Goal: Task Accomplishment & Management: Complete application form

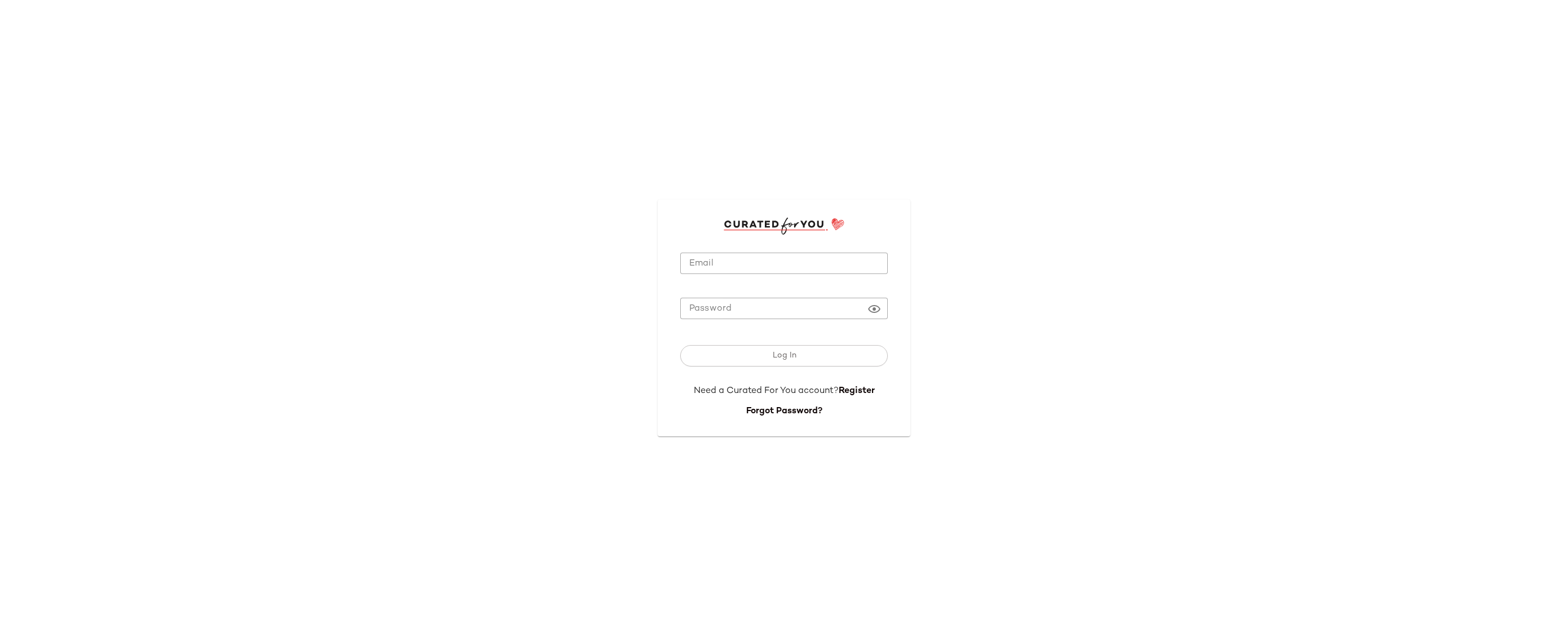
type input "**********"
click at [760, 249] on form "**********" at bounding box center [784, 326] width 208 height 184
click at [775, 357] on span "Log In" at bounding box center [784, 356] width 25 height 9
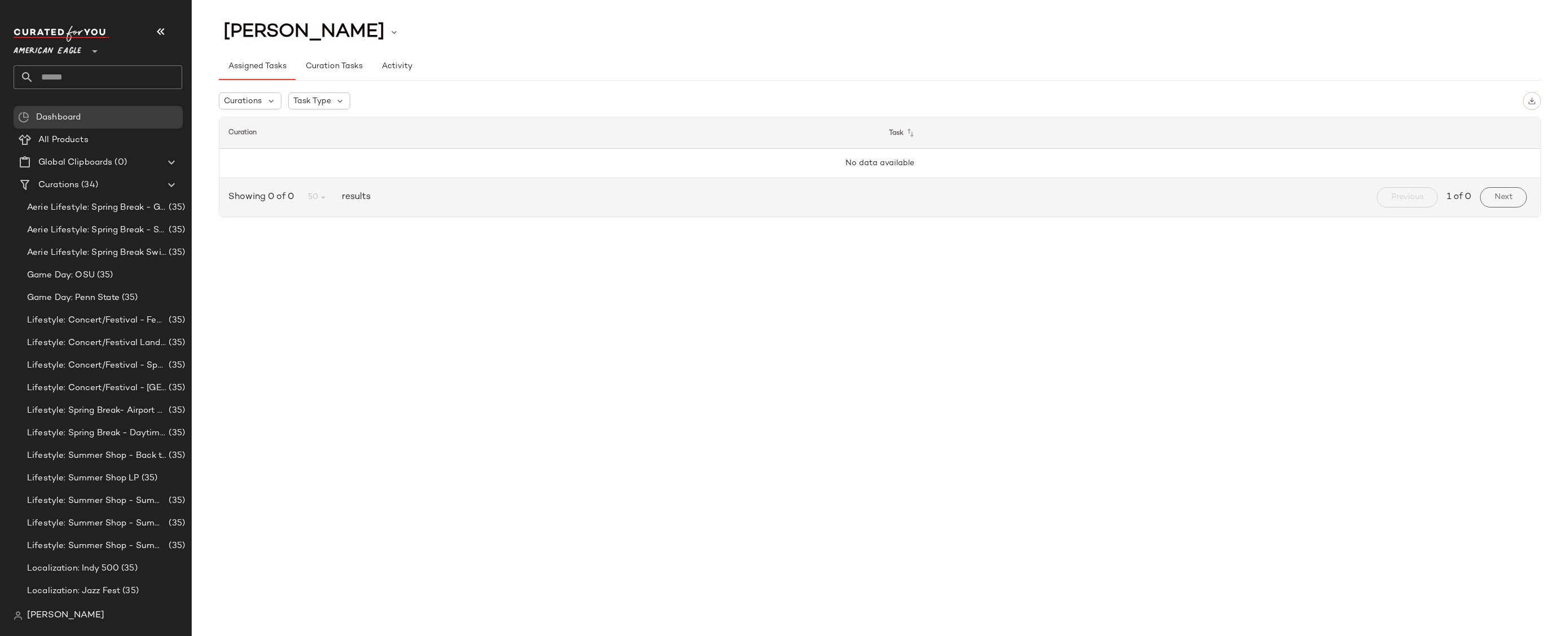
click at [44, 56] on span "American Eagle" at bounding box center [48, 48] width 68 height 20
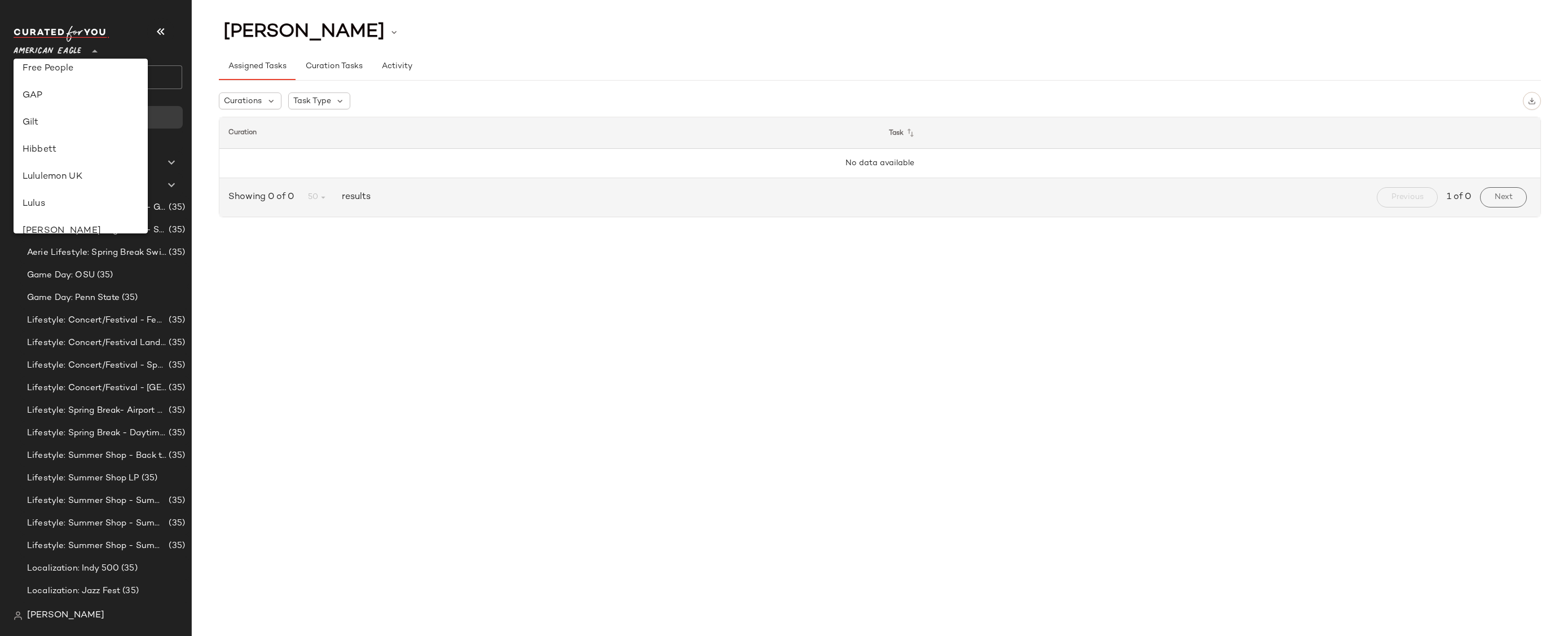
scroll to position [244, 0]
click at [63, 101] on div "GAP" at bounding box center [80, 103] width 116 height 14
type input "**"
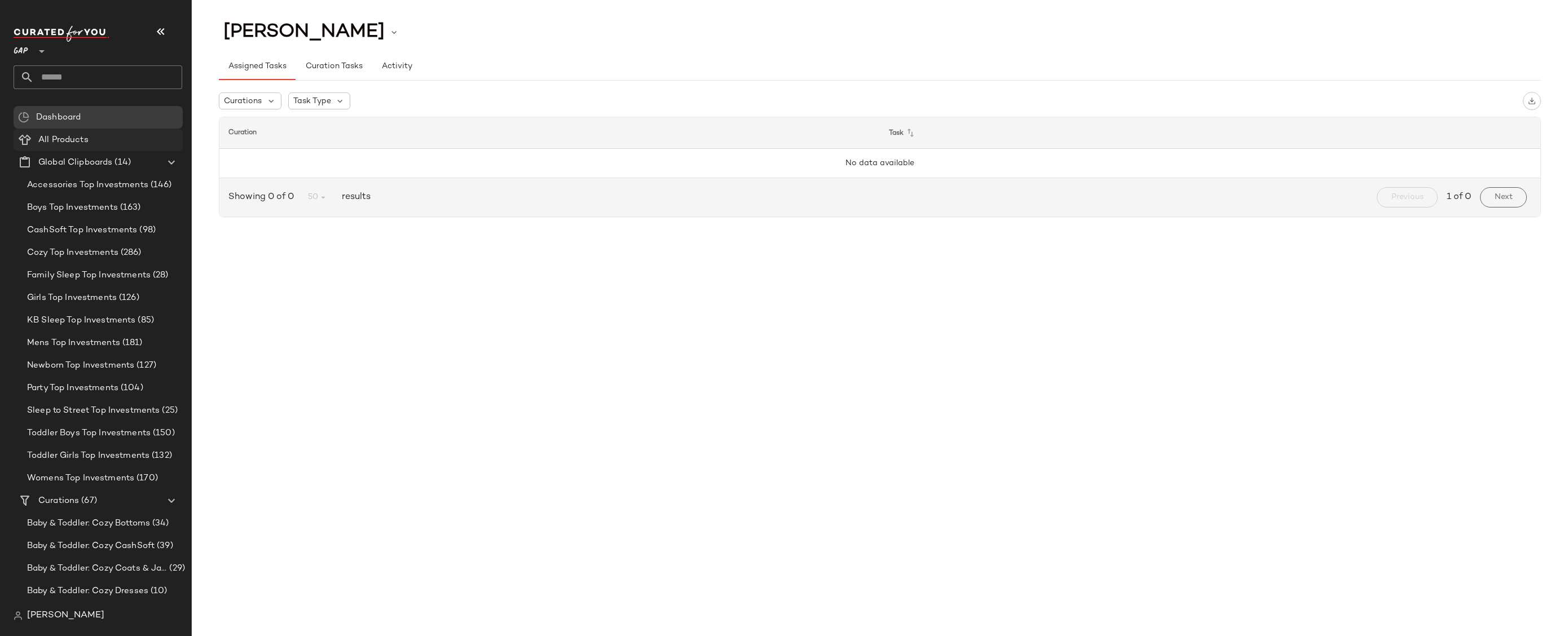
click at [157, 132] on Products "All Products" at bounding box center [98, 139] width 169 height 22
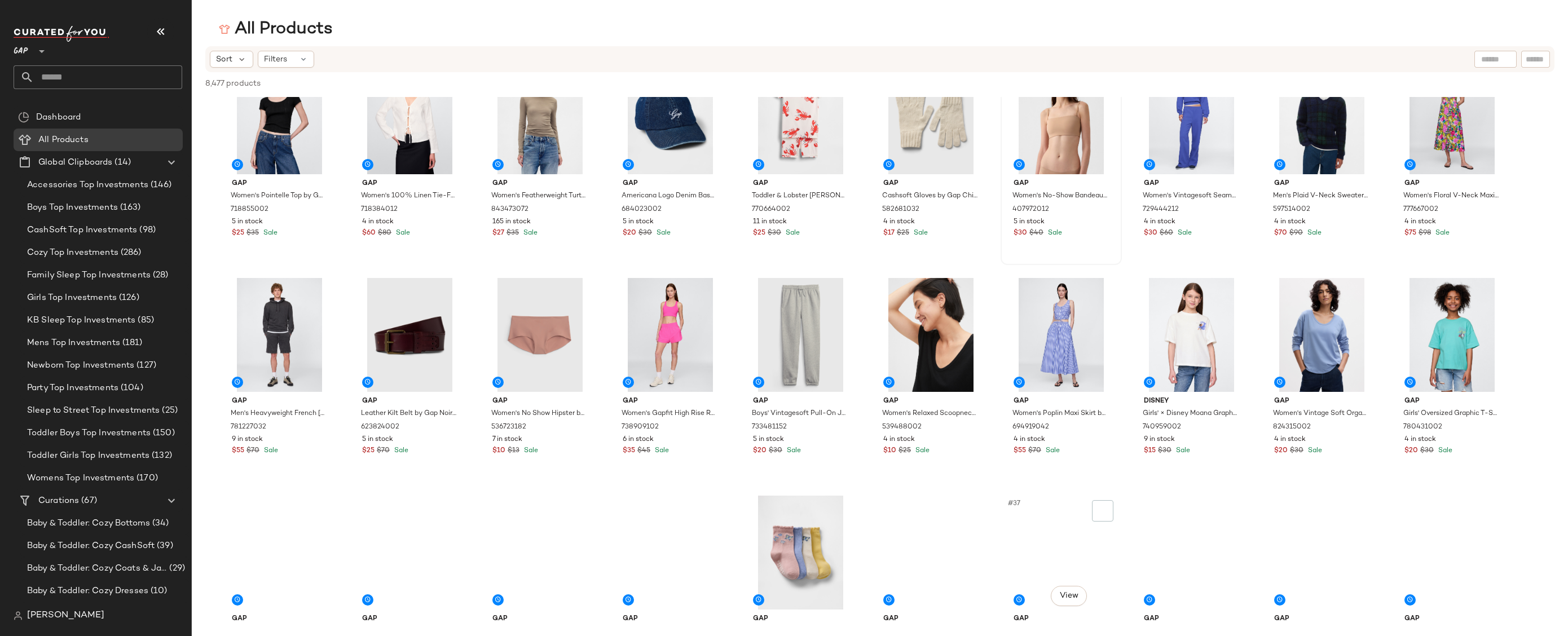
scroll to position [360, 0]
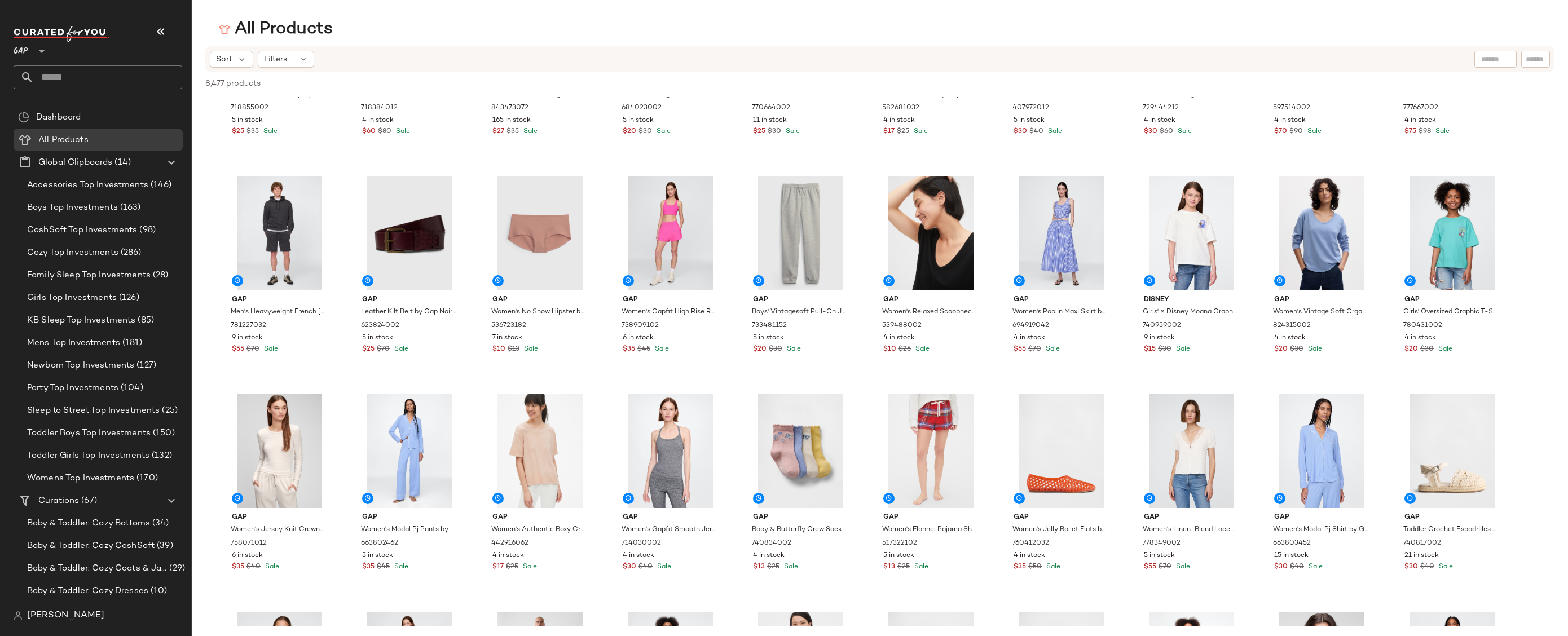
click at [1538, 59] on input "text" at bounding box center [1535, 59] width 20 height 12
type input "******"
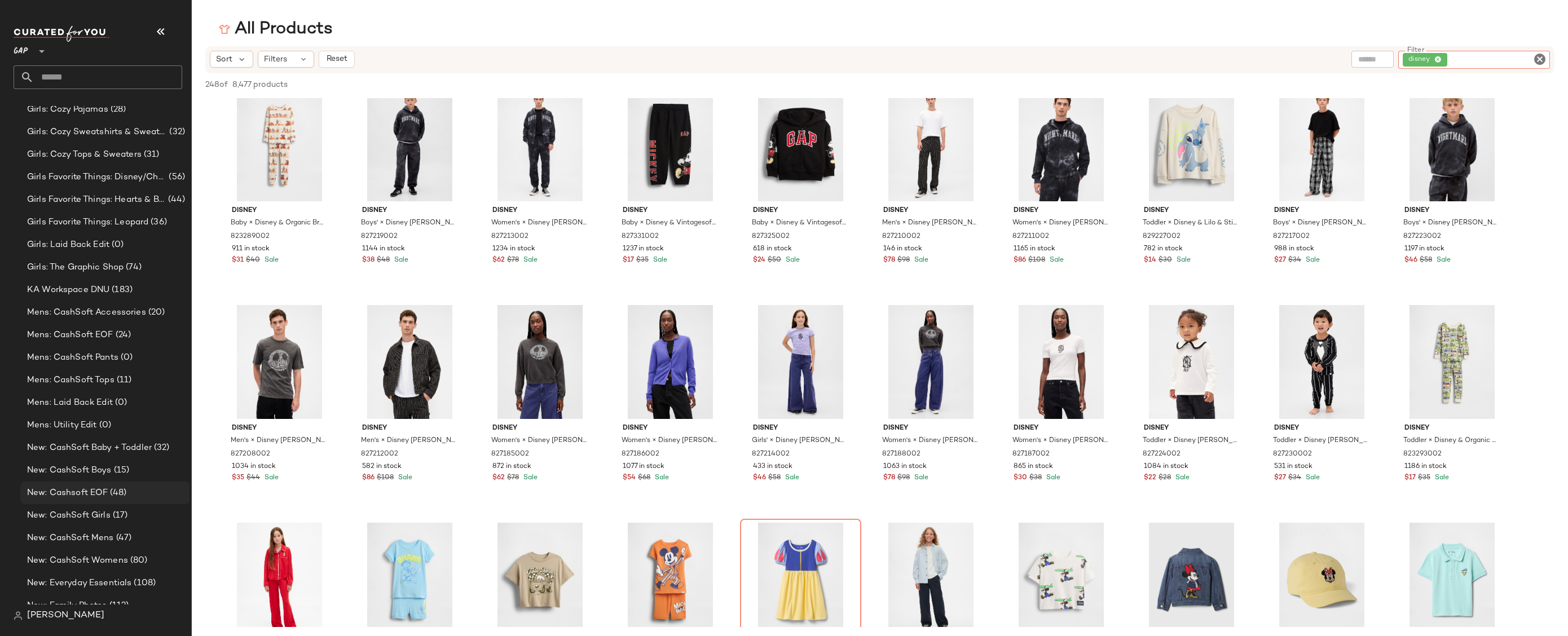
scroll to position [0, 0]
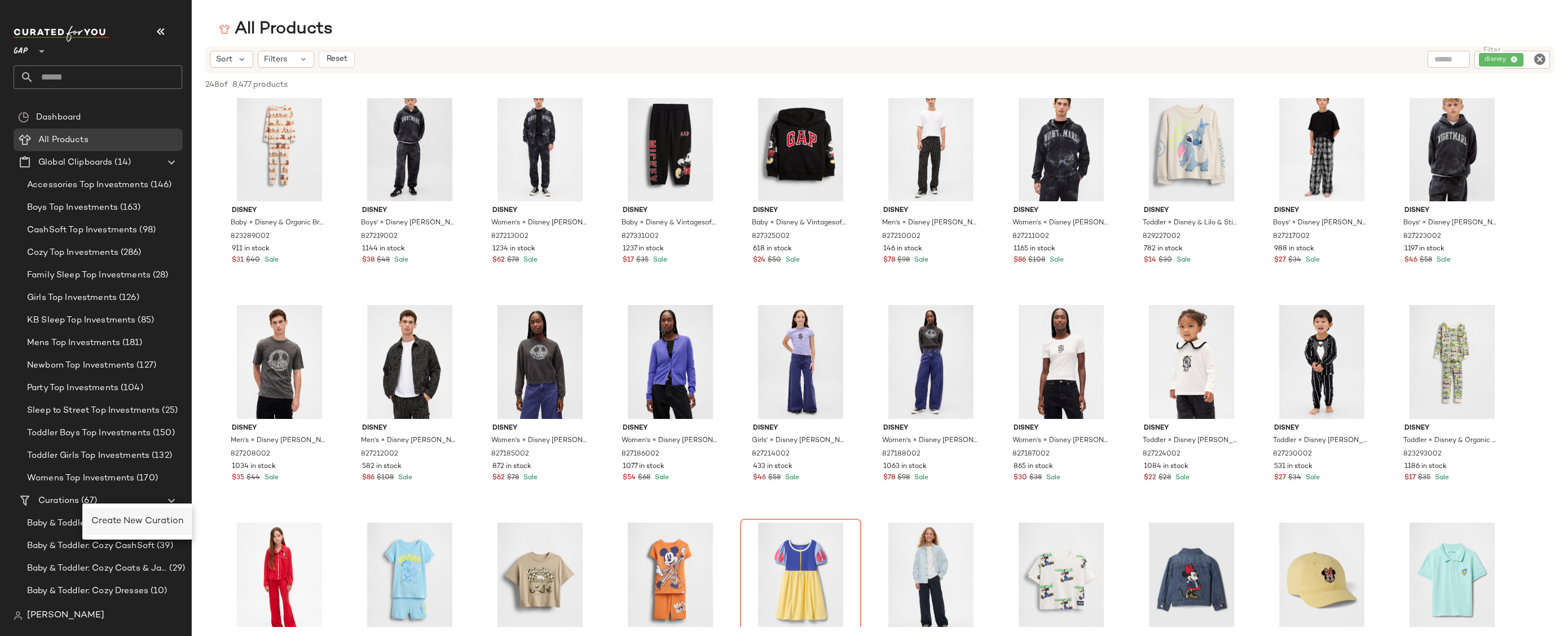
click at [119, 526] on div "Create New Curation" at bounding box center [137, 521] width 92 height 14
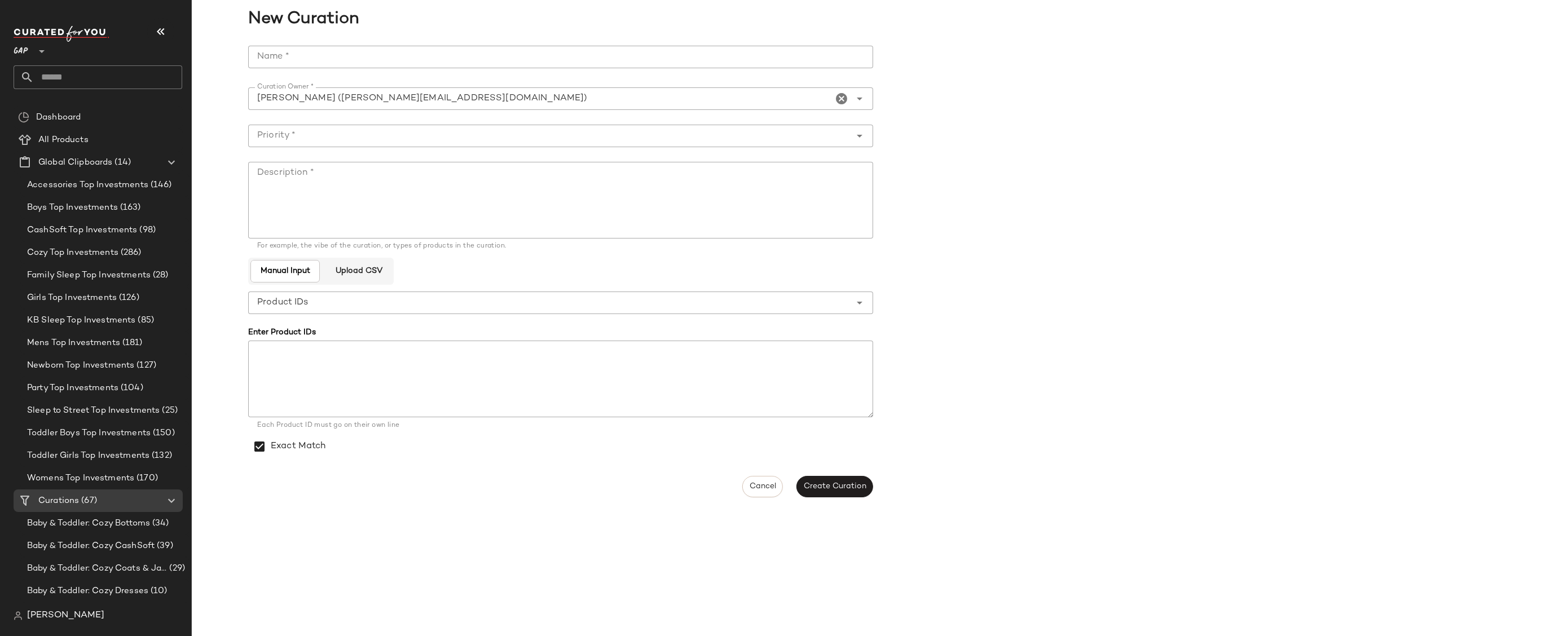
click at [396, 66] on input "Name *" at bounding box center [561, 56] width 625 height 22
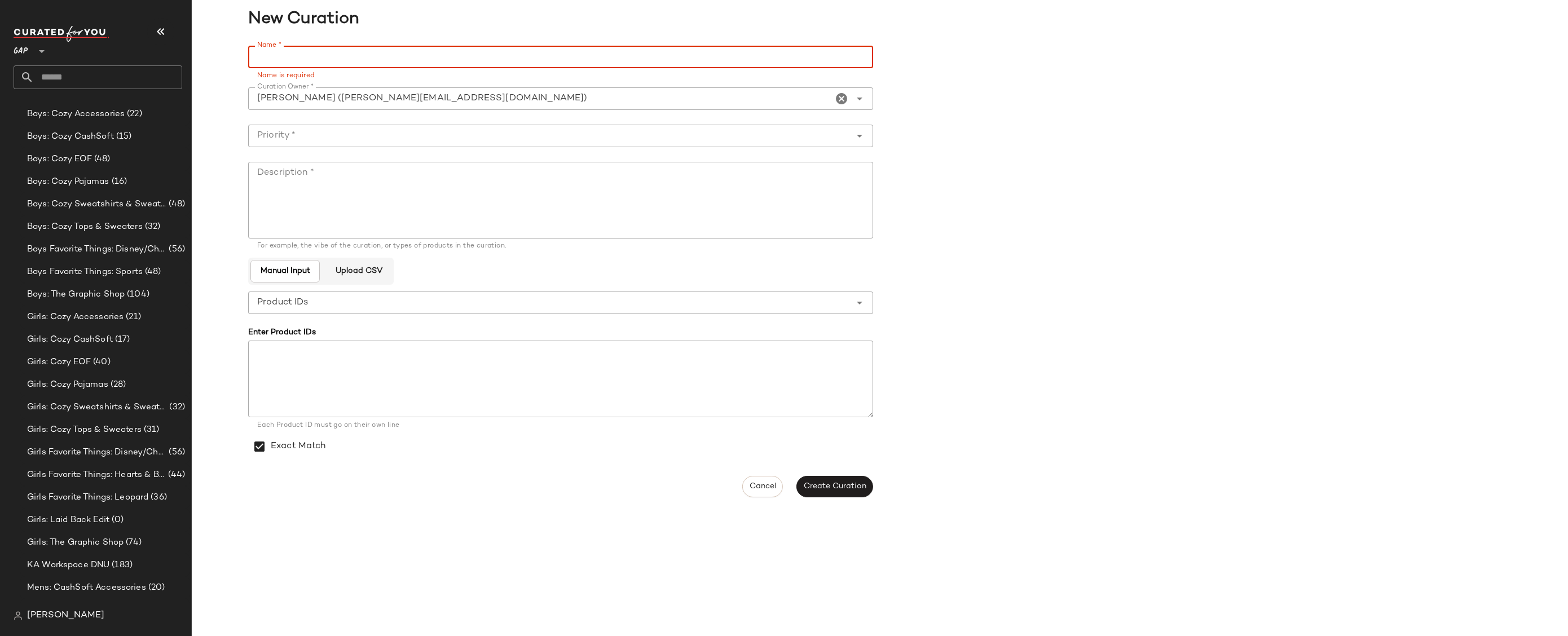
scroll to position [1419, 0]
drag, startPoint x: 362, startPoint y: 60, endPoint x: 299, endPoint y: 56, distance: 63.1
click at [299, 56] on input "**********" at bounding box center [561, 56] width 625 height 22
paste input "**********"
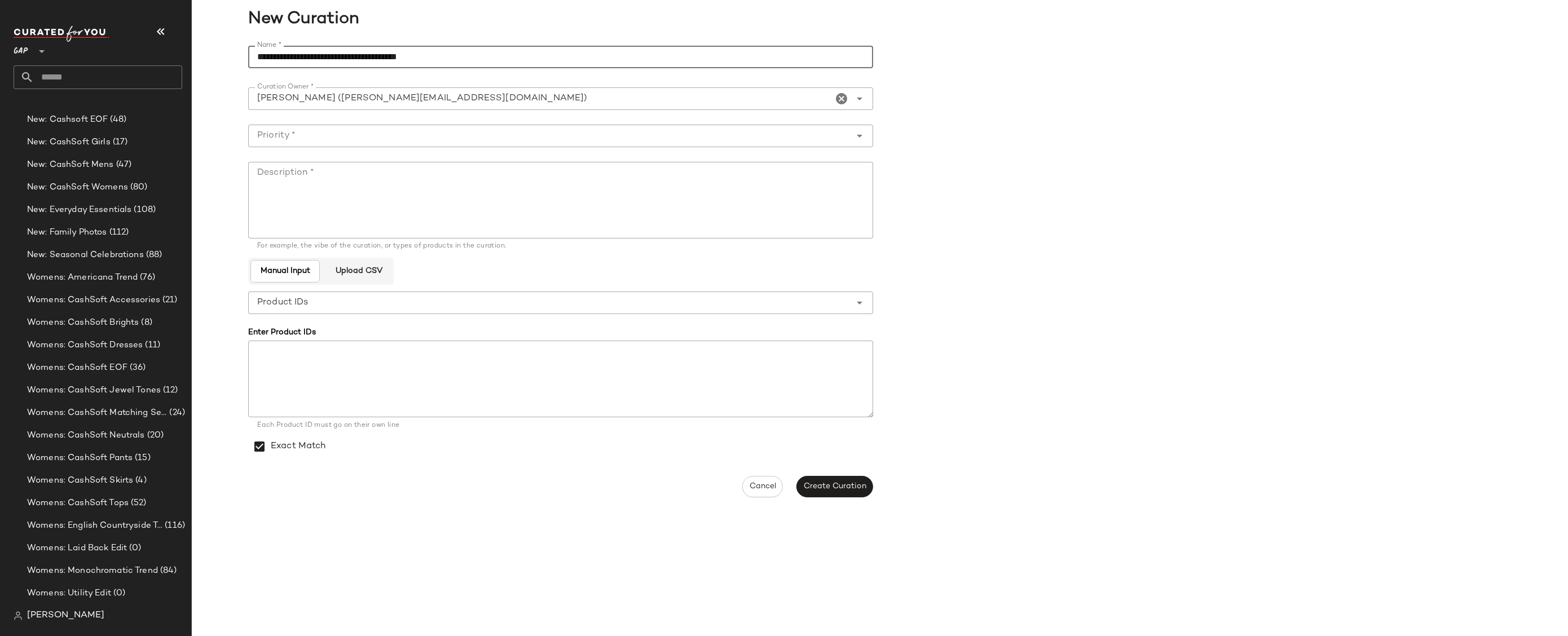
drag, startPoint x: 294, startPoint y: 55, endPoint x: 170, endPoint y: 55, distance: 124.0
click at [170, 55] on div "GAP ** Dashboard All Products Global Clipboards (14) Accessories Top Investment…" at bounding box center [784, 318] width 1568 height 636
drag, startPoint x: 511, startPoint y: 58, endPoint x: 330, endPoint y: 57, distance: 181.0
click at [330, 57] on input "**********" at bounding box center [561, 56] width 625 height 22
type input "**********"
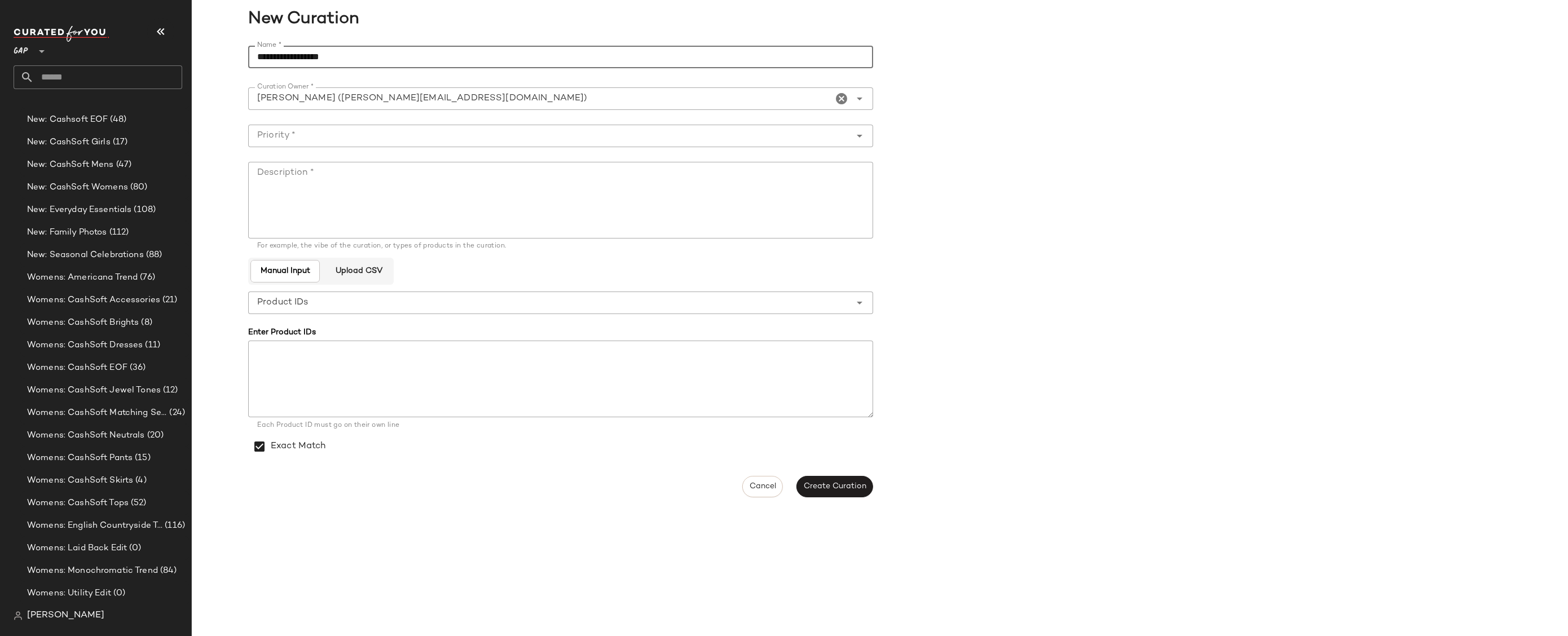
click at [543, 131] on input "Priority *" at bounding box center [549, 136] width 602 height 14
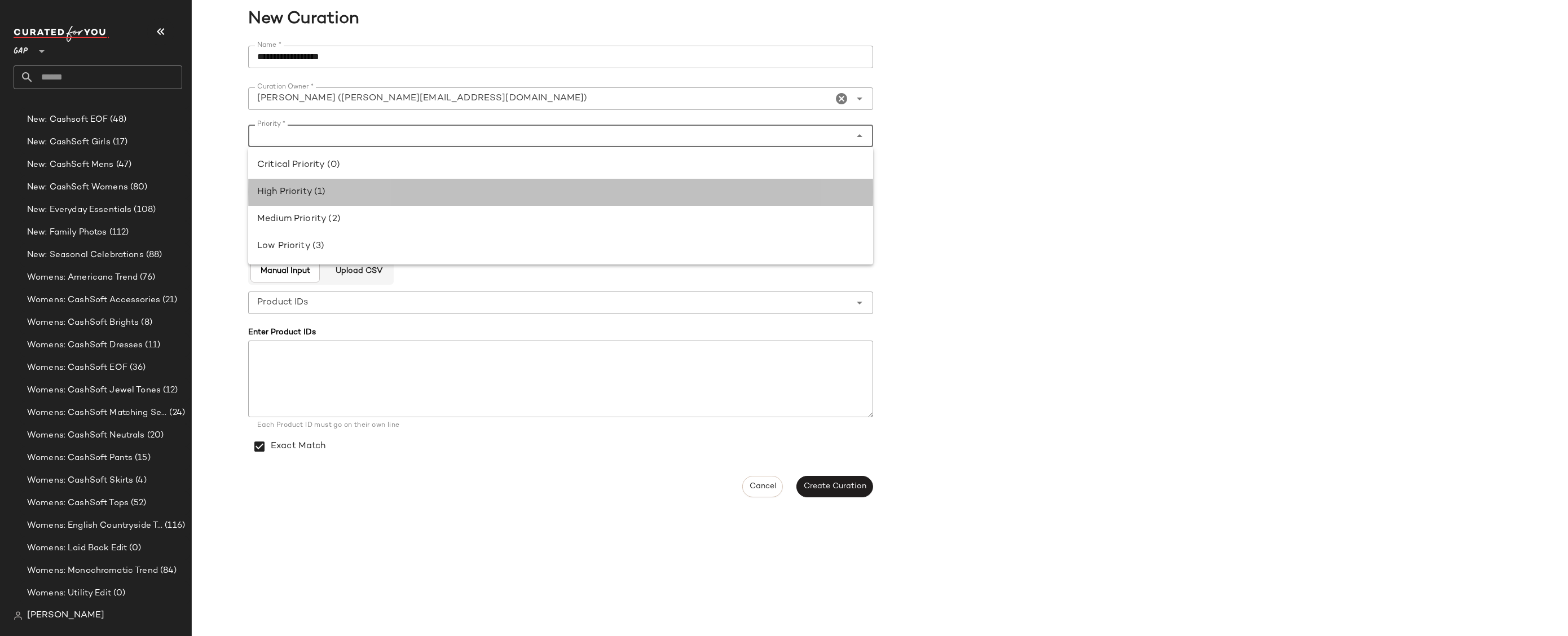
click at [503, 199] on div "High Priority (1)" at bounding box center [561, 192] width 625 height 27
type input "**********"
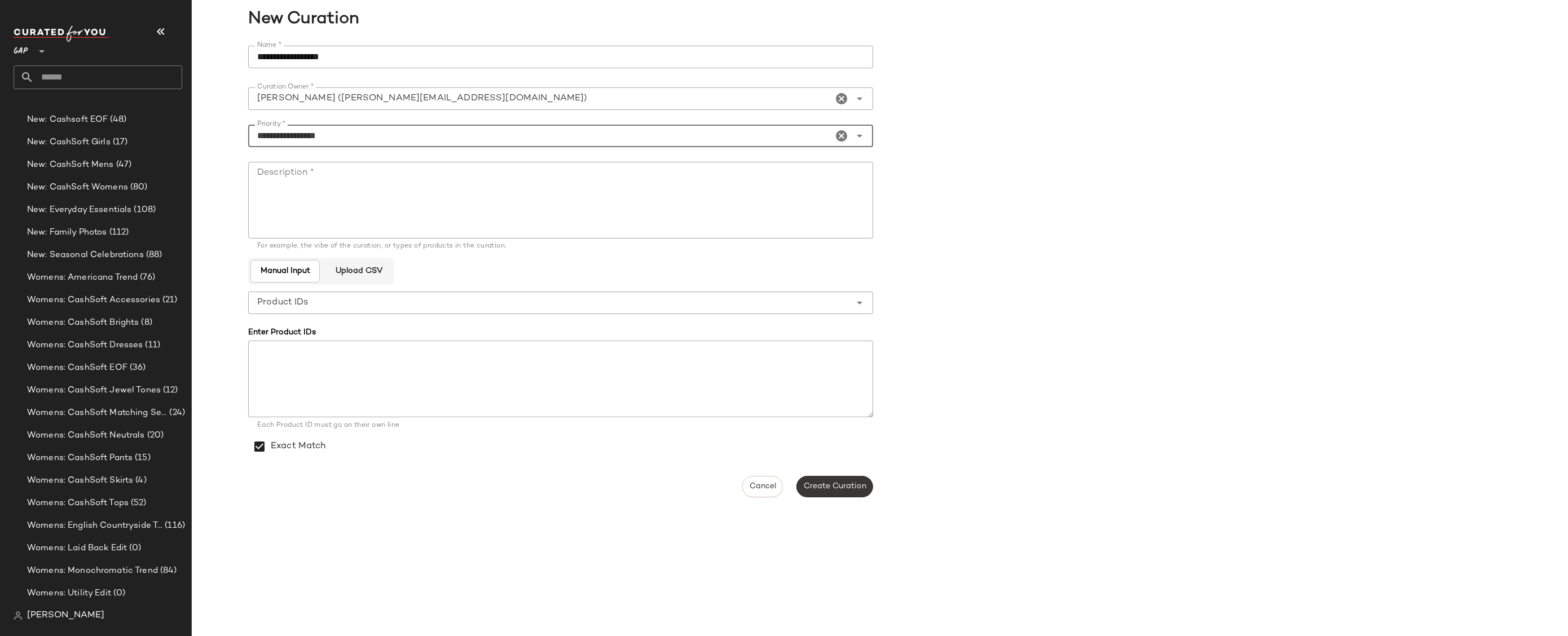
click at [840, 483] on span "Create Curation" at bounding box center [835, 486] width 63 height 9
click at [579, 188] on textarea "Description *" at bounding box center [561, 200] width 625 height 77
paste textarea "**********"
type textarea "**********"
click at [819, 488] on span "Create Curation" at bounding box center [835, 486] width 63 height 9
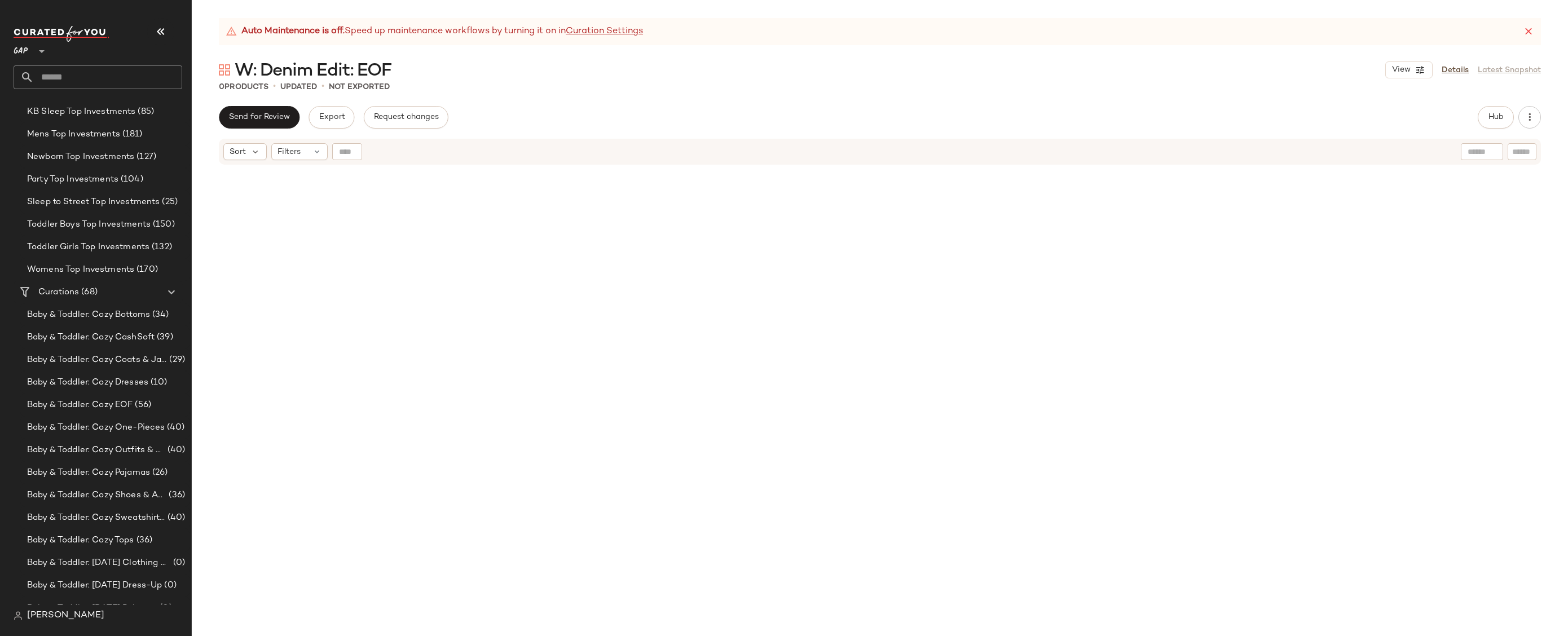
scroll to position [113, 0]
click at [128, 405] on span "Create New Curation" at bounding box center [166, 405] width 92 height 9
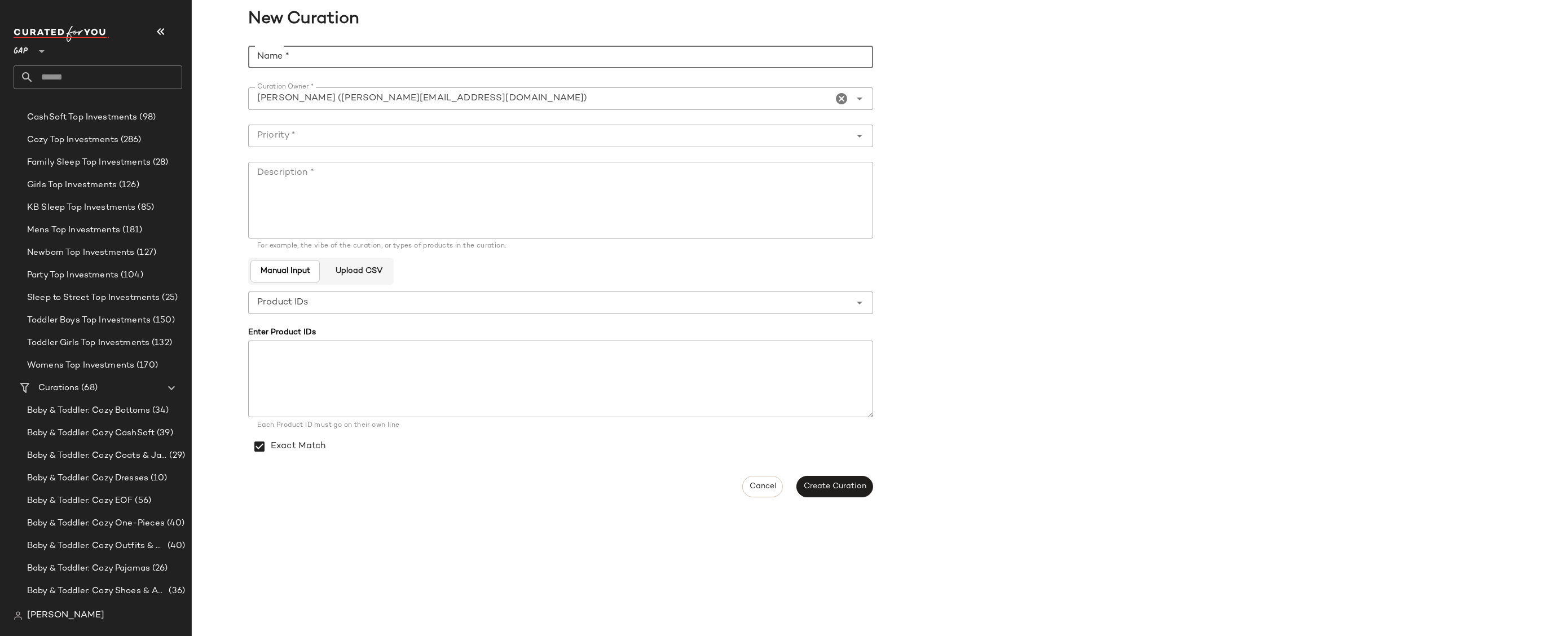
click at [483, 61] on input "Name *" at bounding box center [561, 56] width 625 height 22
paste input "**********"
type input "**********"
click at [567, 211] on textarea "Description *" at bounding box center [561, 200] width 625 height 77
paste textarea "**********"
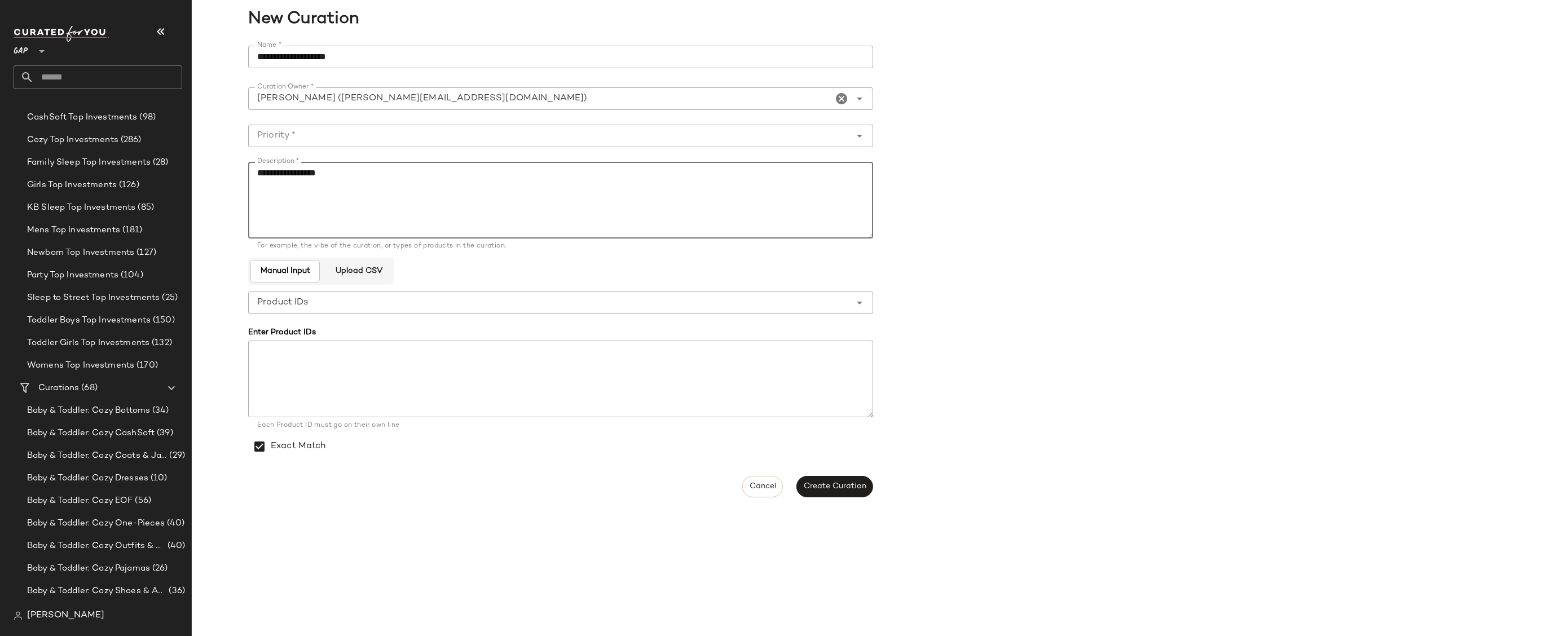
type textarea "**********"
click at [745, 134] on input "Priority *" at bounding box center [549, 136] width 602 height 14
click at [717, 192] on div "High Priority (1)" at bounding box center [561, 192] width 607 height 14
type input "**********"
click at [825, 496] on button "Create Curation" at bounding box center [835, 486] width 77 height 22
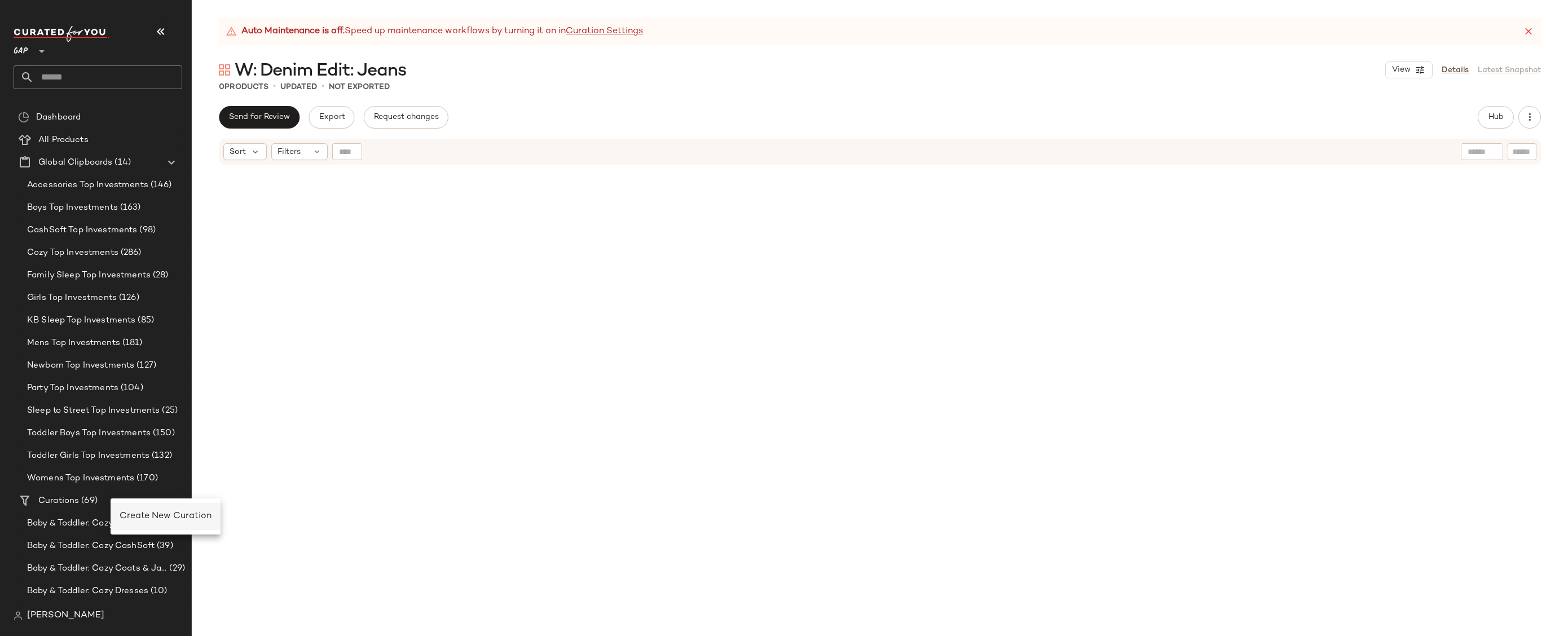
click at [139, 511] on span "Create New Curation" at bounding box center [165, 515] width 92 height 9
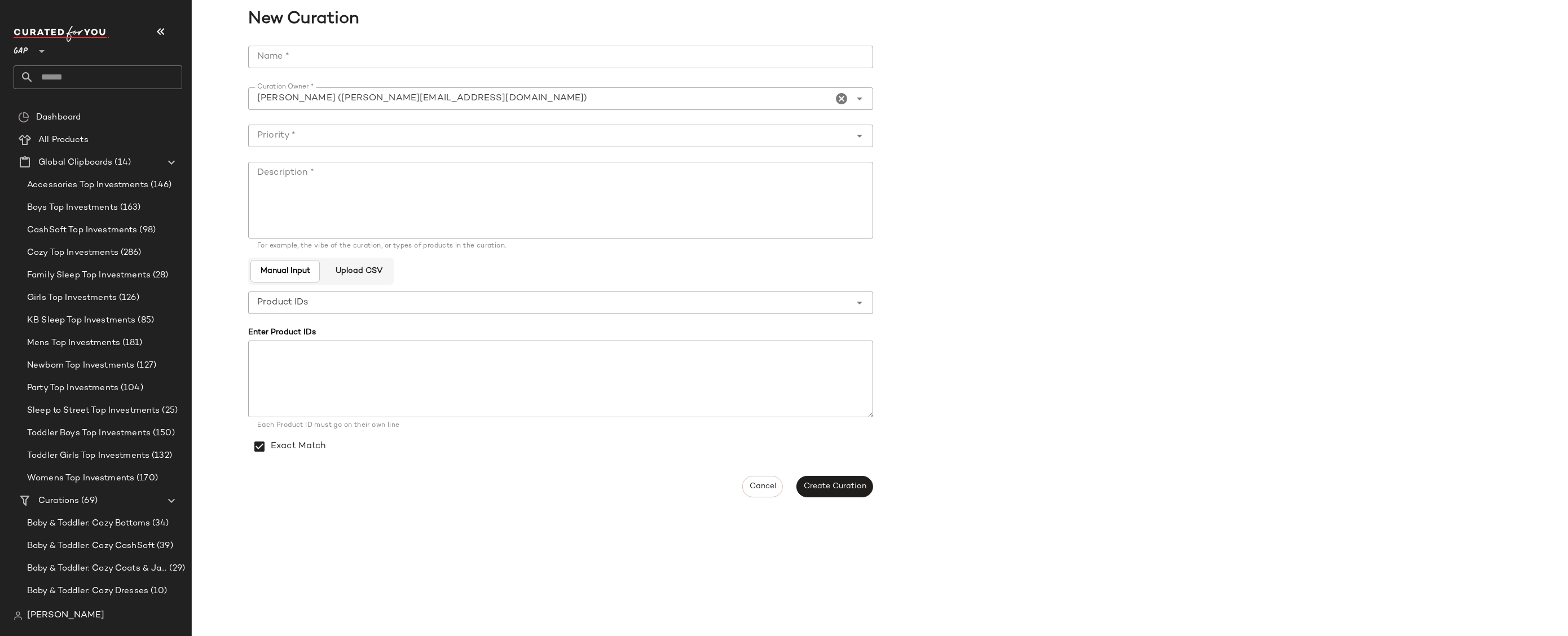
click at [595, 56] on input "Name *" at bounding box center [561, 56] width 625 height 22
paste input "**********"
type input "**********"
click at [425, 202] on textarea "Description *" at bounding box center [561, 200] width 625 height 77
paste textarea "**********"
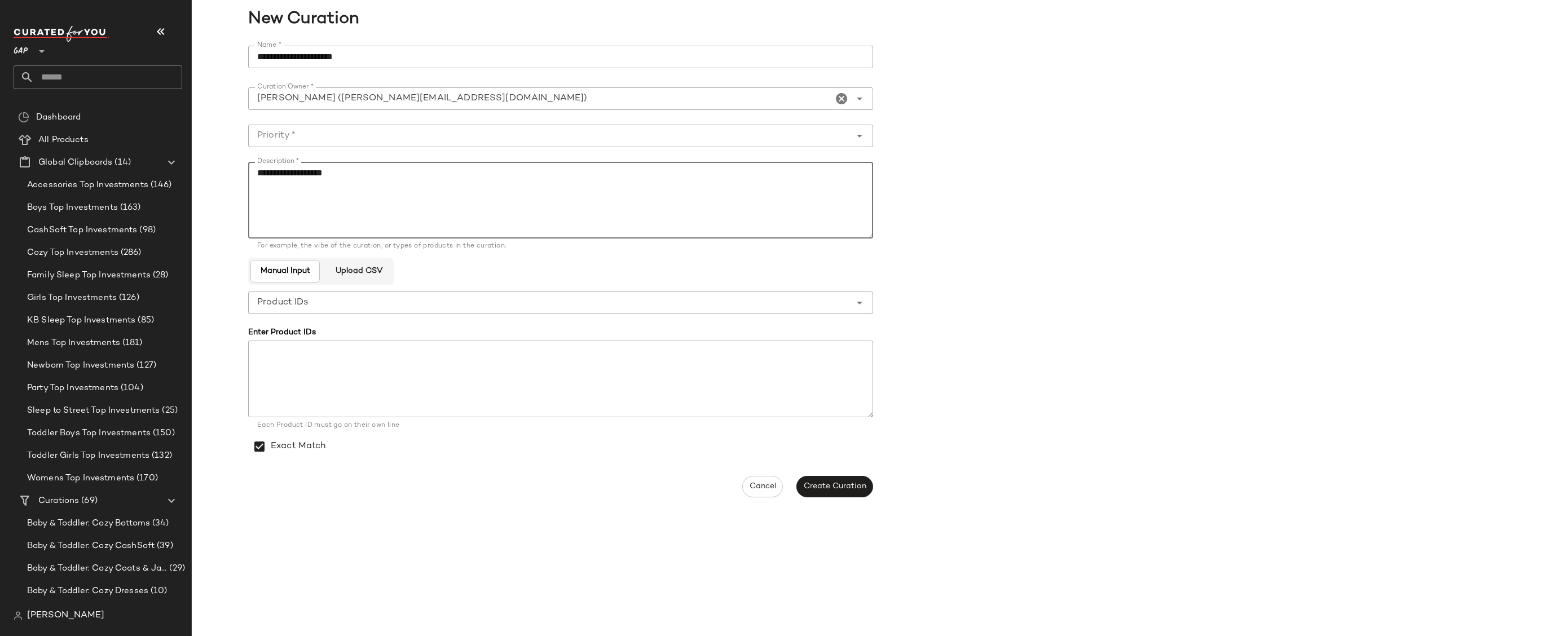
type textarea "**********"
click at [414, 140] on input "Priority *" at bounding box center [549, 136] width 602 height 14
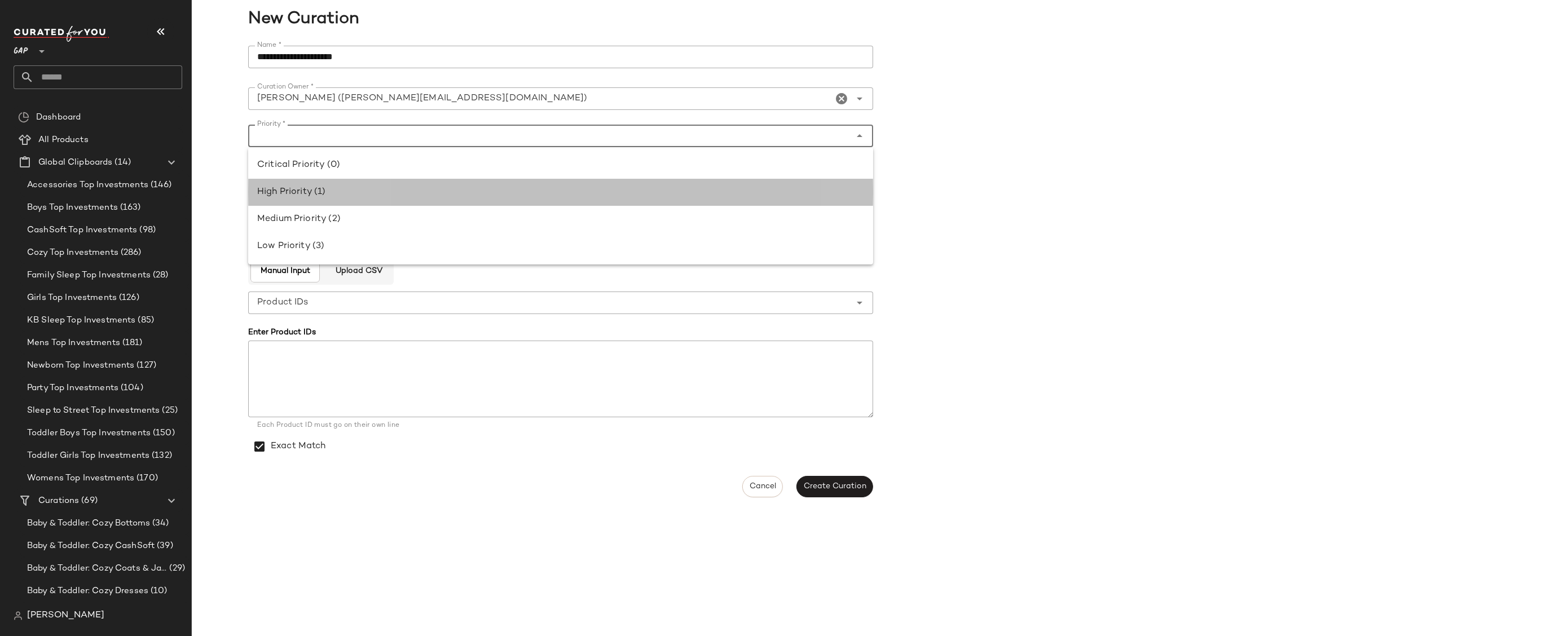
click at [397, 195] on div "High Priority (1)" at bounding box center [561, 192] width 607 height 14
type input "**********"
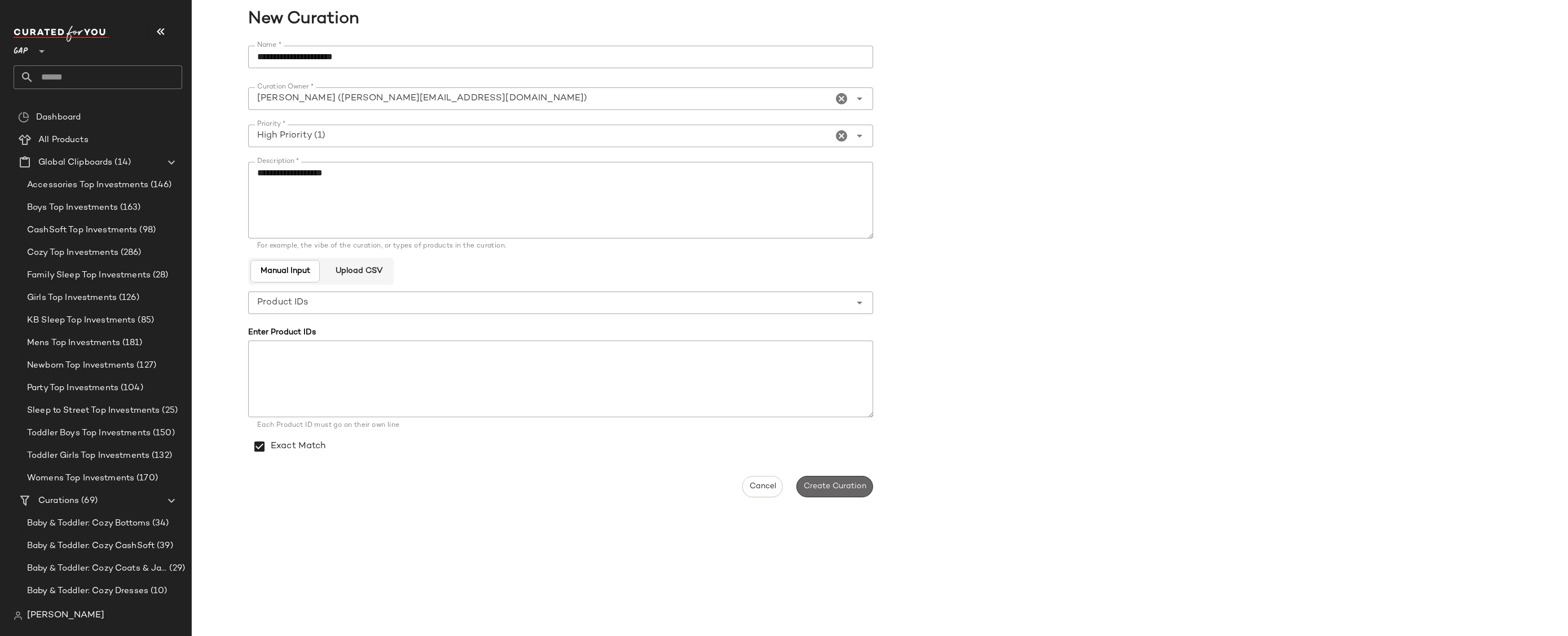
click at [825, 488] on span "Create Curation" at bounding box center [835, 486] width 63 height 9
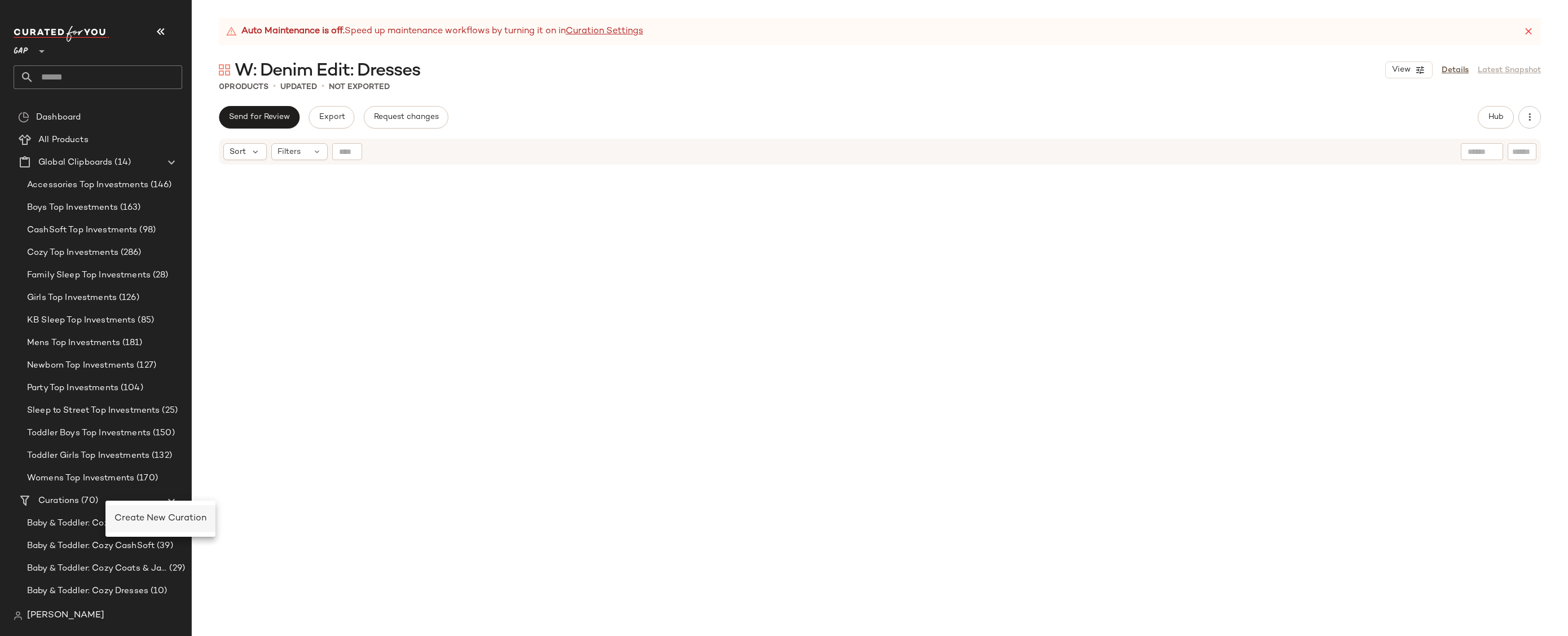
click at [140, 524] on div "Create New Curation" at bounding box center [160, 518] width 92 height 14
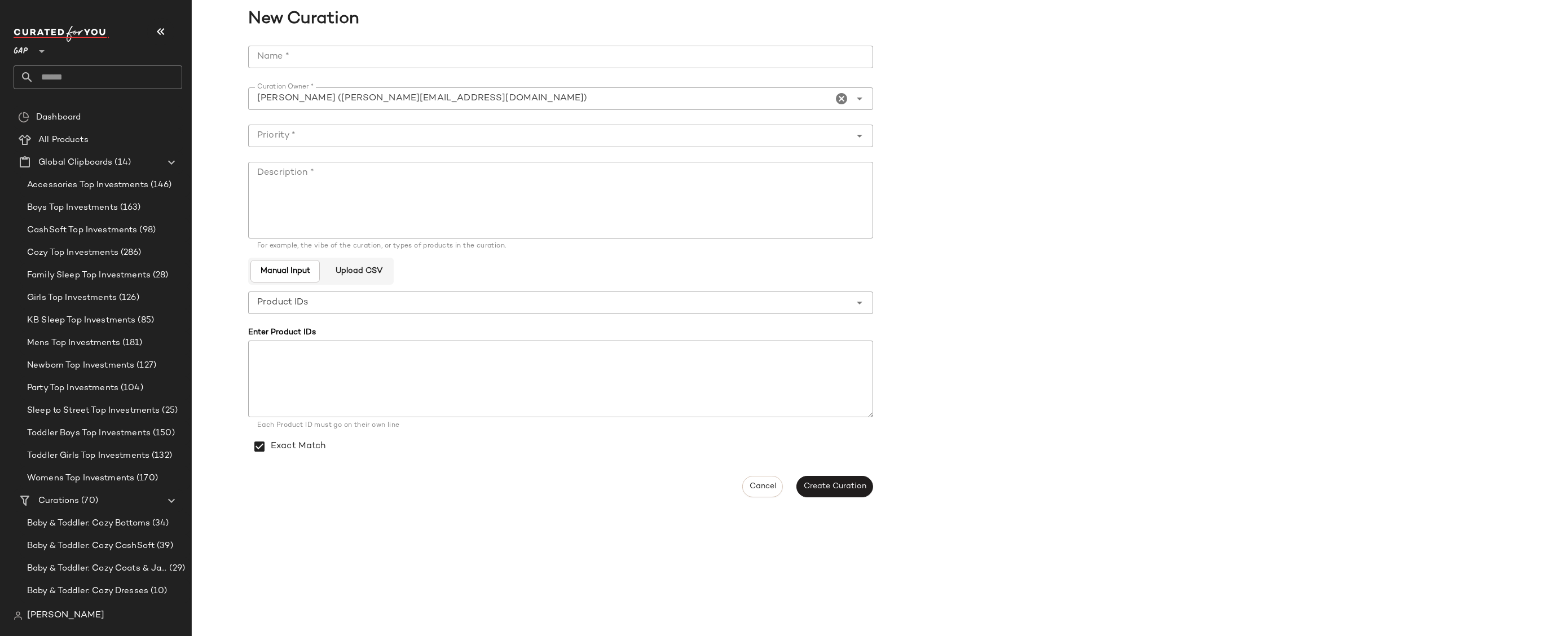
click at [418, 58] on input "Name *" at bounding box center [561, 56] width 625 height 22
paste input "**********"
type input "**********"
click at [518, 211] on textarea "Description *" at bounding box center [561, 200] width 625 height 77
paste textarea "**********"
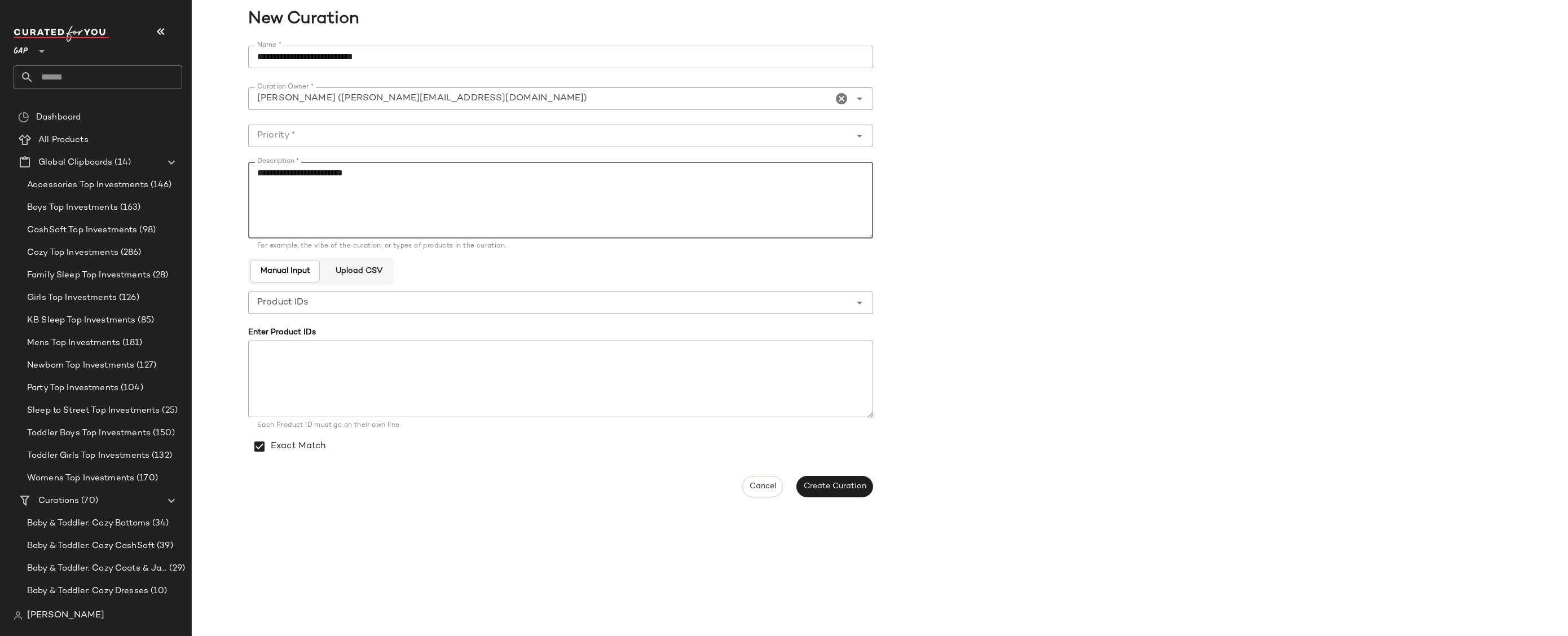
type textarea "**********"
click at [498, 137] on input "Priority *" at bounding box center [549, 136] width 602 height 14
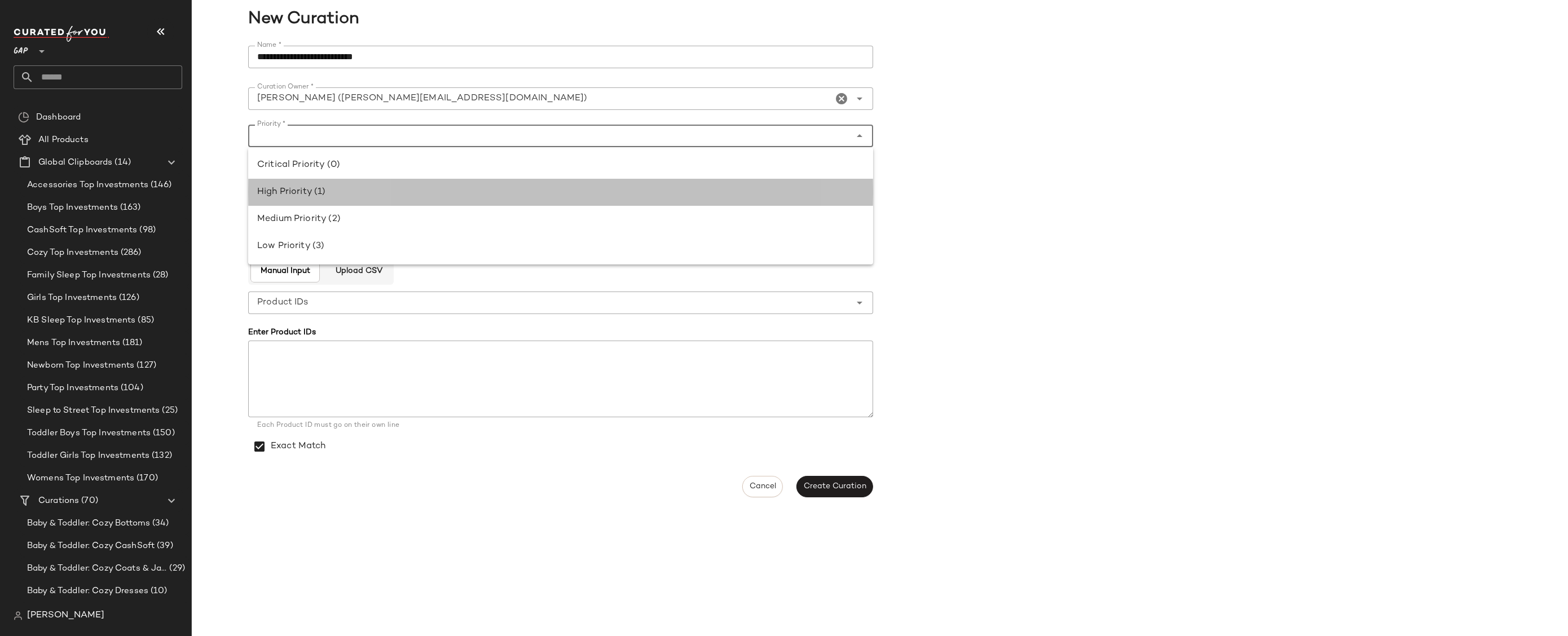
click at [481, 200] on div "High Priority (1)" at bounding box center [561, 192] width 625 height 27
type input "**********"
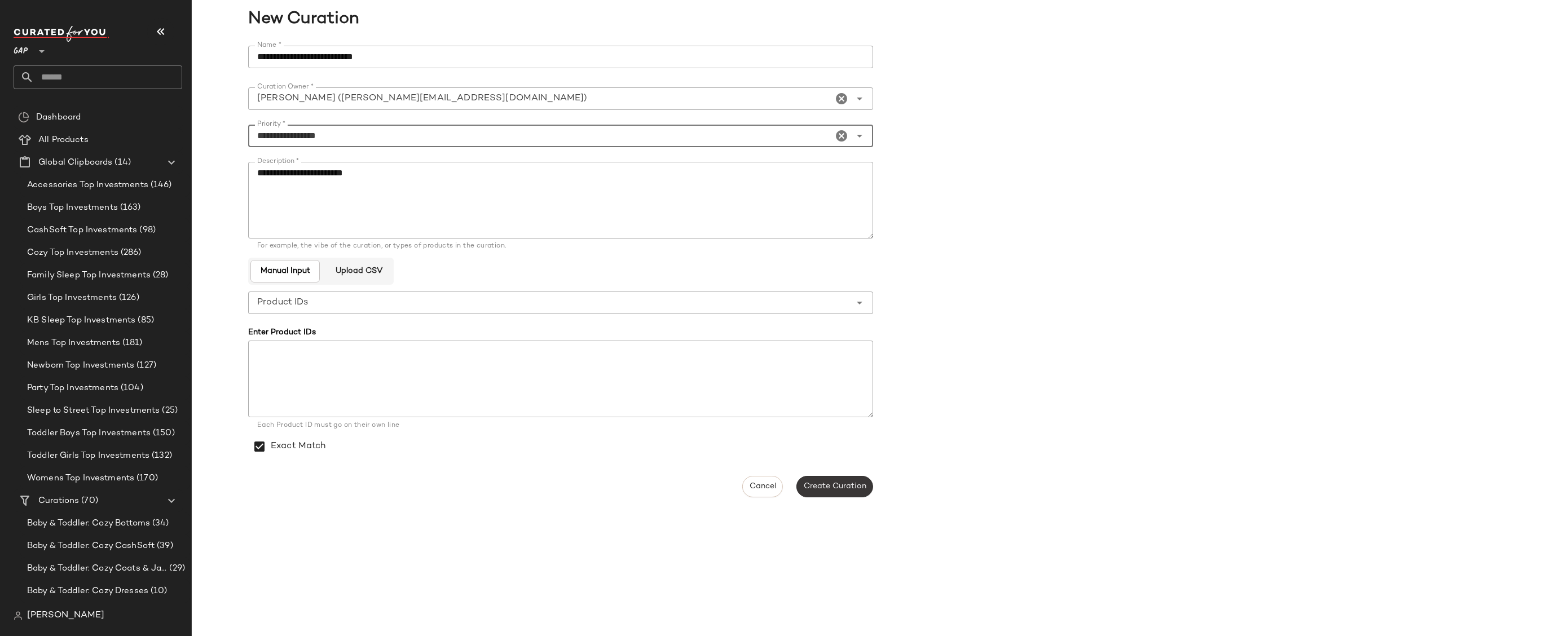
click at [822, 486] on span "Create Curation" at bounding box center [835, 486] width 63 height 9
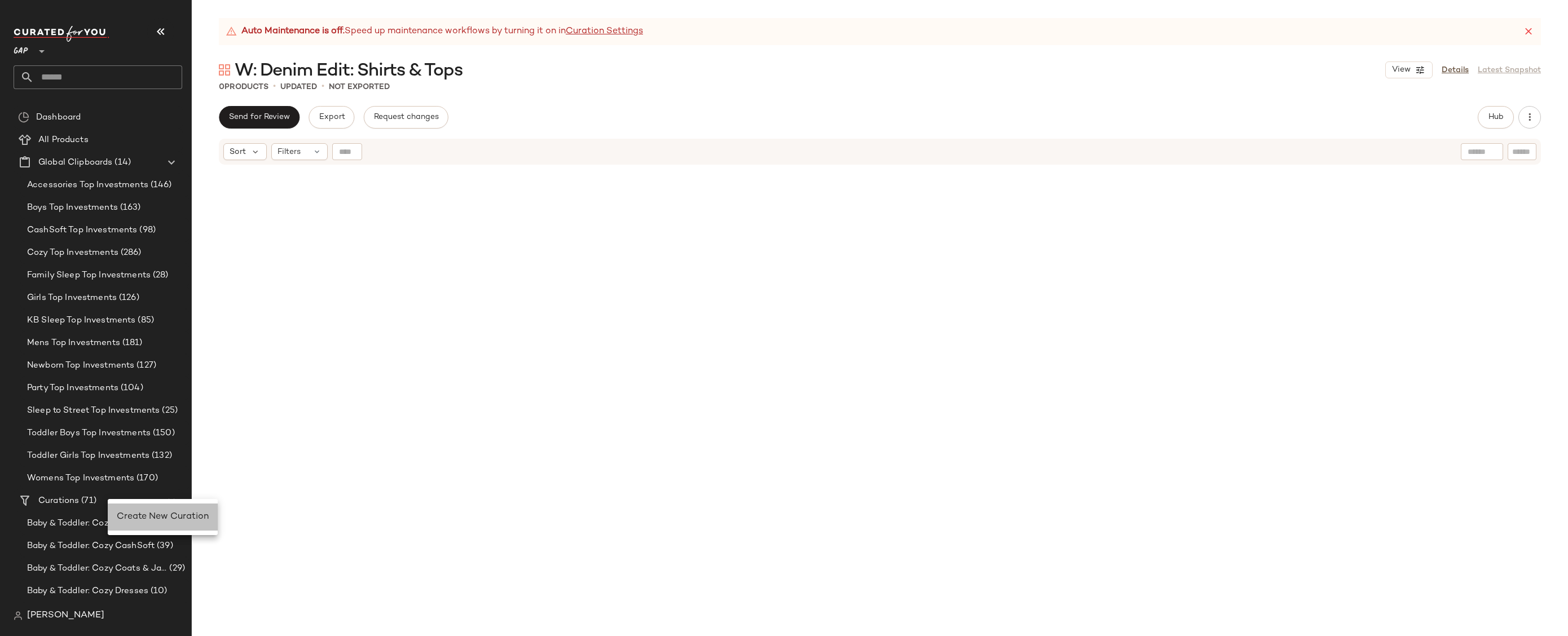
click at [142, 517] on span "Create New Curation" at bounding box center [162, 516] width 92 height 9
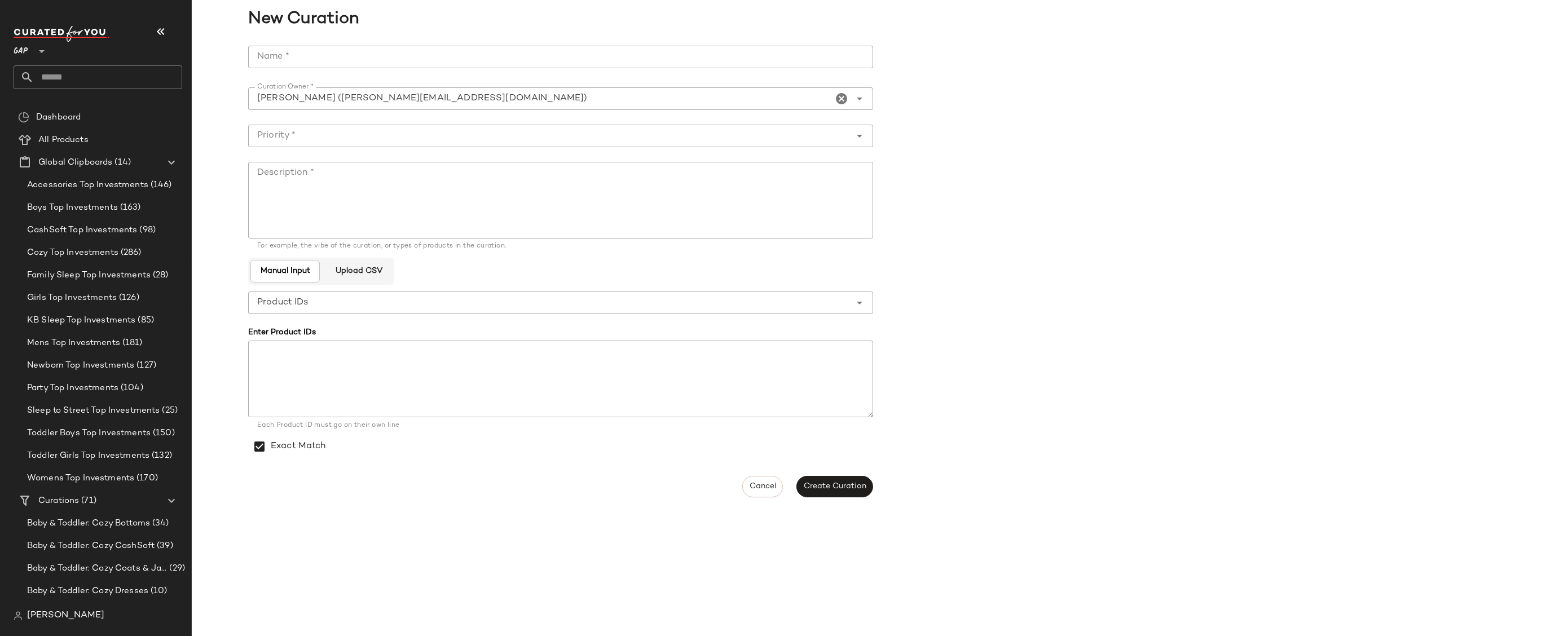
click at [427, 54] on input "Name *" at bounding box center [561, 56] width 625 height 22
paste input "**********"
type input "**********"
click at [430, 193] on textarea "Description *" at bounding box center [561, 200] width 625 height 77
paste textarea "**********"
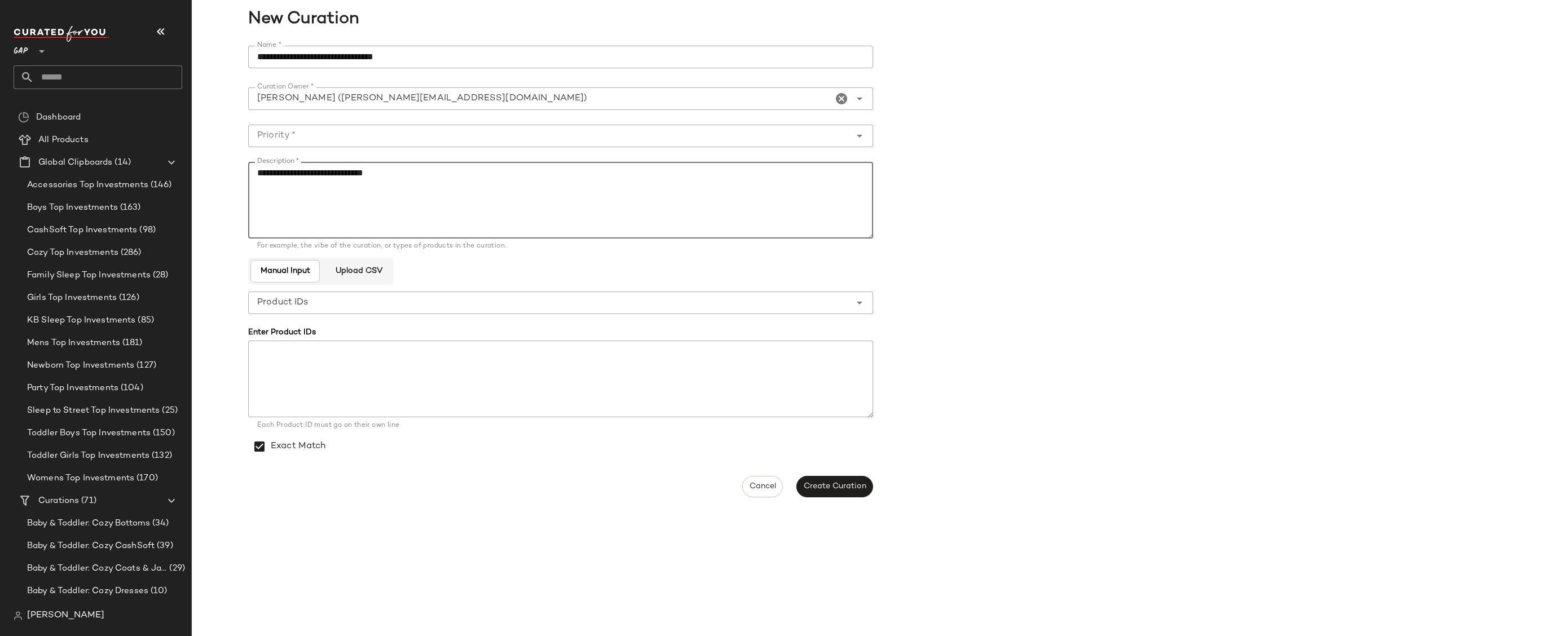
type textarea "**********"
click at [450, 135] on input "Priority *" at bounding box center [549, 136] width 602 height 14
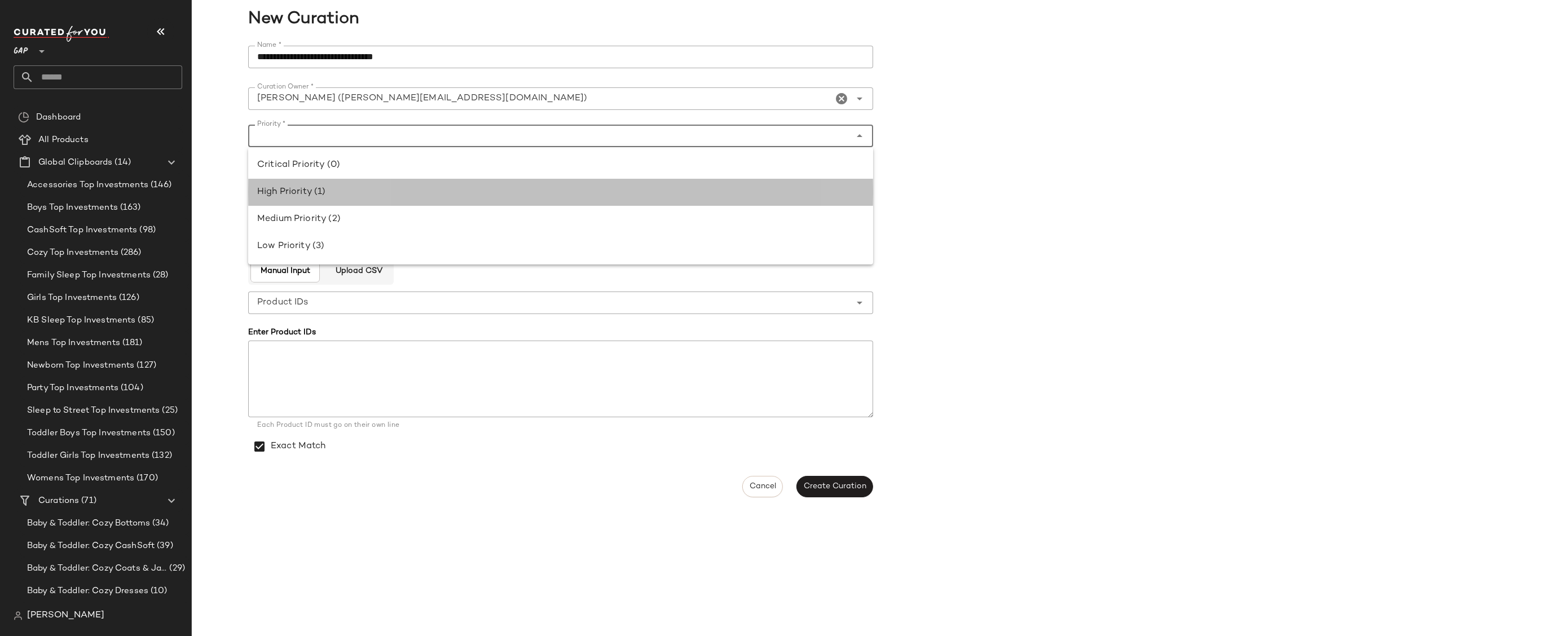
click at [435, 193] on div "High Priority (1)" at bounding box center [561, 192] width 607 height 14
type input "**********"
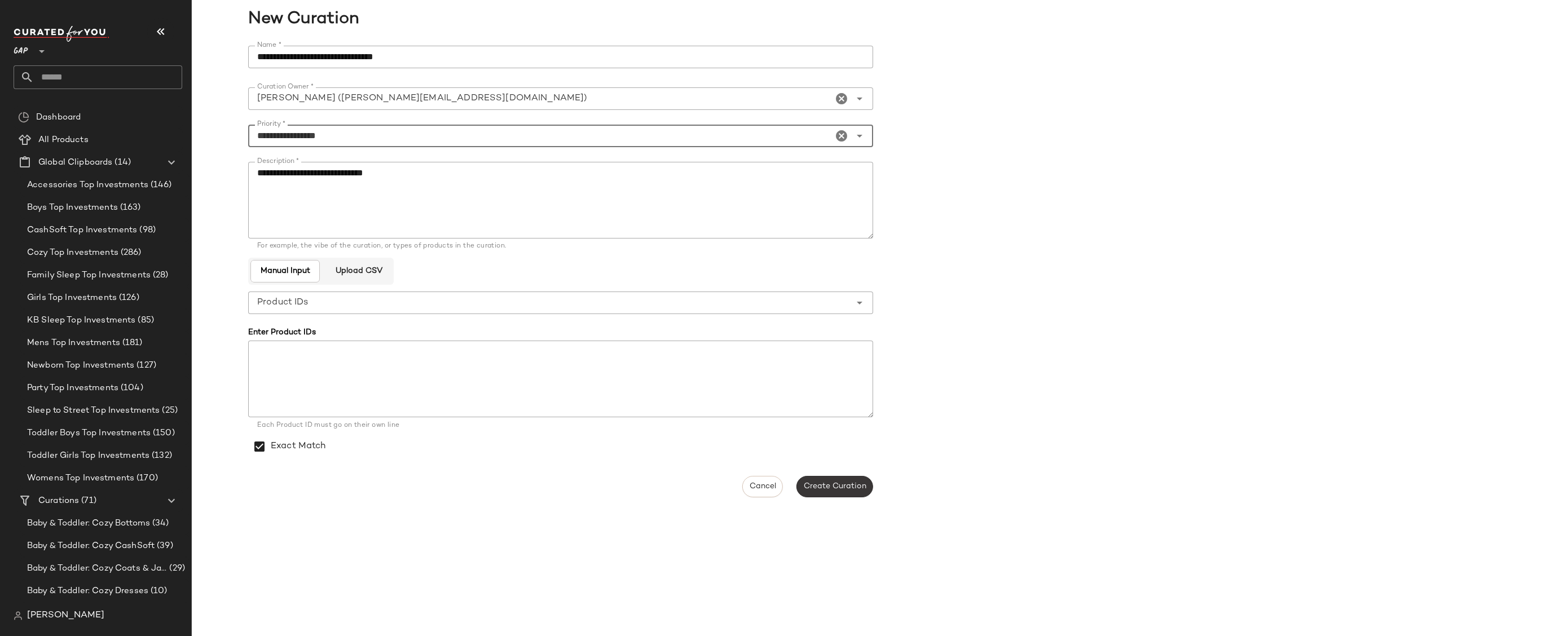
click at [848, 486] on span "Create Curation" at bounding box center [835, 486] width 63 height 9
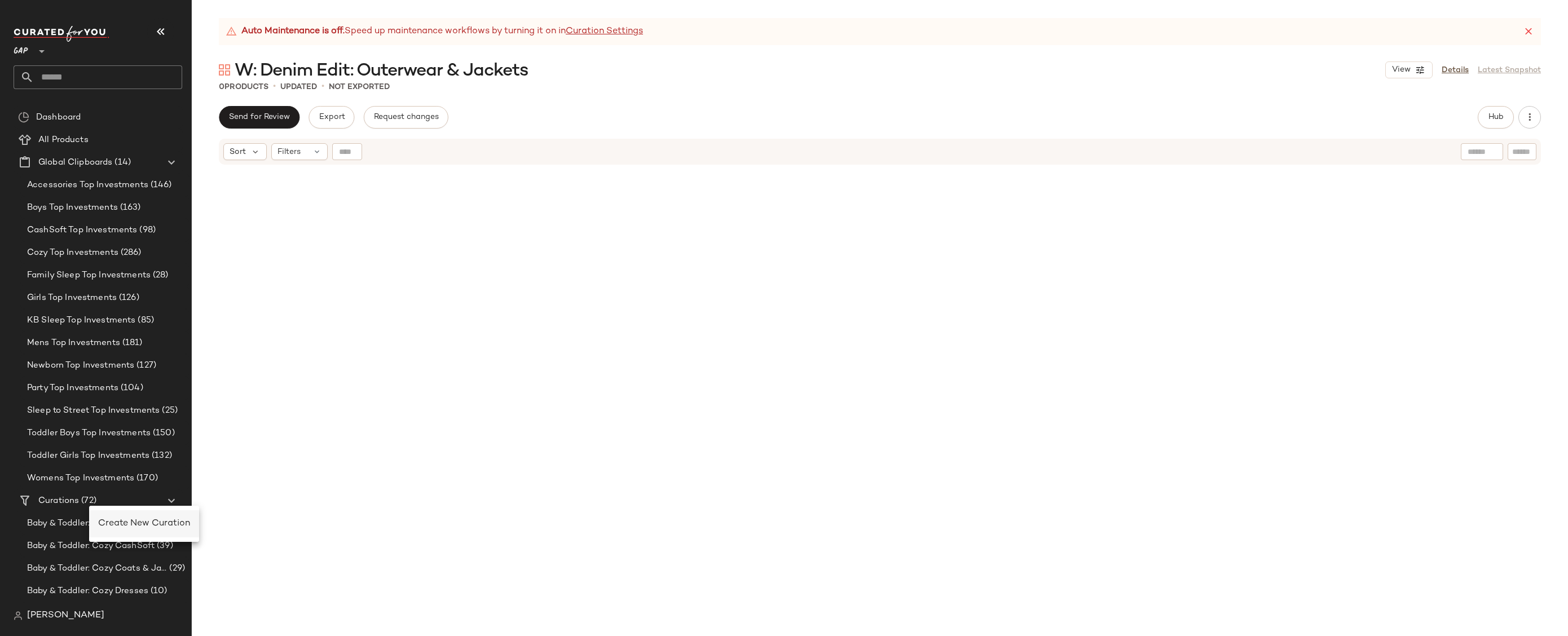
click at [119, 529] on div "Create New Curation" at bounding box center [144, 523] width 92 height 14
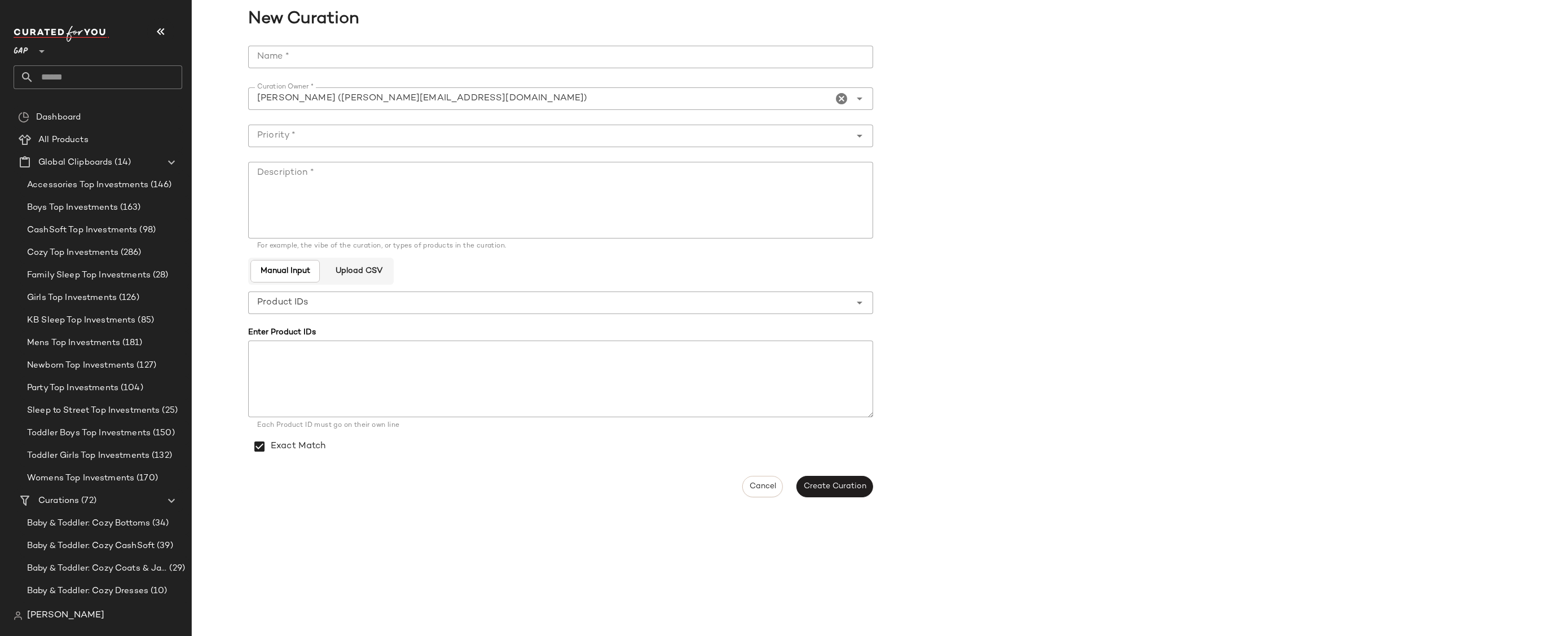
click at [490, 60] on input "Name *" at bounding box center [561, 56] width 625 height 22
paste input "**********"
type input "**********"
click at [514, 189] on textarea "Description *" at bounding box center [561, 200] width 625 height 77
paste textarea "**********"
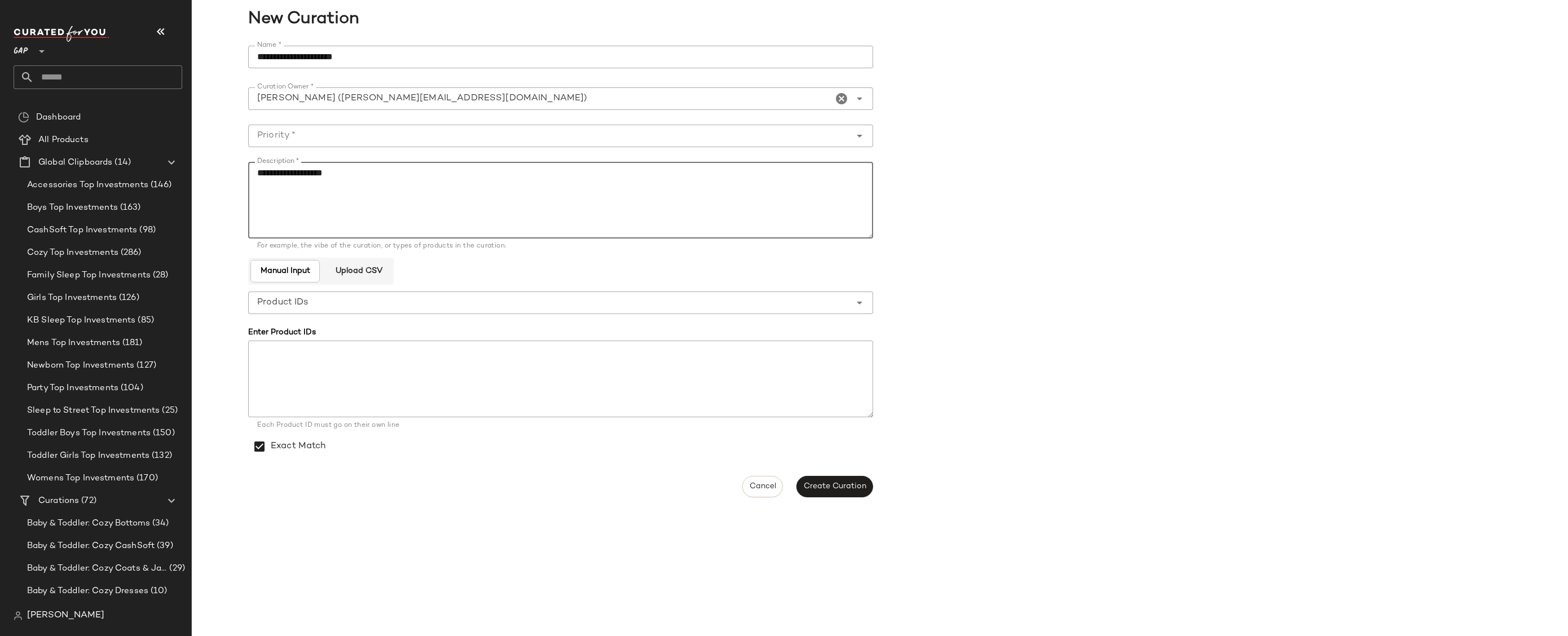
type textarea "**********"
click at [499, 148] on div at bounding box center [561, 153] width 625 height 12
click at [494, 130] on input "Priority *" at bounding box center [549, 136] width 602 height 14
click at [488, 194] on div "High Priority (1)" at bounding box center [561, 192] width 607 height 14
type input "**********"
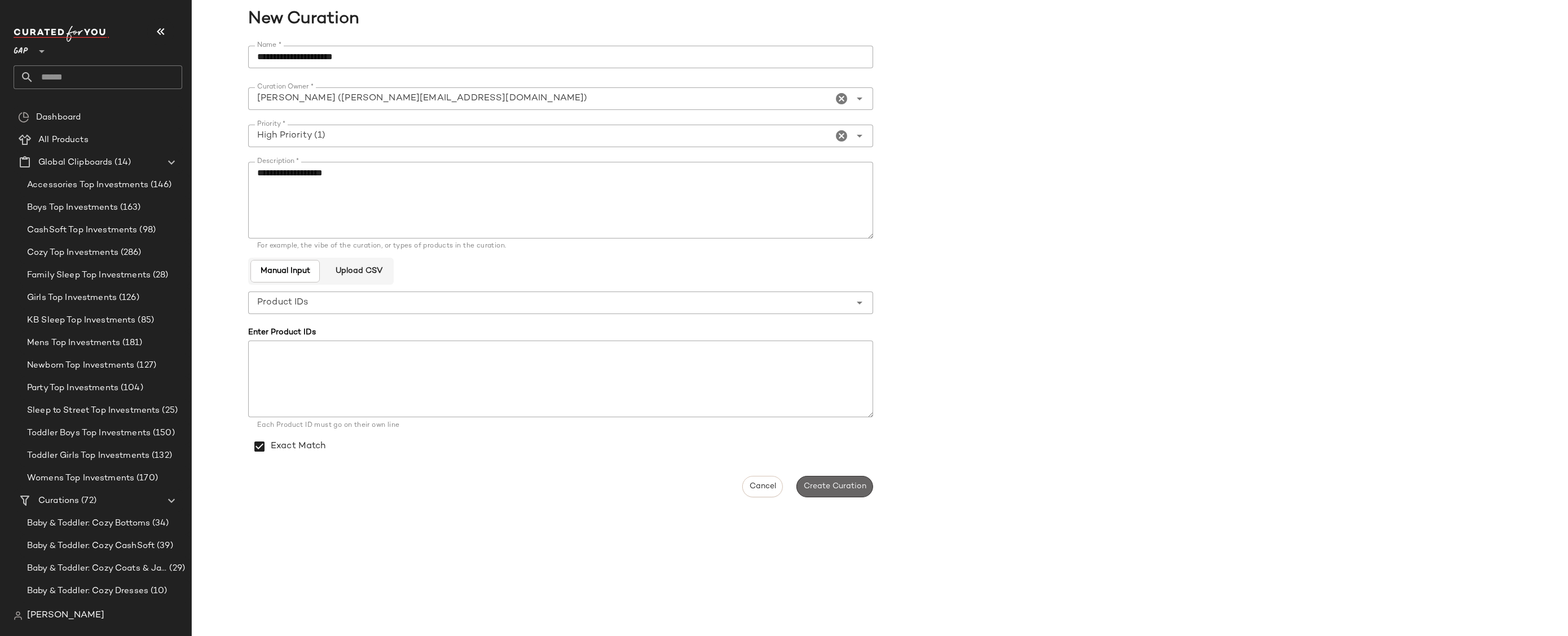
click at [850, 492] on button "Create Curation" at bounding box center [835, 486] width 77 height 22
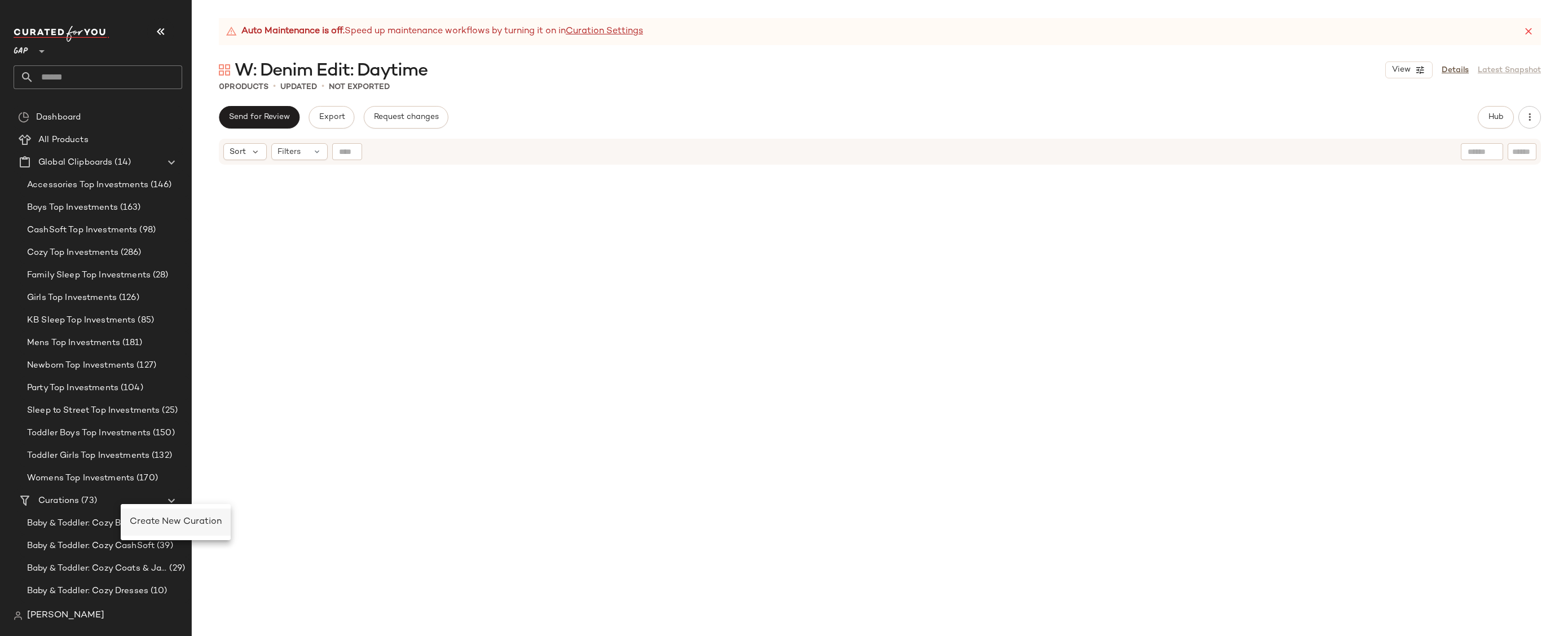
click at [148, 522] on span "Create New Curation" at bounding box center [175, 521] width 92 height 9
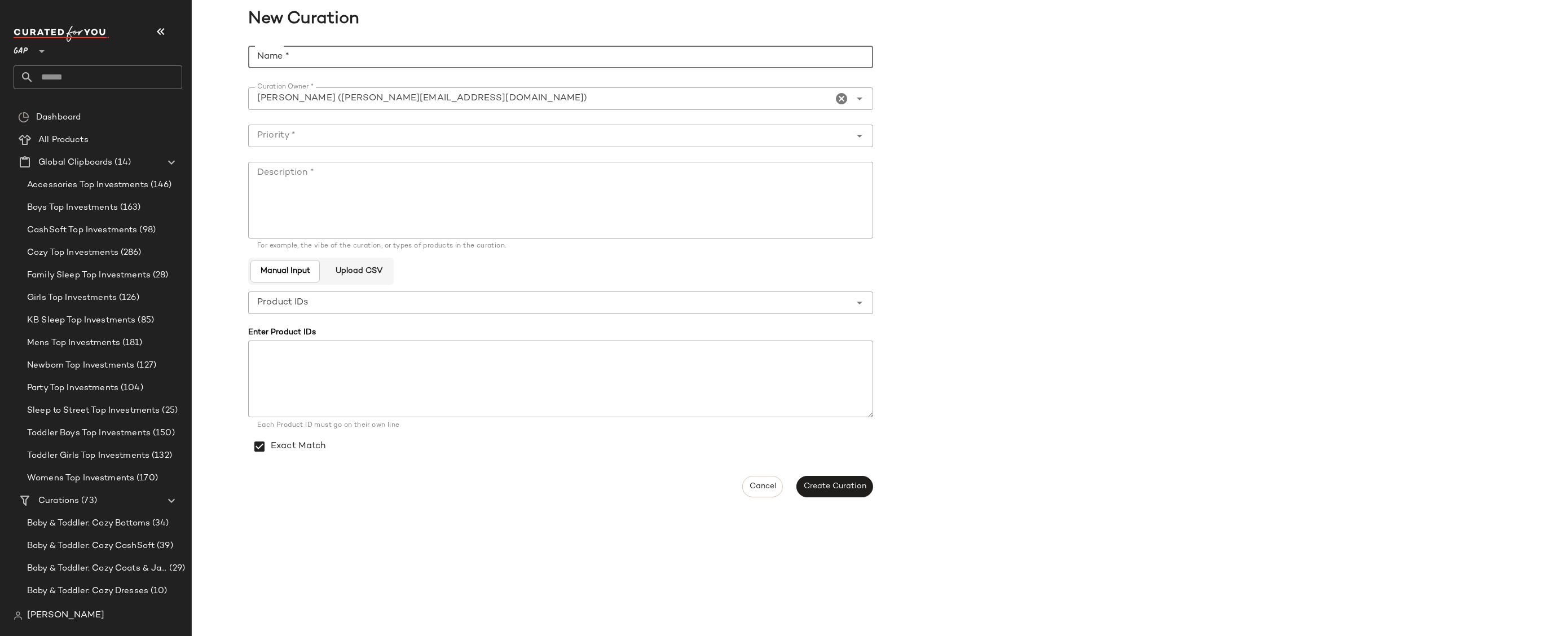
click at [393, 53] on input "Name *" at bounding box center [561, 56] width 625 height 22
paste input "**********"
type input "**********"
click at [488, 216] on textarea "Description *" at bounding box center [561, 200] width 625 height 77
paste textarea "**********"
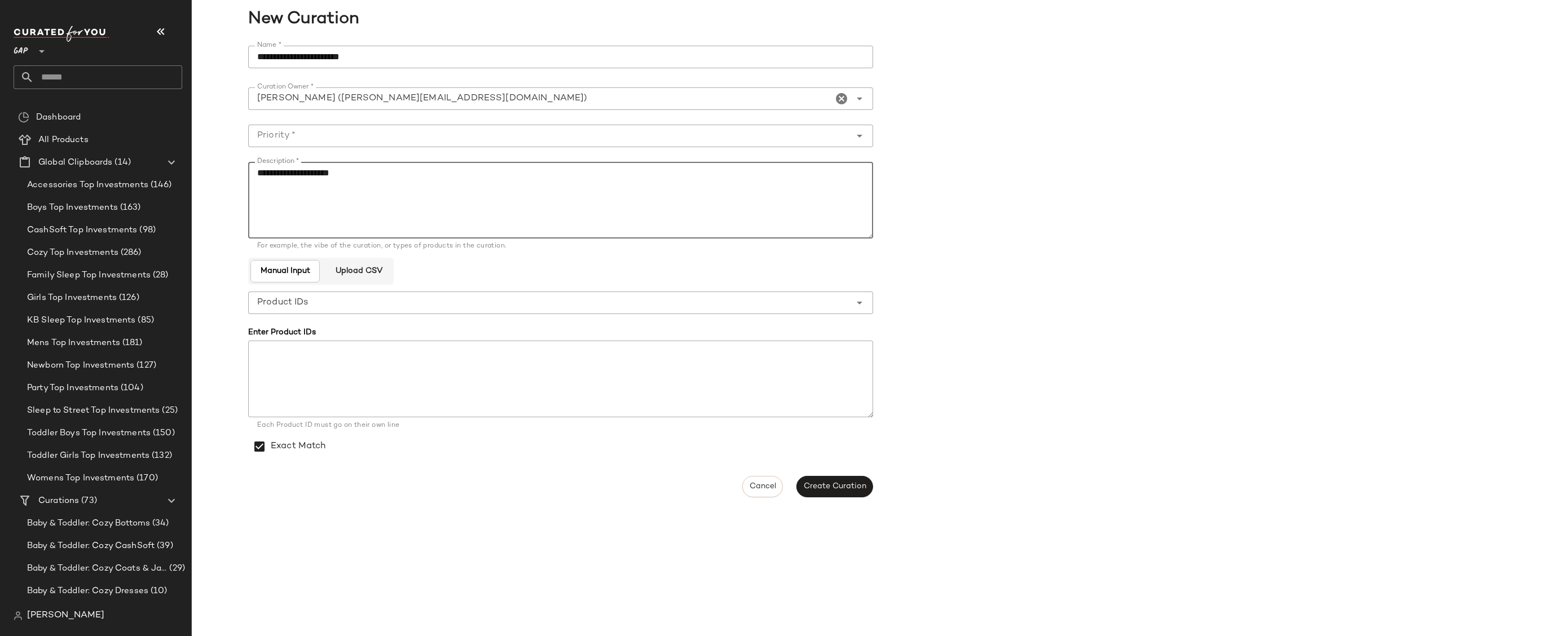
type textarea "**********"
click at [482, 137] on input "Priority *" at bounding box center [549, 136] width 602 height 14
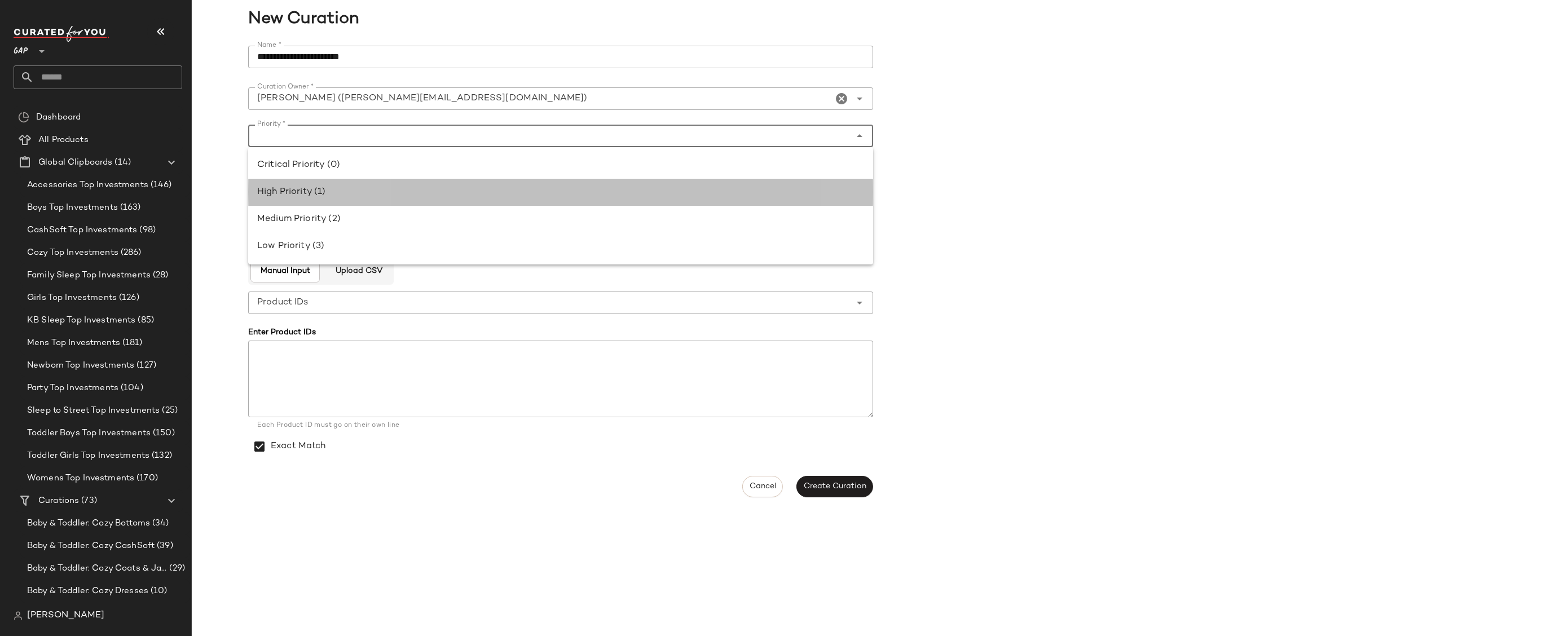
click at [474, 195] on div "High Priority (1)" at bounding box center [561, 192] width 607 height 14
type input "**********"
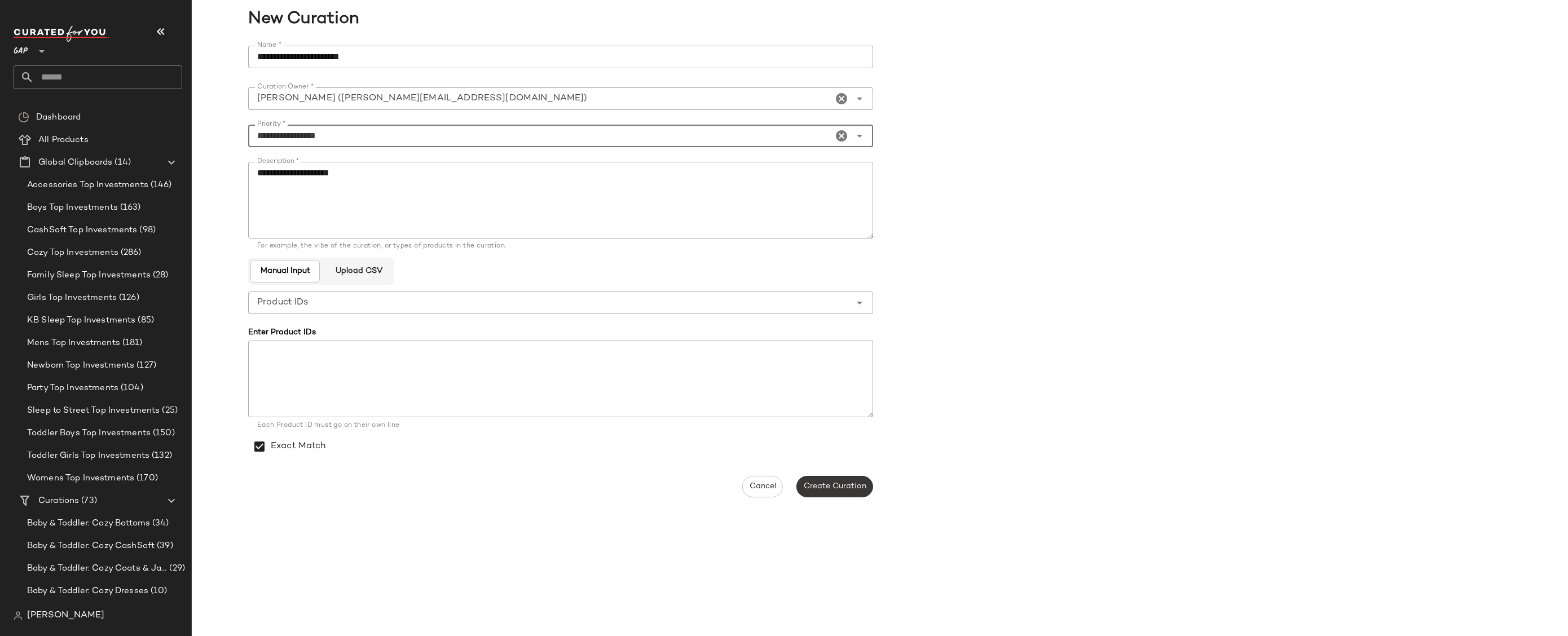
click at [844, 487] on span "Create Curation" at bounding box center [835, 486] width 63 height 9
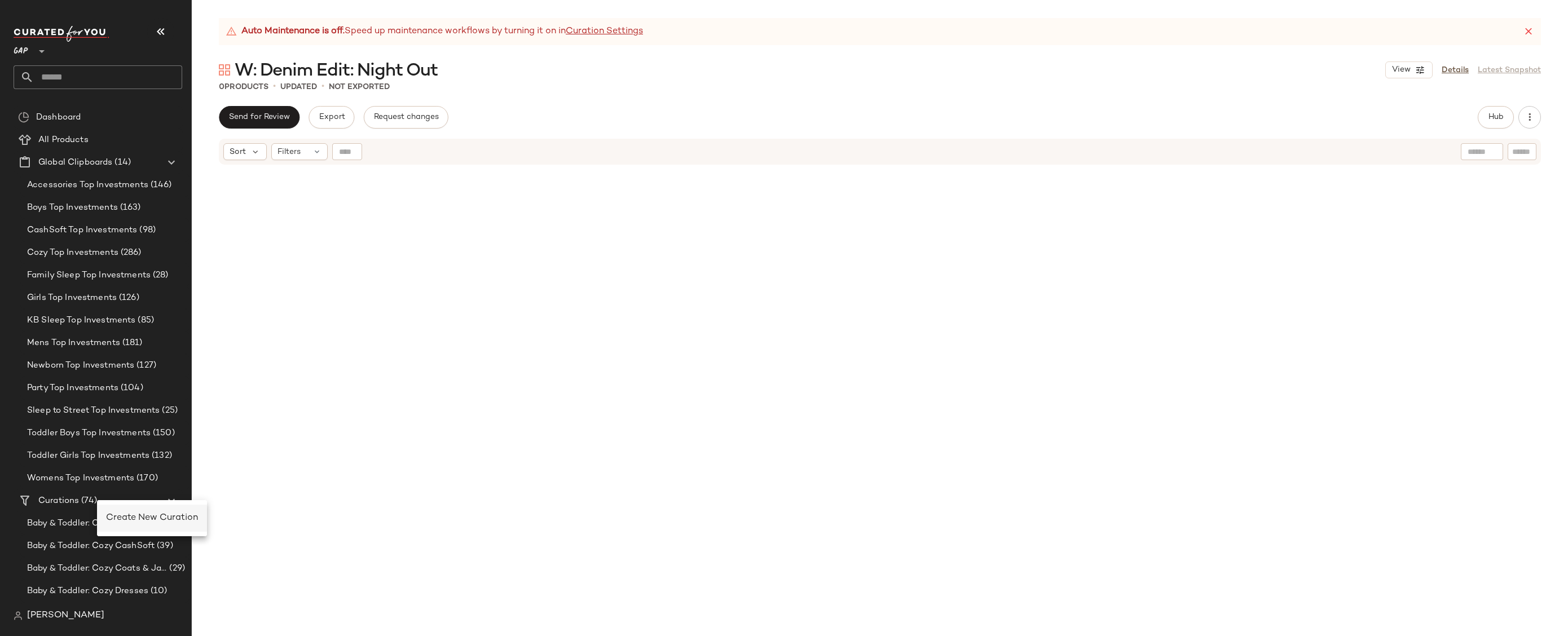
click at [122, 520] on span "Create New Curation" at bounding box center [152, 517] width 92 height 9
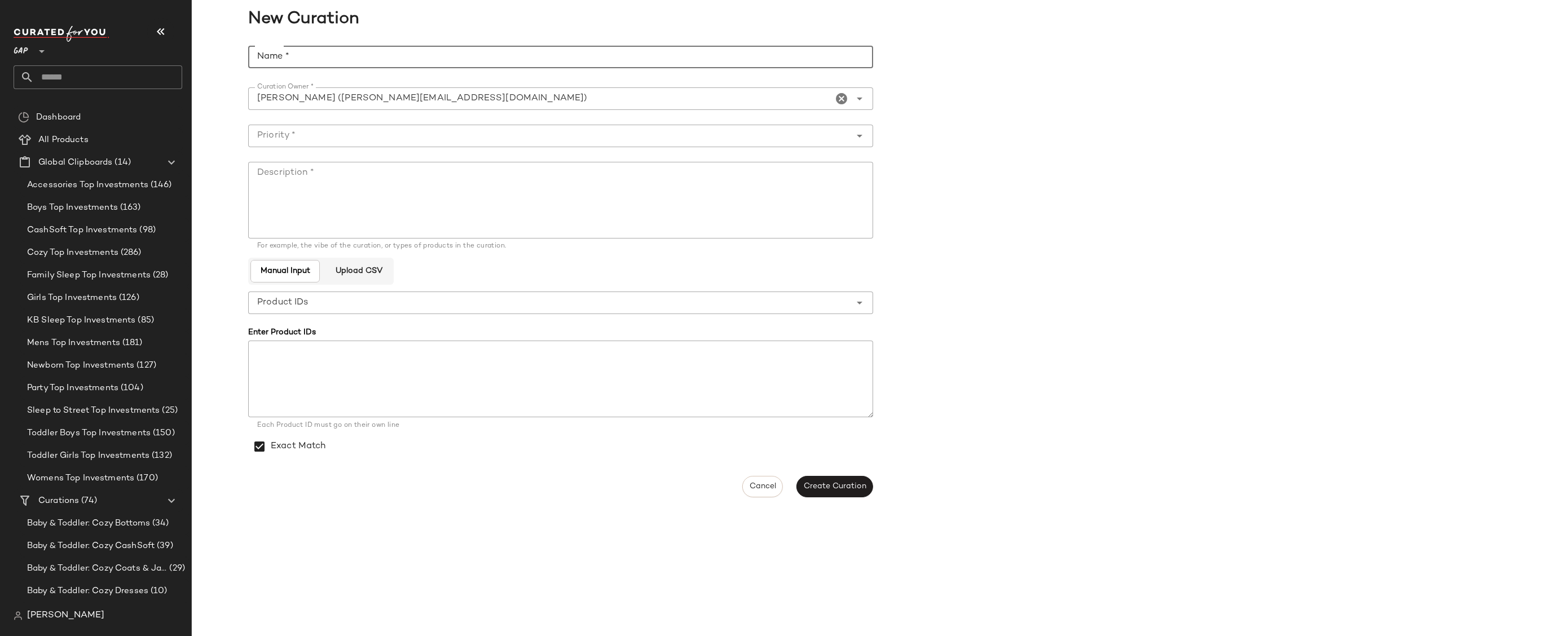
click at [368, 59] on input "Name *" at bounding box center [561, 56] width 625 height 22
paste input "**********"
type input "**********"
click at [464, 220] on textarea "Description *" at bounding box center [561, 200] width 625 height 77
paste textarea "**********"
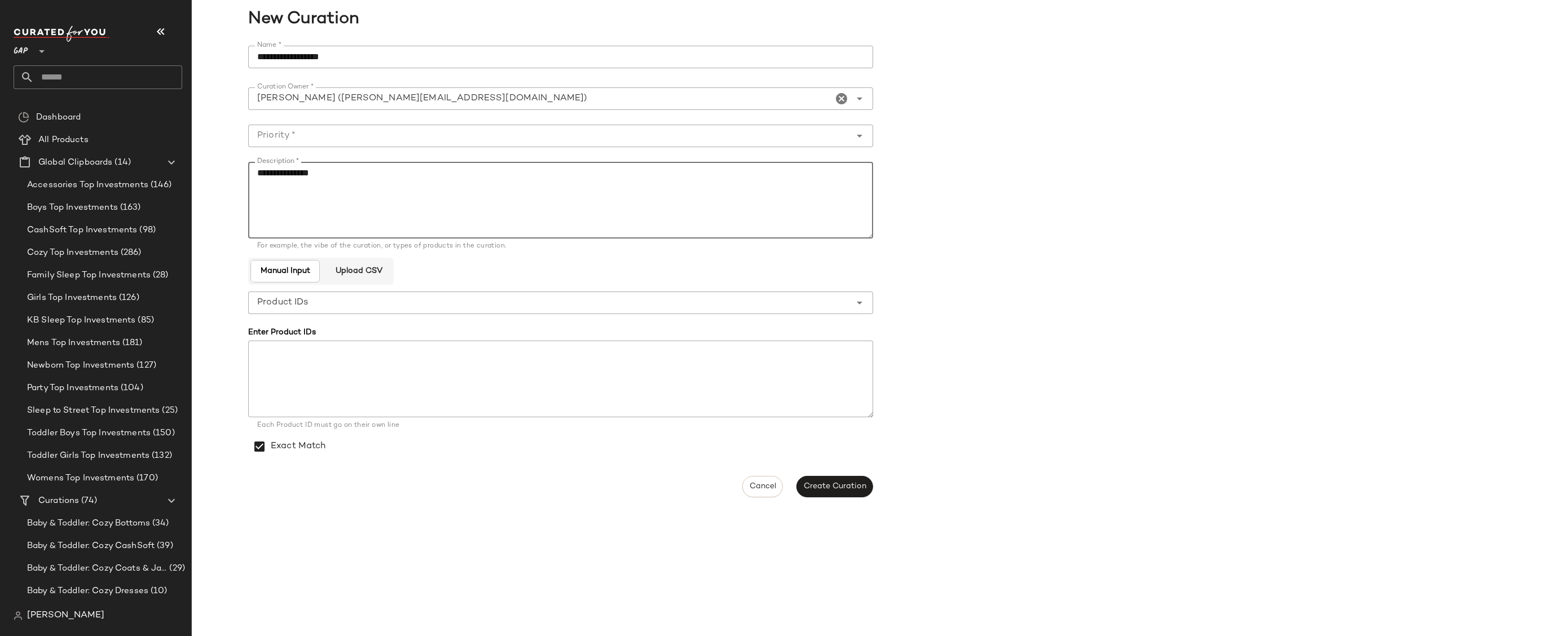
type textarea "**********"
click at [518, 127] on div at bounding box center [549, 135] width 602 height 22
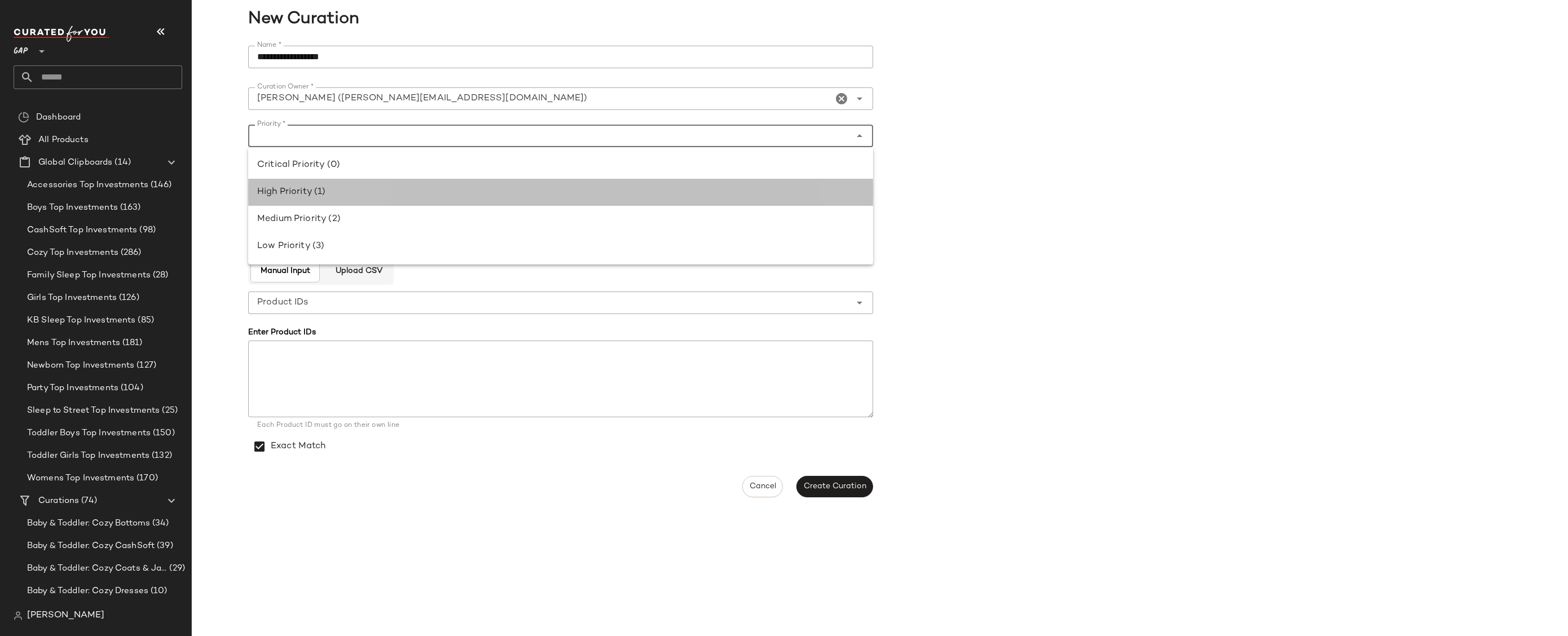
click at [508, 194] on div "High Priority (1)" at bounding box center [561, 192] width 607 height 14
type input "**********"
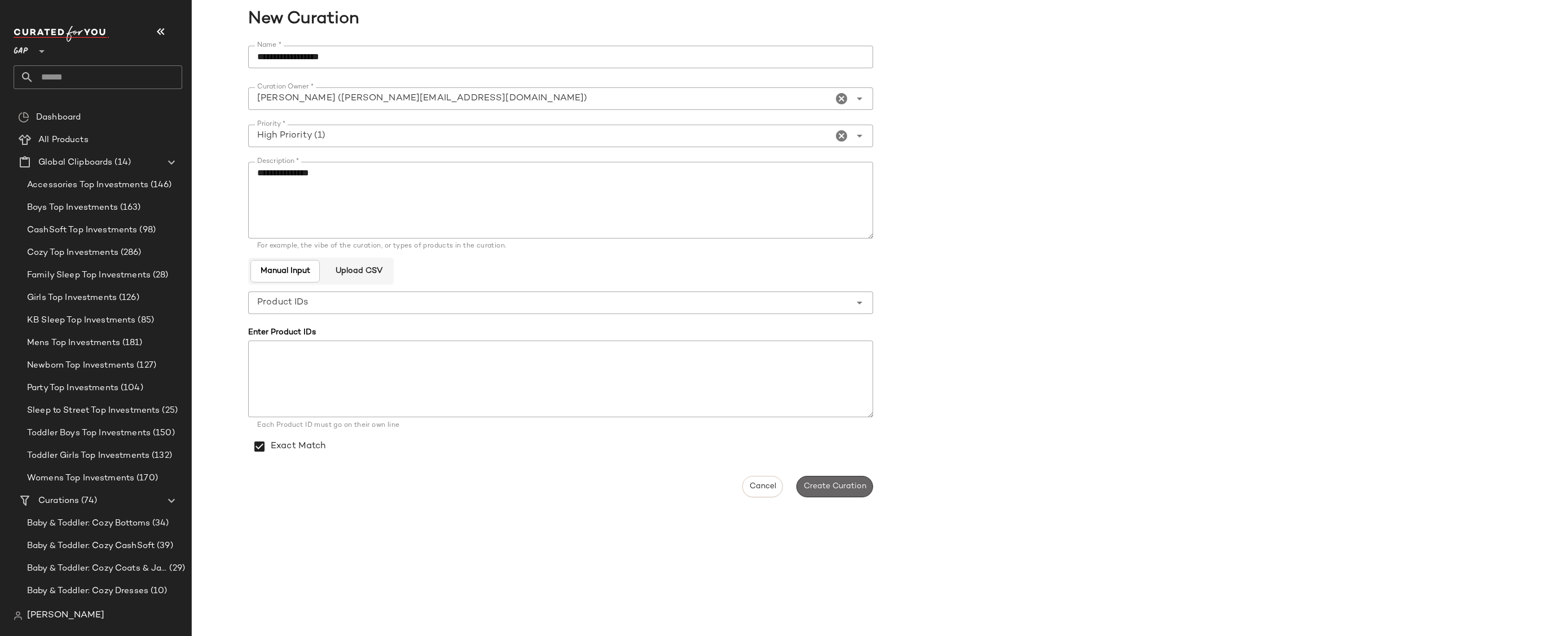
click at [822, 482] on span "Create Curation" at bounding box center [835, 486] width 63 height 9
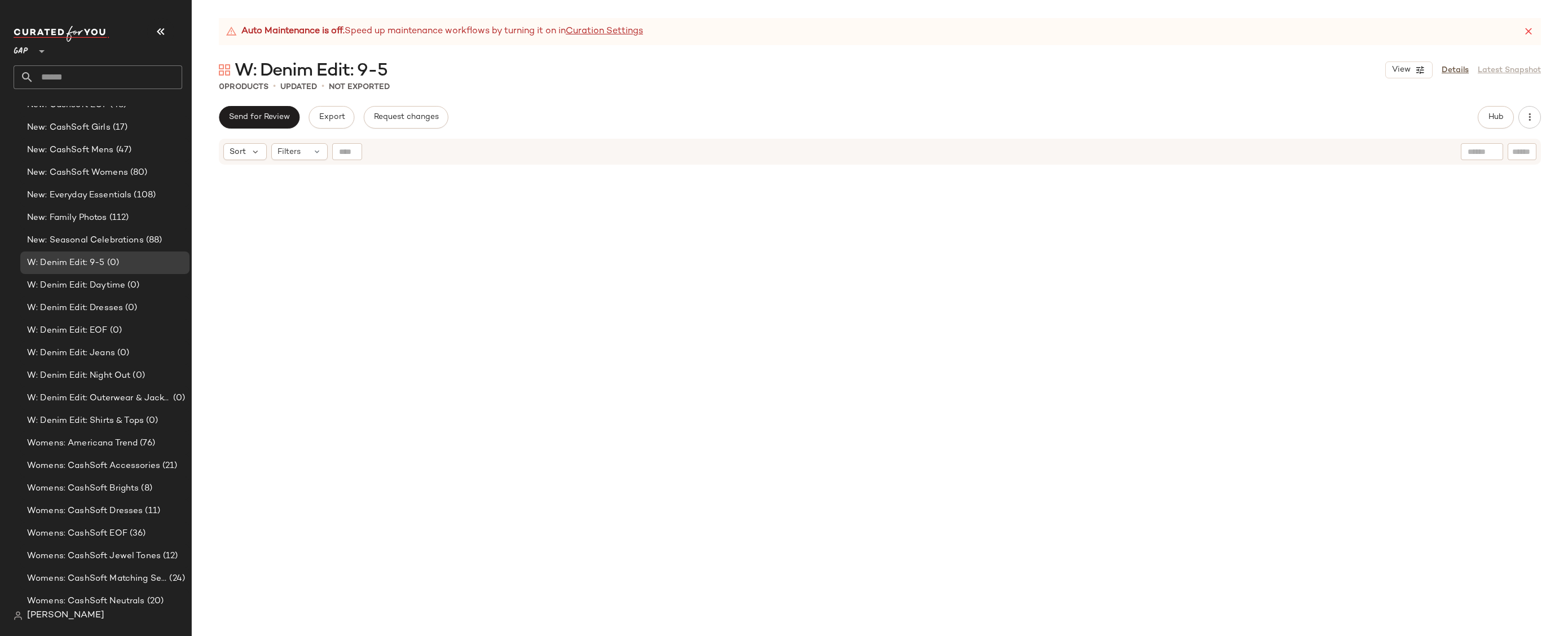
scroll to position [1407, 0]
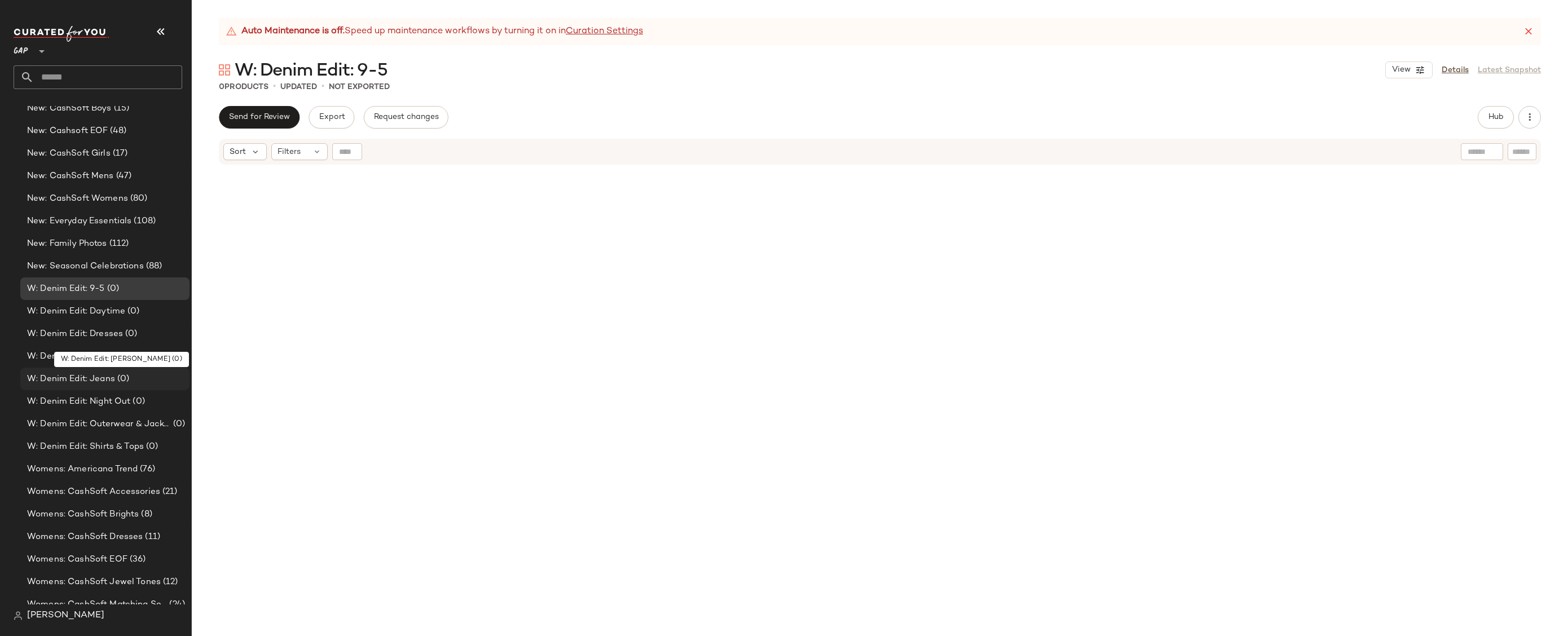
click at [140, 373] on div "W: Denim Edit: [PERSON_NAME] (0)" at bounding box center [104, 379] width 161 height 13
click at [1503, 119] on span "Hub" at bounding box center [1496, 117] width 16 height 9
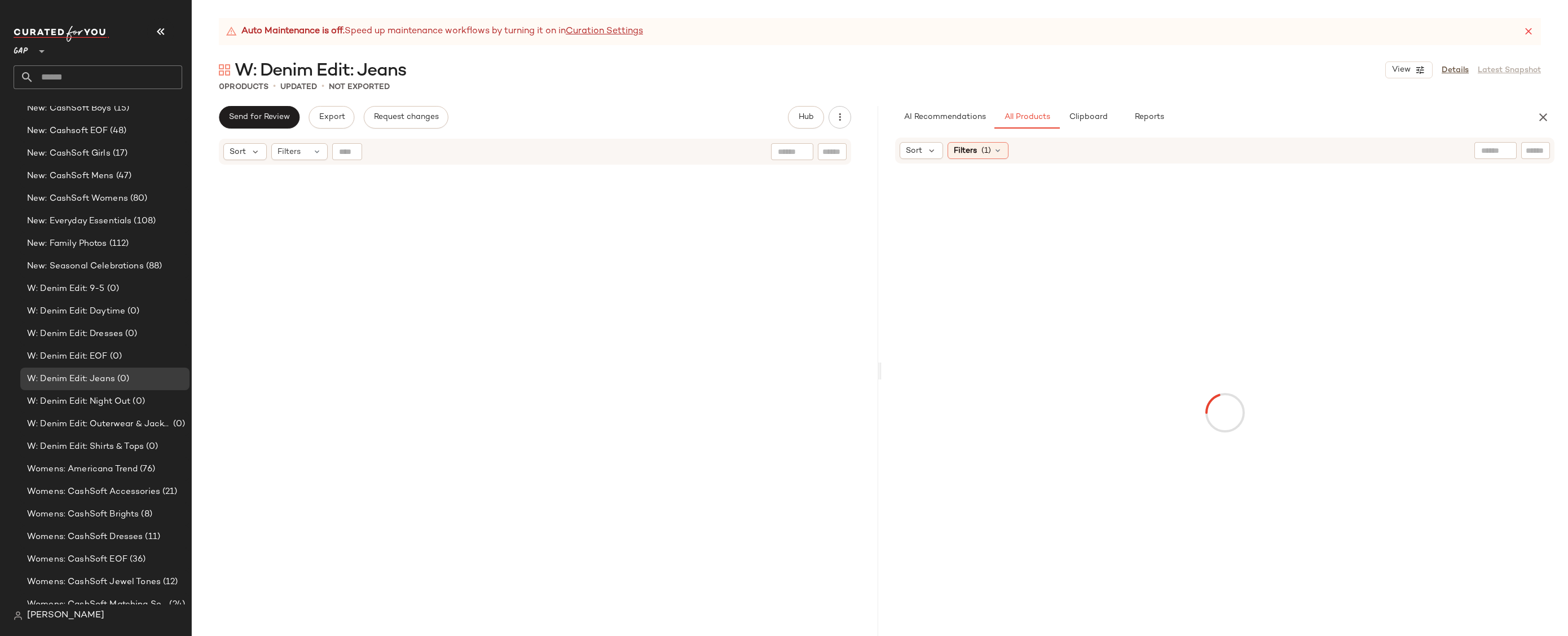
click at [1534, 29] on icon at bounding box center [1529, 32] width 12 height 12
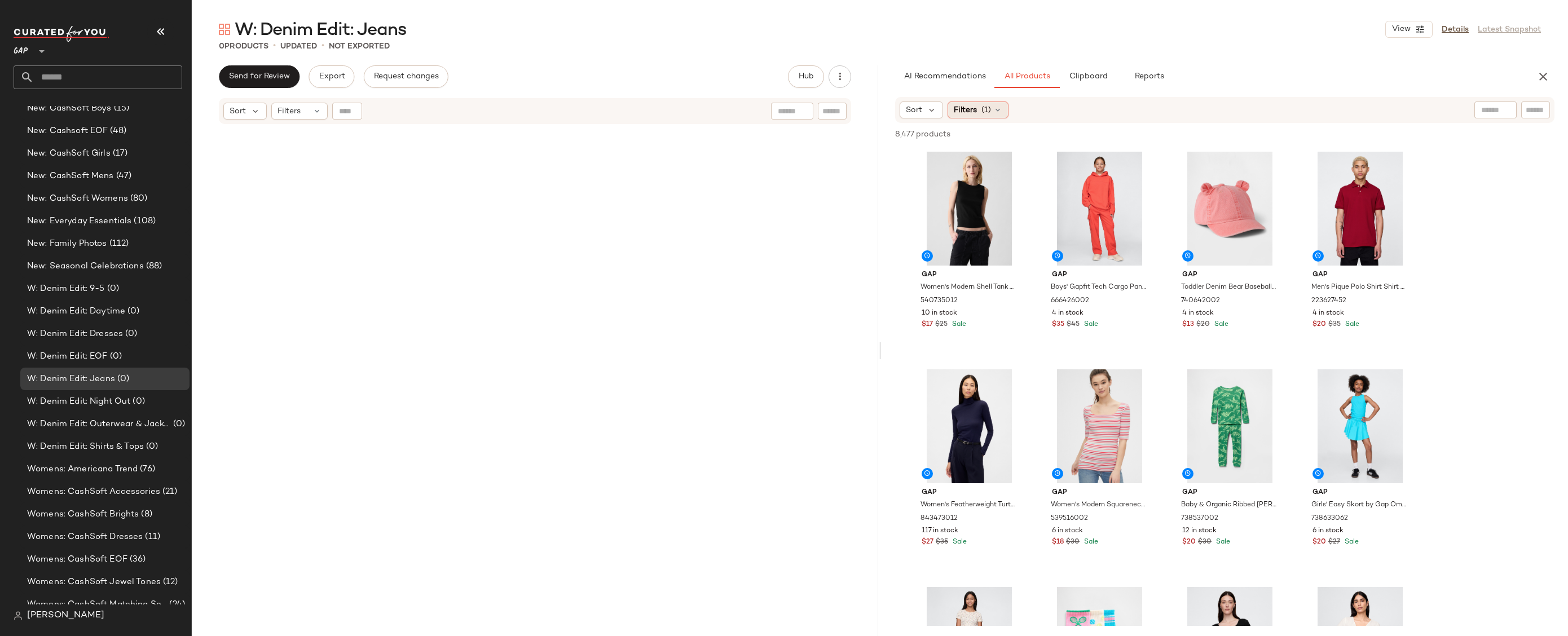
click at [985, 116] on div "Filters (1)" at bounding box center [978, 109] width 61 height 17
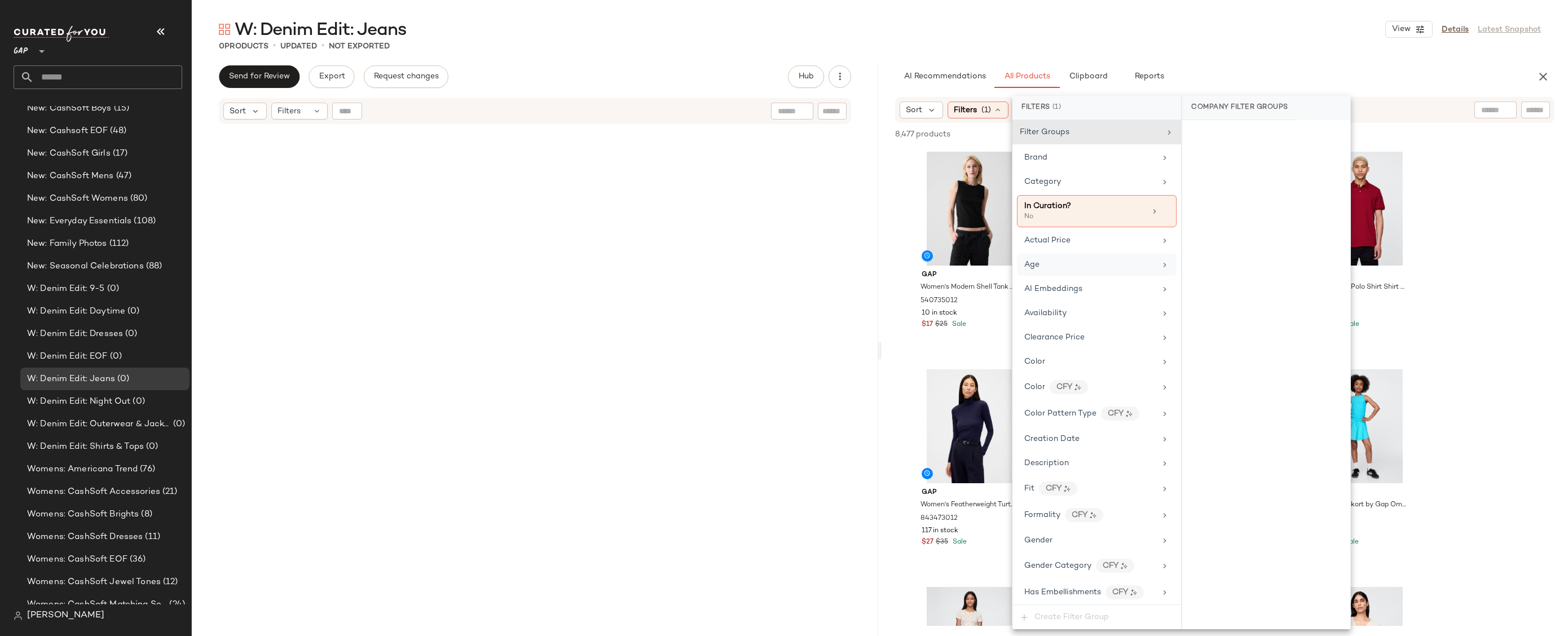
click at [1086, 263] on div "Age" at bounding box center [1091, 265] width 132 height 12
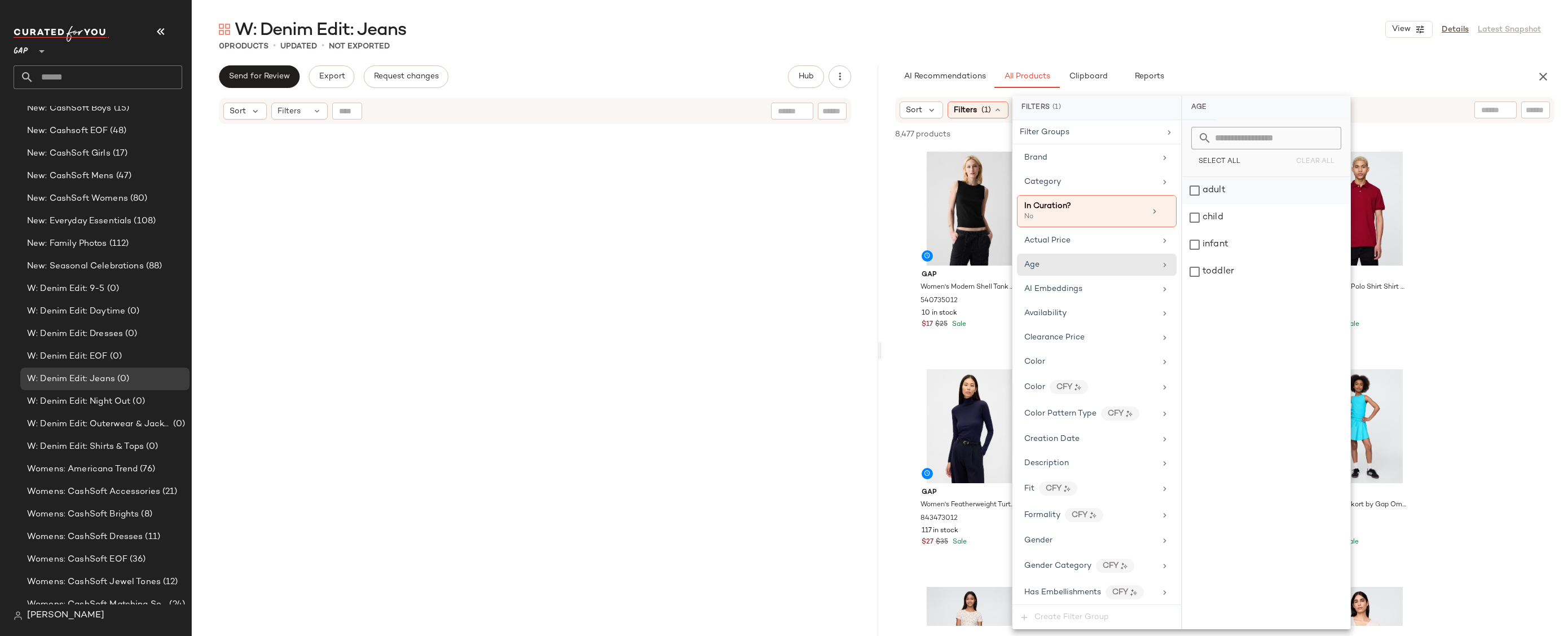
click at [1217, 194] on div "adult" at bounding box center [1266, 190] width 168 height 27
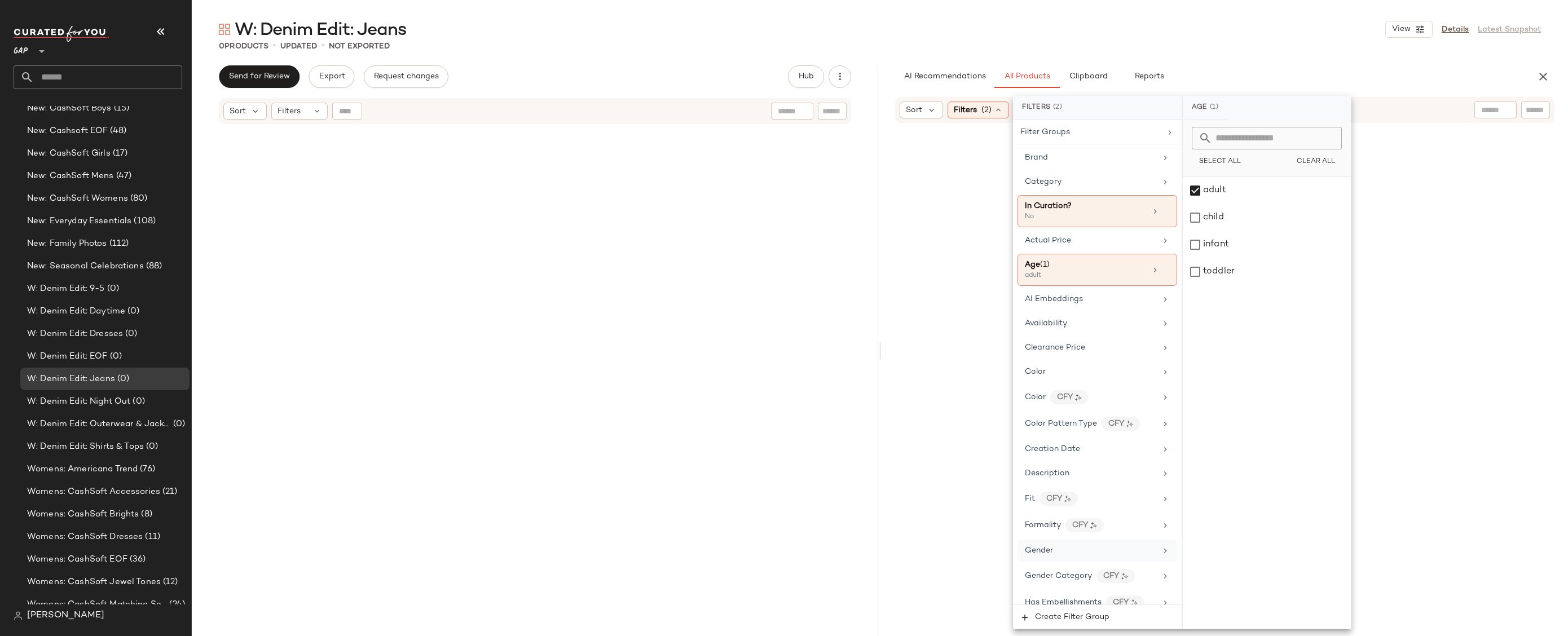
click at [1075, 543] on div "Gender" at bounding box center [1097, 550] width 160 height 22
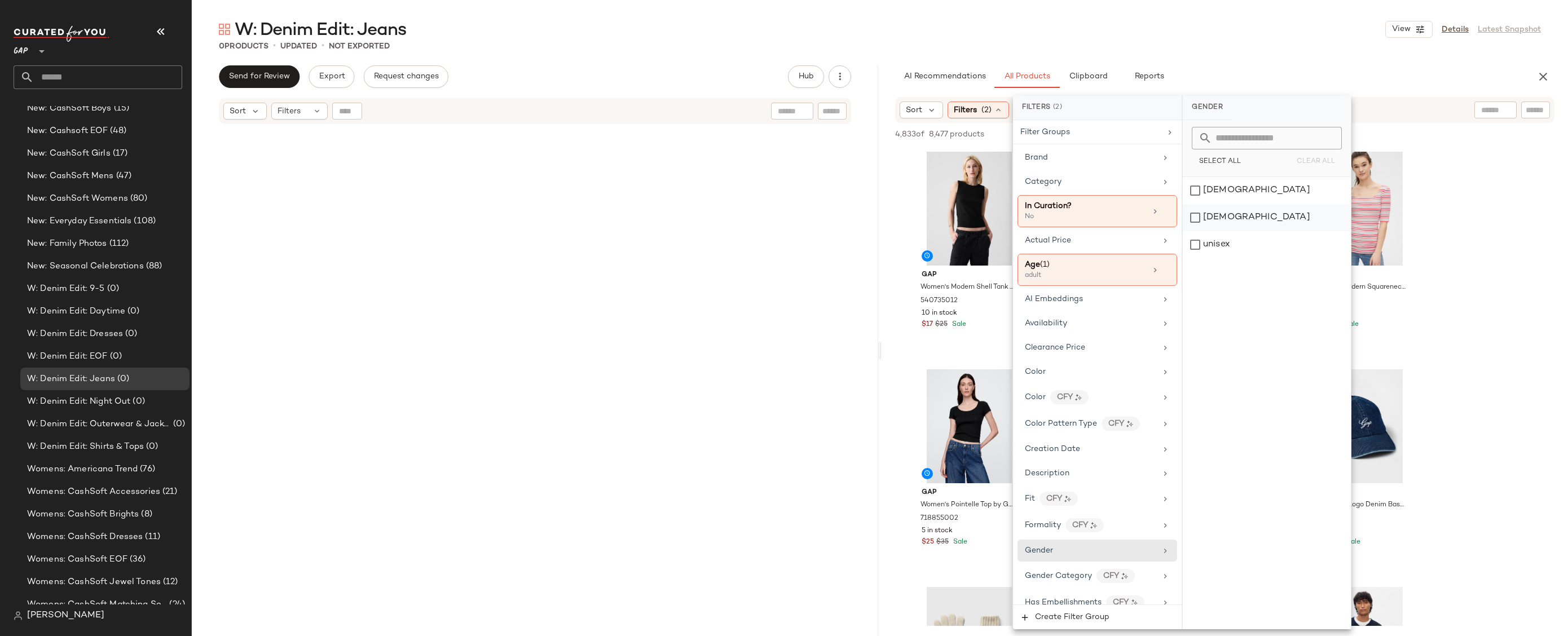
click at [1224, 219] on div "[DEMOGRAPHIC_DATA]" at bounding box center [1267, 217] width 168 height 27
click at [1224, 192] on div "[DEMOGRAPHIC_DATA]" at bounding box center [1267, 190] width 168 height 27
click at [1224, 218] on div "[DEMOGRAPHIC_DATA]" at bounding box center [1267, 217] width 168 height 27
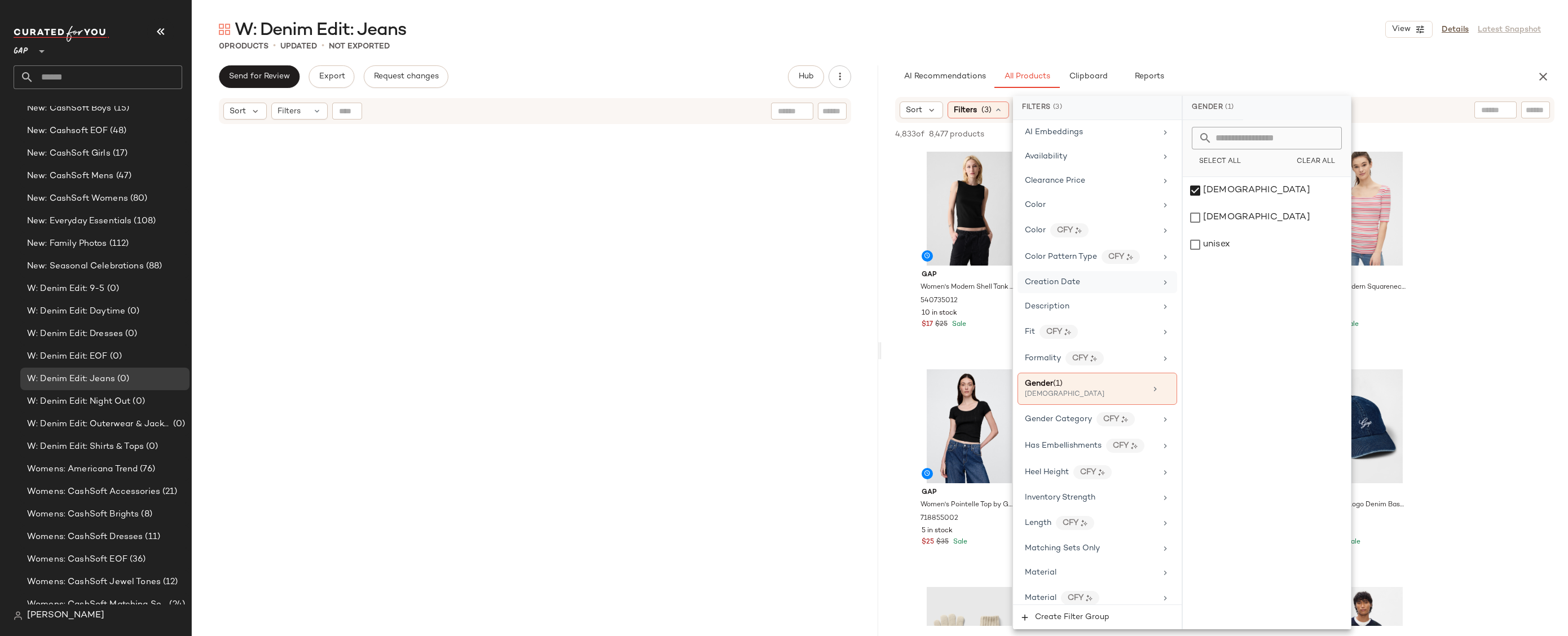
scroll to position [405, 0]
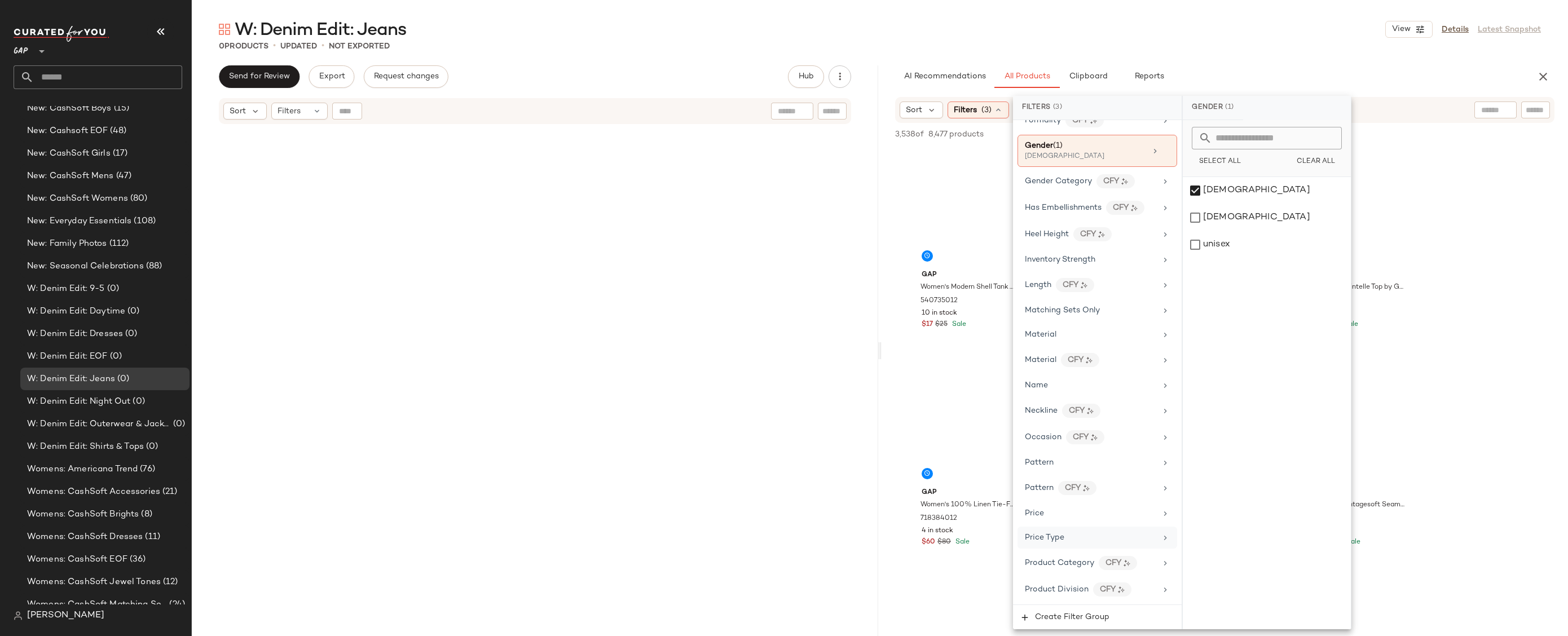
click at [1078, 541] on div "Price Type" at bounding box center [1091, 538] width 132 height 12
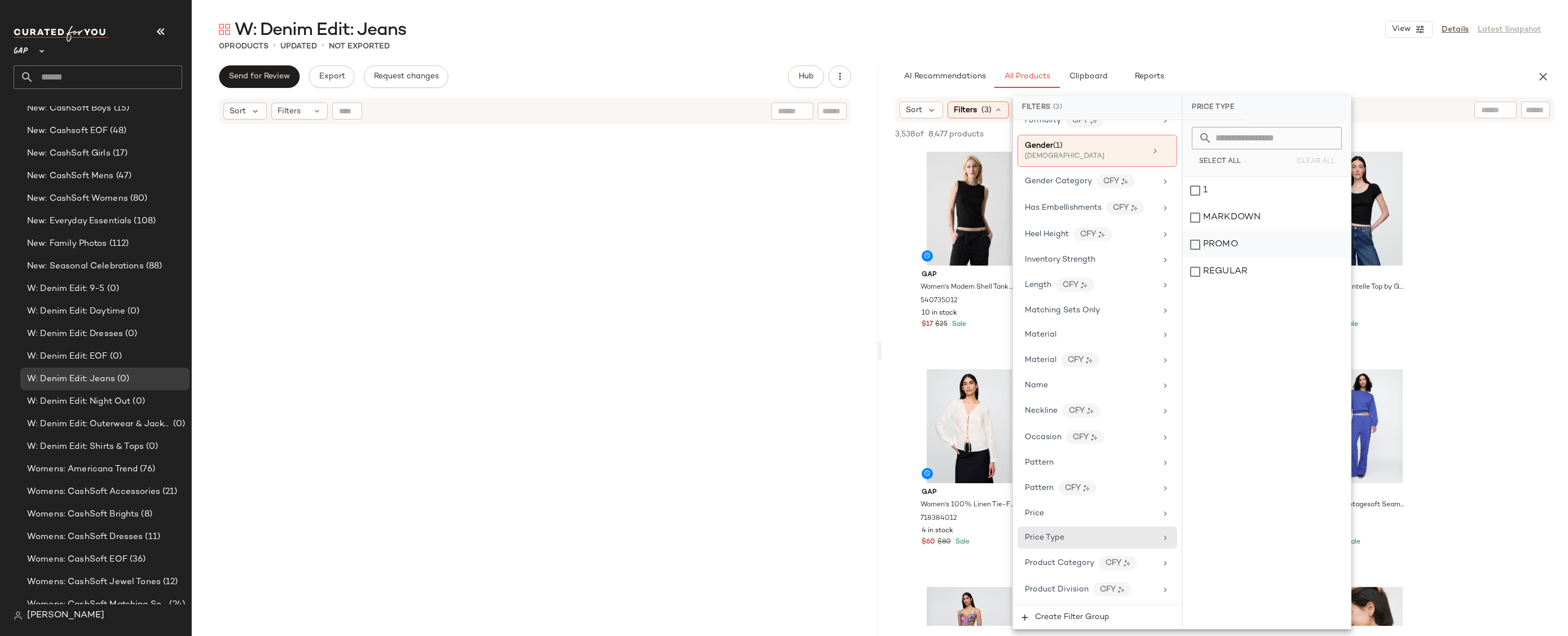
click at [1217, 248] on div "PROMO" at bounding box center [1267, 244] width 168 height 27
click at [1217, 271] on div "REGULAR" at bounding box center [1267, 271] width 168 height 27
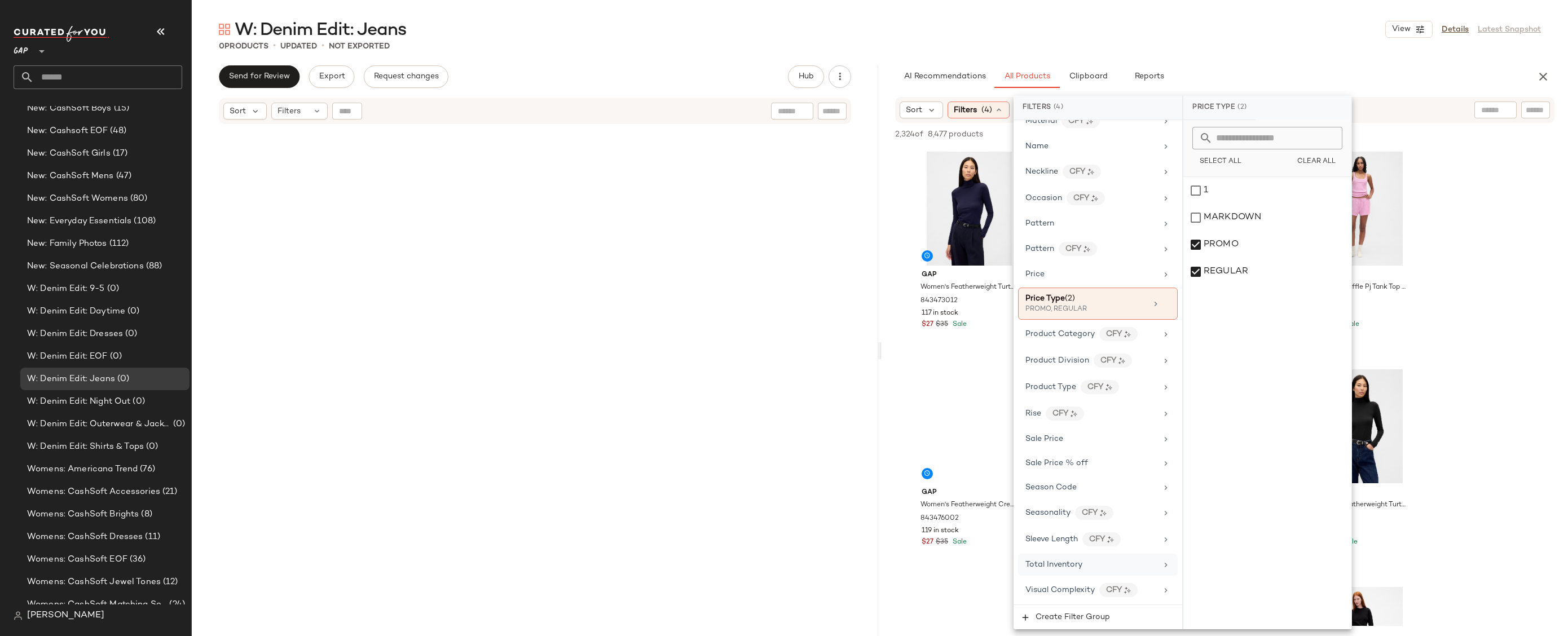
click at [1064, 563] on span "Total Inventory" at bounding box center [1054, 564] width 57 height 9
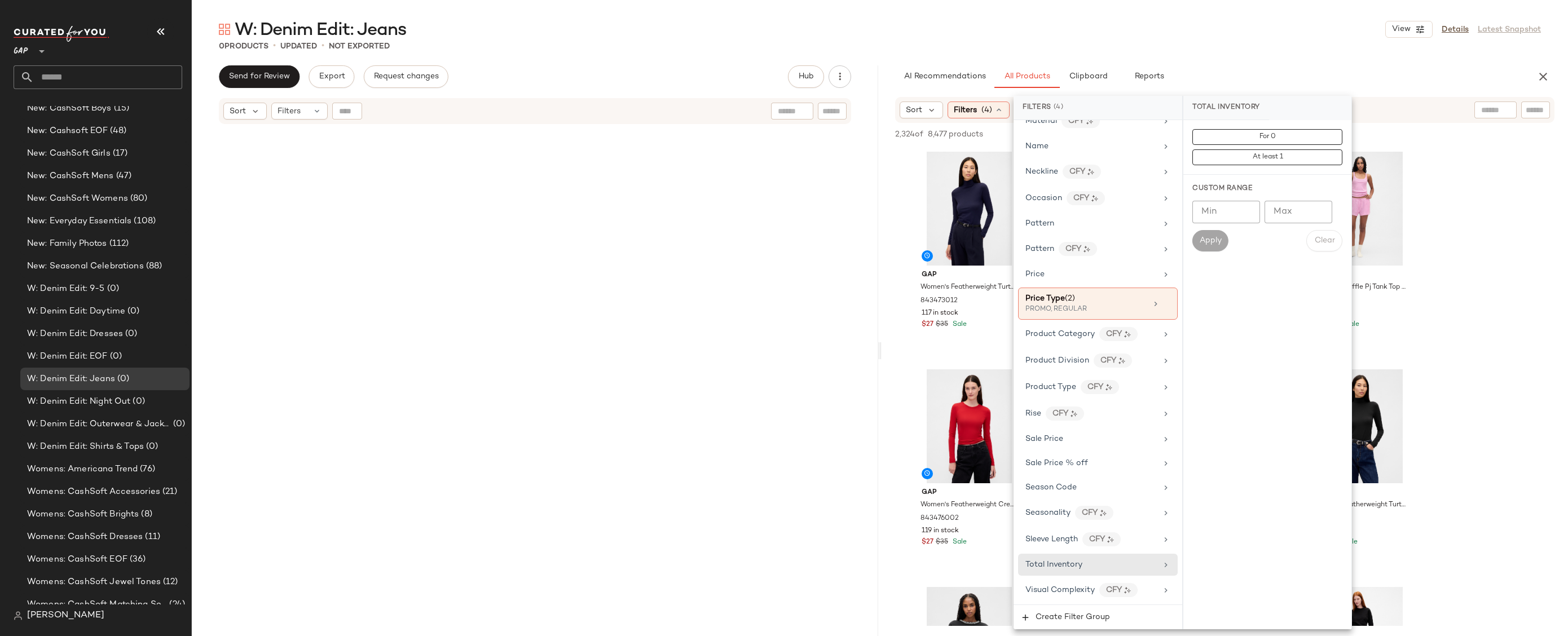
click at [1217, 208] on input "Min" at bounding box center [1227, 212] width 68 height 22
click at [1235, 207] on input "Min" at bounding box center [1227, 212] width 68 height 22
type input "**"
click at [1199, 253] on div "Custom Range Min ** Min Max Max Apply Clear" at bounding box center [1267, 218] width 168 height 86
click at [1199, 246] on button "Apply" at bounding box center [1211, 241] width 36 height 22
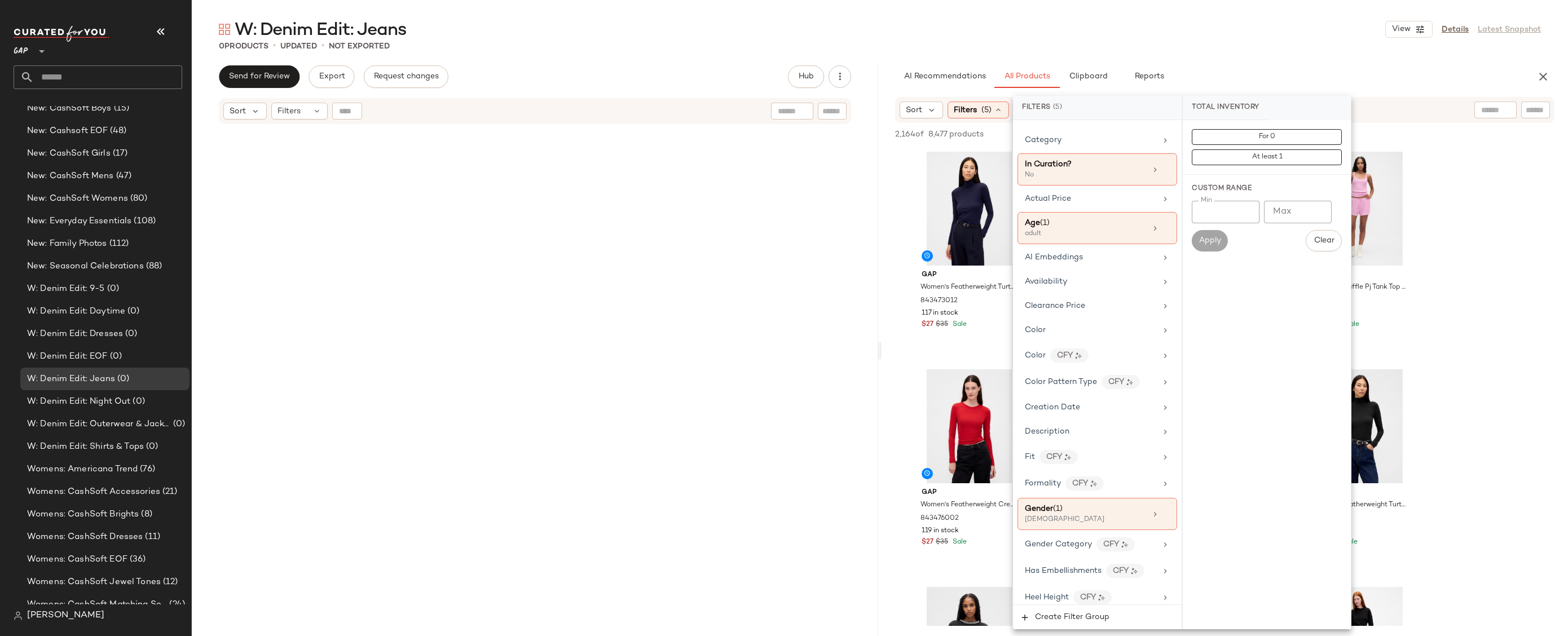
scroll to position [0, 0]
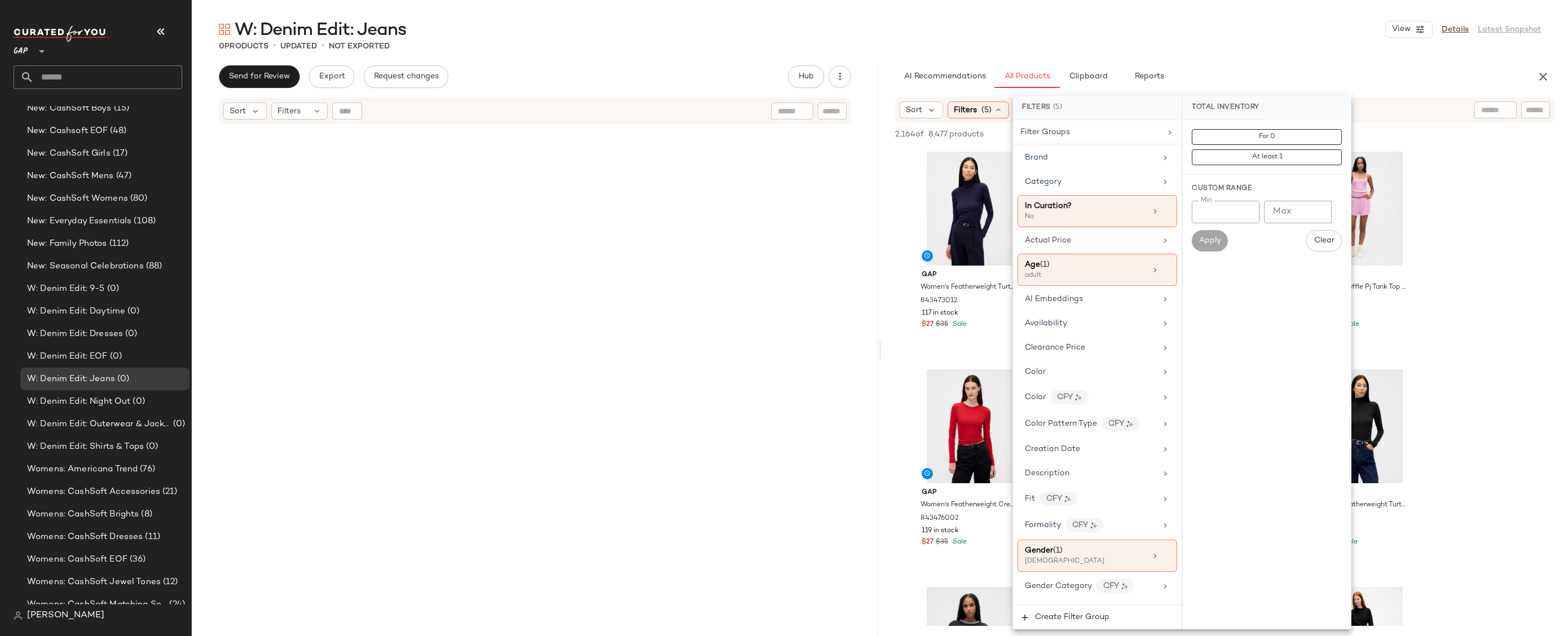
click at [1119, 51] on div "0 Products • updated • Not Exported" at bounding box center [879, 46] width 1376 height 12
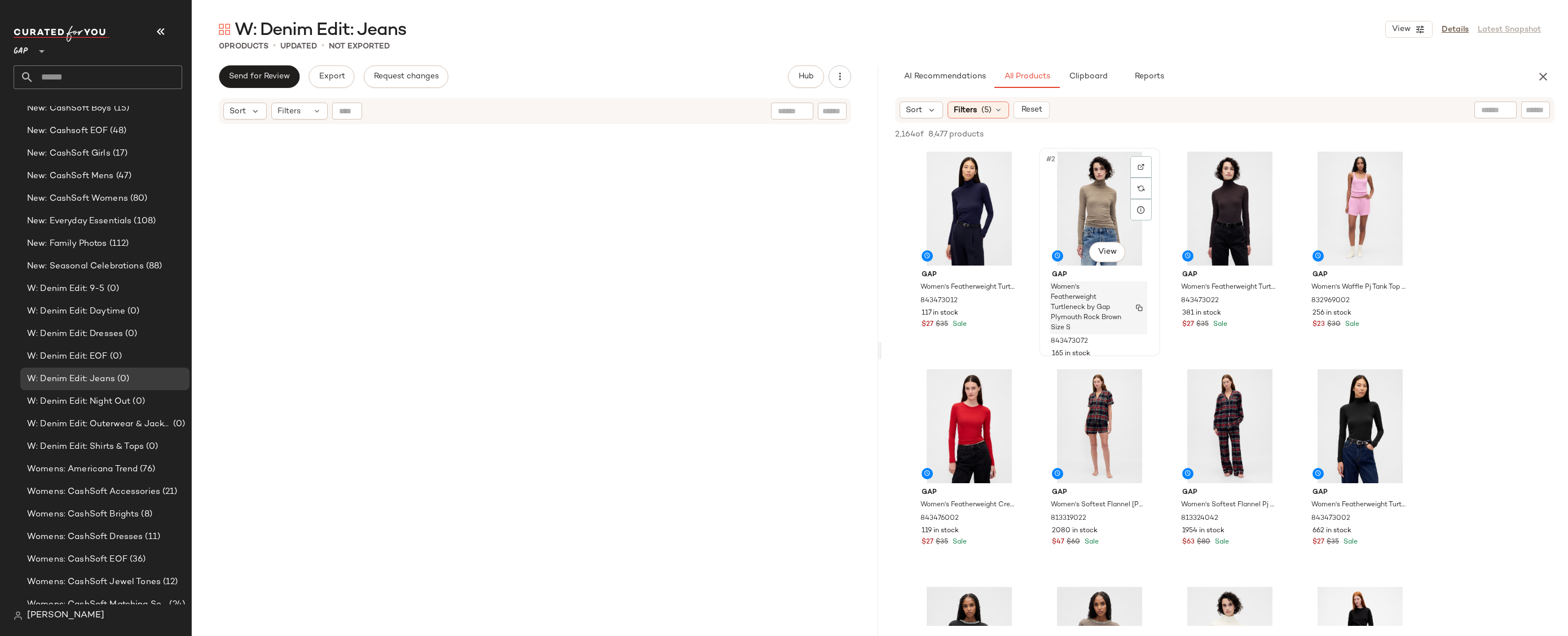
scroll to position [434, 0]
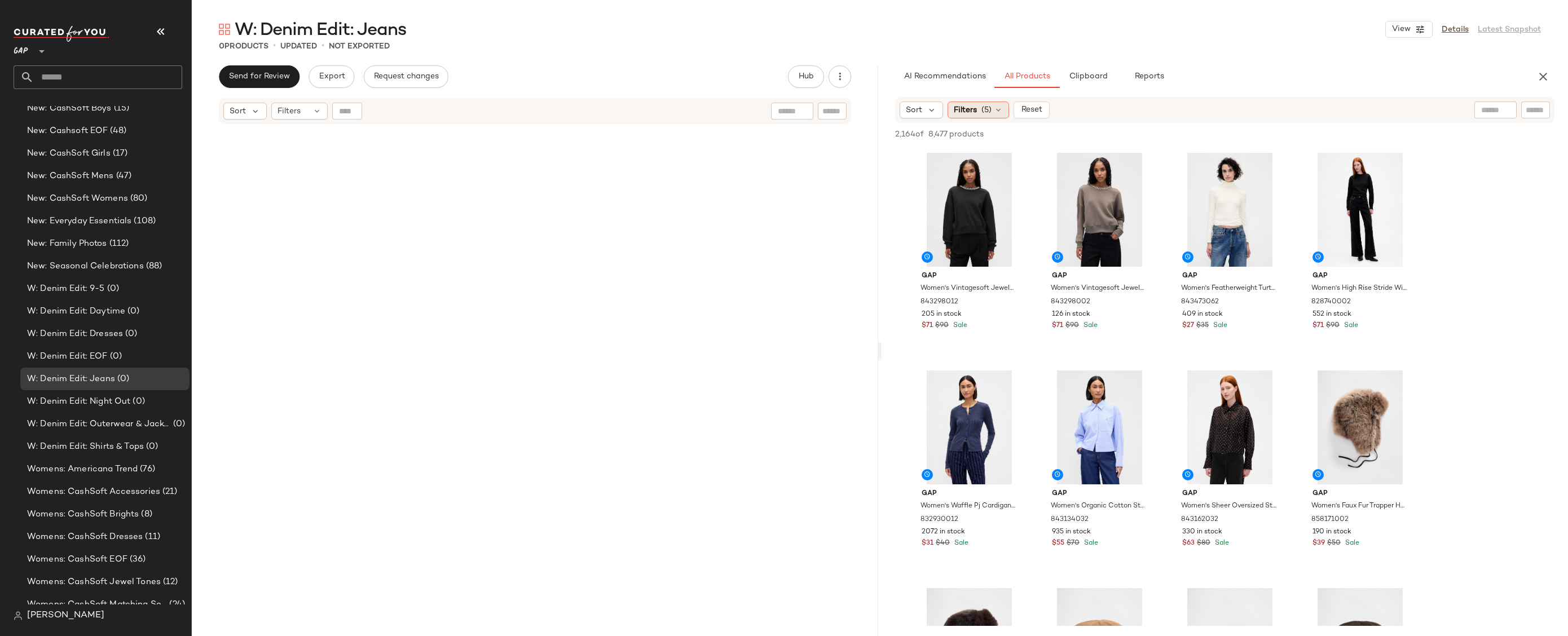
click at [994, 111] on icon at bounding box center [998, 110] width 9 height 9
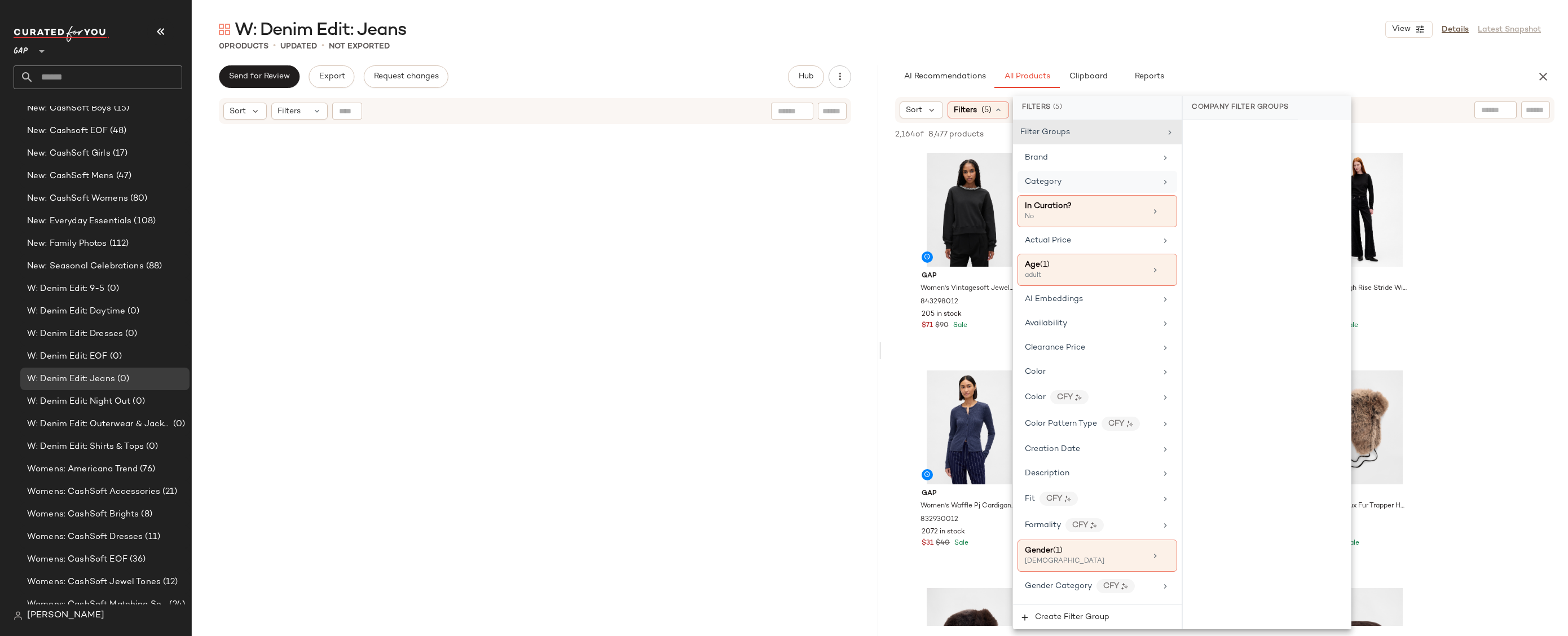
click at [1101, 183] on div "Category" at bounding box center [1091, 181] width 132 height 12
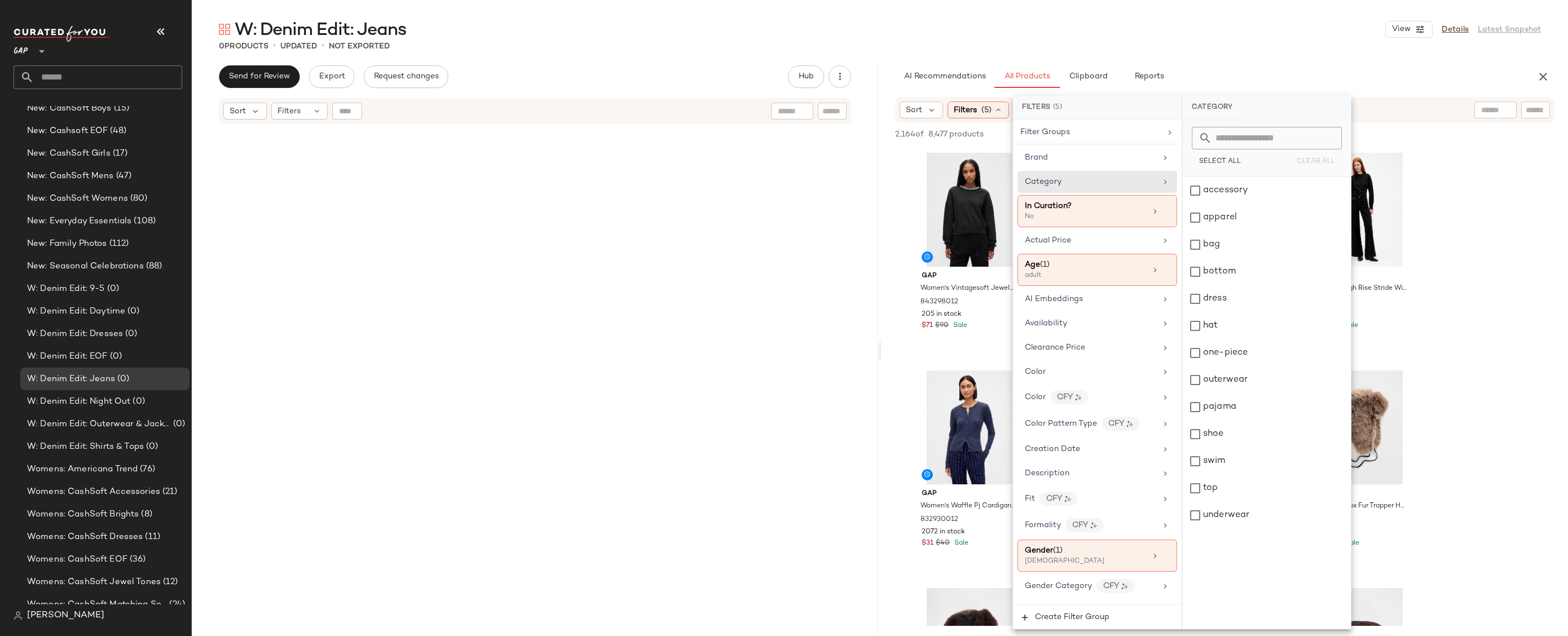
click at [1326, 53] on div "W: Denim Edit: Jeans View Details Latest Snapshot 0 Products • updated • Not Ex…" at bounding box center [879, 327] width 1376 height 618
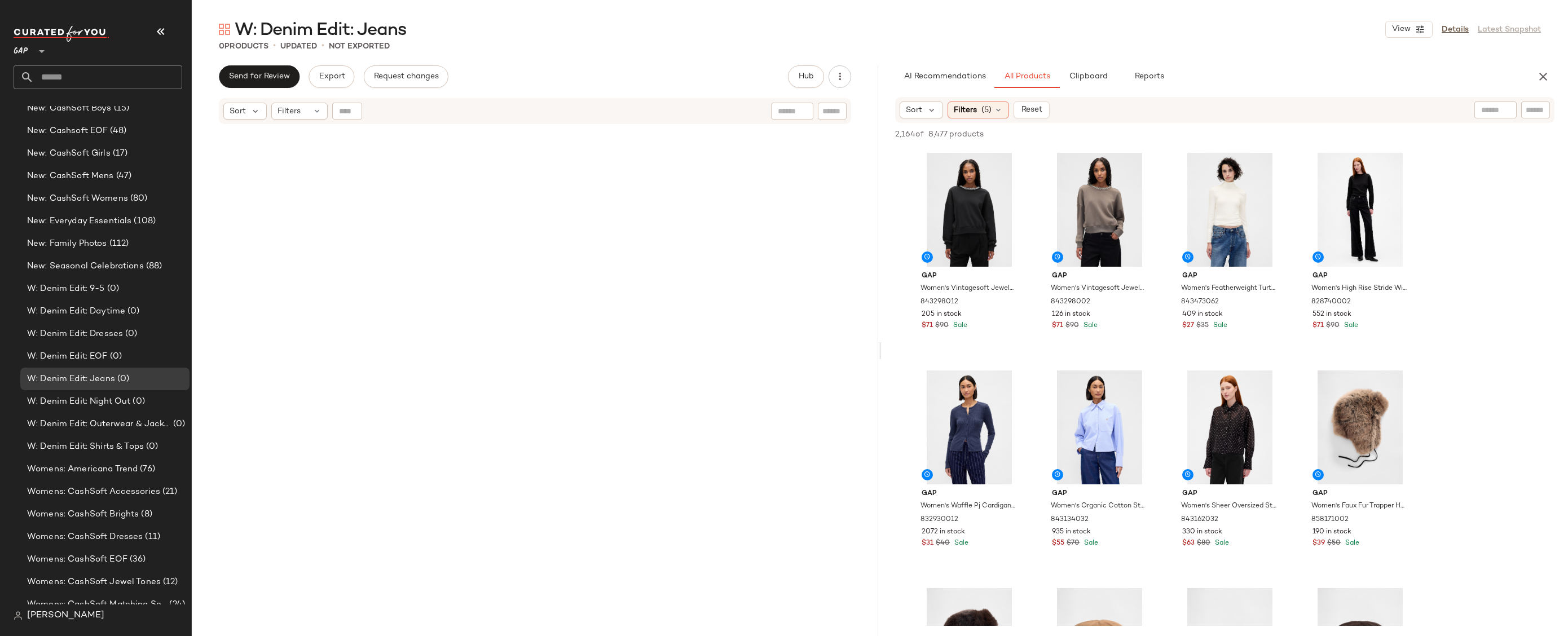
click at [1527, 100] on div "Sort Filters (5) Reset" at bounding box center [1225, 110] width 660 height 26
click at [1532, 106] on input "text" at bounding box center [1535, 110] width 20 height 12
type input "*****"
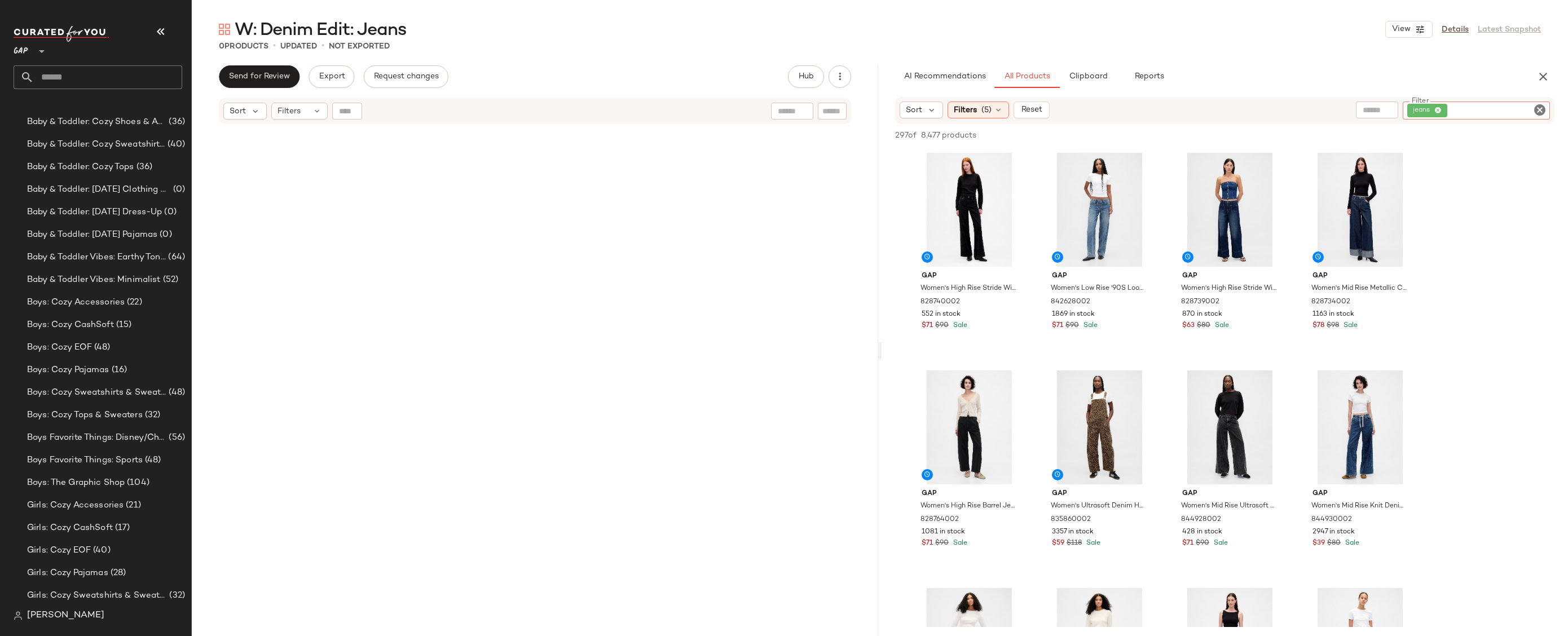
scroll to position [0, 0]
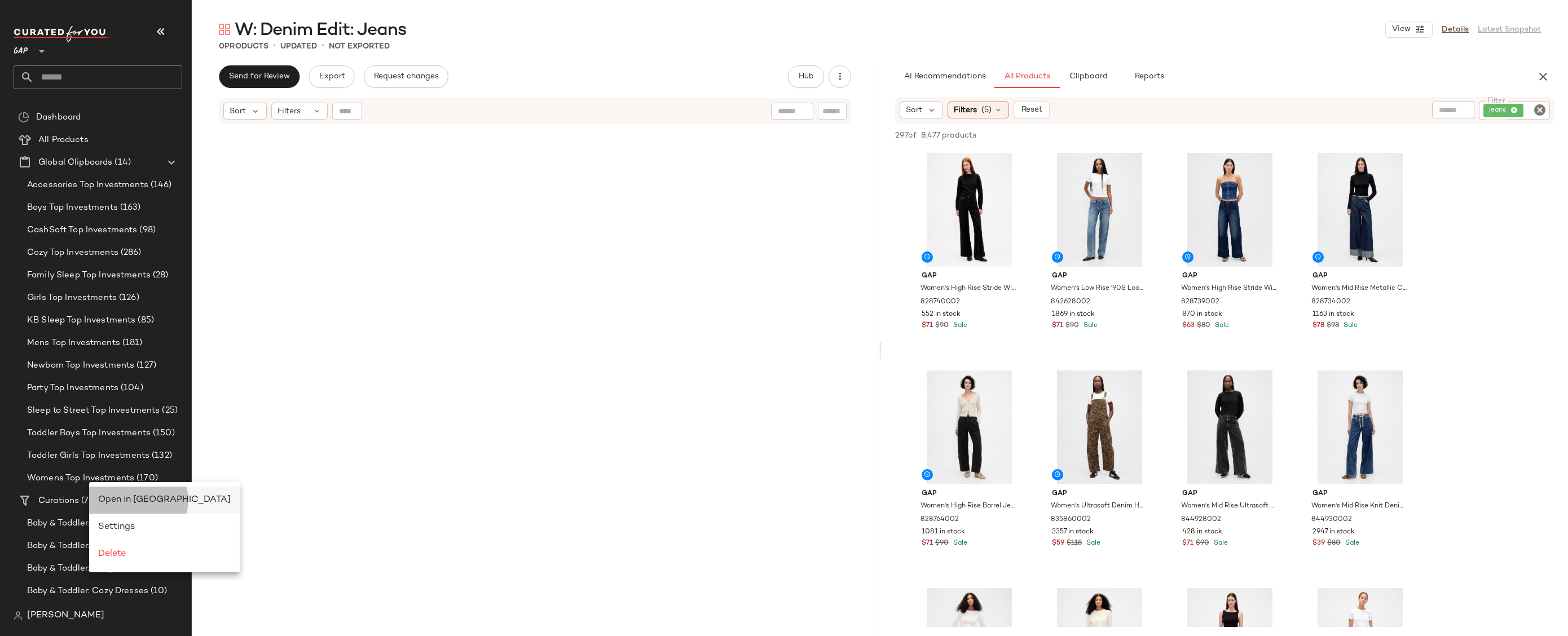
click at [124, 501] on span "Open in [GEOGRAPHIC_DATA]" at bounding box center [164, 499] width 132 height 9
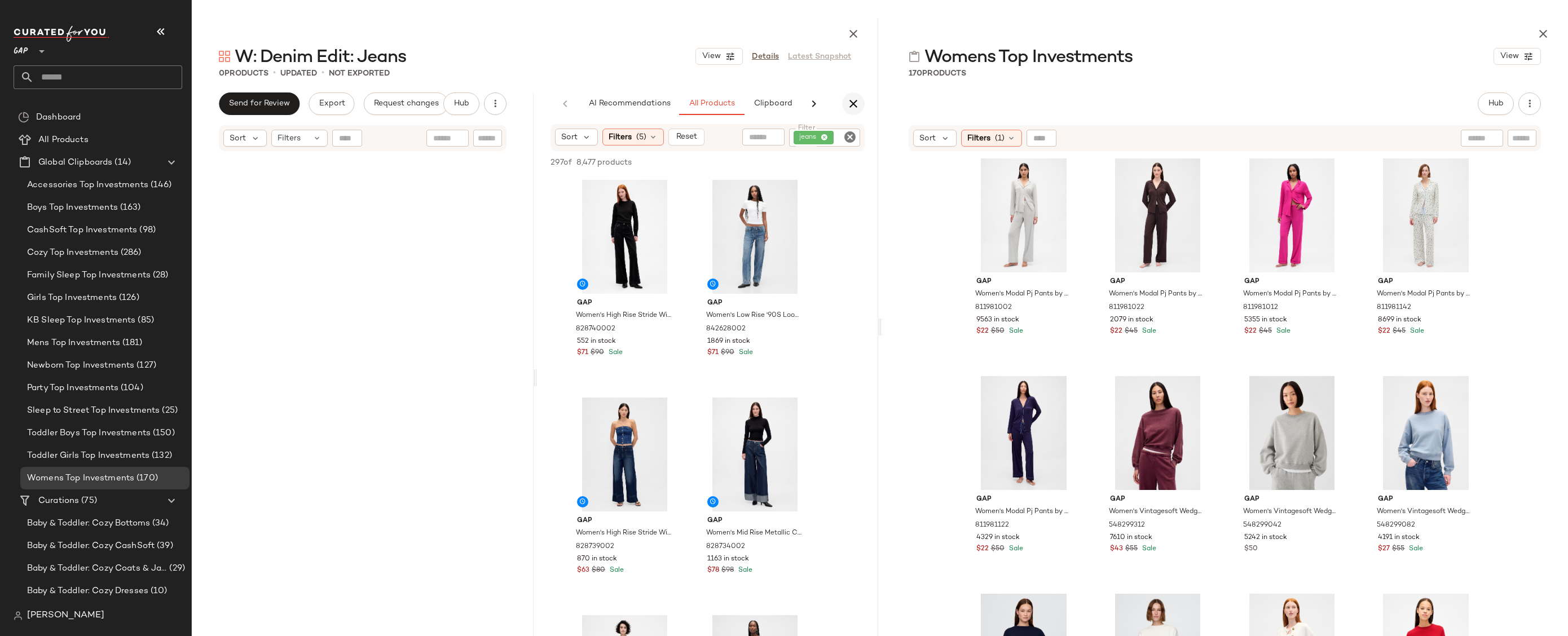
click at [856, 100] on icon "button" at bounding box center [853, 103] width 14 height 14
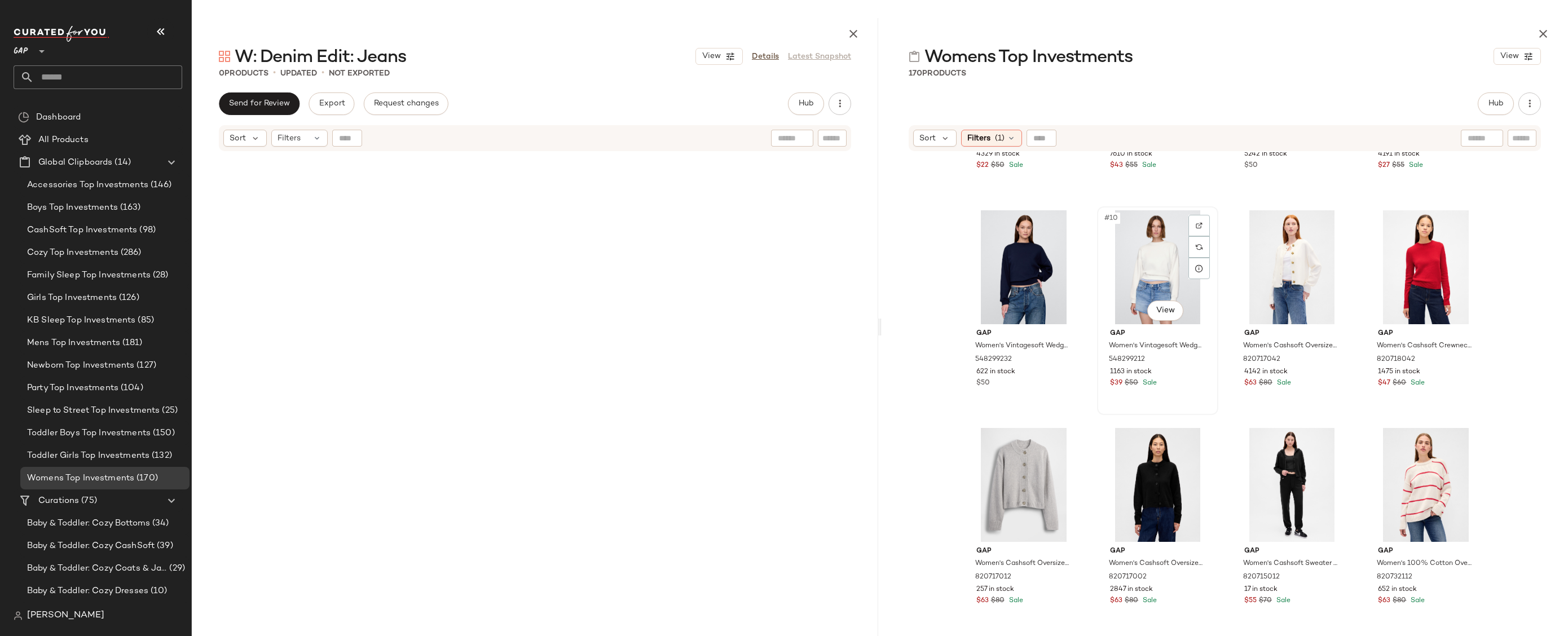
scroll to position [793, 0]
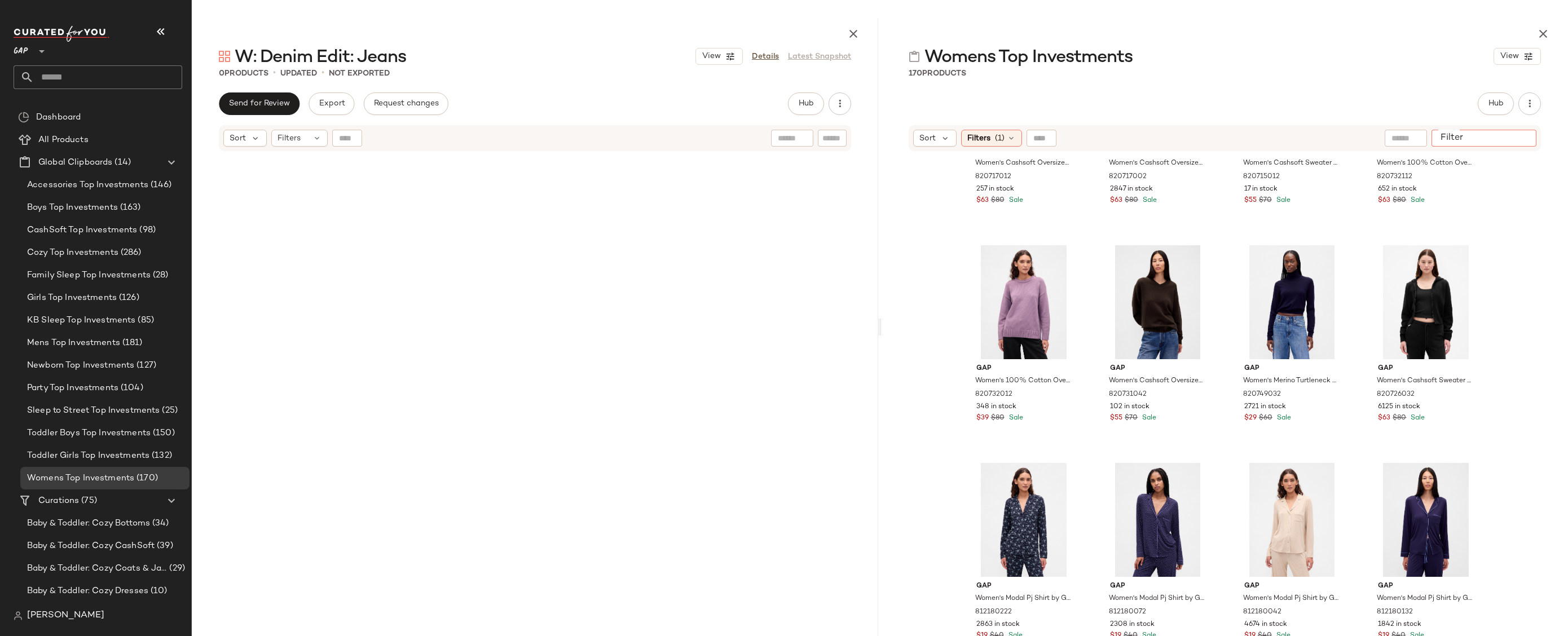
click at [1527, 143] on input "Filter" at bounding box center [1484, 138] width 96 height 12
type input "*****"
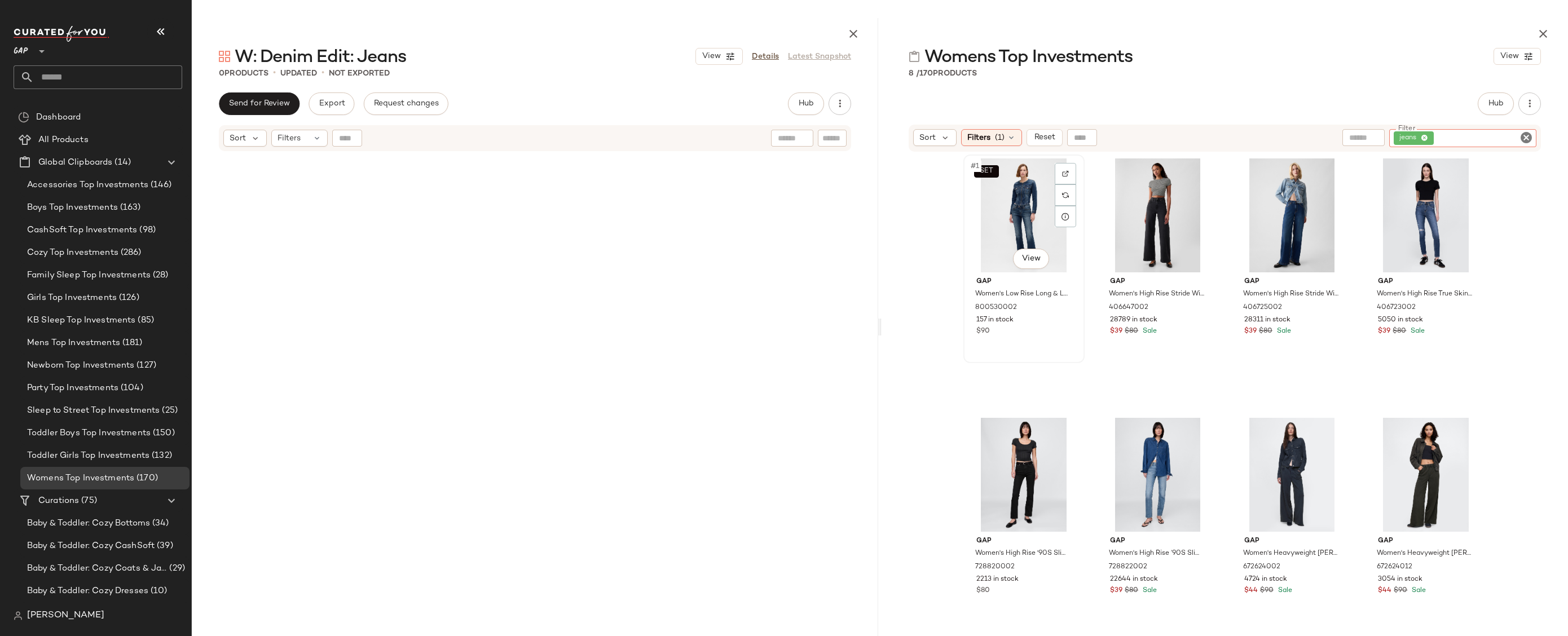
click at [1019, 233] on div "SET #1 View" at bounding box center [1024, 215] width 114 height 114
drag, startPoint x: 1027, startPoint y: 204, endPoint x: 696, endPoint y: 374, distance: 372.1
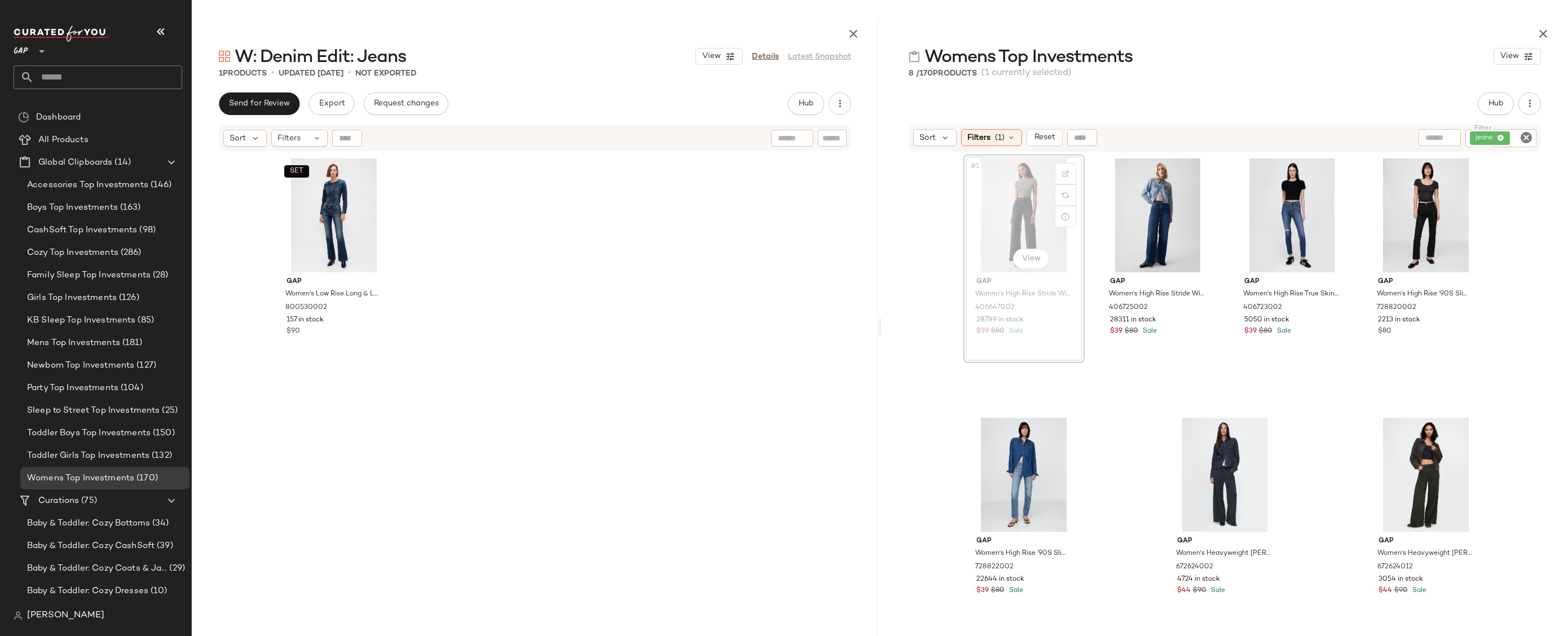
drag, startPoint x: 1035, startPoint y: 202, endPoint x: 657, endPoint y: 303, distance: 391.3
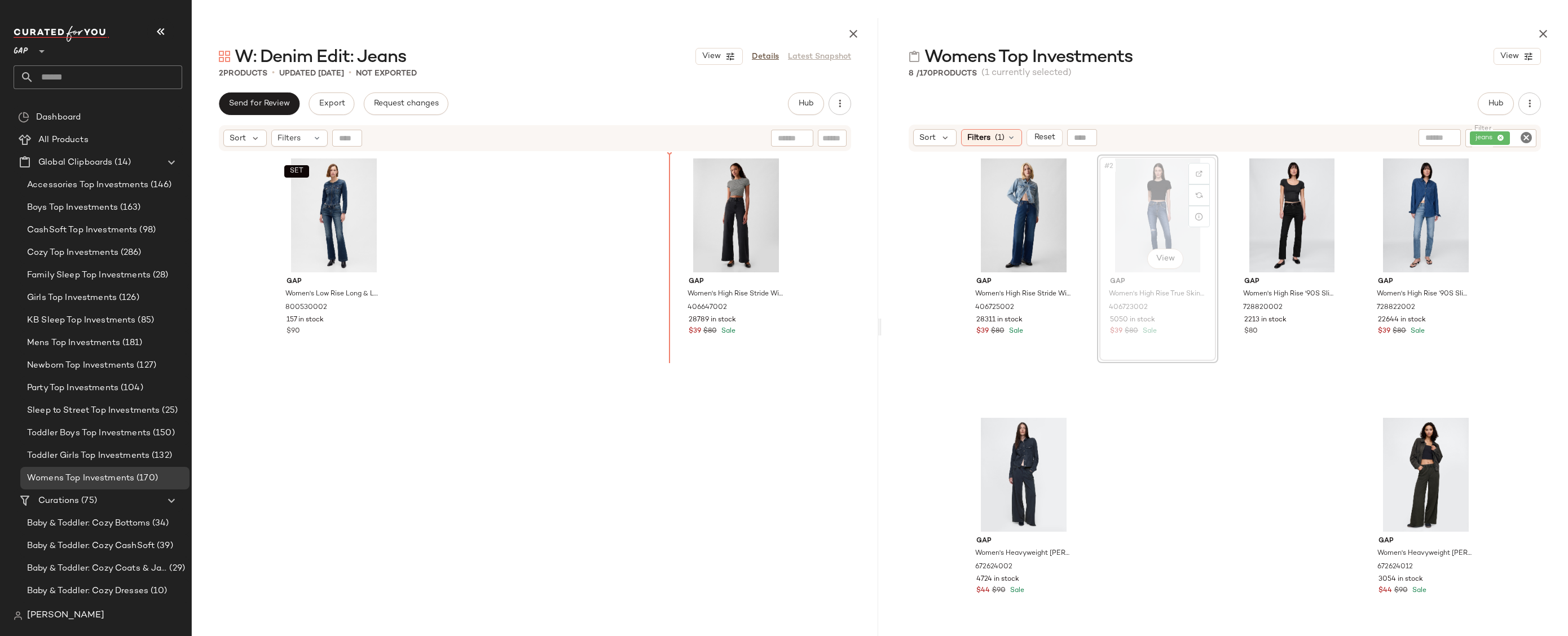
drag, startPoint x: 1153, startPoint y: 207, endPoint x: 1143, endPoint y: 207, distance: 10.0
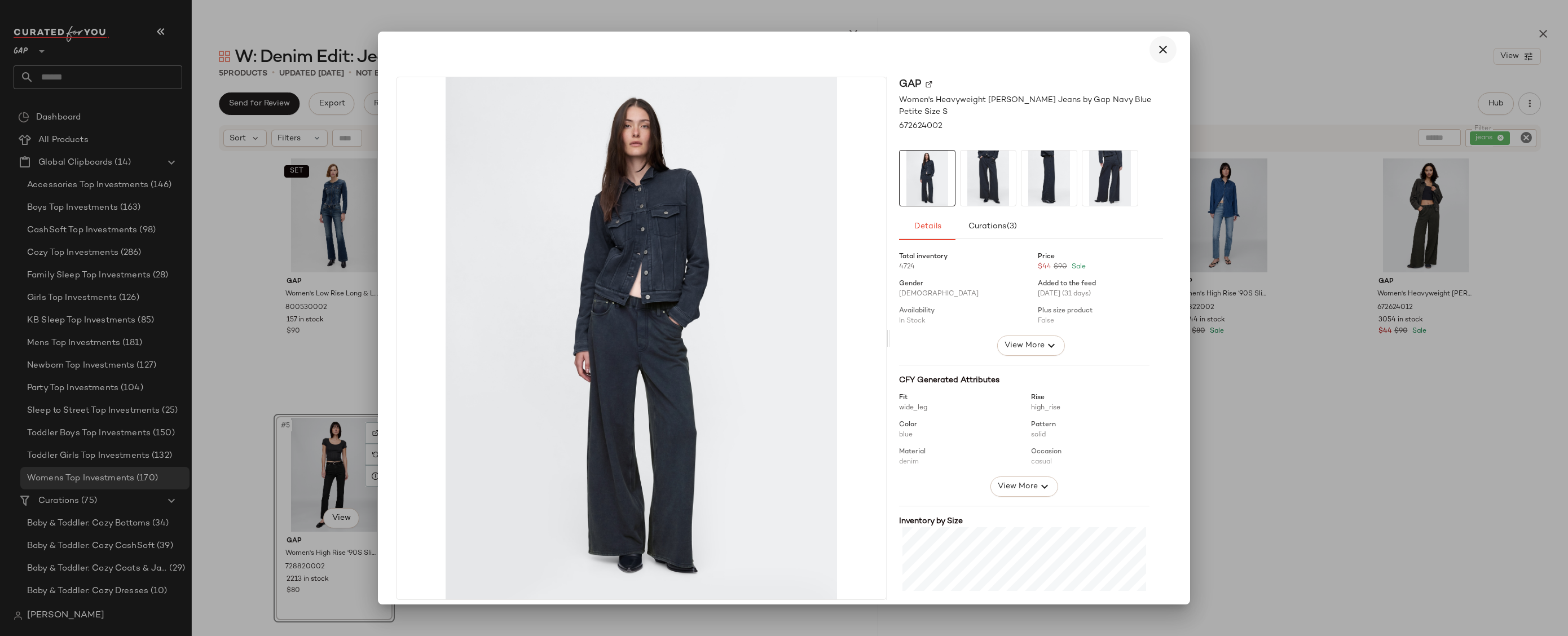
click at [1161, 51] on icon "button" at bounding box center [1163, 49] width 14 height 14
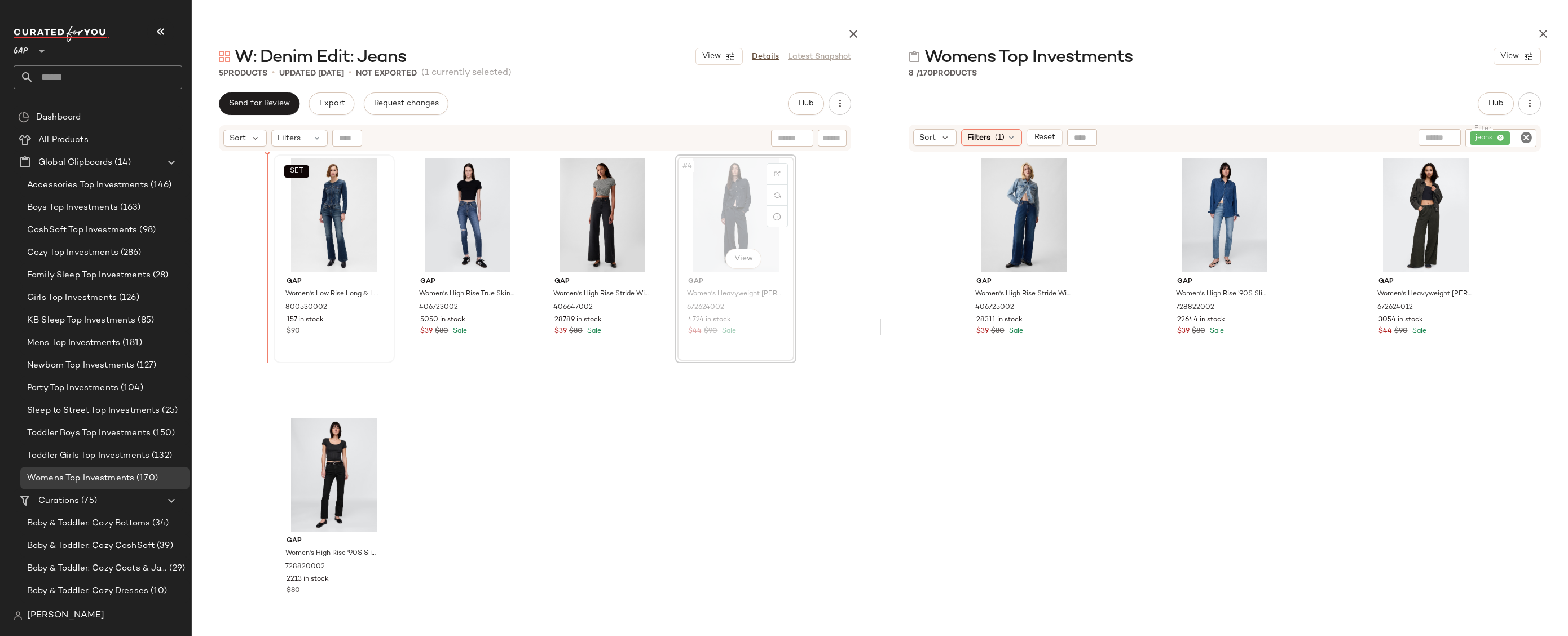
drag, startPoint x: 725, startPoint y: 241, endPoint x: 273, endPoint y: 255, distance: 452.2
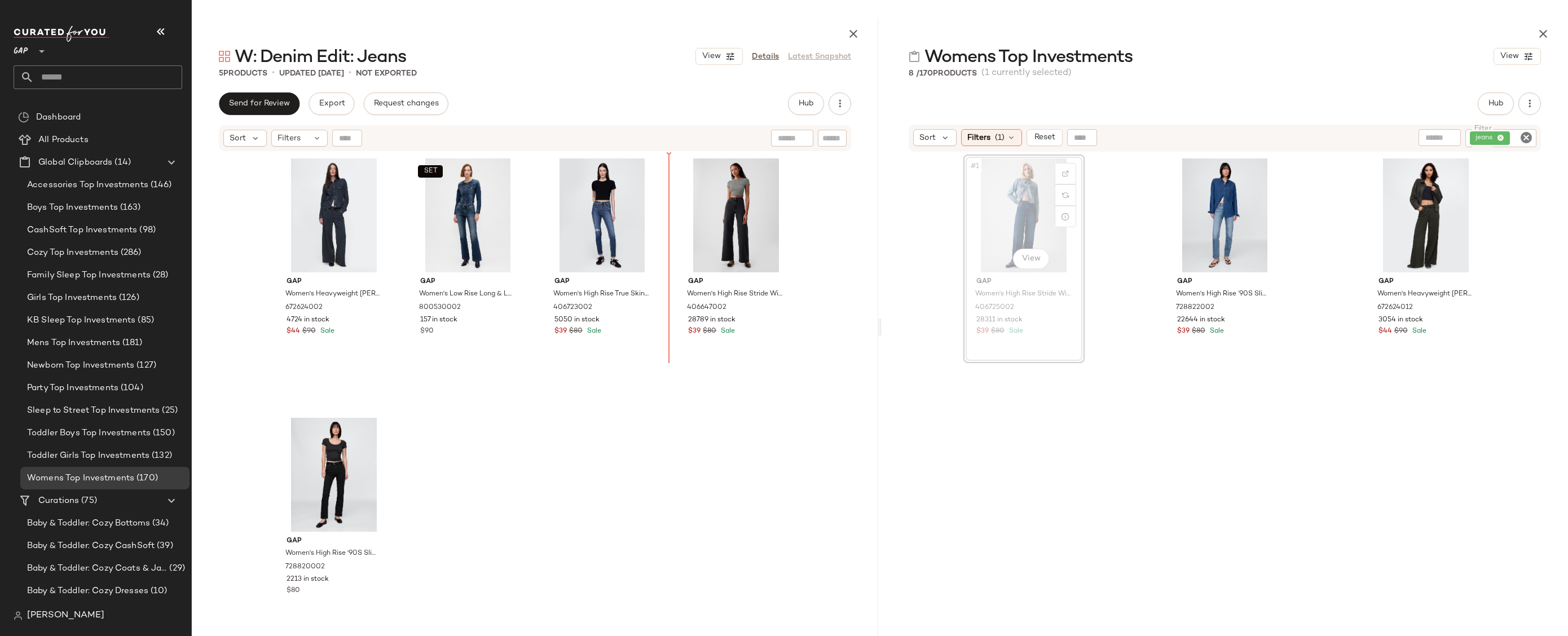
drag, startPoint x: 1022, startPoint y: 189, endPoint x: 1014, endPoint y: 191, distance: 8.2
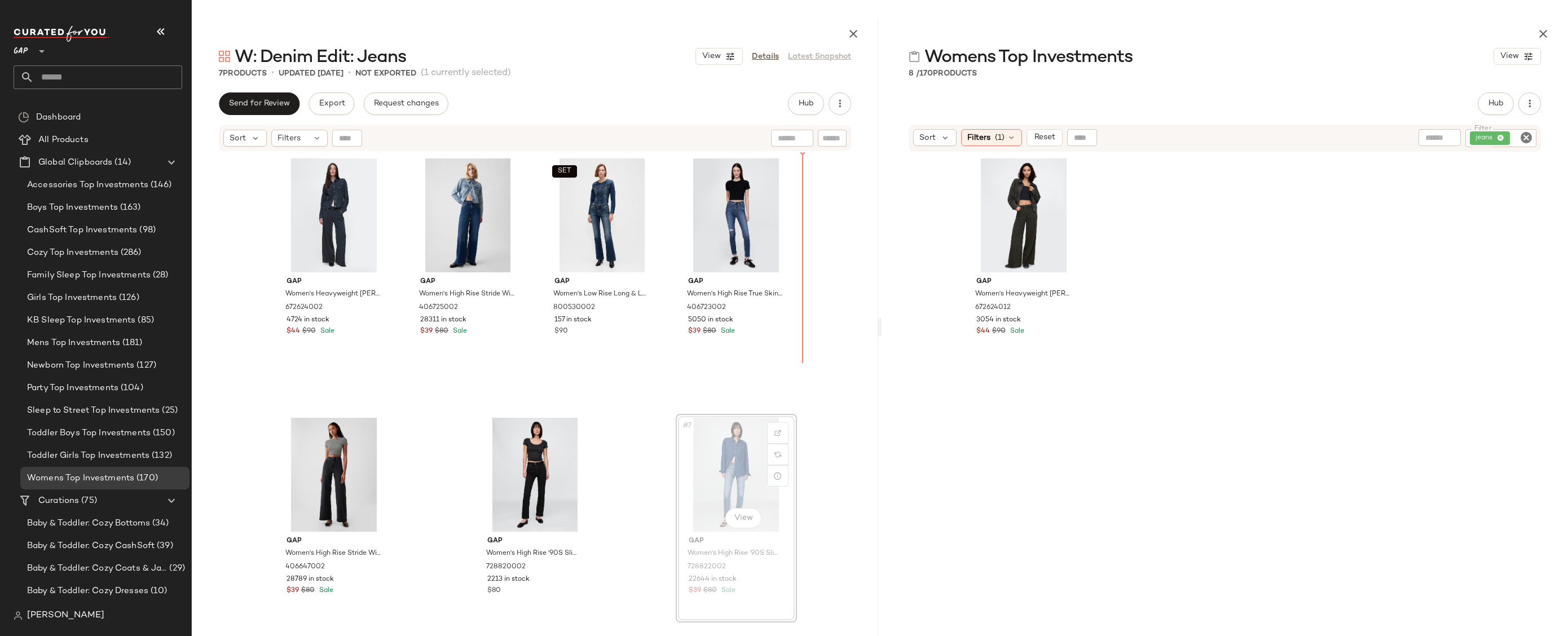
drag, startPoint x: 755, startPoint y: 493, endPoint x: 756, endPoint y: 484, distance: 9.1
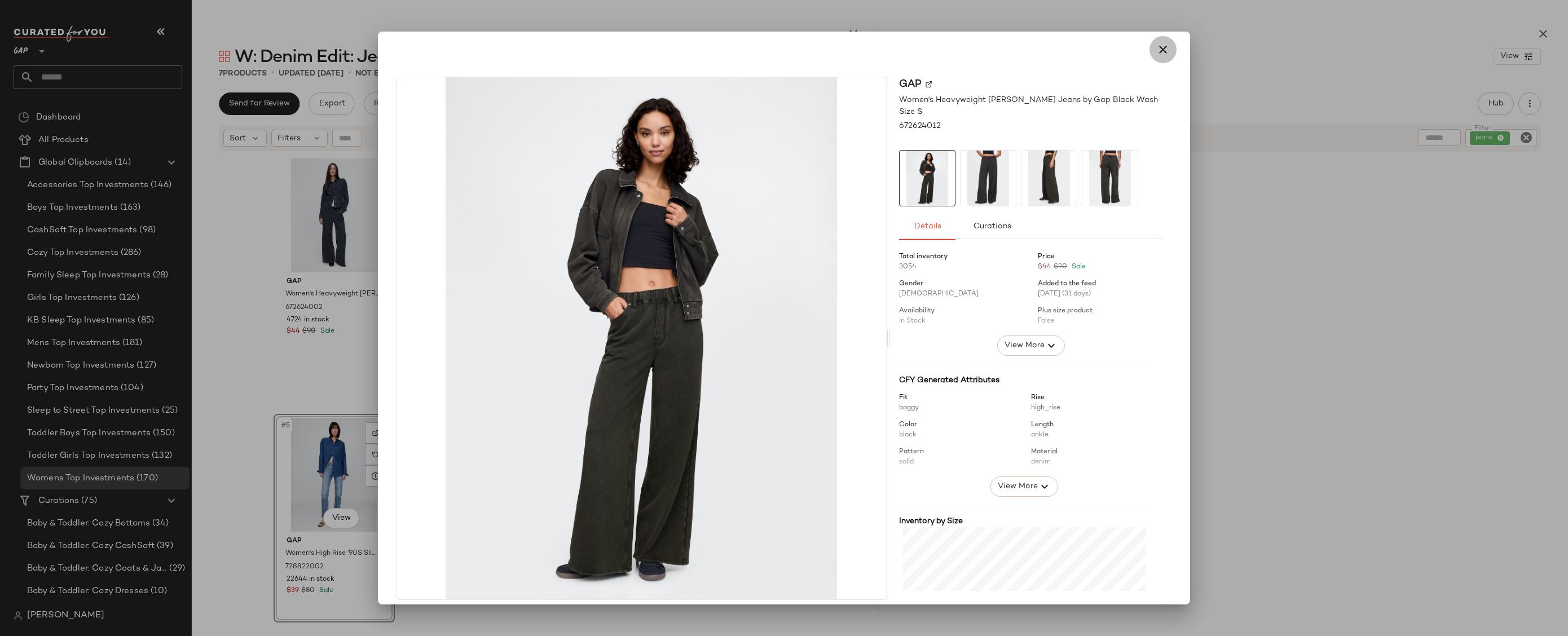
click at [1156, 51] on icon "button" at bounding box center [1163, 49] width 14 height 14
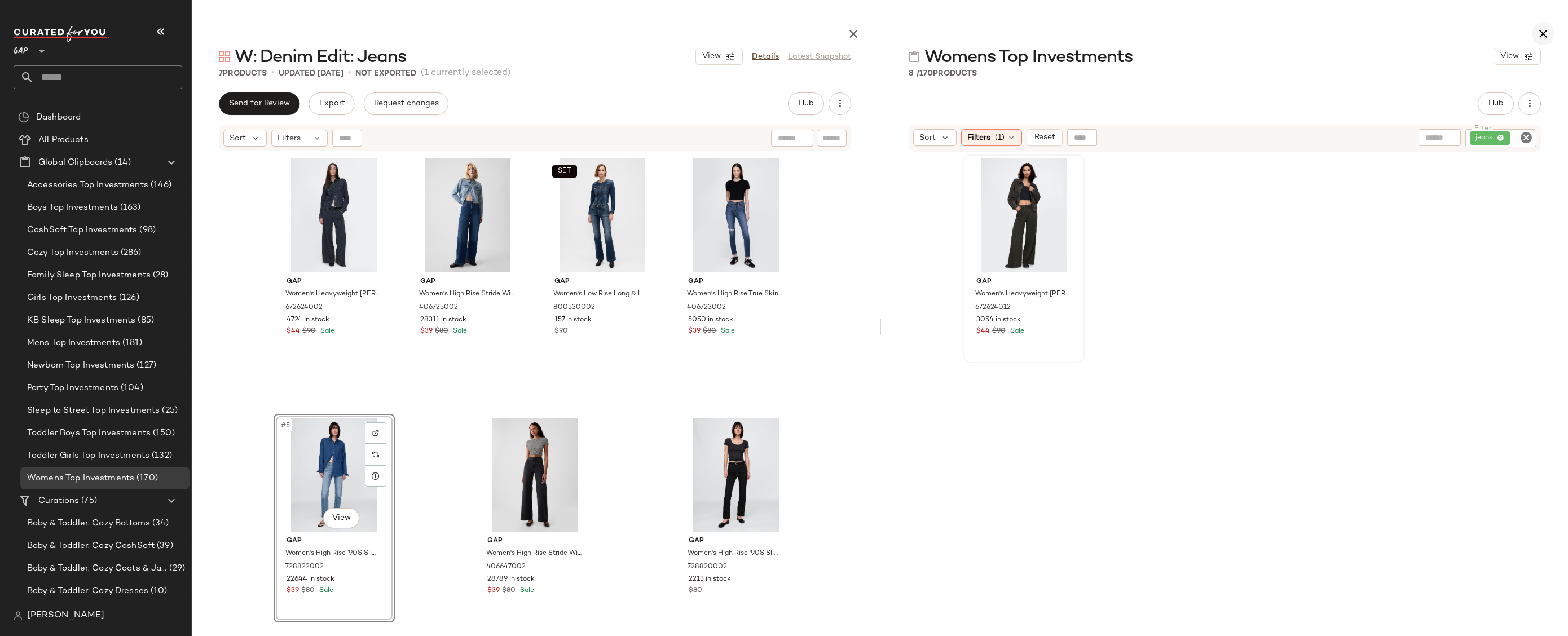
click at [1547, 30] on icon "button" at bounding box center [1543, 33] width 14 height 14
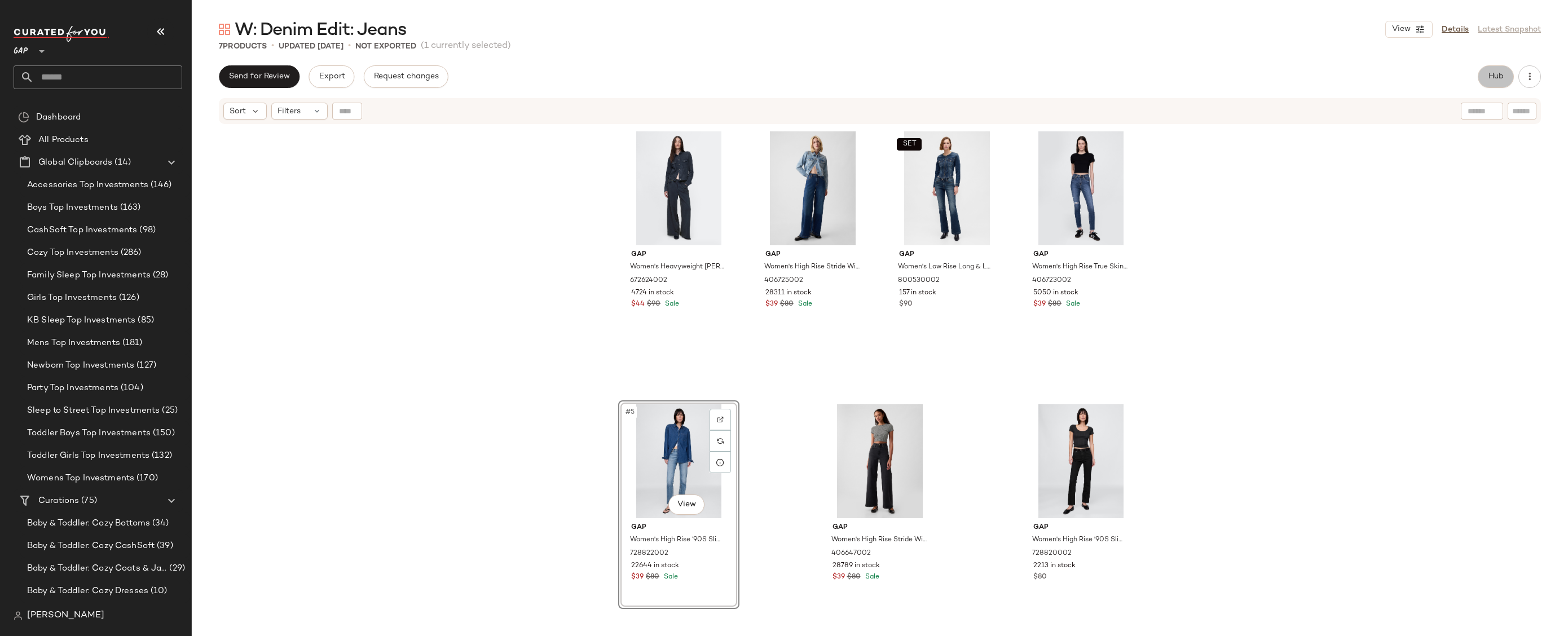
click at [1498, 87] on button "Hub" at bounding box center [1496, 76] width 36 height 22
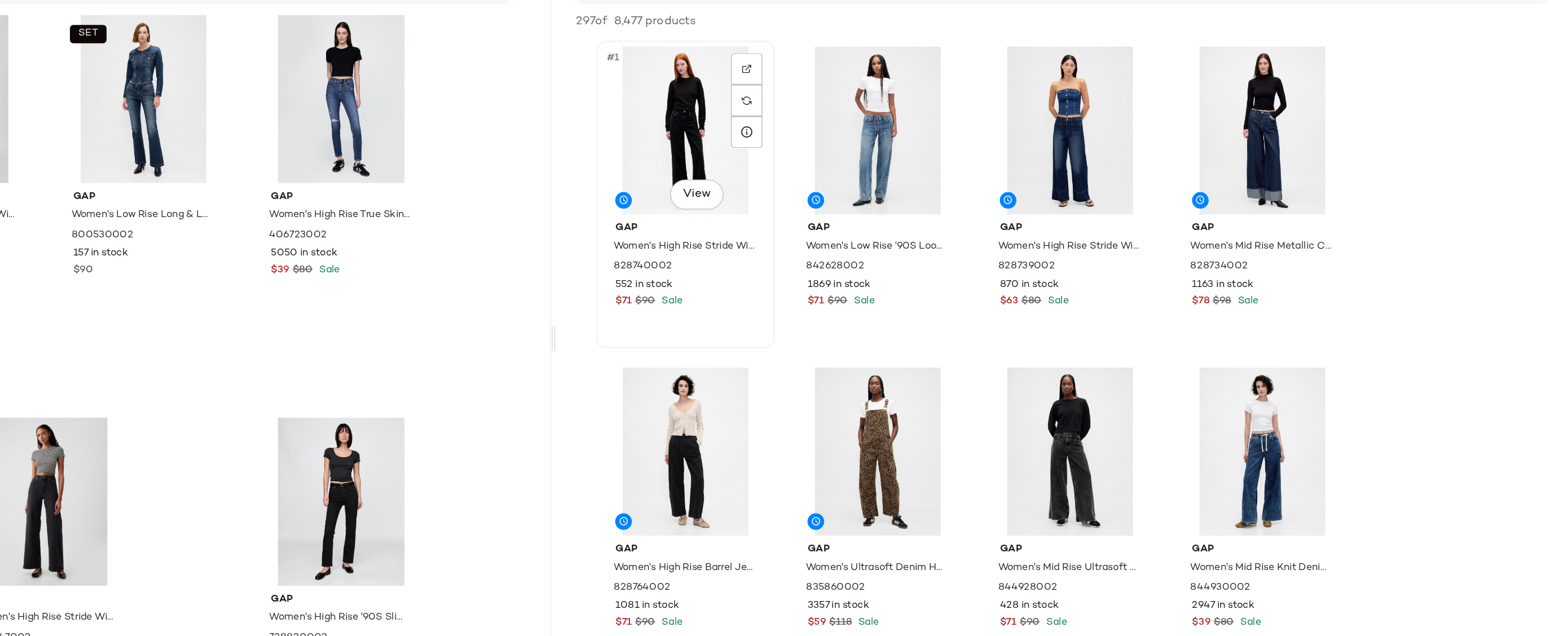
click at [955, 189] on div "#1 View" at bounding box center [969, 210] width 114 height 114
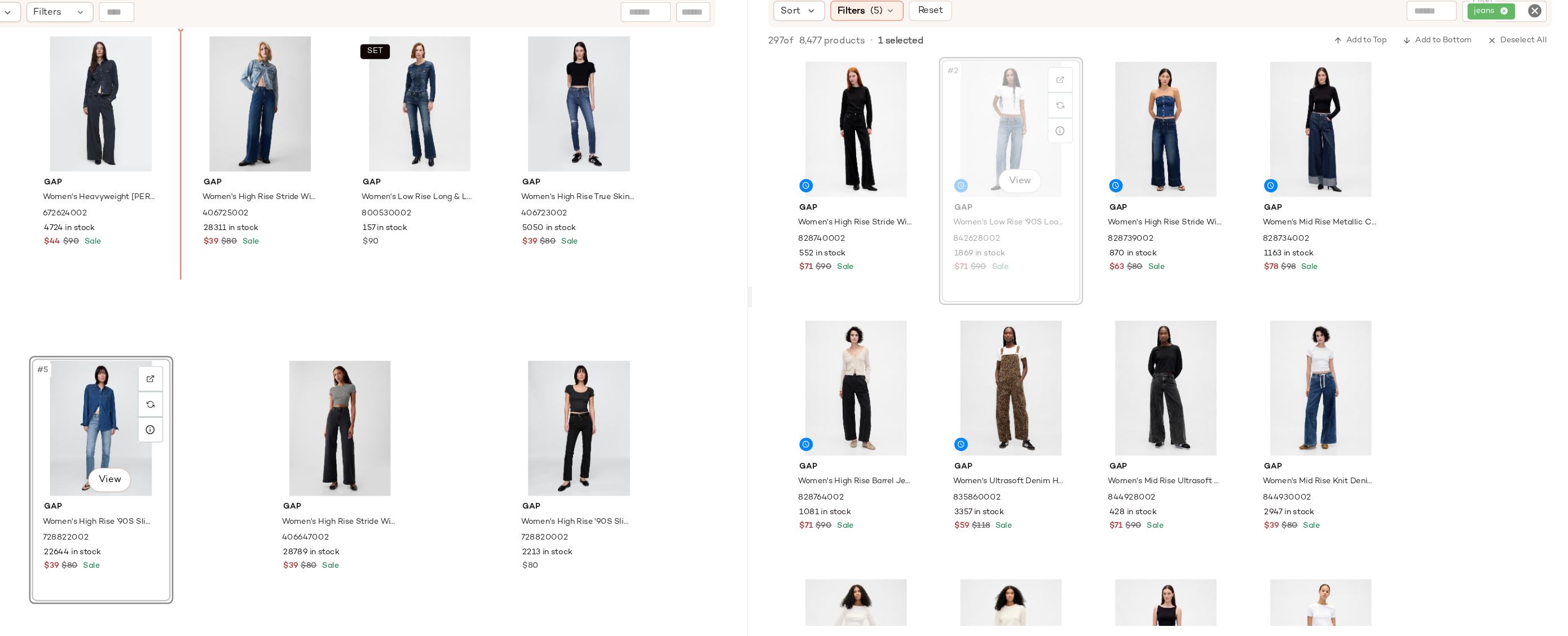
drag, startPoint x: 1117, startPoint y: 185, endPoint x: 1109, endPoint y: 185, distance: 8.0
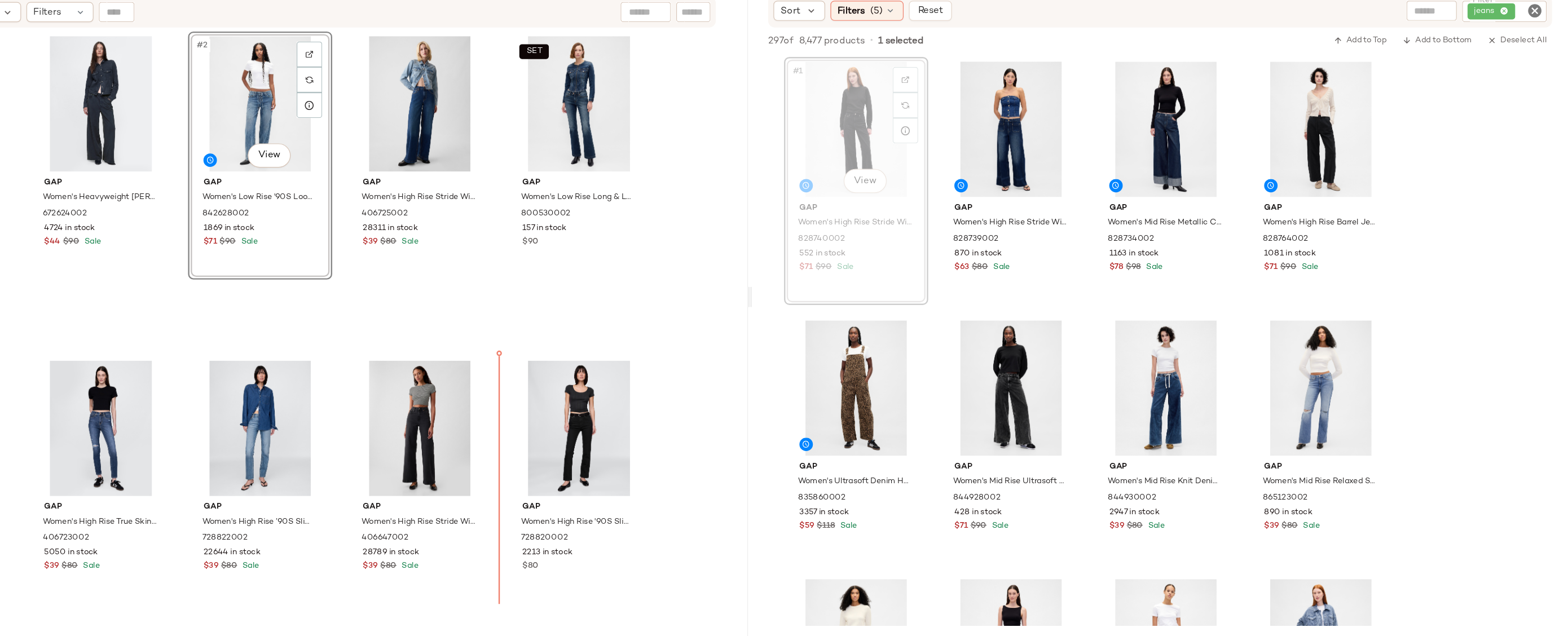
drag, startPoint x: 542, startPoint y: 222, endPoint x: 662, endPoint y: 488, distance: 291.8
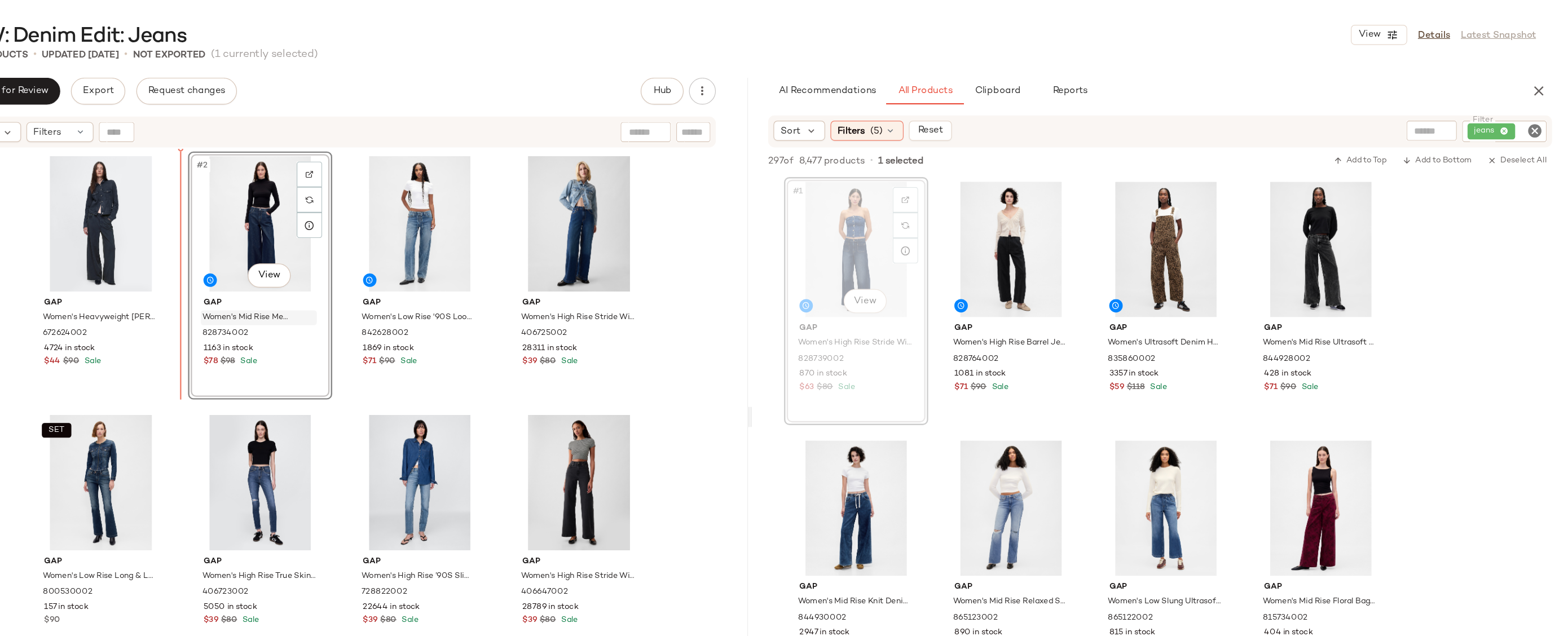
drag, startPoint x: 976, startPoint y: 210, endPoint x: 422, endPoint y: 270, distance: 557.2
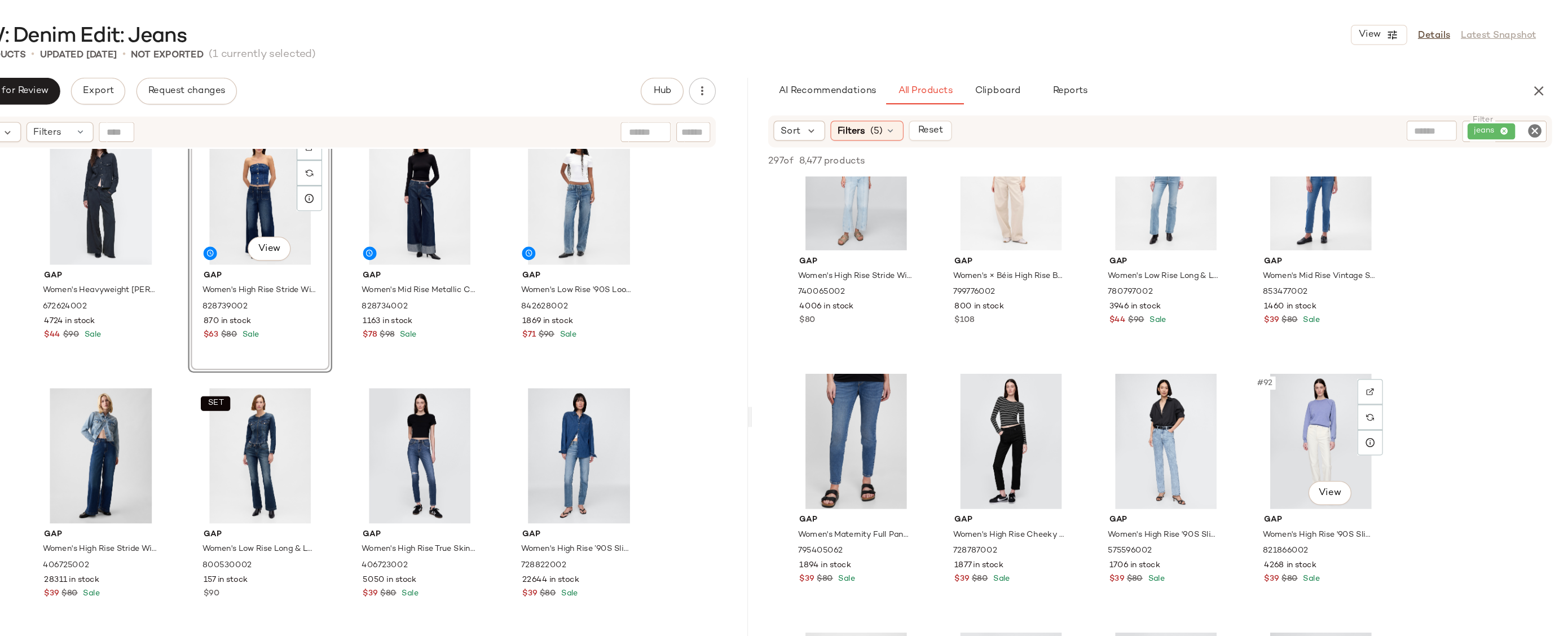
scroll to position [4289, 0]
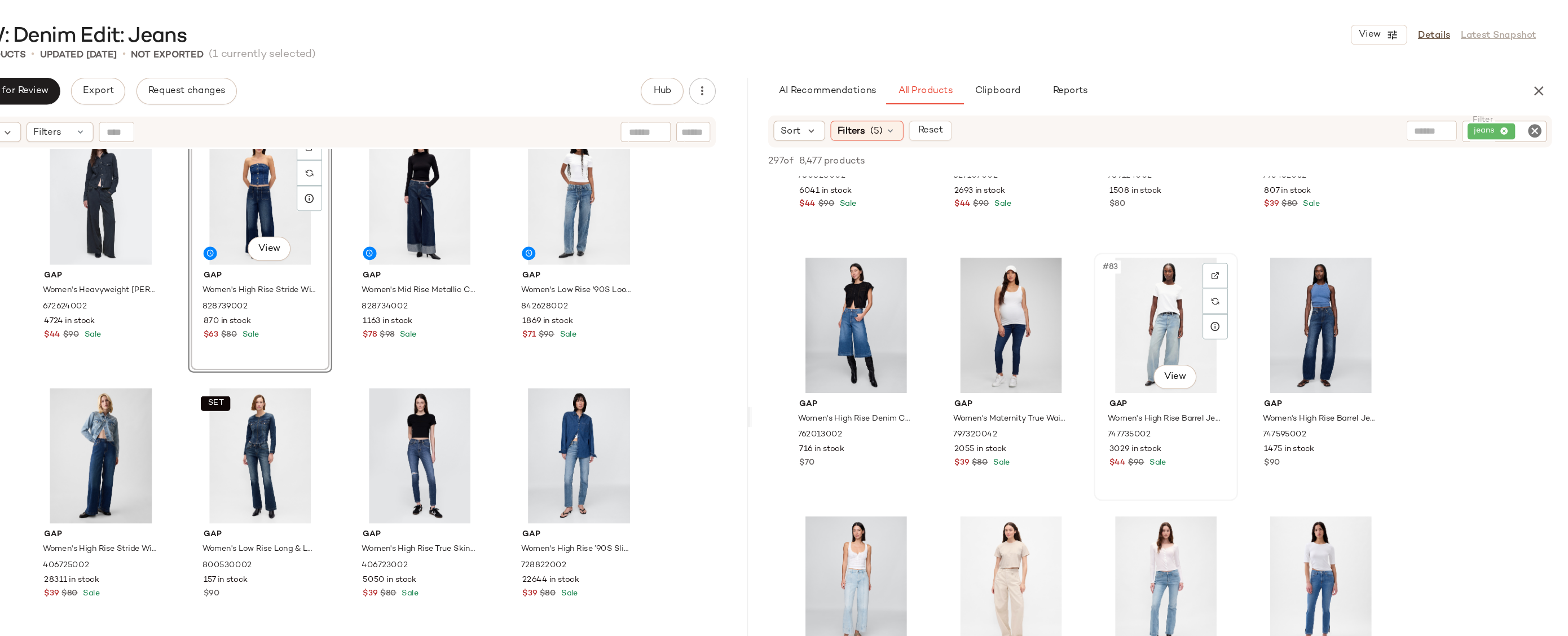
click at [1217, 273] on div "#83 View" at bounding box center [1230, 274] width 114 height 114
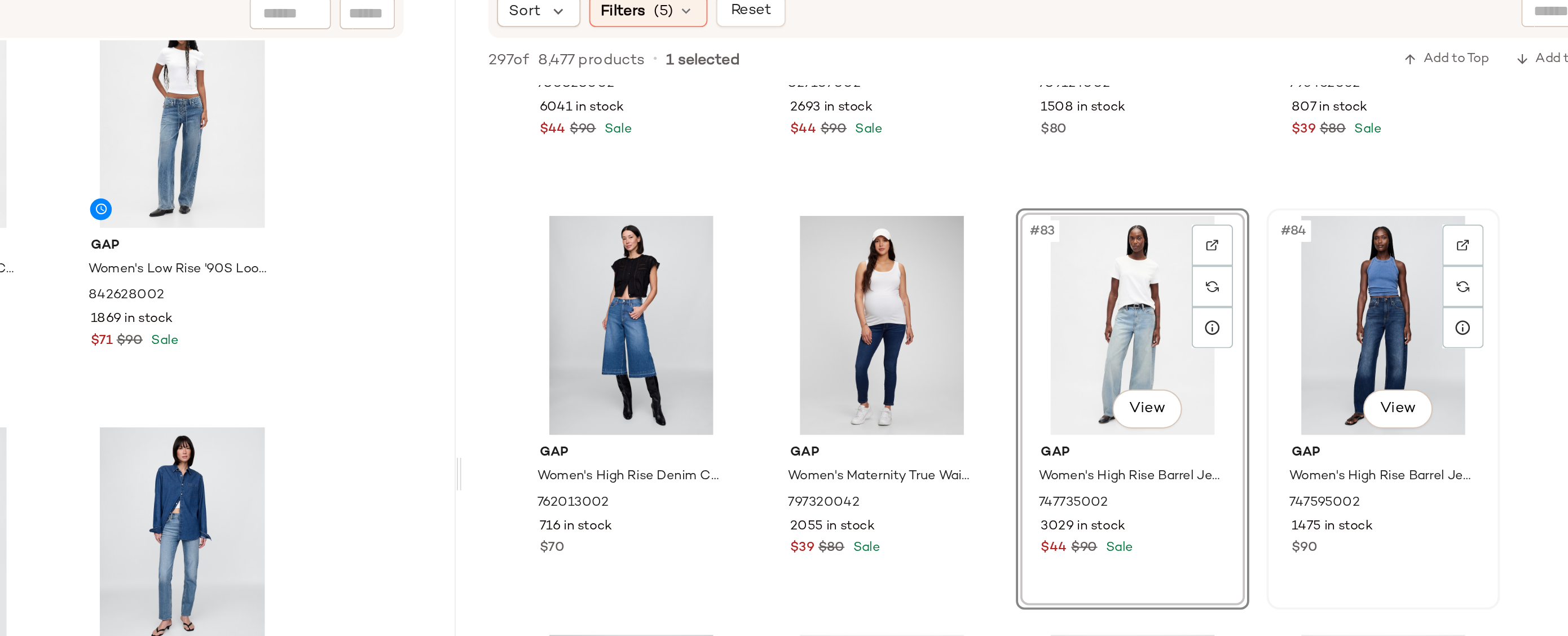
scroll to position [4117, 0]
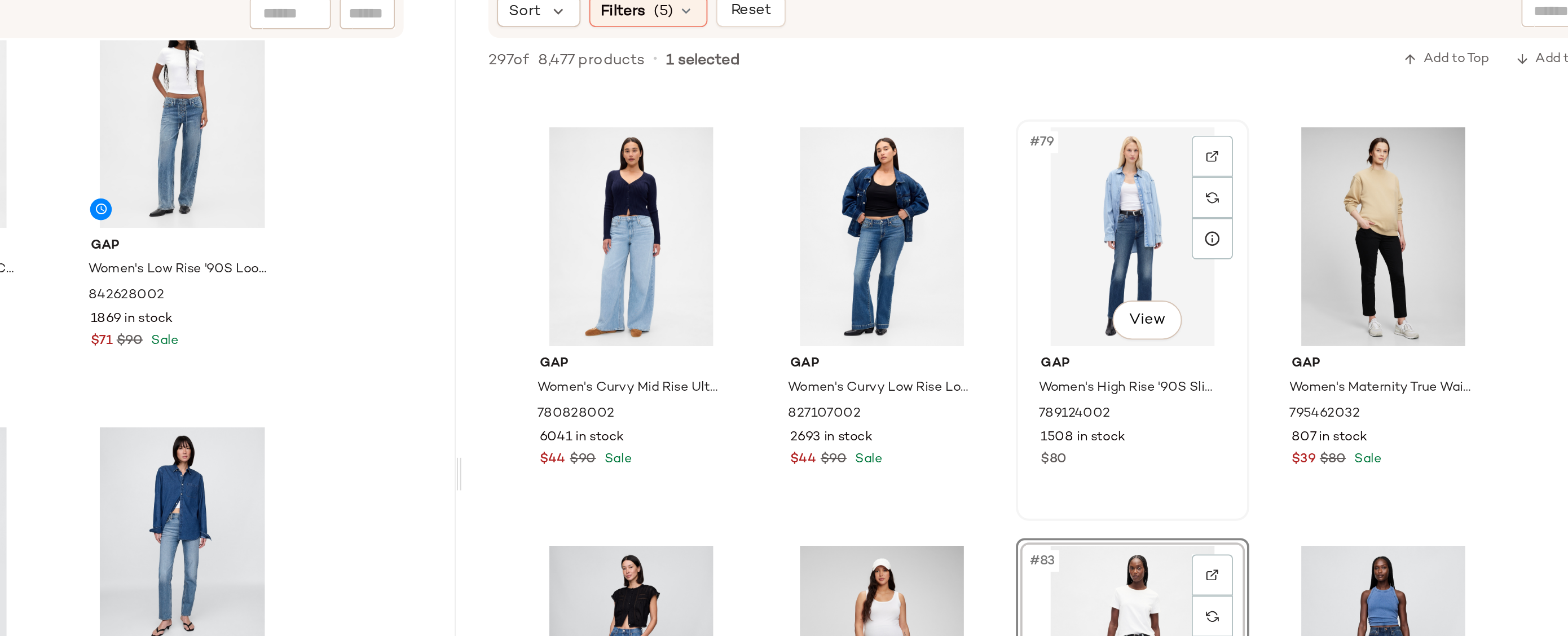
click at [1217, 214] on div "#79 View" at bounding box center [1230, 228] width 114 height 114
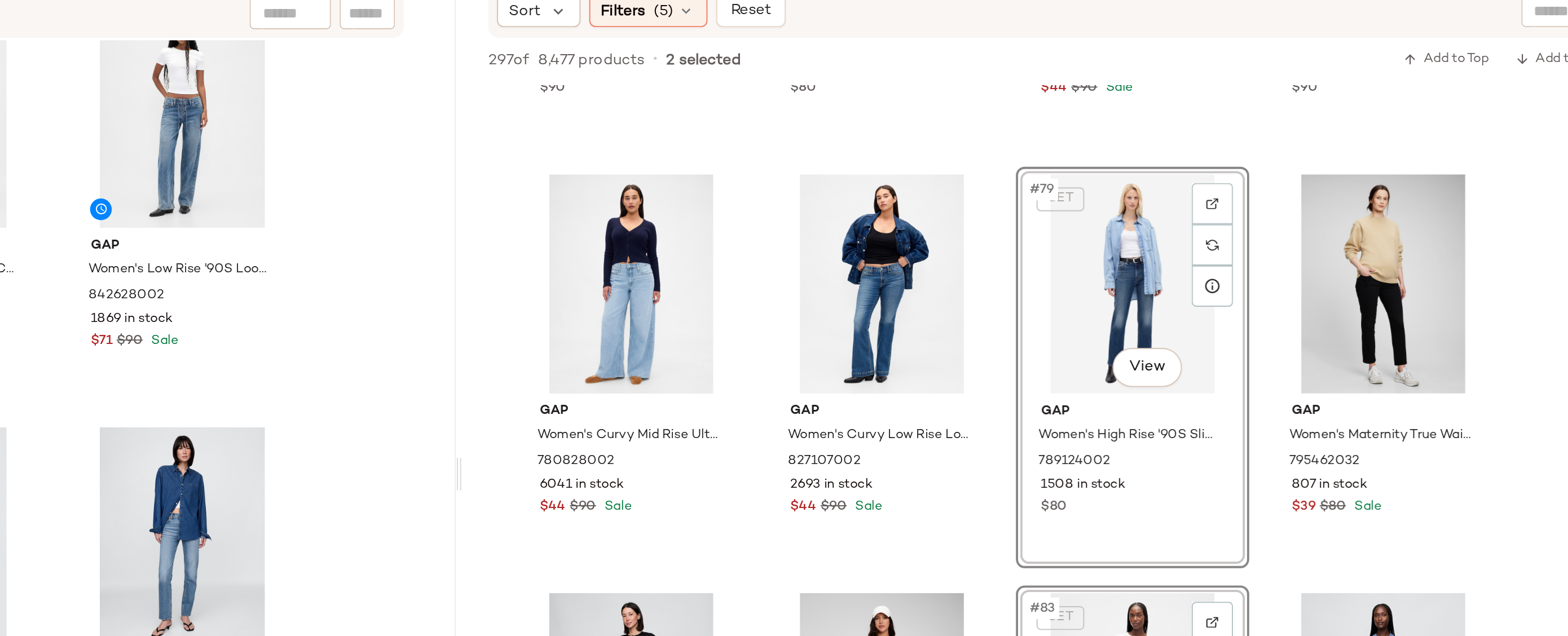
scroll to position [4088, 0]
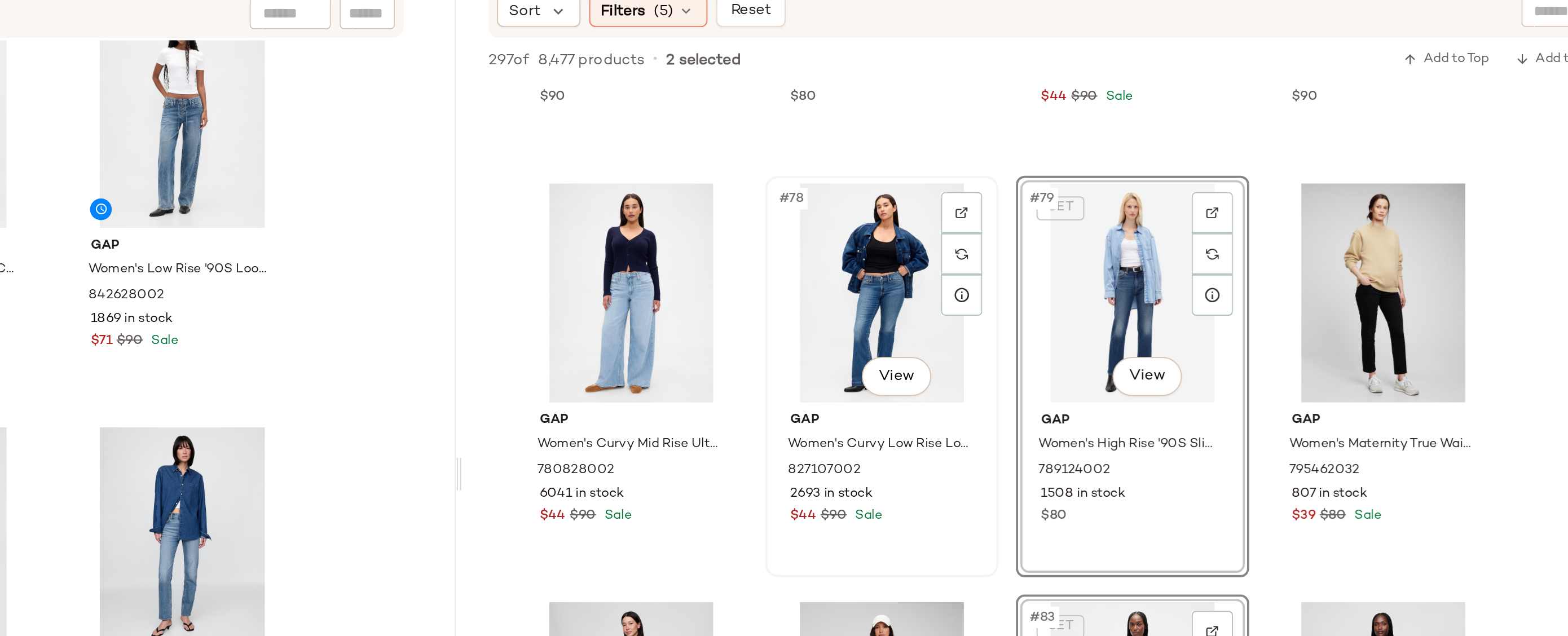
click at [1096, 231] on div "#78 View" at bounding box center [1099, 257] width 114 height 114
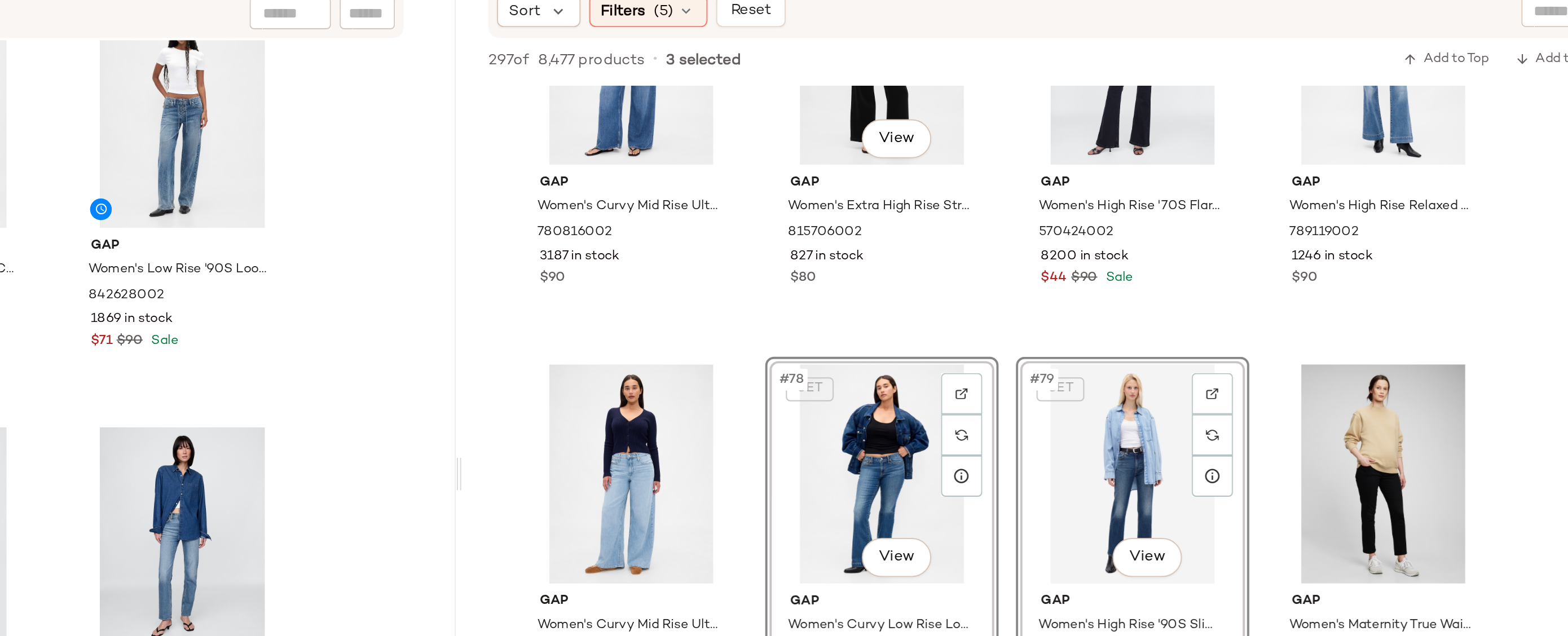
scroll to position [3820, 0]
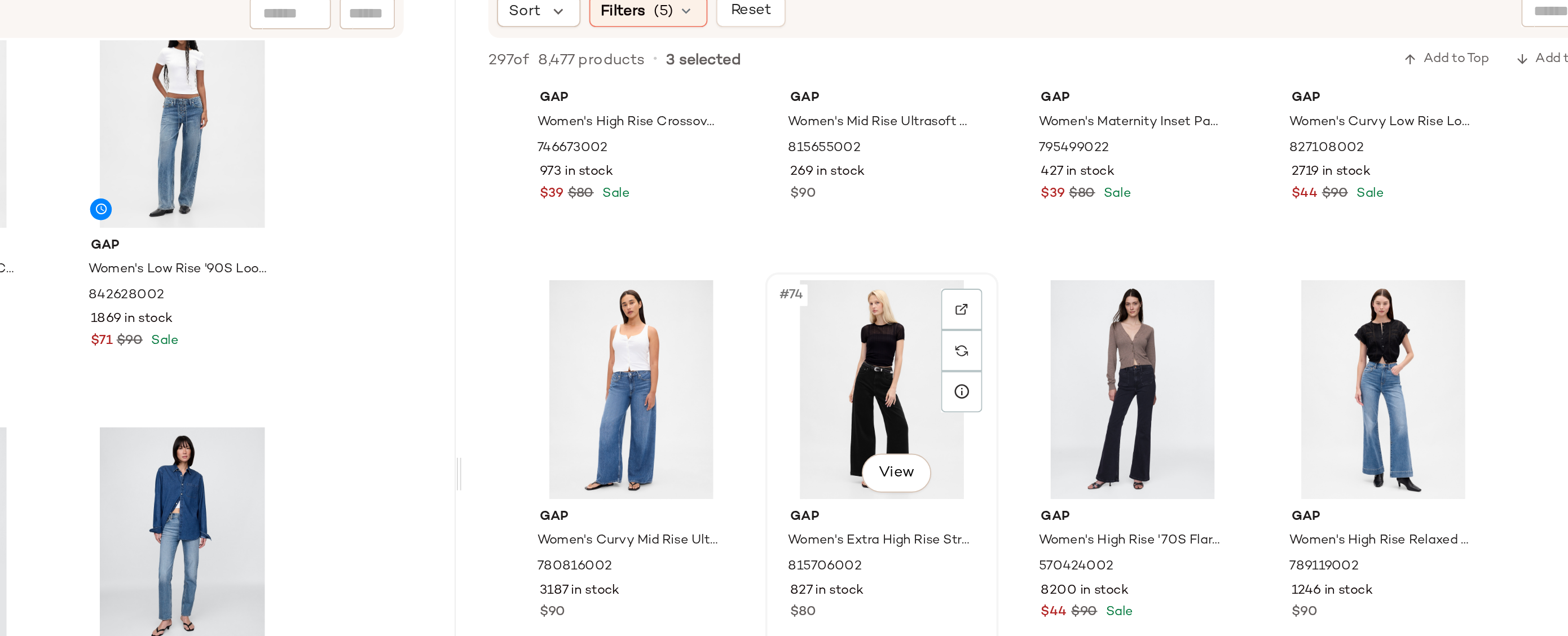
click at [1091, 299] on div "#74 View" at bounding box center [1099, 307] width 114 height 114
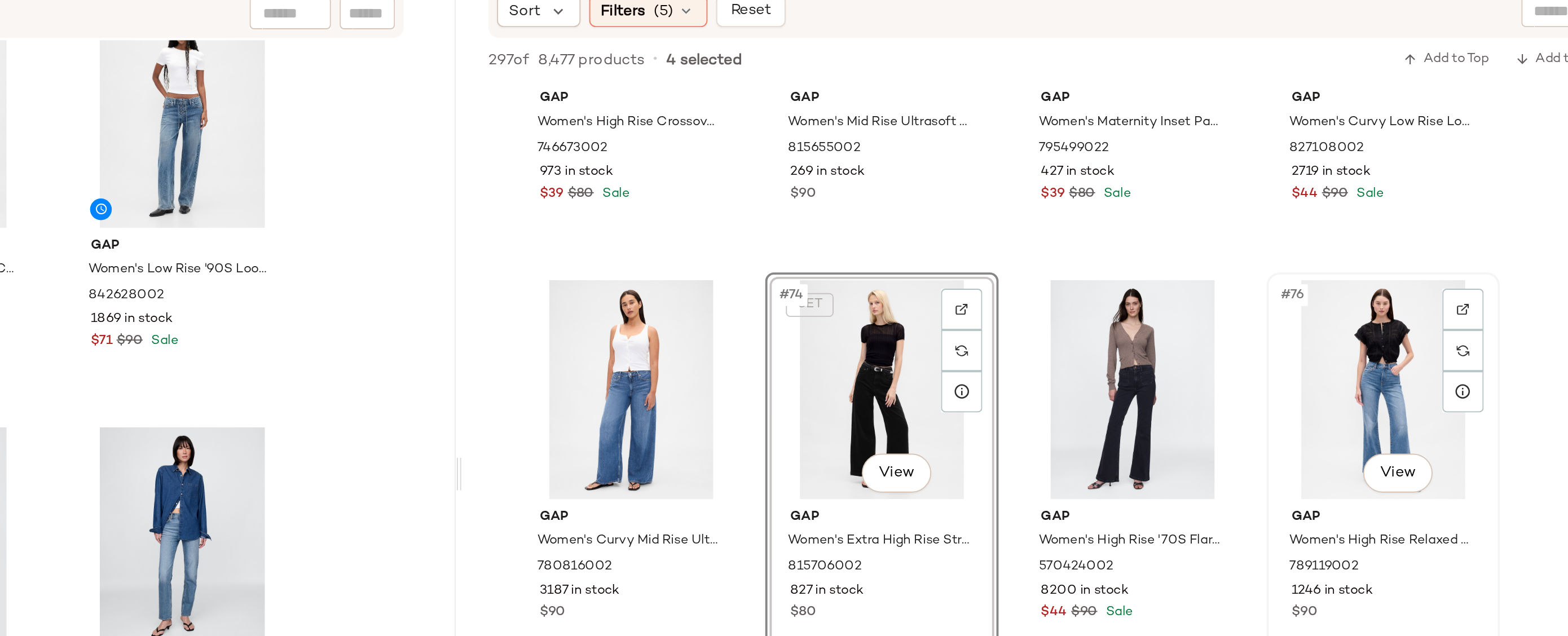
click at [1365, 293] on div "#76 View" at bounding box center [1360, 307] width 114 height 114
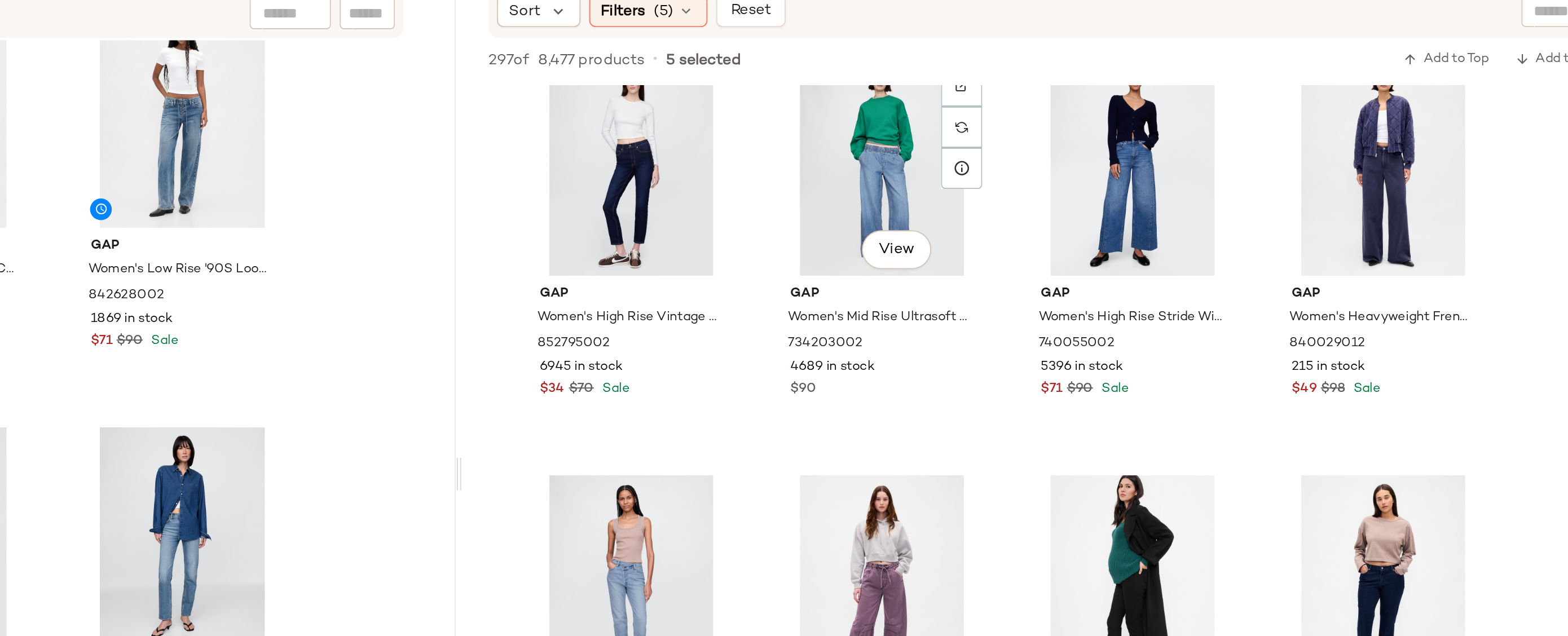
scroll to position [3395, 0]
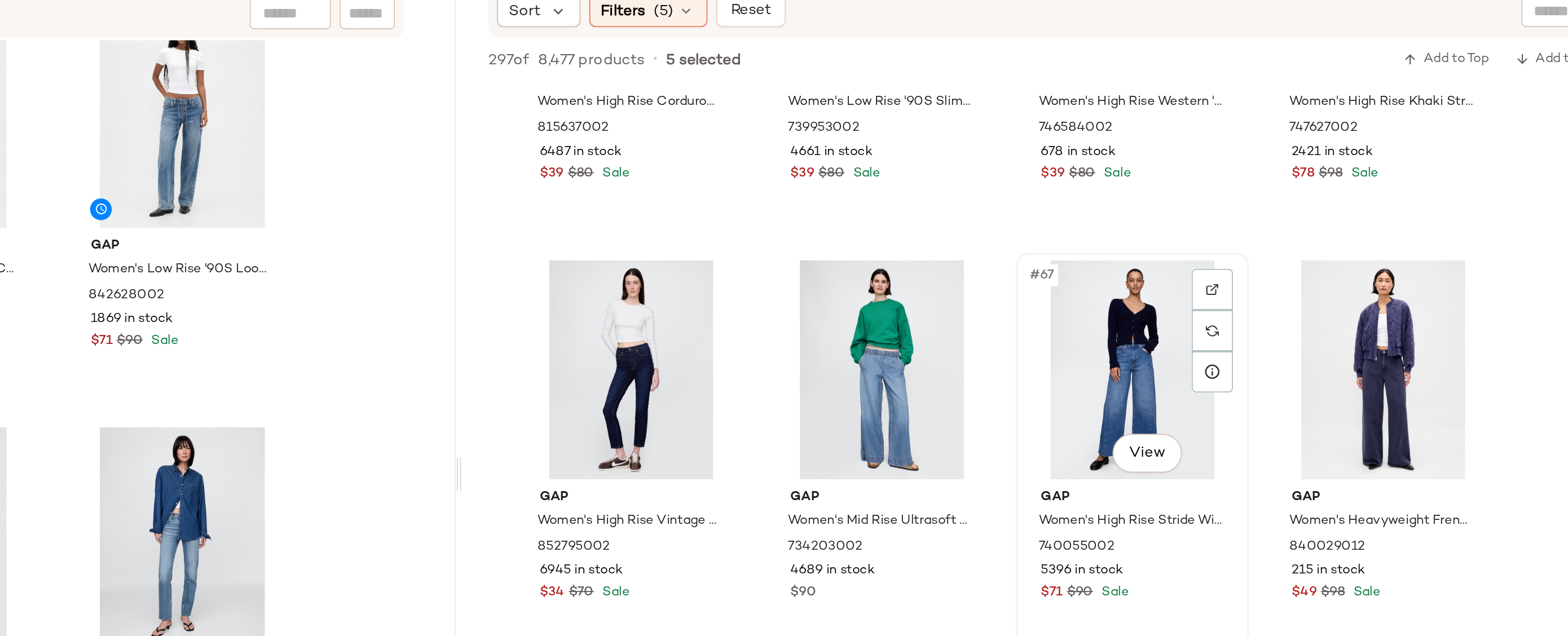
click at [1232, 270] on div "#67 View" at bounding box center [1230, 297] width 114 height 114
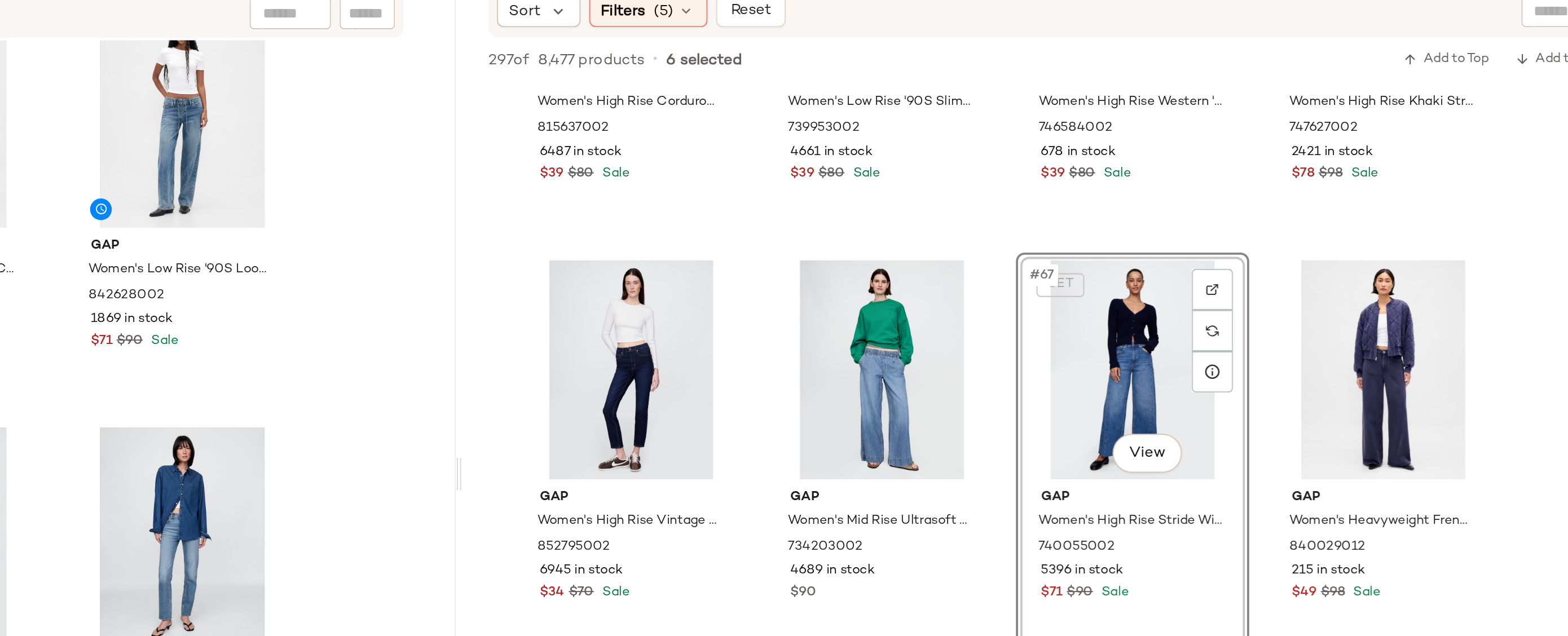
scroll to position [3210, 0]
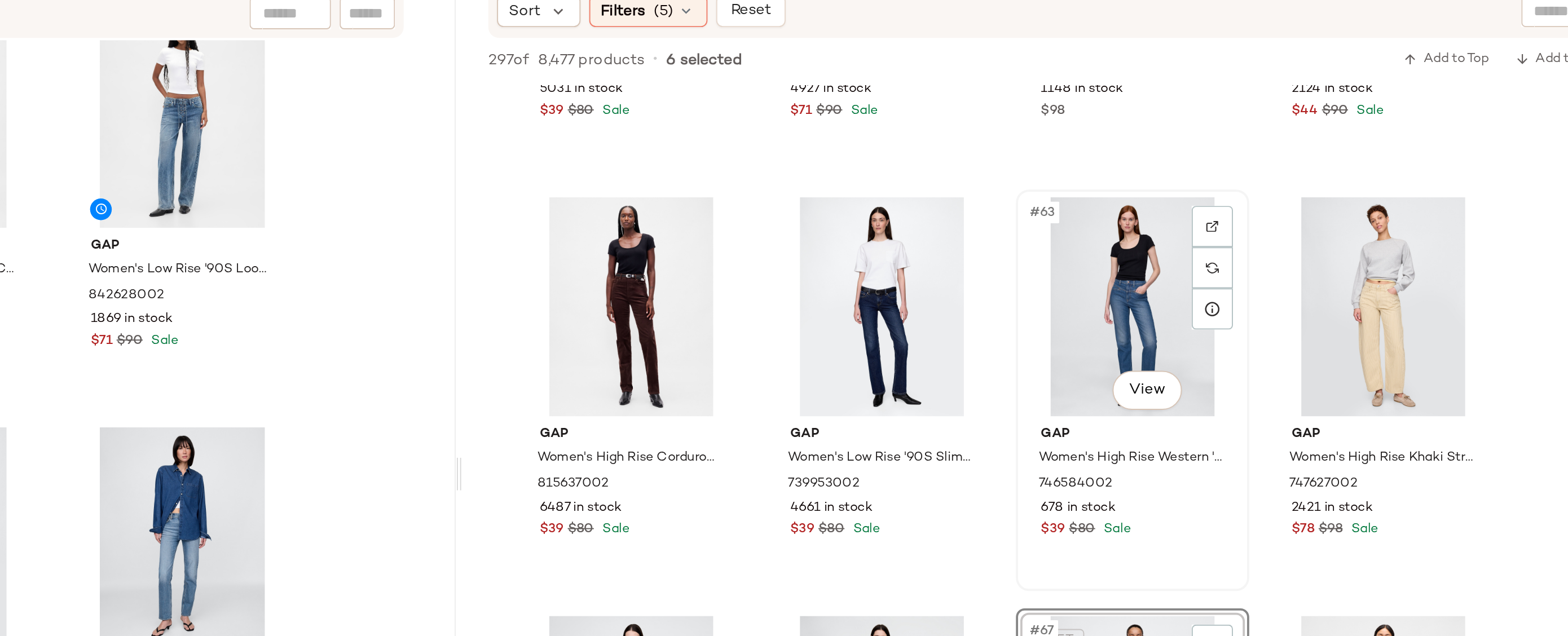
click at [1217, 239] on div "#63 View" at bounding box center [1230, 264] width 114 height 114
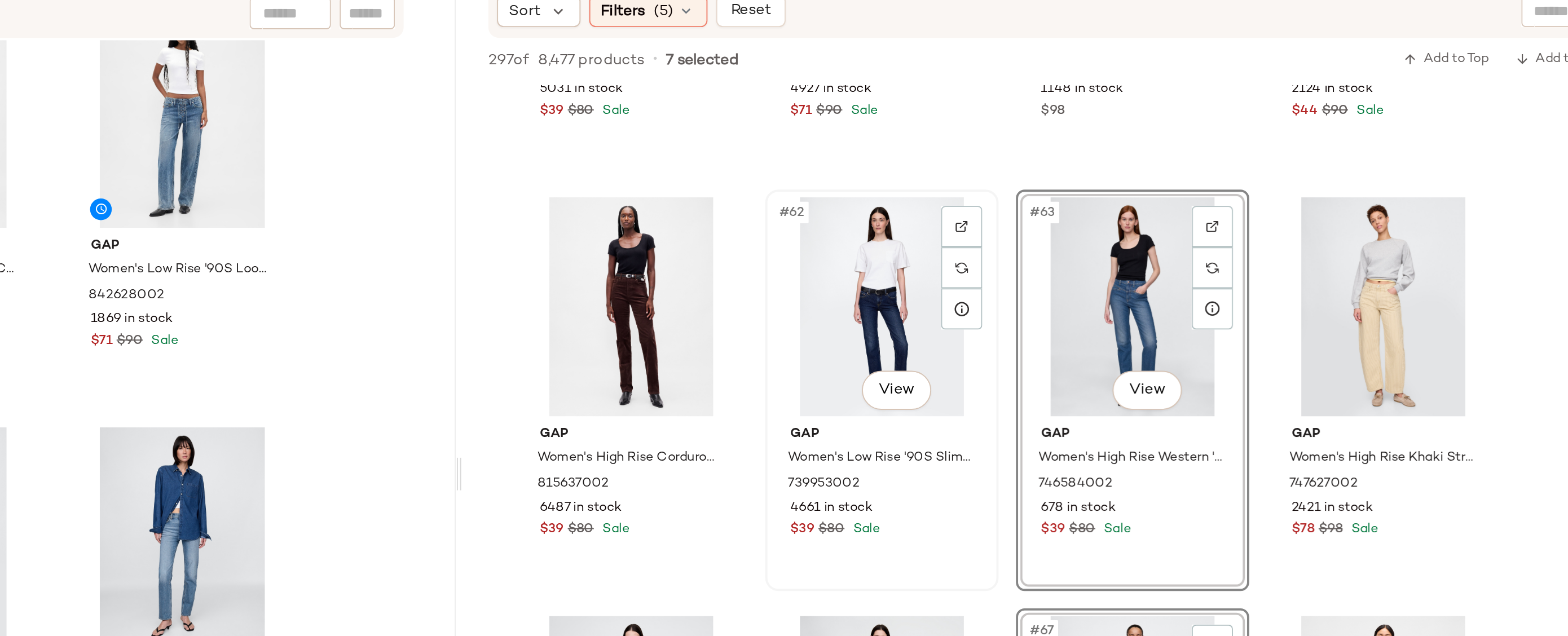
click at [1100, 241] on div "#62 View" at bounding box center [1099, 264] width 114 height 114
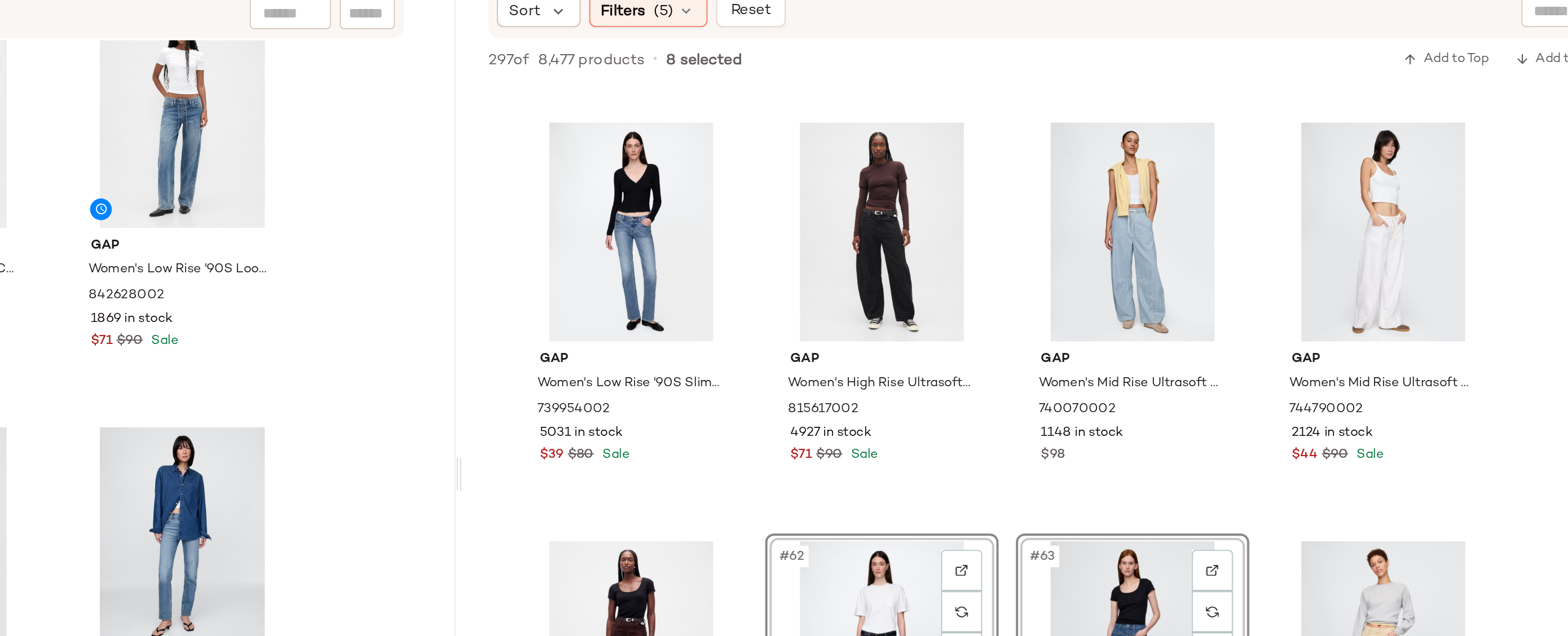
scroll to position [3025, 0]
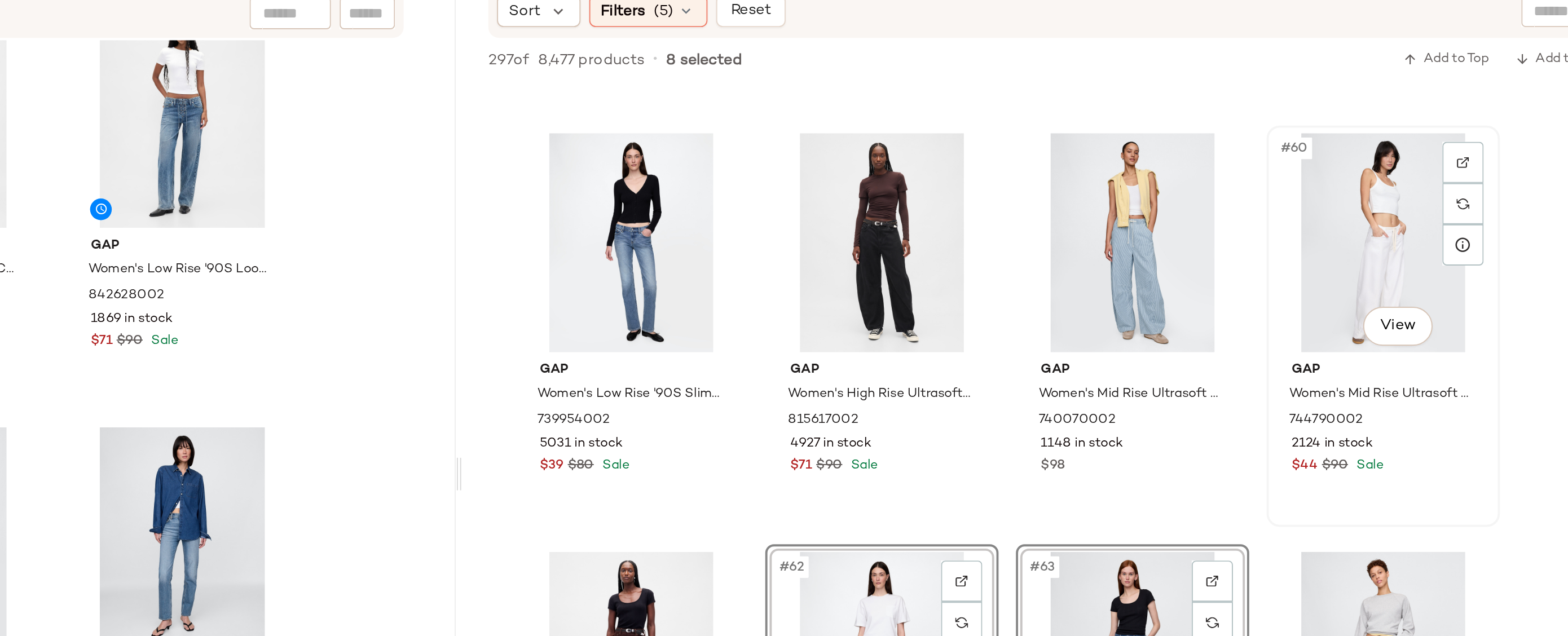
click at [1363, 215] on div "#60 View" at bounding box center [1360, 231] width 114 height 114
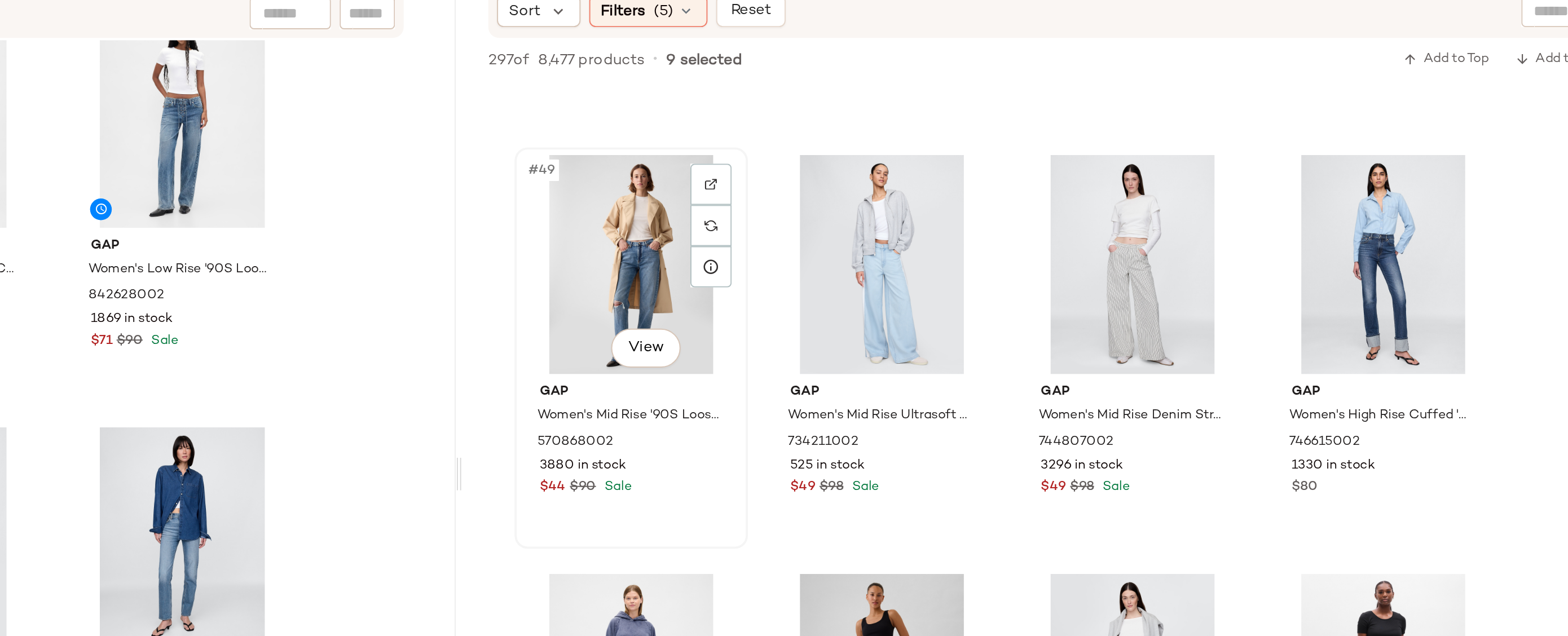
scroll to position [2565, 0]
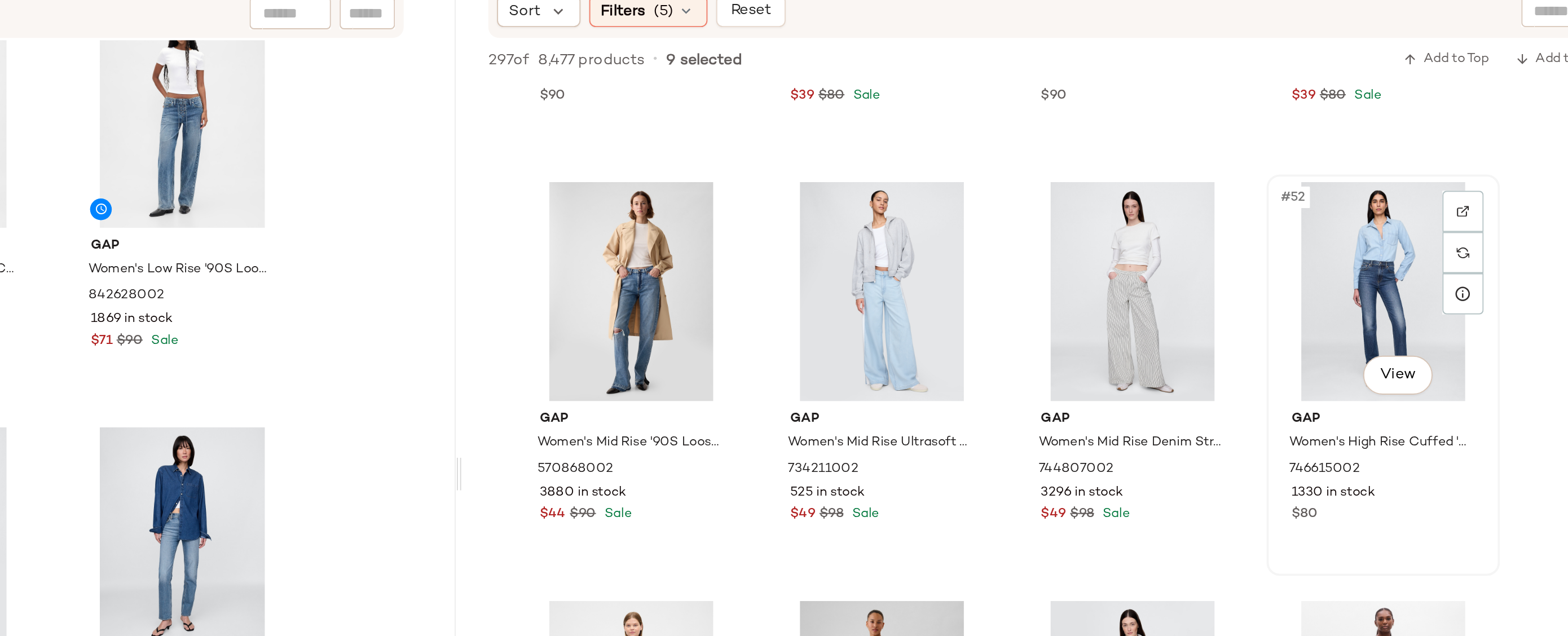
click at [1363, 239] on div "#52 View" at bounding box center [1360, 256] width 114 height 114
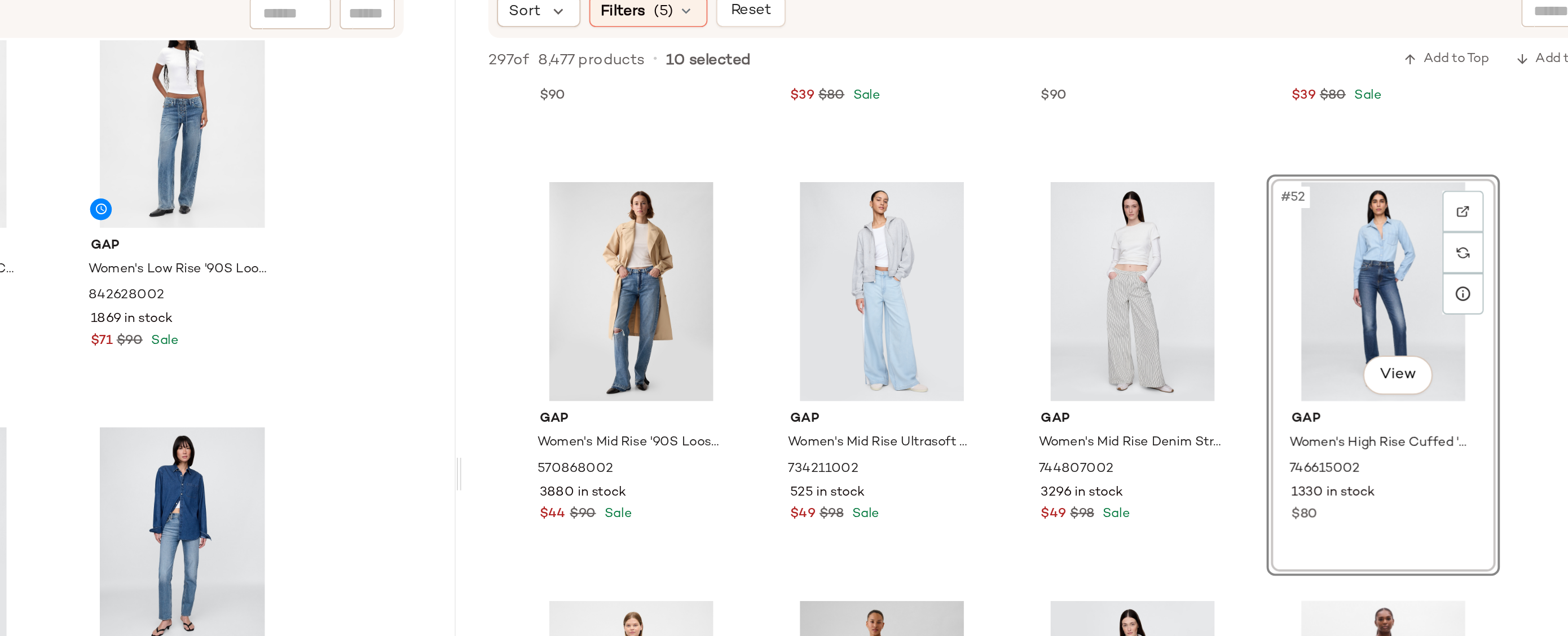
scroll to position [2444, 0]
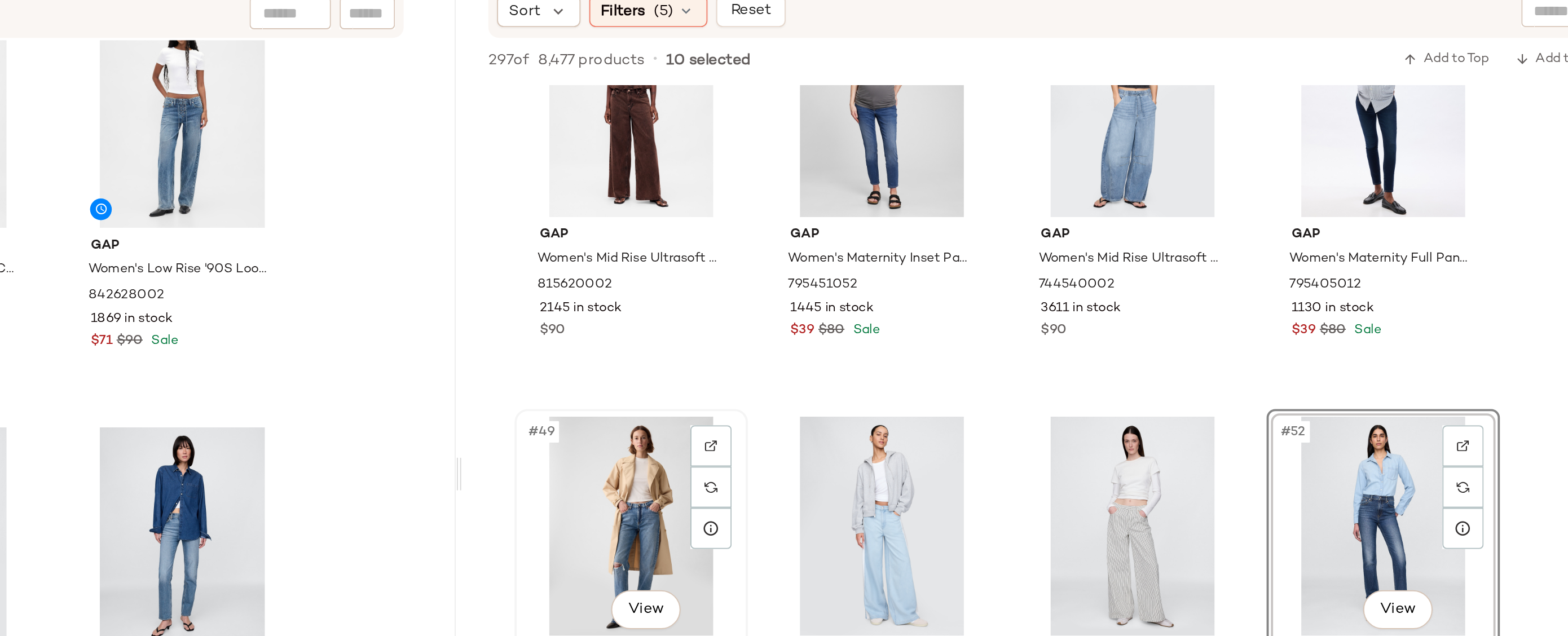
click at [964, 365] on div "#49 View" at bounding box center [969, 378] width 114 height 114
click at [976, 344] on div "#49 View" at bounding box center [969, 378] width 114 height 114
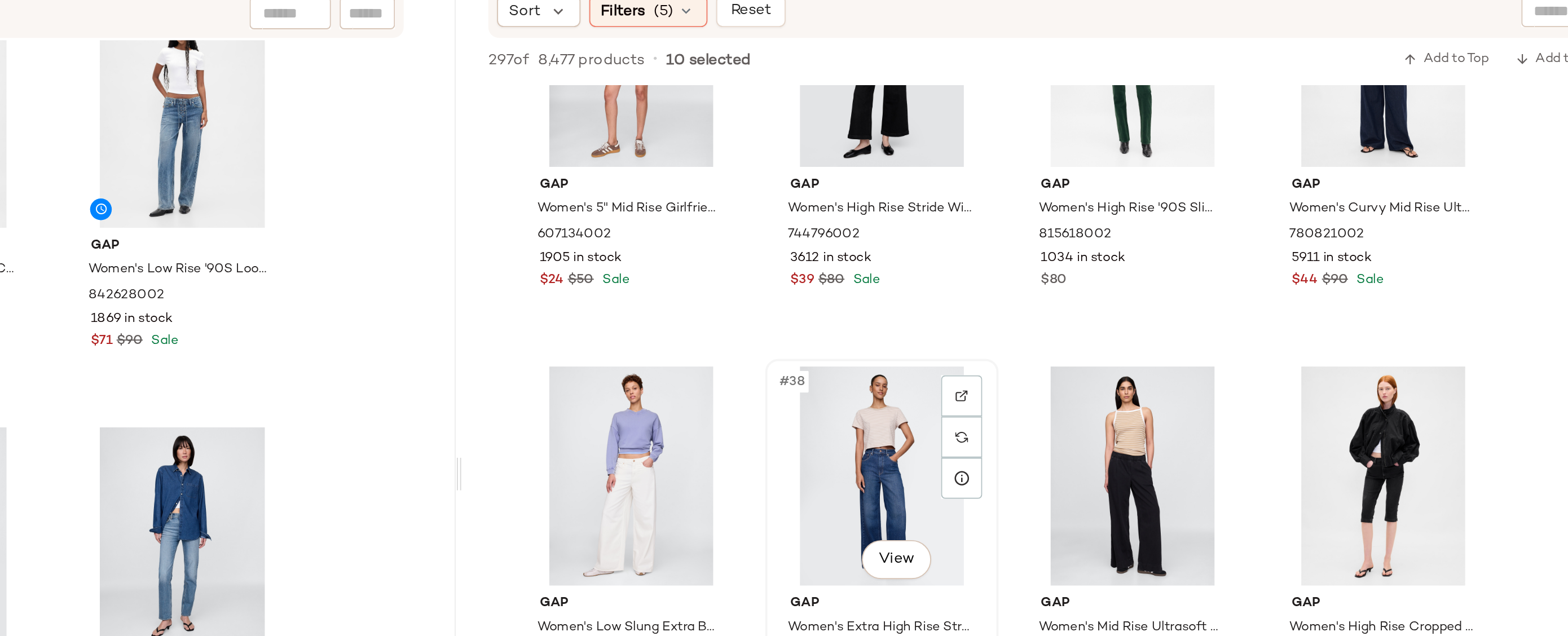
scroll to position [1706, 0]
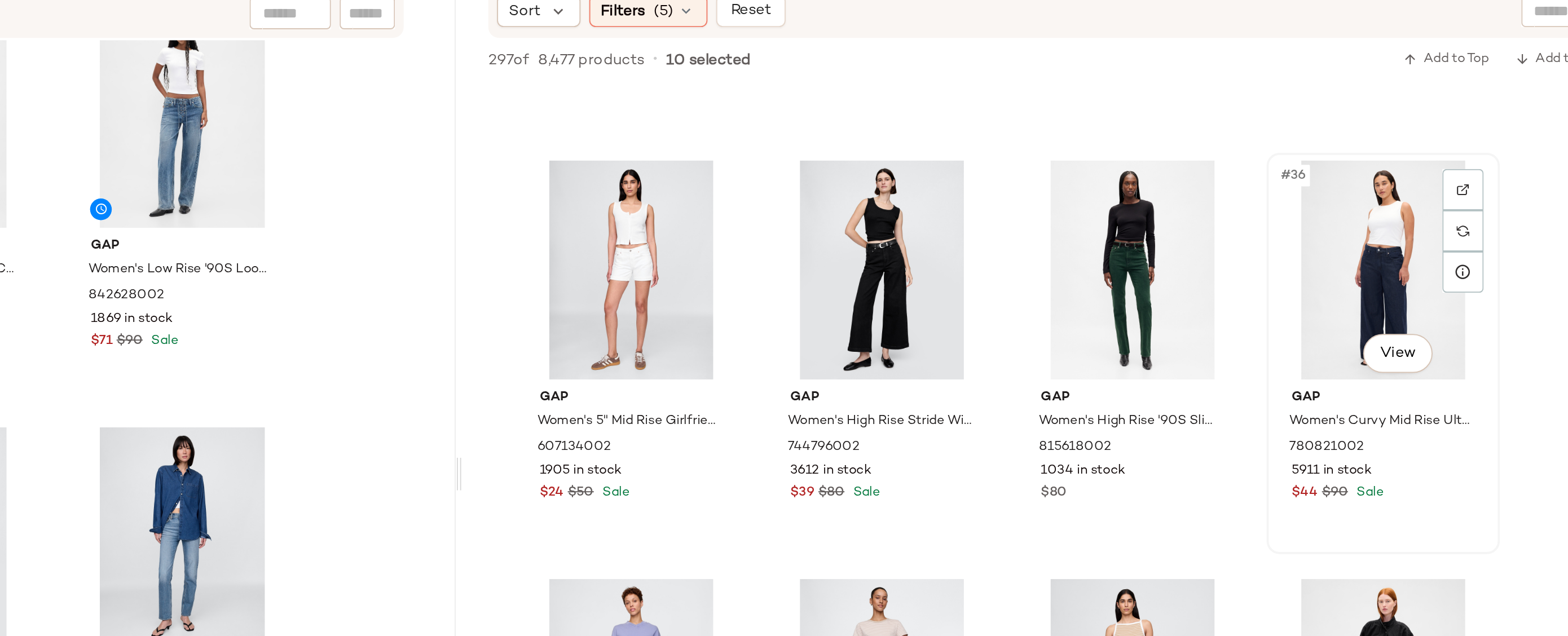
click at [1347, 237] on div "#36 View" at bounding box center [1360, 245] width 114 height 114
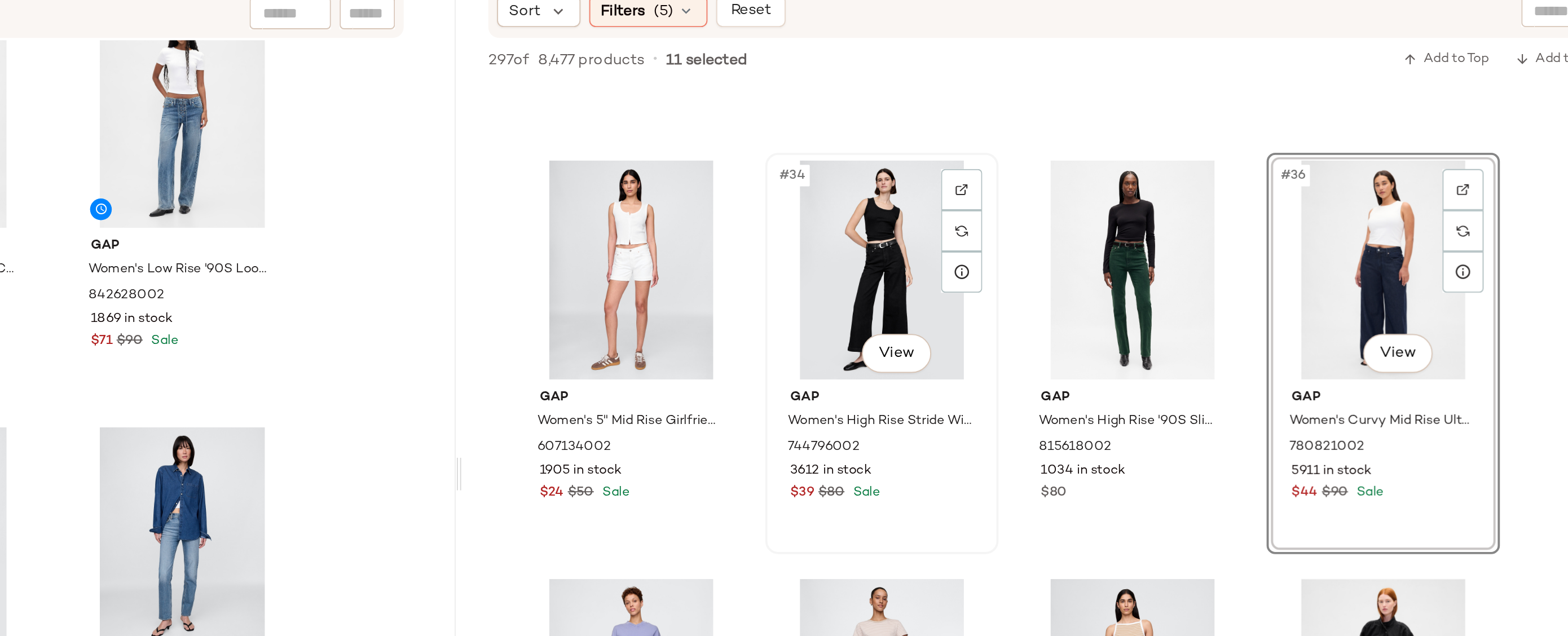
click at [1100, 233] on div "#34 View" at bounding box center [1099, 245] width 114 height 114
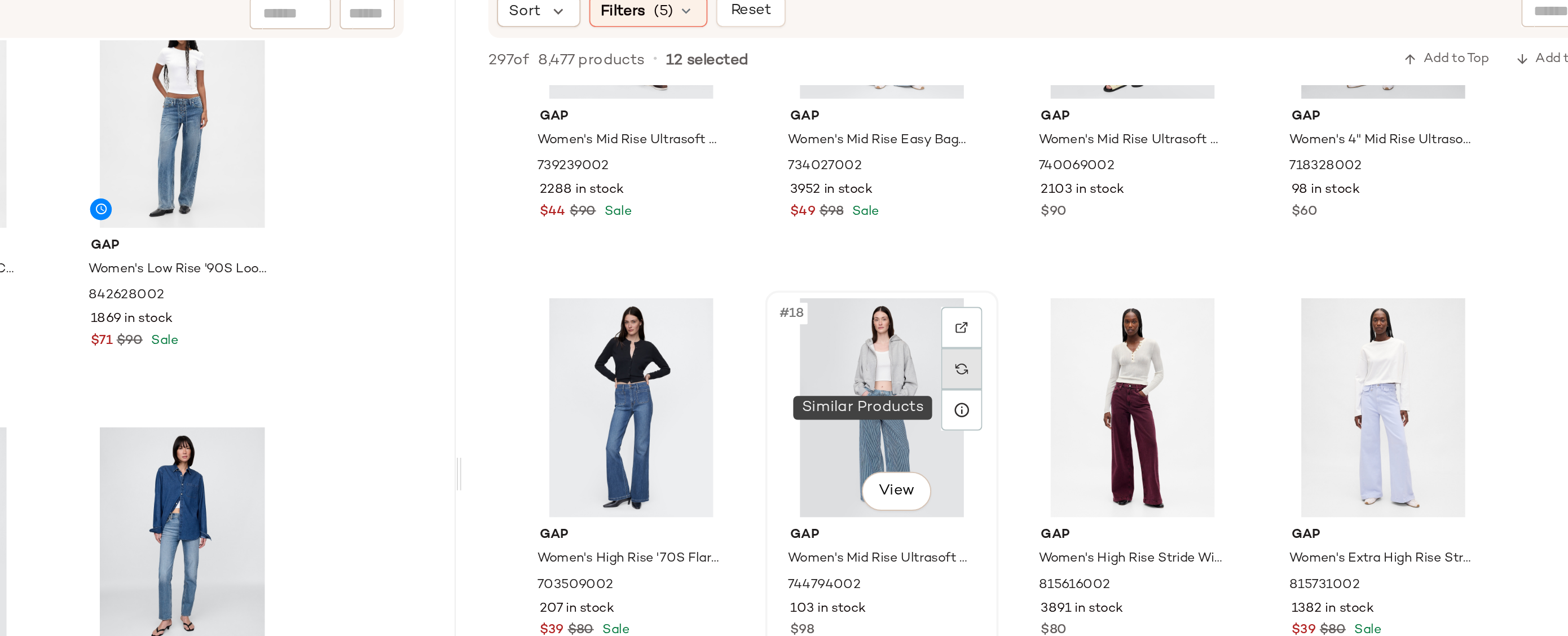
scroll to position [689, 0]
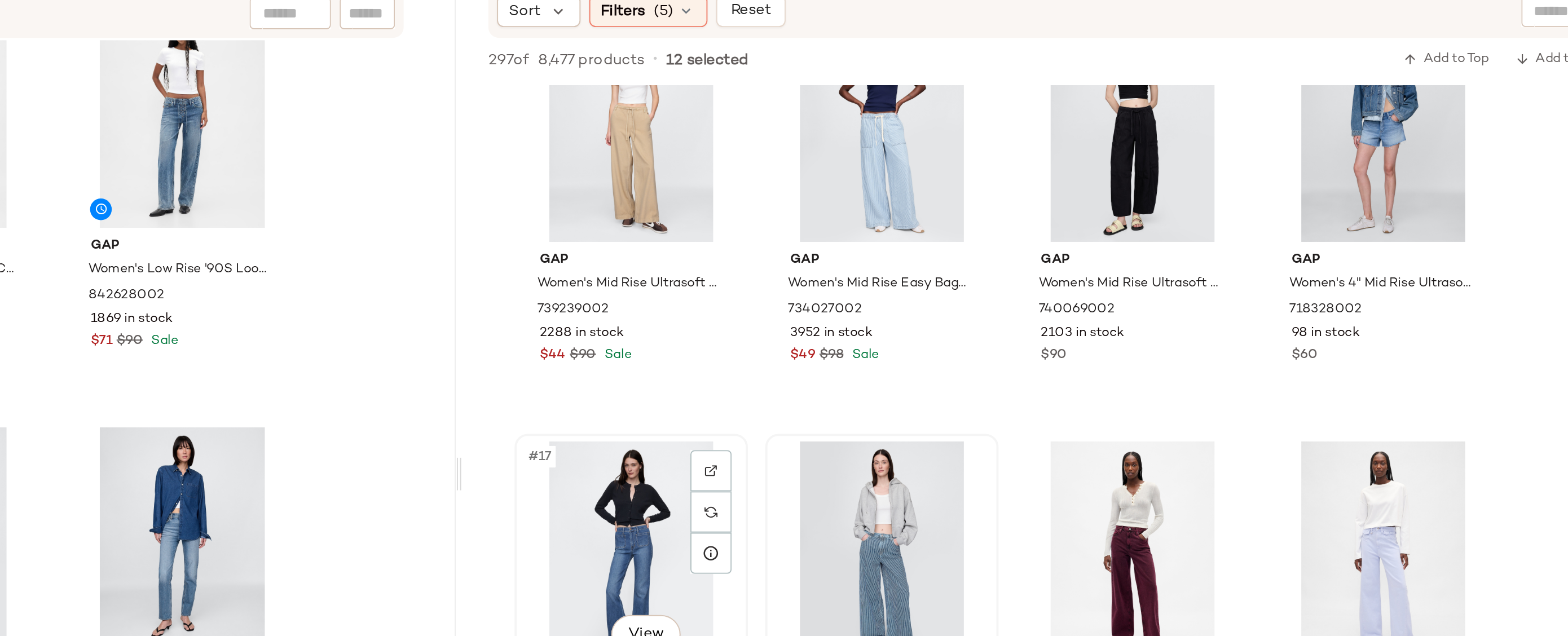
click at [967, 366] on div "#17 View" at bounding box center [969, 391] width 114 height 114
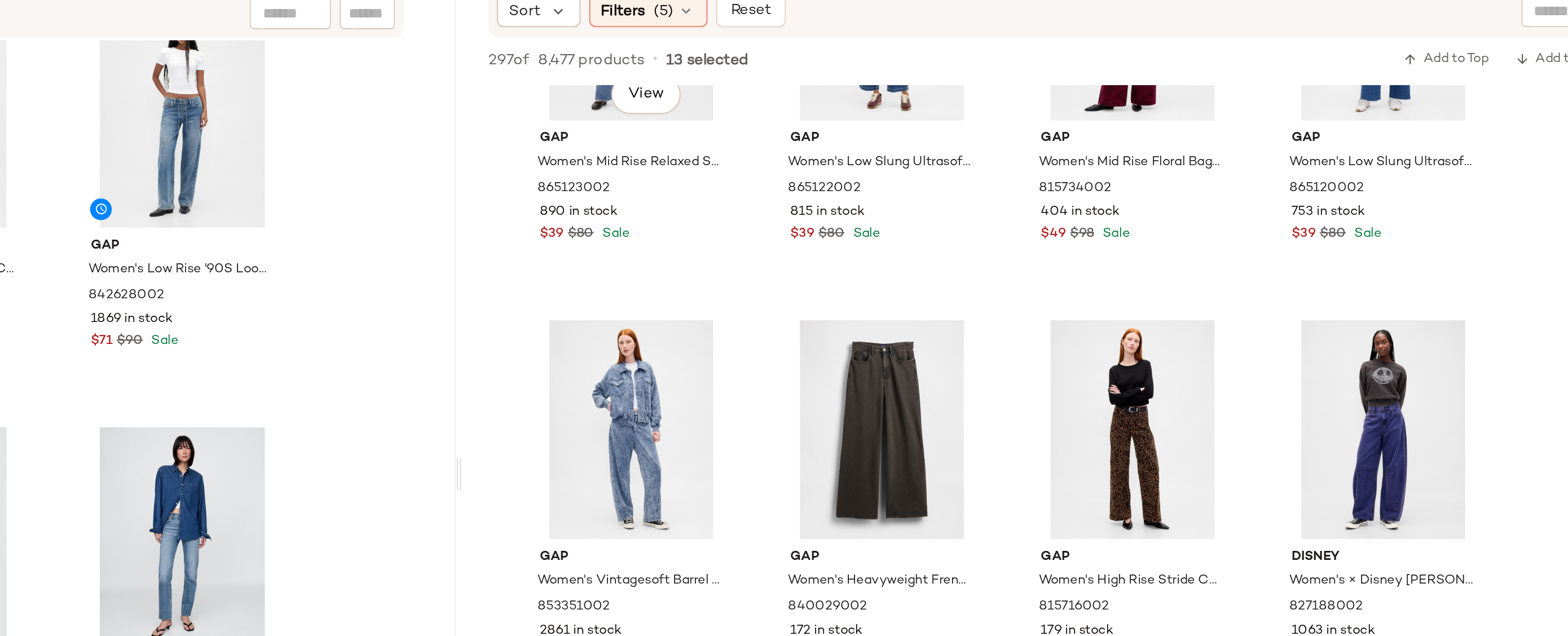
scroll to position [131, 0]
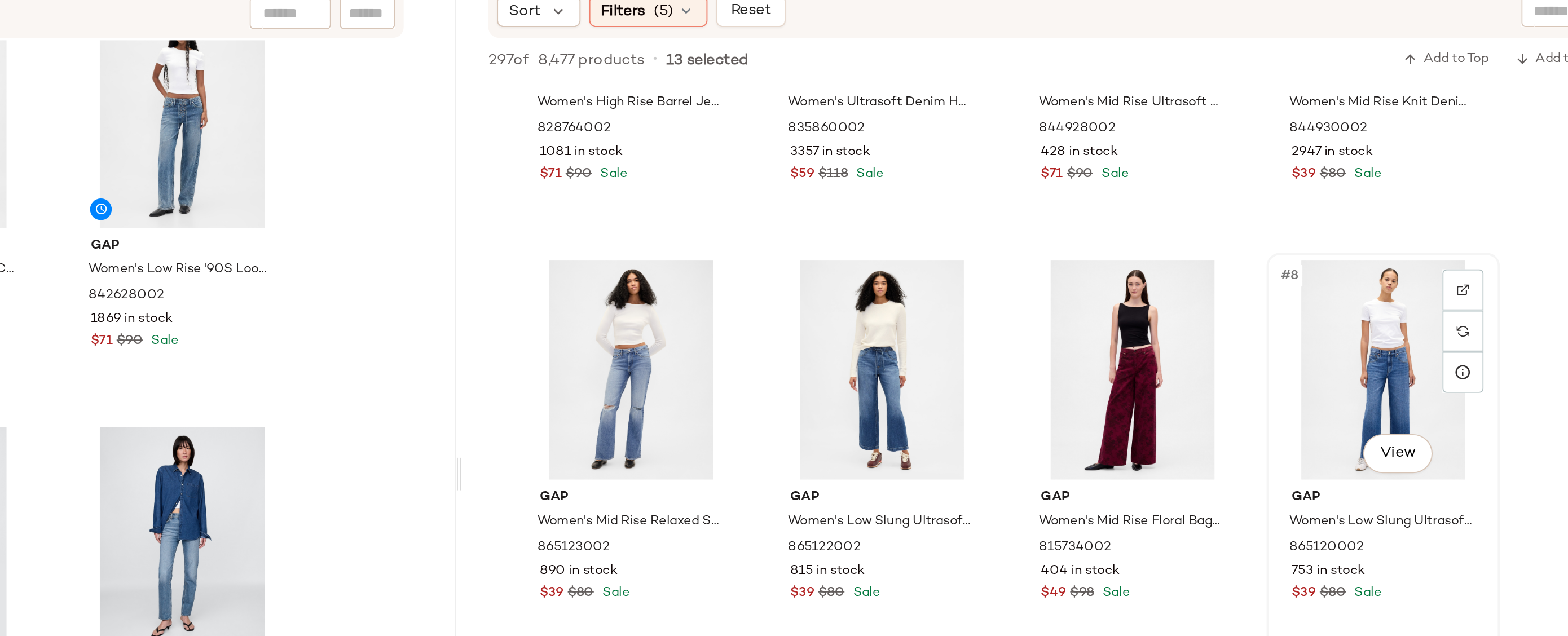
click at [1363, 272] on div "#8 View" at bounding box center [1360, 297] width 114 height 114
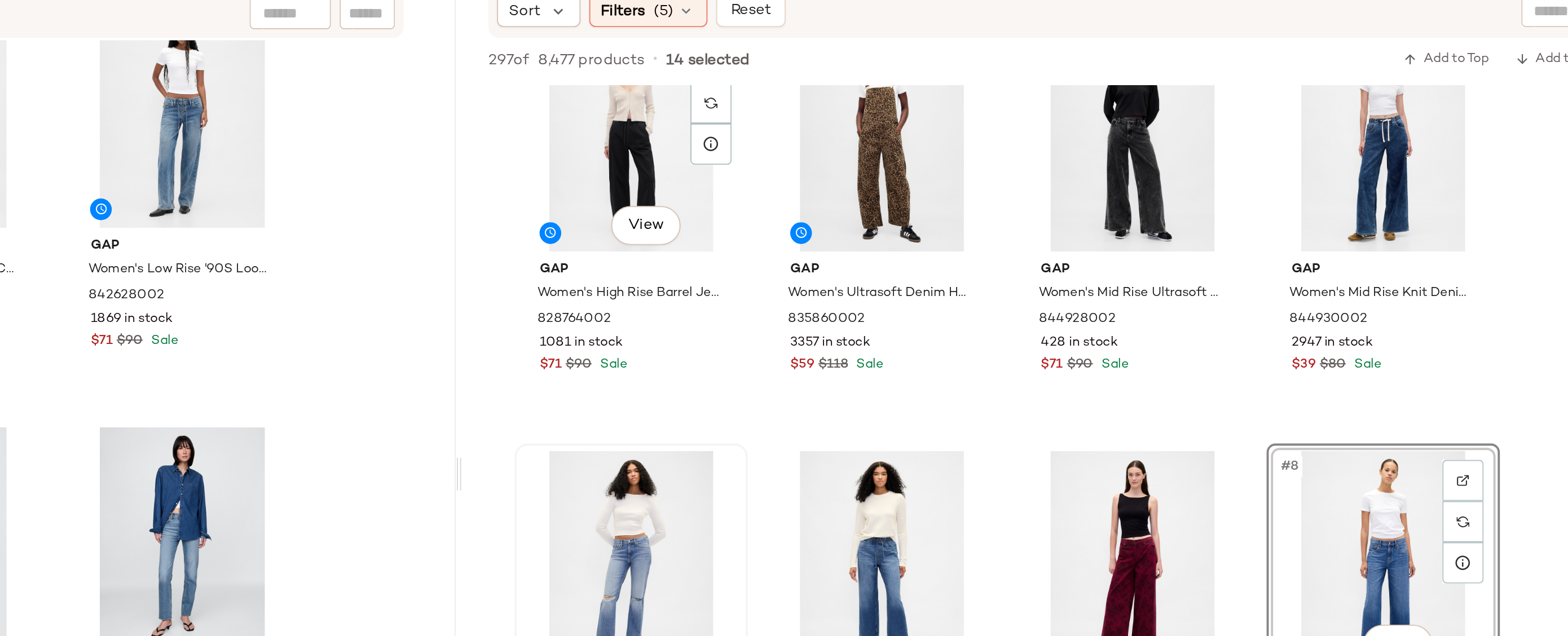
scroll to position [71, 0]
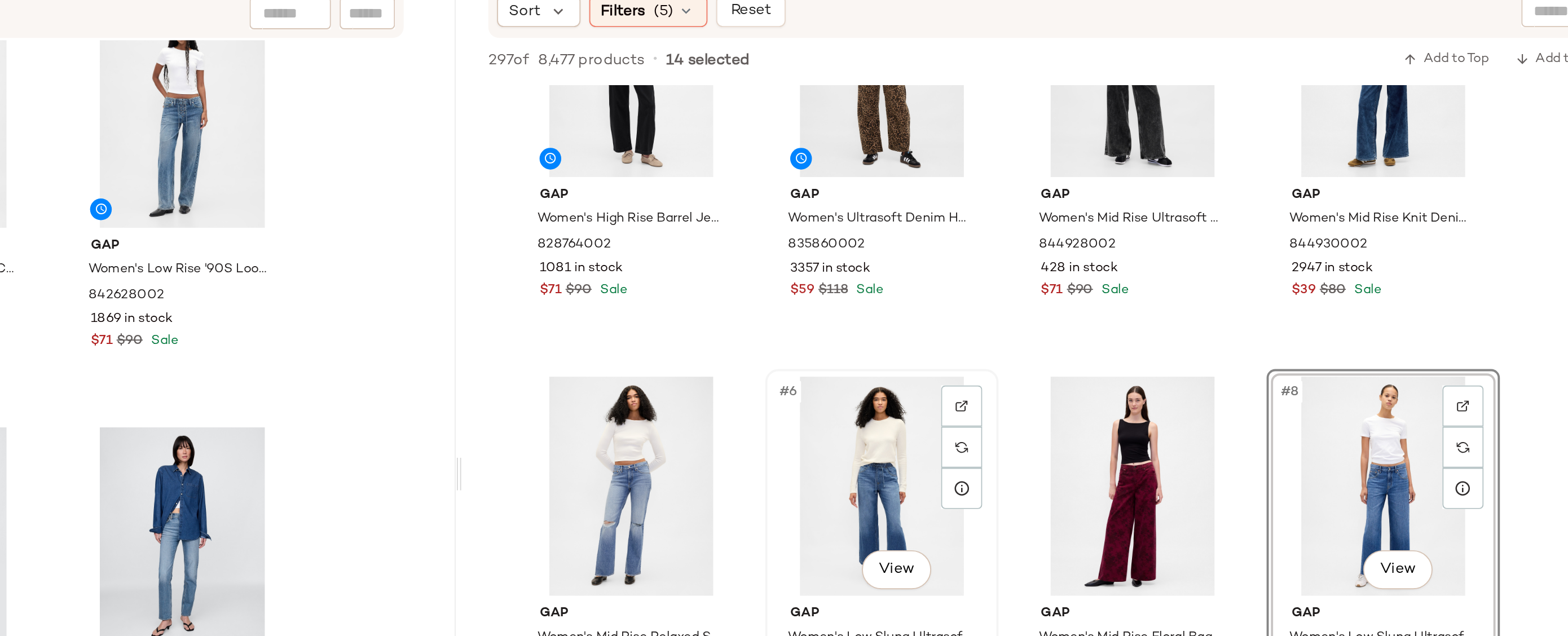
click at [1070, 322] on div "#6 View" at bounding box center [1099, 357] width 114 height 114
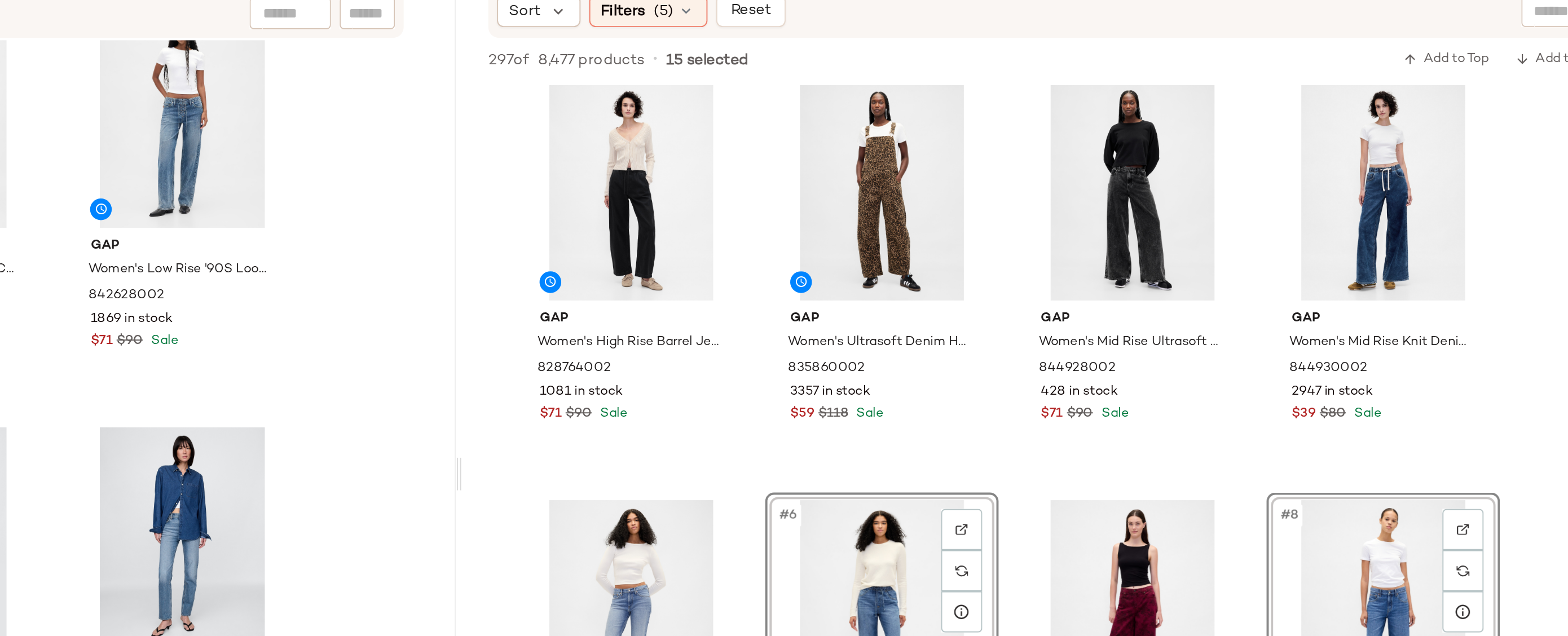
scroll to position [0, 0]
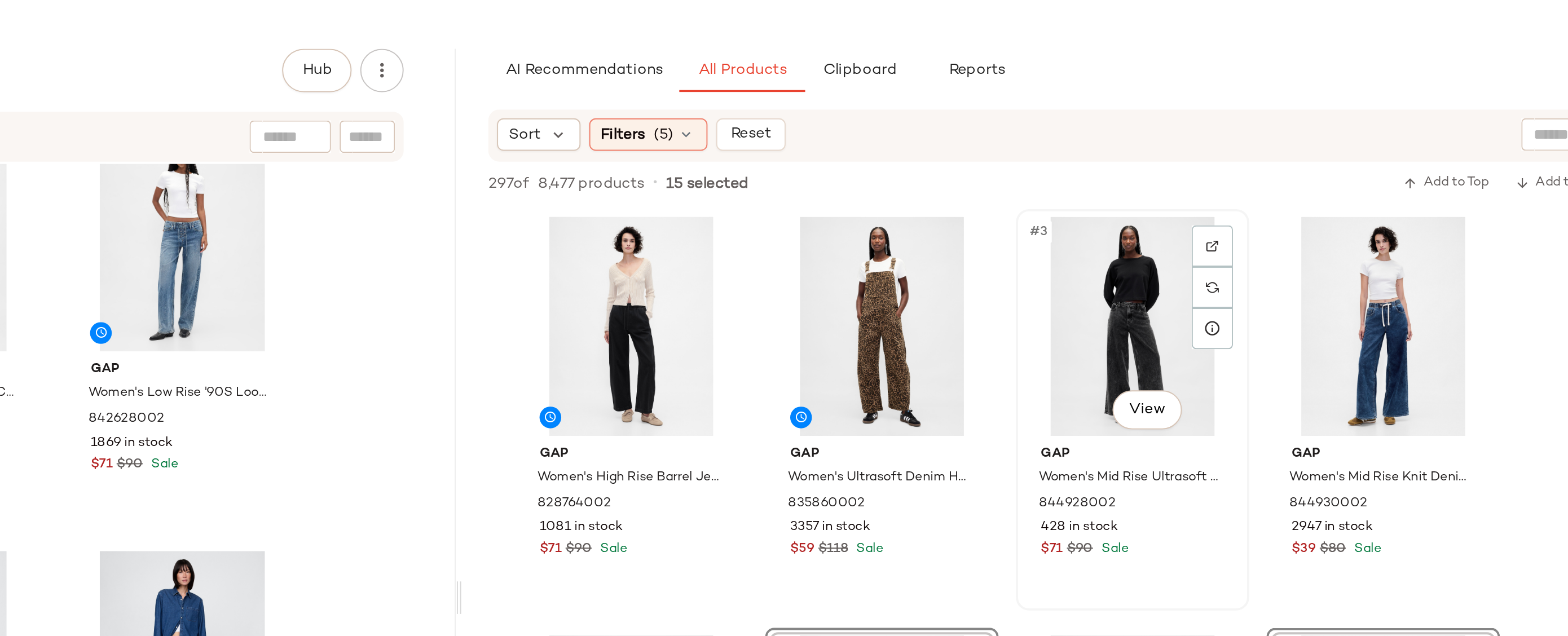
click at [1232, 184] on div "#3 View" at bounding box center [1230, 210] width 114 height 114
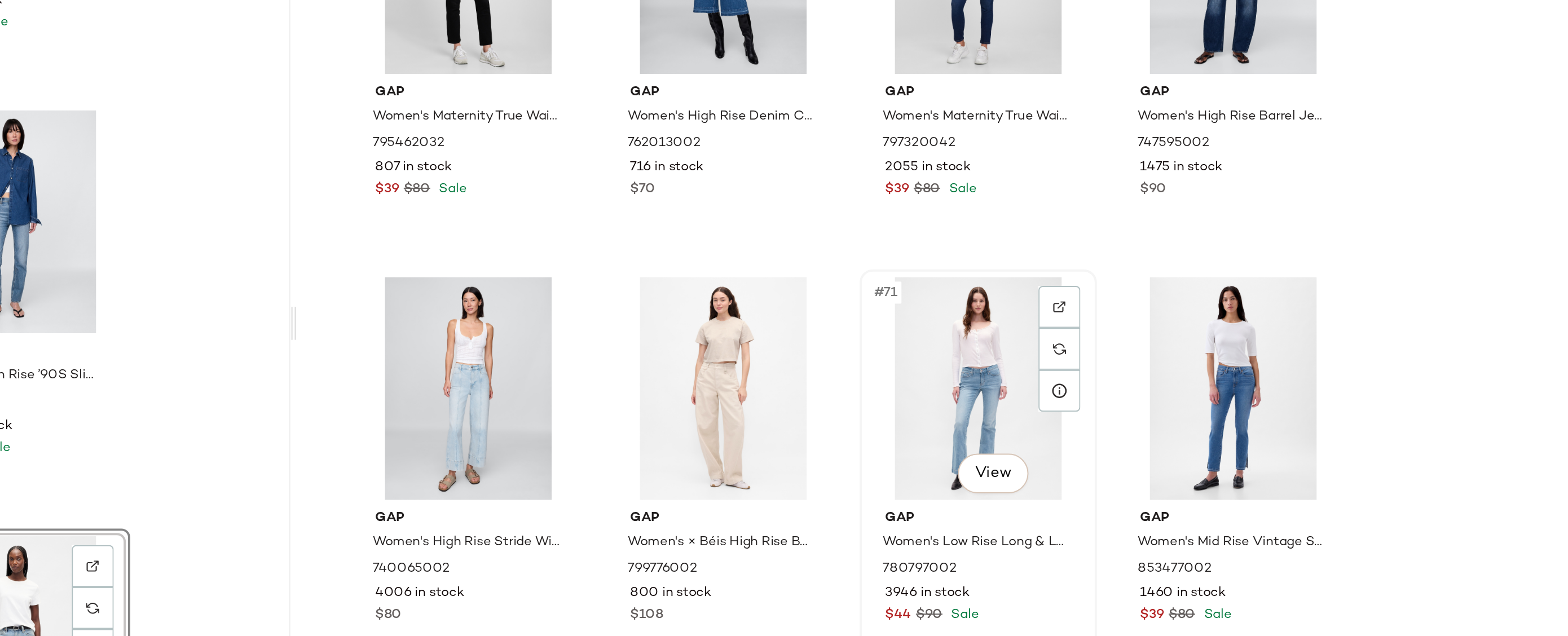
scroll to position [3539, 0]
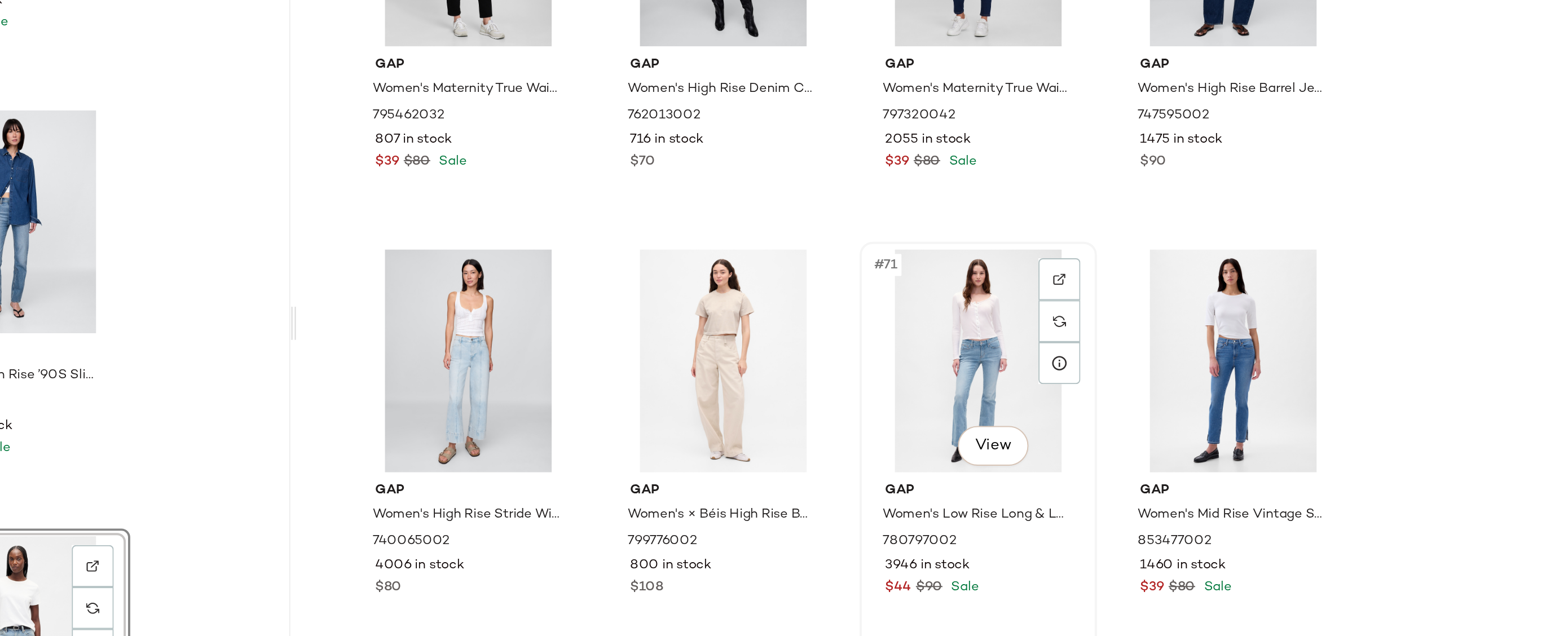
click at [1225, 365] on div "#71 View" at bounding box center [1230, 370] width 114 height 114
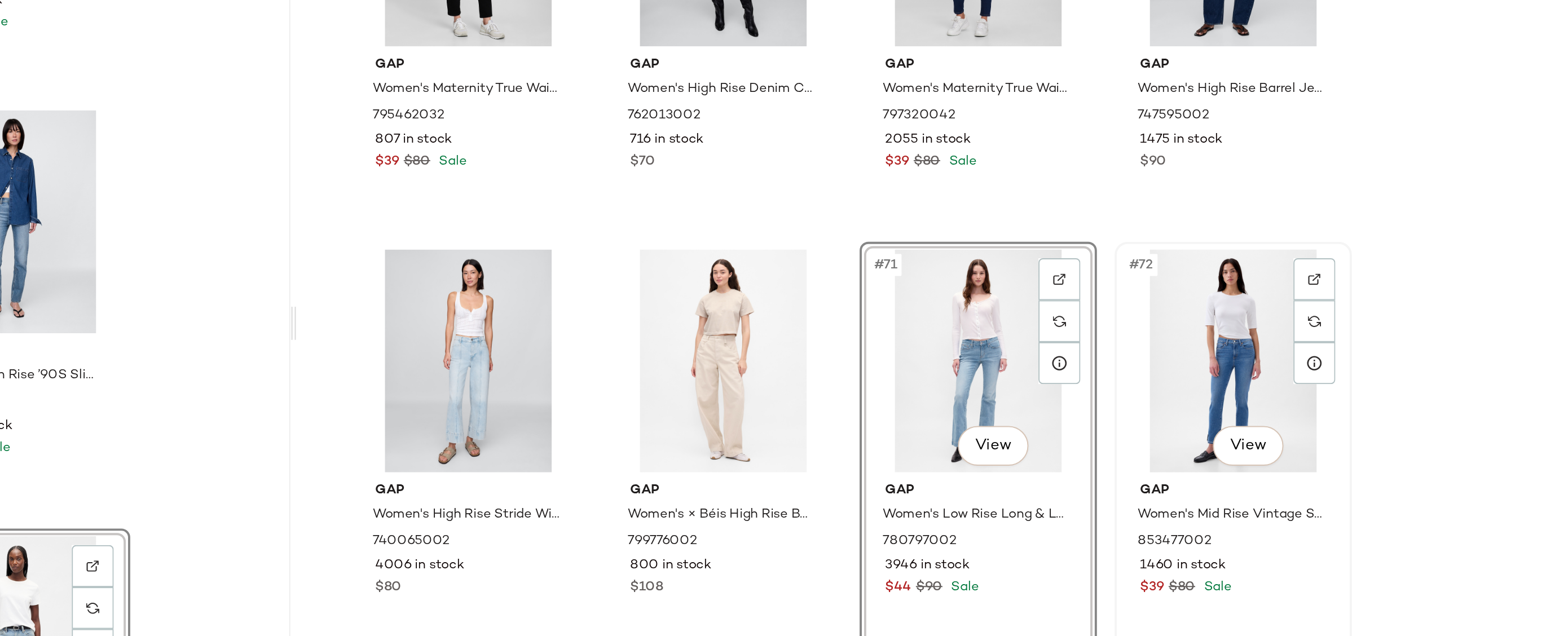
click at [1350, 358] on div "#72 View" at bounding box center [1360, 370] width 114 height 114
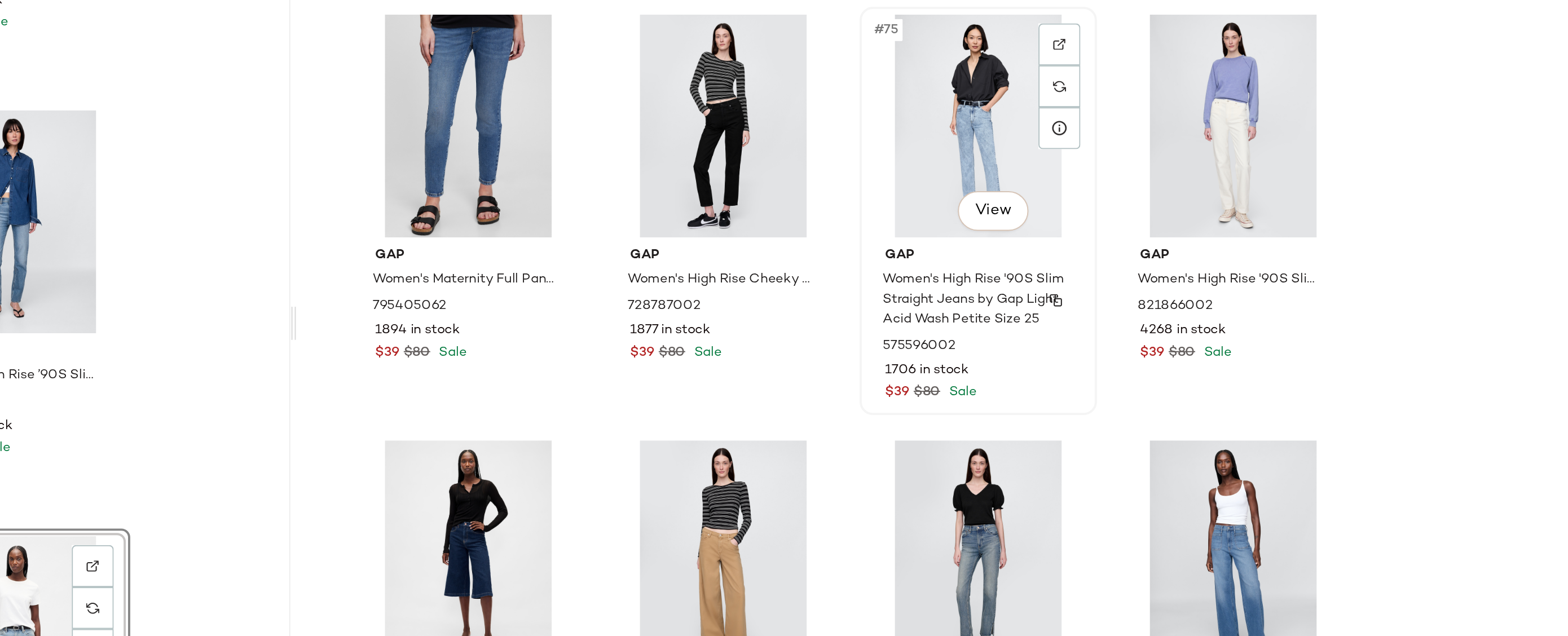
scroll to position [4016, 0]
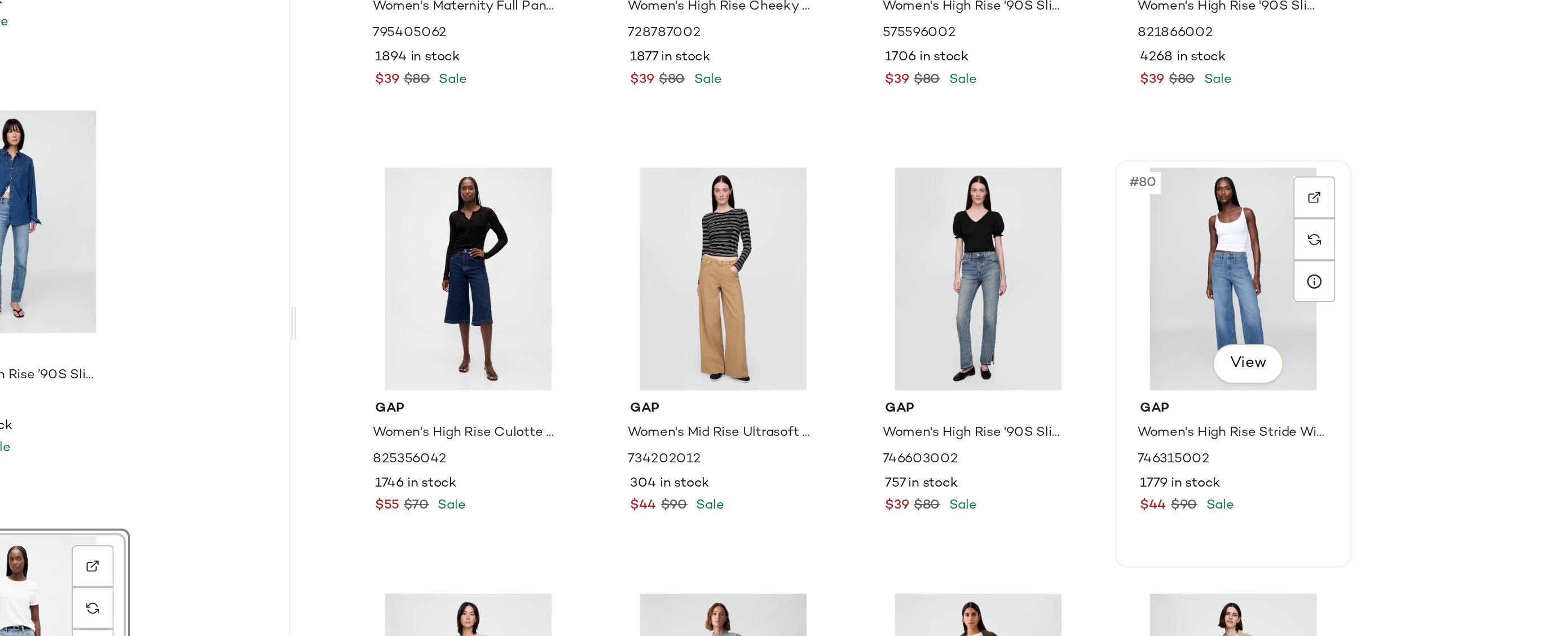
click at [1352, 304] on div "#80 View" at bounding box center [1360, 328] width 114 height 114
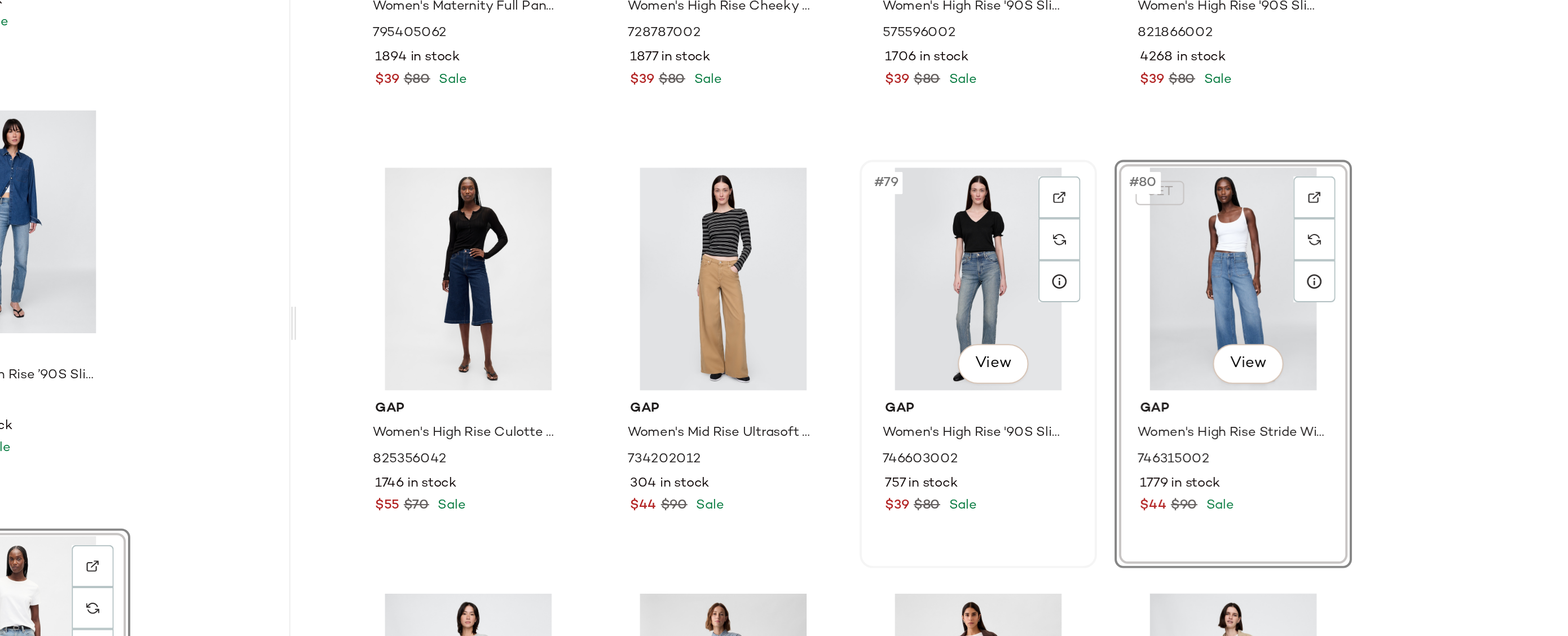
scroll to position [4177, 0]
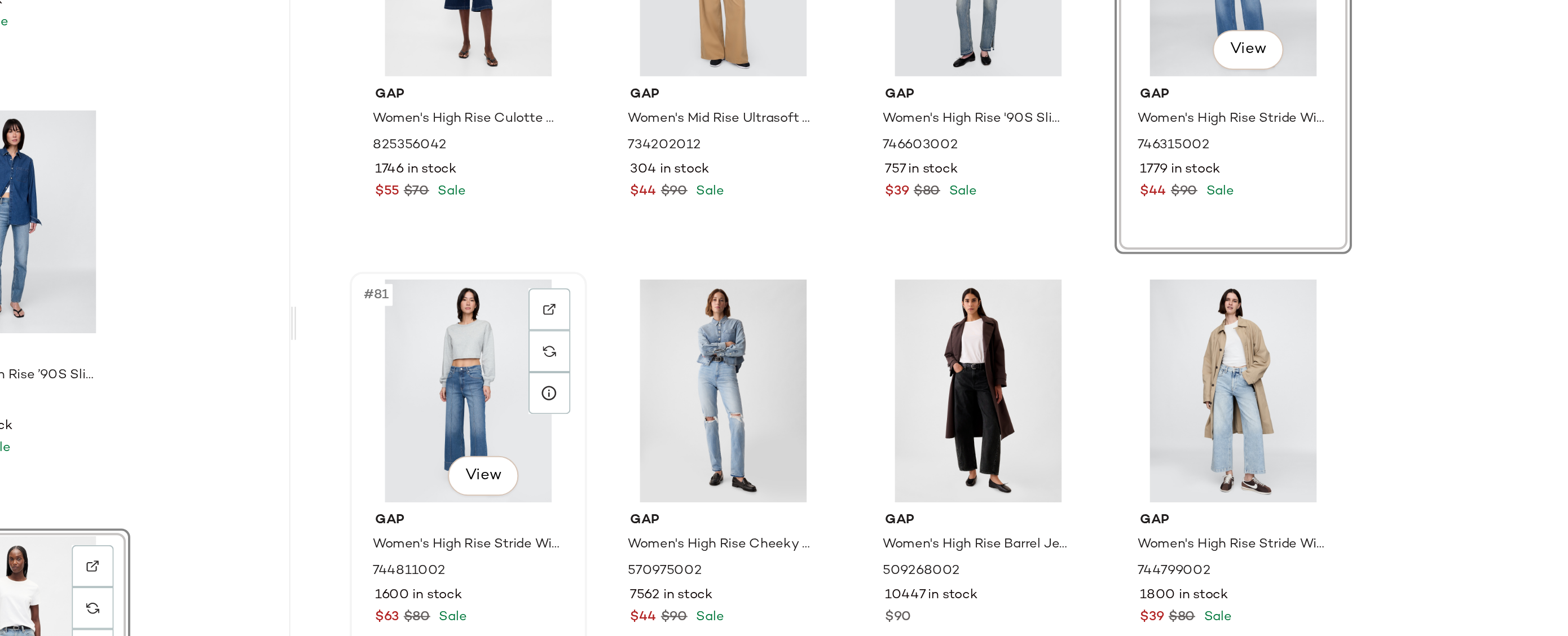
click at [963, 364] on div "#81 View" at bounding box center [969, 385] width 114 height 114
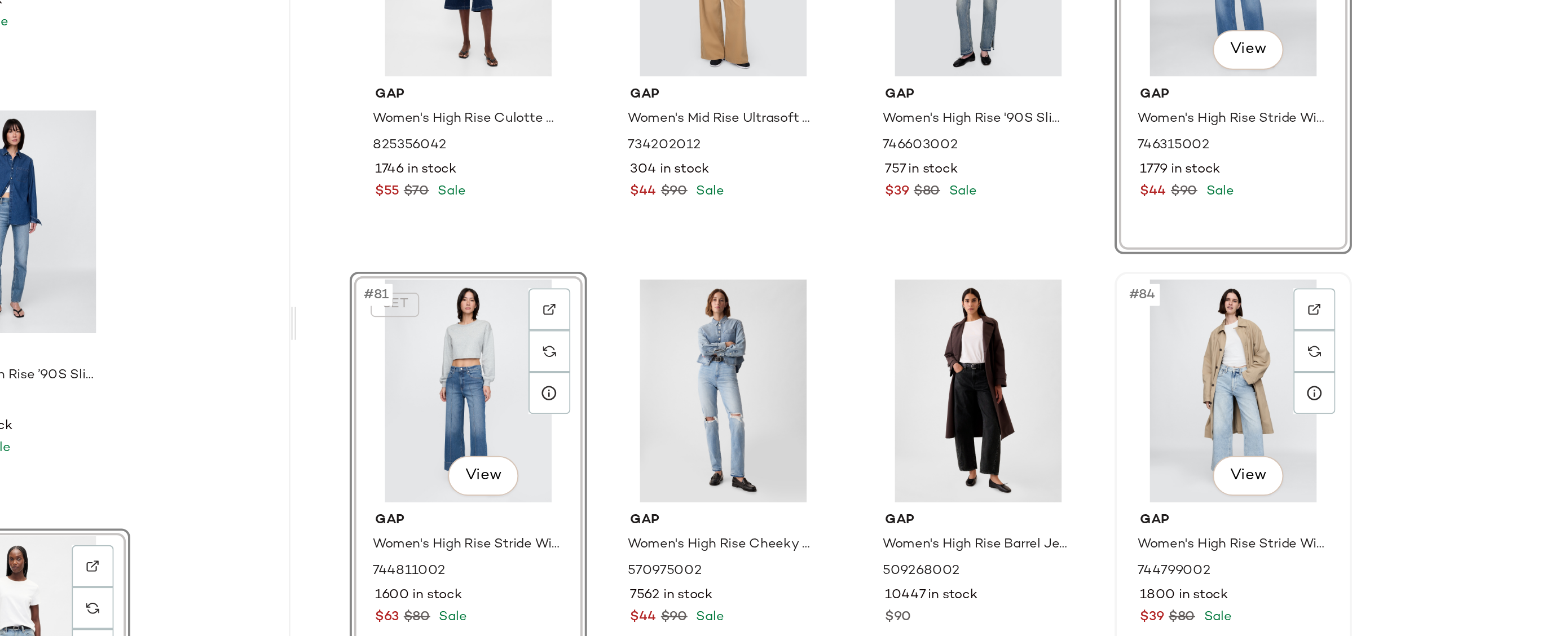
click at [1349, 387] on div "#84 View" at bounding box center [1360, 385] width 114 height 114
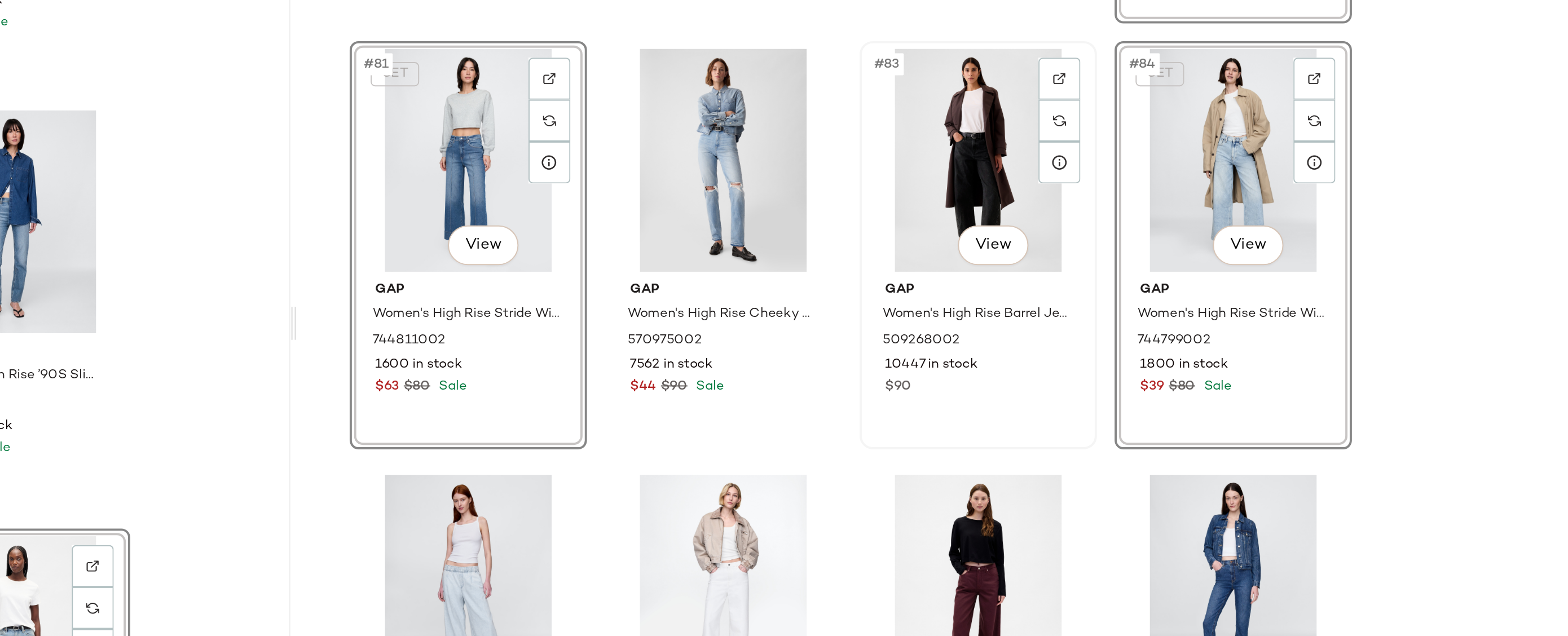
scroll to position [4506, 0]
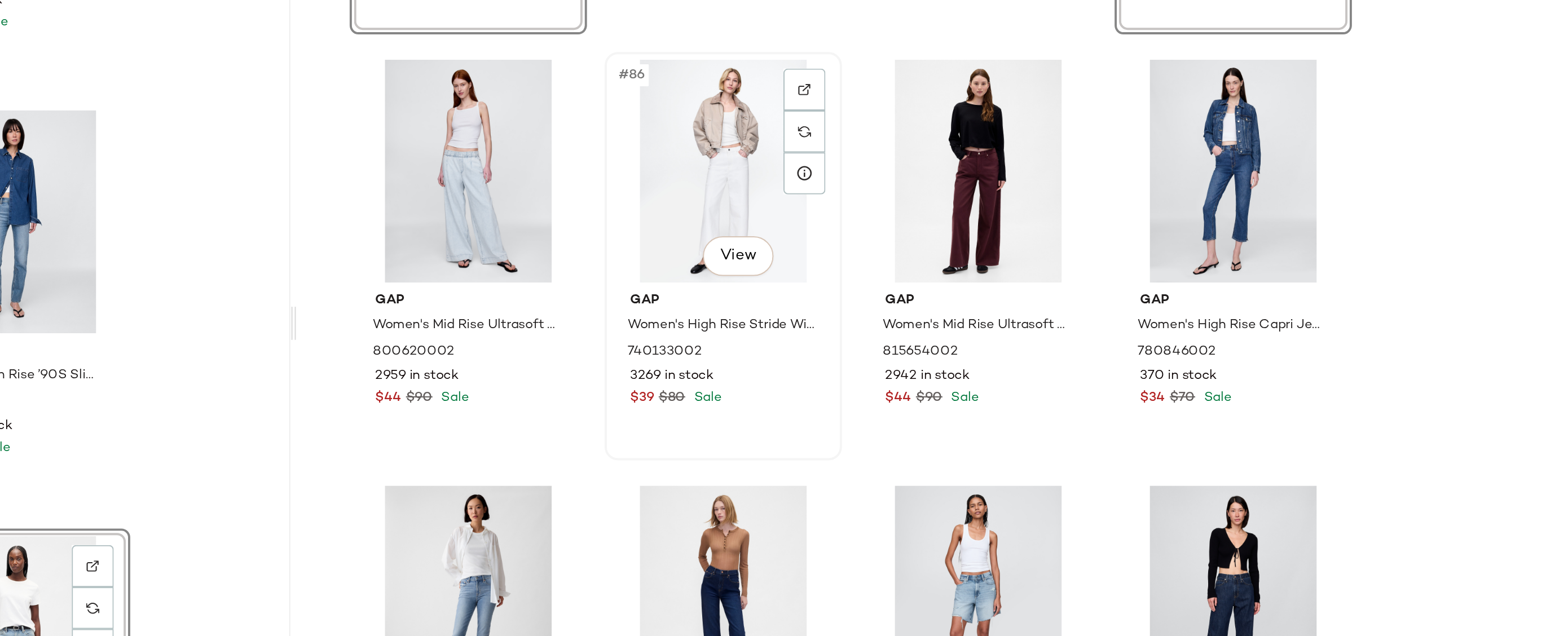
click at [1106, 267] on div "#86 View" at bounding box center [1099, 273] width 114 height 114
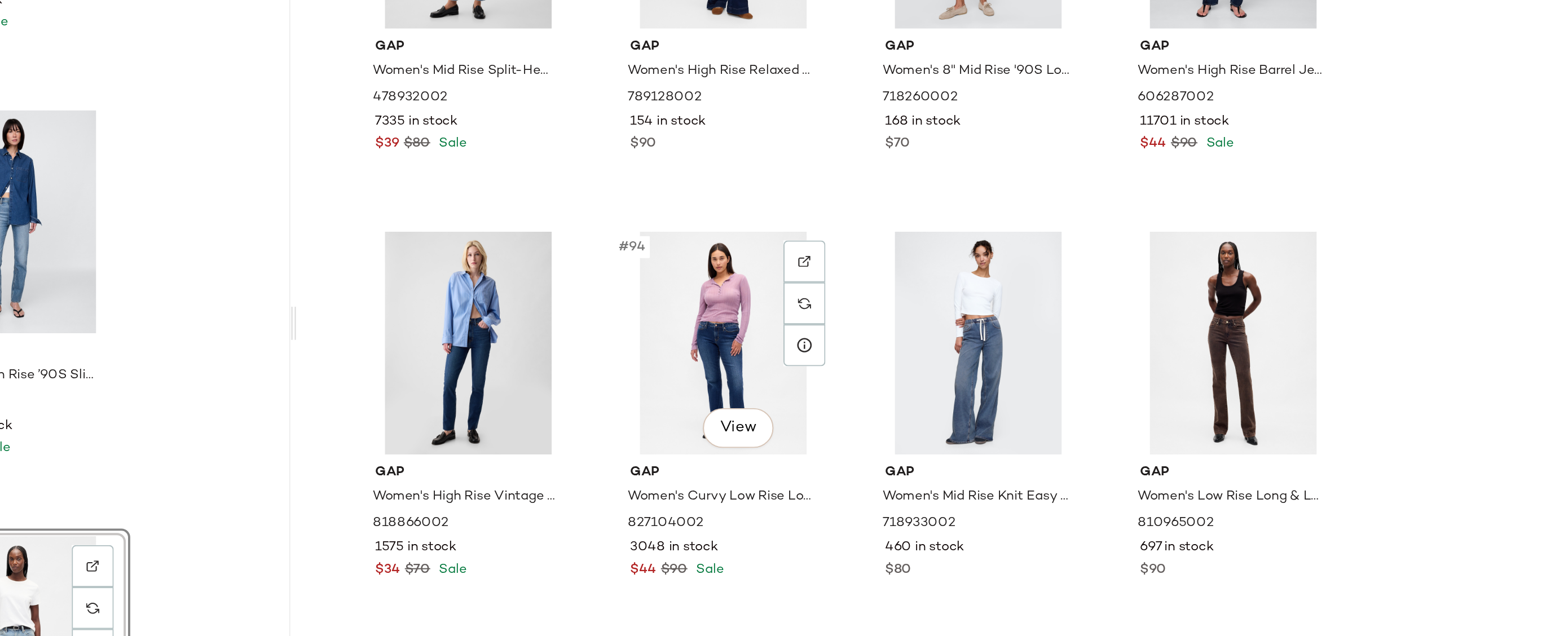
scroll to position [5107, 0]
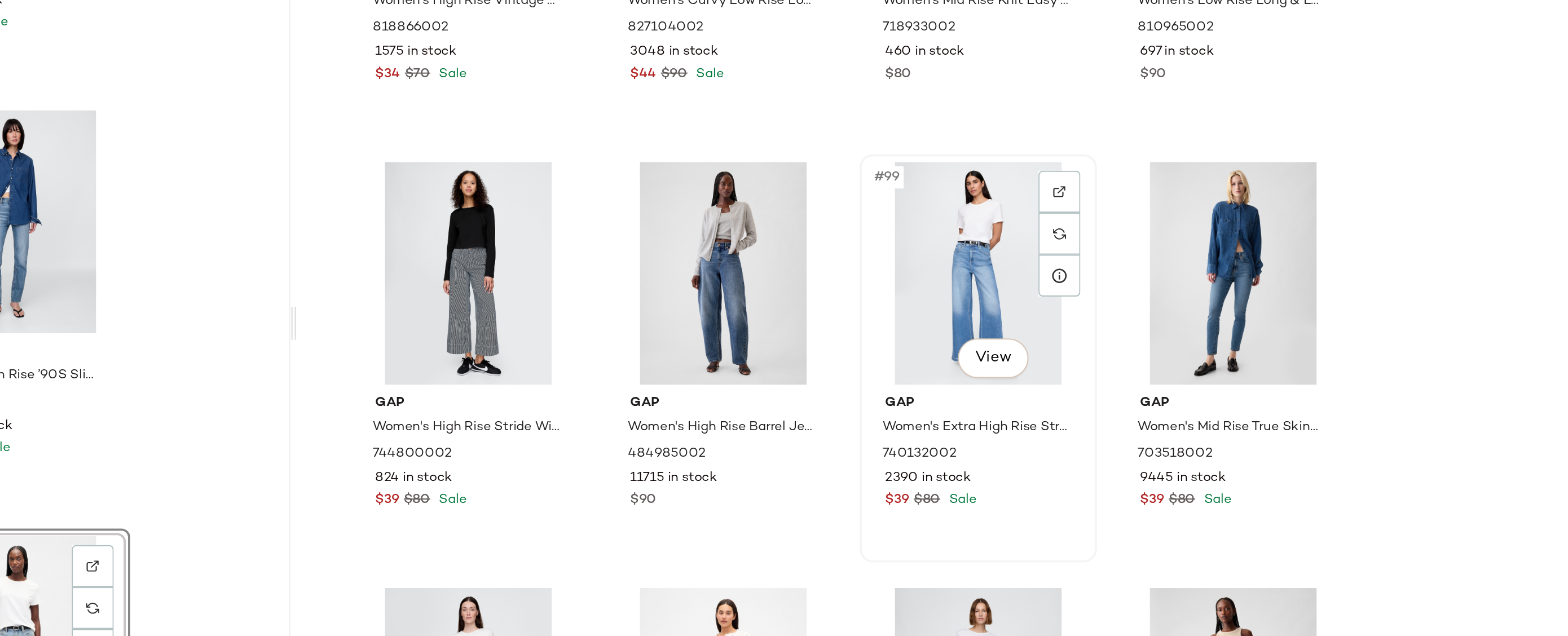
click at [1234, 296] on div "#99 View" at bounding box center [1230, 325] width 114 height 114
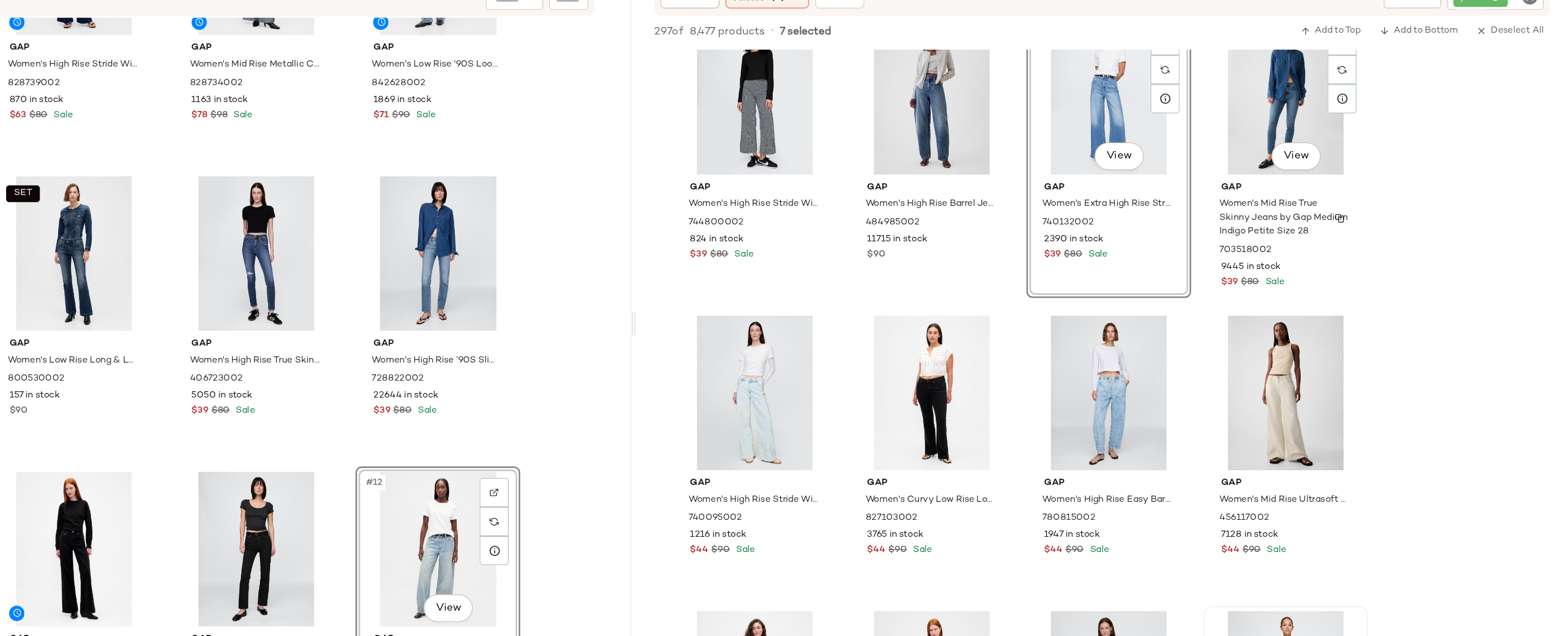
scroll to position [5215, 0]
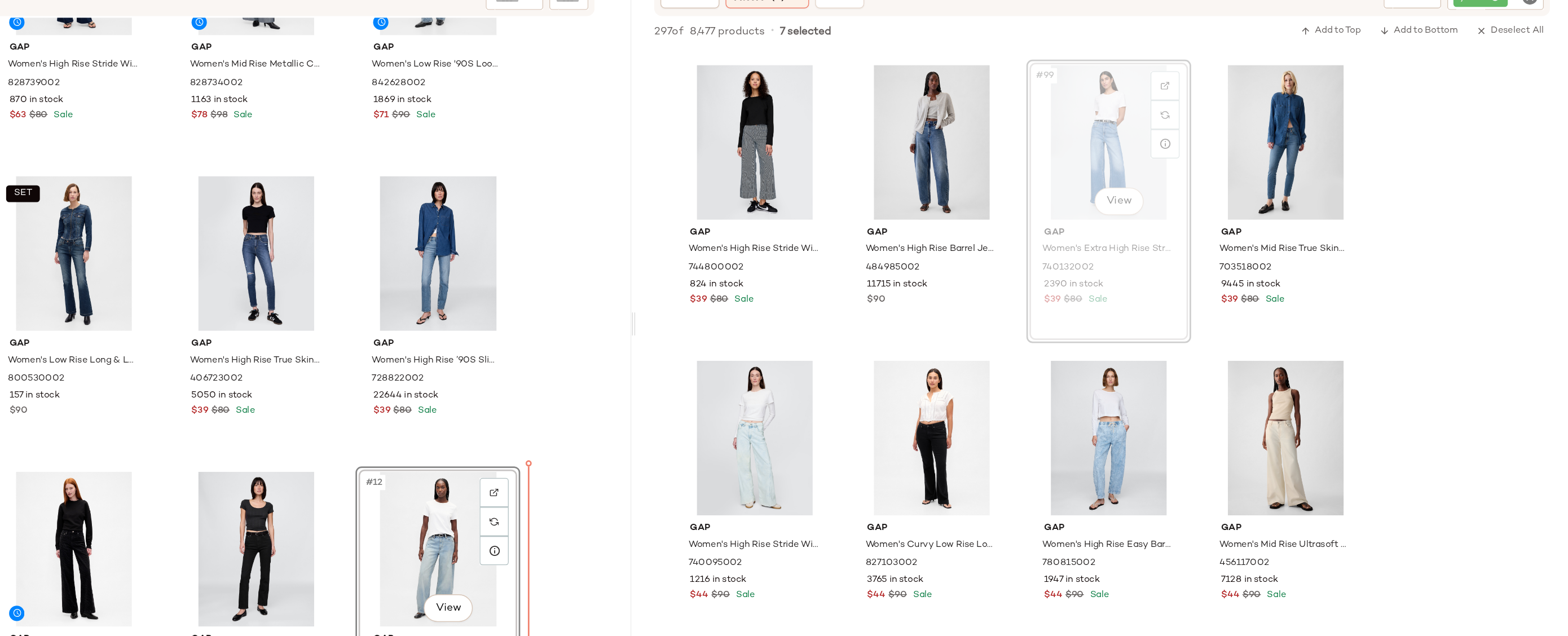
drag, startPoint x: 1191, startPoint y: 220, endPoint x: 1179, endPoint y: 225, distance: 13.0
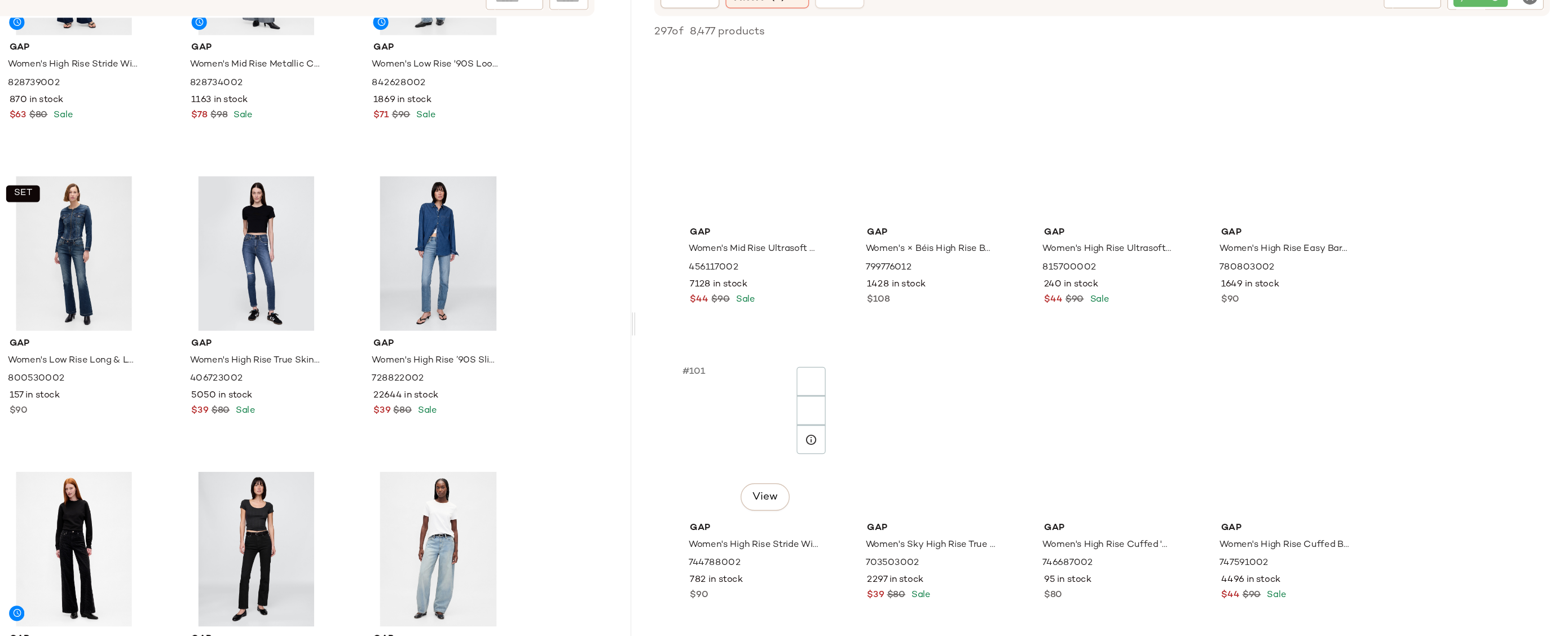
click at [955, 413] on div "#101 View" at bounding box center [969, 435] width 114 height 114
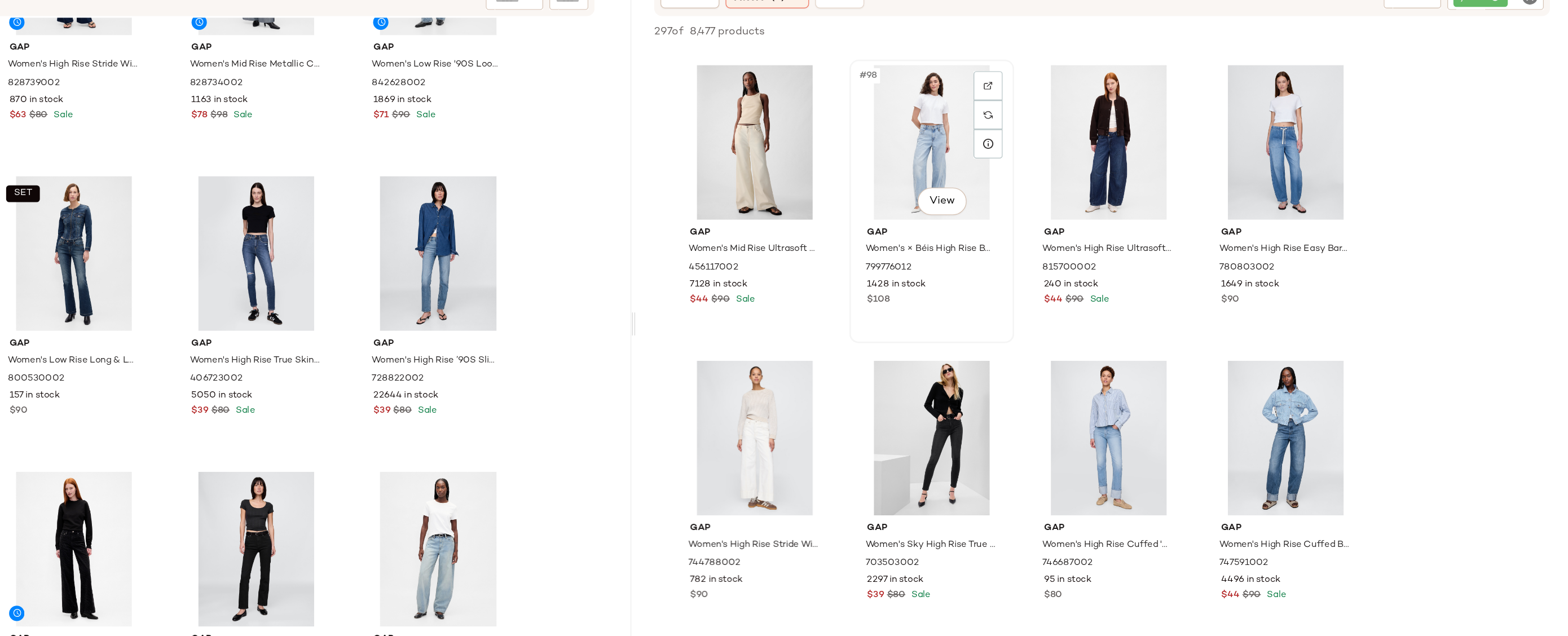
click at [1086, 204] on div "#98 View" at bounding box center [1099, 218] width 114 height 114
click at [968, 409] on div "#101 View" at bounding box center [969, 435] width 114 height 114
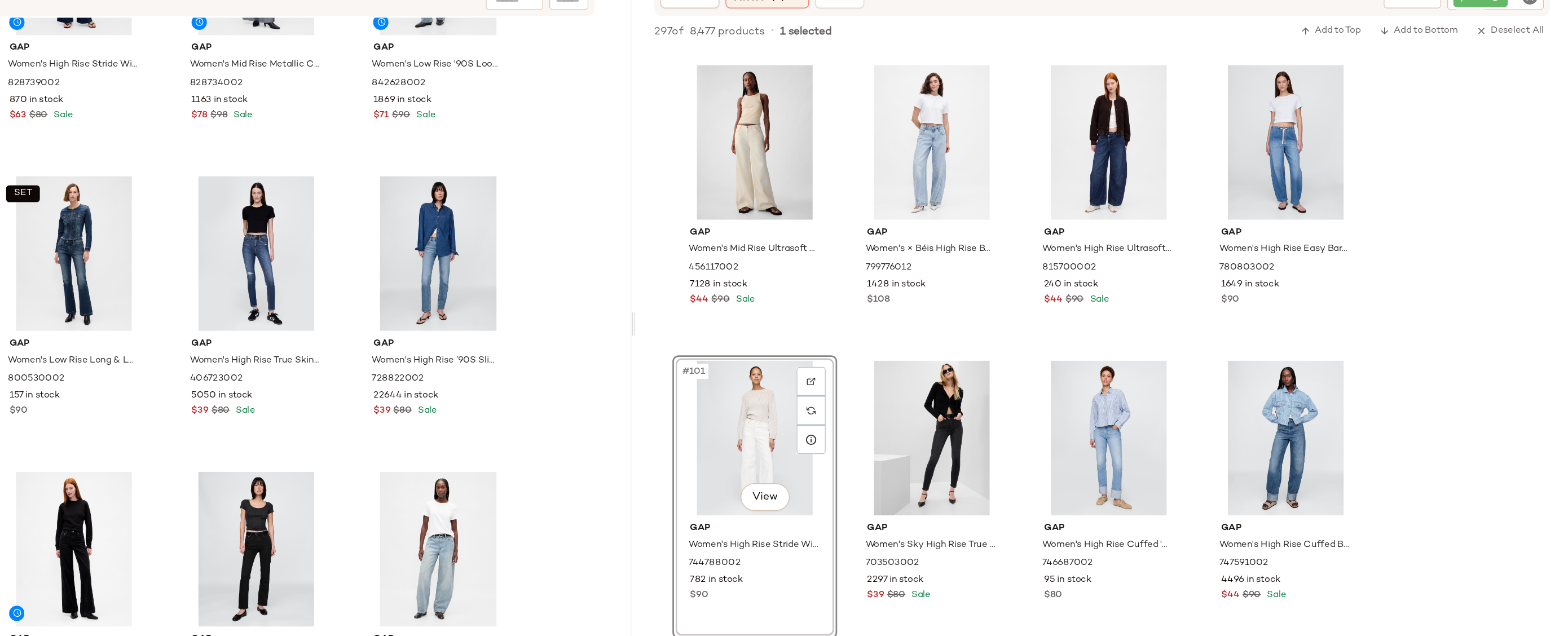
scroll to position [5222, 0]
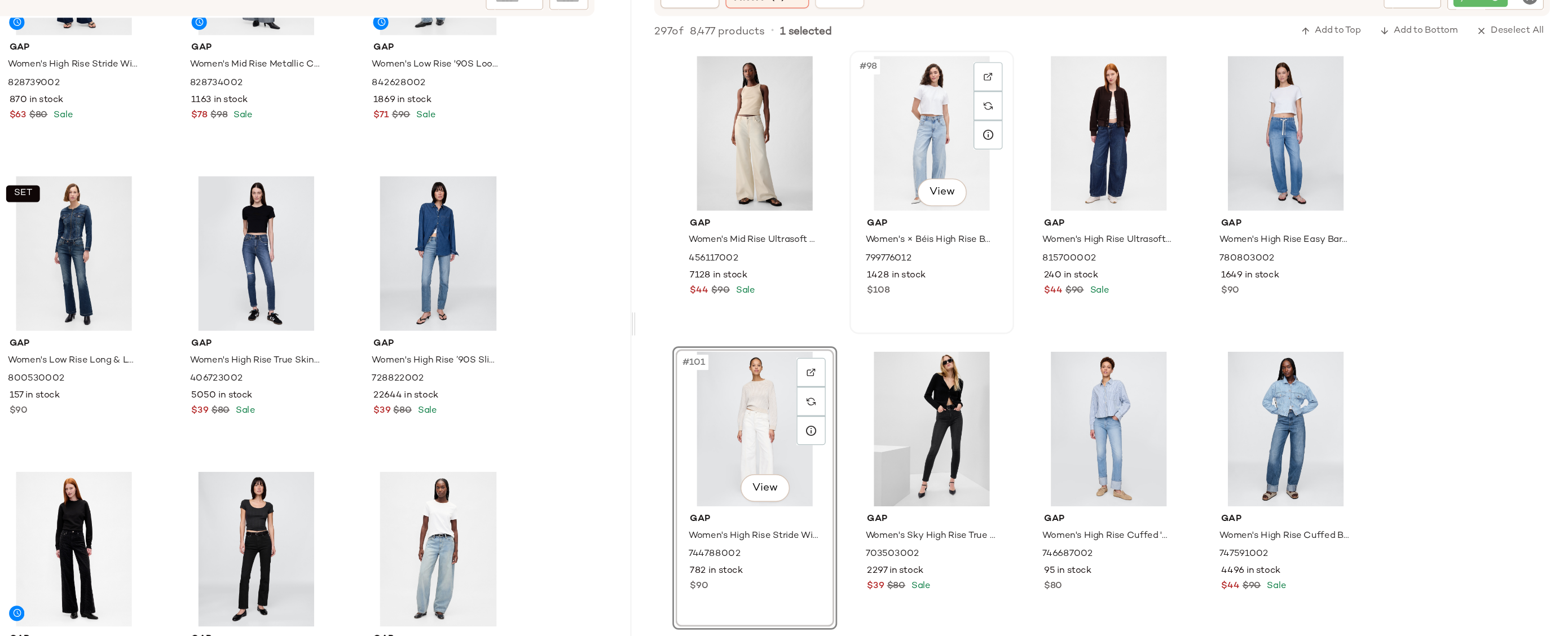
click at [1091, 209] on div "#98 View" at bounding box center [1099, 210] width 114 height 114
click at [1386, 401] on div "#104 View" at bounding box center [1360, 428] width 114 height 114
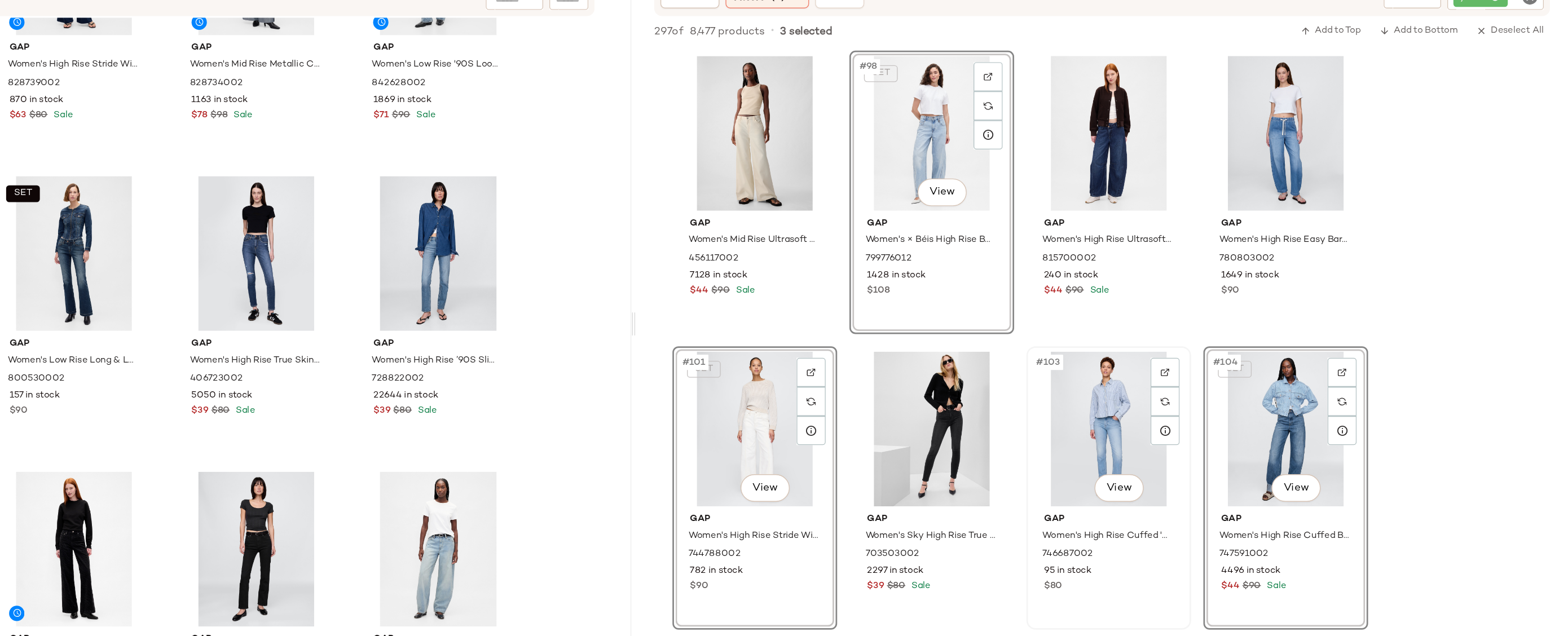
click at [1224, 403] on div "#103 View" at bounding box center [1230, 428] width 114 height 114
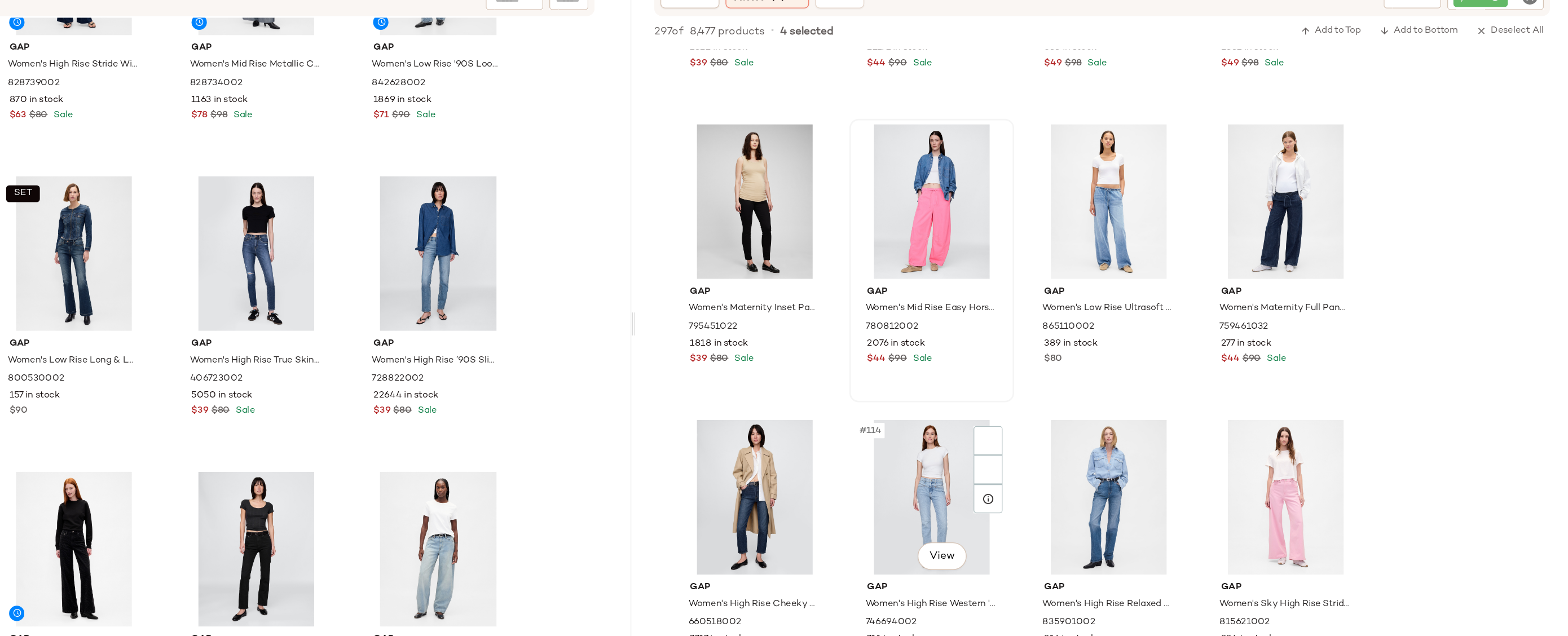
scroll to position [5876, 0]
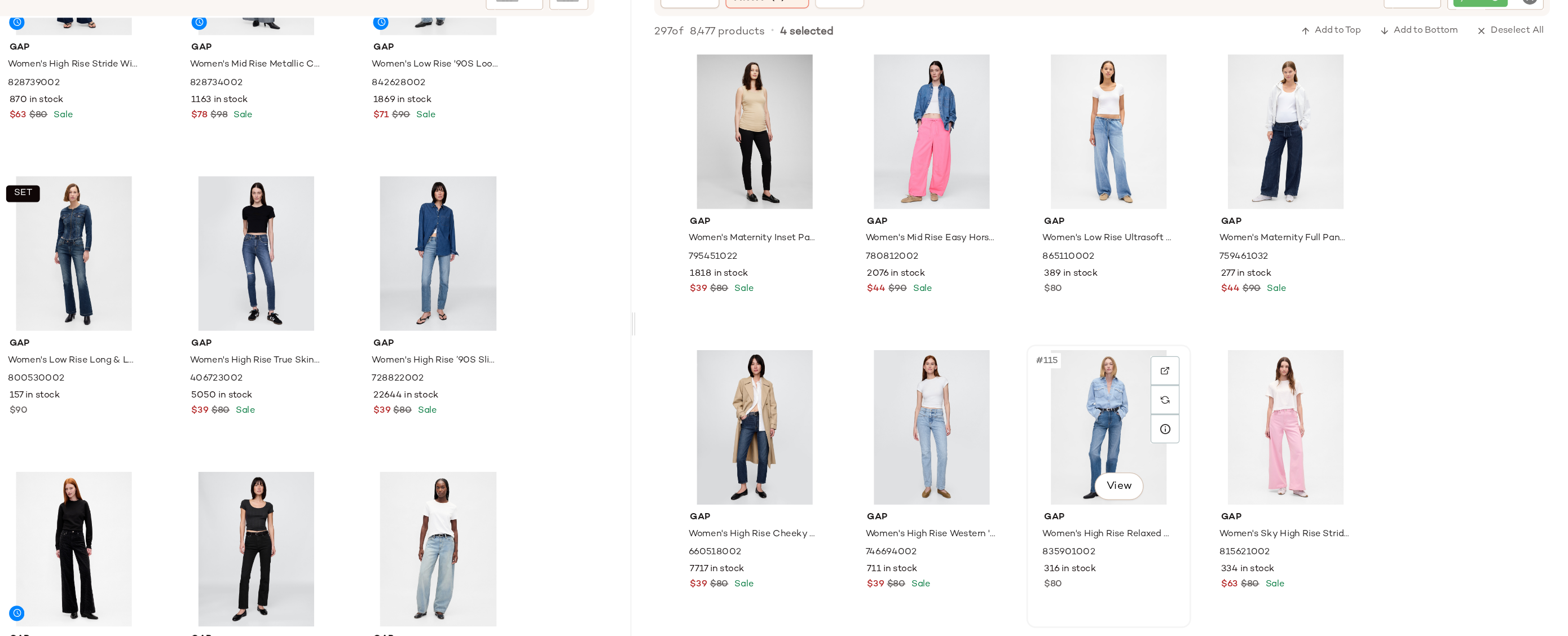
click at [1222, 390] on div "#115 View" at bounding box center [1230, 427] width 114 height 114
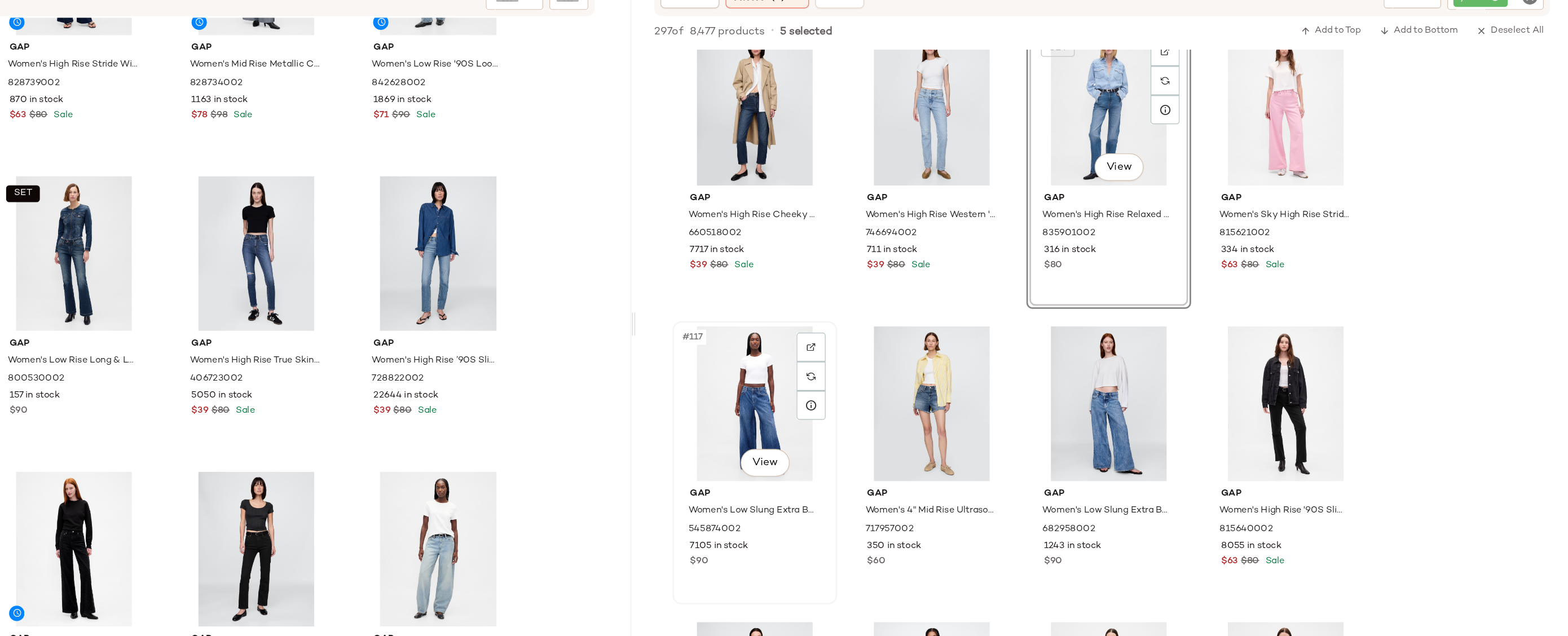
click at [960, 395] on div "#117 View" at bounding box center [969, 410] width 114 height 114
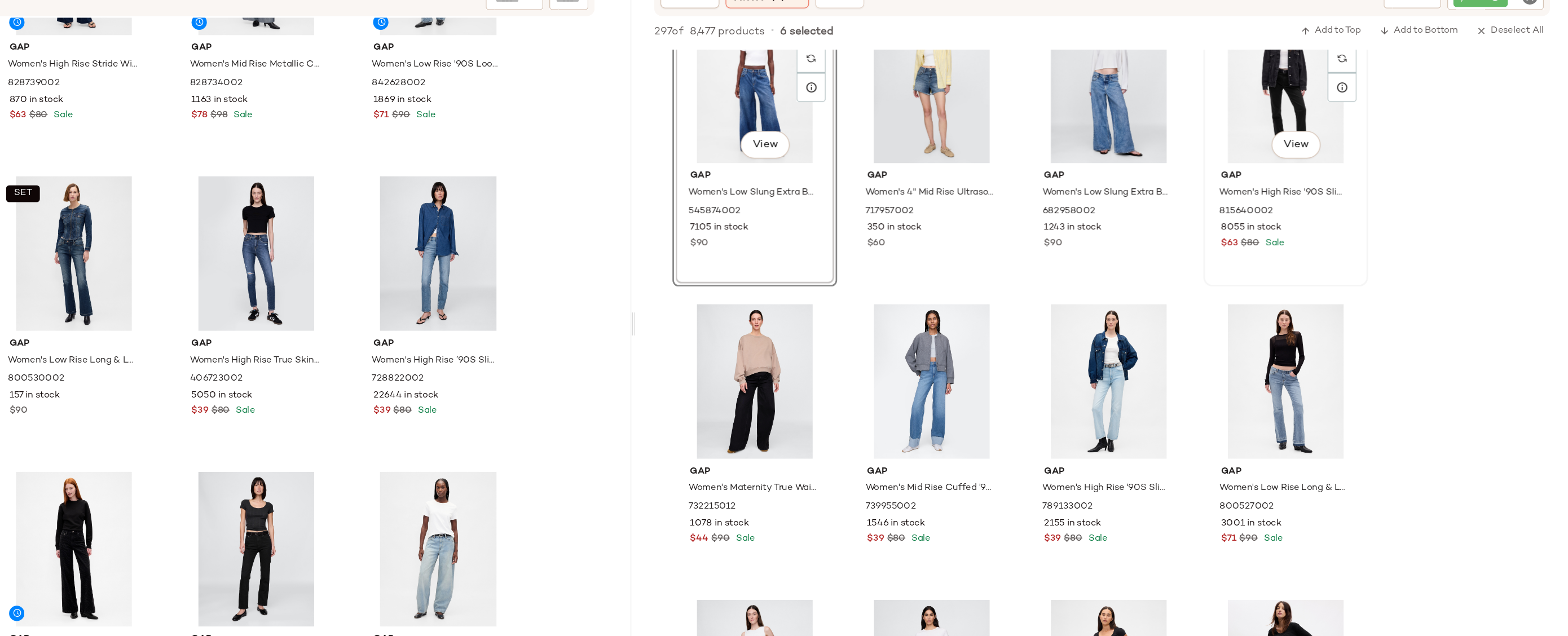
click at [1369, 169] on div "#120 View" at bounding box center [1360, 176] width 114 height 114
click at [1219, 377] on div "#123 View" at bounding box center [1230, 393] width 114 height 114
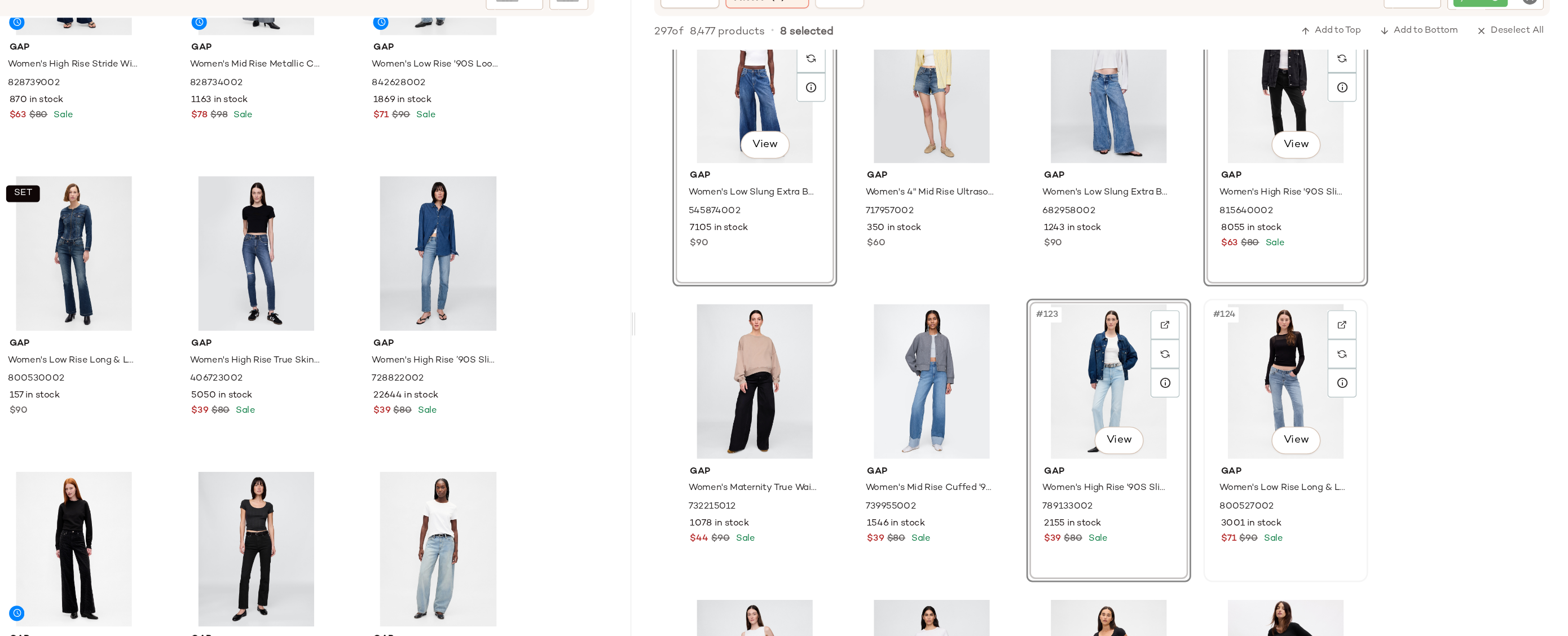
click at [1355, 353] on div "#124 View" at bounding box center [1360, 393] width 114 height 114
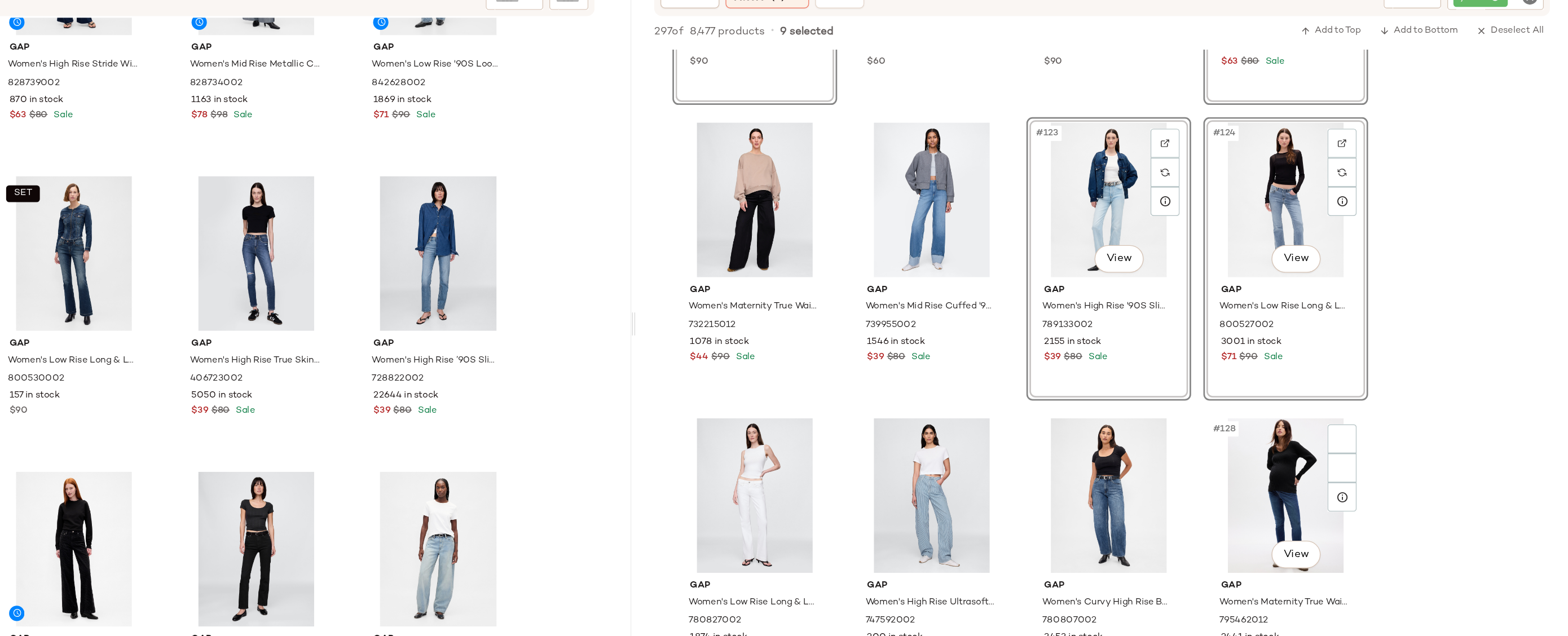
scroll to position [6654, 0]
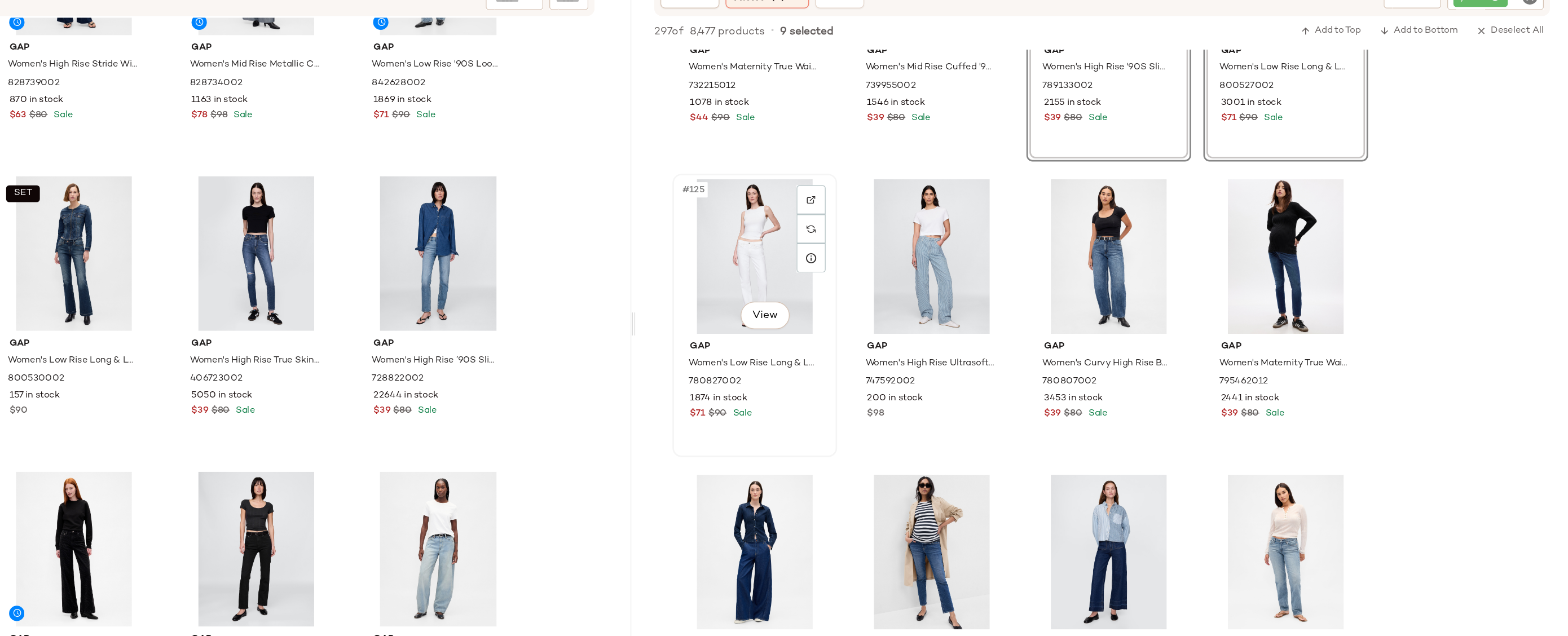
click at [968, 283] on div "#125 View" at bounding box center [969, 301] width 114 height 114
click at [1198, 278] on div "#127 View" at bounding box center [1230, 301] width 114 height 114
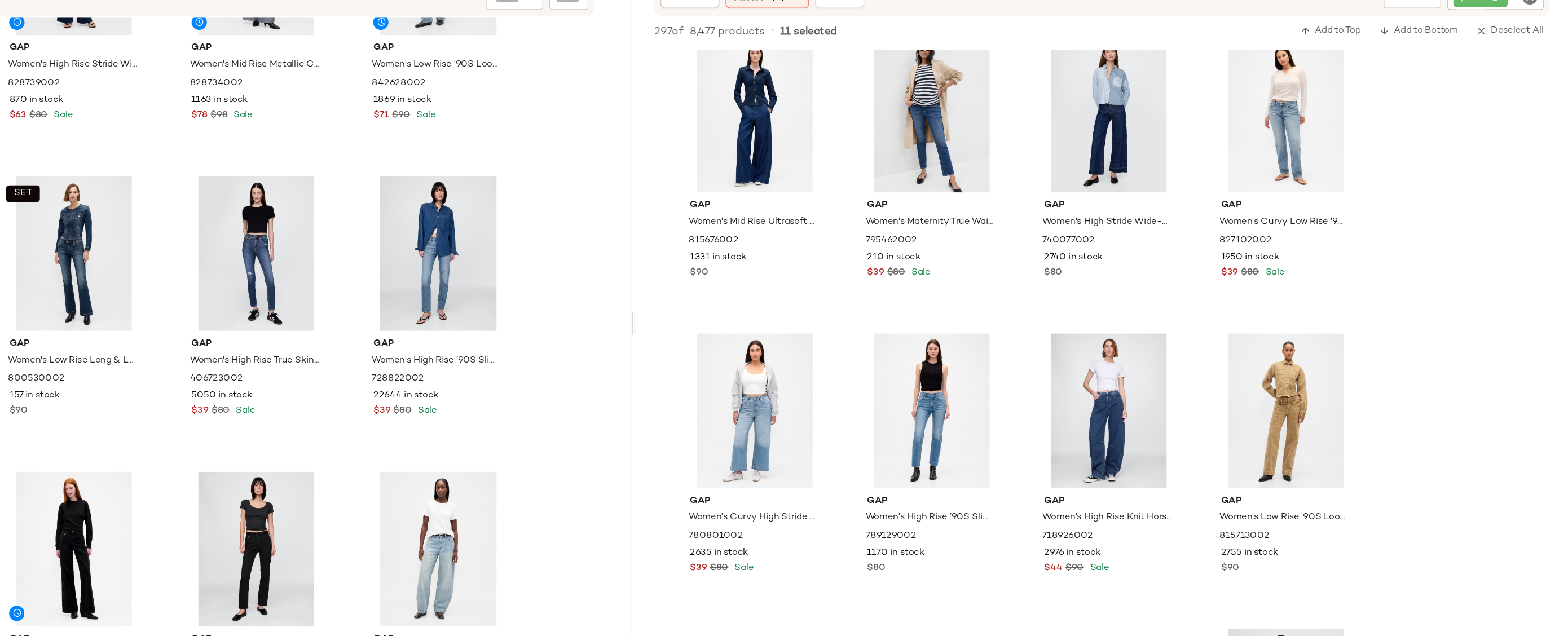
scroll to position [7054, 0]
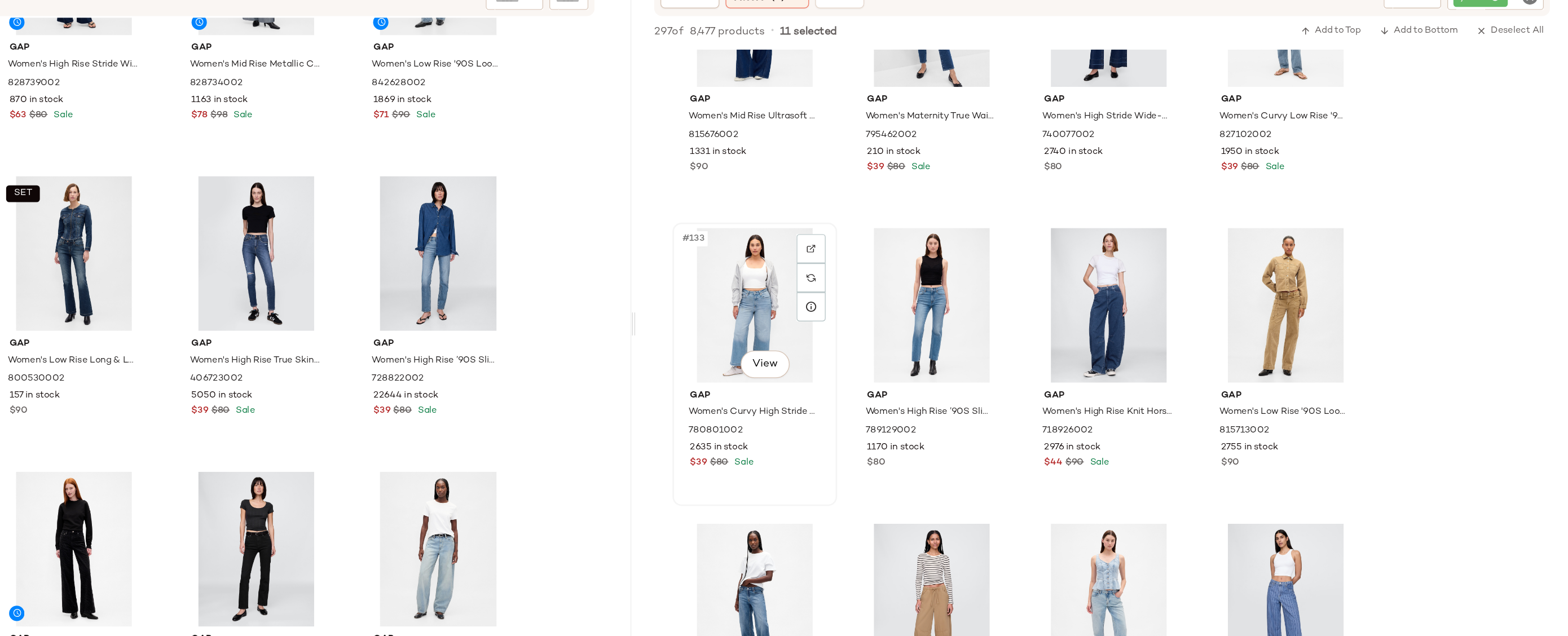
click at [967, 327] on div "#133 View" at bounding box center [969, 338] width 114 height 114
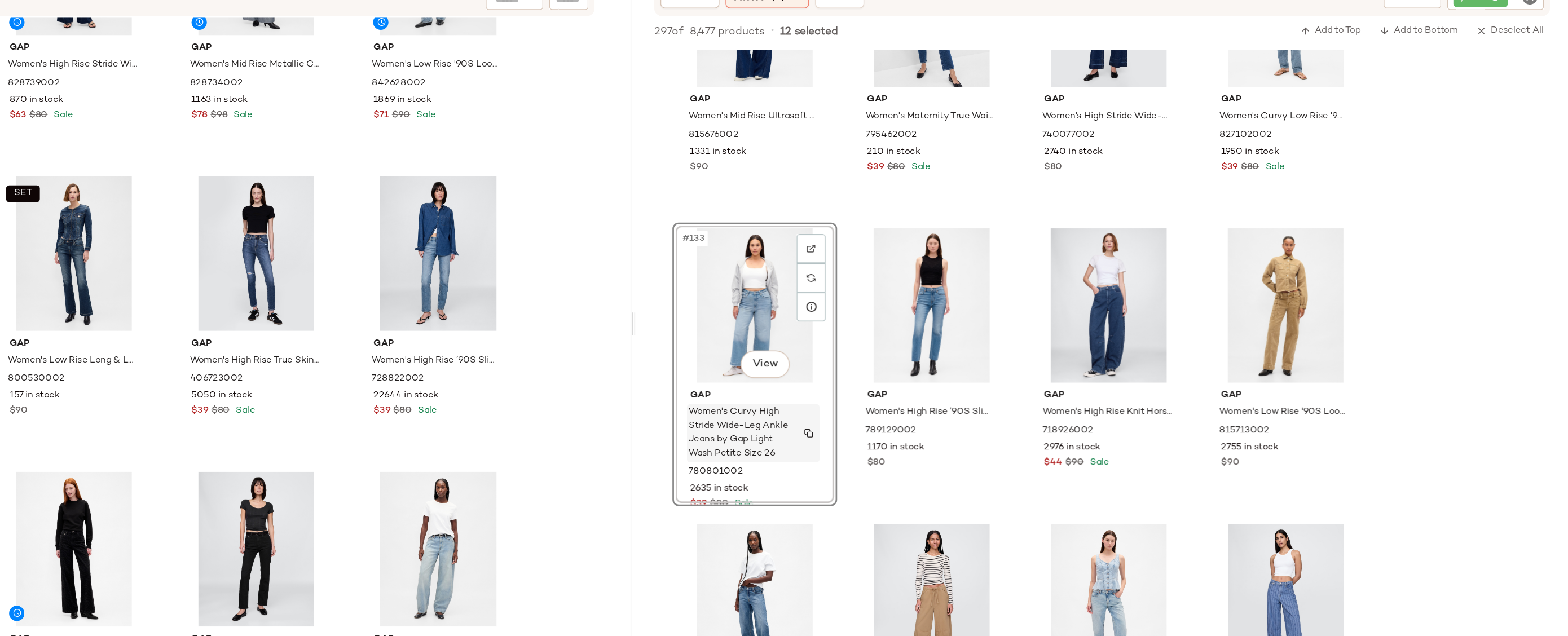
scroll to position [7252, 0]
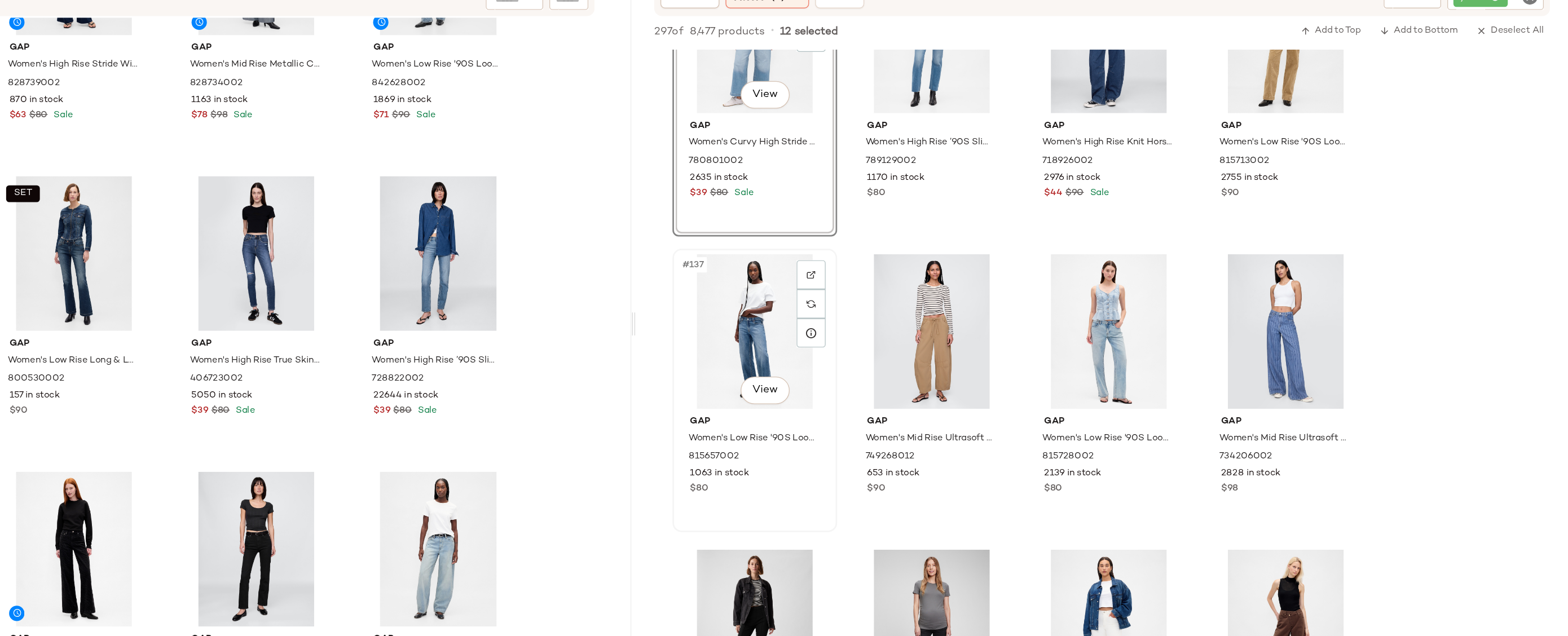
click at [972, 330] on div "#137 View" at bounding box center [969, 356] width 114 height 114
drag, startPoint x: 967, startPoint y: 317, endPoint x: 758, endPoint y: 507, distance: 282.5
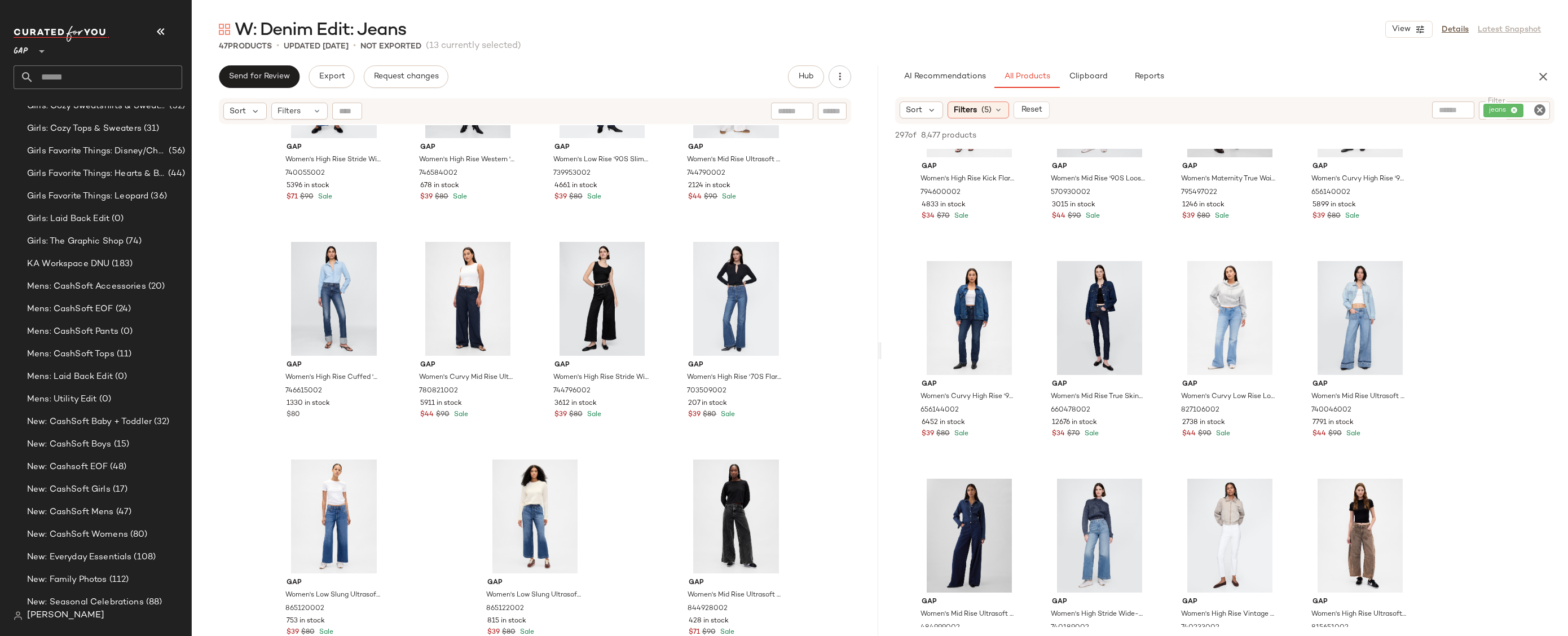
scroll to position [1599, 0]
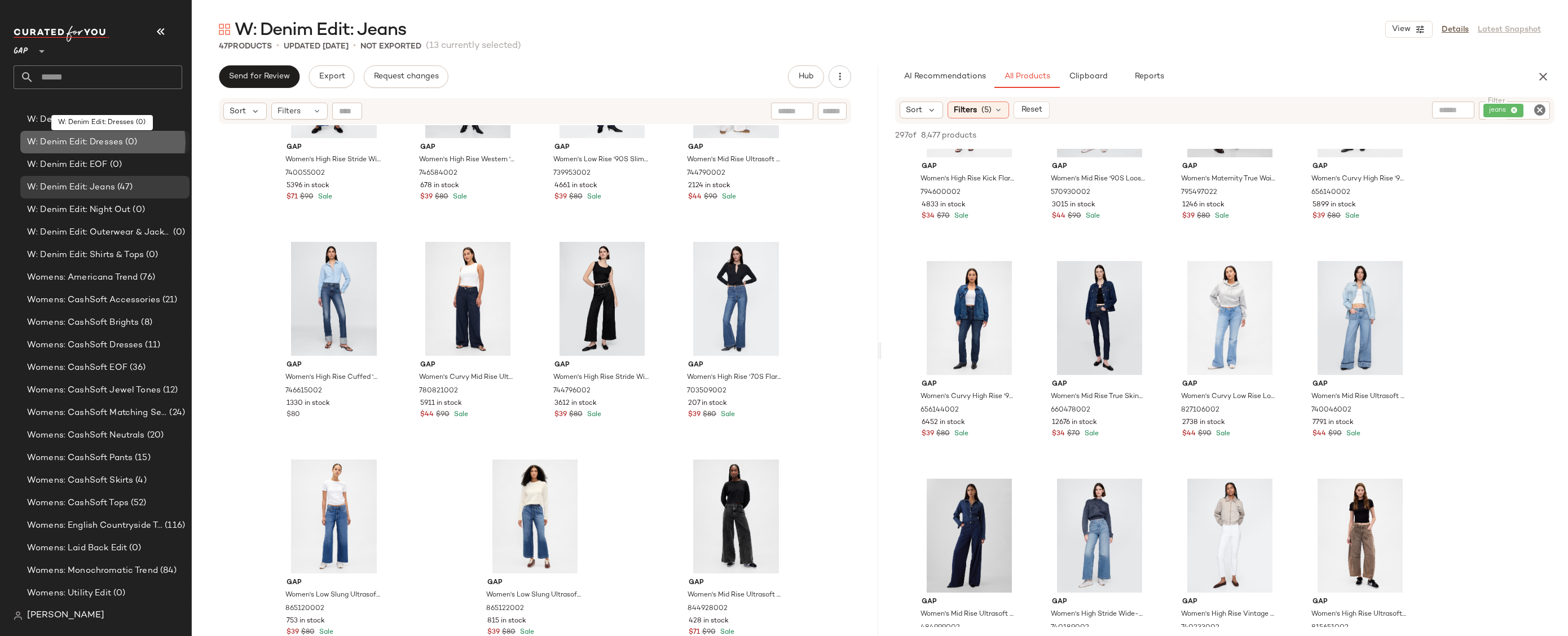
click at [141, 142] on div "W: Denim Edit: Dresses (0)" at bounding box center [104, 142] width 161 height 13
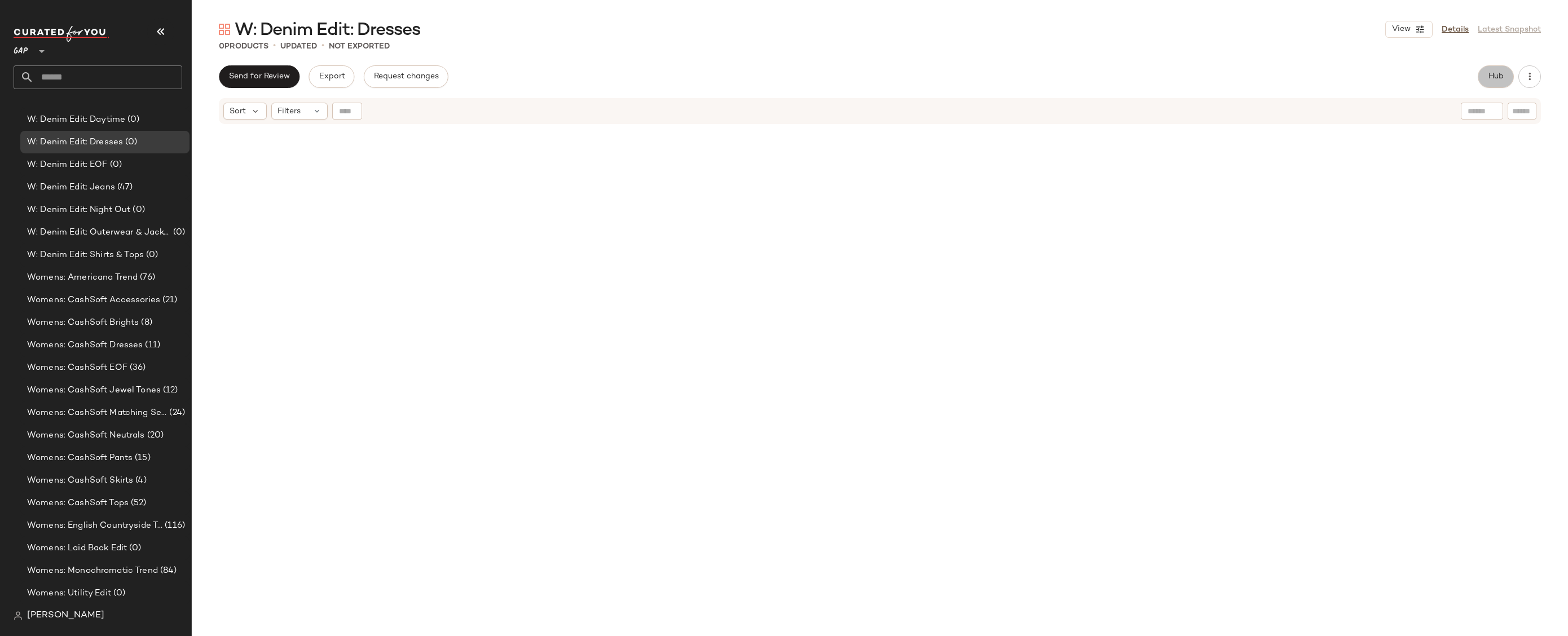
click at [1491, 77] on span "Hub" at bounding box center [1496, 77] width 16 height 9
click at [980, 111] on div "Filters (1)" at bounding box center [978, 109] width 61 height 17
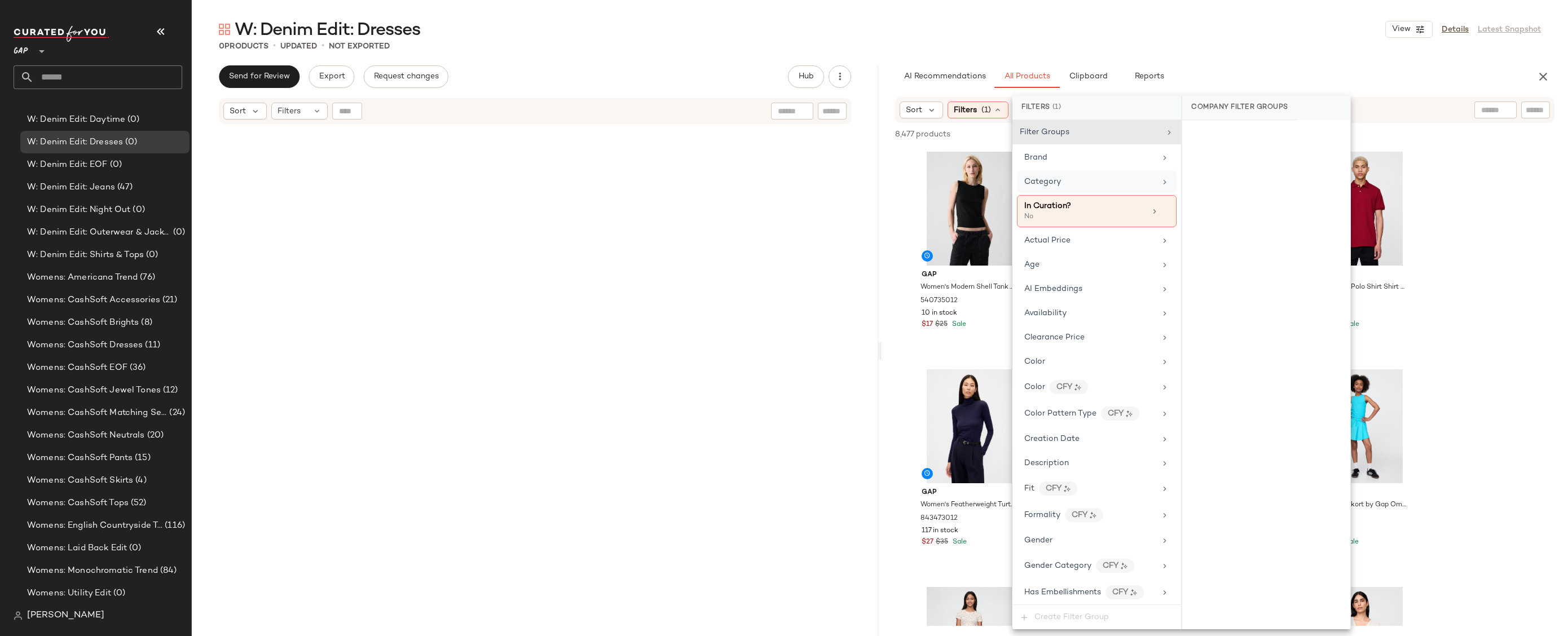
click at [1086, 181] on div "Category" at bounding box center [1091, 181] width 132 height 12
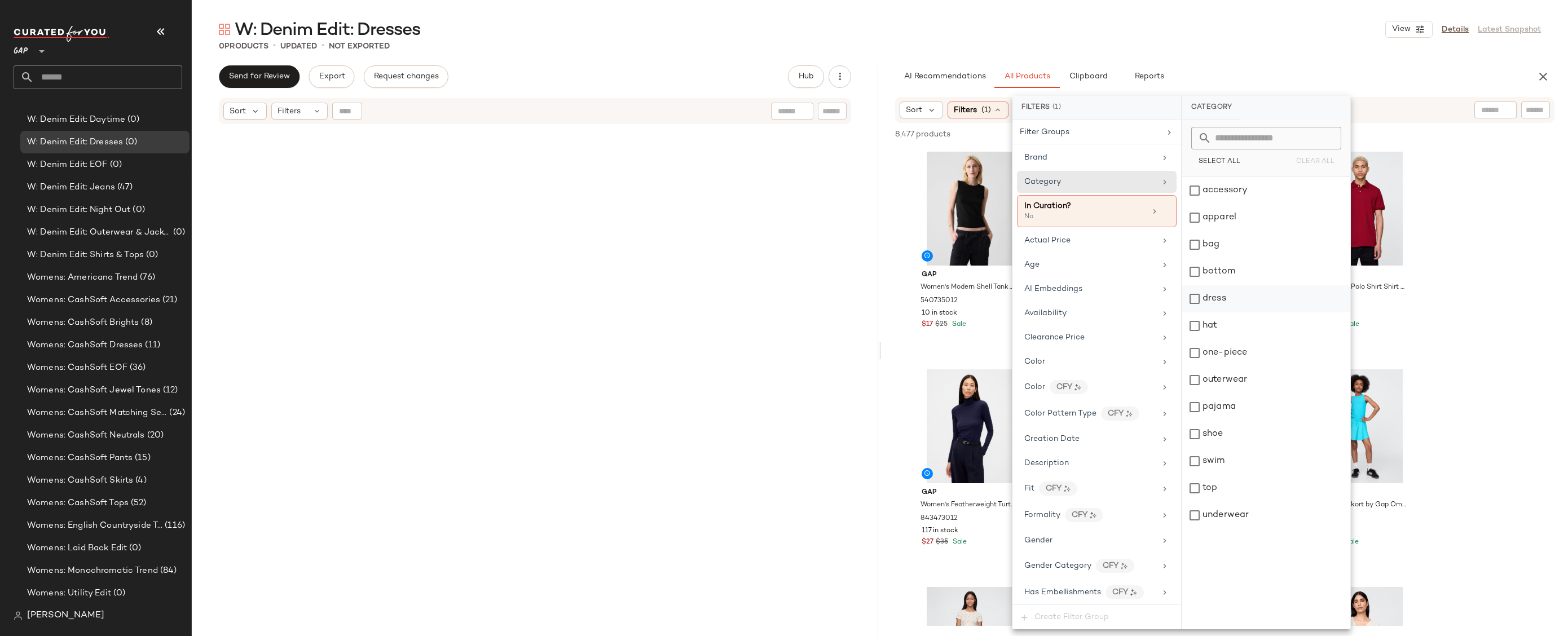
click at [1227, 300] on div "dress" at bounding box center [1266, 298] width 168 height 27
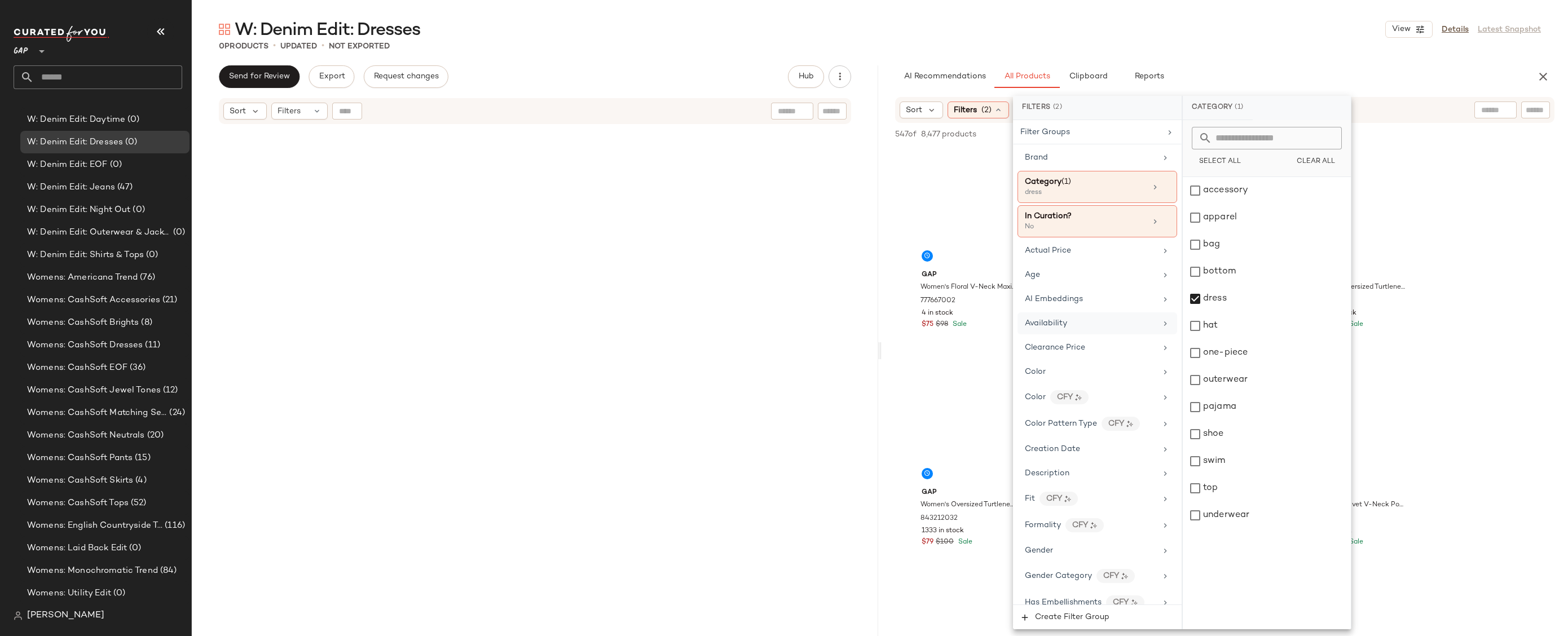
scroll to position [68, 0]
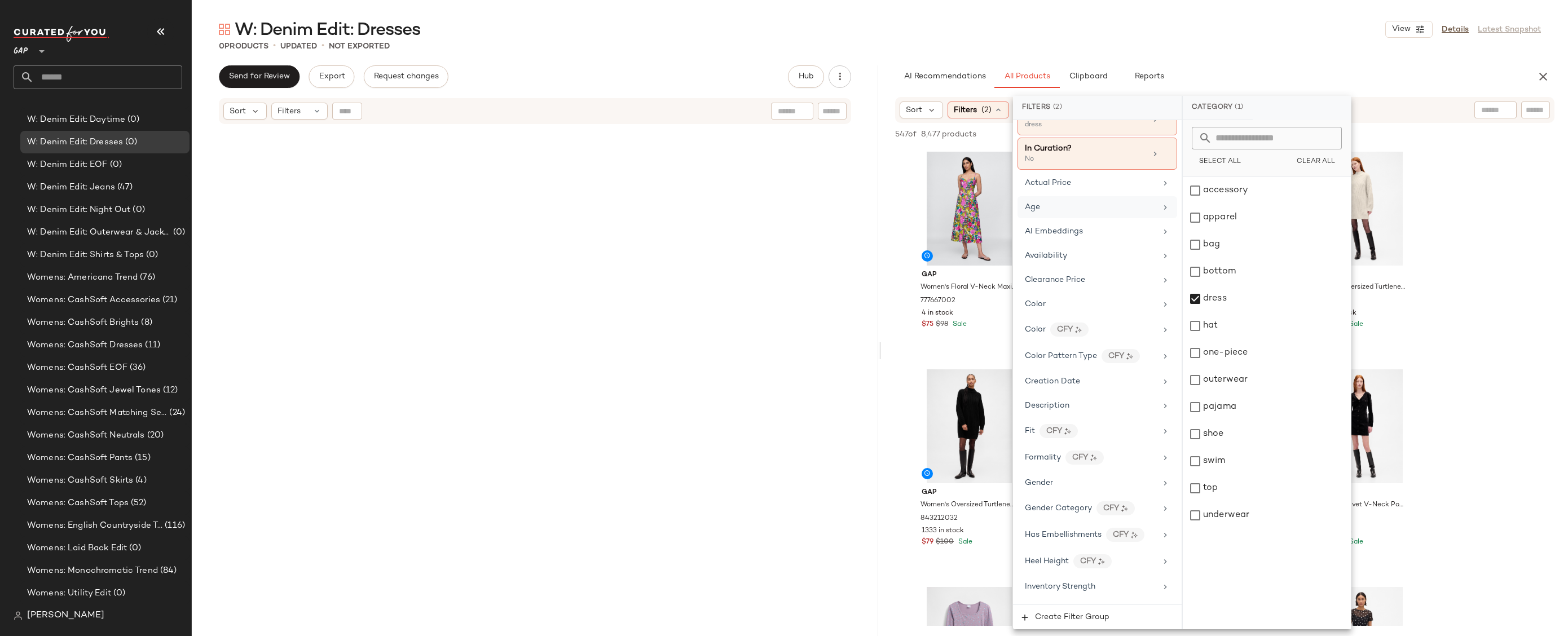
click at [1085, 205] on div "Age" at bounding box center [1091, 207] width 132 height 12
click at [1239, 210] on div "child" at bounding box center [1267, 217] width 168 height 27
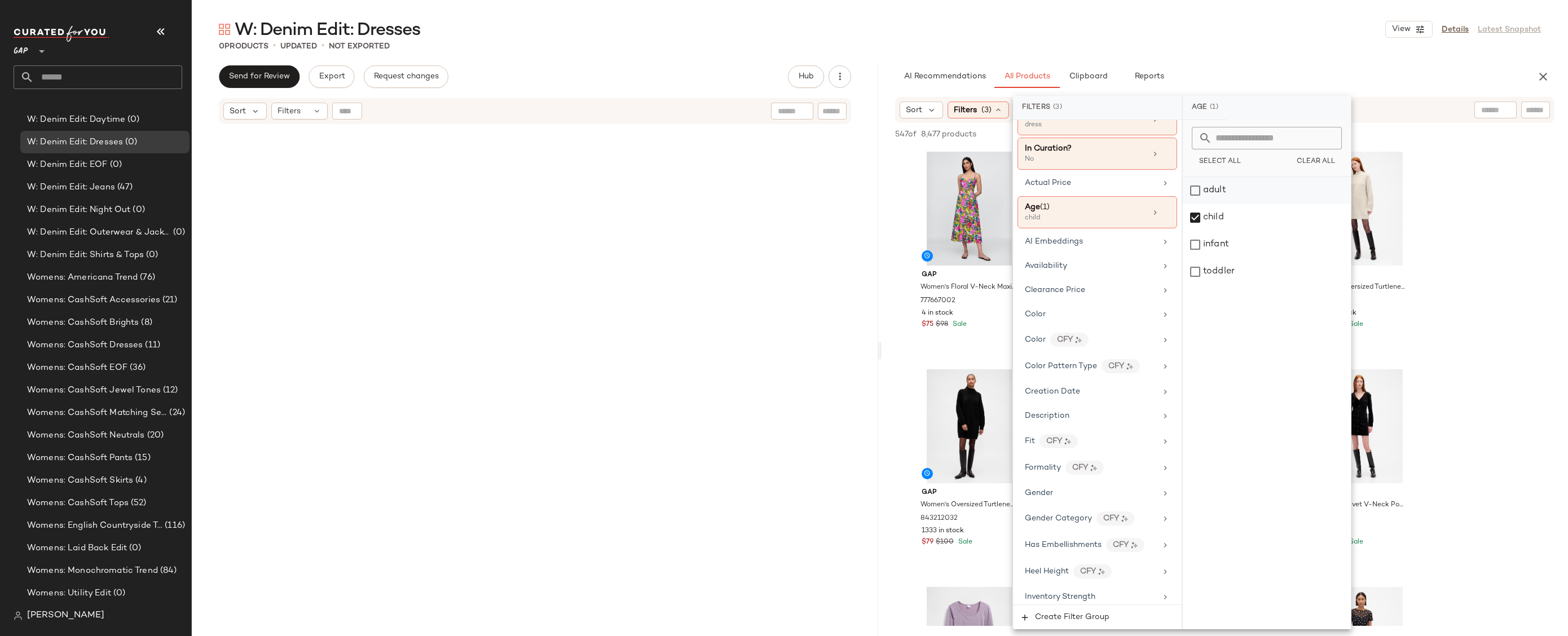
click at [1232, 189] on div "adult" at bounding box center [1267, 190] width 168 height 27
click at [1232, 212] on div "child" at bounding box center [1267, 217] width 168 height 27
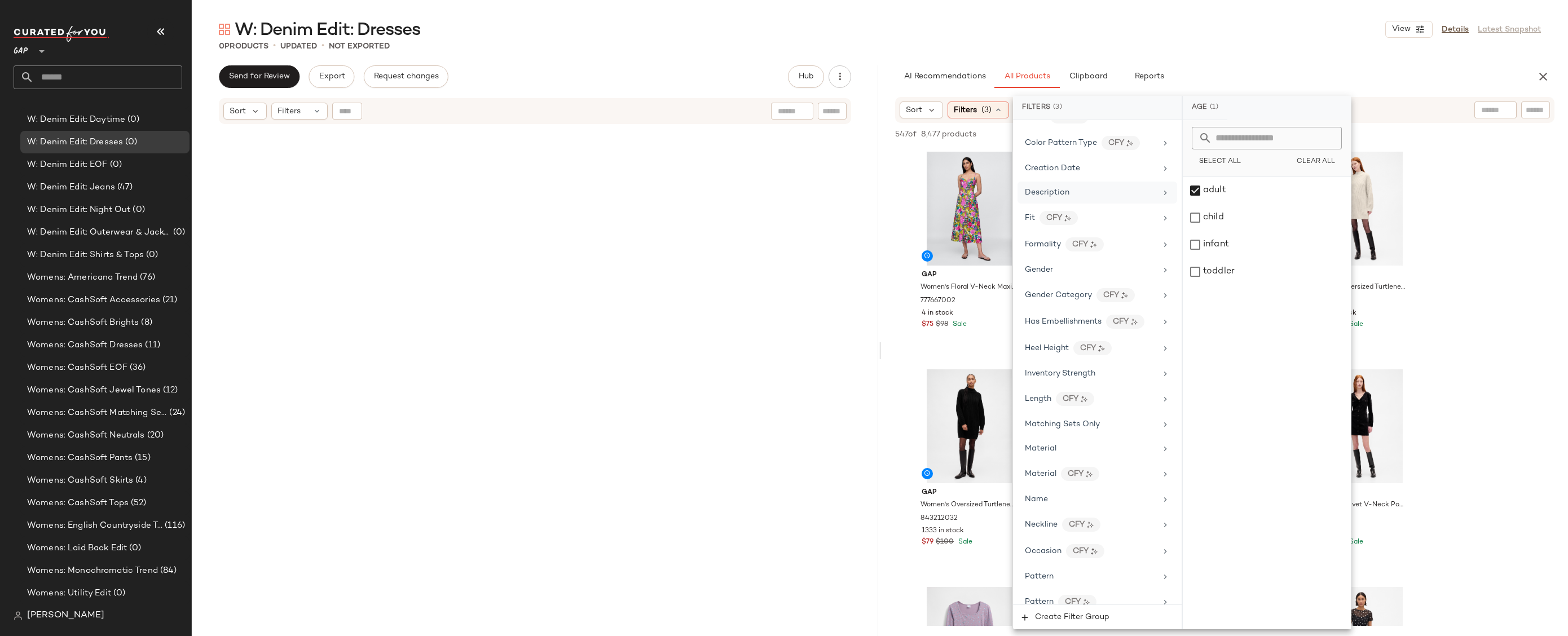
scroll to position [336, 0]
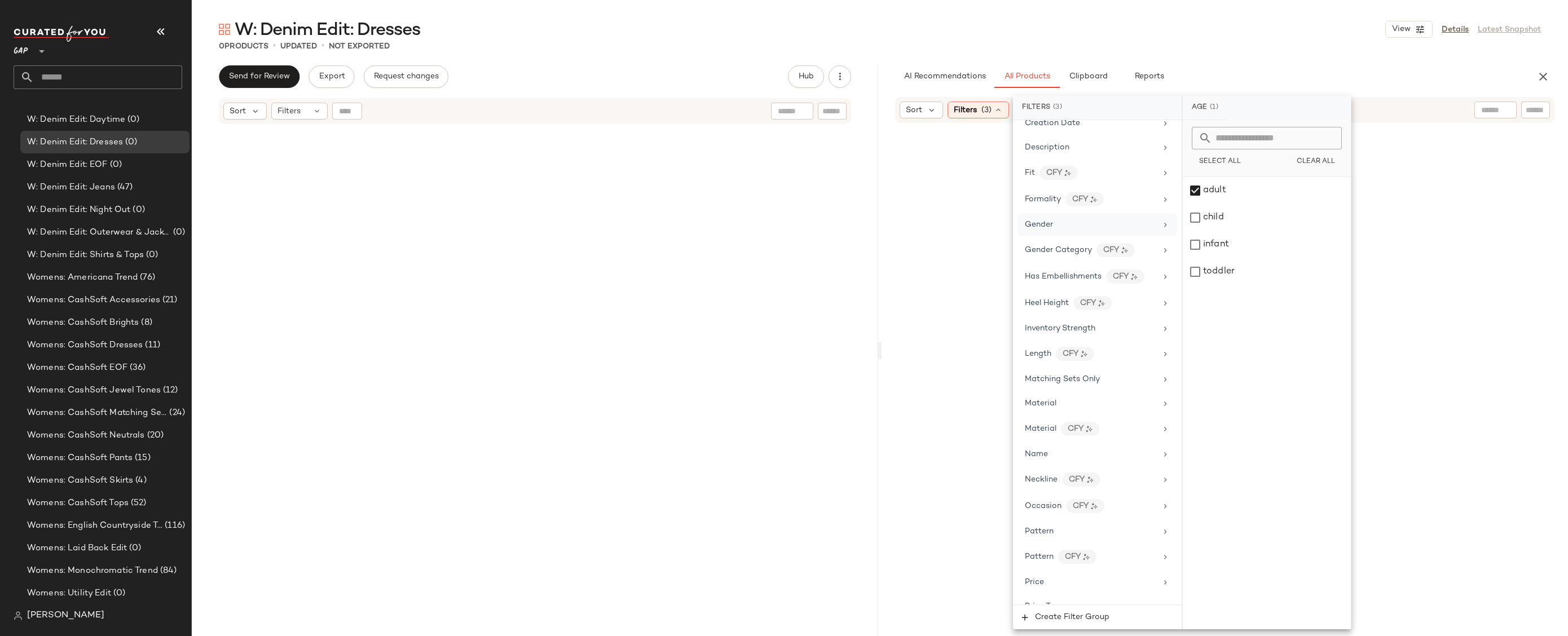
click at [1090, 223] on div "Gender" at bounding box center [1091, 225] width 132 height 12
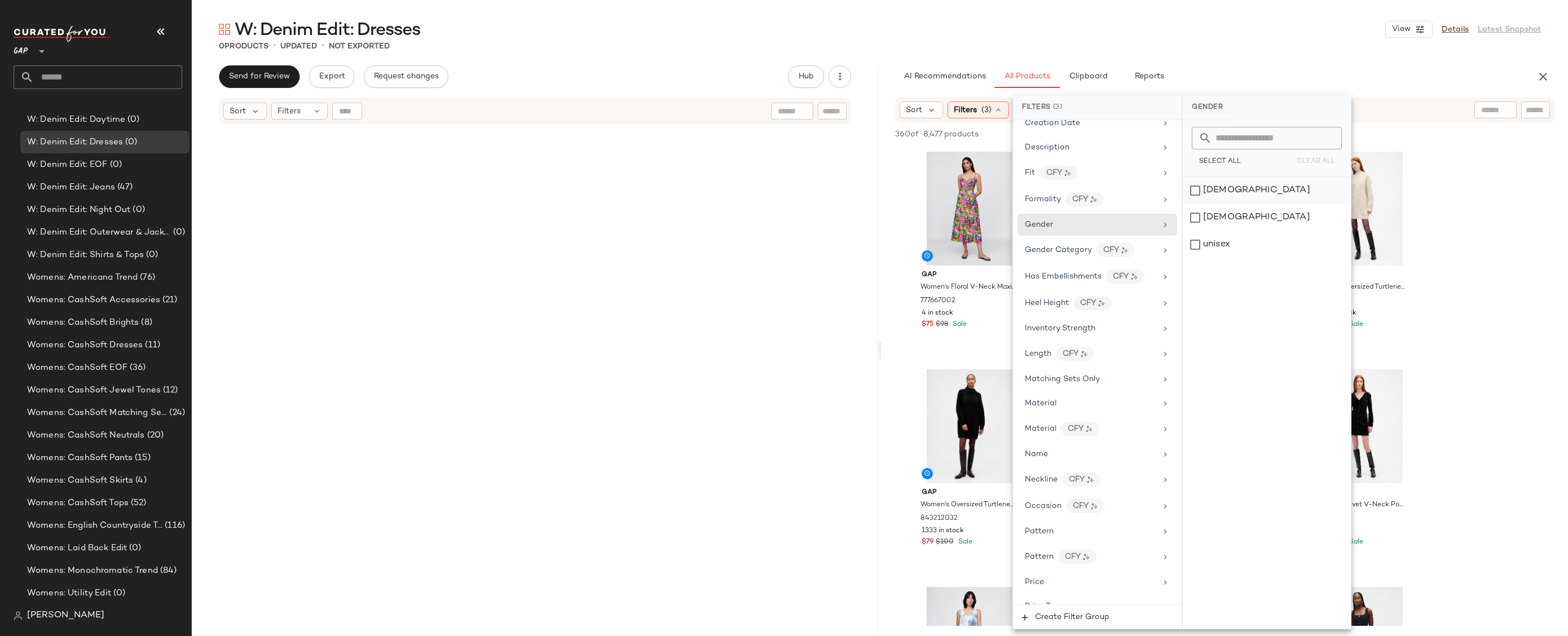
click at [1232, 196] on div "[DEMOGRAPHIC_DATA]" at bounding box center [1267, 190] width 168 height 27
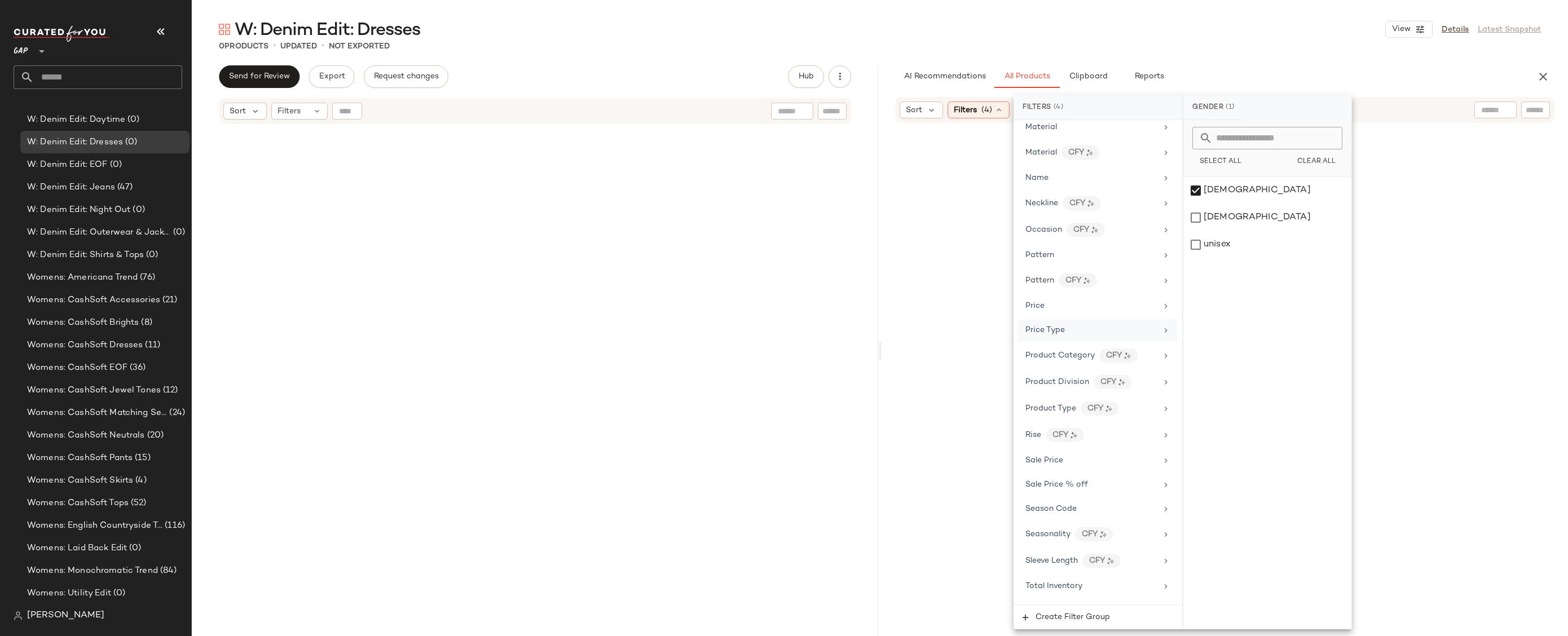
click at [1094, 333] on div "Price Type" at bounding box center [1091, 330] width 132 height 12
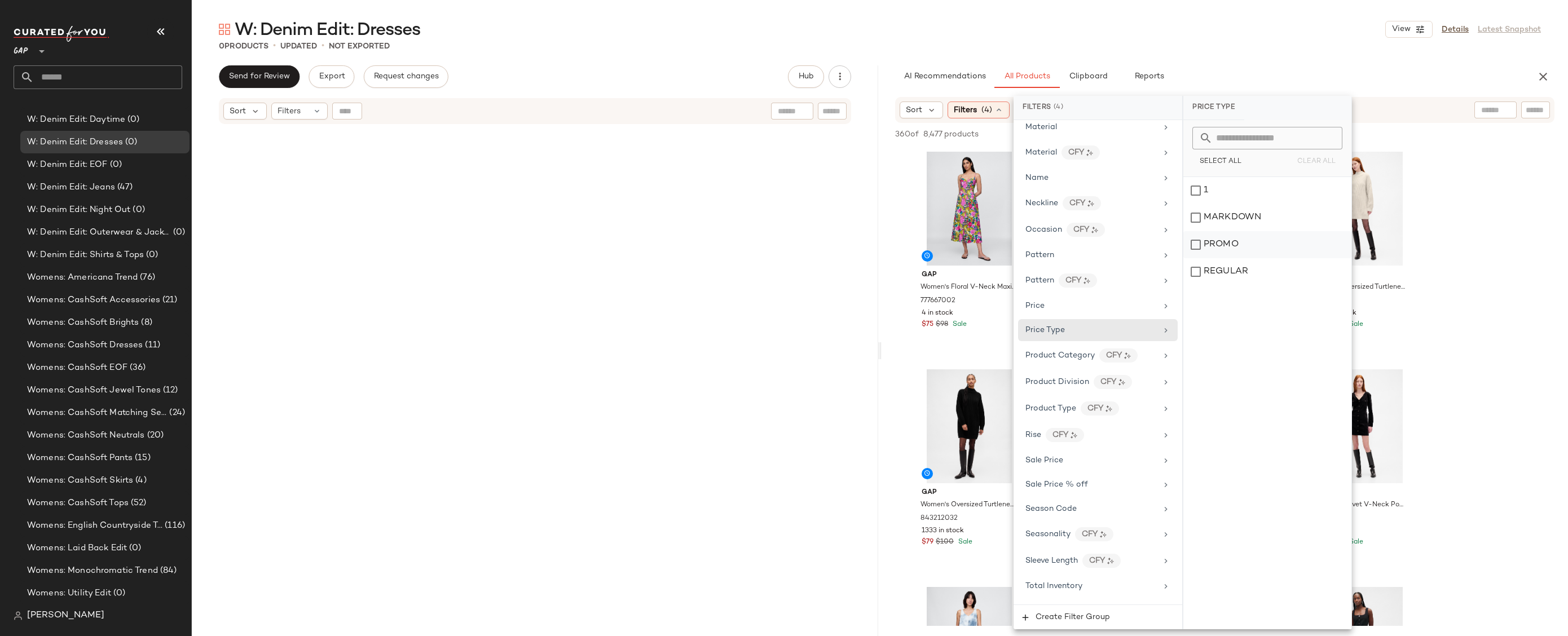
click at [1252, 252] on div "PROMO" at bounding box center [1267, 244] width 168 height 27
click at [1252, 272] on div "REGULAR" at bounding box center [1267, 271] width 168 height 27
click at [1507, 105] on input "text" at bounding box center [1496, 110] width 29 height 12
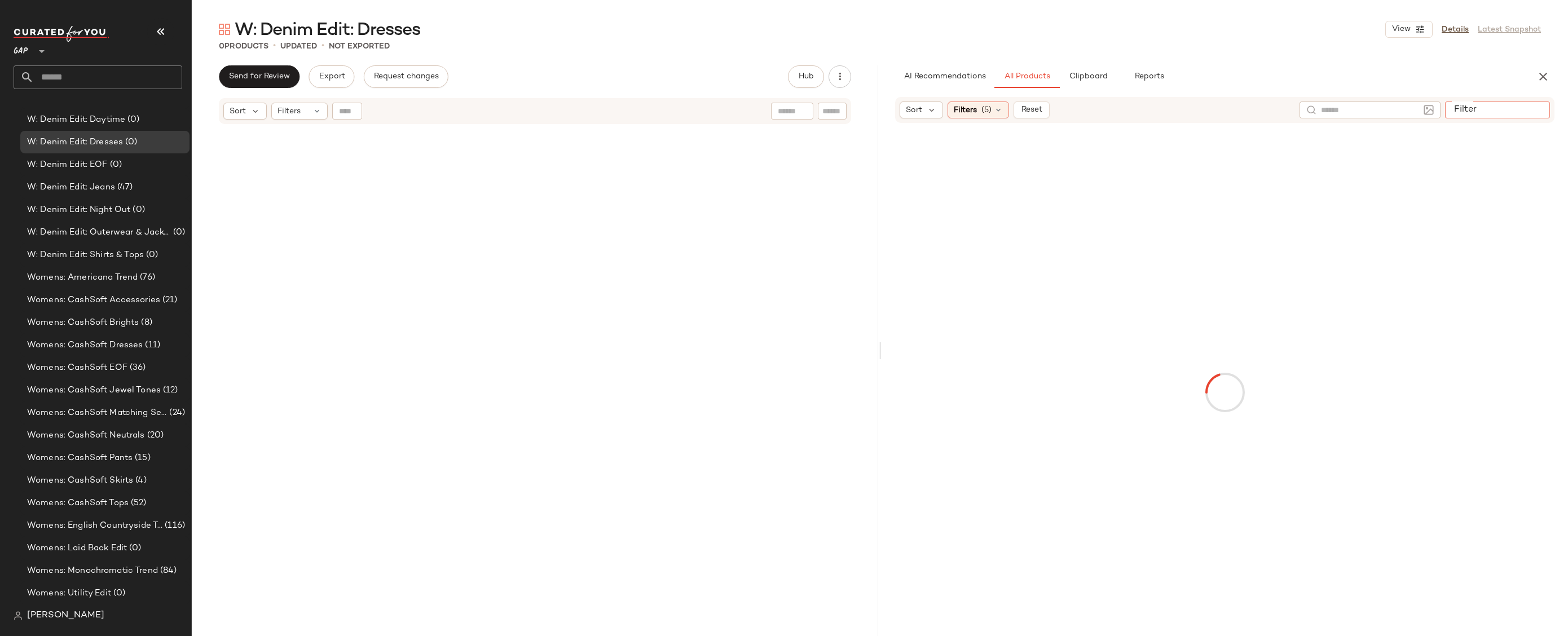
click at [1548, 108] on div at bounding box center [1497, 109] width 105 height 17
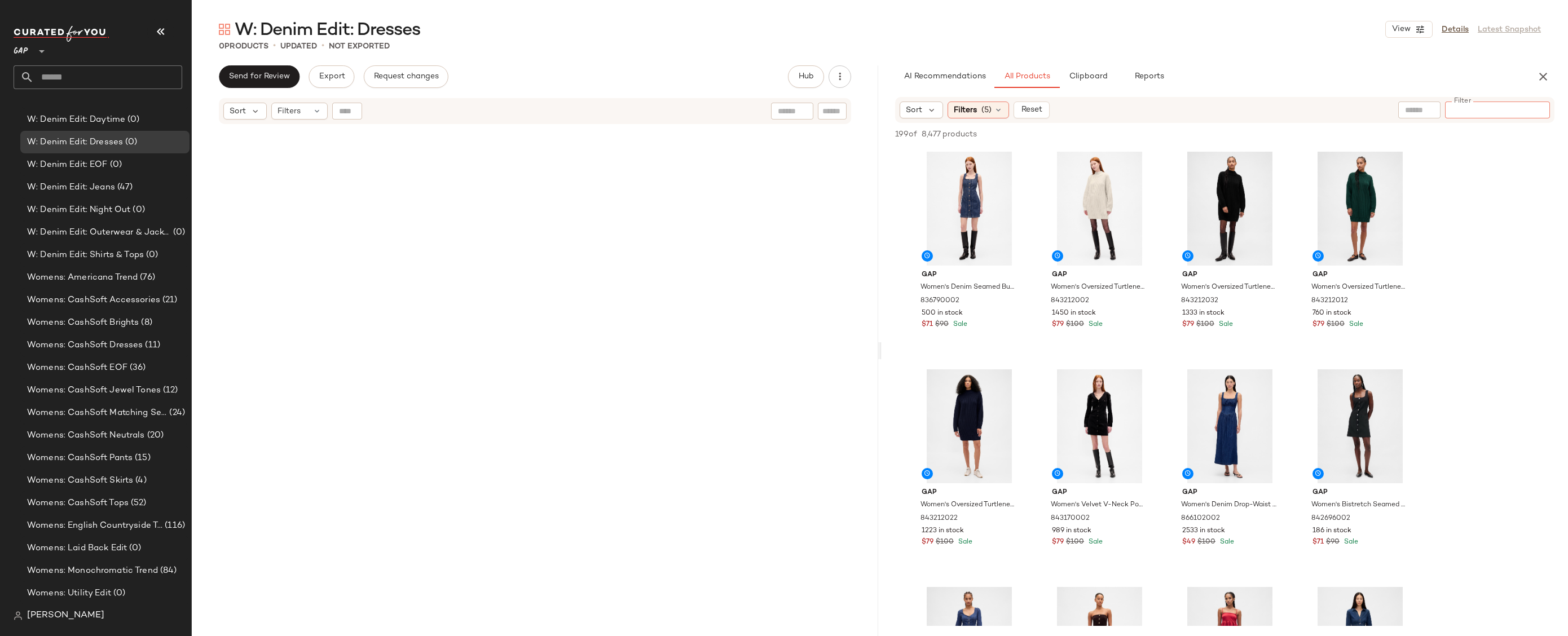
type input "*"
click at [1425, 107] on input "text" at bounding box center [1446, 110] width 98 height 12
type input "*****"
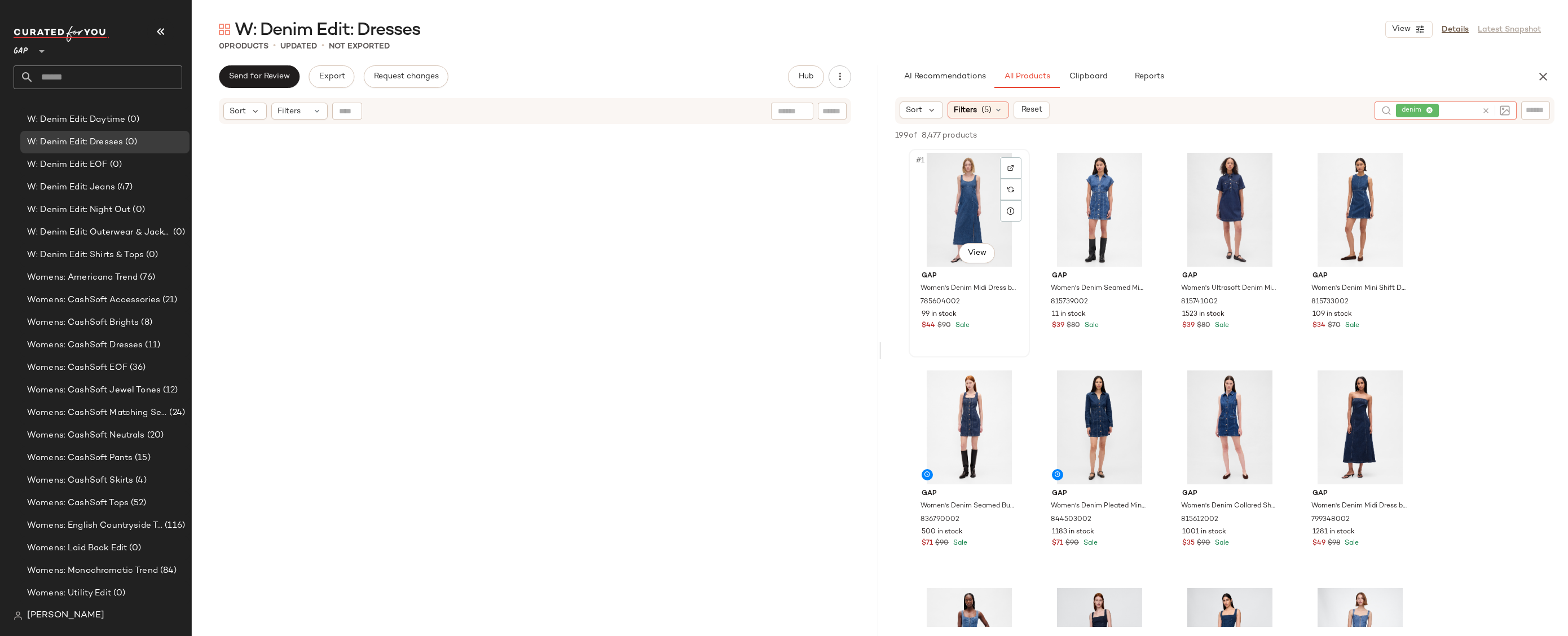
click at [968, 187] on div "#1 View" at bounding box center [969, 210] width 114 height 114
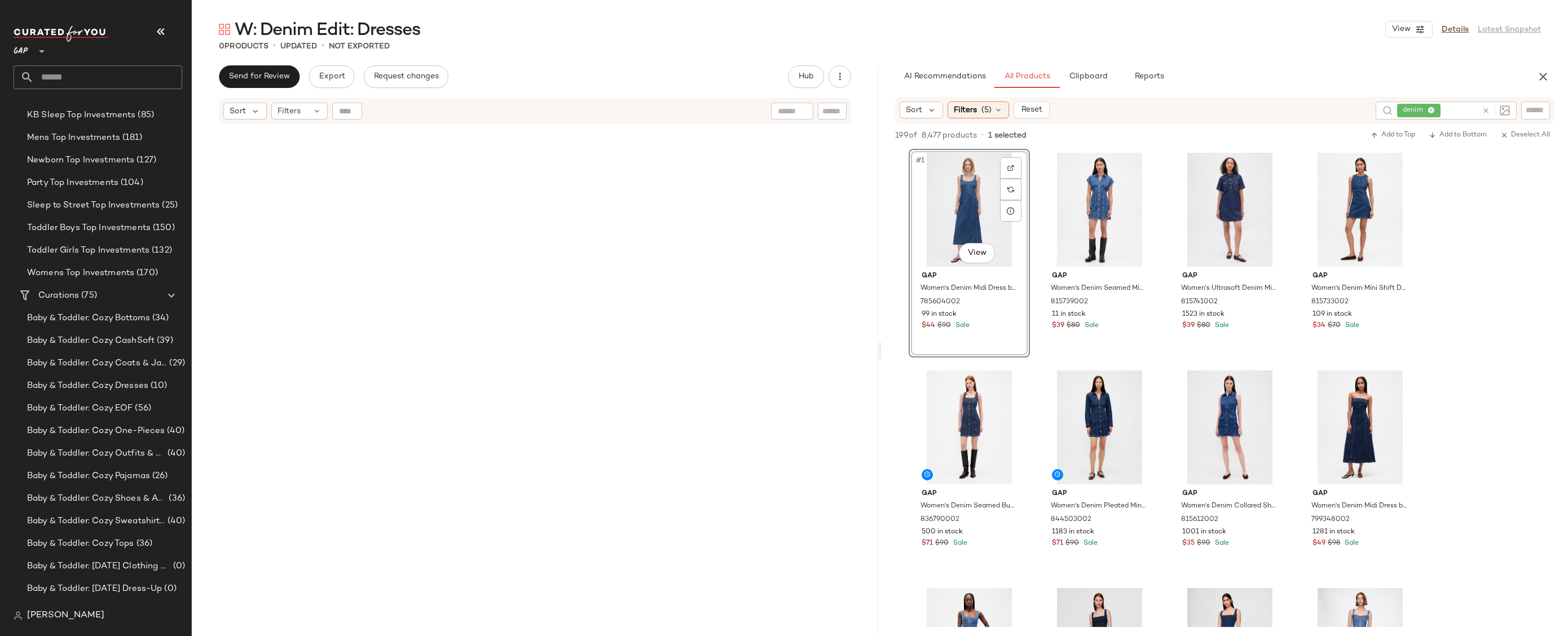
scroll to position [0, 0]
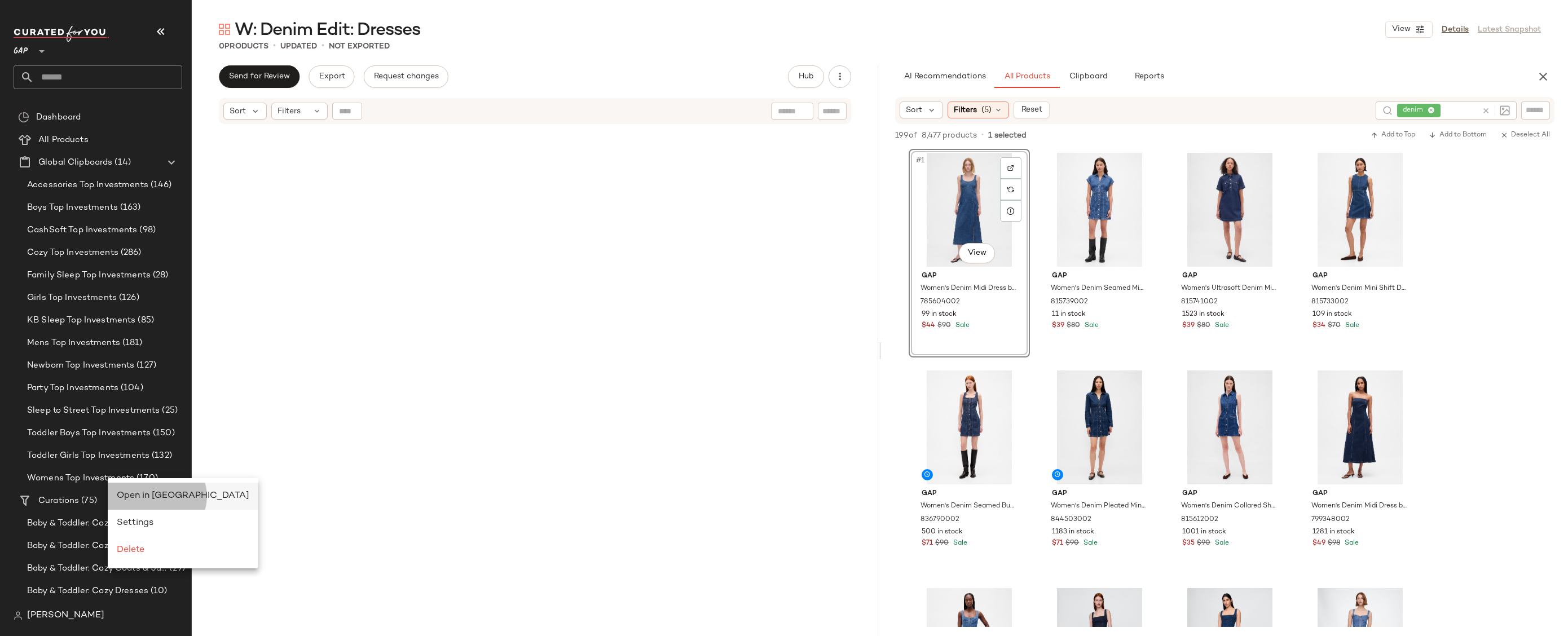
click at [136, 491] on span "Open in [GEOGRAPHIC_DATA]" at bounding box center [182, 495] width 132 height 9
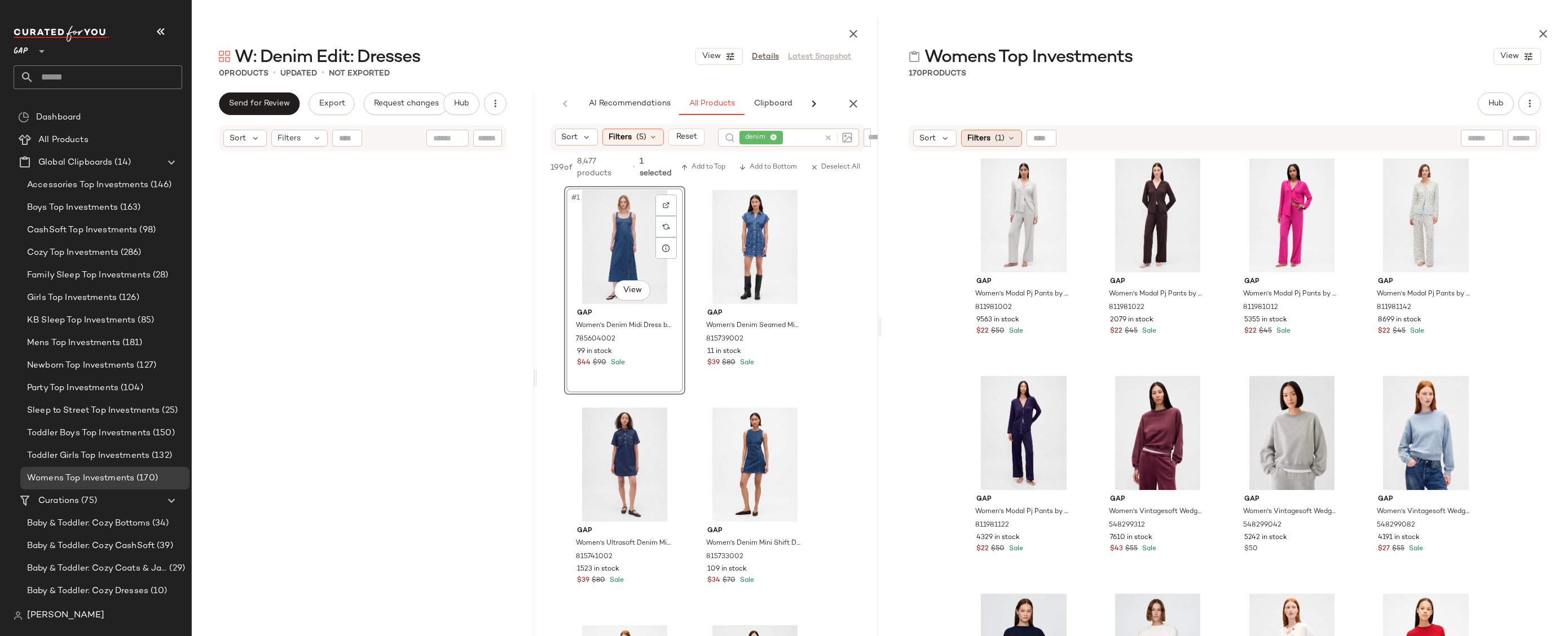
click at [979, 139] on span "Filters" at bounding box center [979, 138] width 23 height 12
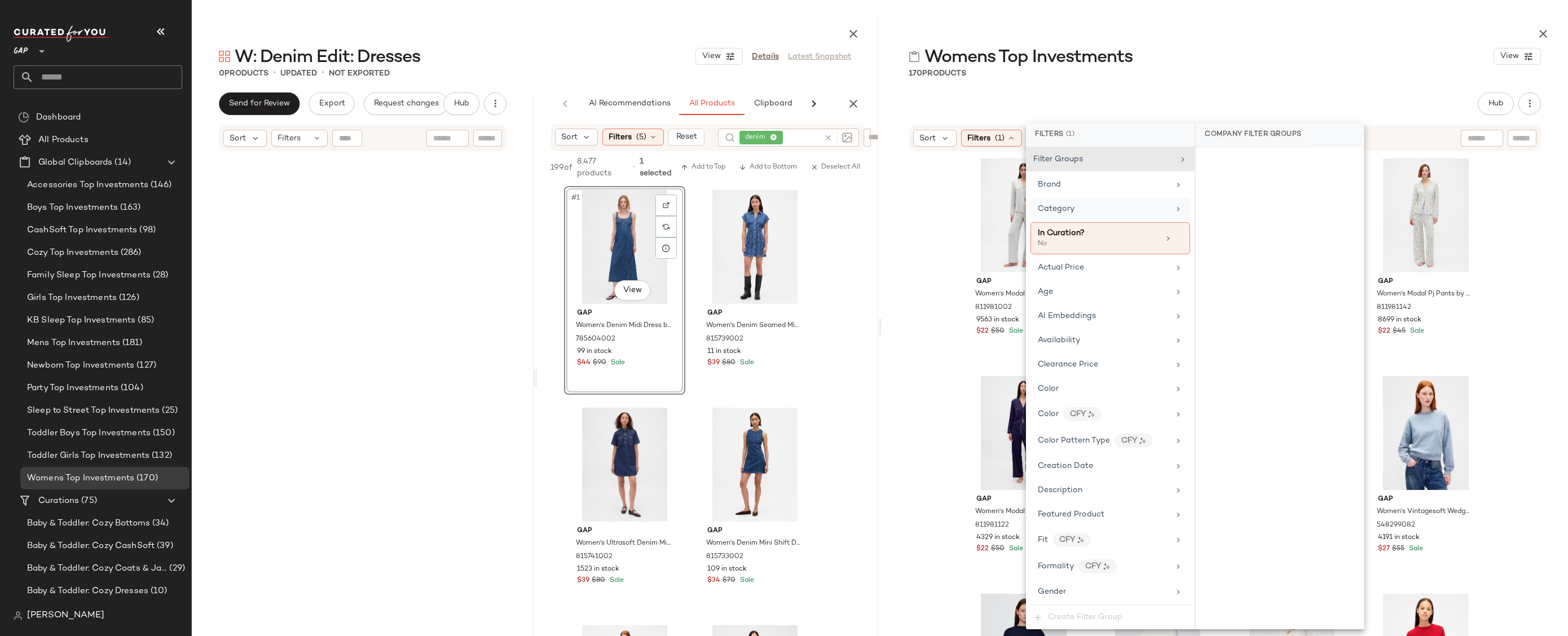
click at [1107, 217] on div "Category" at bounding box center [1110, 209] width 160 height 22
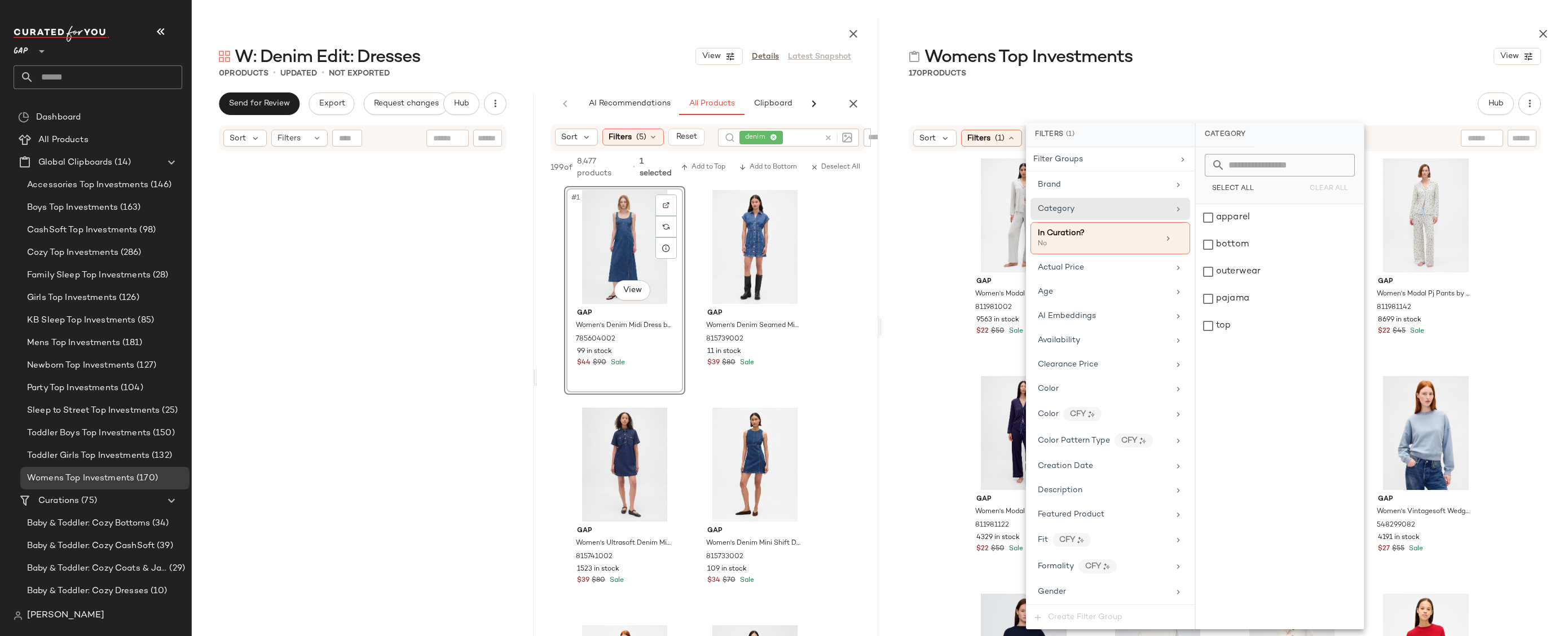
click at [1520, 132] on div at bounding box center [1522, 137] width 29 height 17
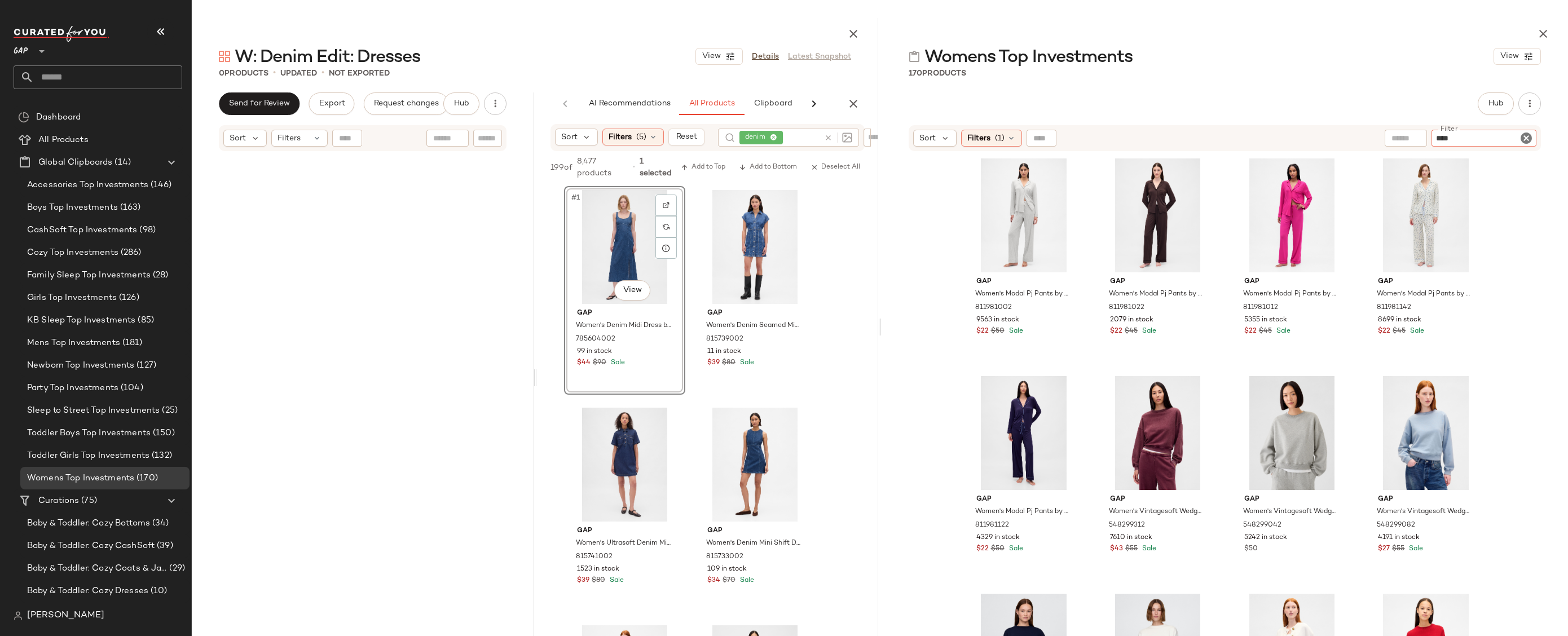
type input "*****"
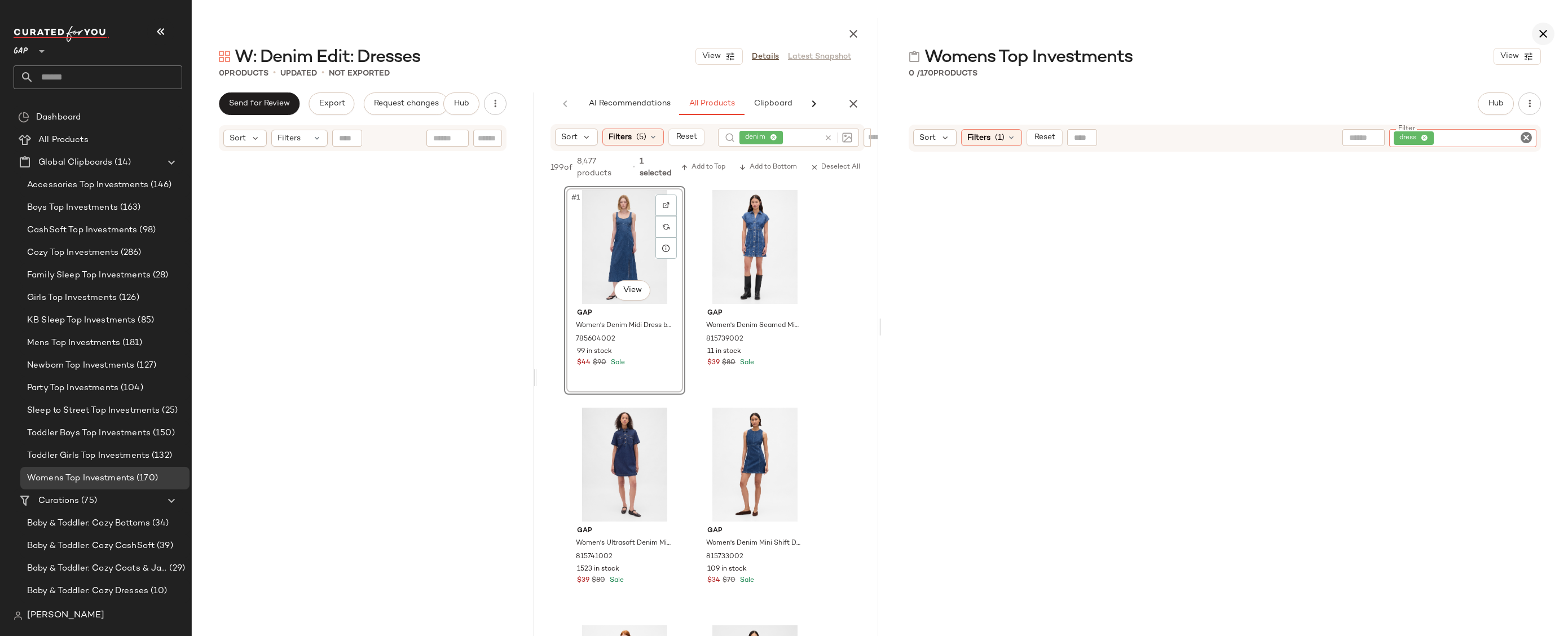
click at [1539, 34] on icon "button" at bounding box center [1543, 33] width 14 height 14
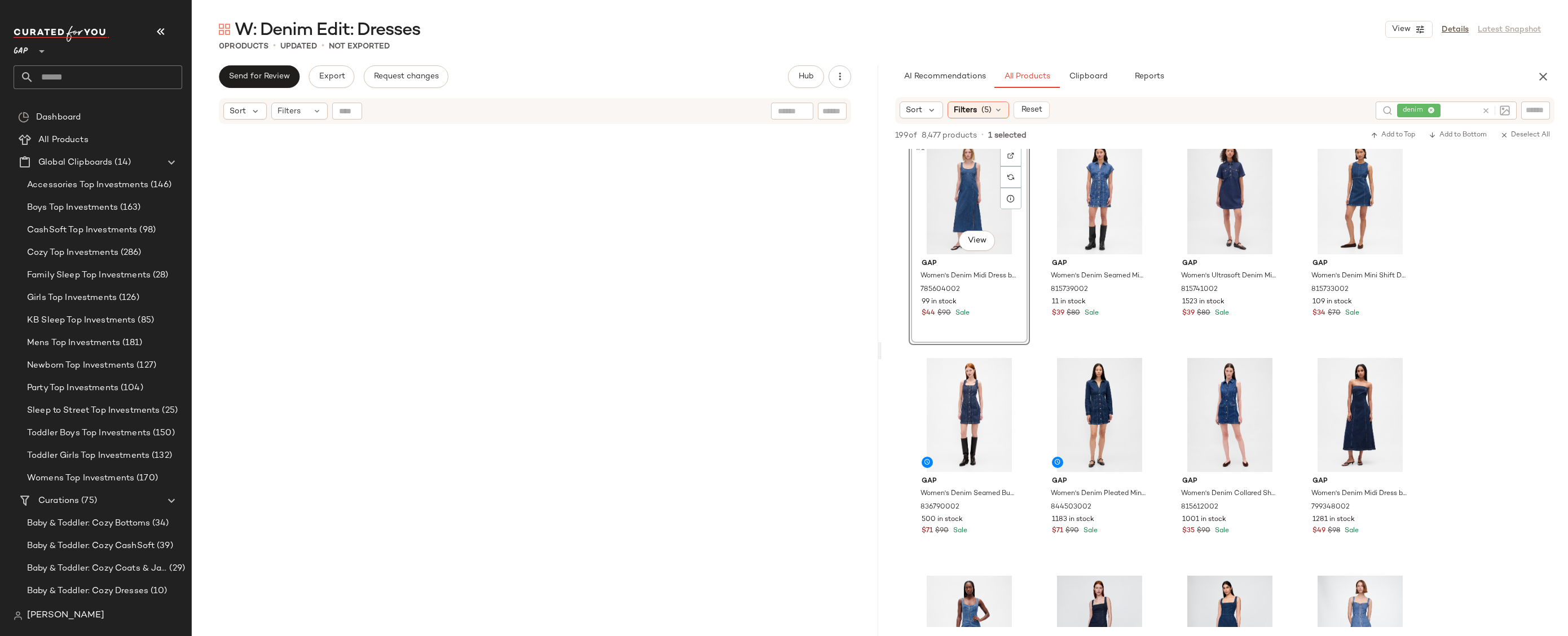
scroll to position [32, 0]
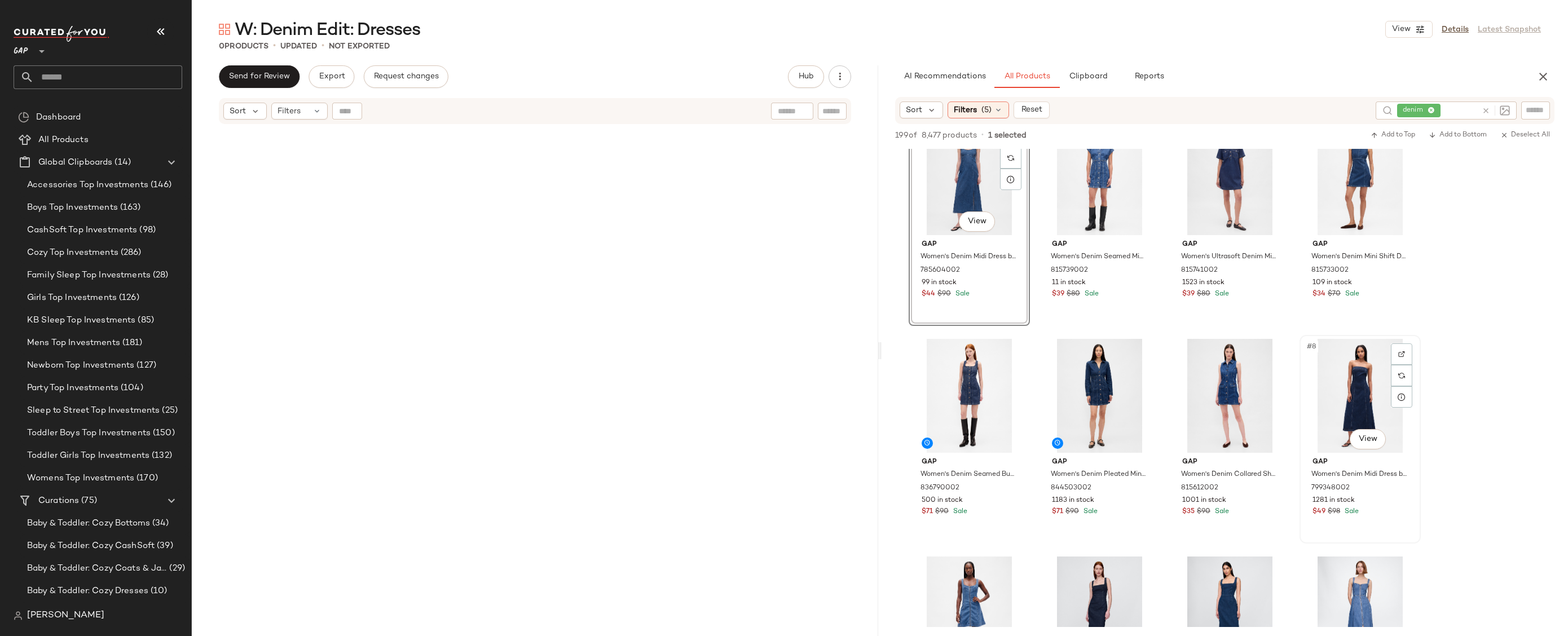
click at [1331, 406] on div "#8 View" at bounding box center [1360, 396] width 114 height 114
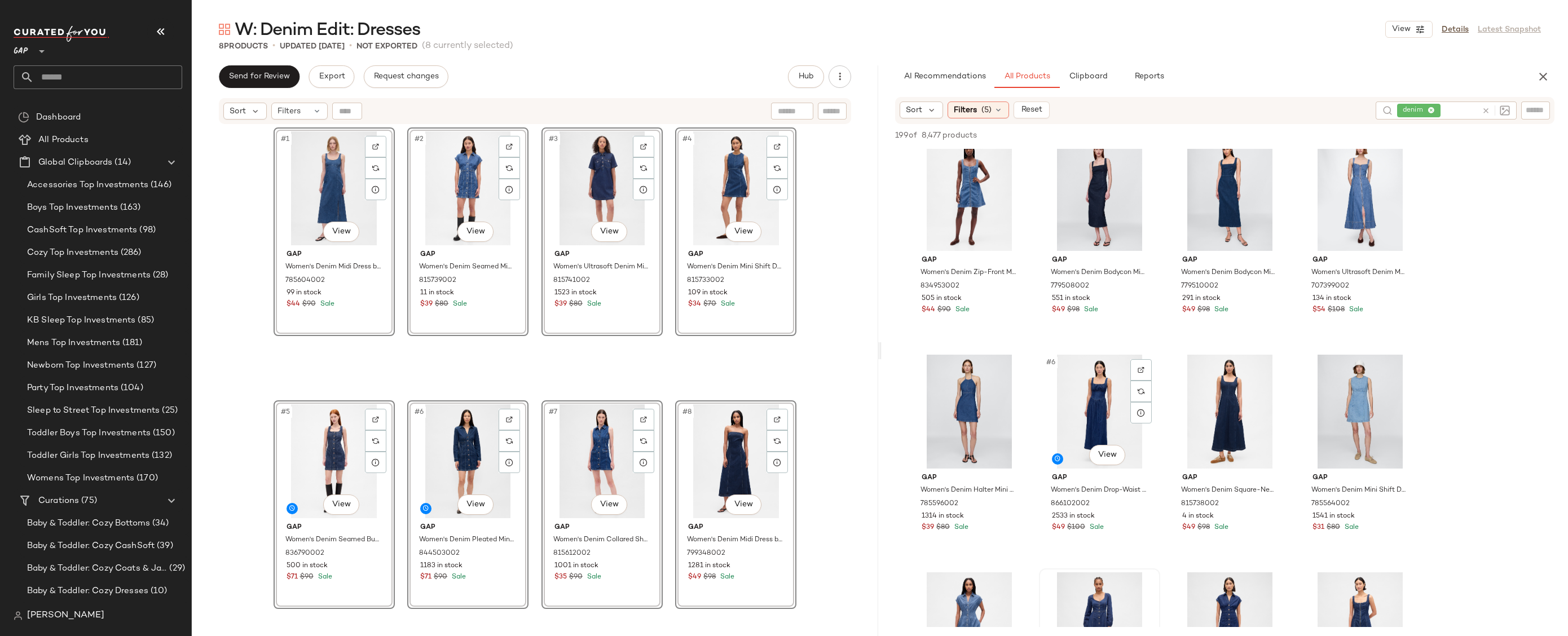
scroll to position [0, 0]
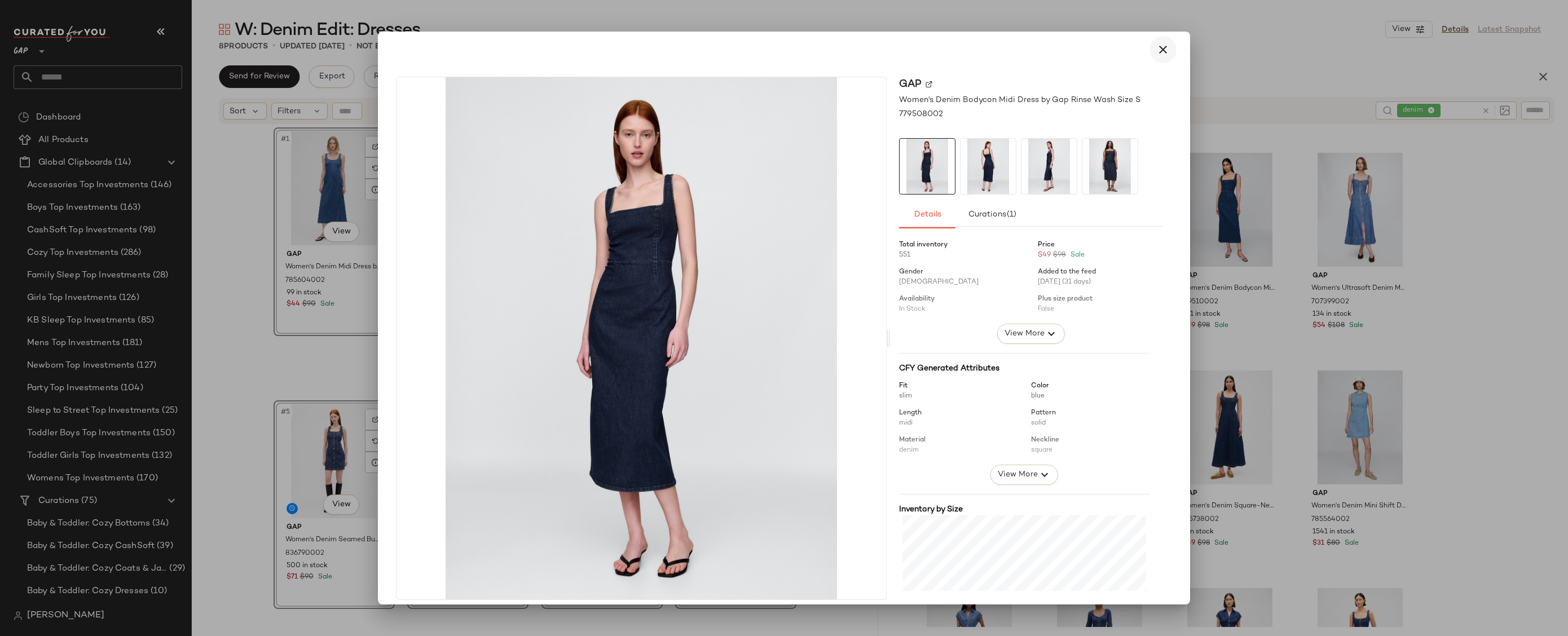
click at [1156, 51] on icon "button" at bounding box center [1163, 49] width 14 height 14
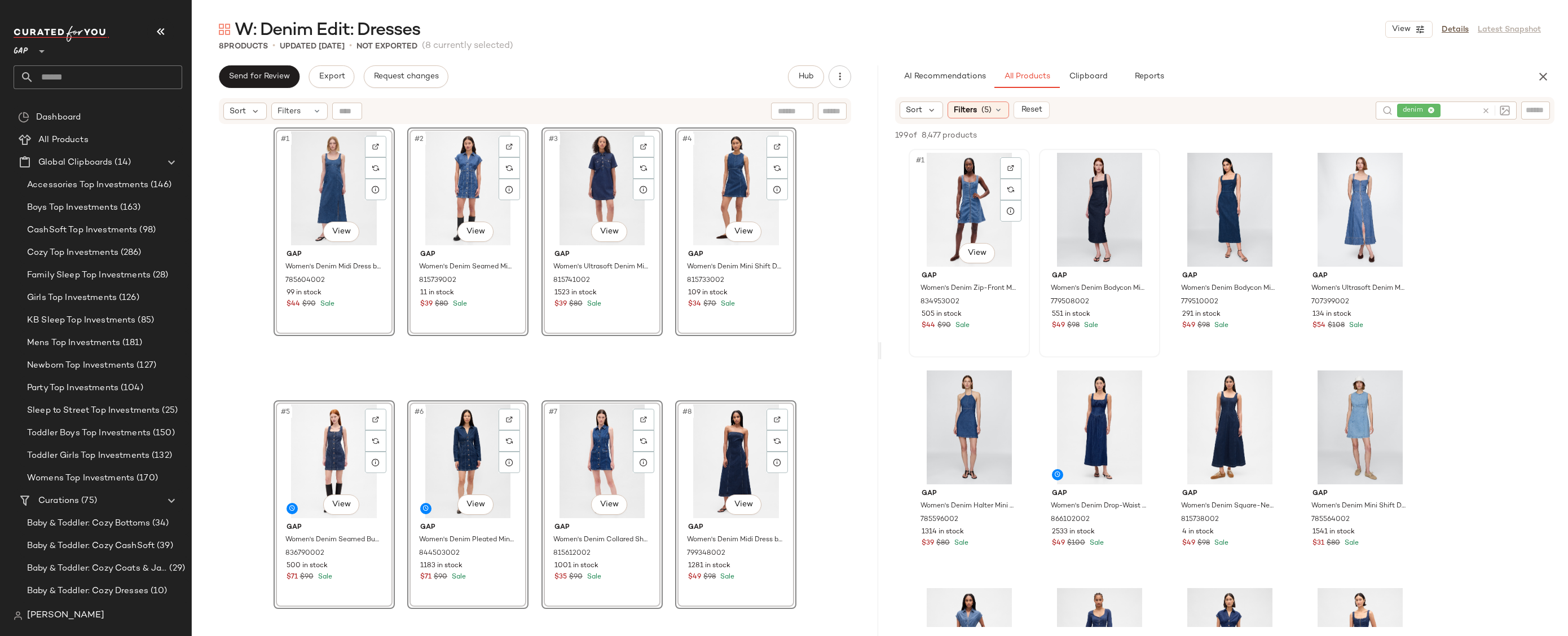
click at [956, 178] on div "#1 View" at bounding box center [969, 210] width 114 height 114
click at [1355, 412] on div "#8 View" at bounding box center [1360, 427] width 114 height 114
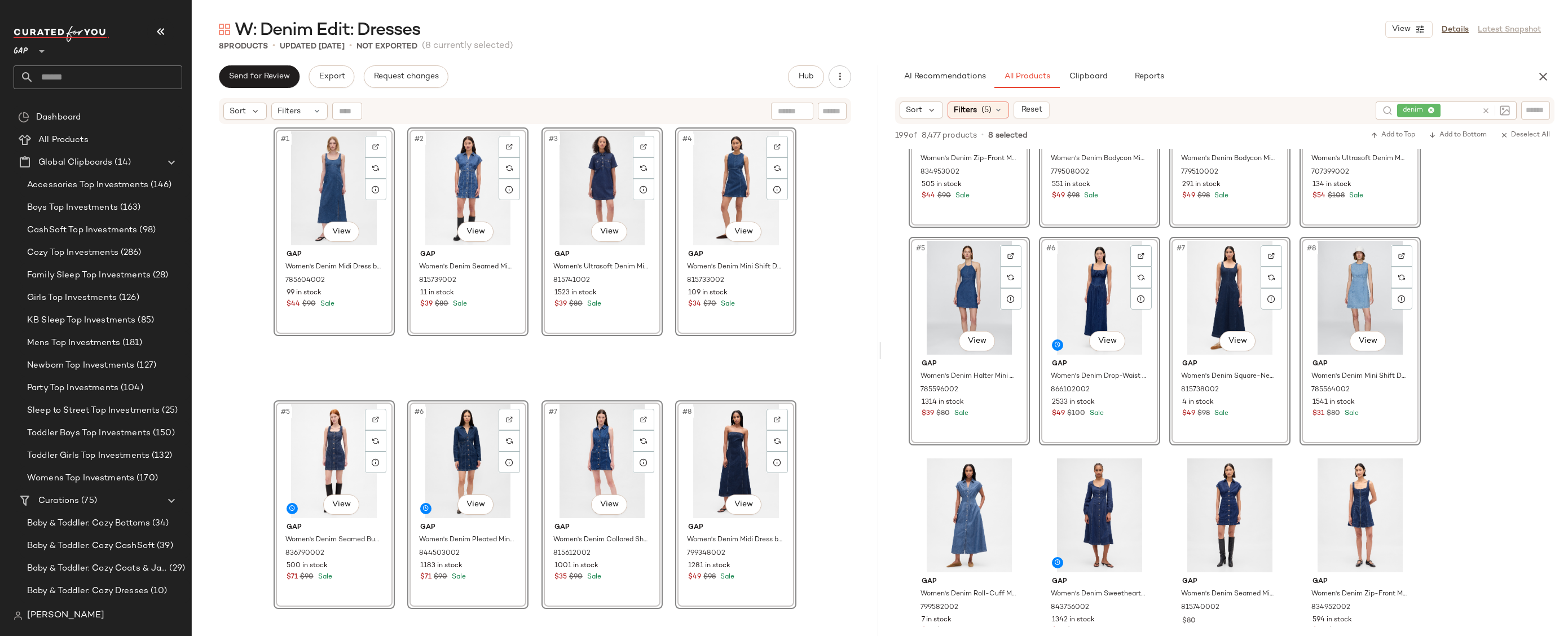
scroll to position [158, 0]
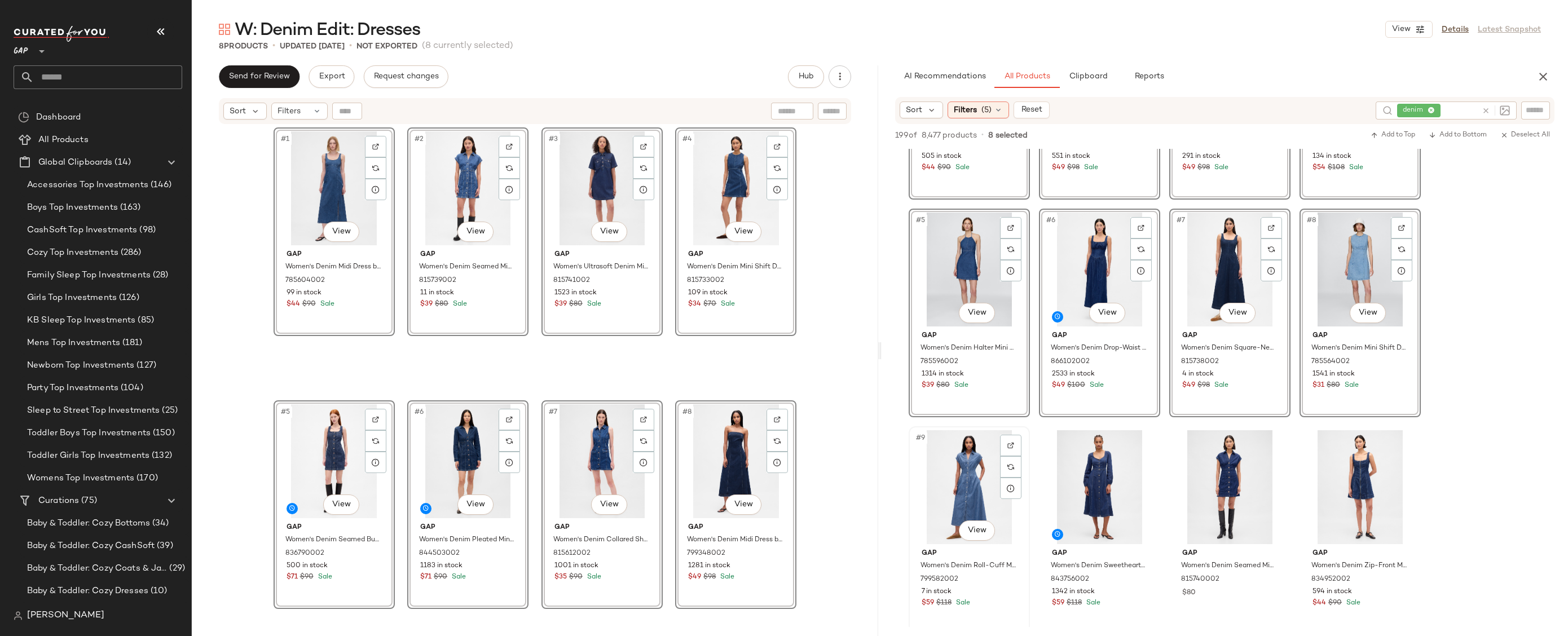
click at [968, 478] on div "#9 View" at bounding box center [969, 487] width 114 height 114
click at [1096, 478] on div "#10 View" at bounding box center [1099, 487] width 114 height 114
click at [1209, 468] on div "#11 View" at bounding box center [1230, 487] width 114 height 114
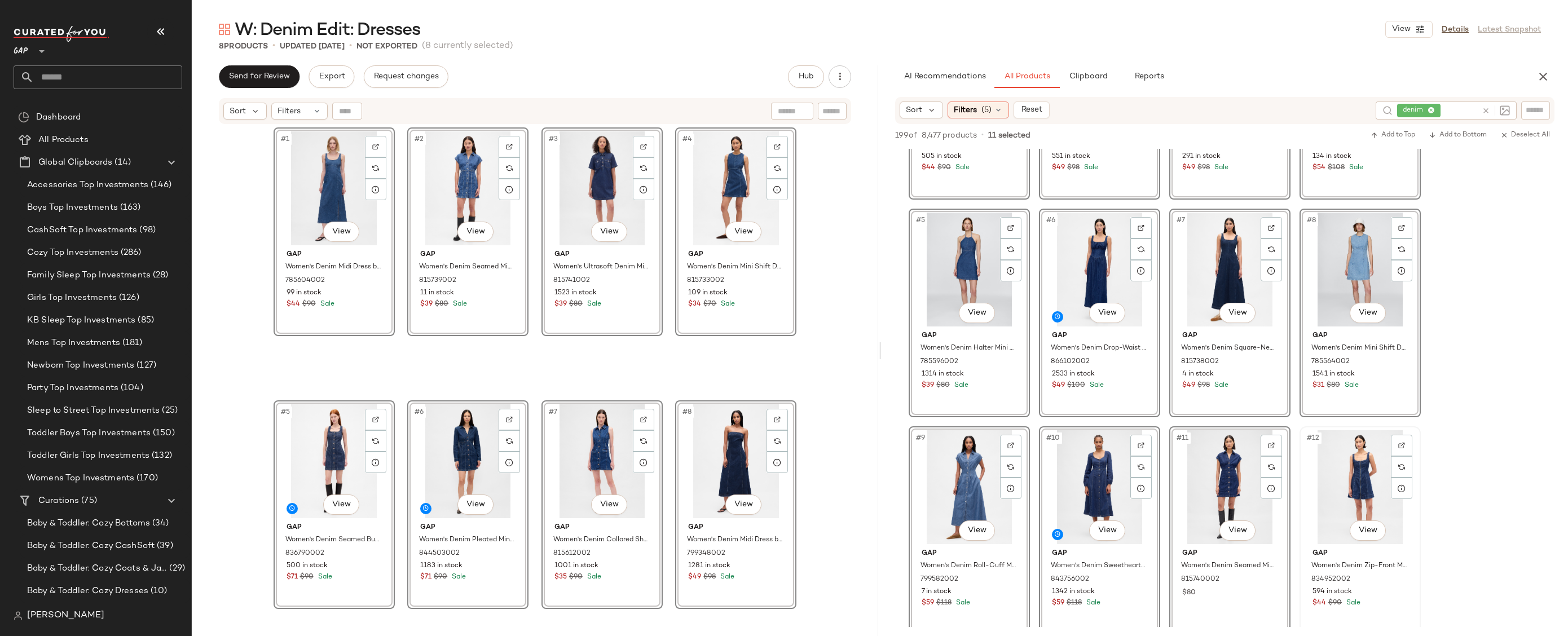
click at [1329, 465] on div "#12 View" at bounding box center [1360, 487] width 114 height 114
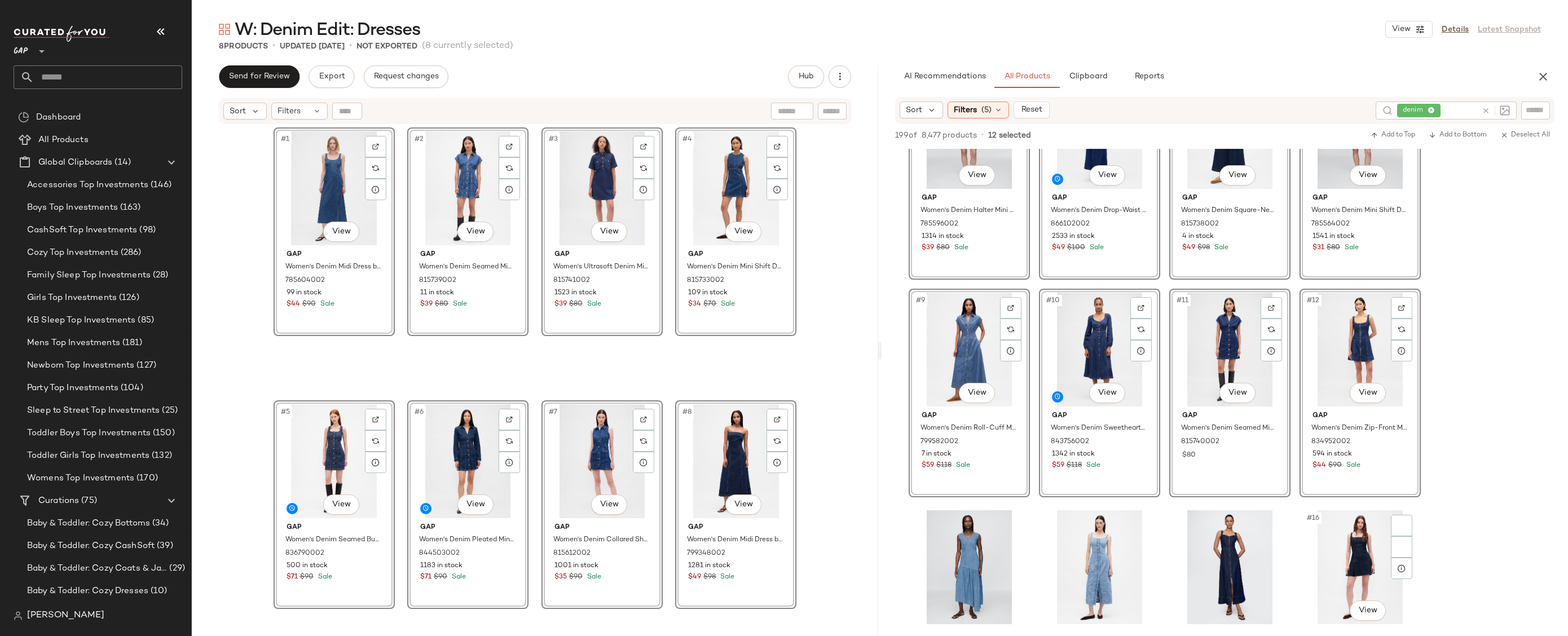
scroll to position [486, 0]
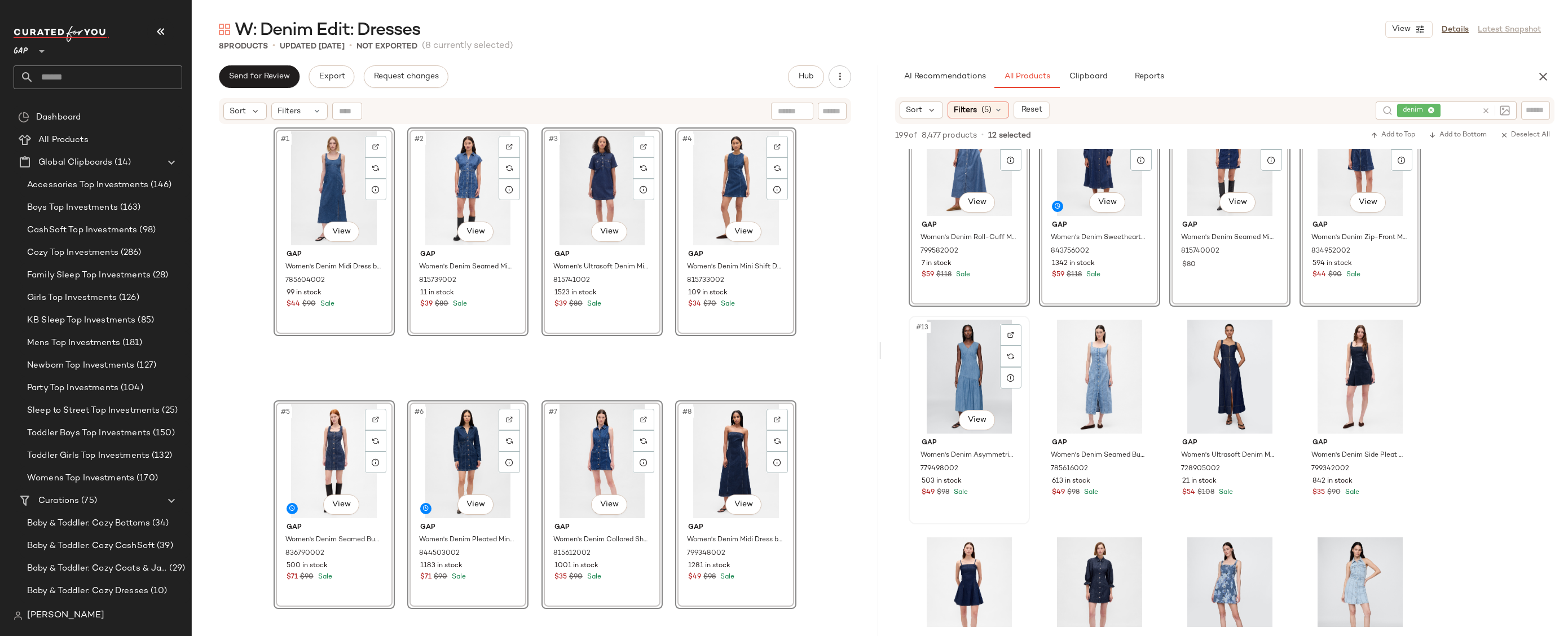
click at [975, 379] on div "#13 View" at bounding box center [969, 377] width 114 height 114
click at [1092, 378] on div "#14 View" at bounding box center [1099, 377] width 114 height 114
click at [1219, 364] on div "#15 View" at bounding box center [1230, 377] width 114 height 114
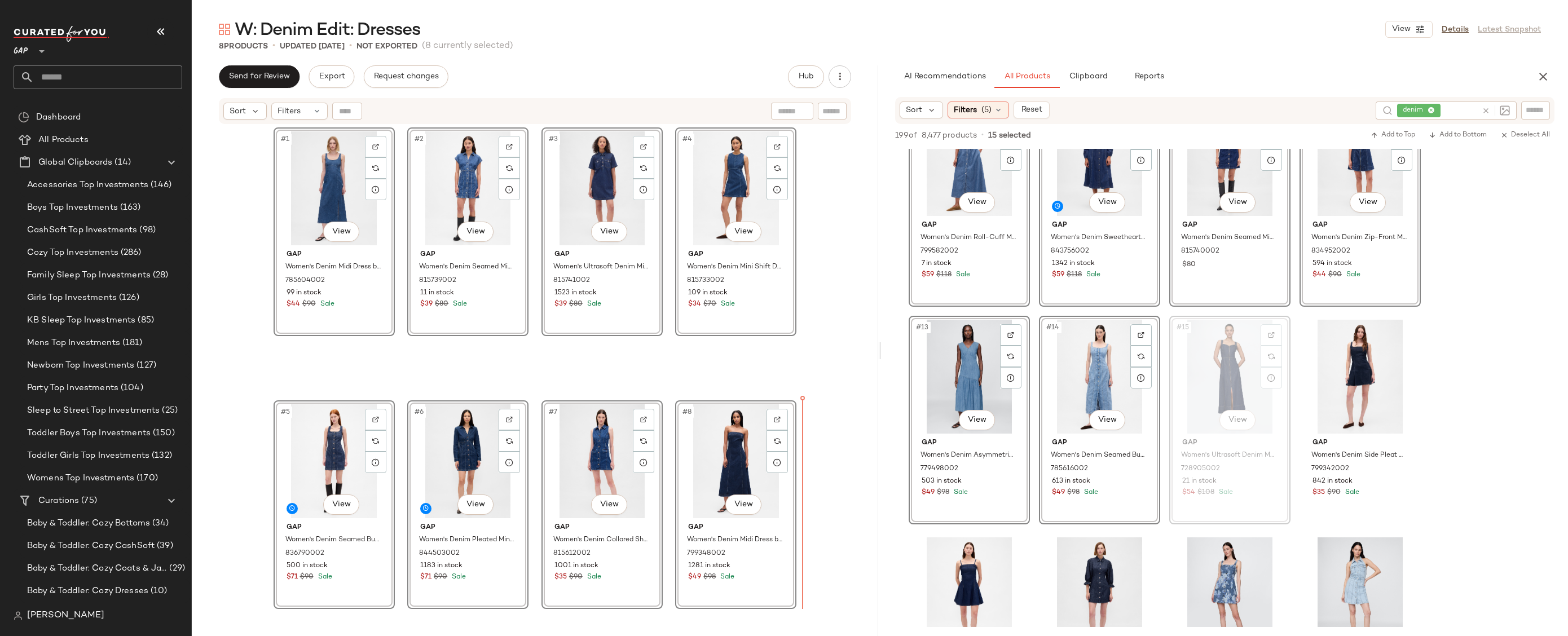
drag, startPoint x: 1206, startPoint y: 358, endPoint x: 1199, endPoint y: 360, distance: 7.3
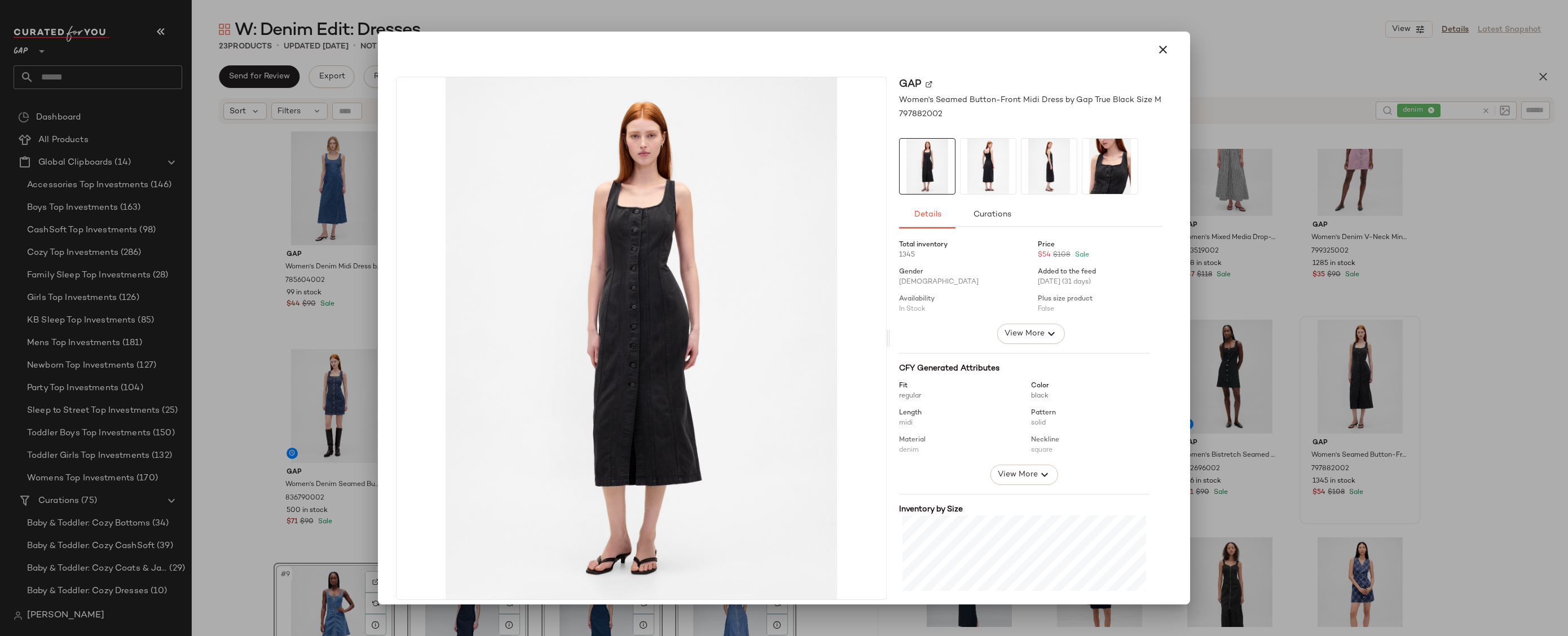
click at [978, 179] on img at bounding box center [988, 166] width 55 height 55
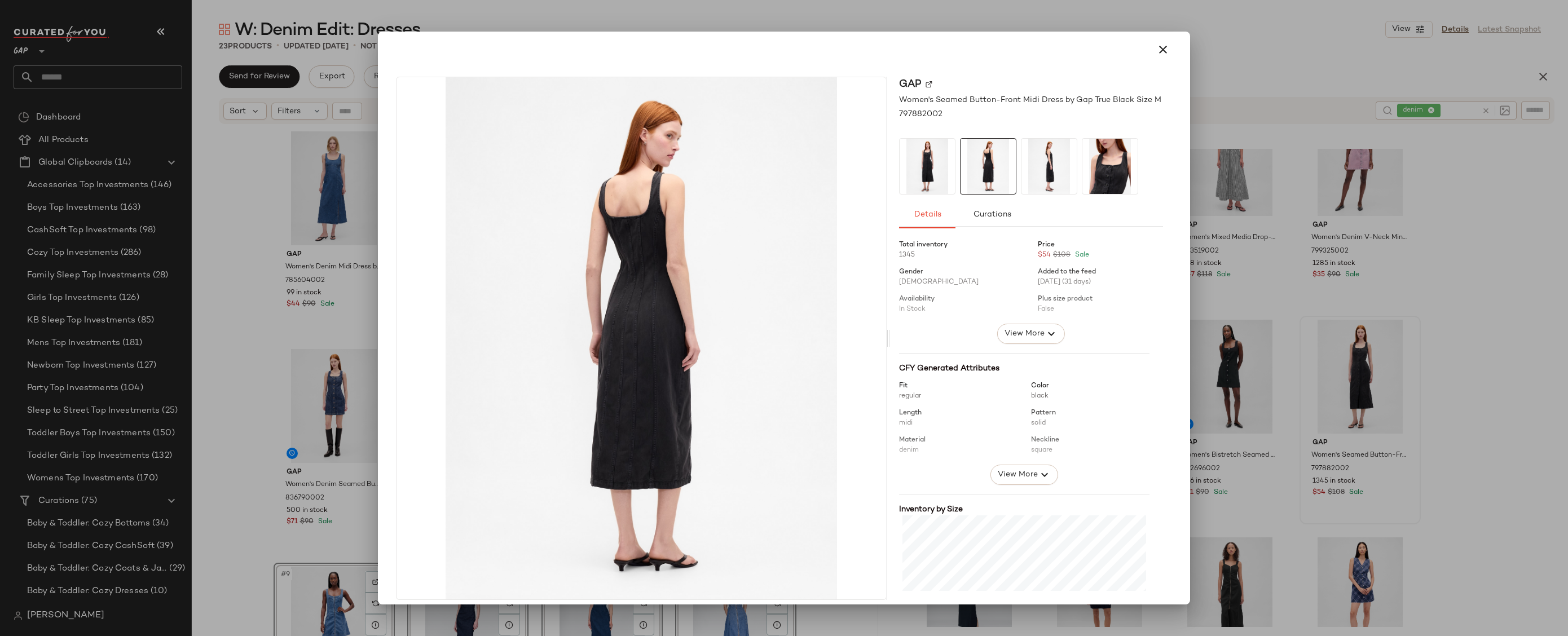
click at [1048, 163] on img at bounding box center [1049, 166] width 55 height 55
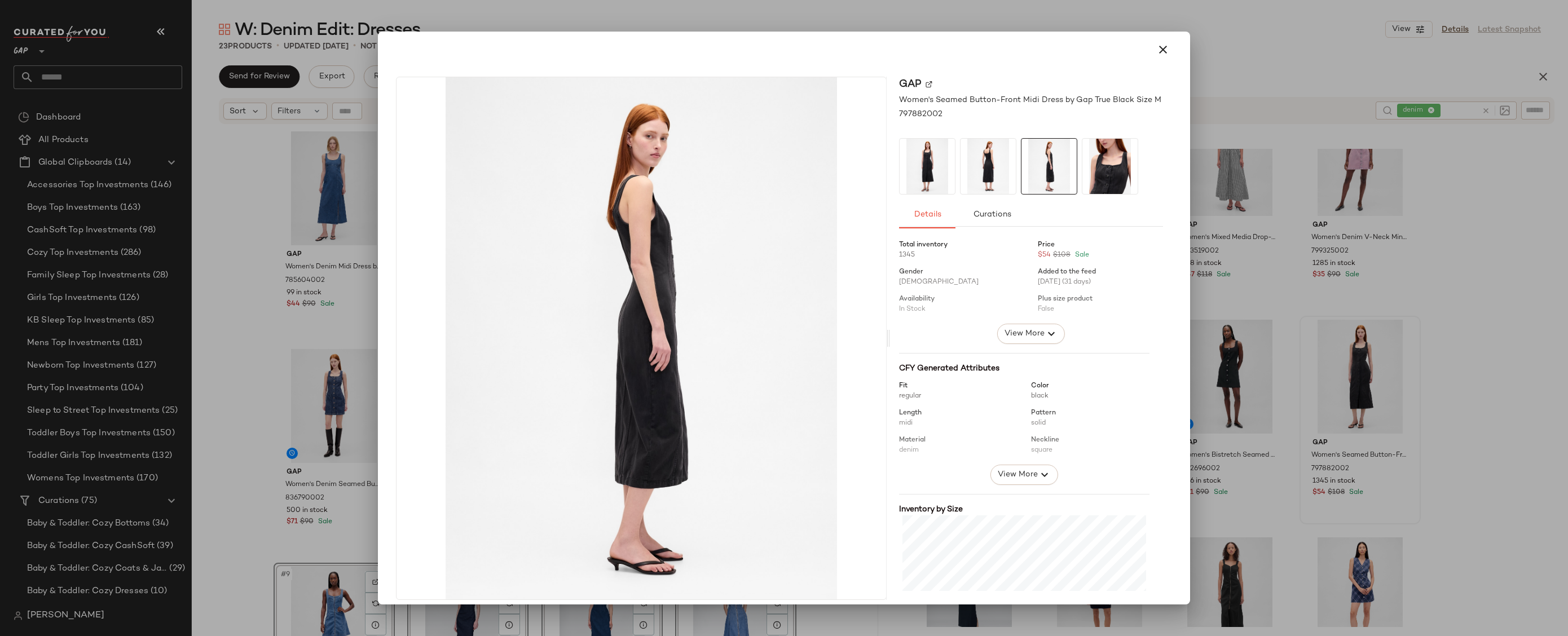
click at [1110, 167] on img at bounding box center [1110, 166] width 55 height 55
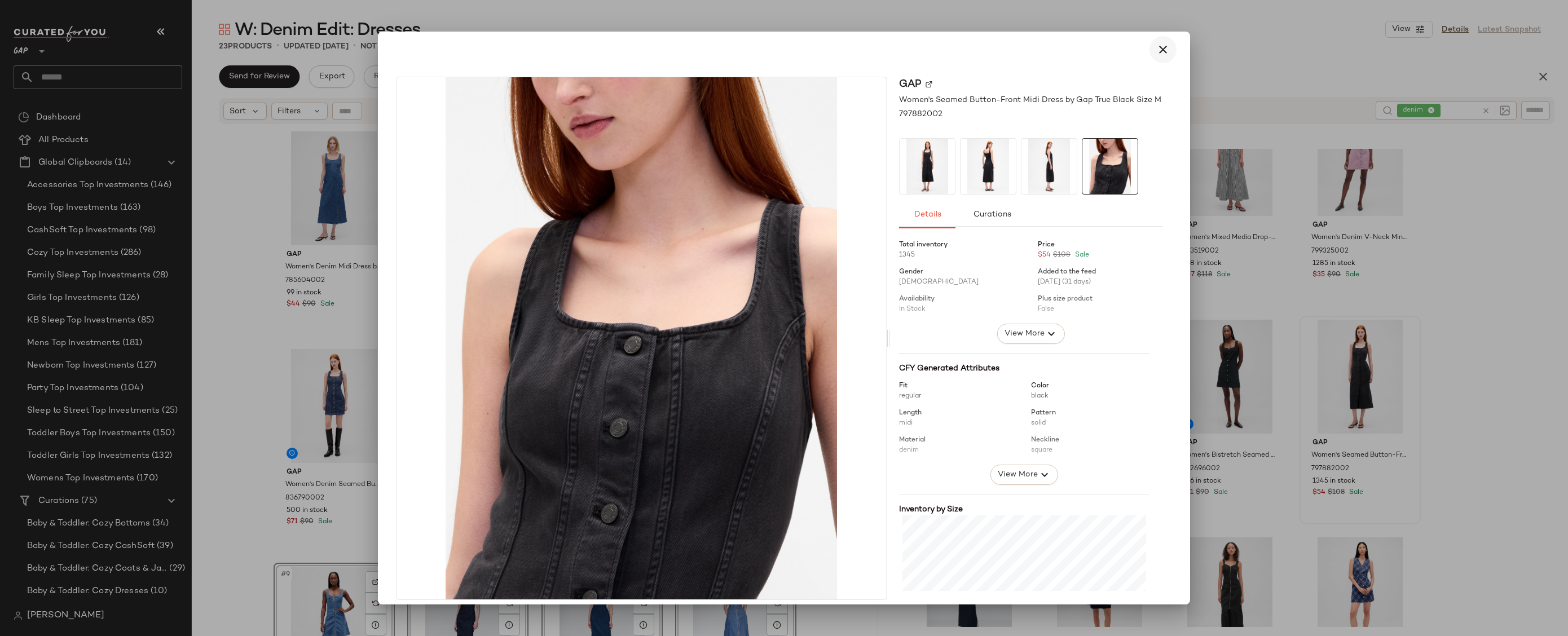
click at [1156, 55] on icon "button" at bounding box center [1163, 49] width 14 height 14
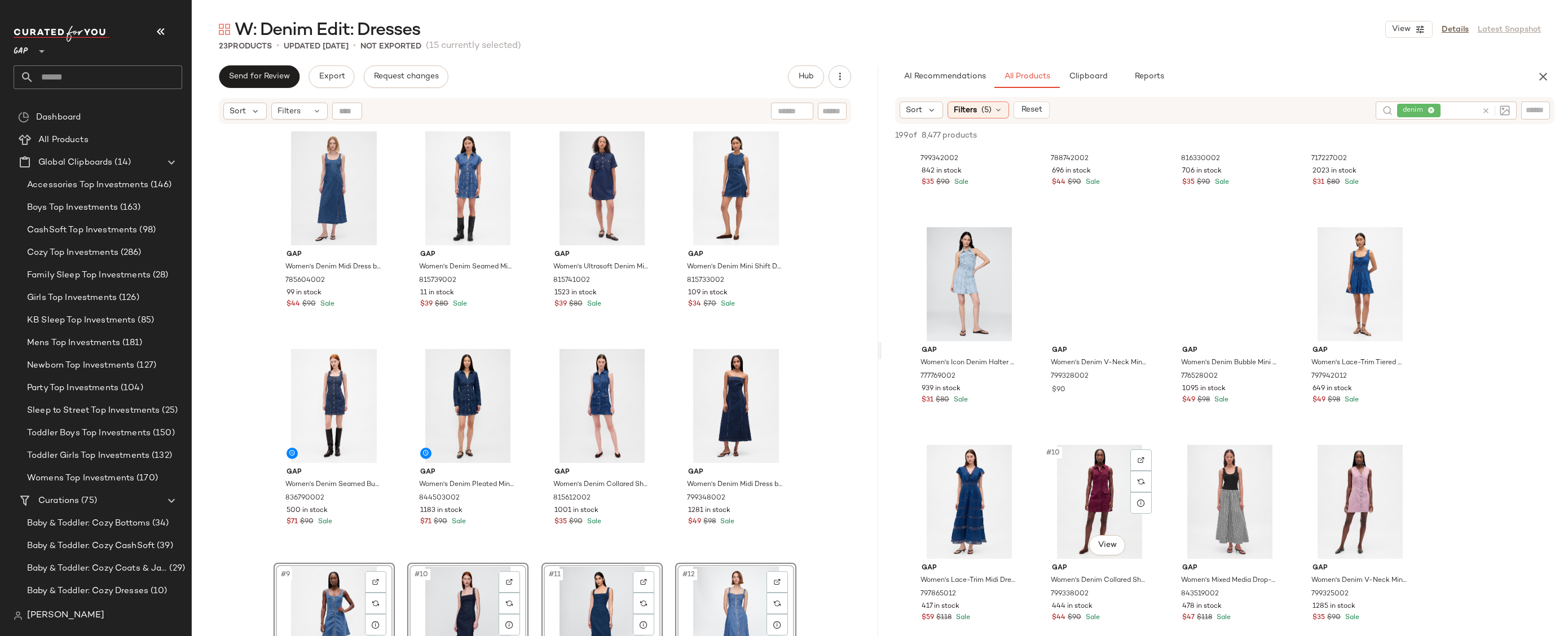
scroll to position [0, 0]
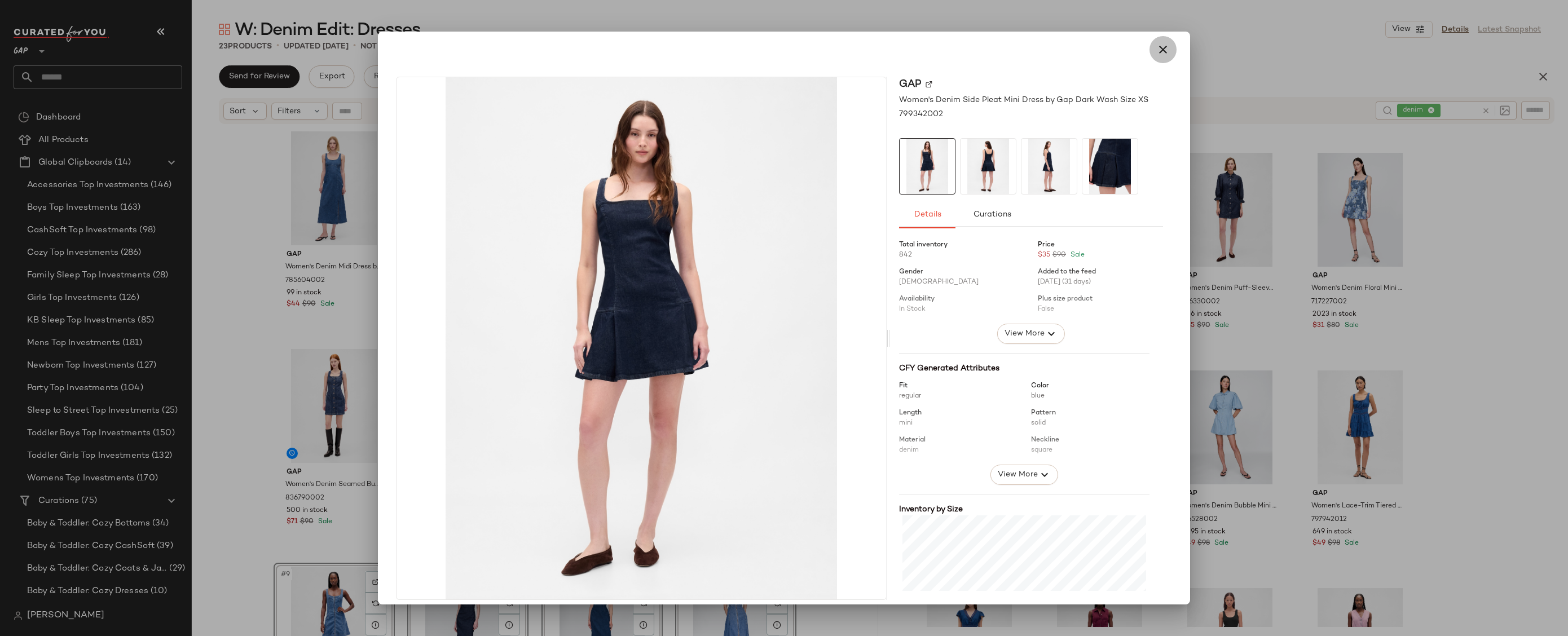
click at [1165, 49] on button "button" at bounding box center [1163, 49] width 27 height 27
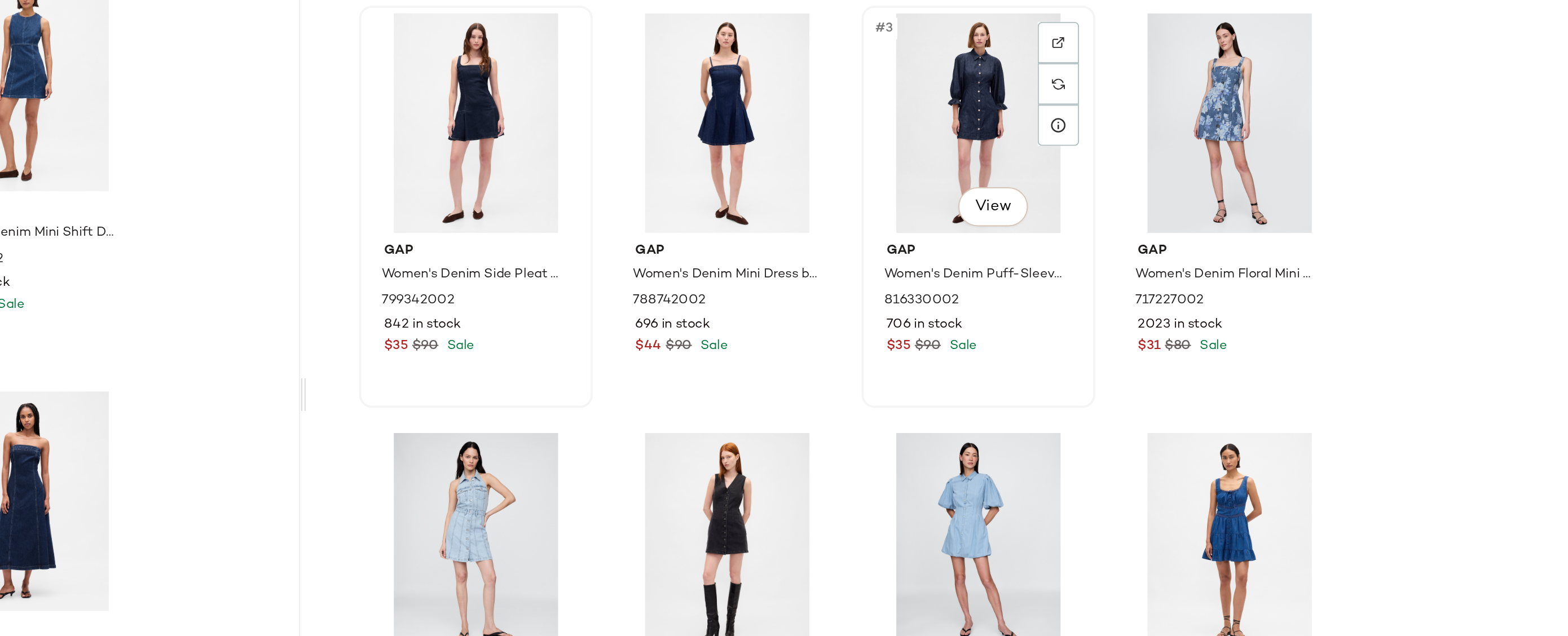
click at [1225, 201] on div "#3 View" at bounding box center [1230, 210] width 114 height 114
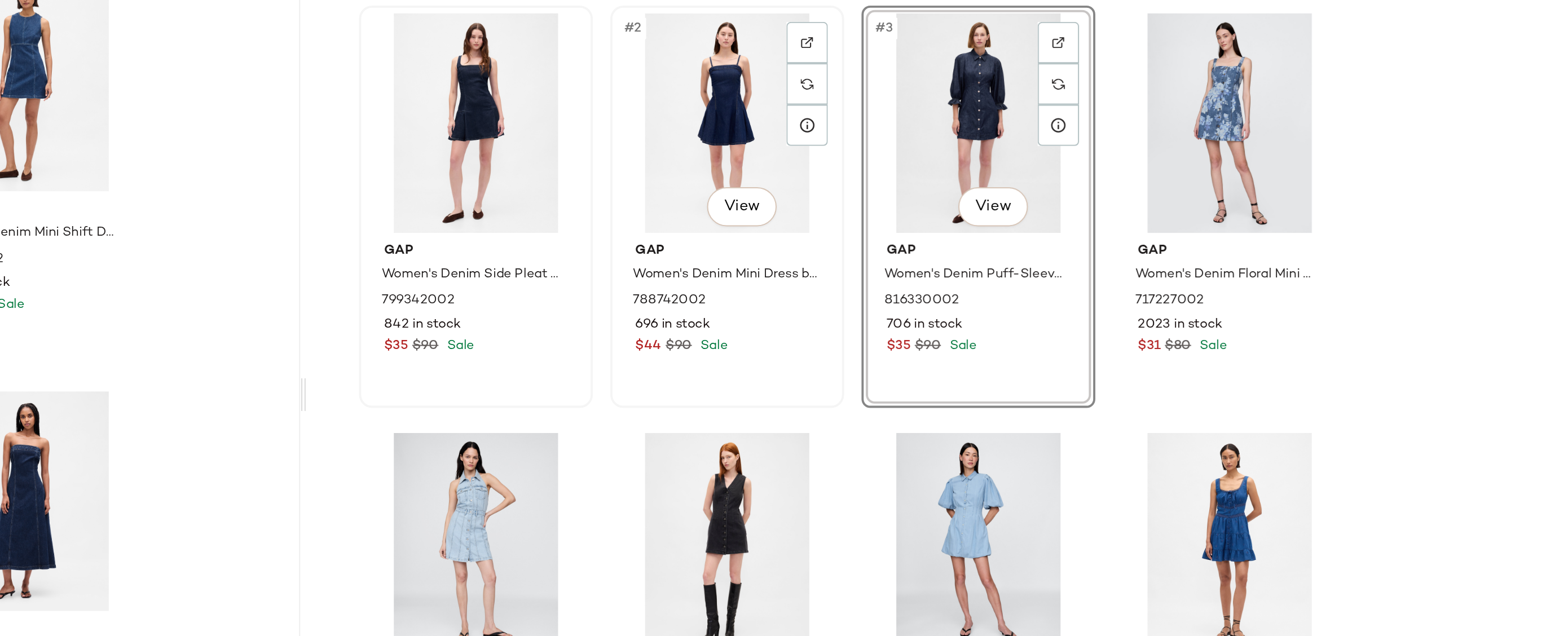
click at [1092, 206] on div "#2 View" at bounding box center [1099, 210] width 114 height 114
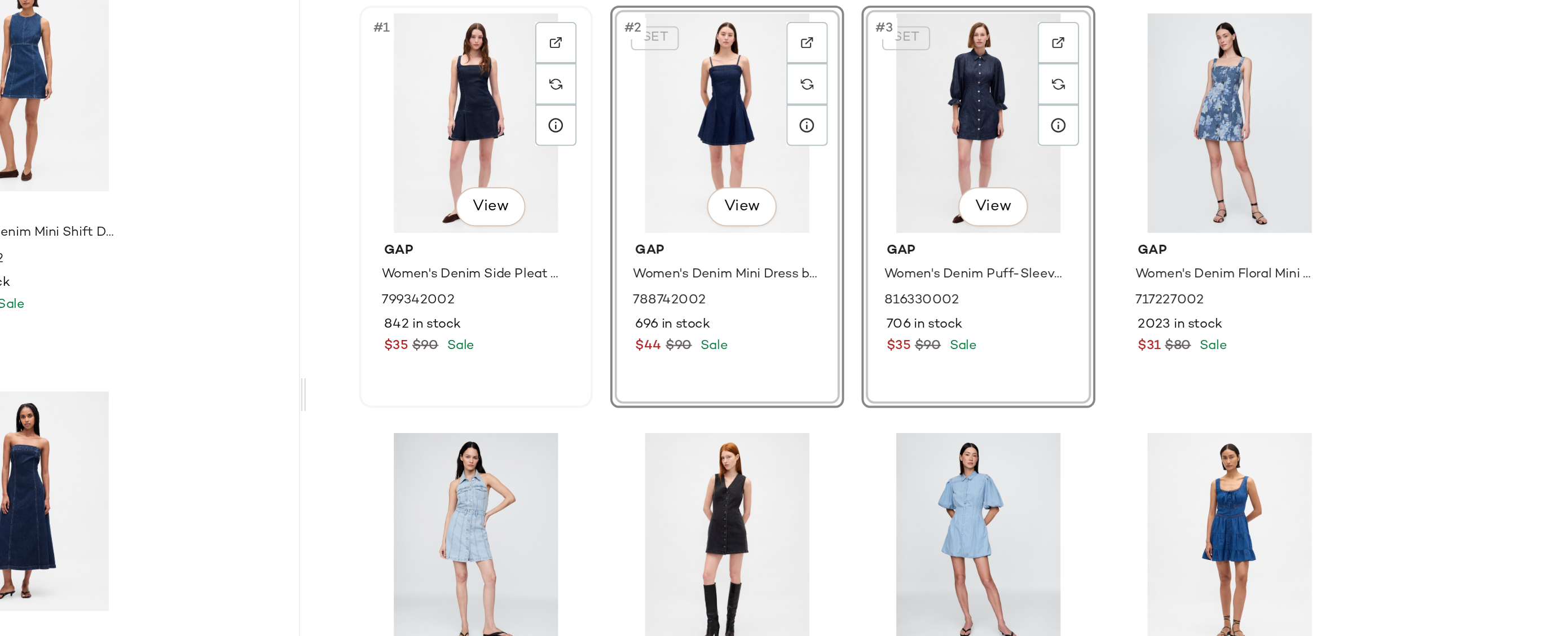
click at [968, 202] on div "#1 View" at bounding box center [969, 210] width 114 height 114
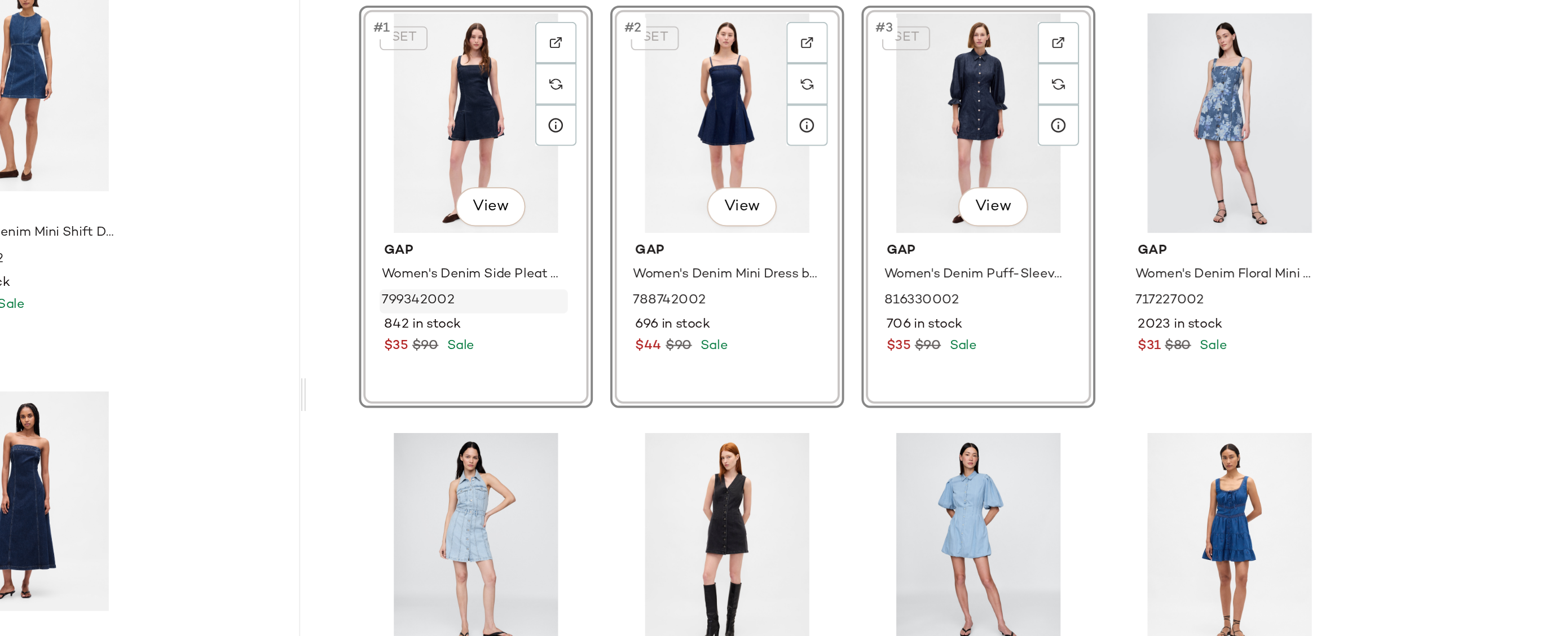
scroll to position [125, 0]
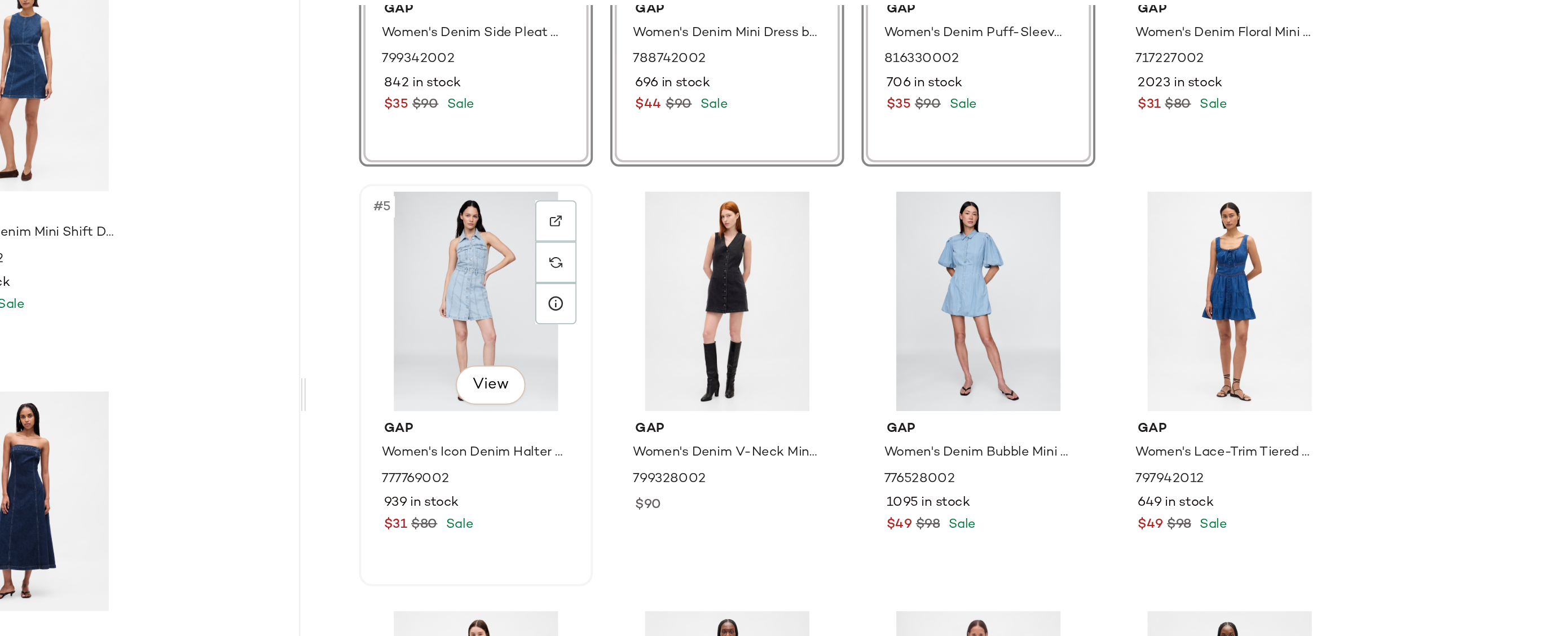
click at [963, 270] on div "#5 View" at bounding box center [969, 302] width 114 height 114
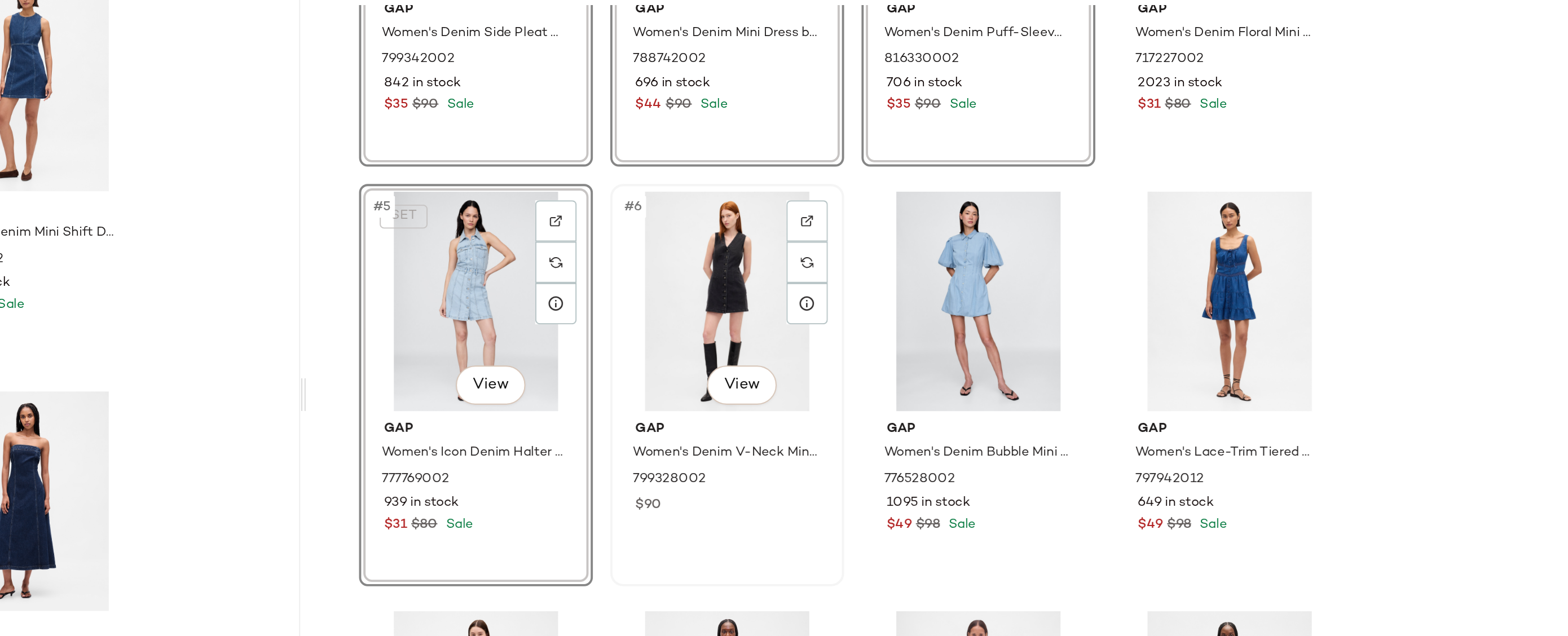
click at [1081, 288] on div "#6 View" at bounding box center [1099, 302] width 114 height 114
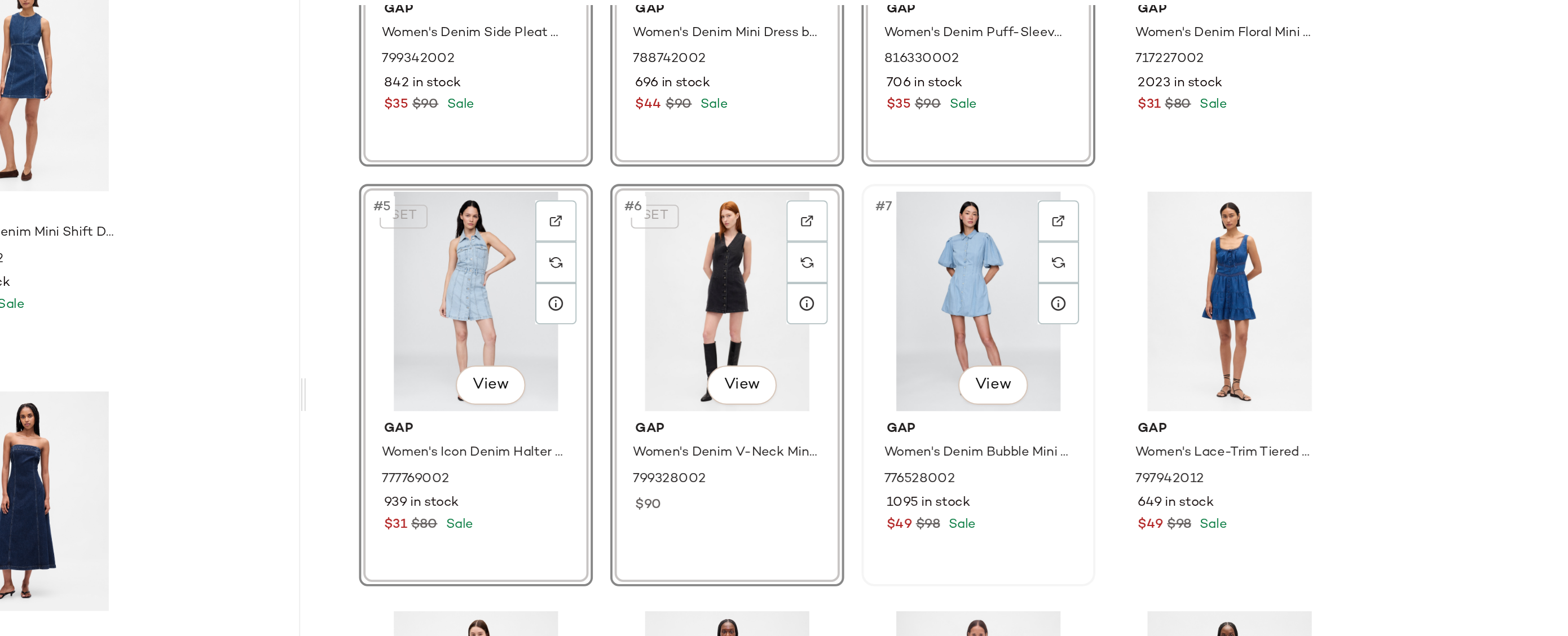
click at [1224, 293] on div "#7 View" at bounding box center [1230, 302] width 114 height 114
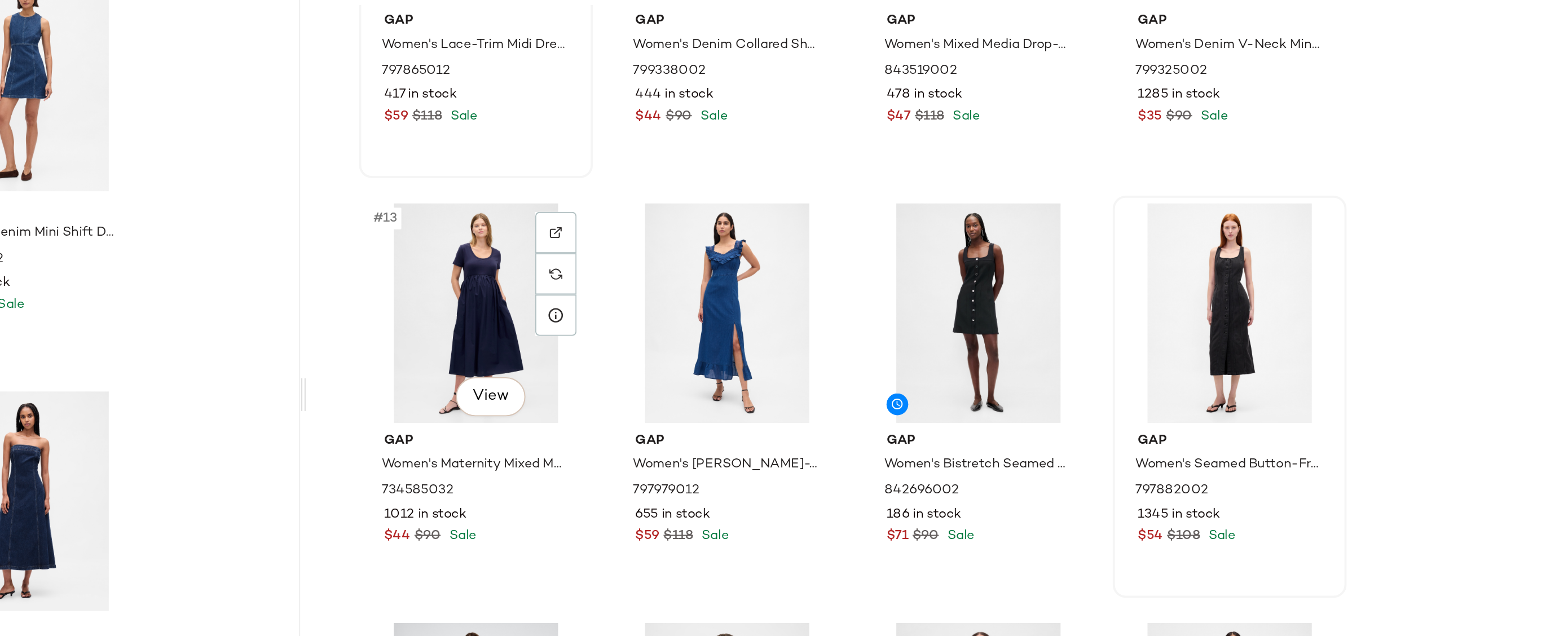
scroll to position [565, 0]
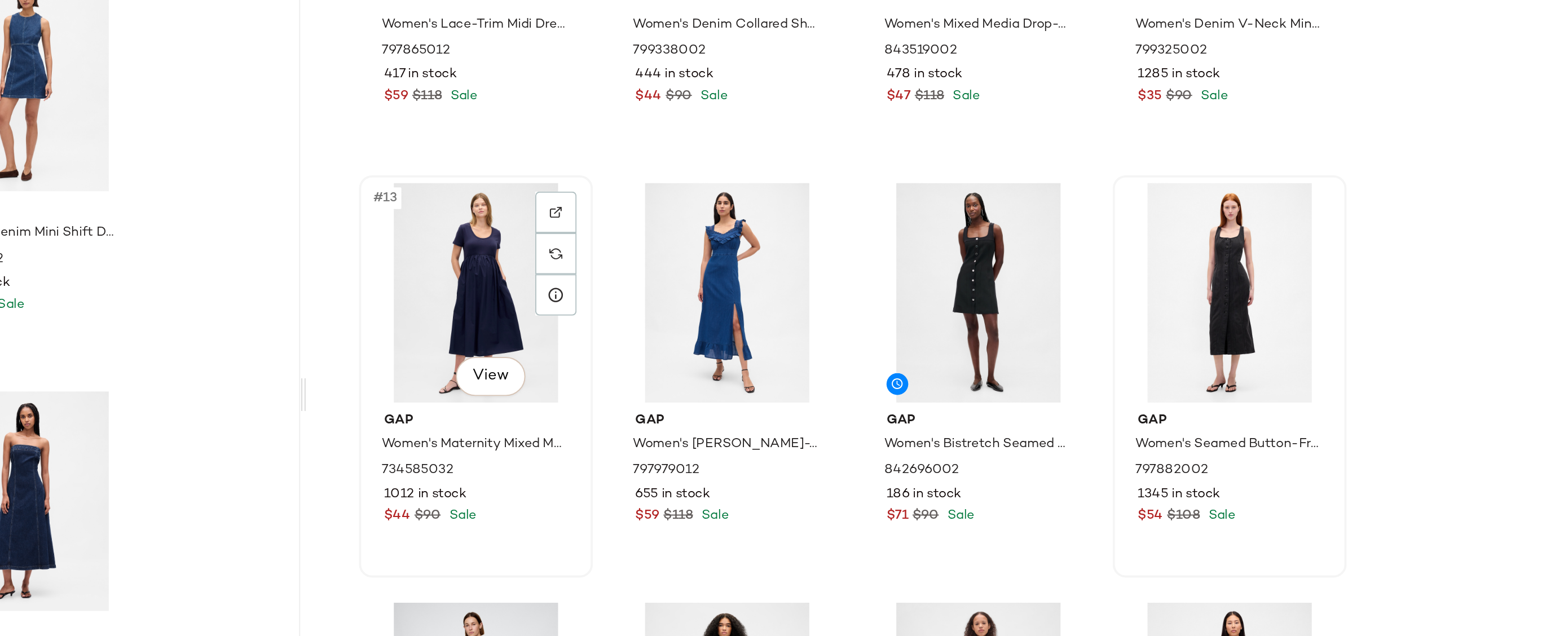
click at [976, 292] on div "#13 View" at bounding box center [969, 298] width 114 height 114
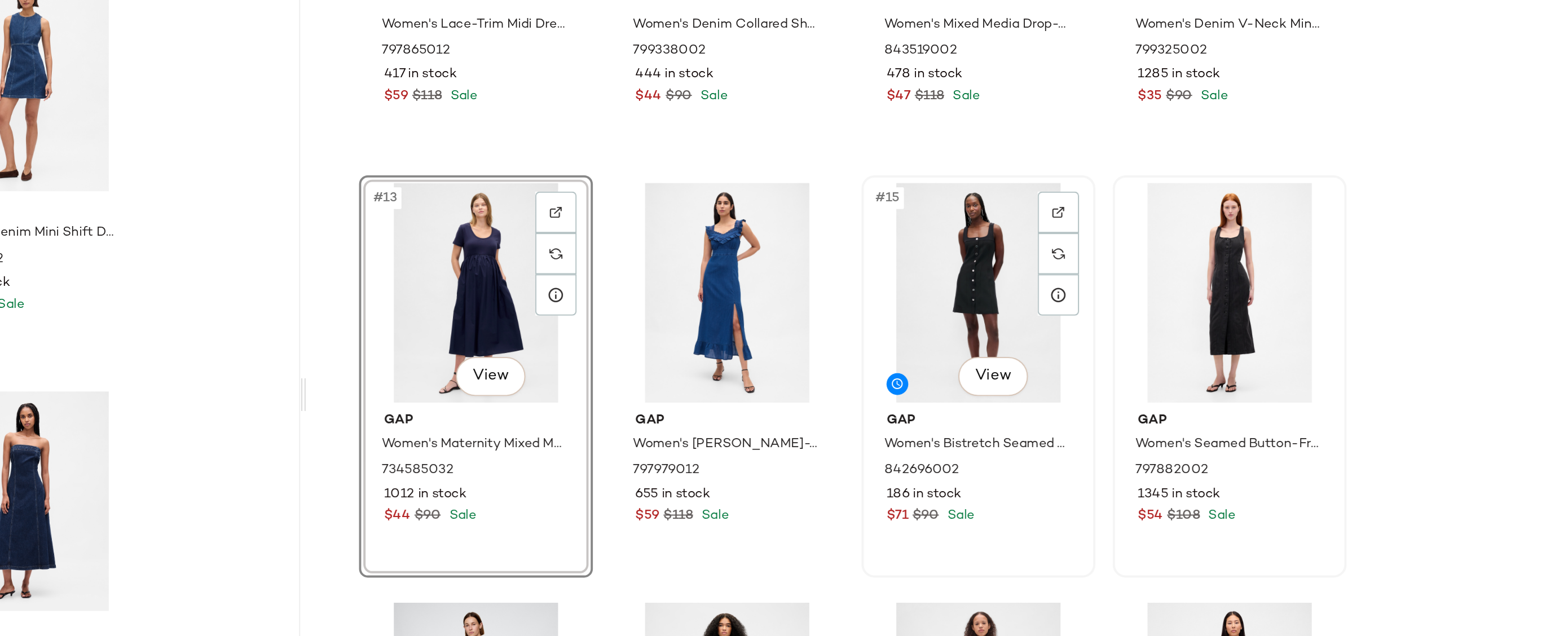
click at [1240, 277] on div "#15 View" at bounding box center [1230, 298] width 114 height 114
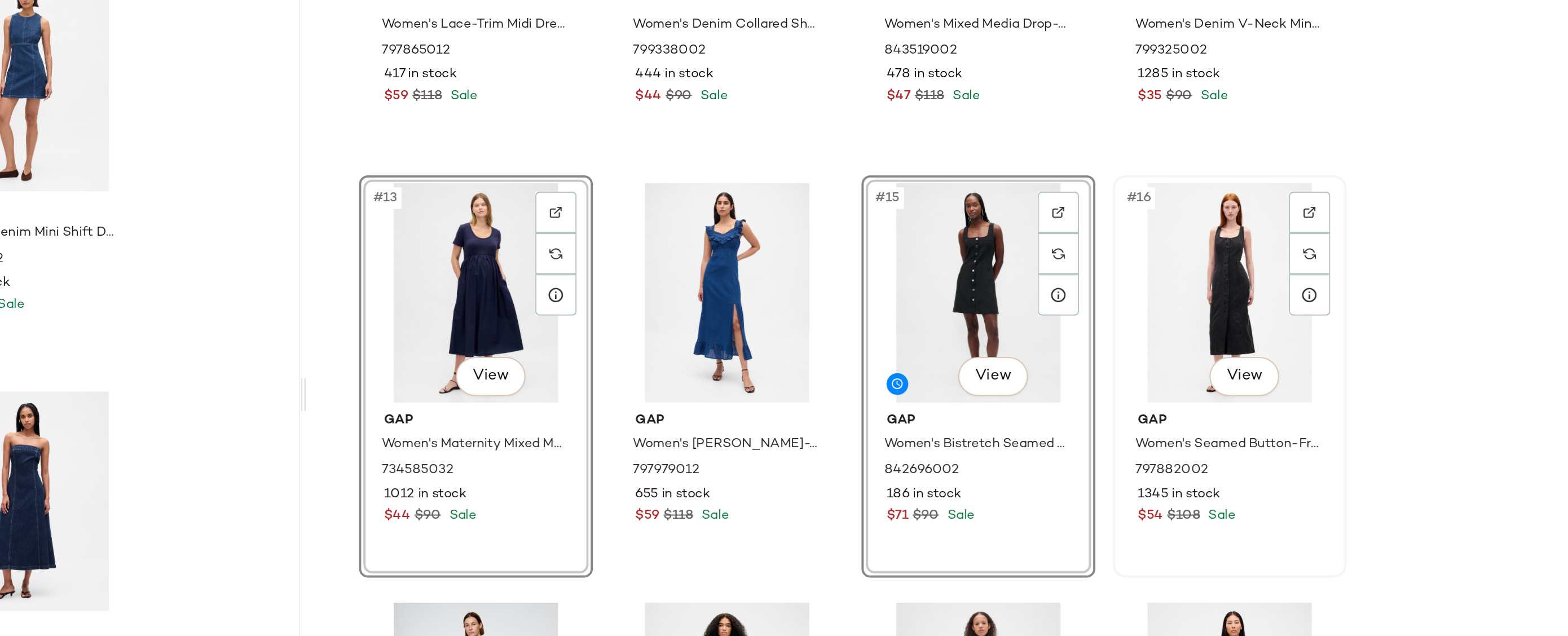
click at [1368, 292] on div "#16 View" at bounding box center [1360, 298] width 114 height 114
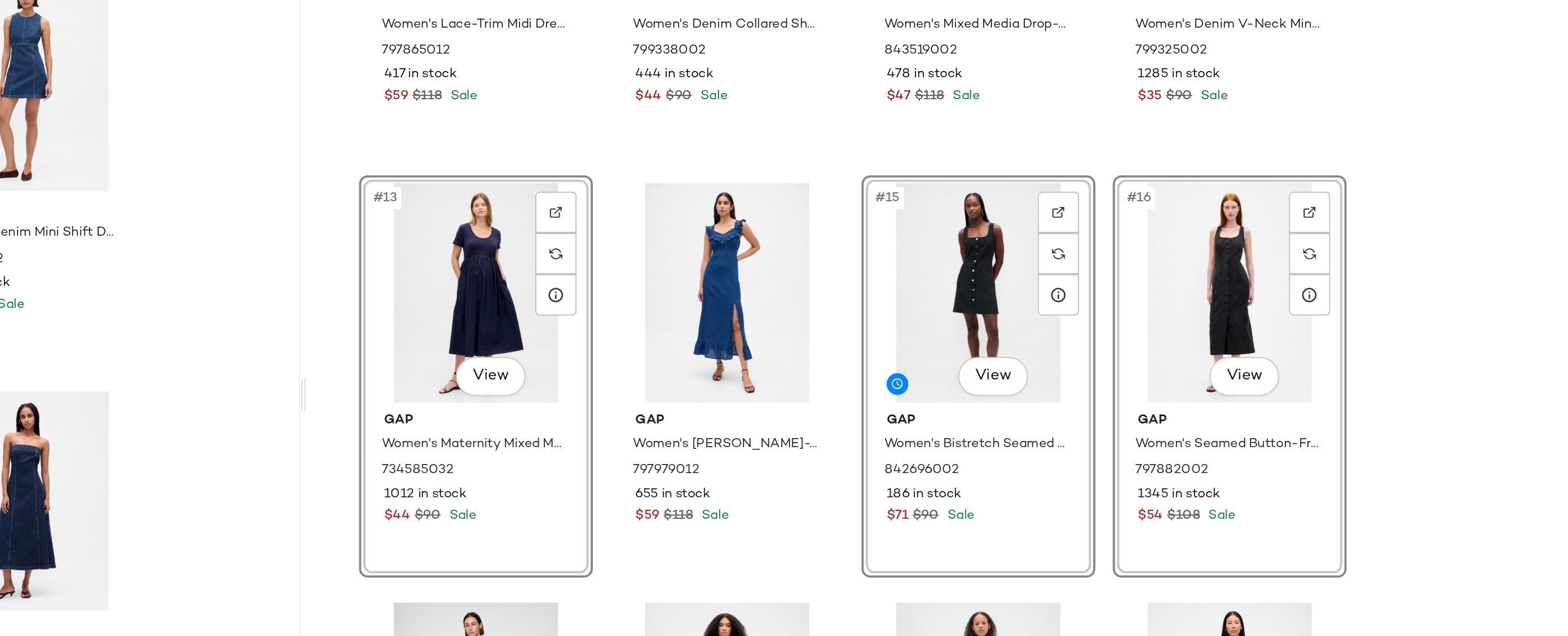
scroll to position [859, 0]
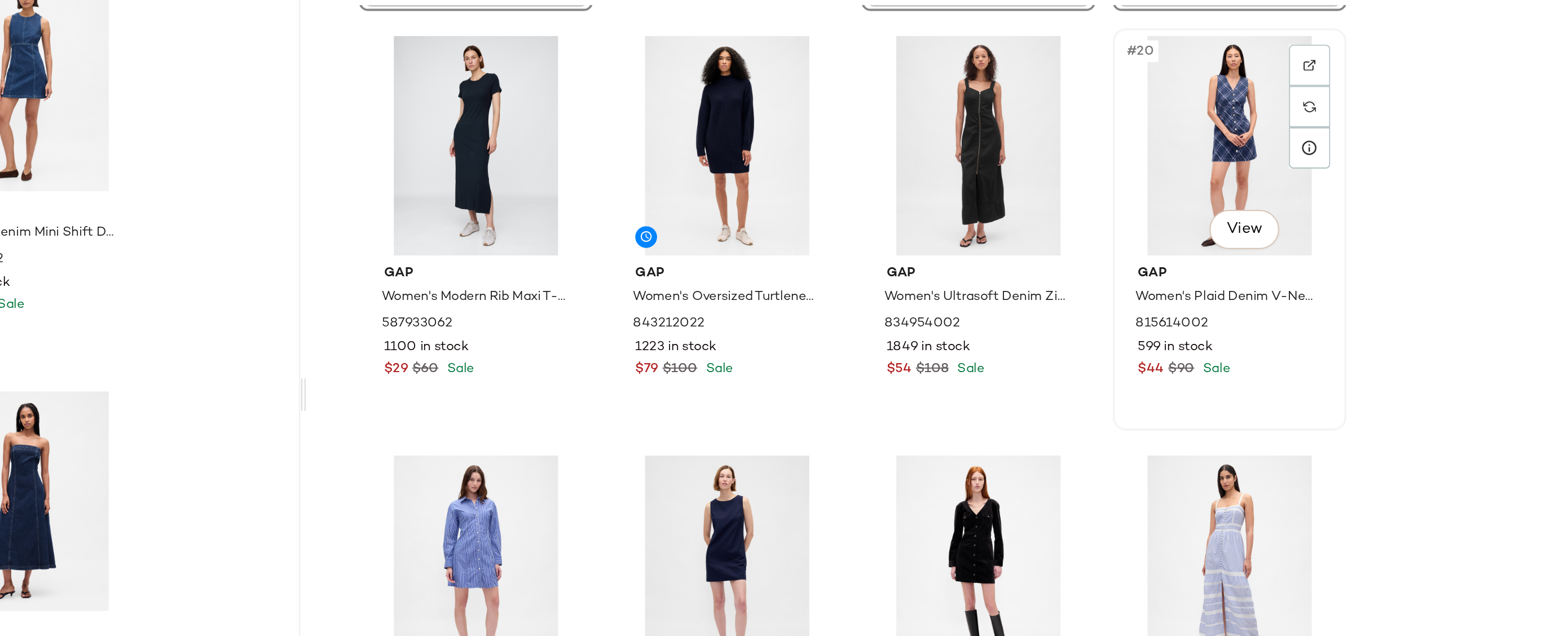
click at [1353, 217] on div "#20 View" at bounding box center [1360, 222] width 114 height 114
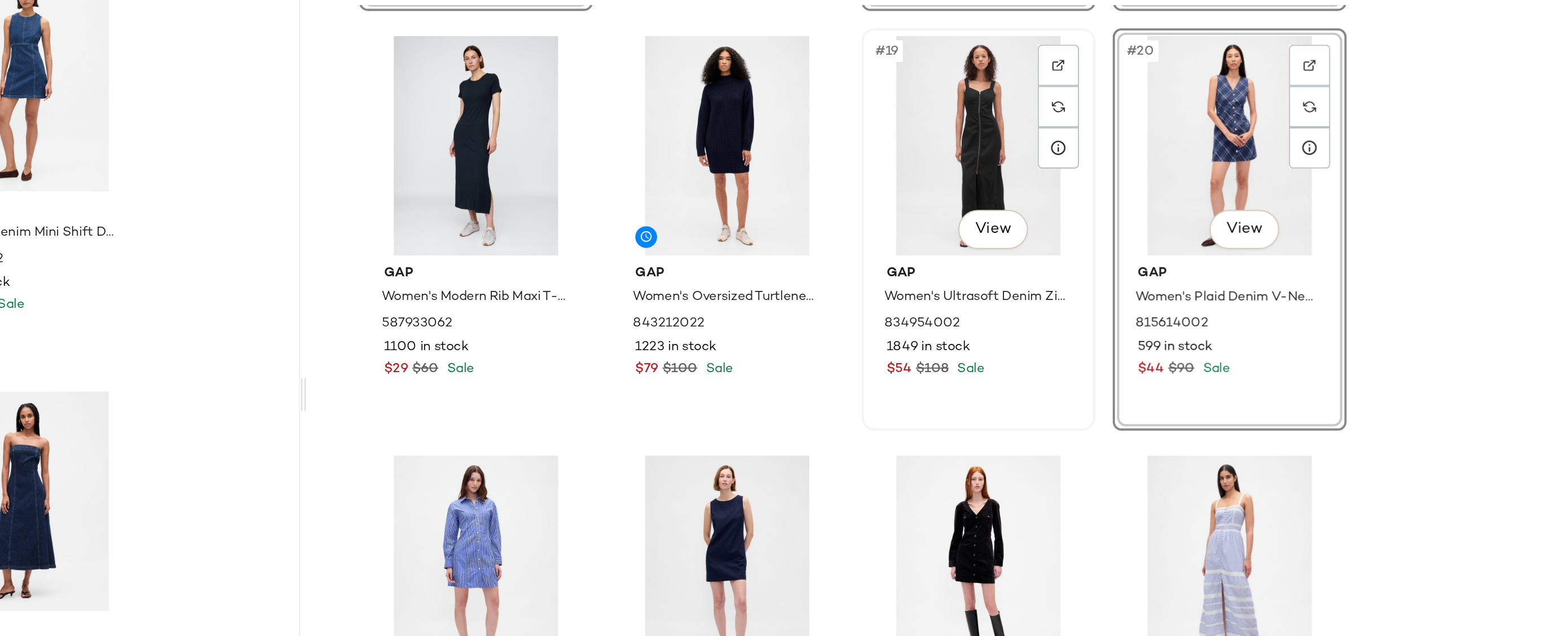
click at [1225, 225] on div "#19 View" at bounding box center [1230, 222] width 114 height 114
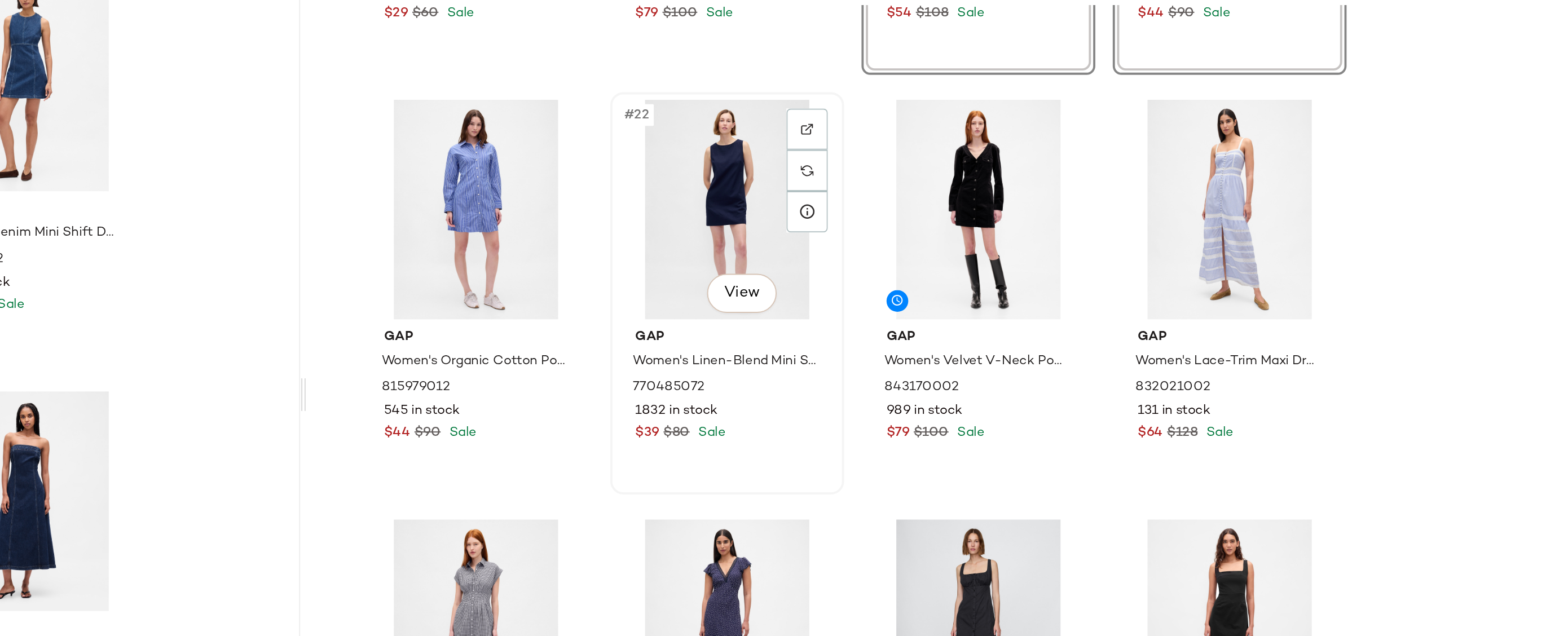
scroll to position [1209, 0]
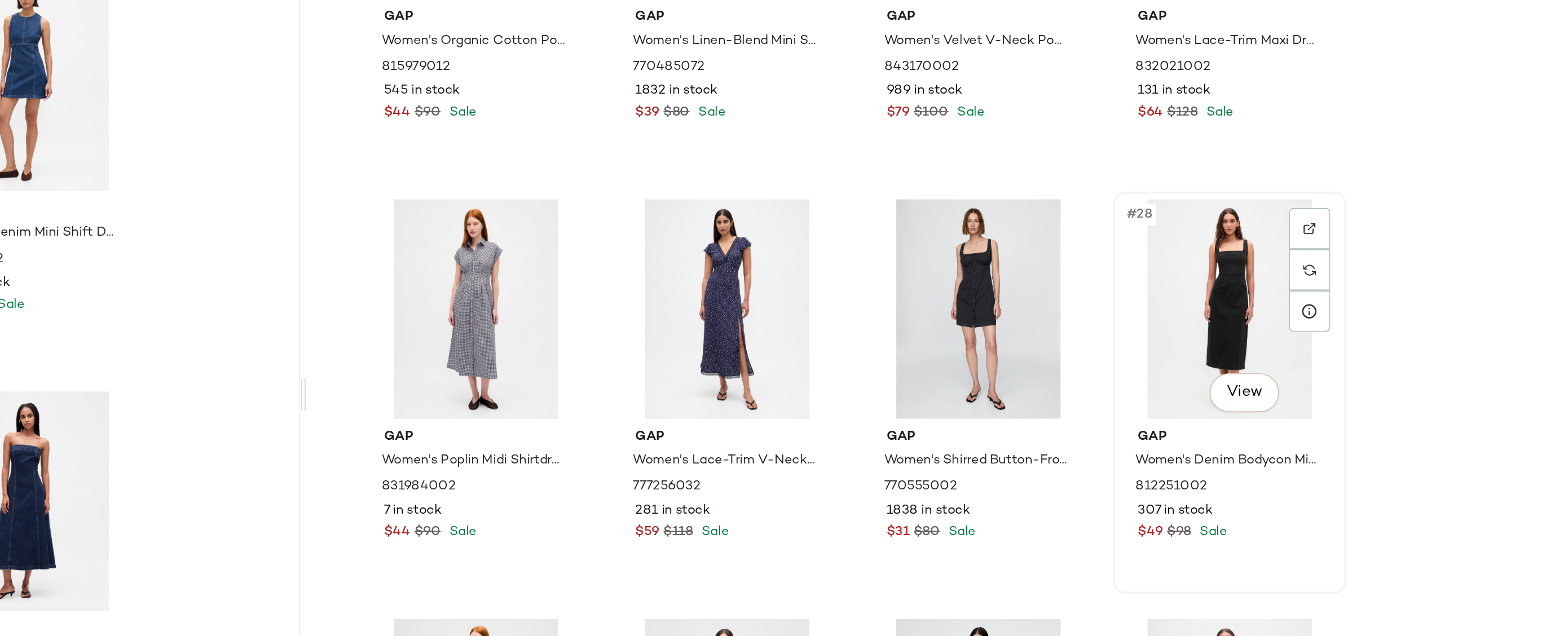
click at [1359, 299] on div "#28 View" at bounding box center [1360, 306] width 114 height 114
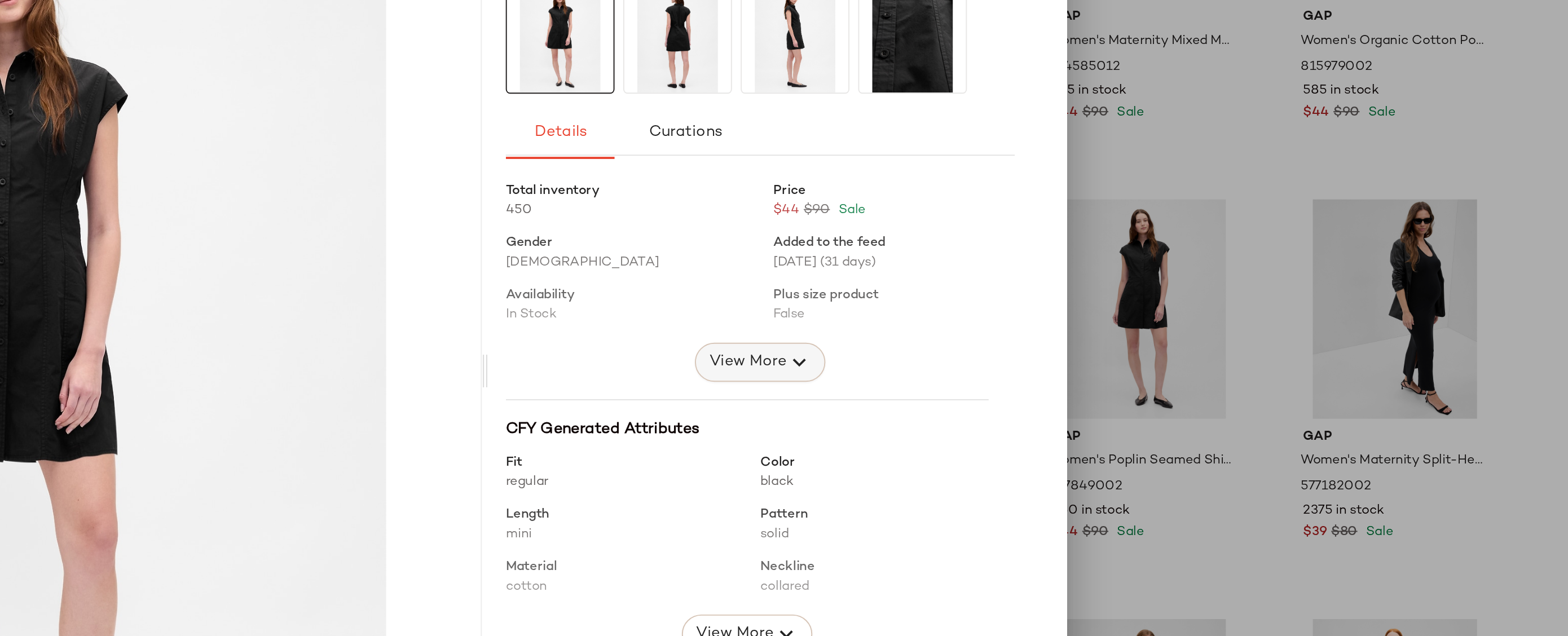
click at [1022, 338] on span "View More" at bounding box center [1024, 333] width 41 height 14
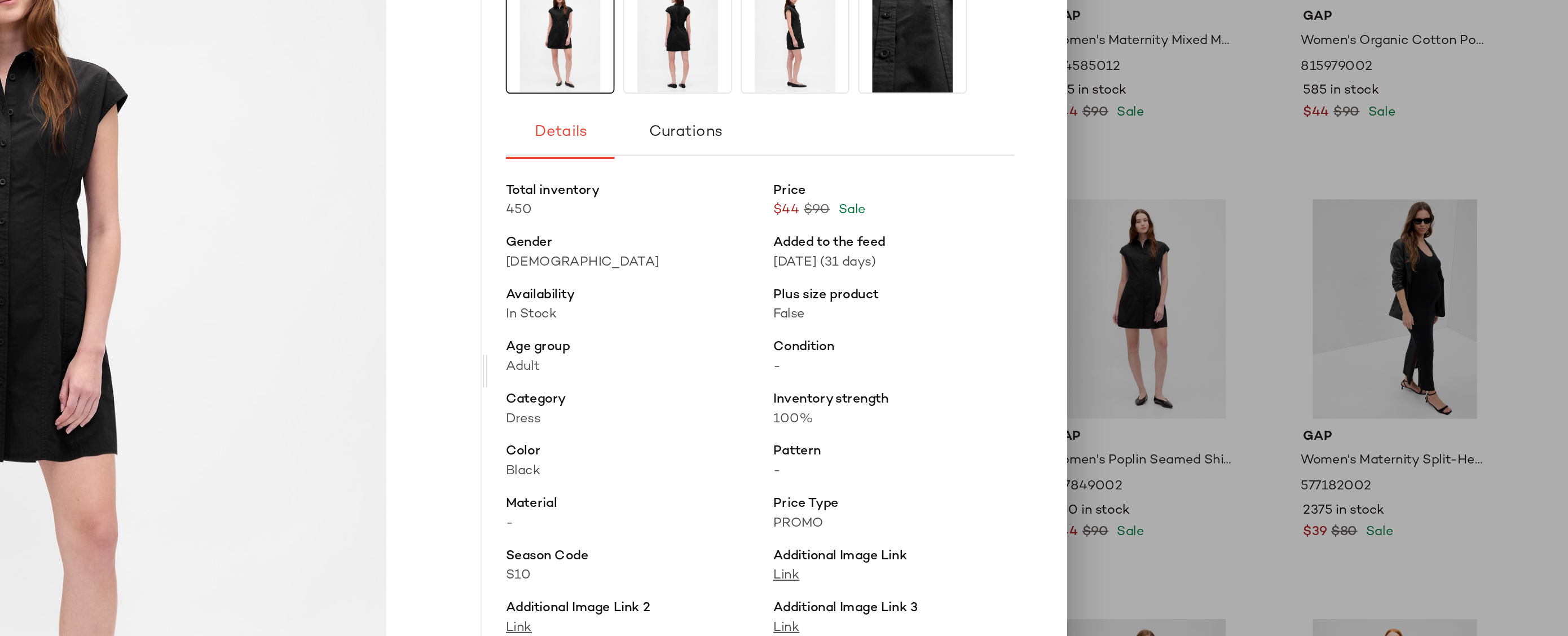
scroll to position [9, 0]
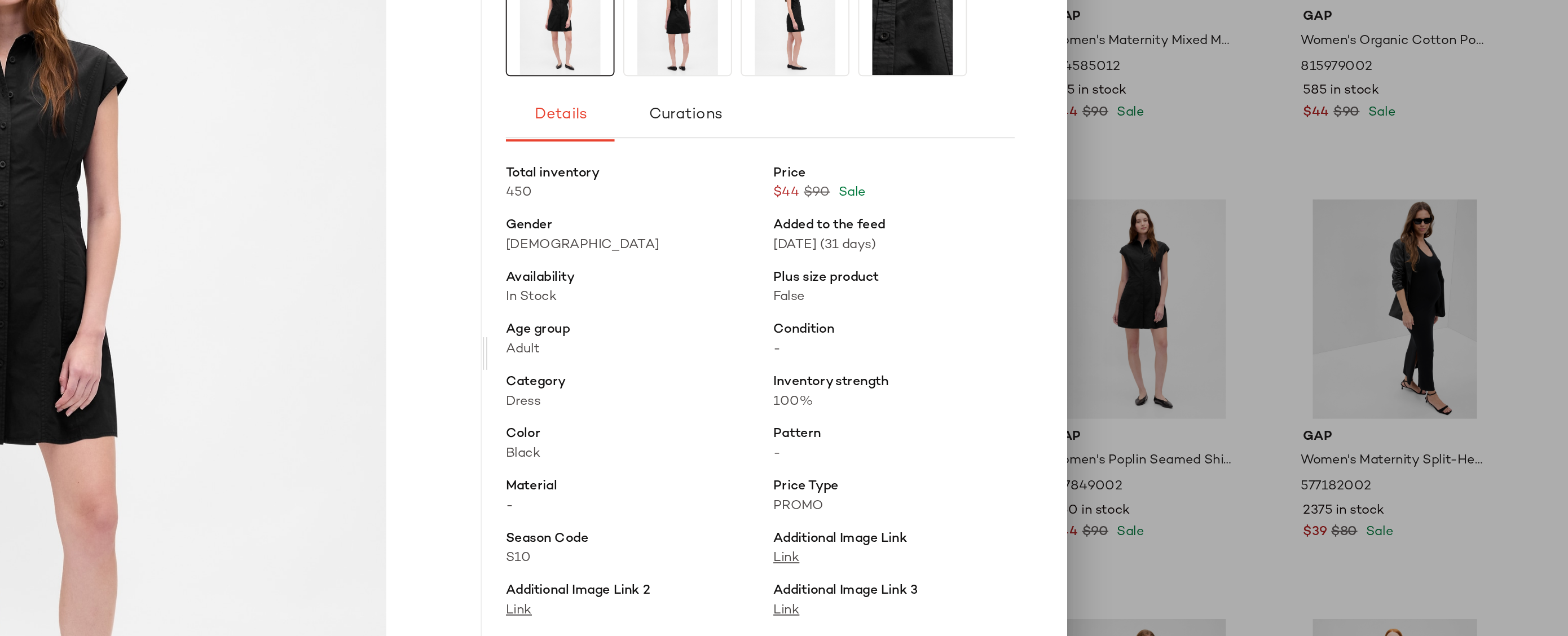
click at [1267, 315] on div at bounding box center [784, 318] width 1568 height 636
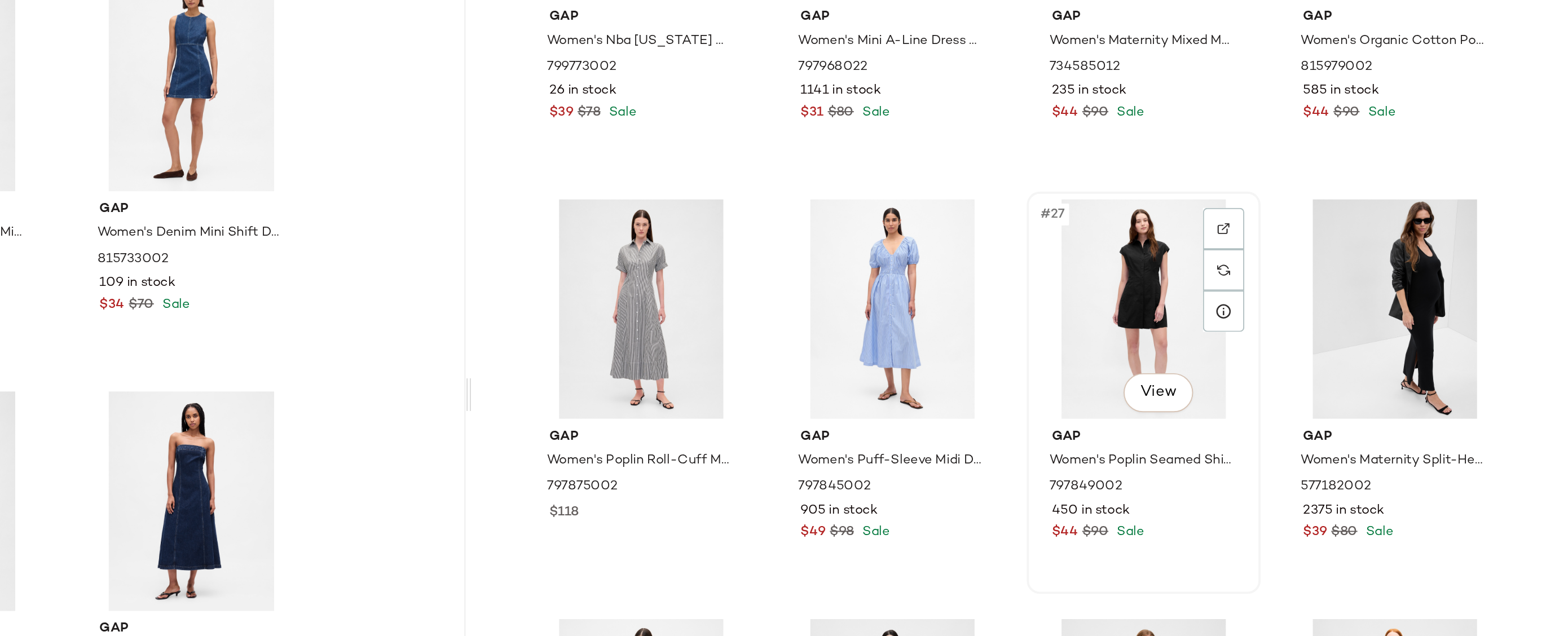
click at [1228, 306] on div "#27 View" at bounding box center [1230, 306] width 114 height 114
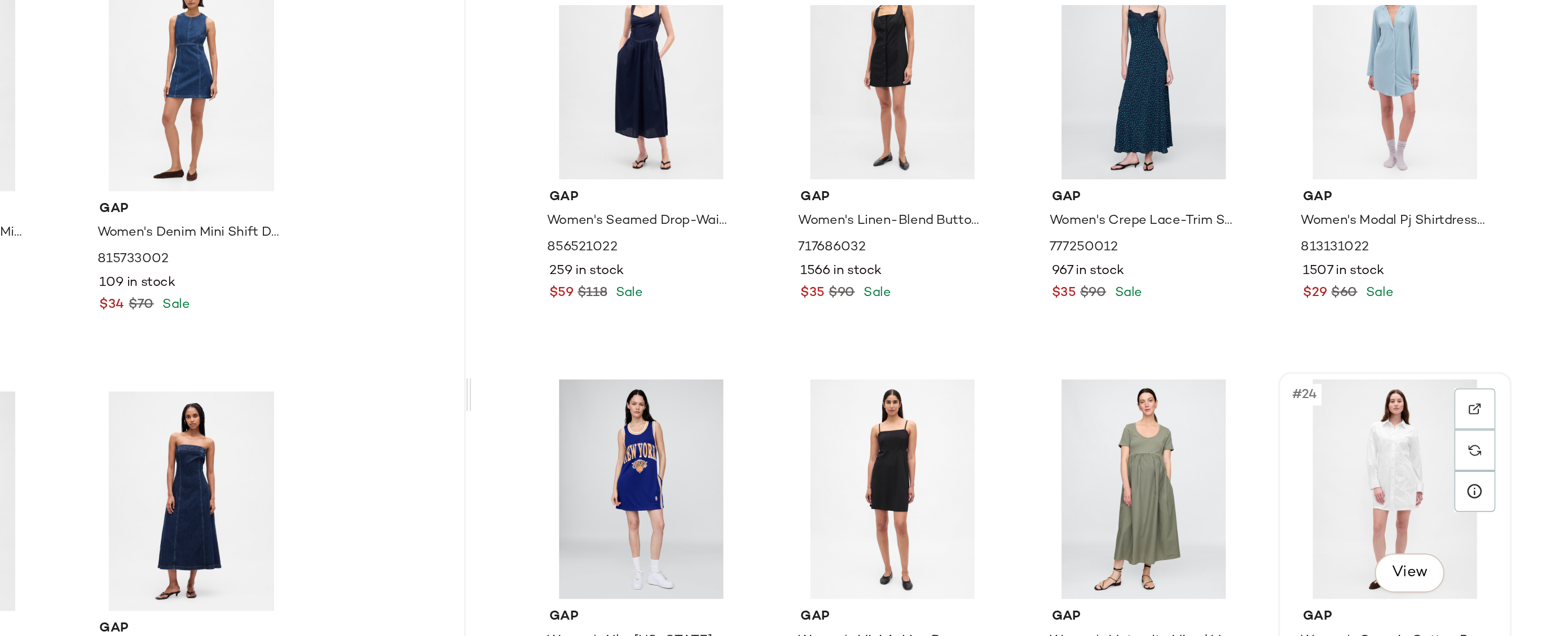
scroll to position [980, 0]
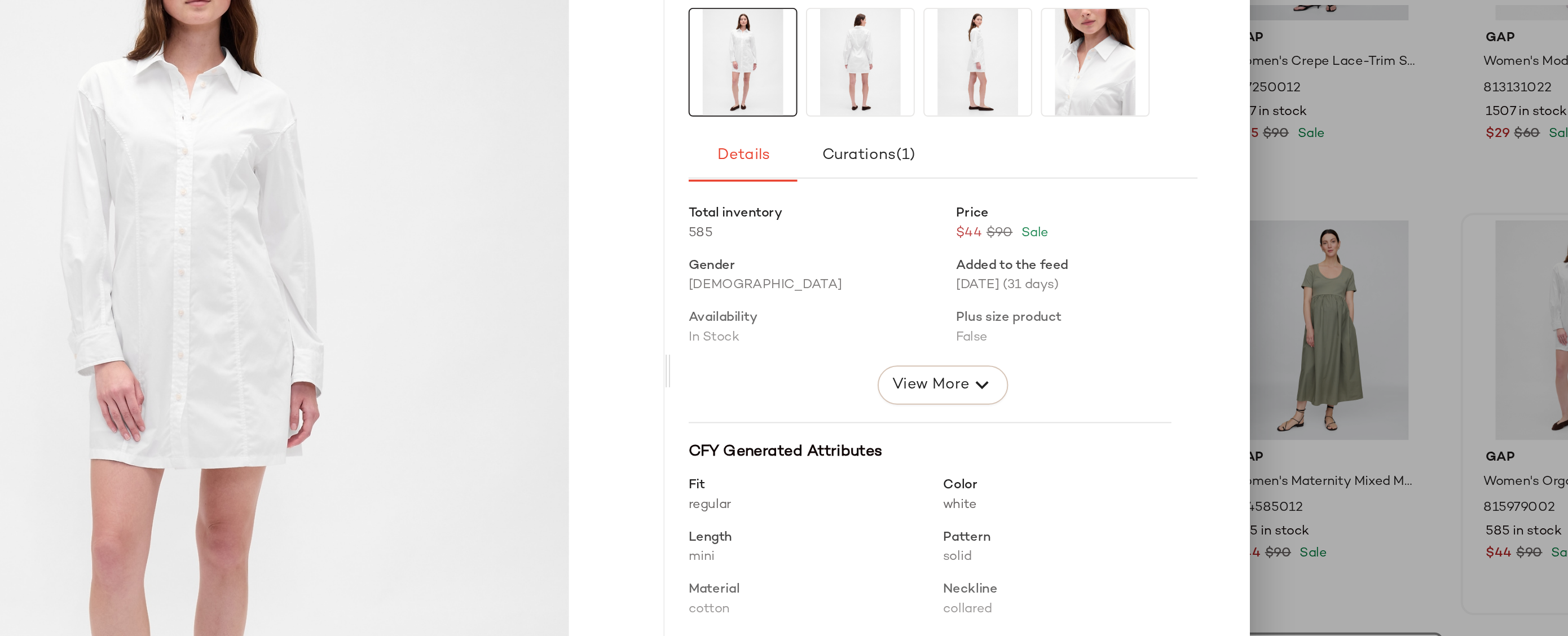
click at [1227, 312] on div at bounding box center [784, 318] width 1568 height 636
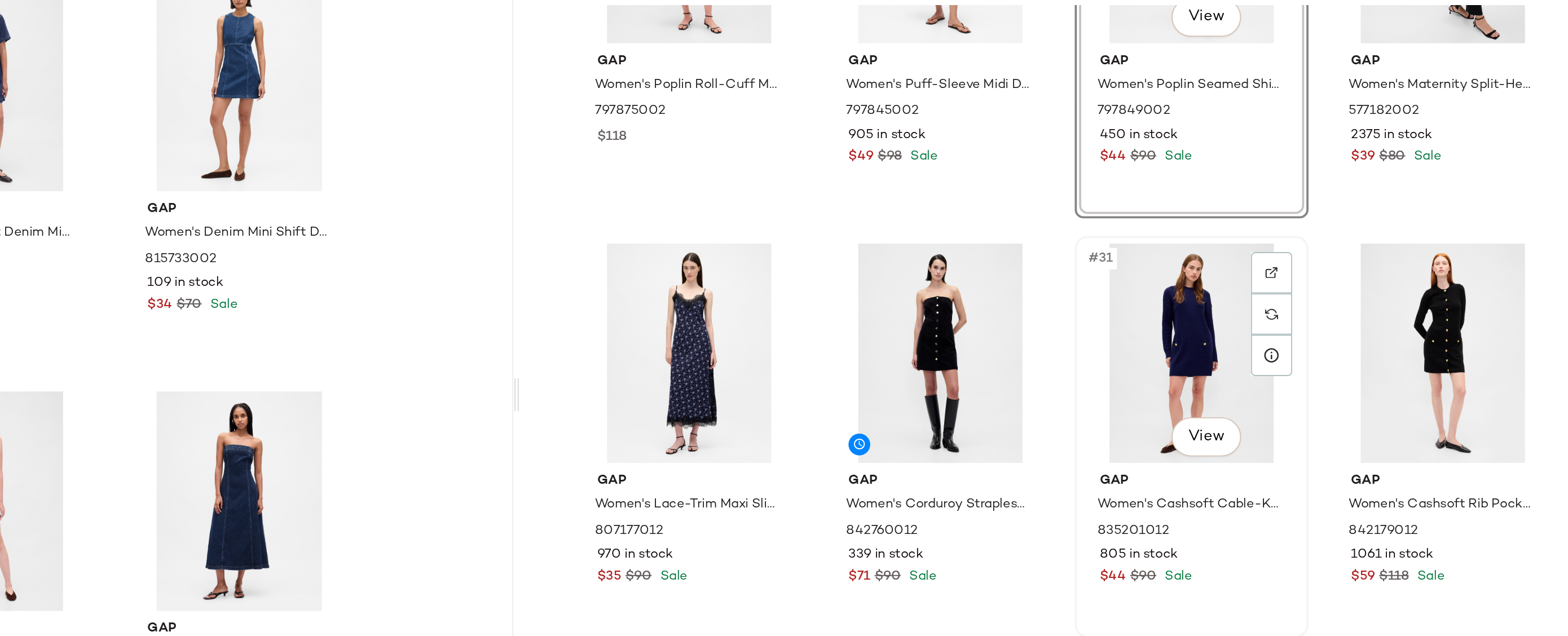
scroll to position [1453, 0]
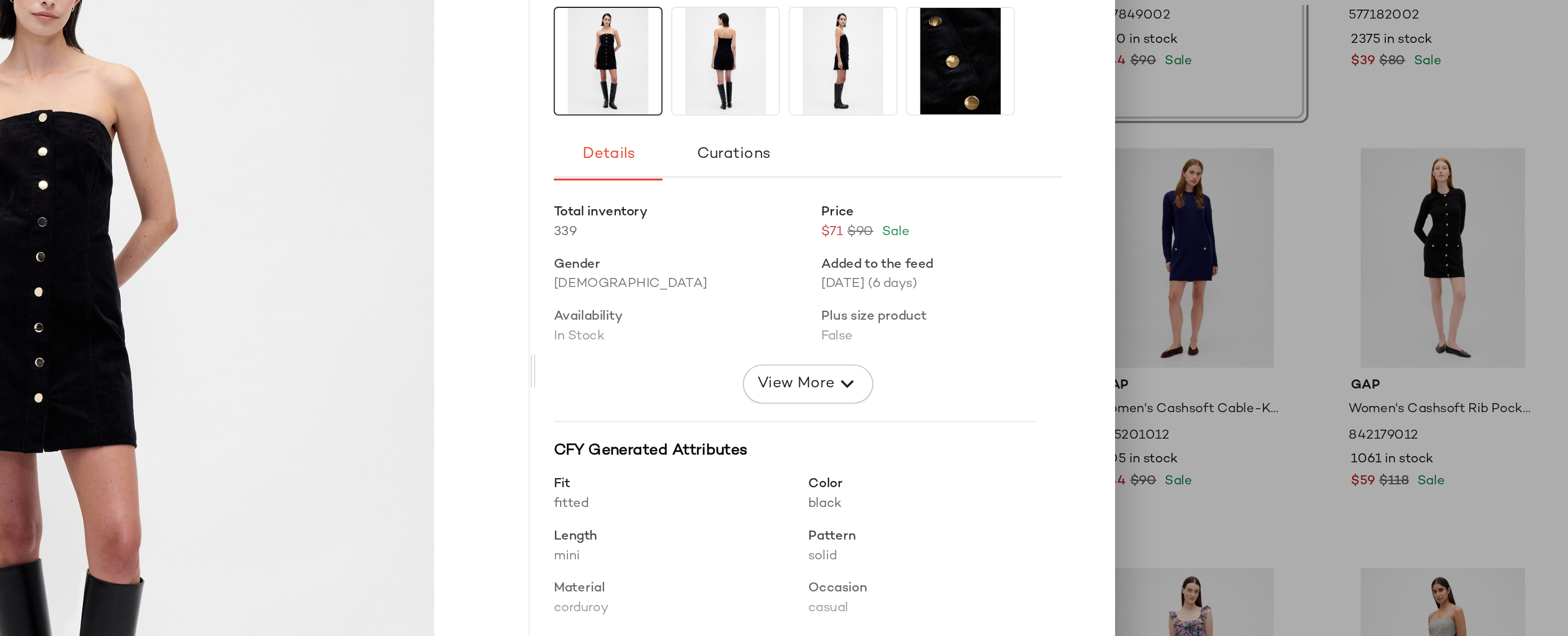
click at [968, 176] on img at bounding box center [988, 177] width 55 height 55
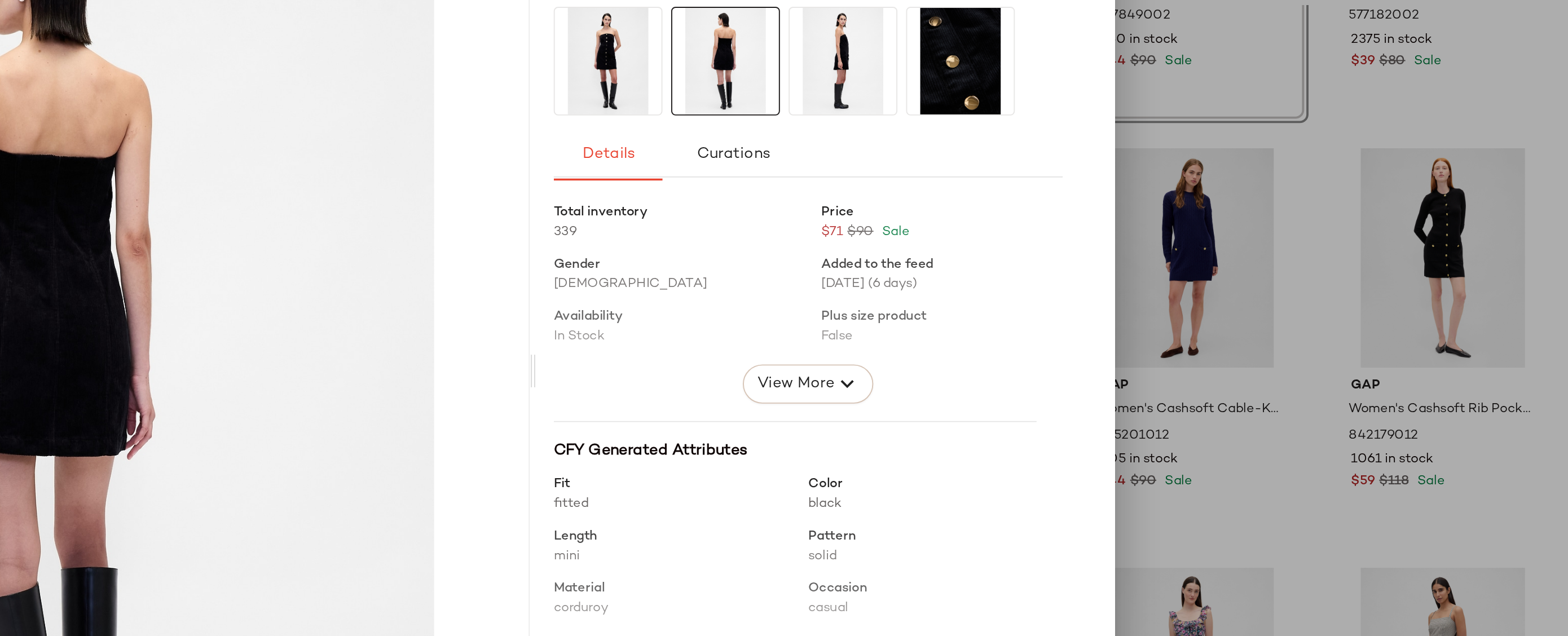
click at [1083, 189] on img at bounding box center [1110, 177] width 55 height 55
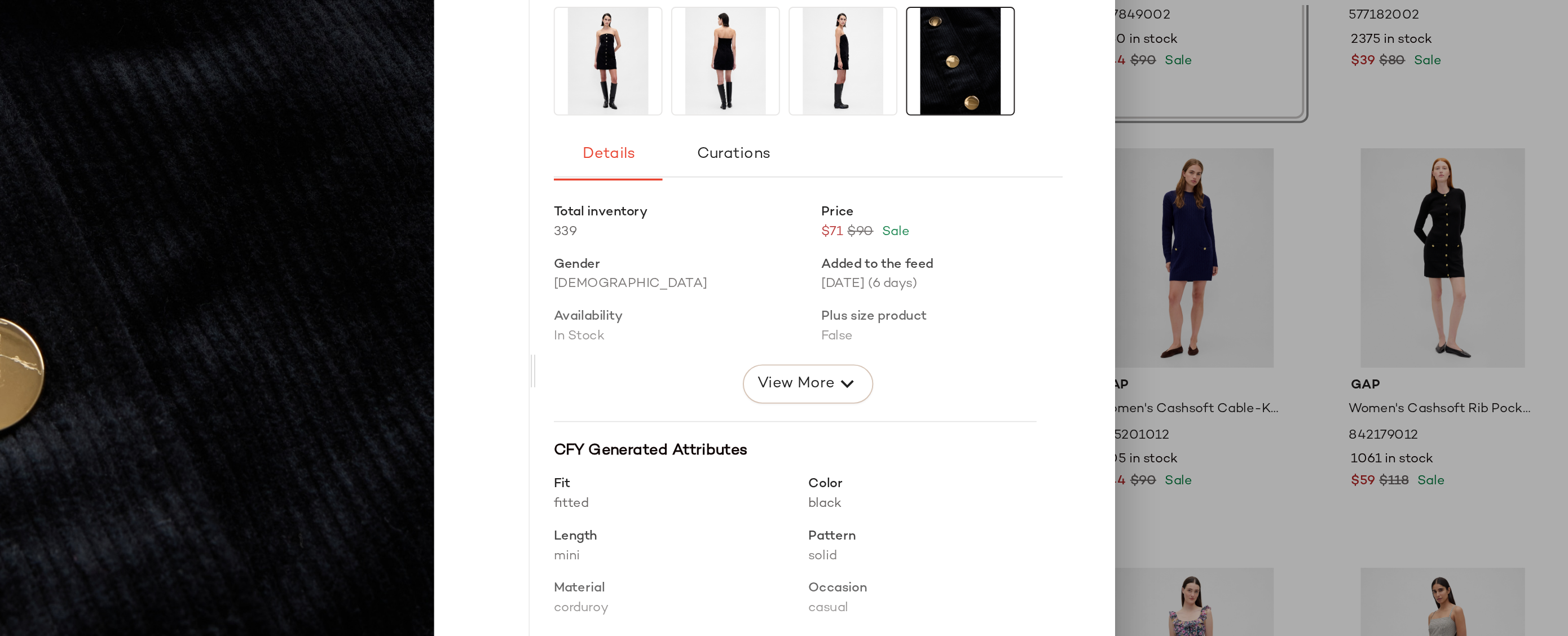
click at [1191, 232] on div at bounding box center [784, 318] width 1568 height 636
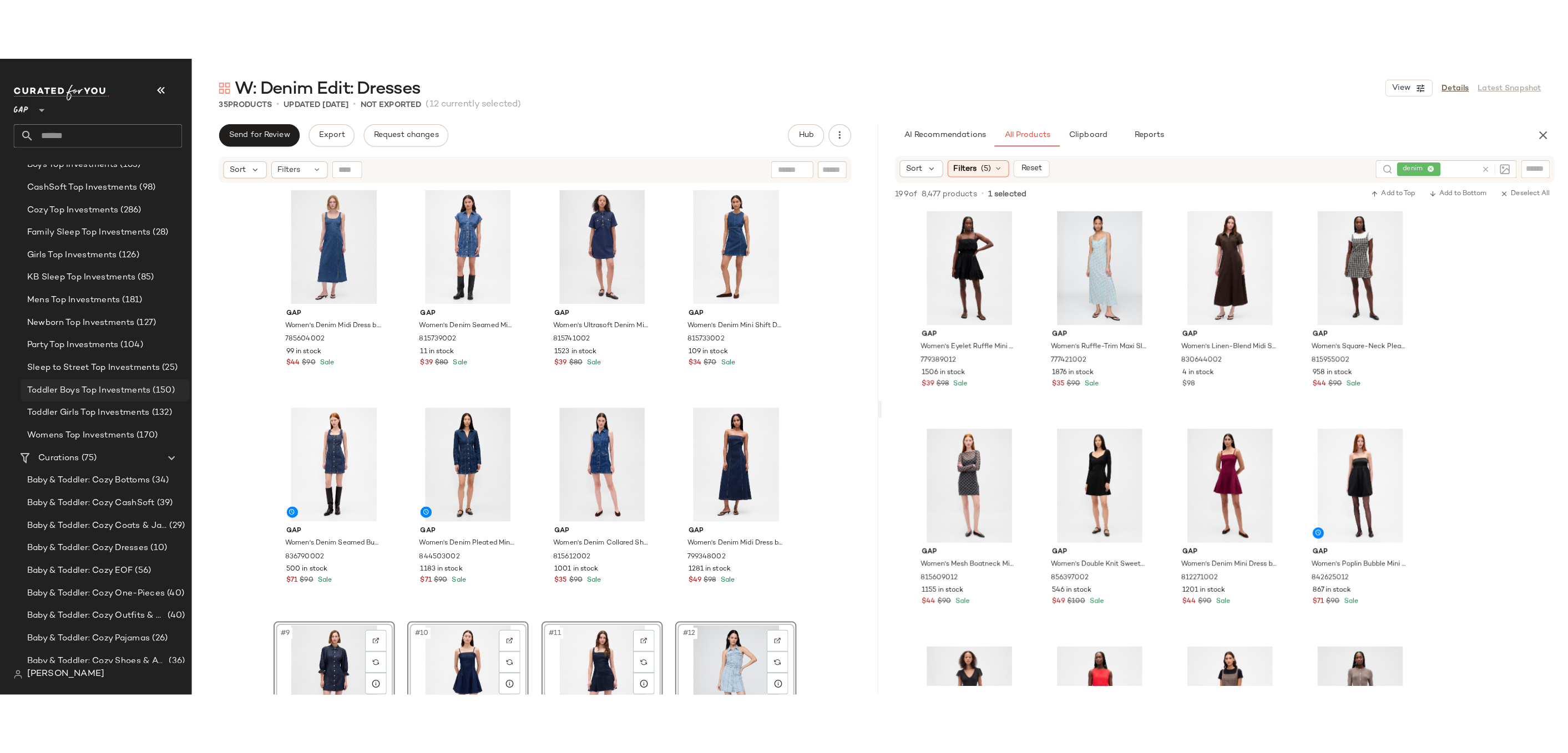
scroll to position [101, 0]
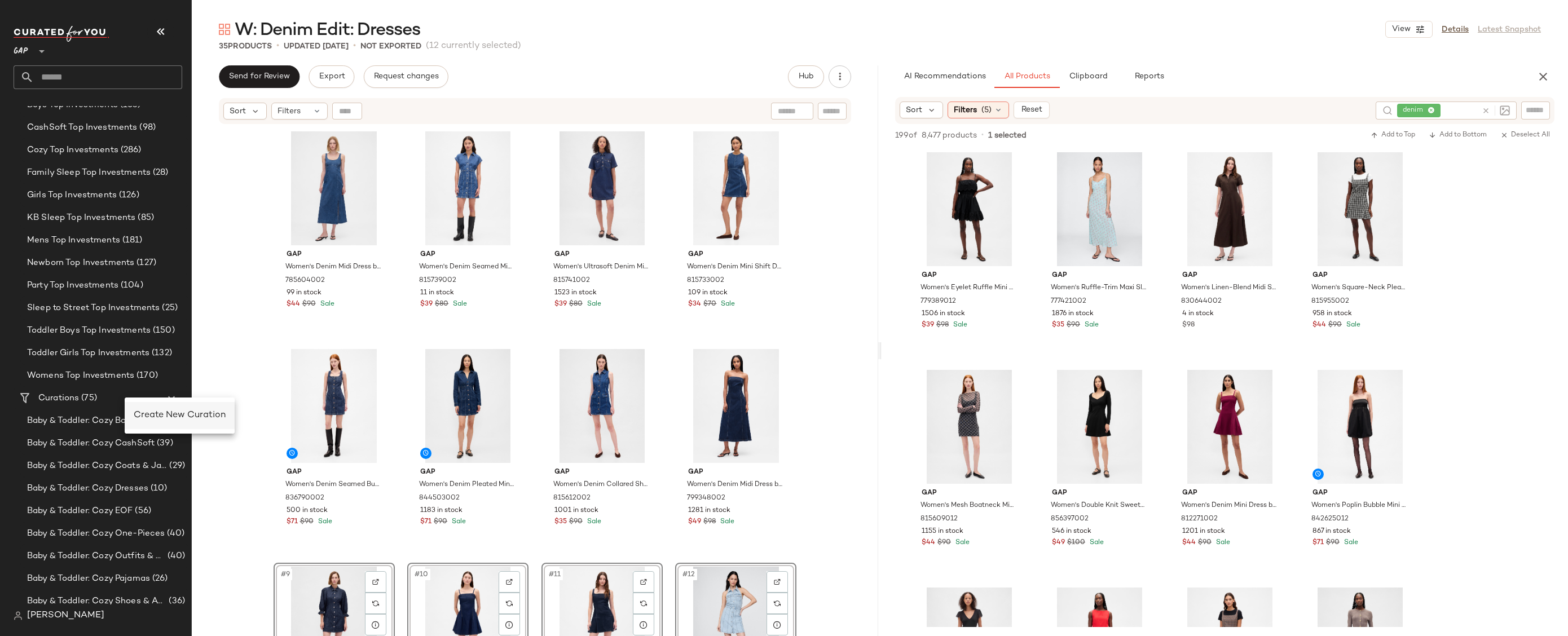
click at [145, 416] on span "Create New Curation" at bounding box center [179, 415] width 92 height 9
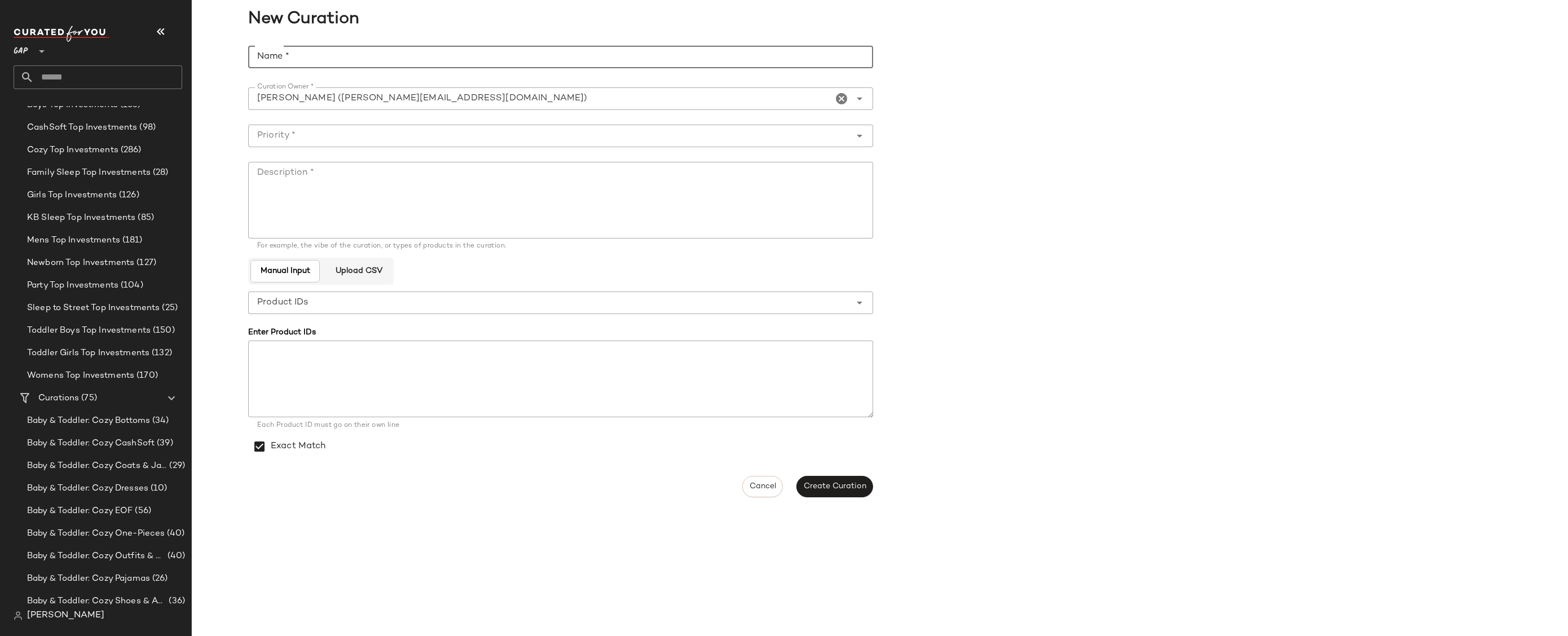
click at [380, 53] on input "Name *" at bounding box center [561, 56] width 625 height 22
paste input "**********"
drag, startPoint x: 430, startPoint y: 53, endPoint x: 325, endPoint y: 51, distance: 105.0
click at [325, 51] on input "**********" at bounding box center [561, 56] width 625 height 22
type input "**********"
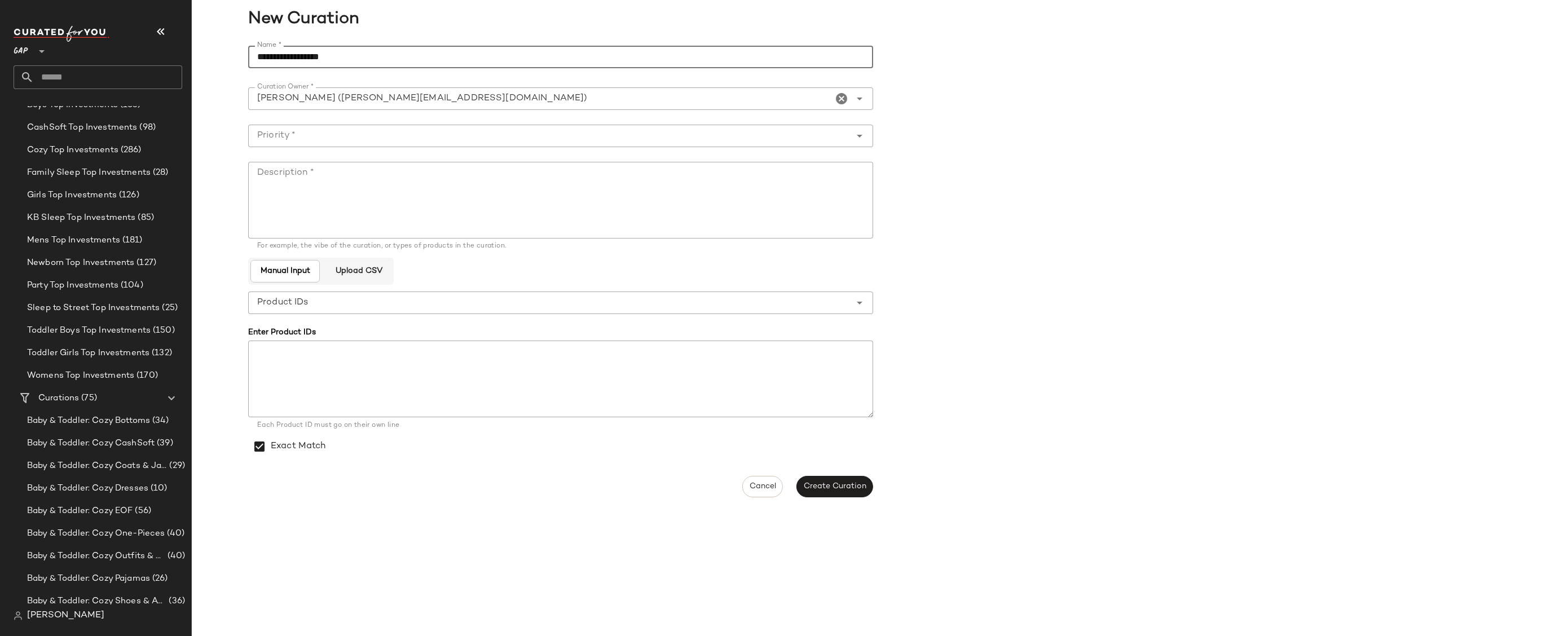
click at [407, 223] on textarea "Description *" at bounding box center [561, 200] width 625 height 77
paste textarea "**********"
type textarea "**********"
click at [572, 134] on input "Priority *" at bounding box center [549, 136] width 602 height 14
click at [492, 195] on div "High Priority (1)" at bounding box center [561, 192] width 607 height 14
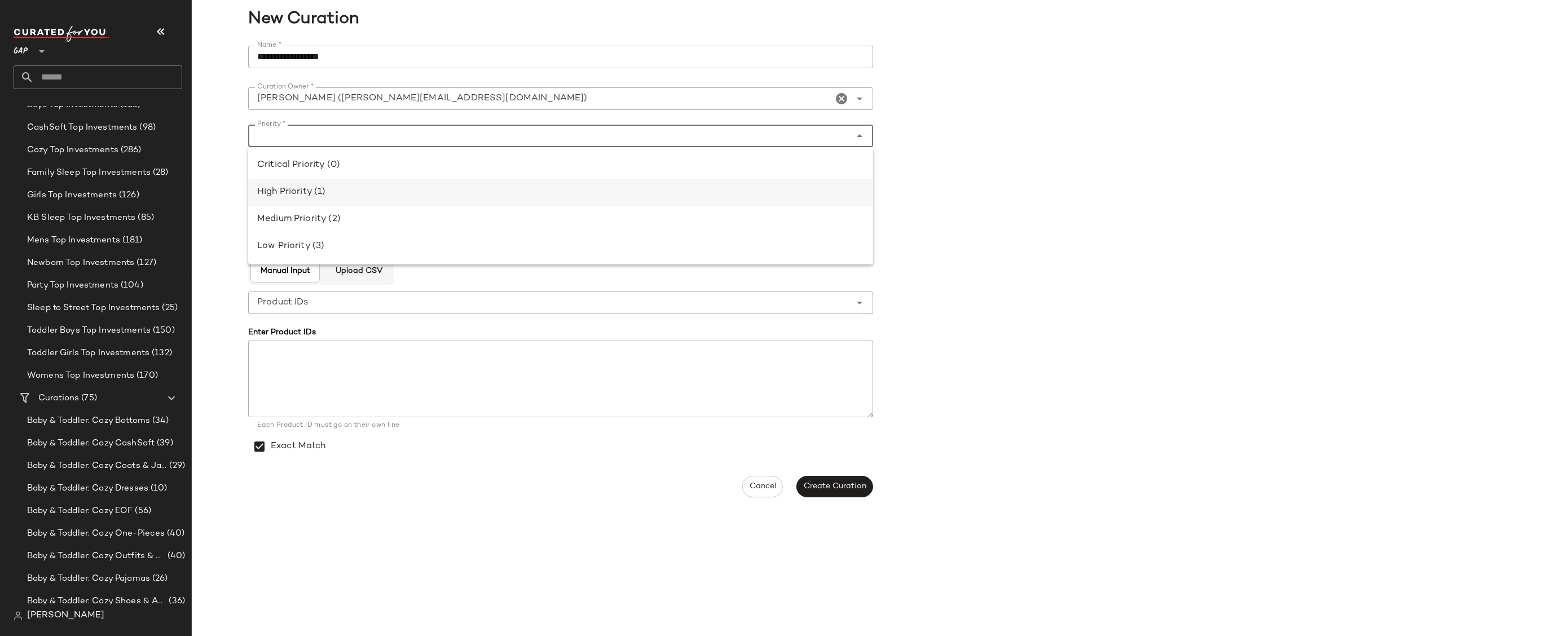
type input "**********"
click at [850, 485] on span "Create Curation" at bounding box center [835, 486] width 63 height 9
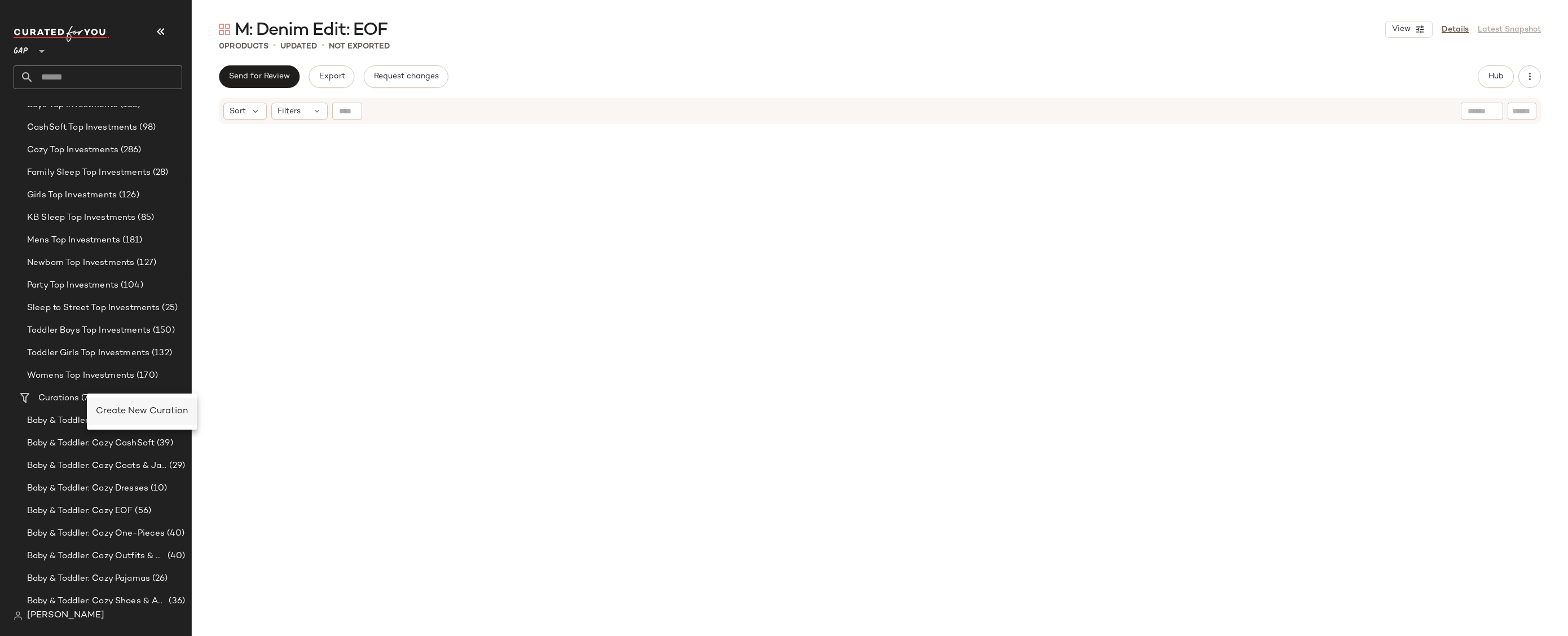
click at [116, 411] on span "Create New Curation" at bounding box center [142, 411] width 92 height 9
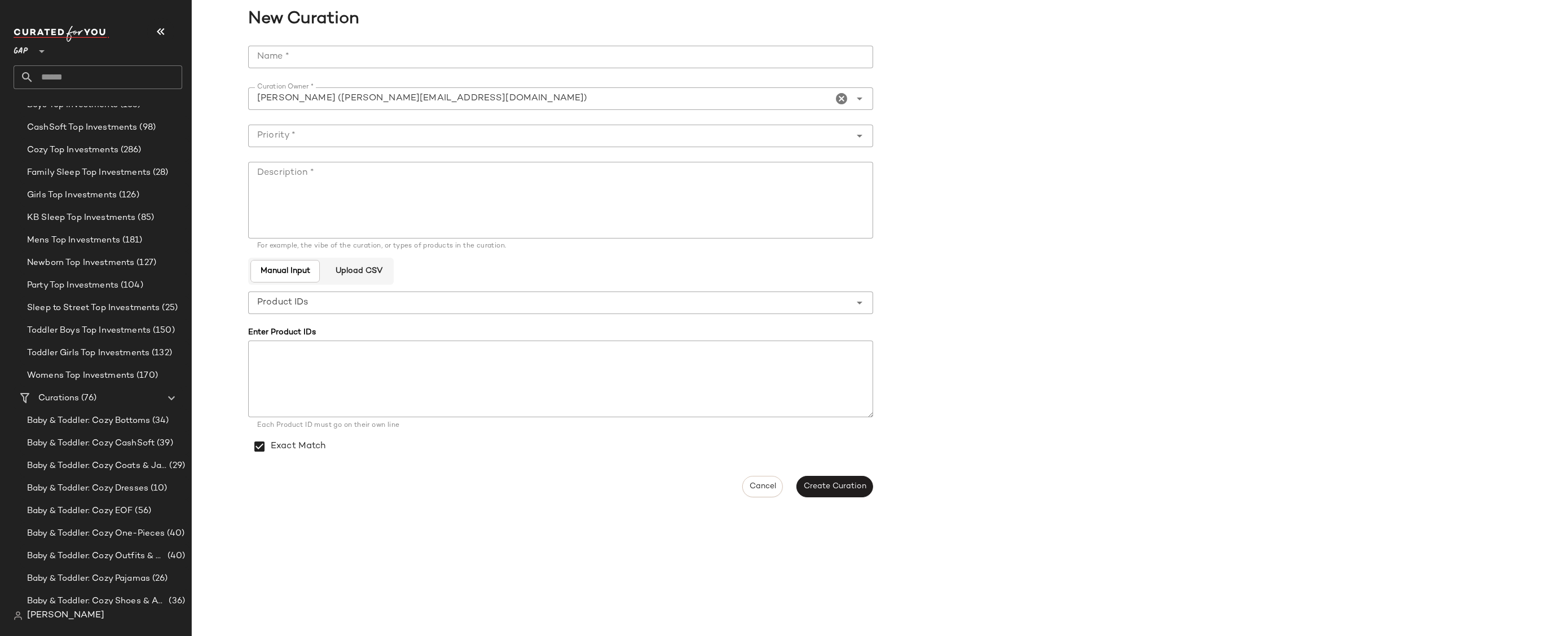
click at [309, 50] on input "Name *" at bounding box center [561, 56] width 625 height 22
paste input "**********"
type input "**********"
click at [422, 186] on textarea "Description *" at bounding box center [561, 200] width 625 height 77
paste textarea "**********"
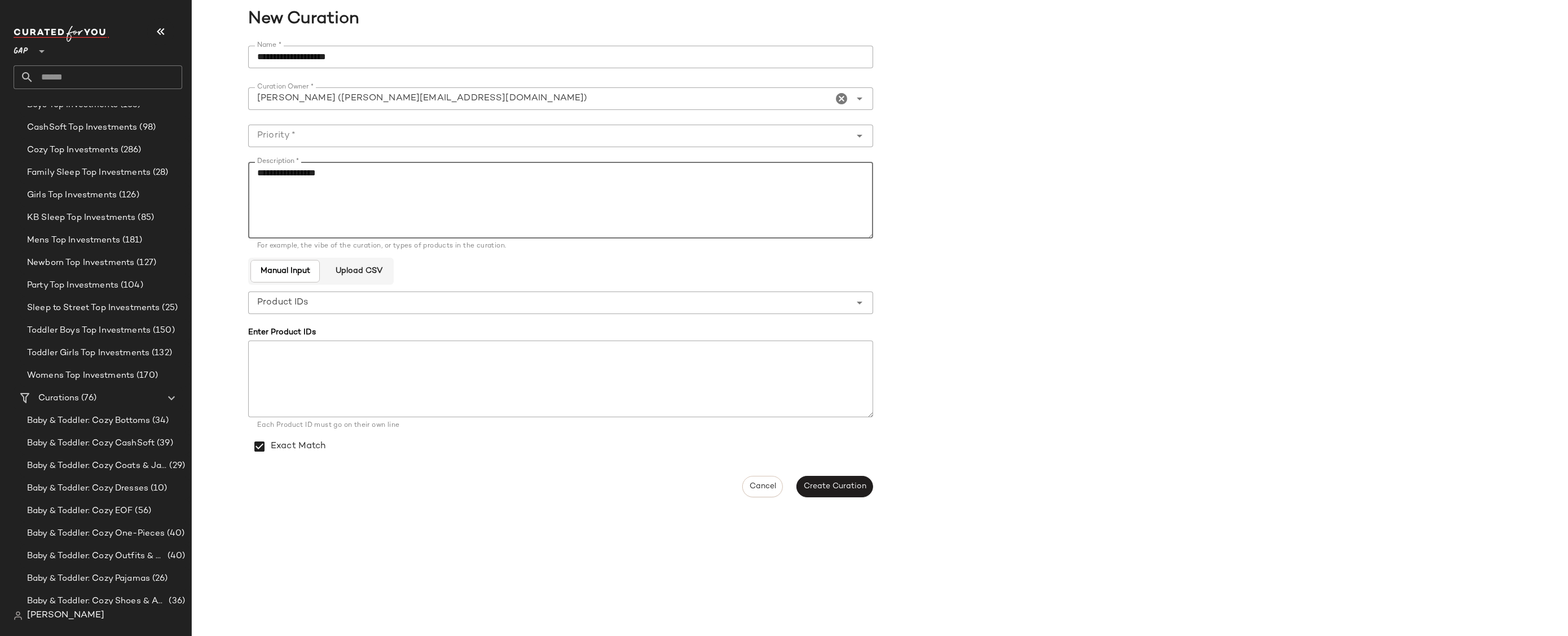
type textarea "**********"
click at [391, 134] on input "Priority *" at bounding box center [549, 136] width 602 height 14
click at [347, 193] on div "High Priority (1)" at bounding box center [561, 192] width 607 height 14
type input "**********"
click at [830, 460] on div "Exact Match" at bounding box center [561, 447] width 625 height 32
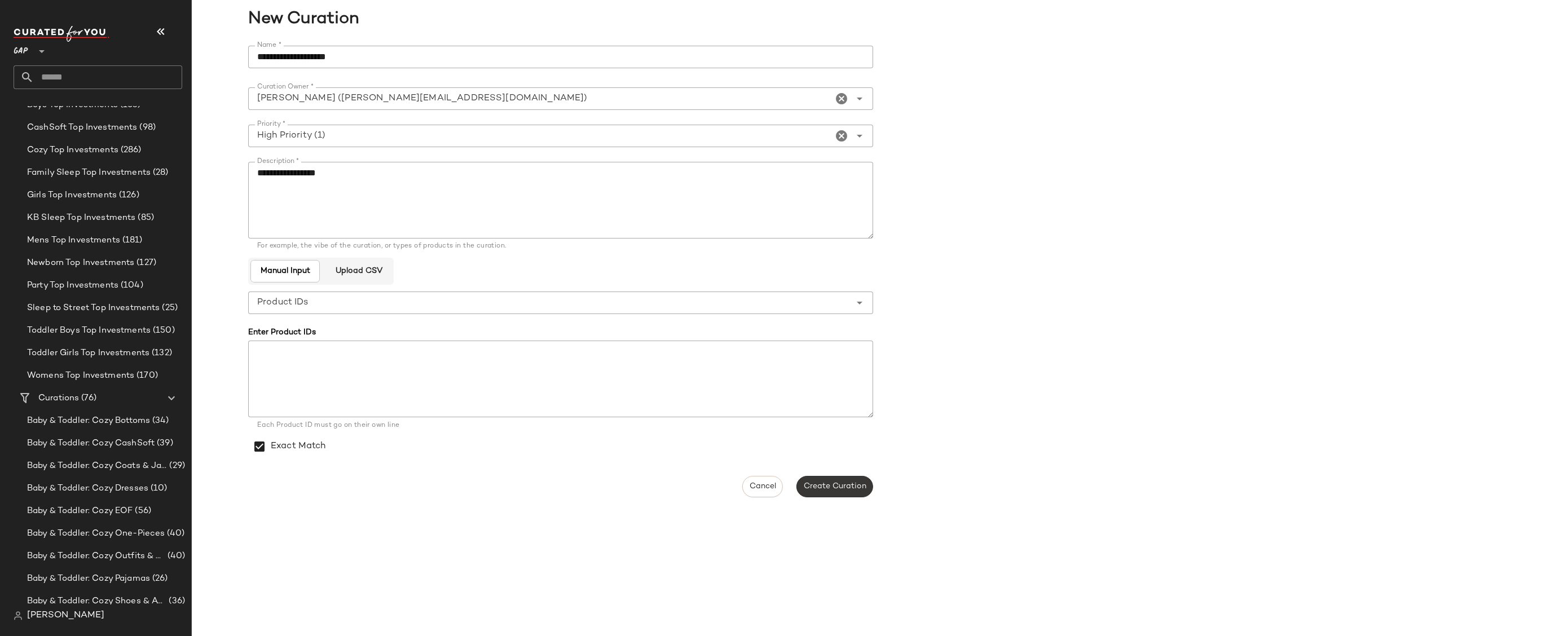
click at [831, 476] on button "Create Curation" at bounding box center [835, 486] width 77 height 22
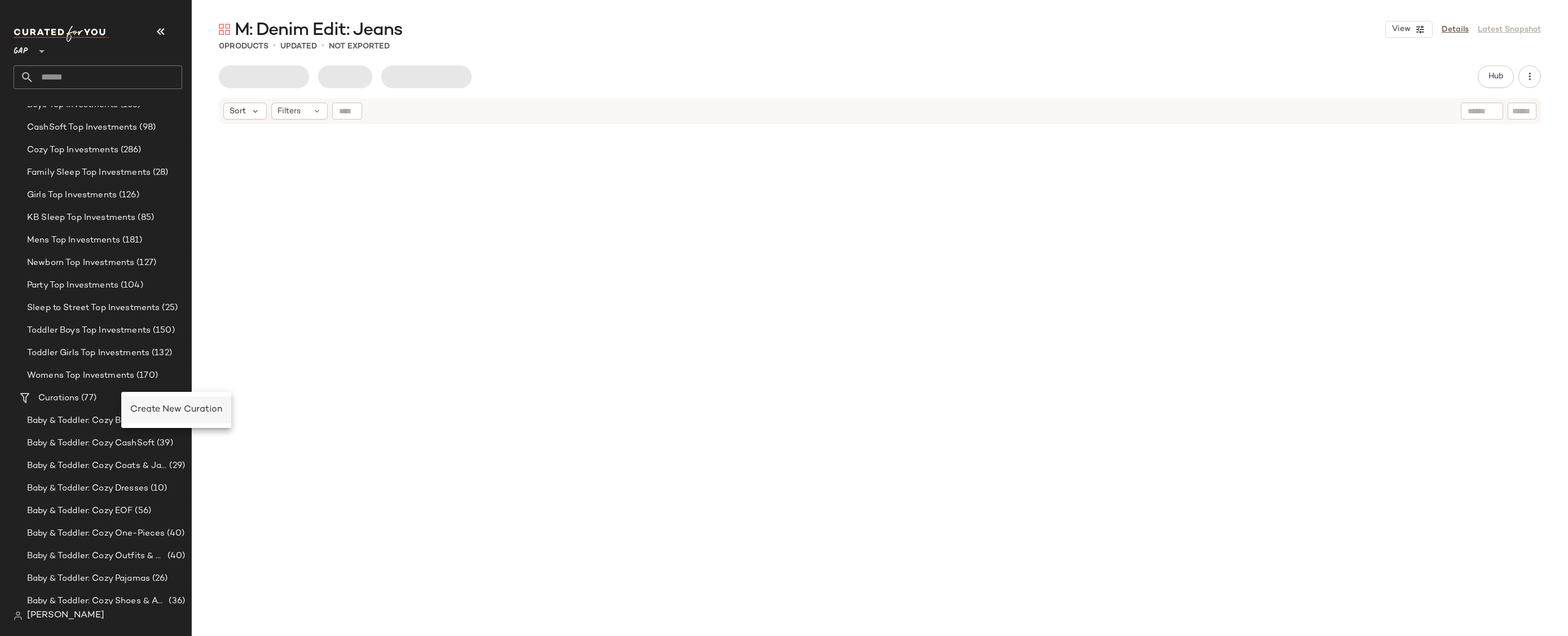
click at [151, 411] on span "Create New Curation" at bounding box center [176, 409] width 92 height 9
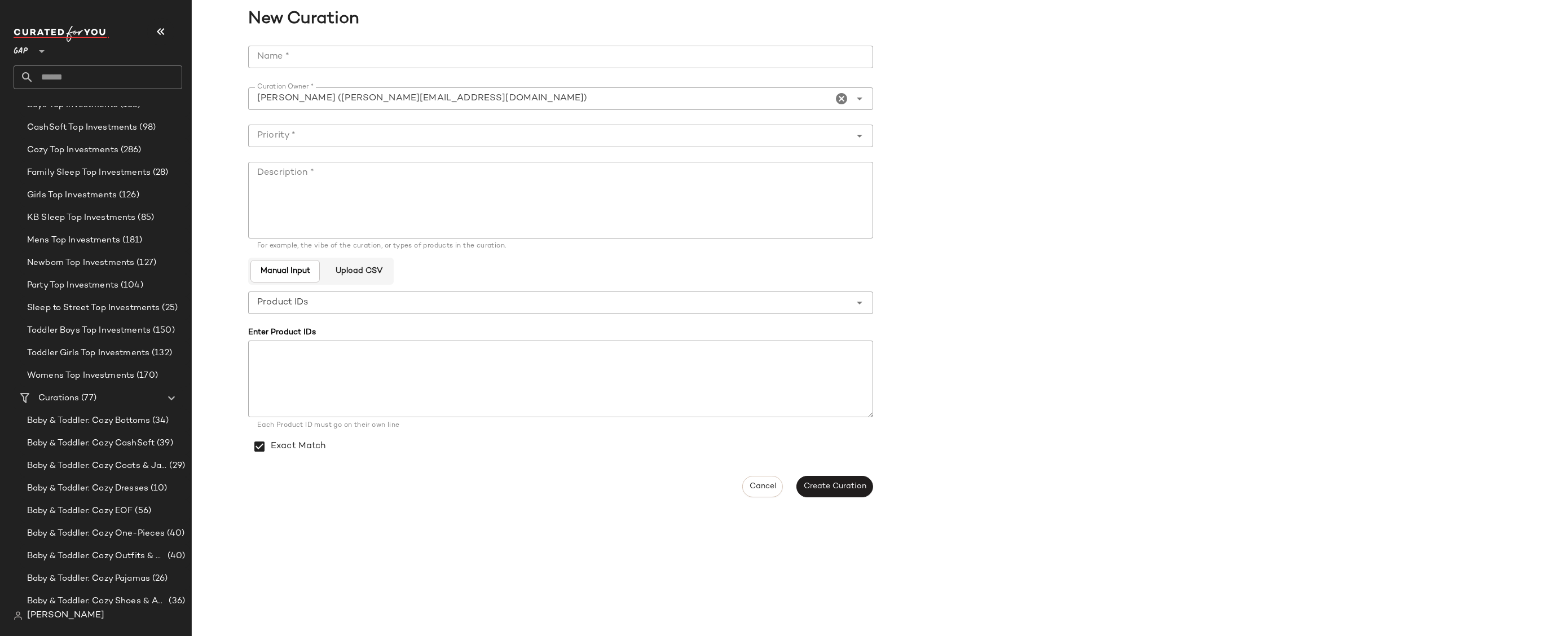
click at [297, 30] on span "New Curation" at bounding box center [877, 19] width 1370 height 25
click at [309, 61] on input "Name *" at bounding box center [561, 56] width 625 height 22
paste input "**********"
type input "**********"
click at [448, 190] on textarea "Description *" at bounding box center [561, 200] width 625 height 77
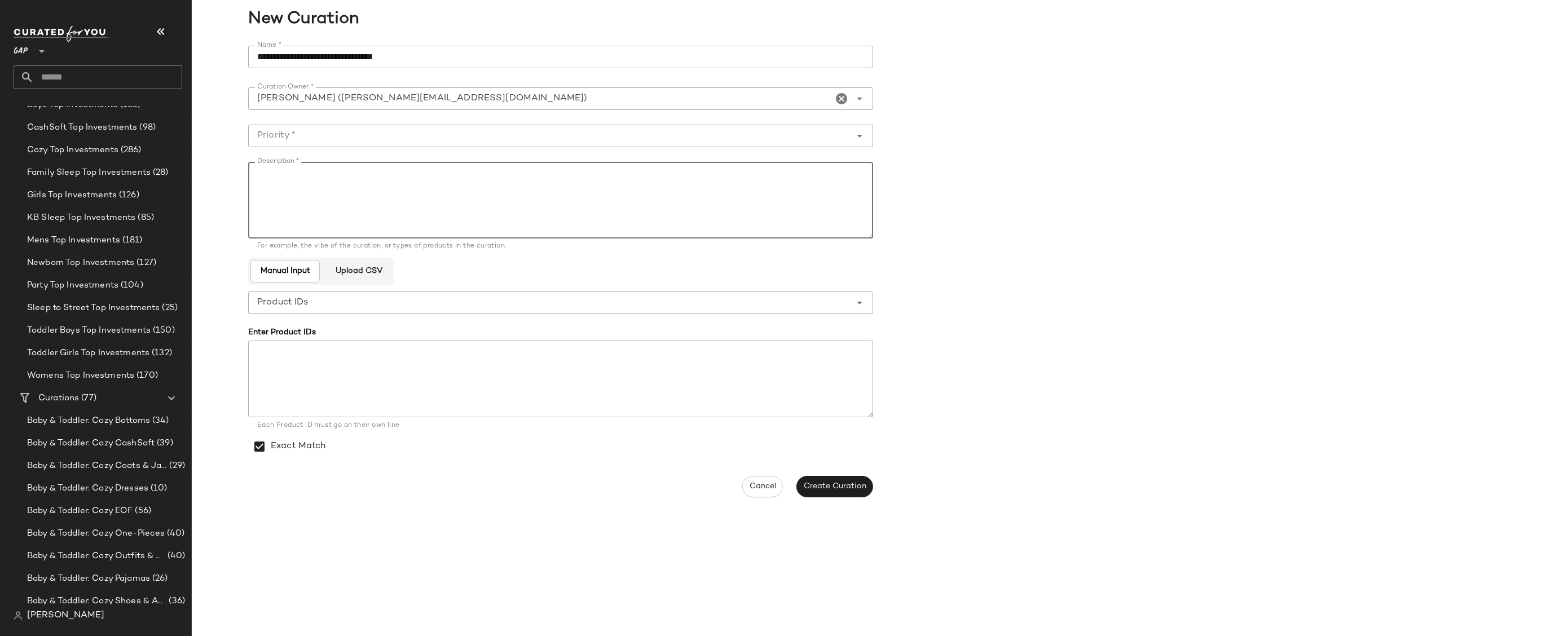
paste textarea "**********"
type textarea "**********"
click at [812, 492] on button "Create Curation" at bounding box center [835, 486] width 77 height 22
click at [552, 137] on input "Priority *" at bounding box center [549, 136] width 602 height 14
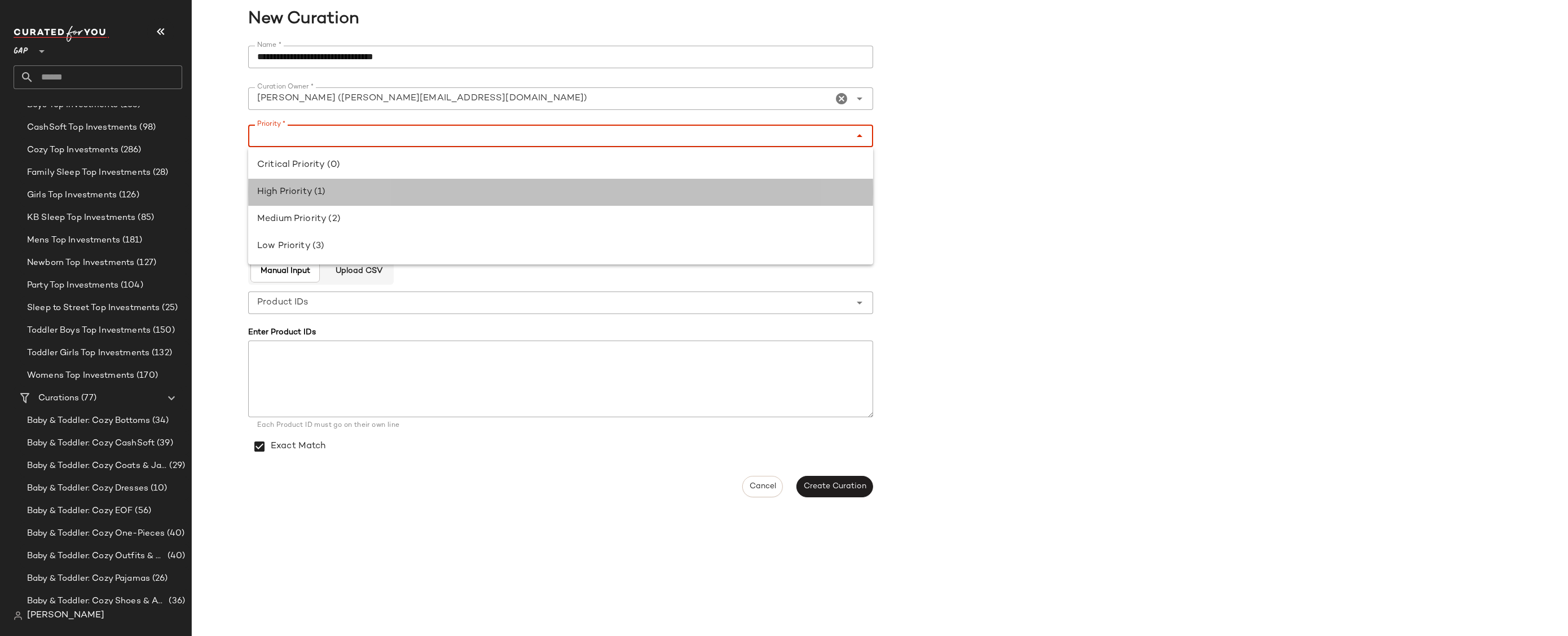
click at [399, 197] on div "High Priority (1)" at bounding box center [561, 192] width 607 height 14
type input "**********"
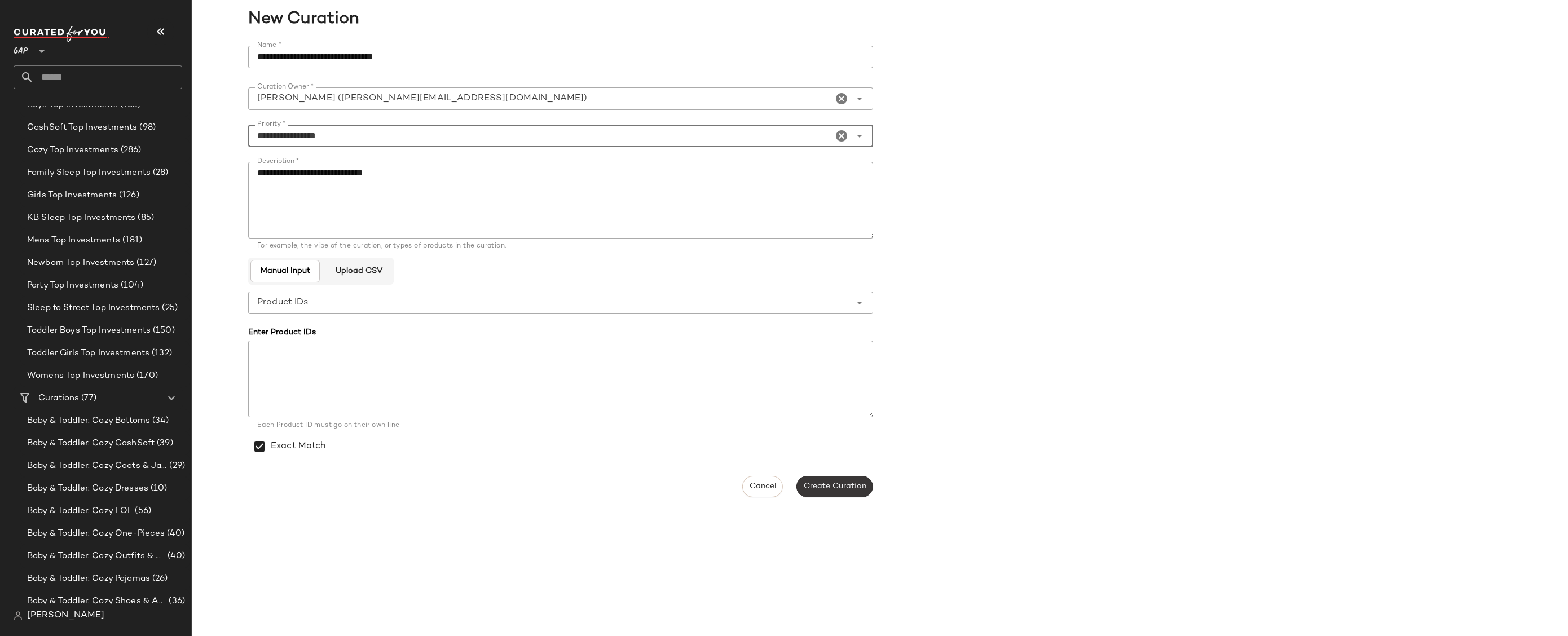
click at [863, 490] on span "Create Curation" at bounding box center [835, 486] width 63 height 9
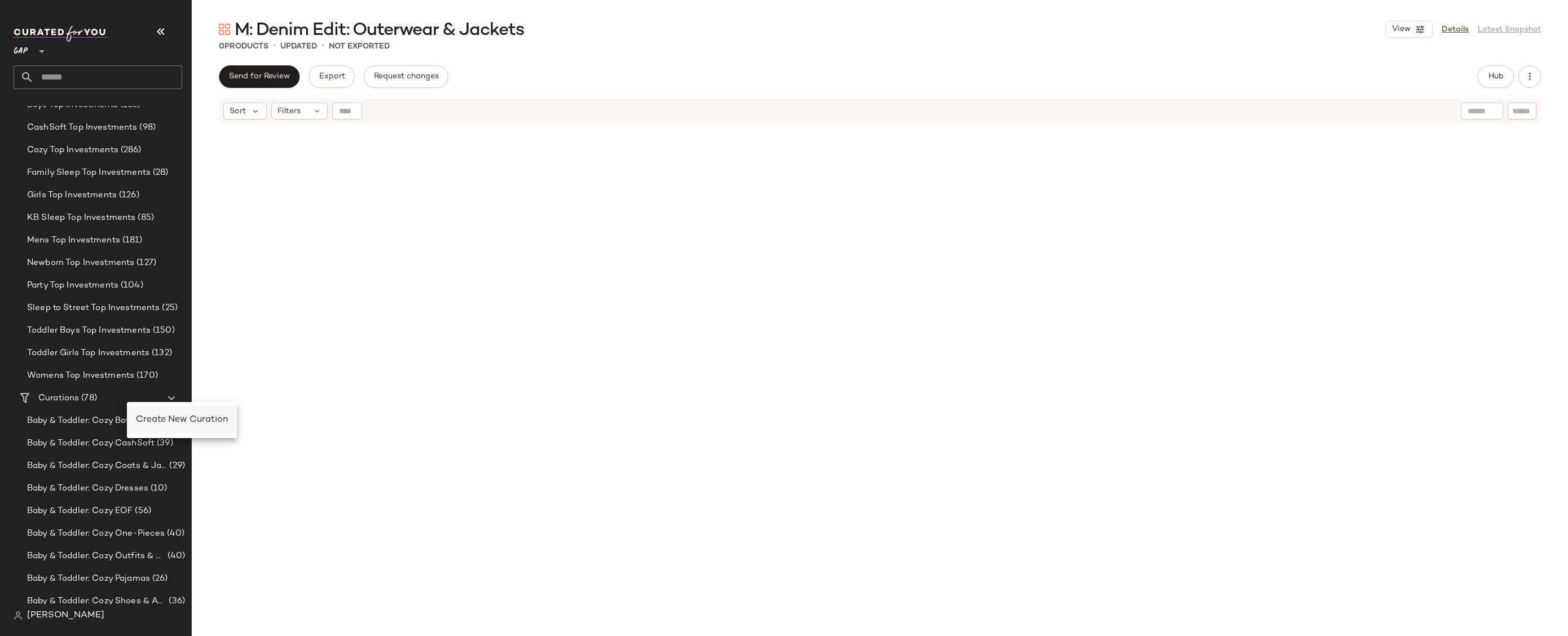
click at [150, 421] on span "Create New Curation" at bounding box center [182, 419] width 92 height 9
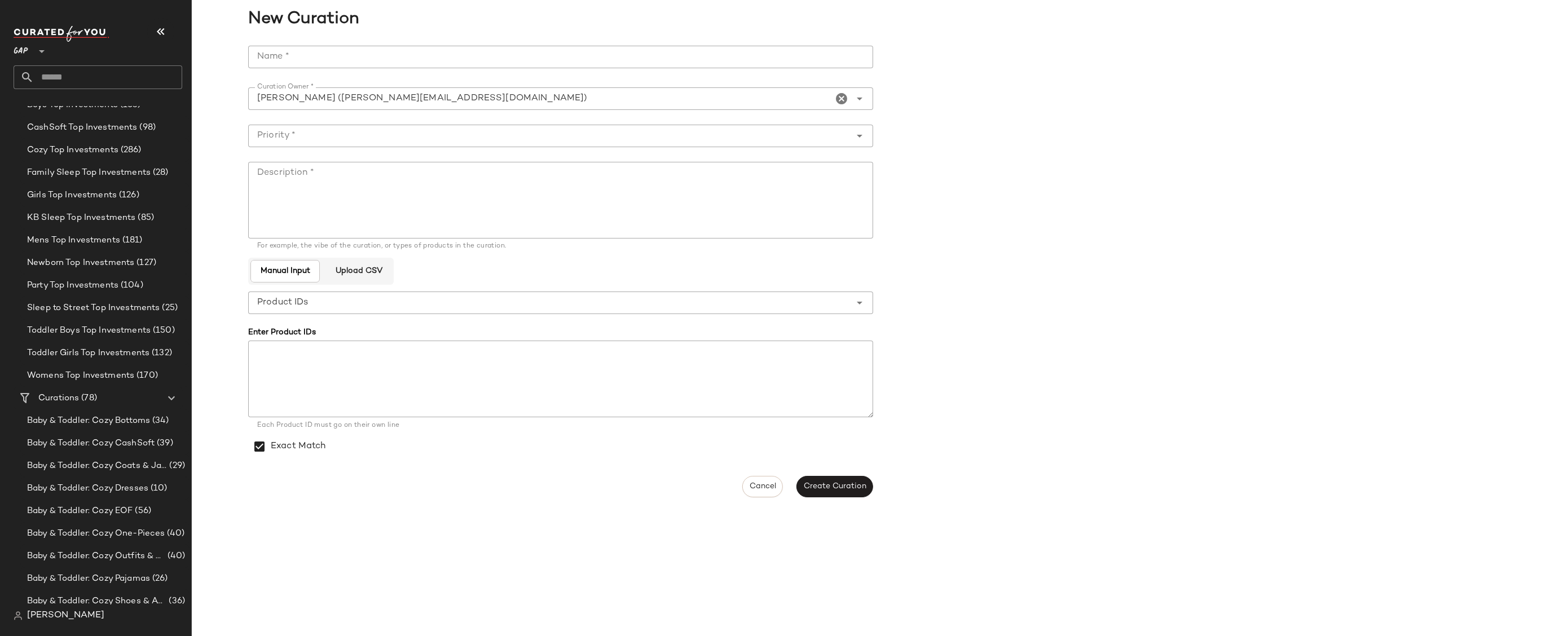
click at [400, 39] on div "**********" at bounding box center [564, 272] width 632 height 465
click at [400, 48] on input "Name *" at bounding box center [561, 56] width 625 height 22
paste input "**********"
type input "**********"
click at [438, 212] on textarea "Description *" at bounding box center [561, 200] width 625 height 77
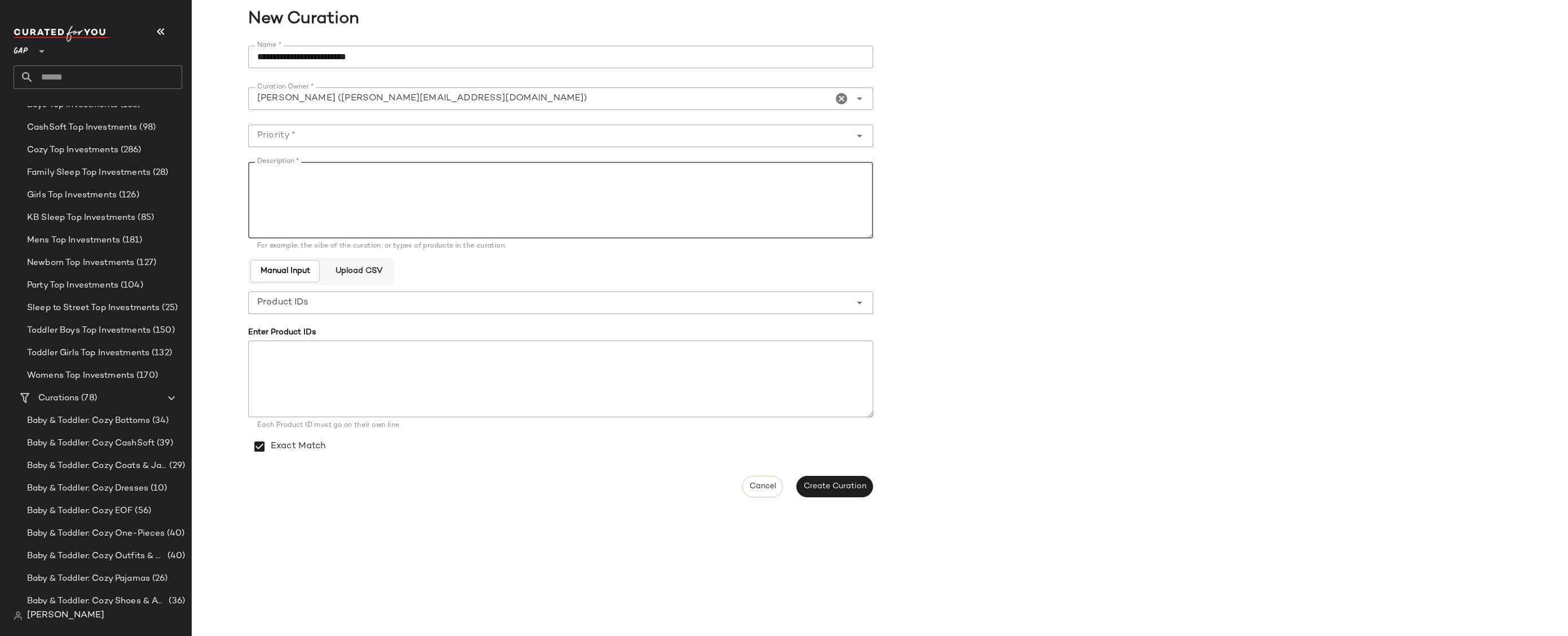
paste textarea "**********"
type textarea "**********"
click at [426, 127] on div at bounding box center [549, 135] width 602 height 22
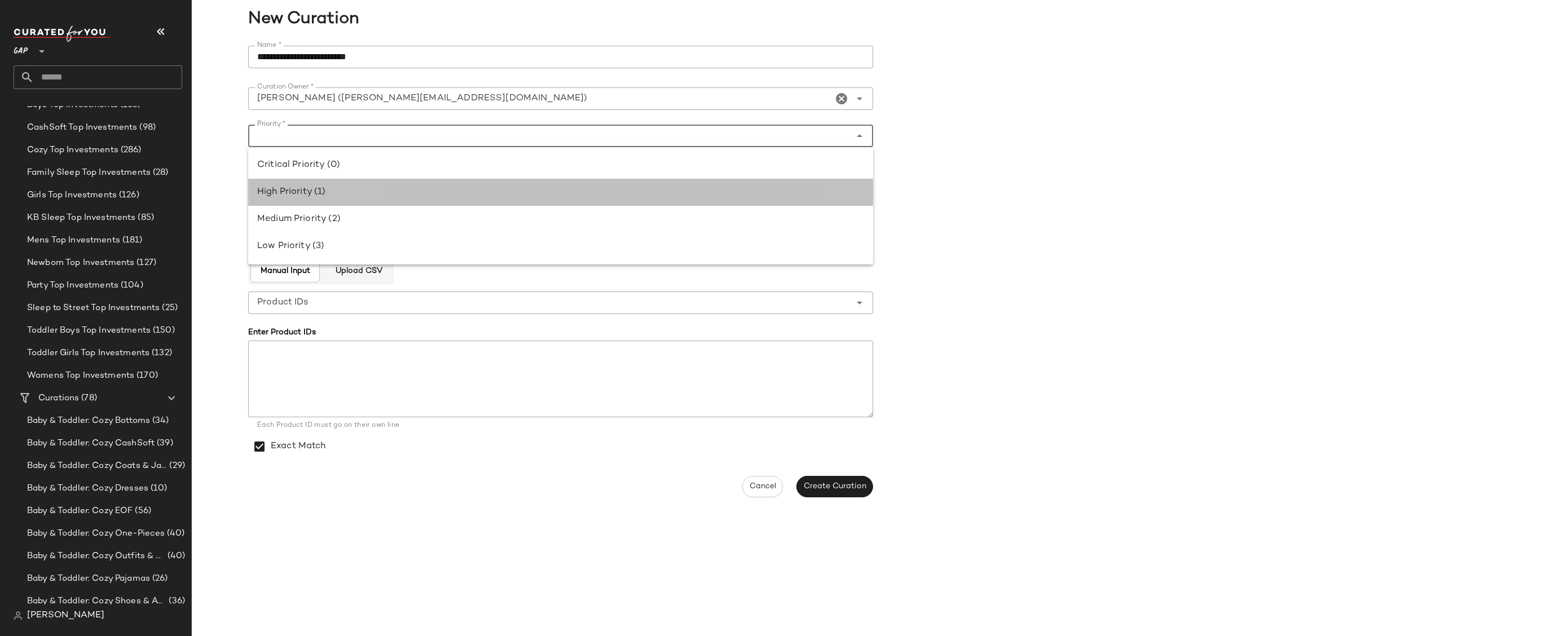
click at [404, 195] on div "High Priority (1)" at bounding box center [561, 192] width 607 height 14
type input "**********"
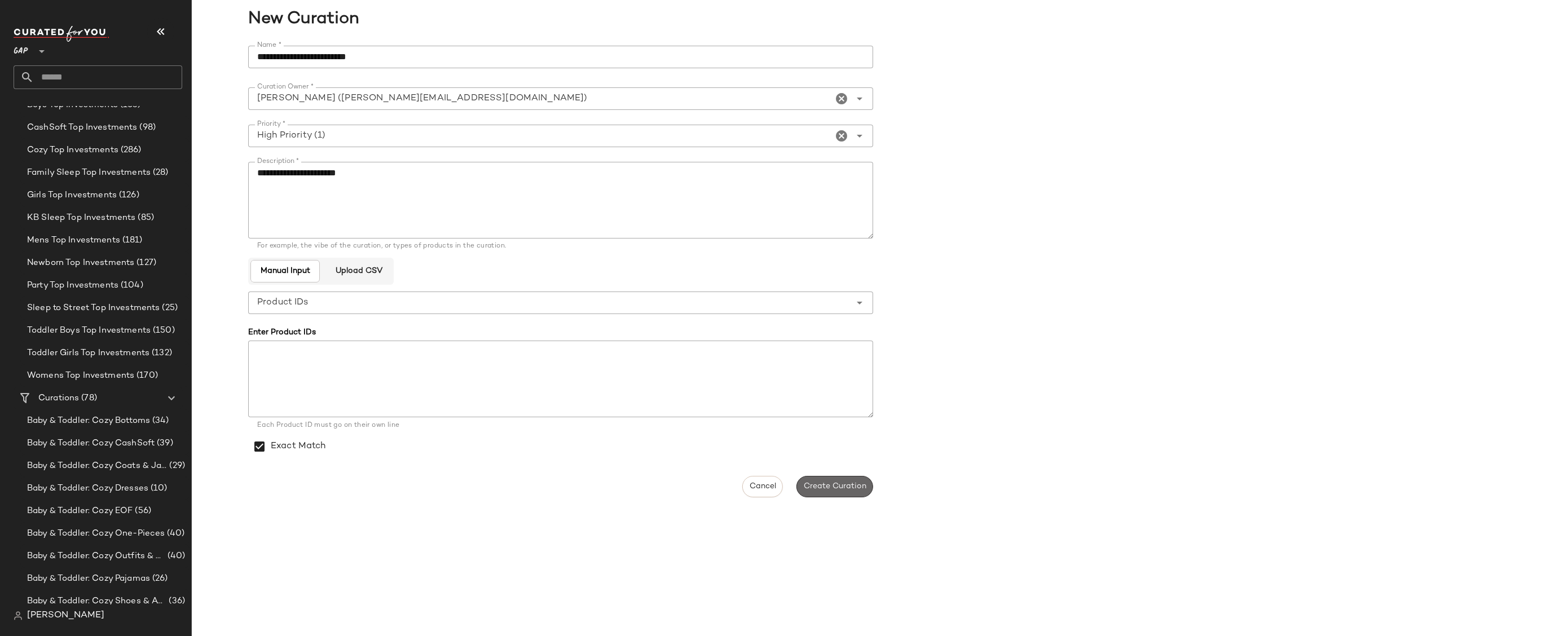
click at [847, 485] on span "Create Curation" at bounding box center [835, 486] width 63 height 9
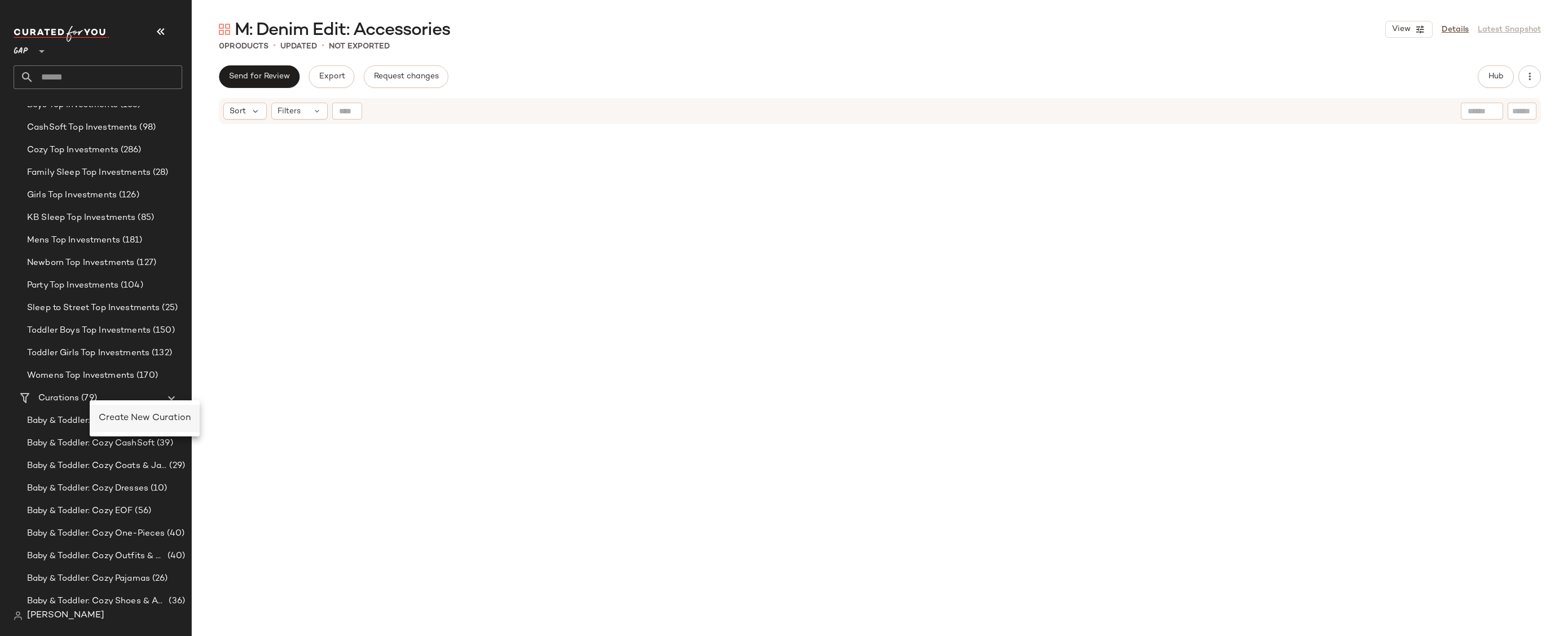
click at [127, 421] on span "Create New Curation" at bounding box center [145, 418] width 92 height 9
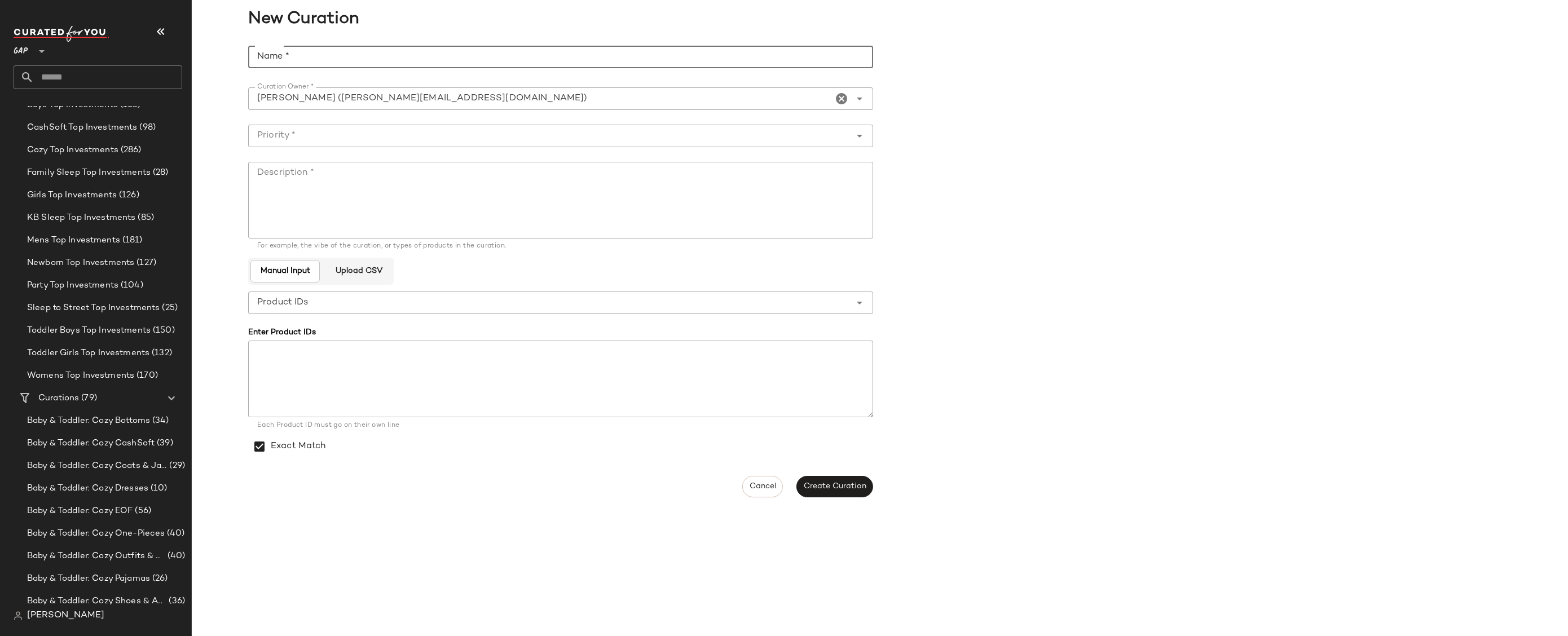
click at [401, 53] on input "Name *" at bounding box center [561, 56] width 625 height 22
type input "**********"
click at [406, 200] on textarea "Description *" at bounding box center [561, 200] width 625 height 77
click at [396, 141] on input "Priority *" at bounding box center [549, 136] width 602 height 14
click at [367, 197] on div "High Priority (1)" at bounding box center [561, 192] width 607 height 14
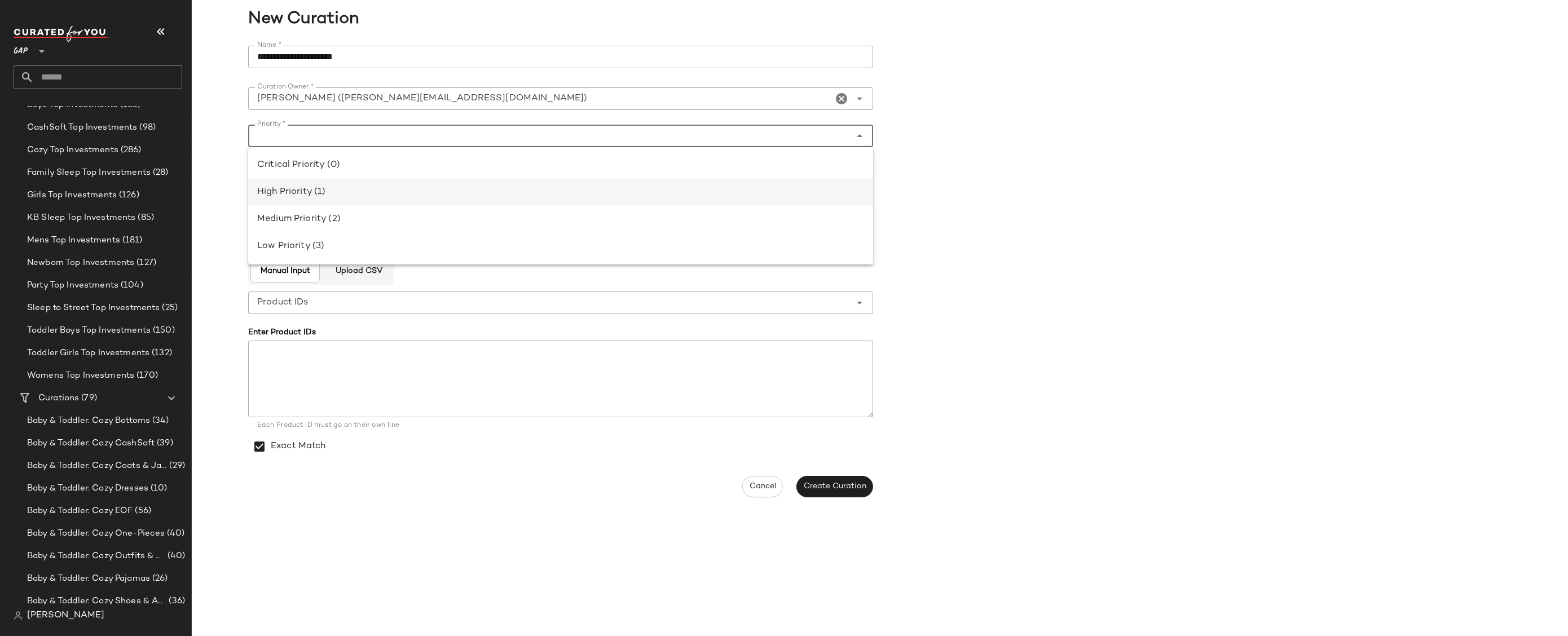
type input "**********"
click at [376, 201] on textarea "Description *" at bounding box center [561, 200] width 625 height 77
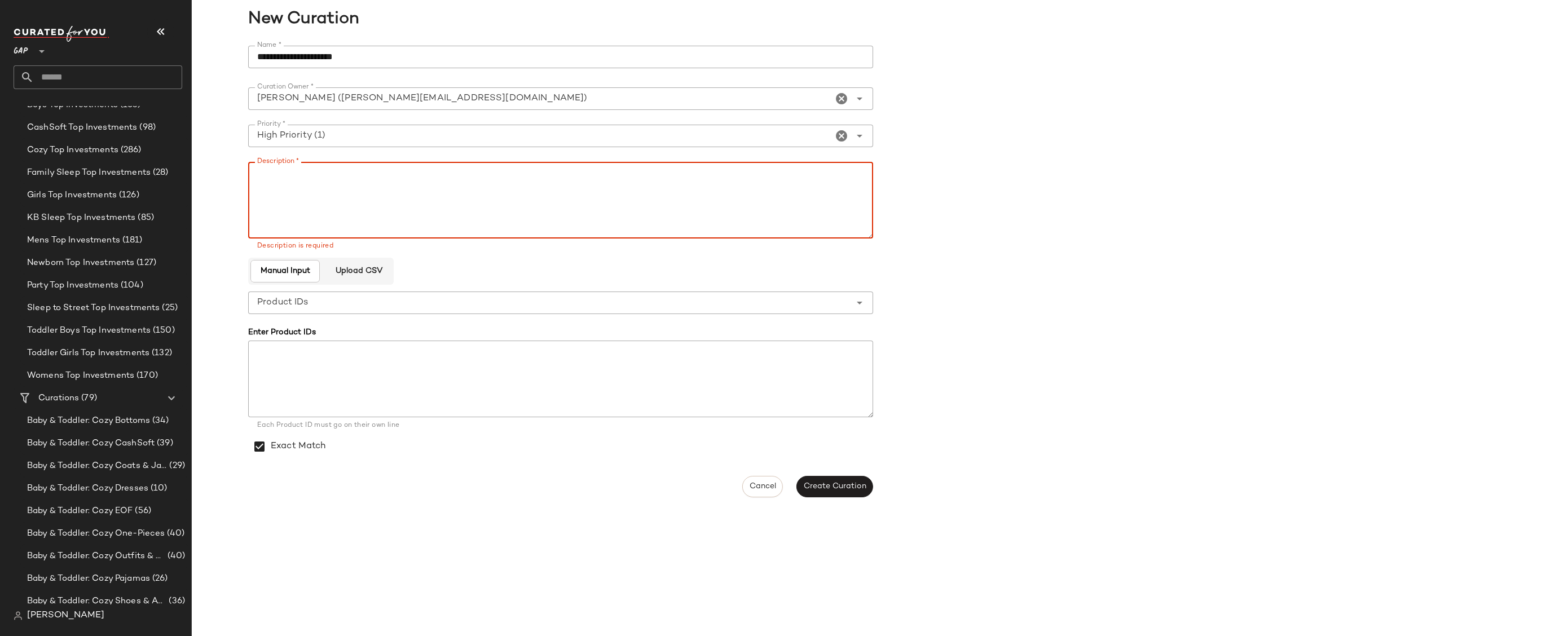
paste textarea "**********"
type textarea "**********"
click at [851, 486] on span "Create Curation" at bounding box center [835, 486] width 63 height 9
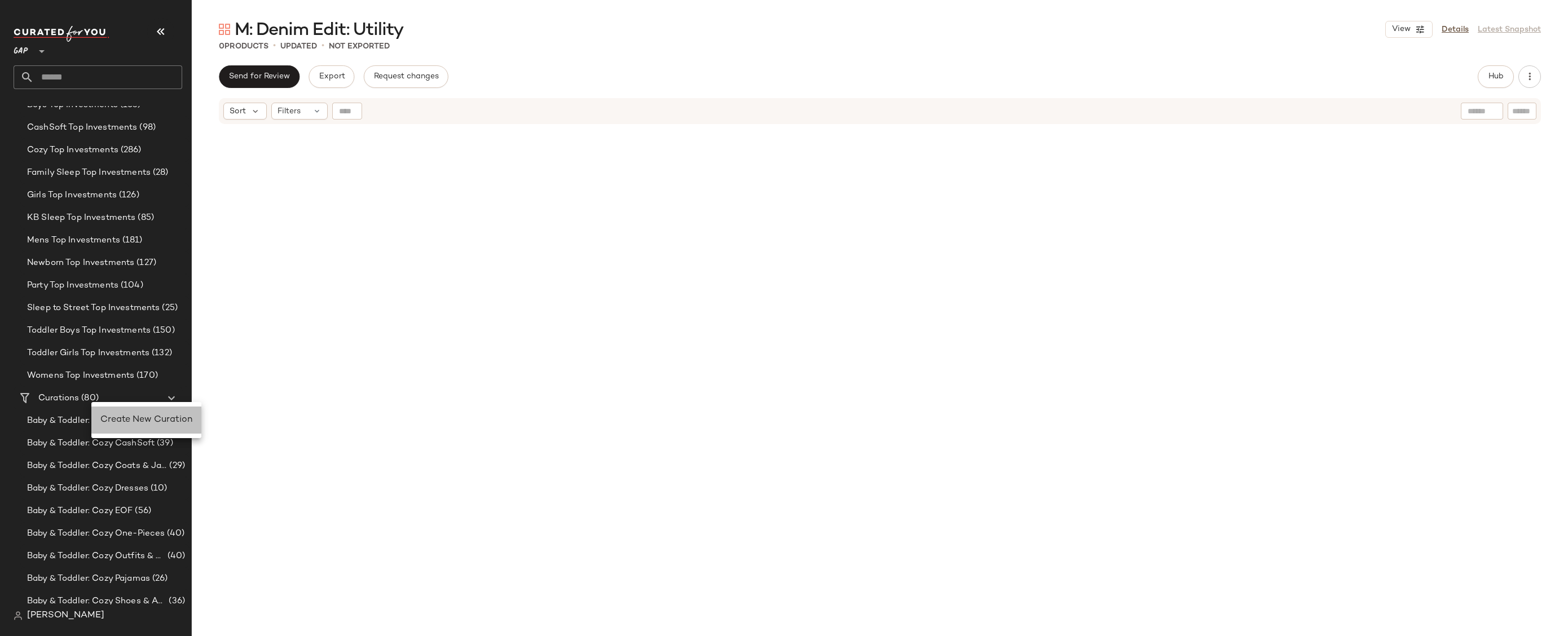
click at [119, 424] on span "Create New Curation" at bounding box center [146, 419] width 92 height 9
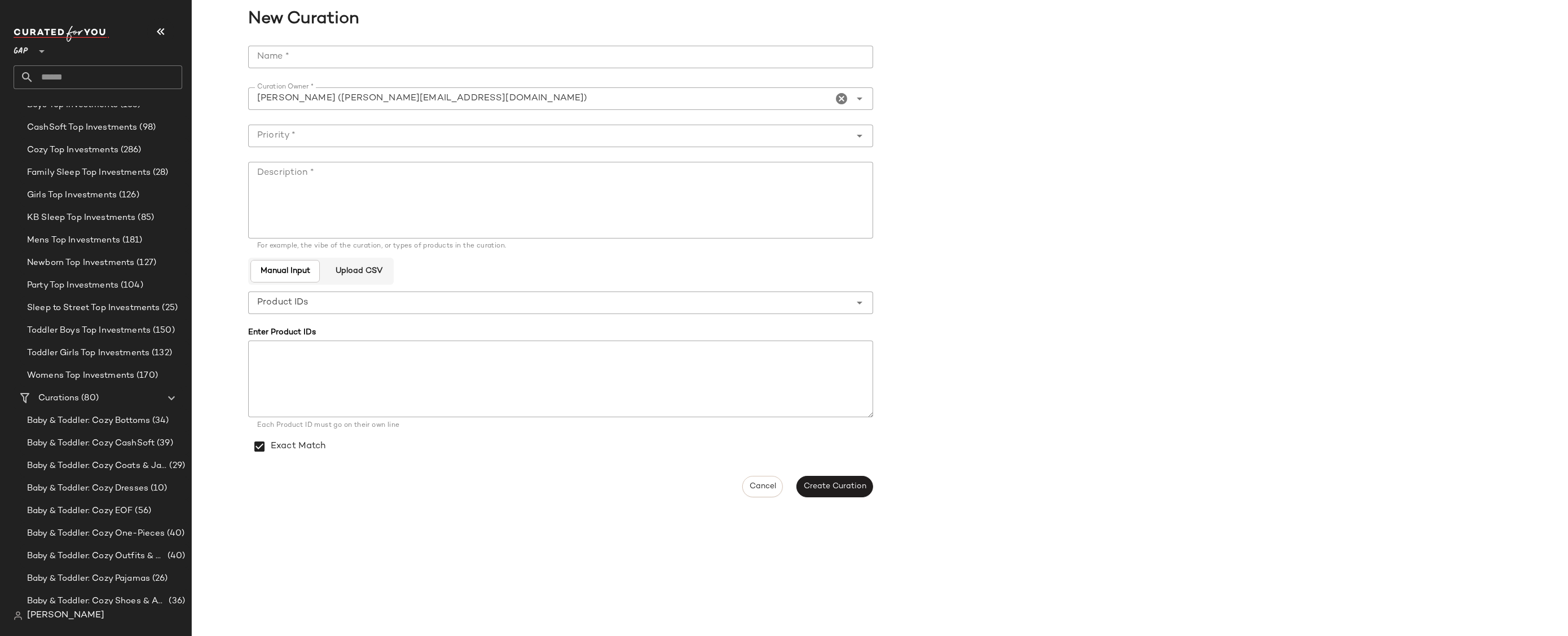
click at [363, 61] on input "Name *" at bounding box center [561, 56] width 625 height 22
paste input "**********"
type input "**********"
click at [472, 186] on textarea "Description *" at bounding box center [561, 200] width 625 height 77
paste textarea "**********"
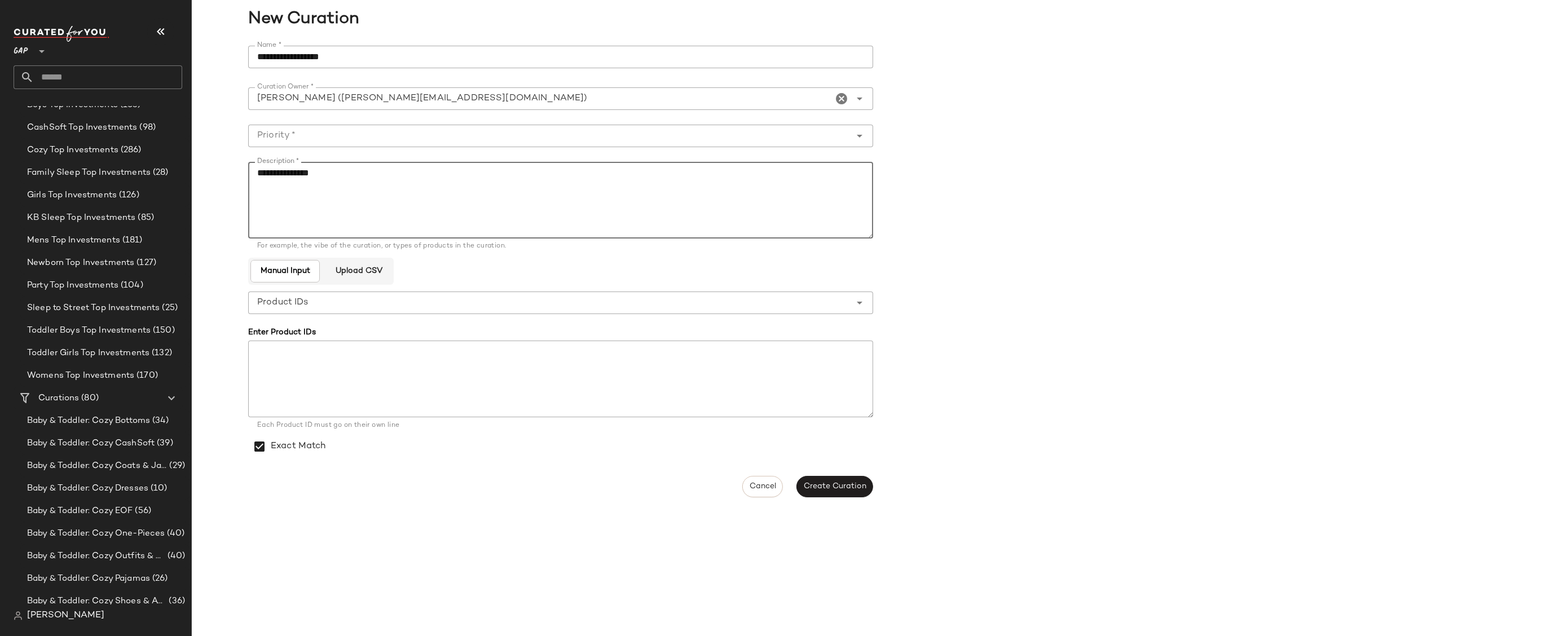
type textarea "**********"
click at [464, 134] on input "Priority *" at bounding box center [549, 136] width 602 height 14
click at [425, 194] on div "High Priority (1)" at bounding box center [561, 192] width 607 height 14
type input "**********"
click at [861, 489] on span "Create Curation" at bounding box center [835, 486] width 63 height 9
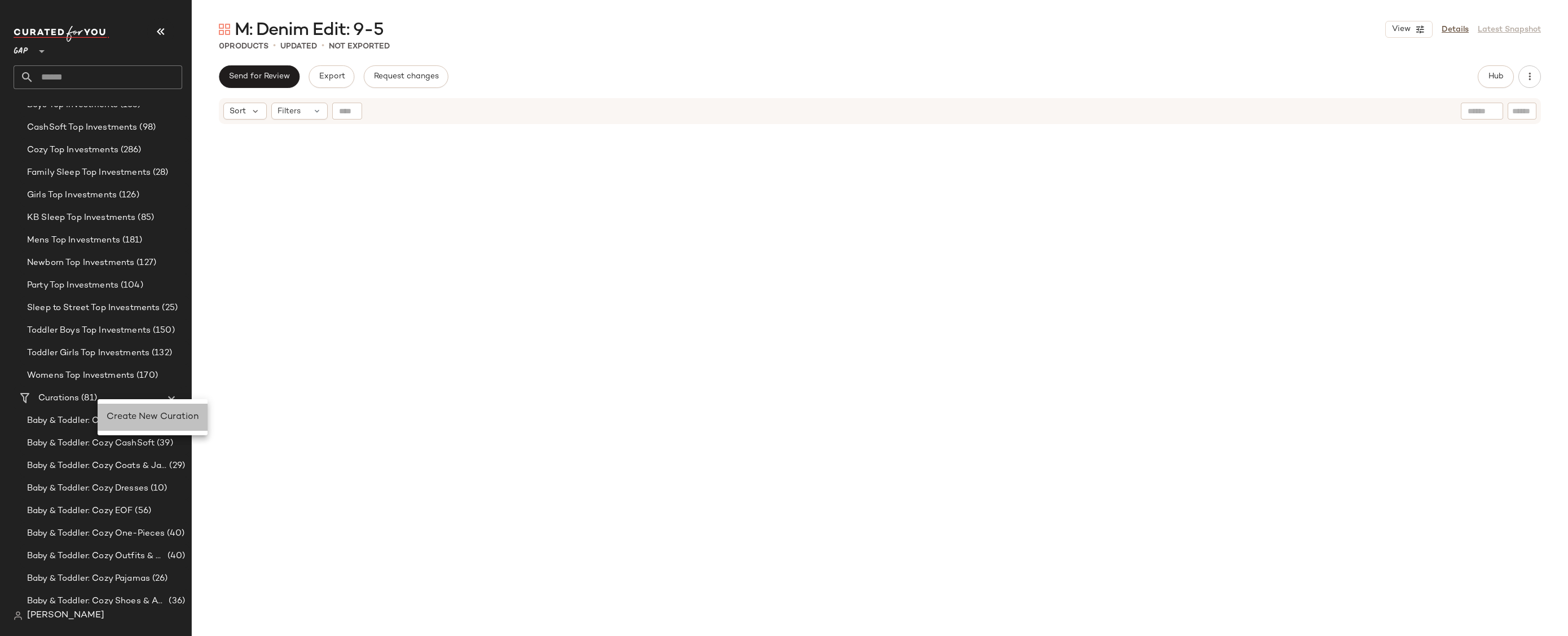
click at [123, 416] on span "Create New Curation" at bounding box center [152, 416] width 92 height 9
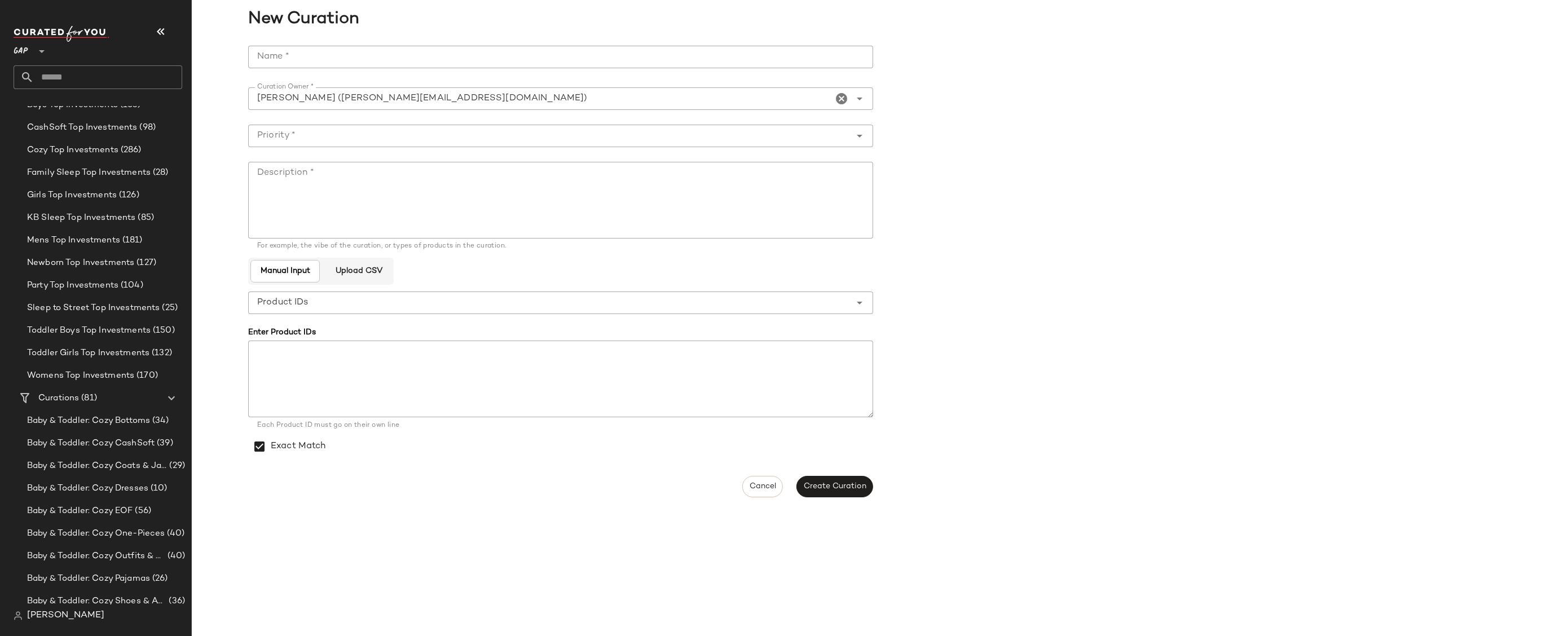
click at [624, 60] on input "Name *" at bounding box center [561, 56] width 625 height 22
paste input "**********"
click at [259, 55] on input "**********" at bounding box center [561, 56] width 625 height 22
type input "**********"
click at [566, 186] on textarea "Description *" at bounding box center [561, 200] width 625 height 77
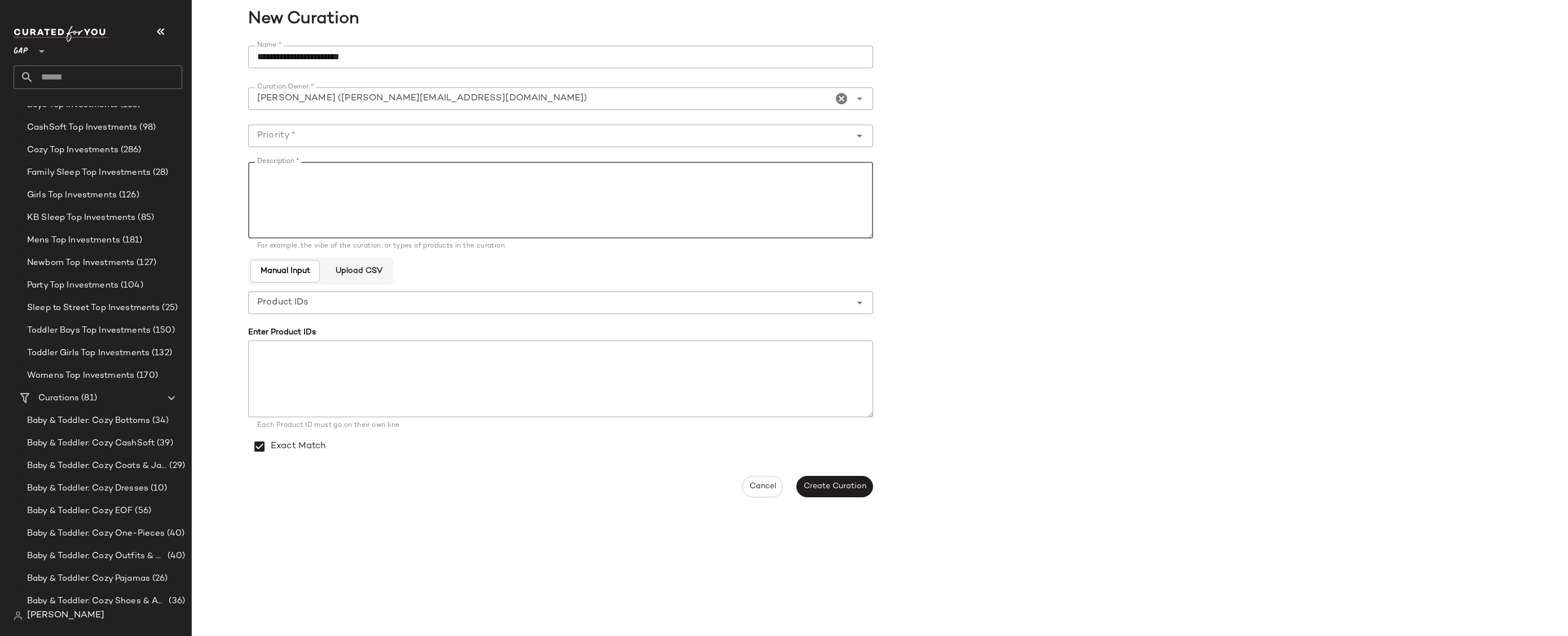
paste textarea "**********"
type textarea "**********"
click at [532, 139] on input "Priority *" at bounding box center [549, 136] width 602 height 14
click at [512, 194] on div "High Priority (1)" at bounding box center [561, 192] width 607 height 14
type input "**********"
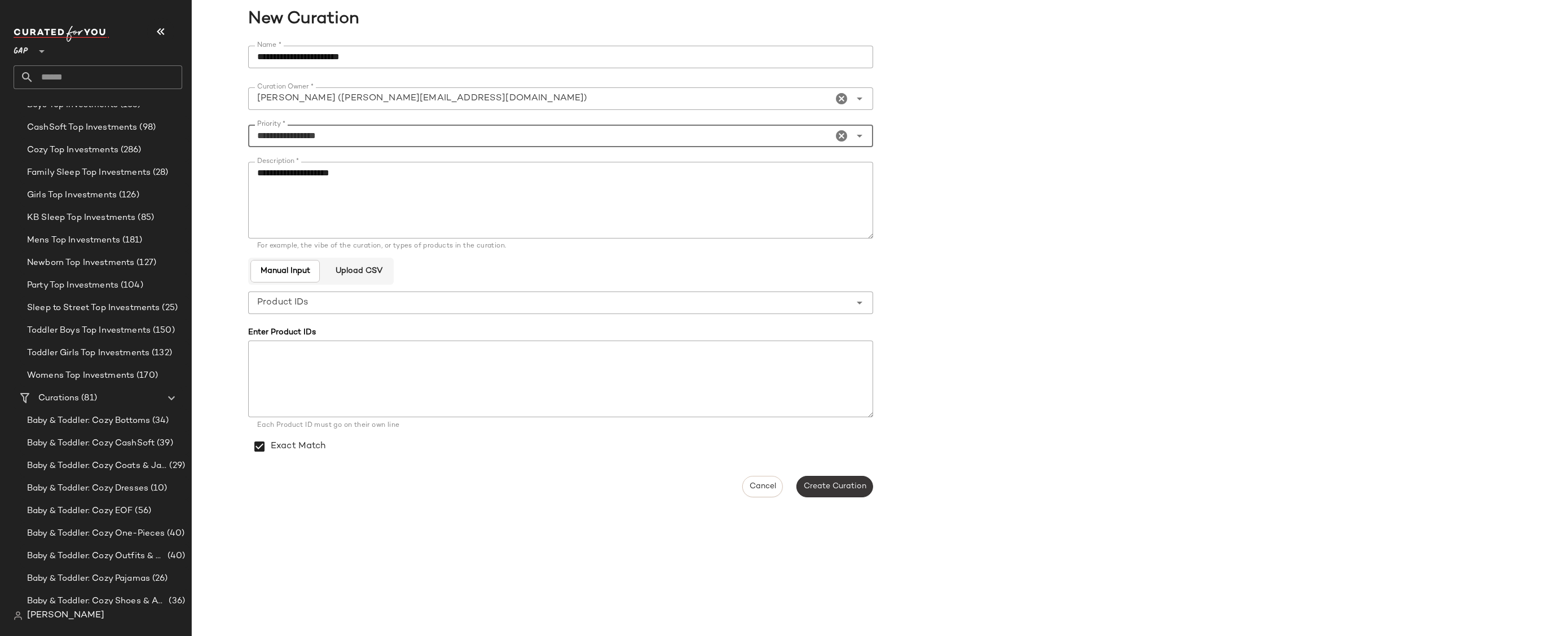
click at [841, 488] on span "Create Curation" at bounding box center [835, 486] width 63 height 9
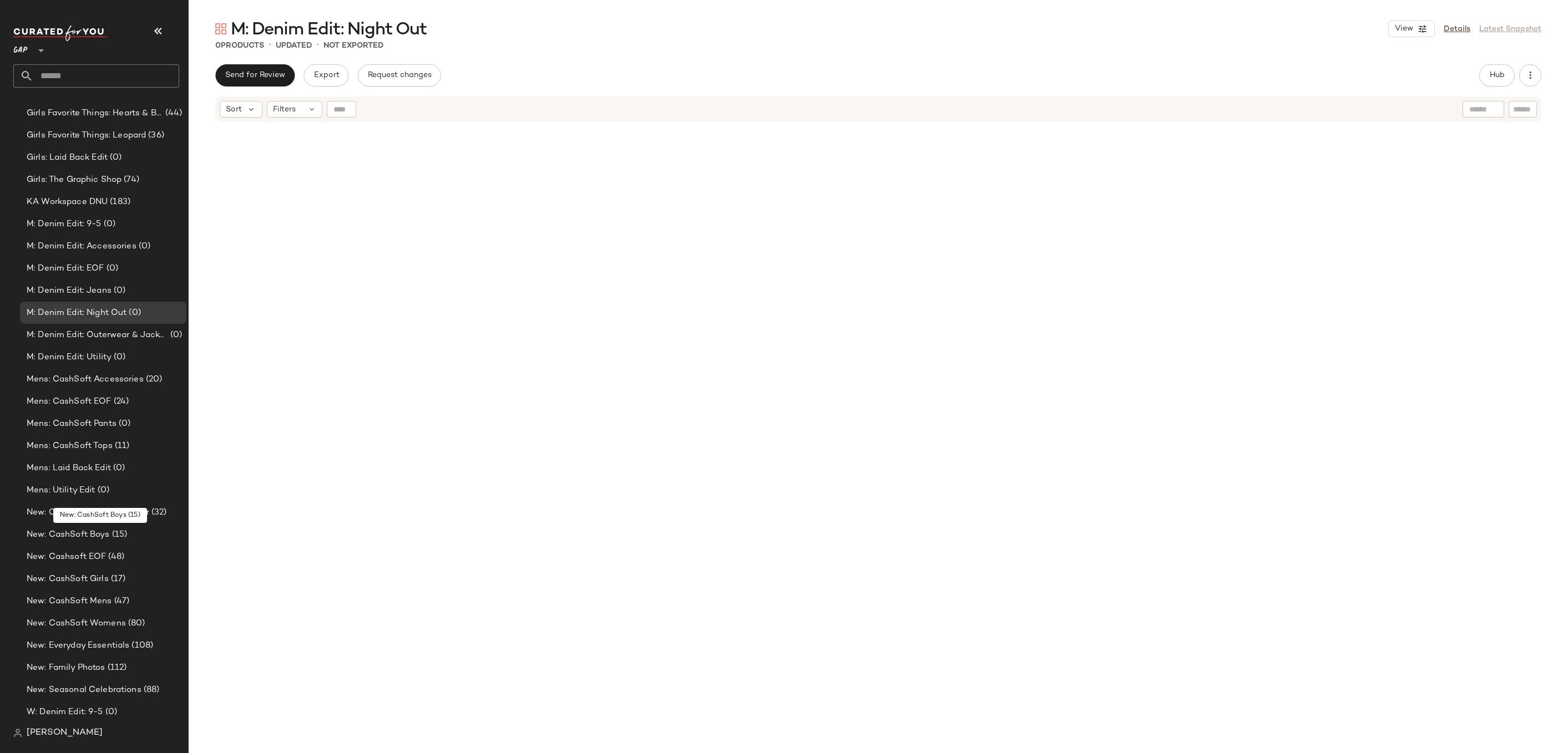
scroll to position [1527, 0]
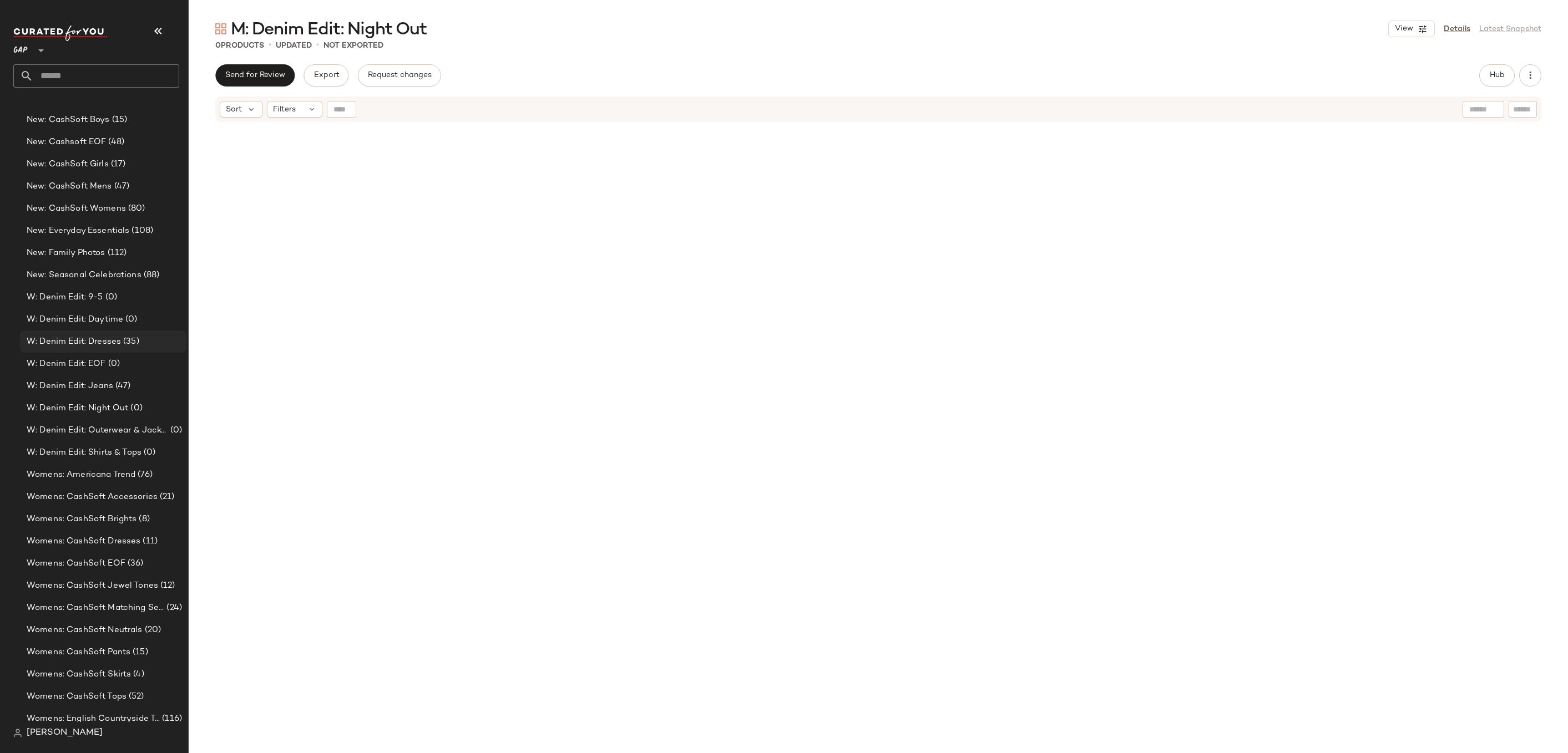
click at [147, 346] on div "W: Denim Edit: Dresses (35)" at bounding box center [102, 342] width 159 height 13
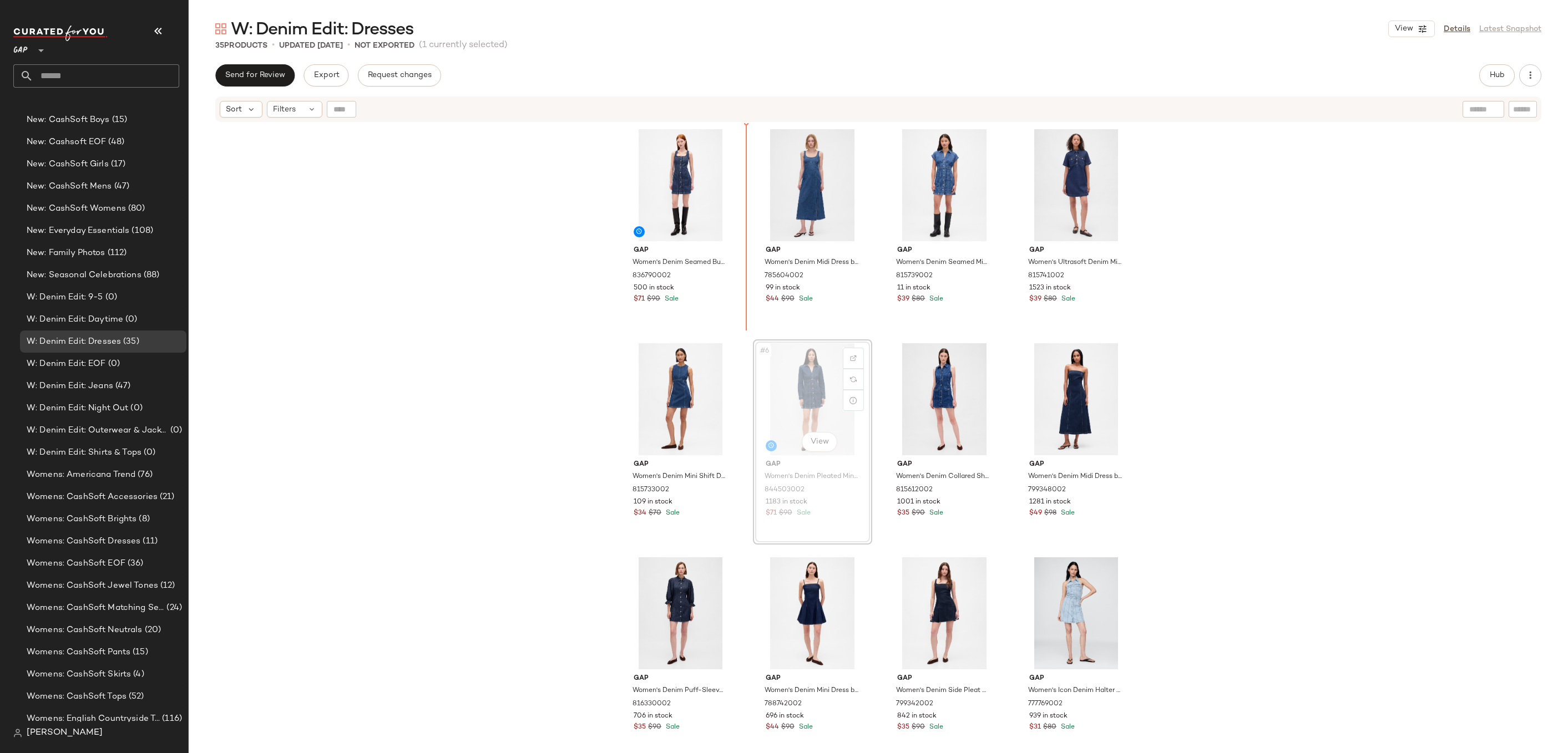
drag, startPoint x: 780, startPoint y: 397, endPoint x: 774, endPoint y: 382, distance: 16.2
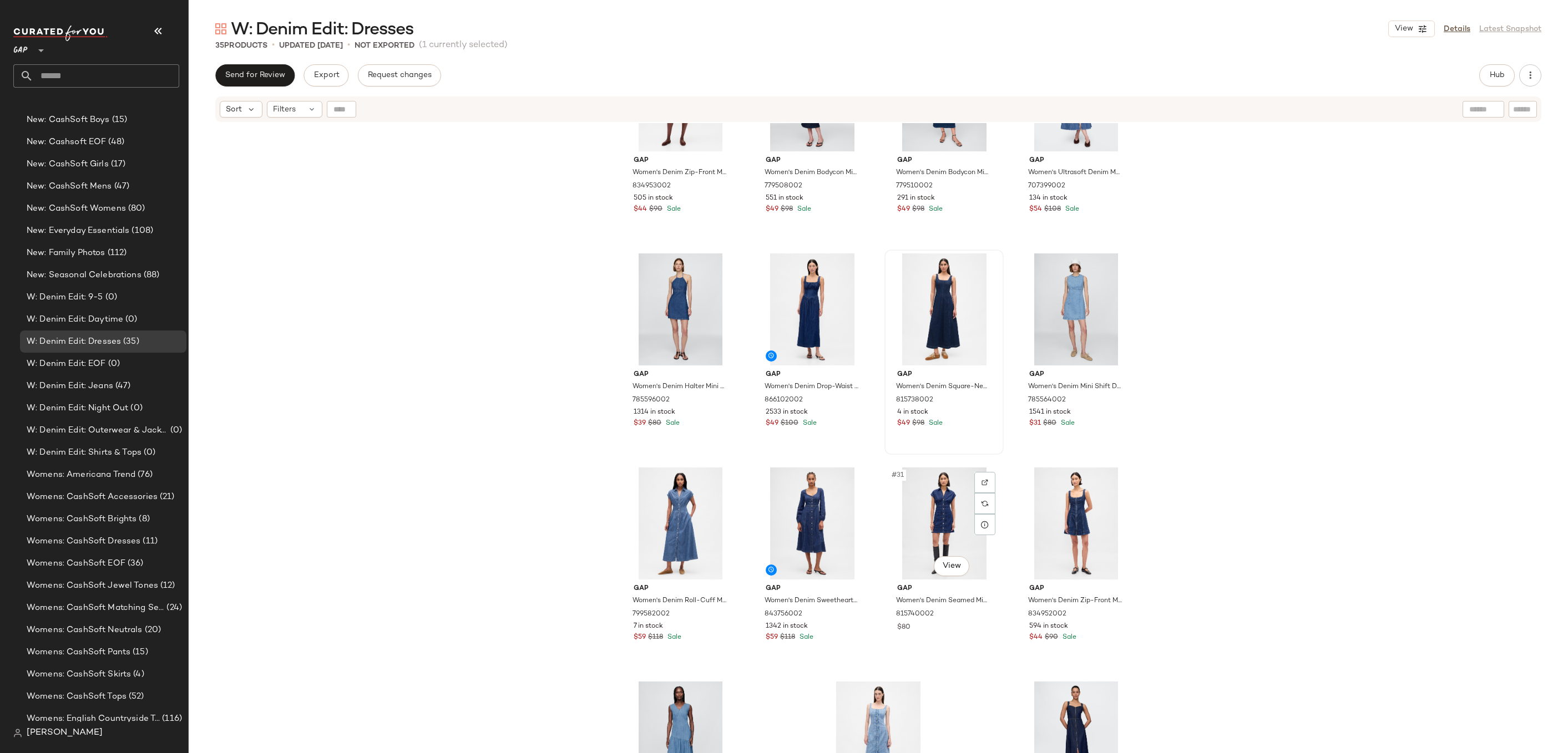
scroll to position [1166, 0]
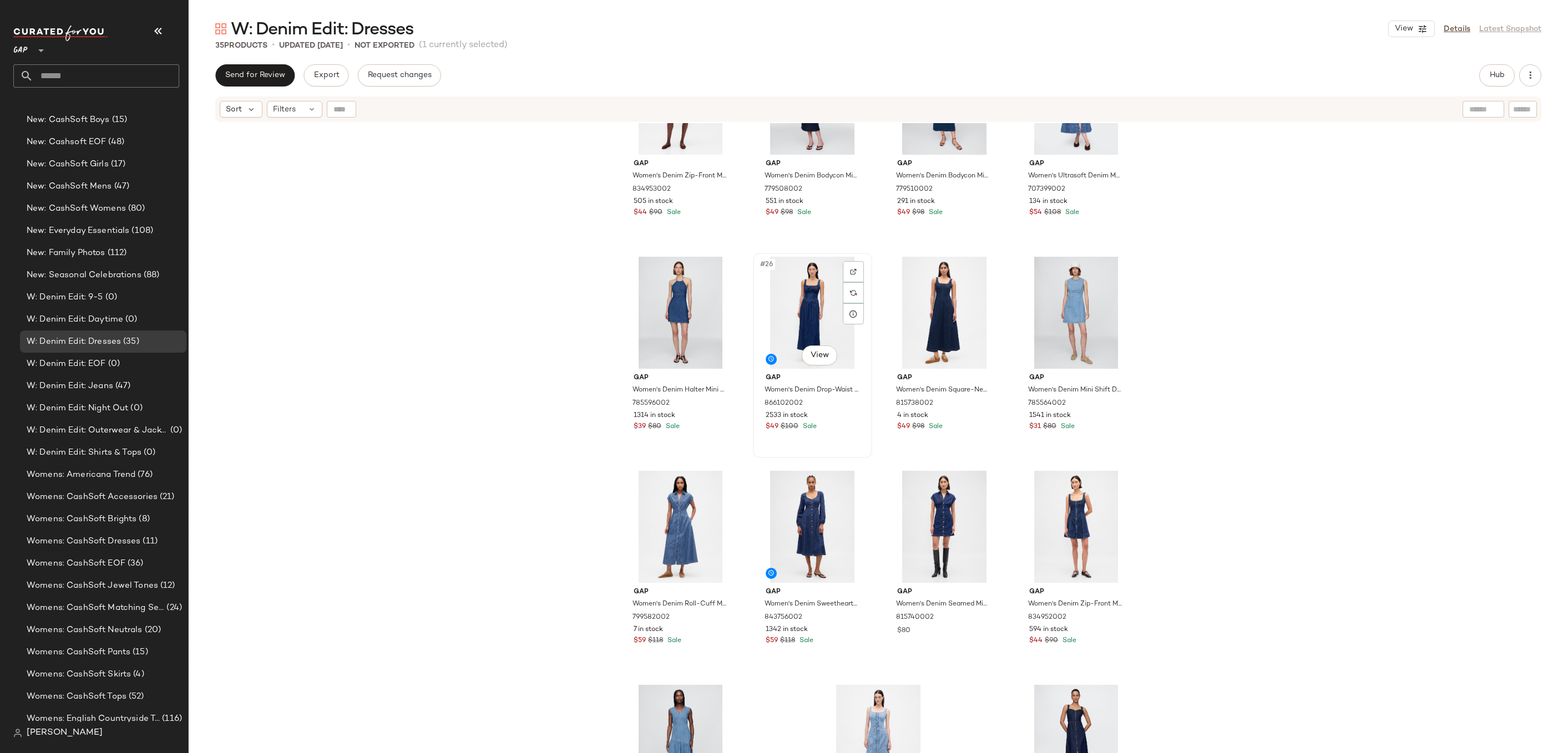
click at [801, 309] on div "#26 View" at bounding box center [812, 313] width 112 height 112
click at [904, 306] on div "#27 View" at bounding box center [944, 313] width 112 height 112
click at [792, 510] on div "#30 View" at bounding box center [812, 527] width 112 height 112
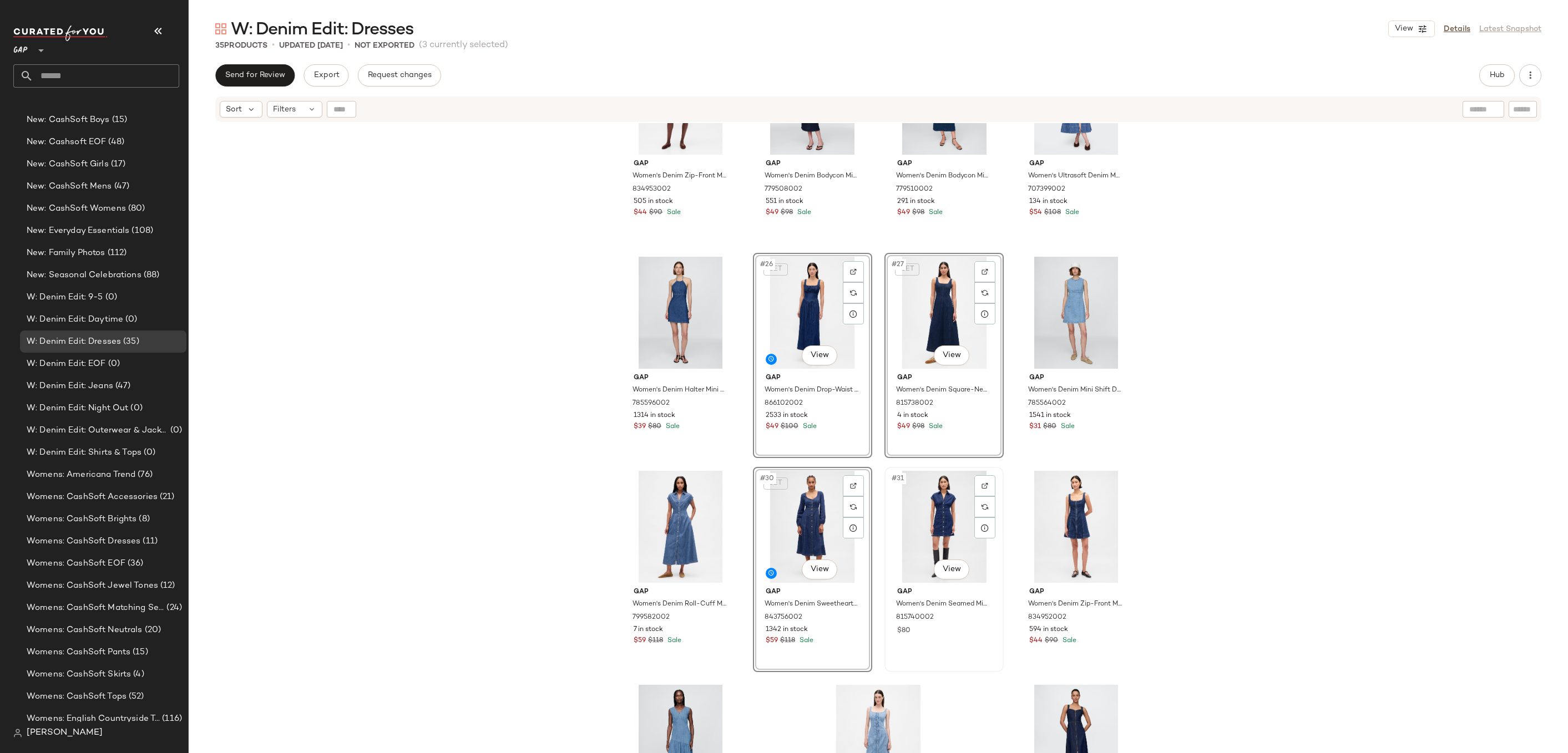
click at [923, 508] on div "#31 View" at bounding box center [944, 527] width 112 height 112
click at [1107, 494] on div at bounding box center [1117, 486] width 21 height 21
click at [1066, 502] on div "#32 View" at bounding box center [1076, 527] width 112 height 112
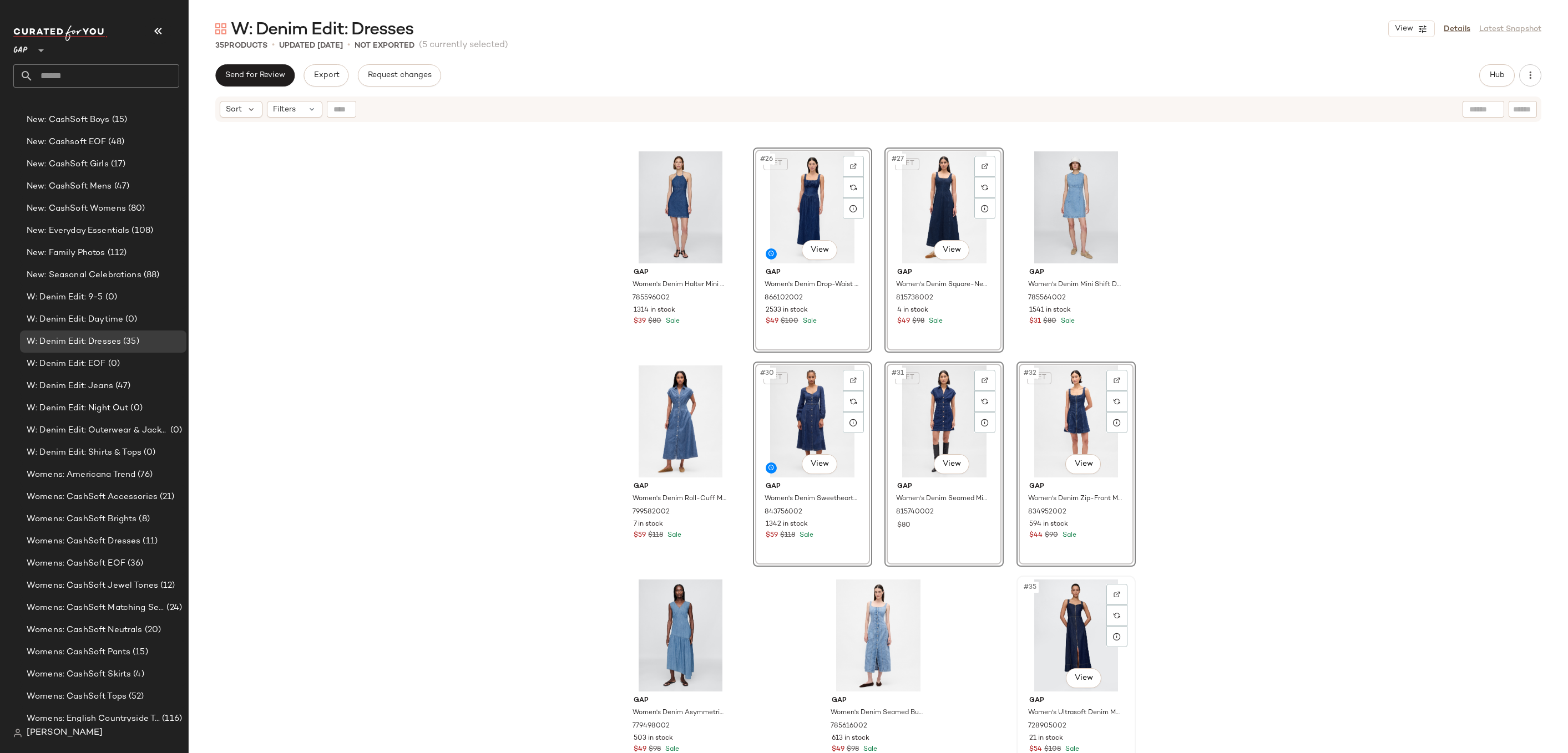
click at [1072, 621] on div "#35 View" at bounding box center [1076, 636] width 112 height 112
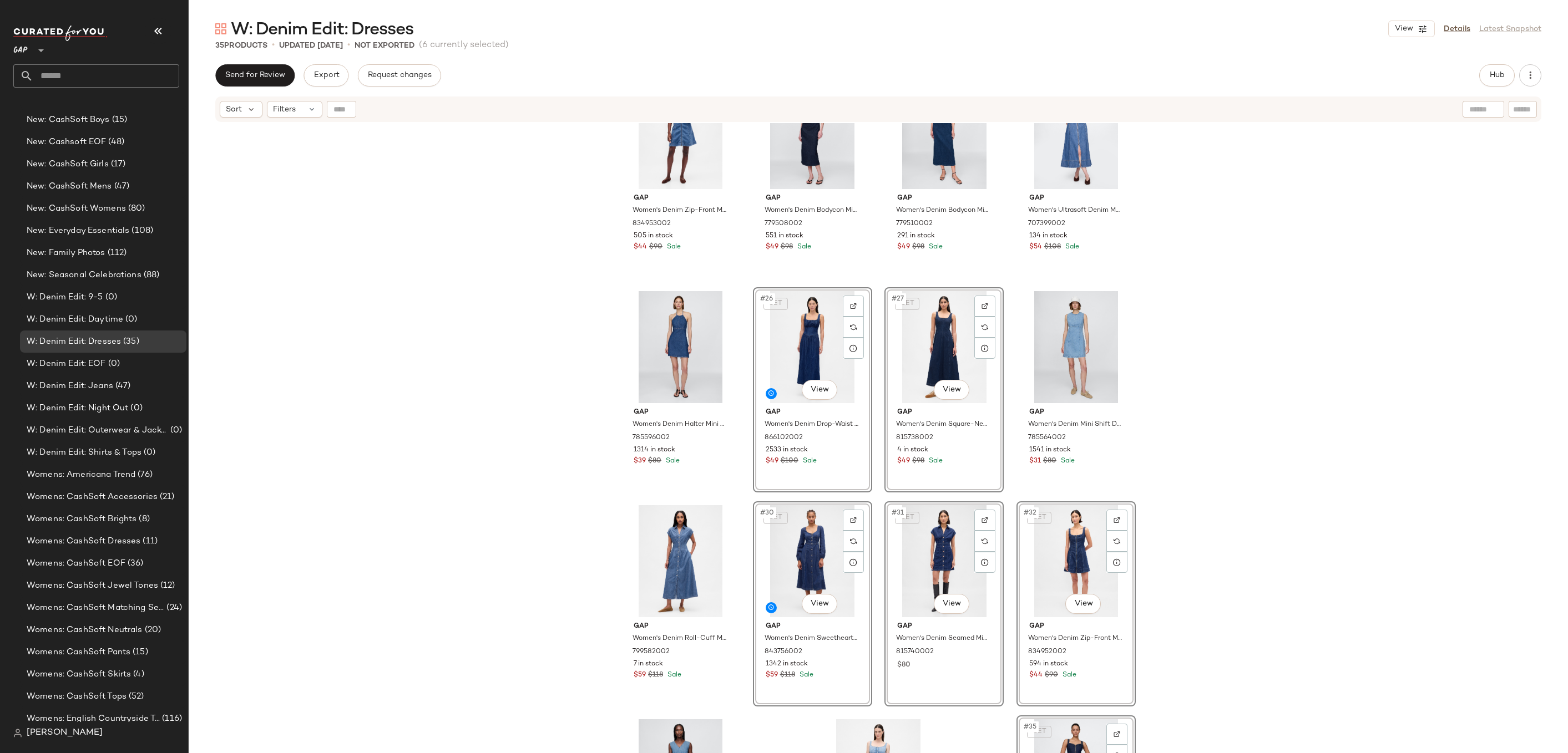
scroll to position [893, 0]
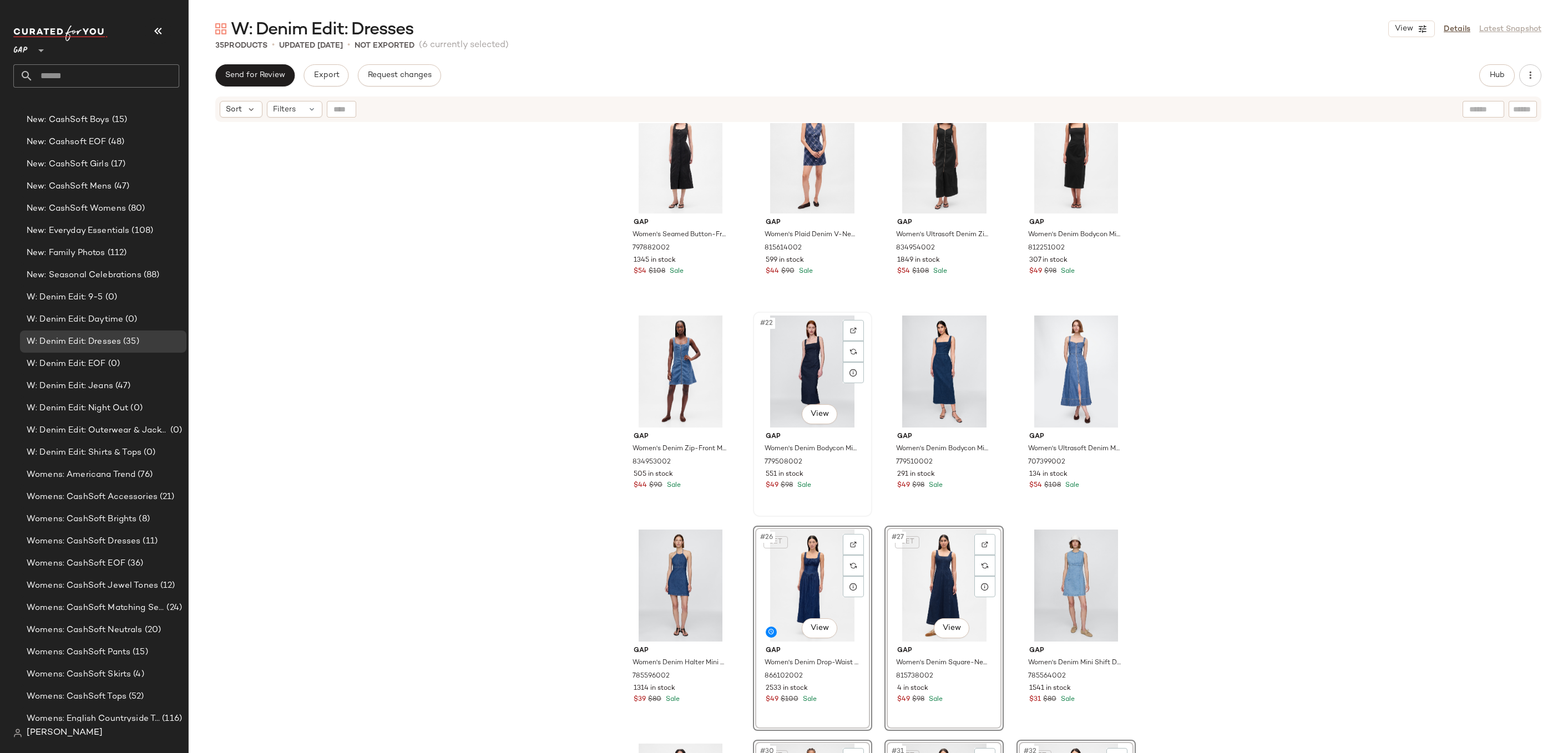
click at [822, 369] on div "#22 View" at bounding box center [812, 372] width 112 height 112
click at [939, 361] on div "#23 View" at bounding box center [944, 372] width 112 height 112
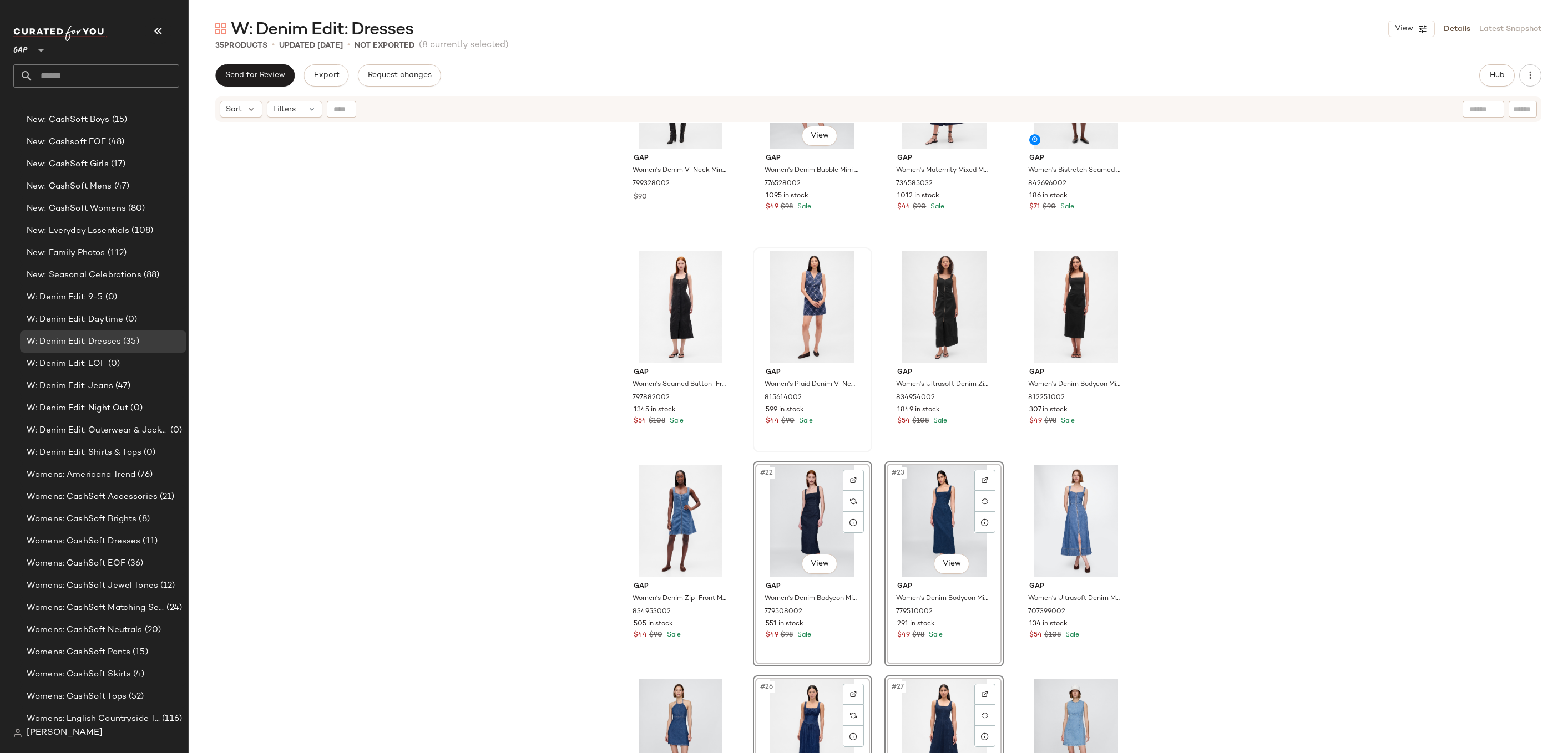
scroll to position [590, 0]
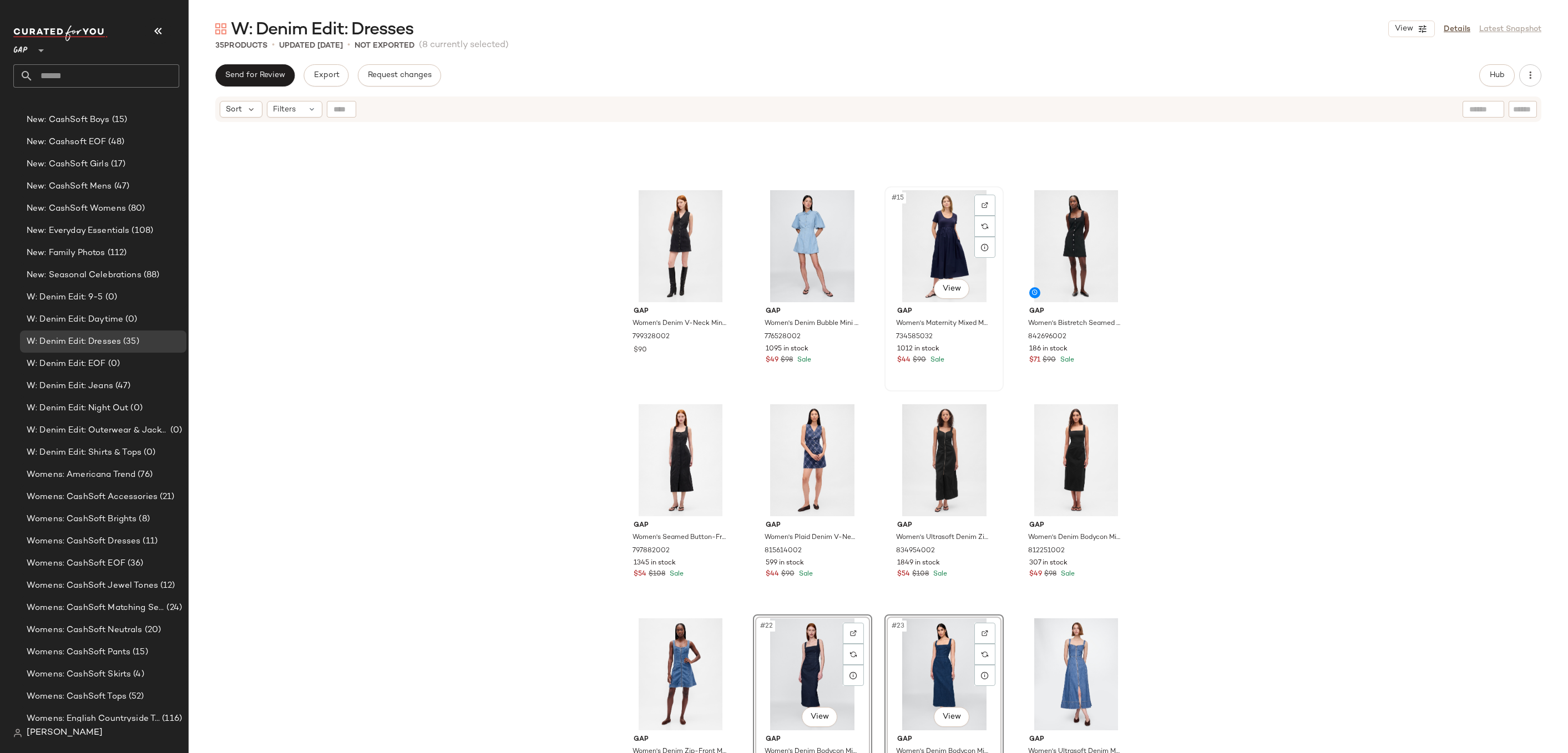
click at [926, 252] on div "#15 View" at bounding box center [944, 247] width 112 height 112
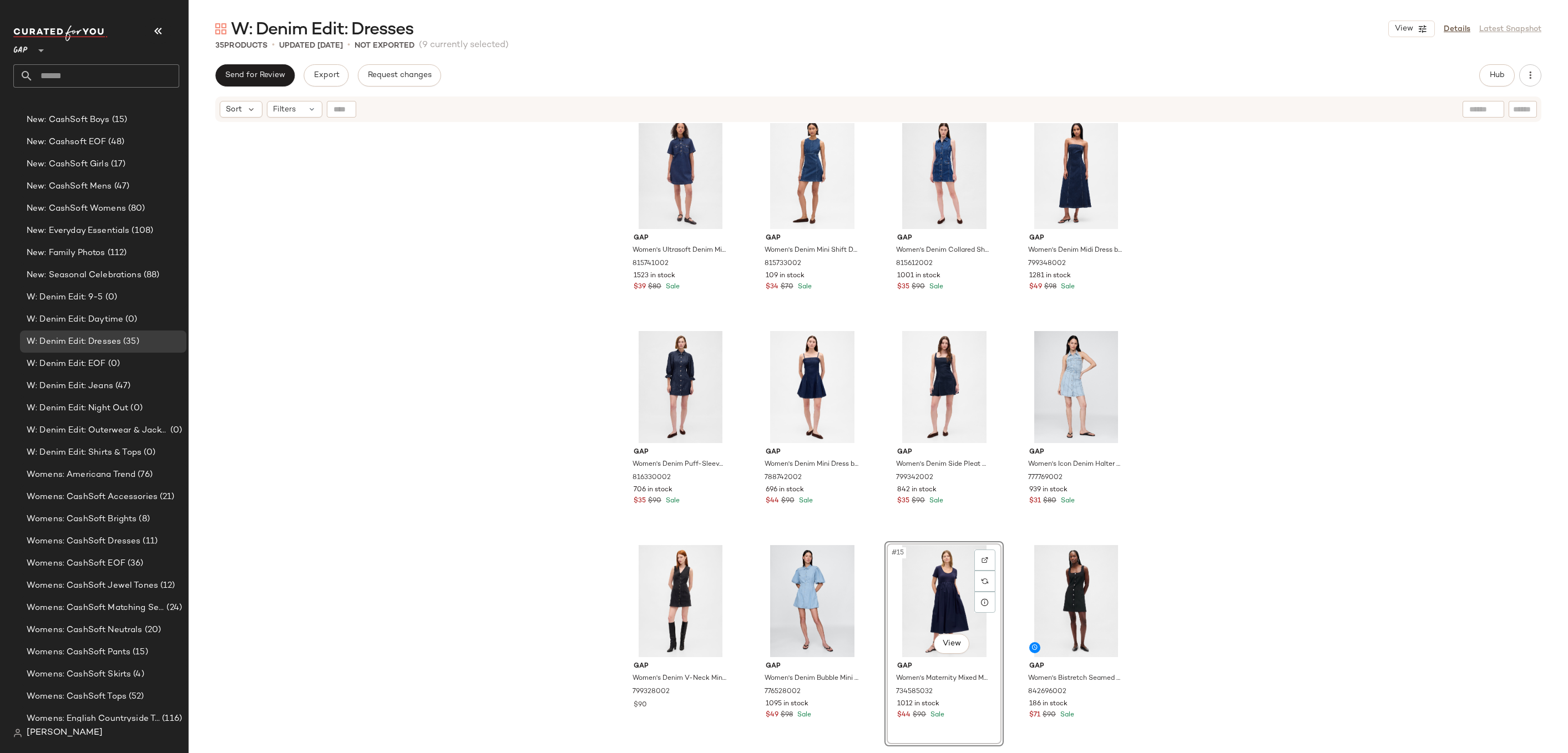
scroll to position [121, 0]
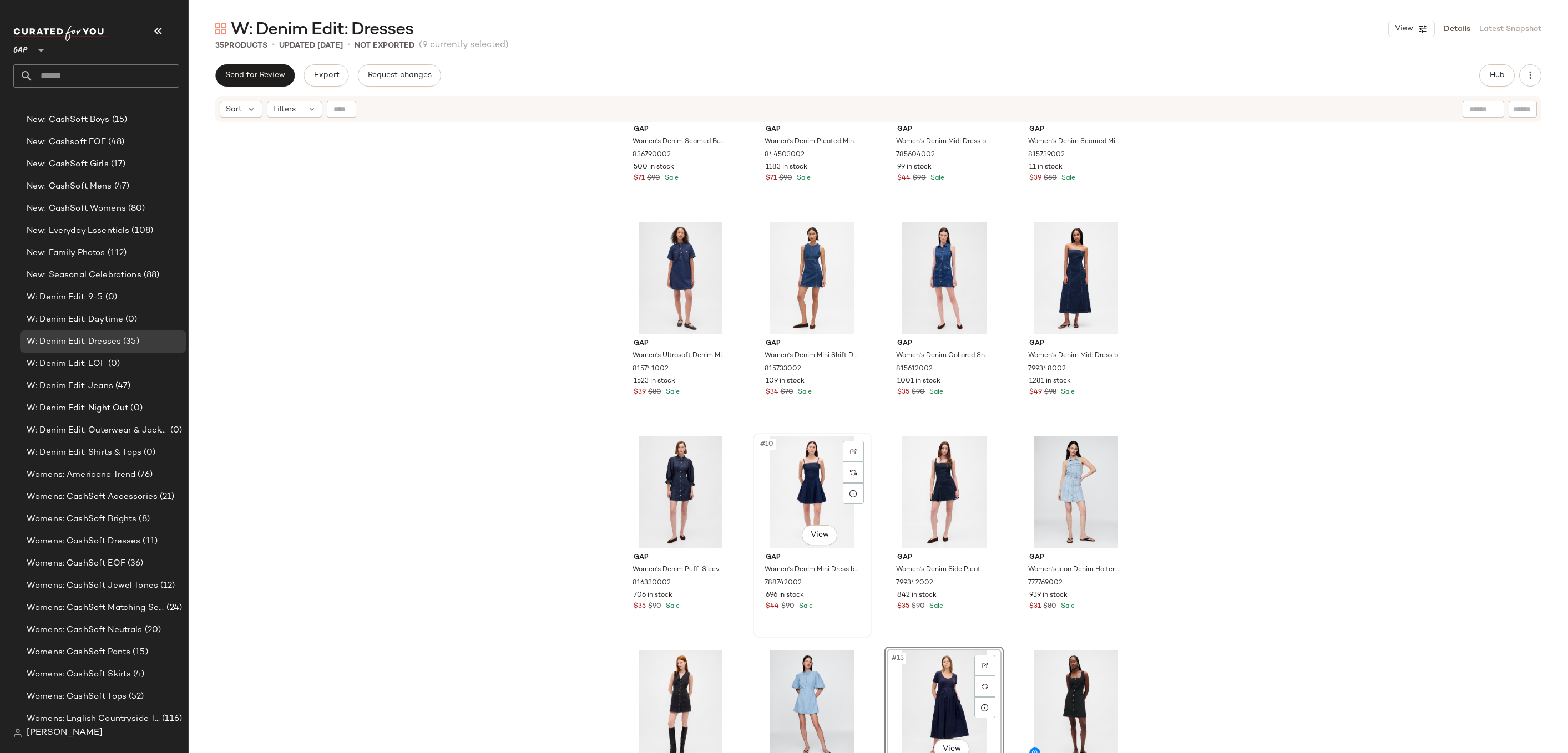
click at [822, 479] on div "#10 View" at bounding box center [812, 493] width 112 height 112
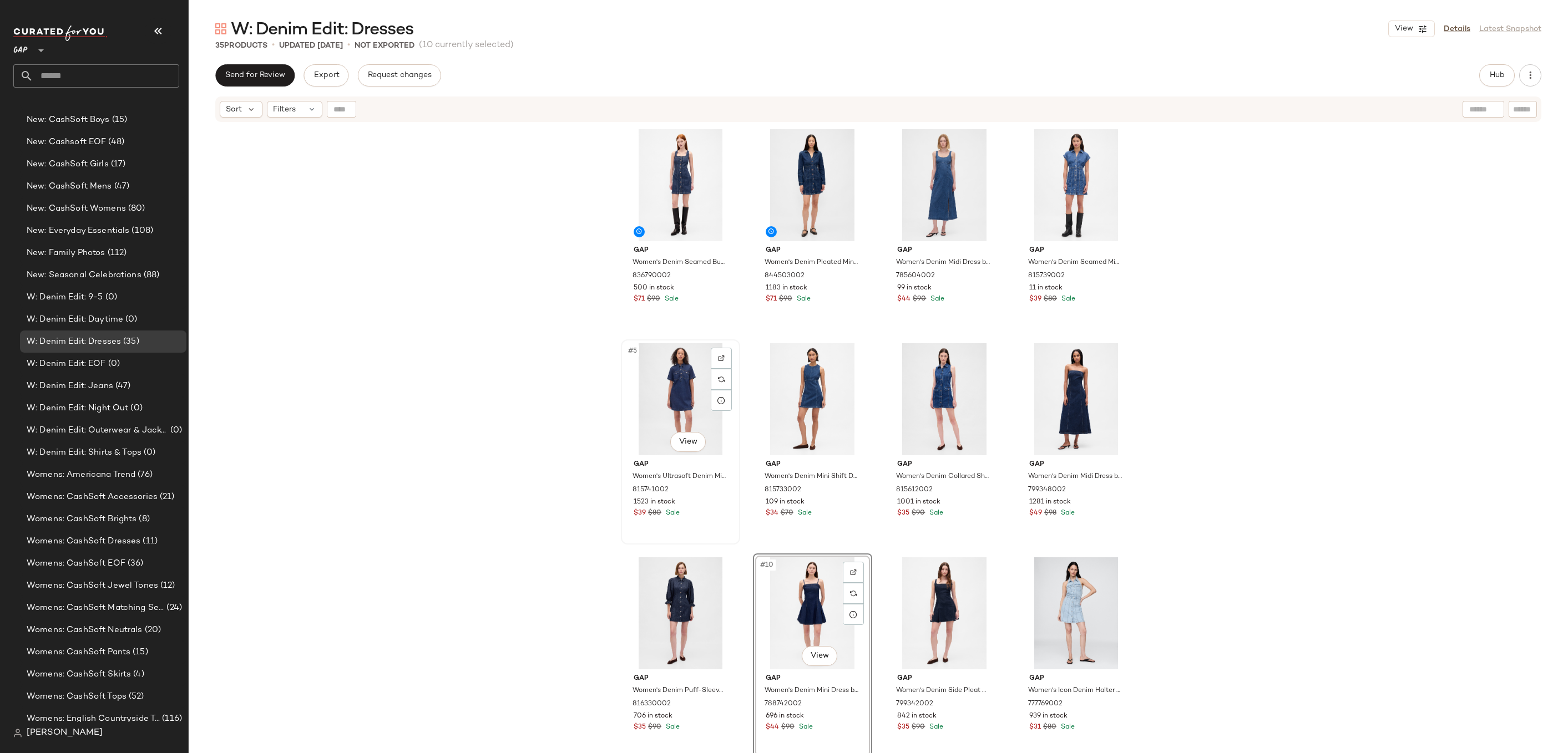
click at [667, 385] on div "#5 View" at bounding box center [680, 400] width 112 height 112
click at [806, 393] on div "#6 View" at bounding box center [812, 400] width 112 height 112
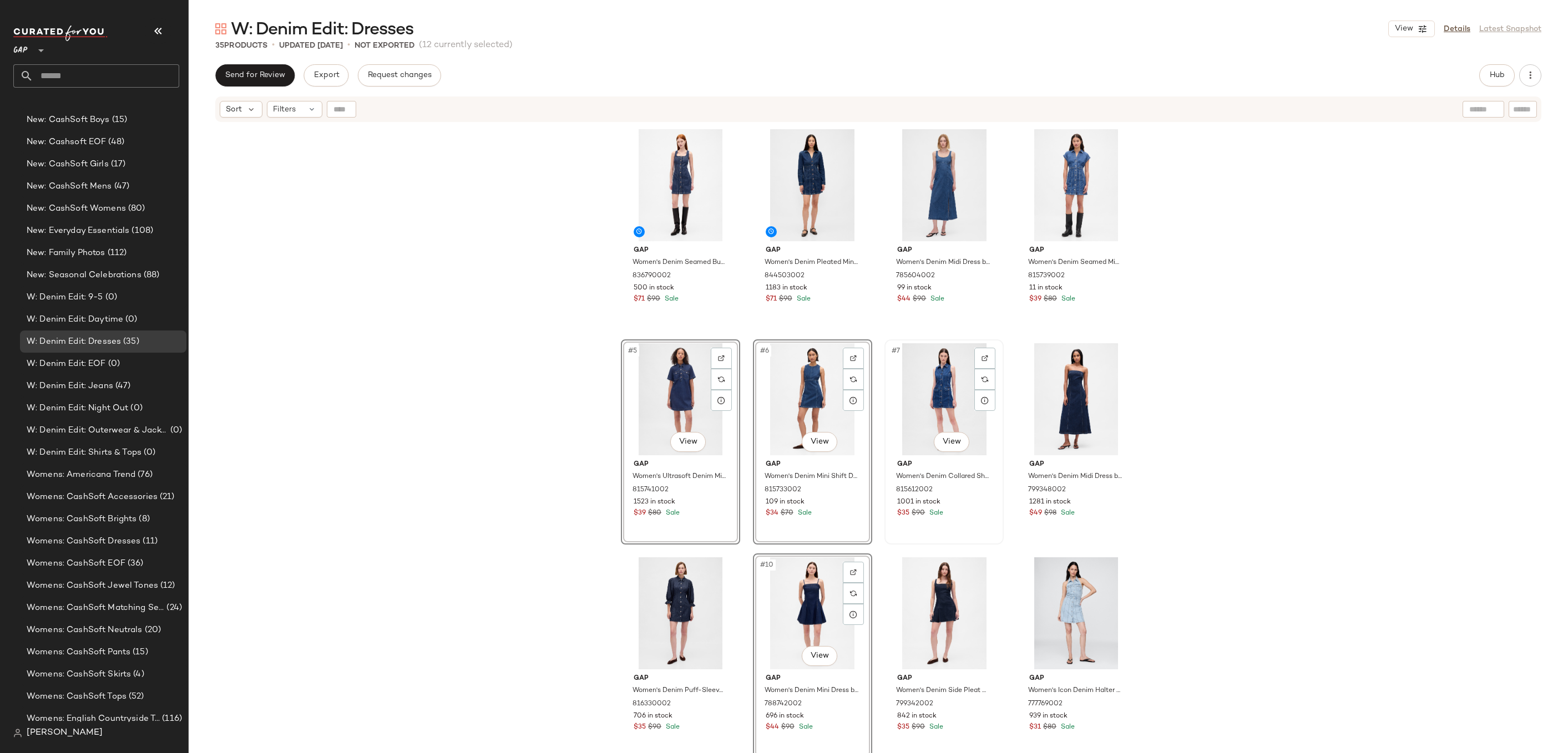
click at [911, 402] on div "#7 View" at bounding box center [944, 400] width 112 height 112
click at [1058, 383] on div "#8 View" at bounding box center [1076, 400] width 112 height 112
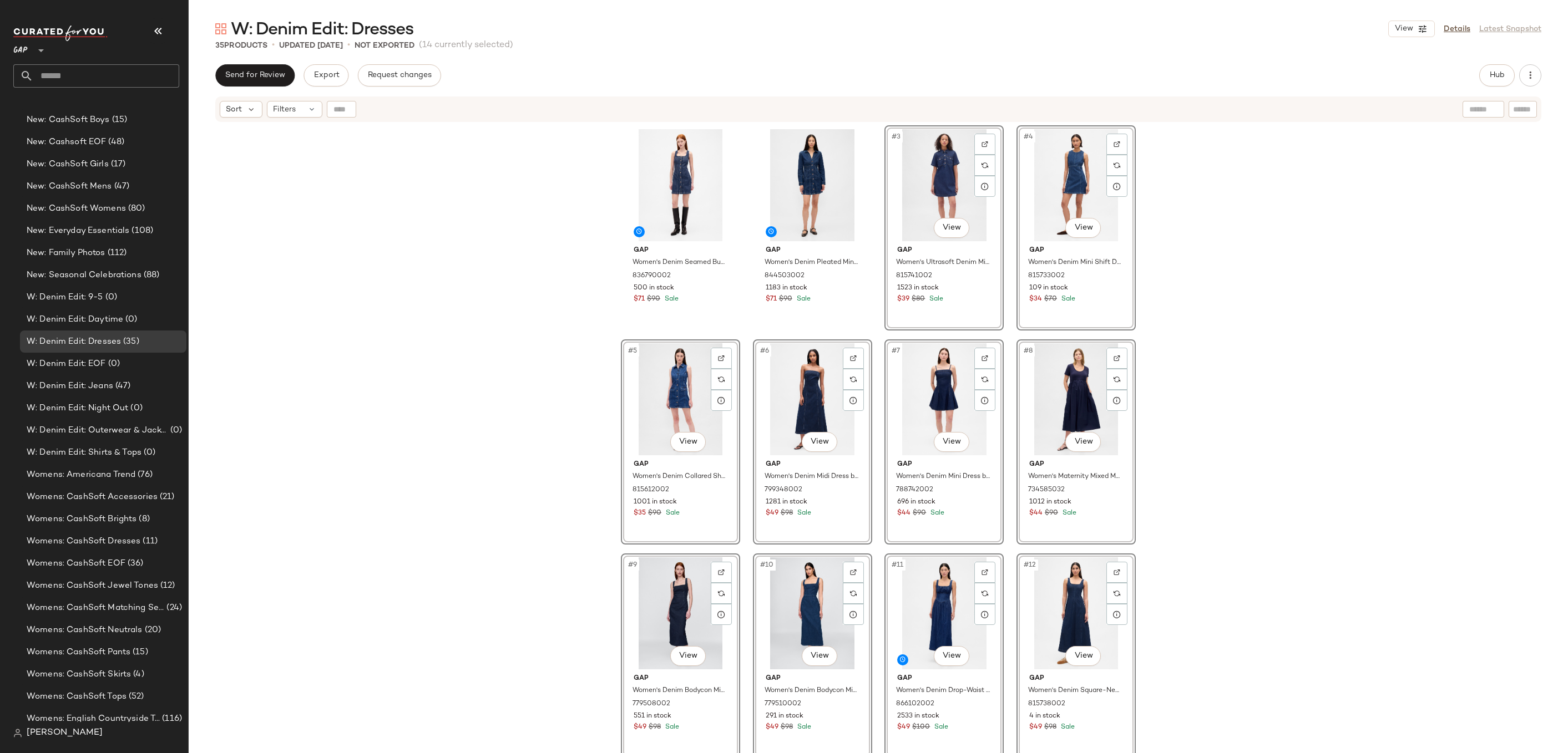
click at [1170, 235] on div "Gap Women's Denim Seamed Button-Front Mini Dress by Gap Dark Wash Size S 836790…" at bounding box center [878, 452] width 1379 height 658
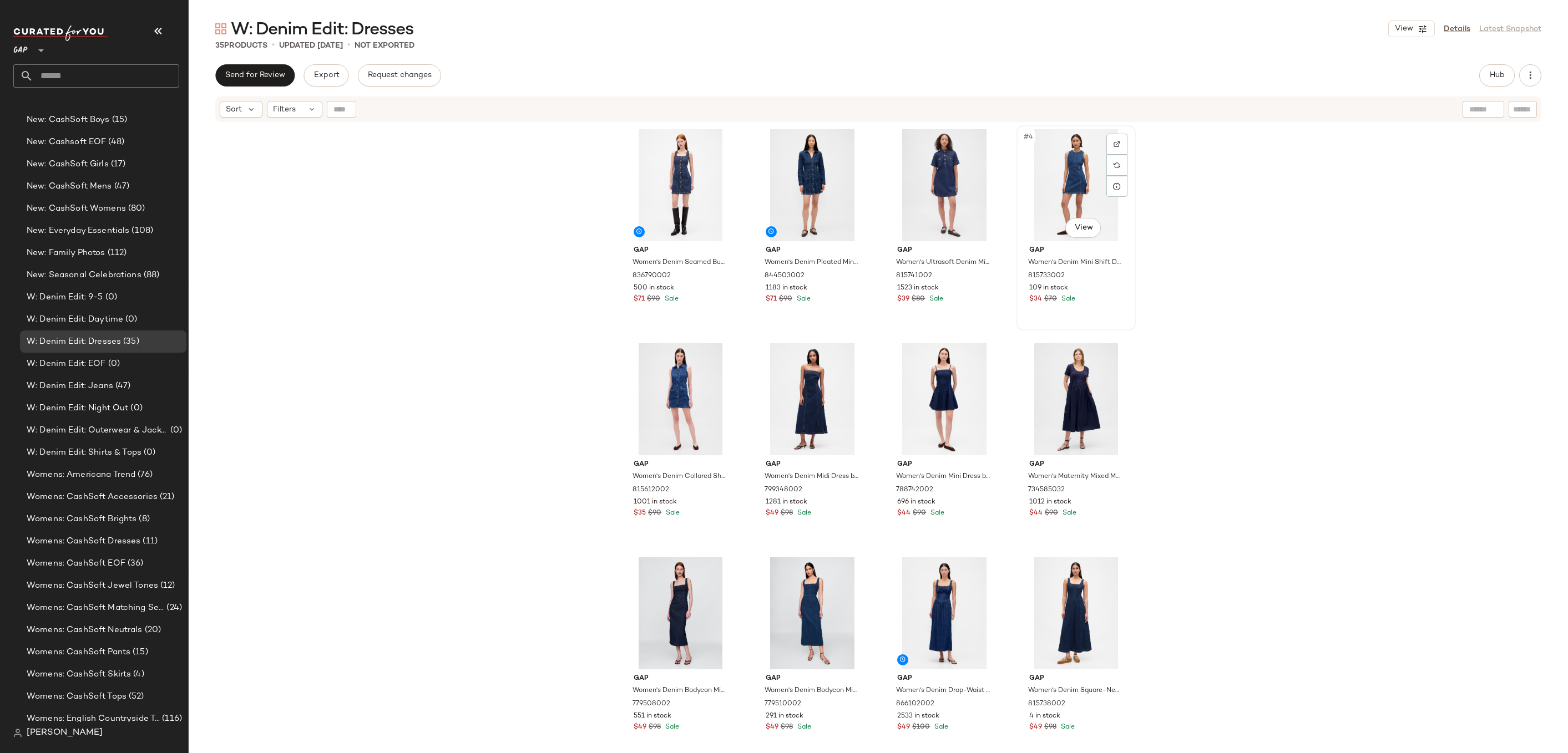
click at [1102, 176] on div "#4 View" at bounding box center [1076, 186] width 112 height 112
drag, startPoint x: 803, startPoint y: 387, endPoint x: 835, endPoint y: 356, distance: 44.6
click at [1202, 140] on div "Gap Women's Denim Seamed Button-Front Mini Dress by Gap Dark Wash Size S 836790…" at bounding box center [878, 452] width 1379 height 658
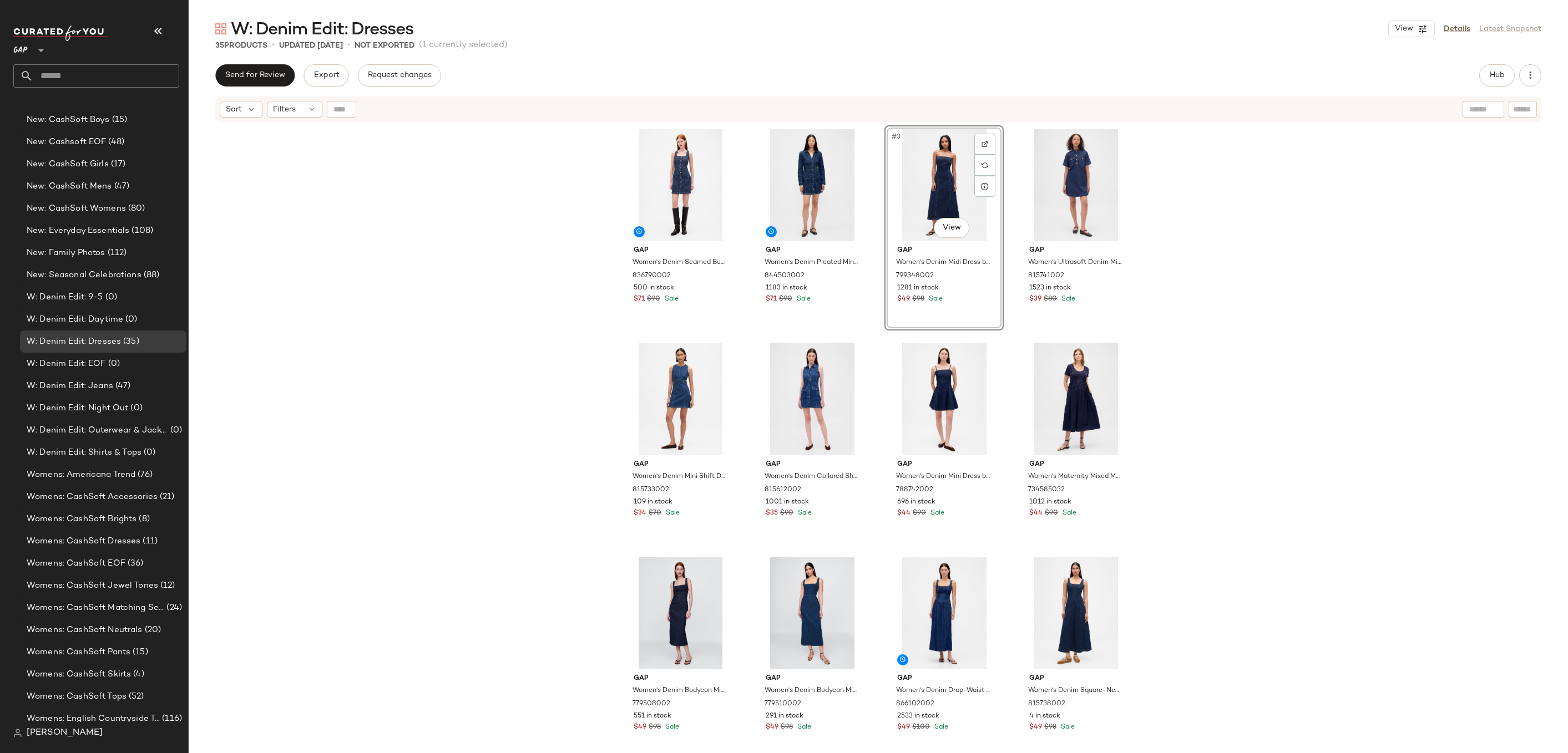
click at [1139, 205] on div "Gap Women's Denim Seamed Button-Front Mini Dress by Gap Dark Wash Size S 836790…" at bounding box center [878, 452] width 1379 height 658
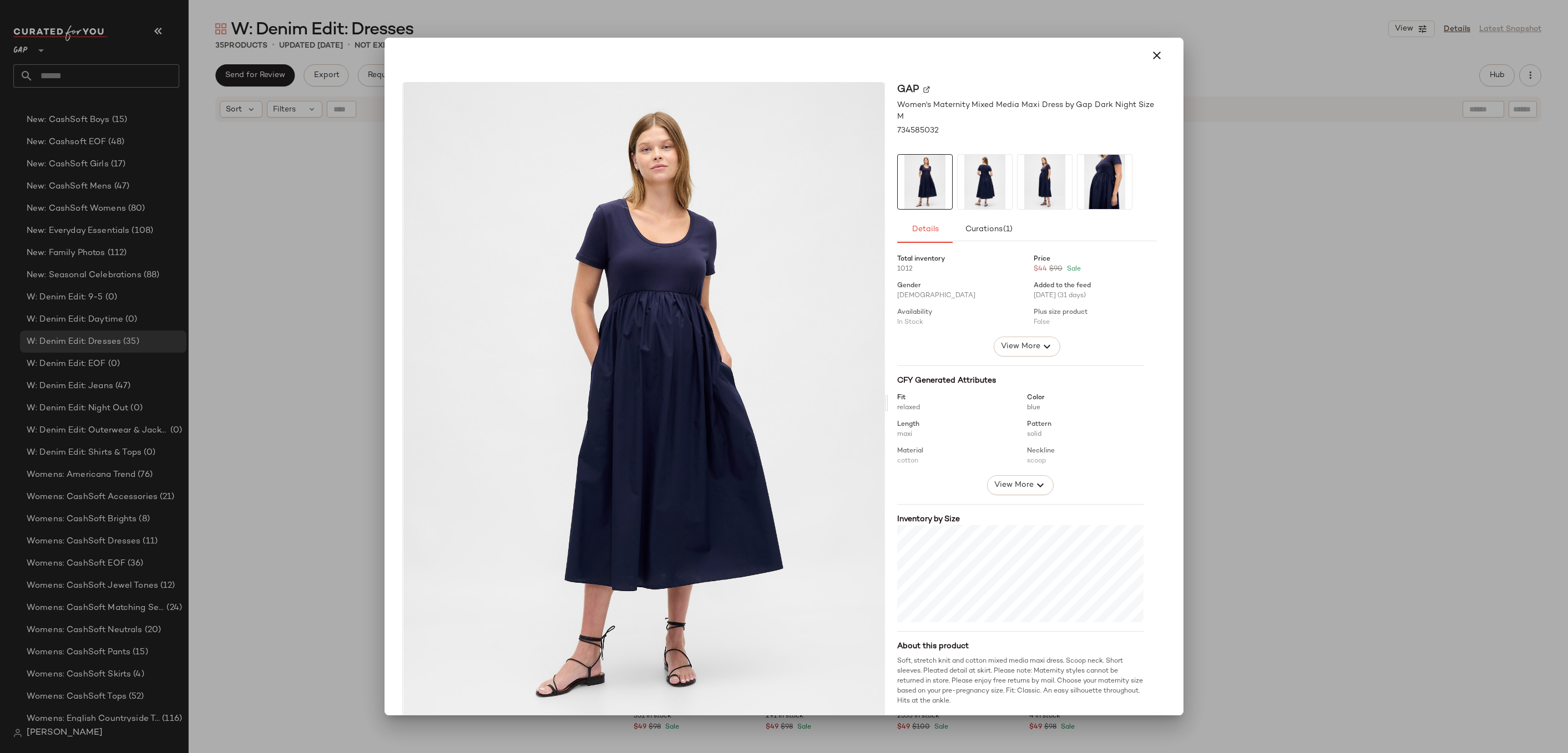
click at [1277, 316] on div at bounding box center [784, 376] width 1568 height 753
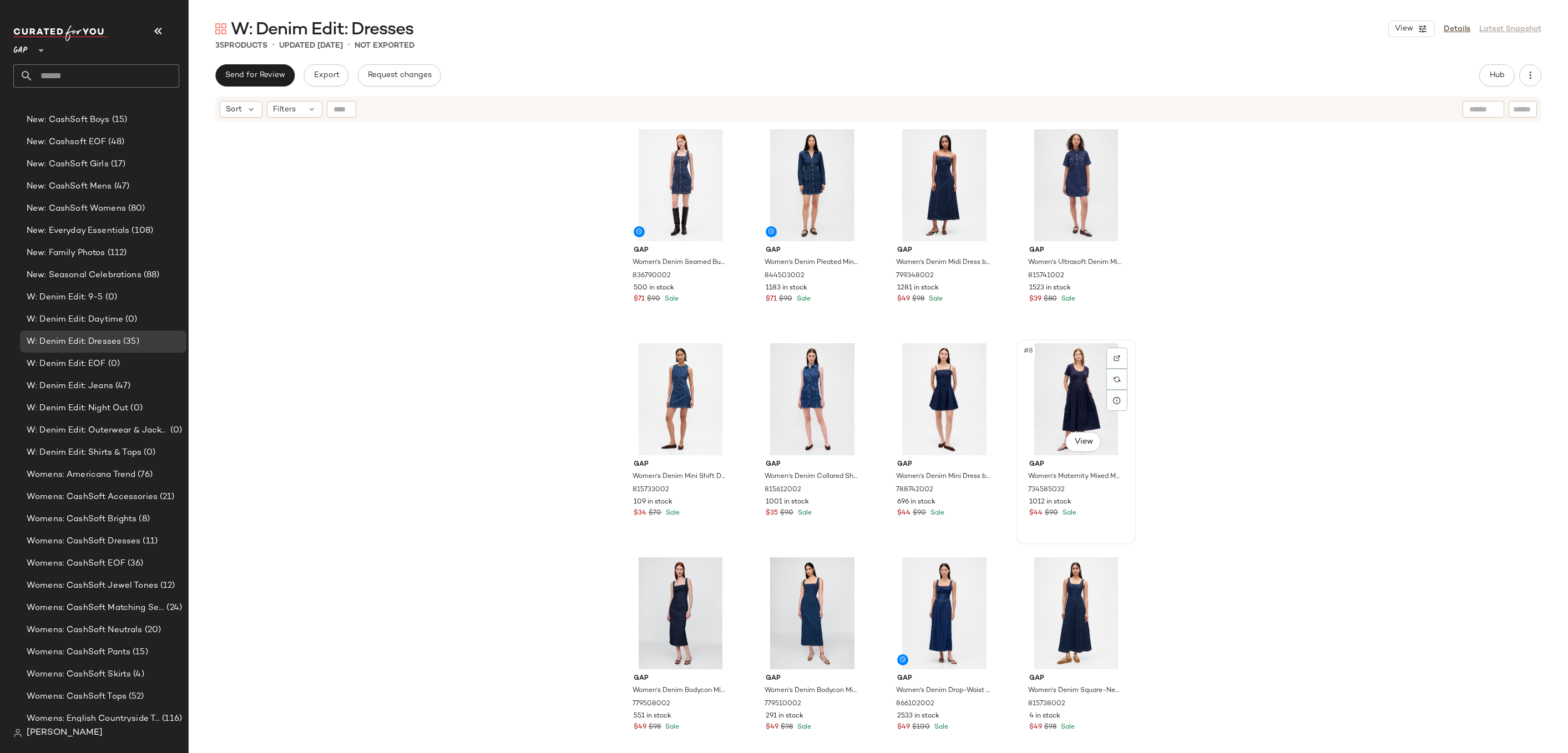
click at [1048, 420] on div "#8 View" at bounding box center [1076, 400] width 112 height 112
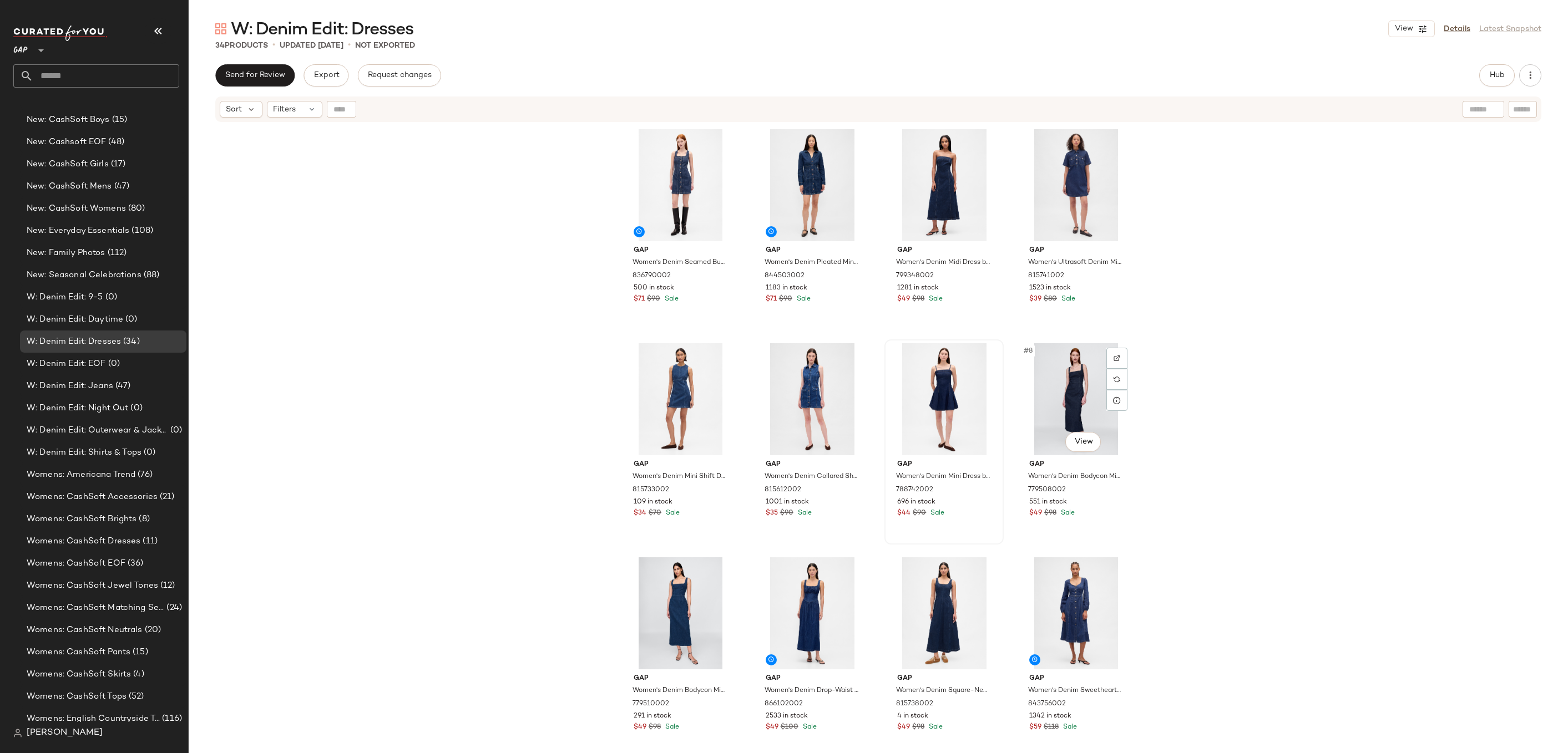
scroll to position [1562, 0]
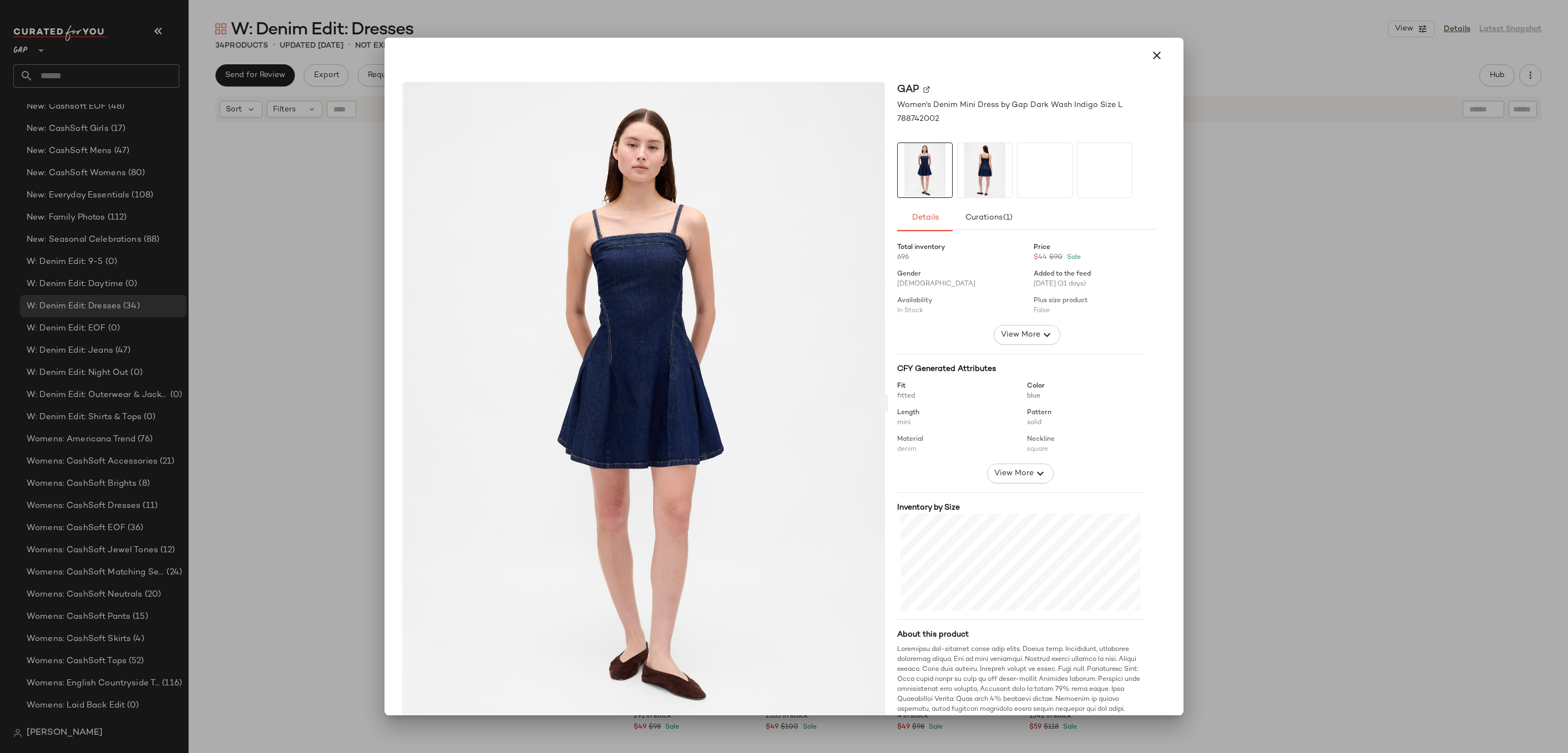
click at [1285, 288] on div at bounding box center [784, 376] width 1568 height 753
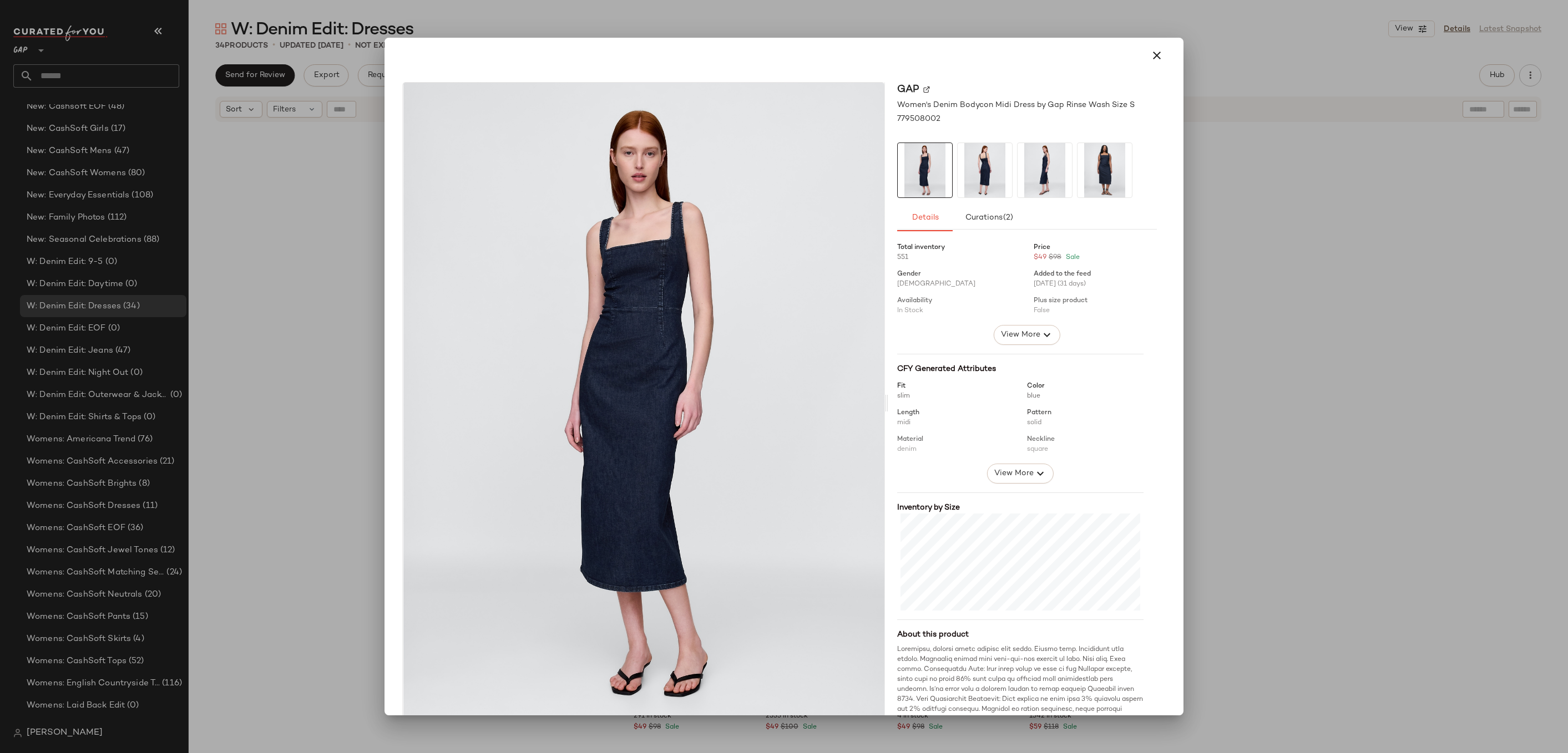
click at [1265, 399] on div at bounding box center [784, 376] width 1568 height 753
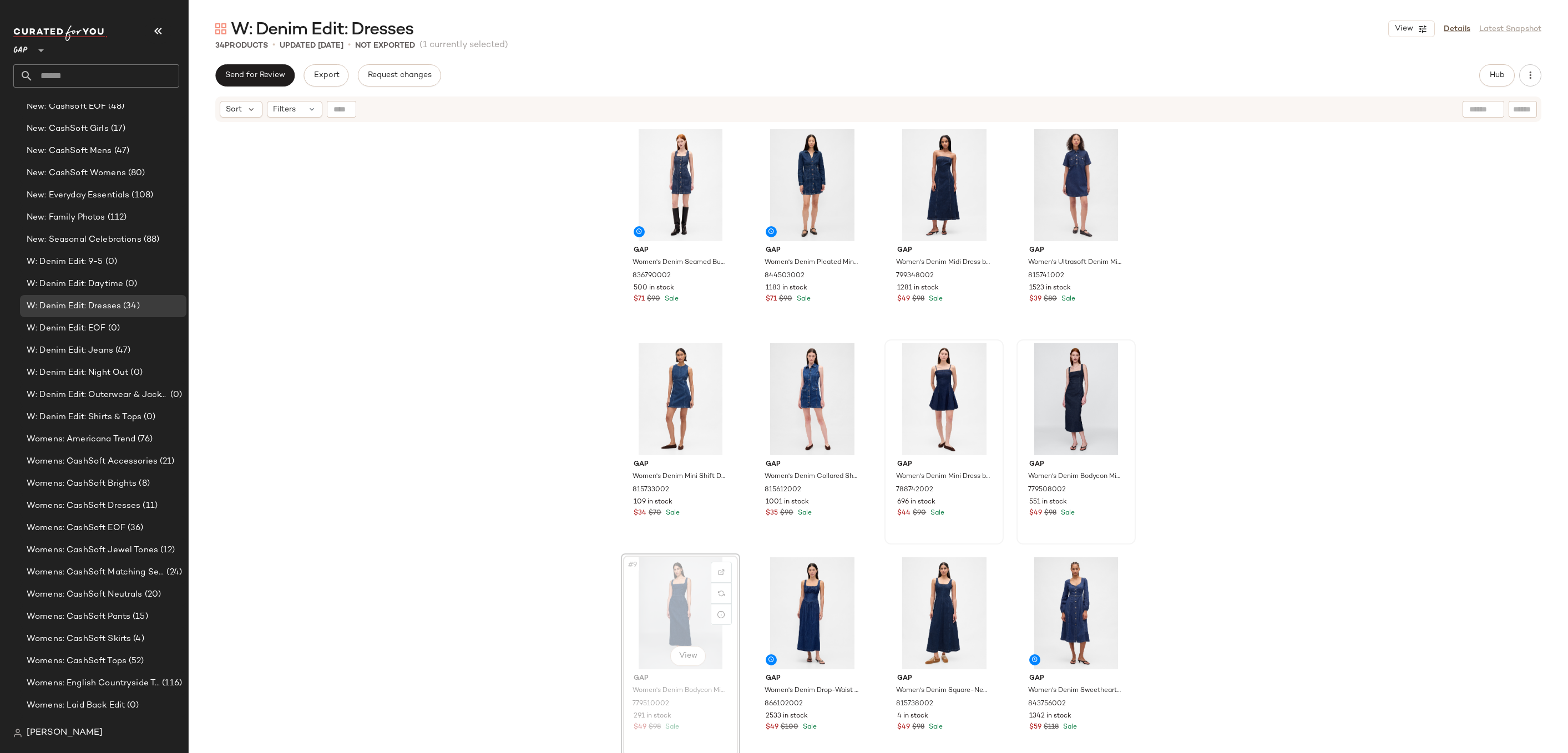
drag, startPoint x: 669, startPoint y: 609, endPoint x: 669, endPoint y: 602, distance: 7.0
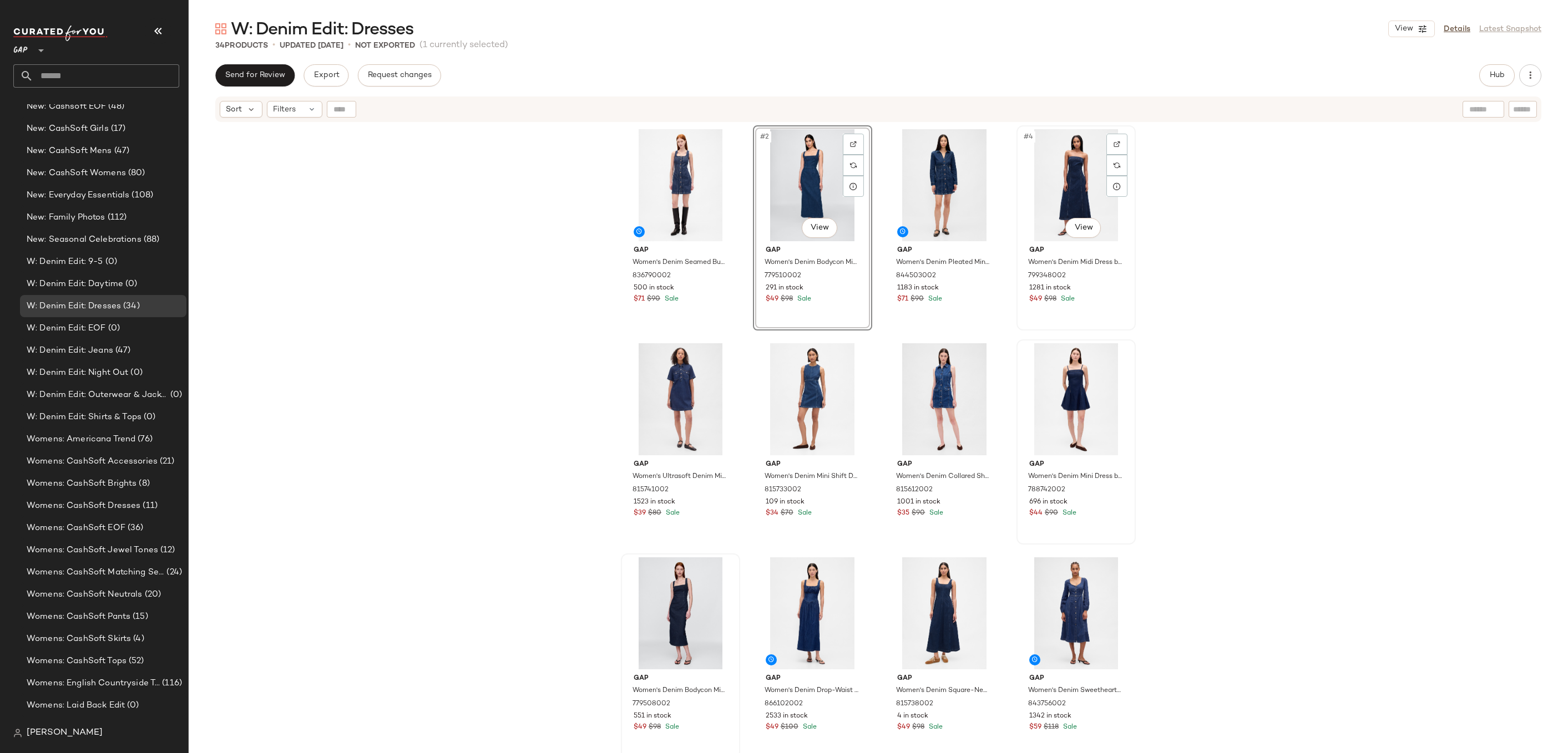
click at [1075, 191] on div "#4 View" at bounding box center [1076, 186] width 112 height 112
click at [1190, 176] on div "Gap Women's Denim Seamed Button-Front Mini Dress by Gap Dark Wash Size S 836790…" at bounding box center [878, 452] width 1379 height 658
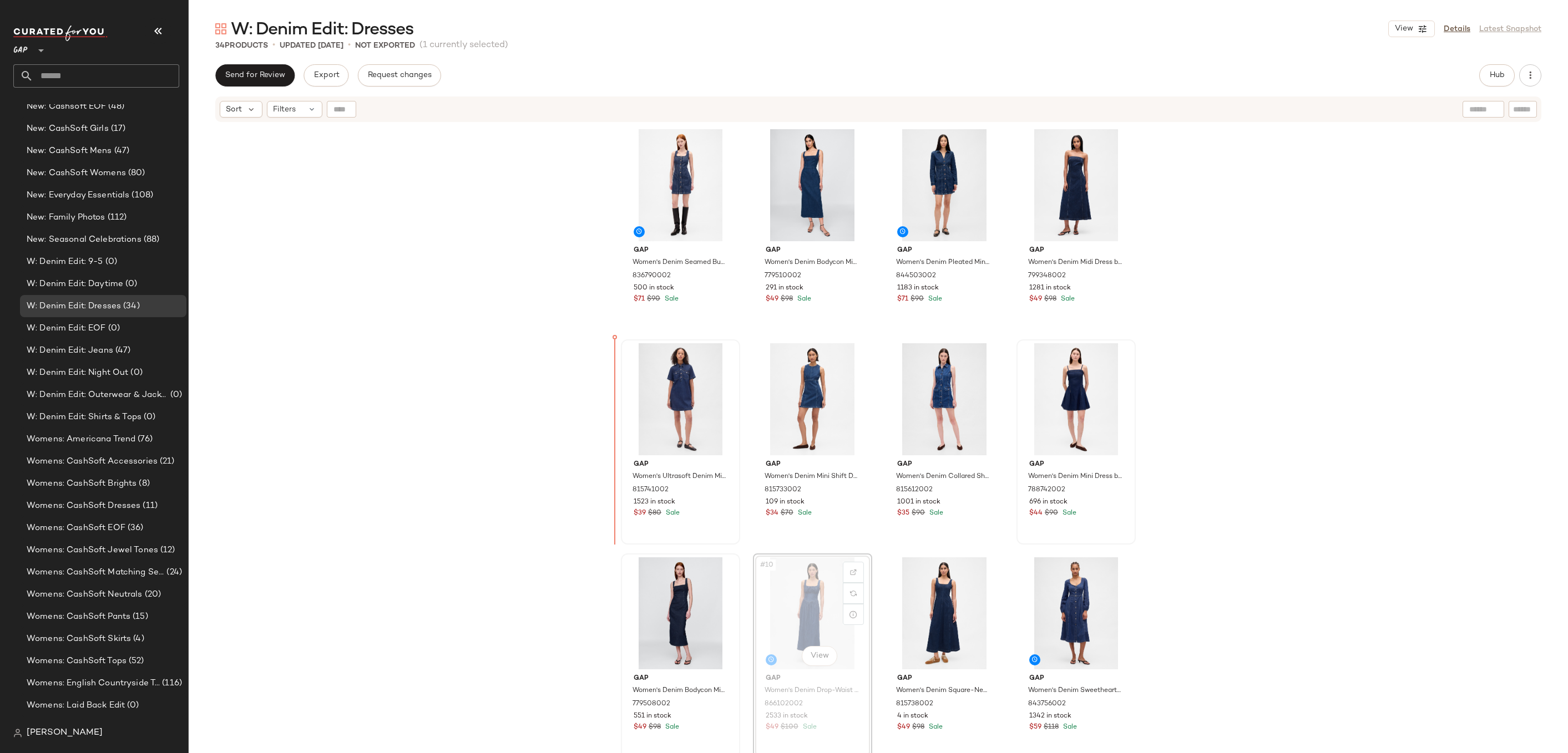
drag, startPoint x: 799, startPoint y: 603, endPoint x: 673, endPoint y: 466, distance: 186.1
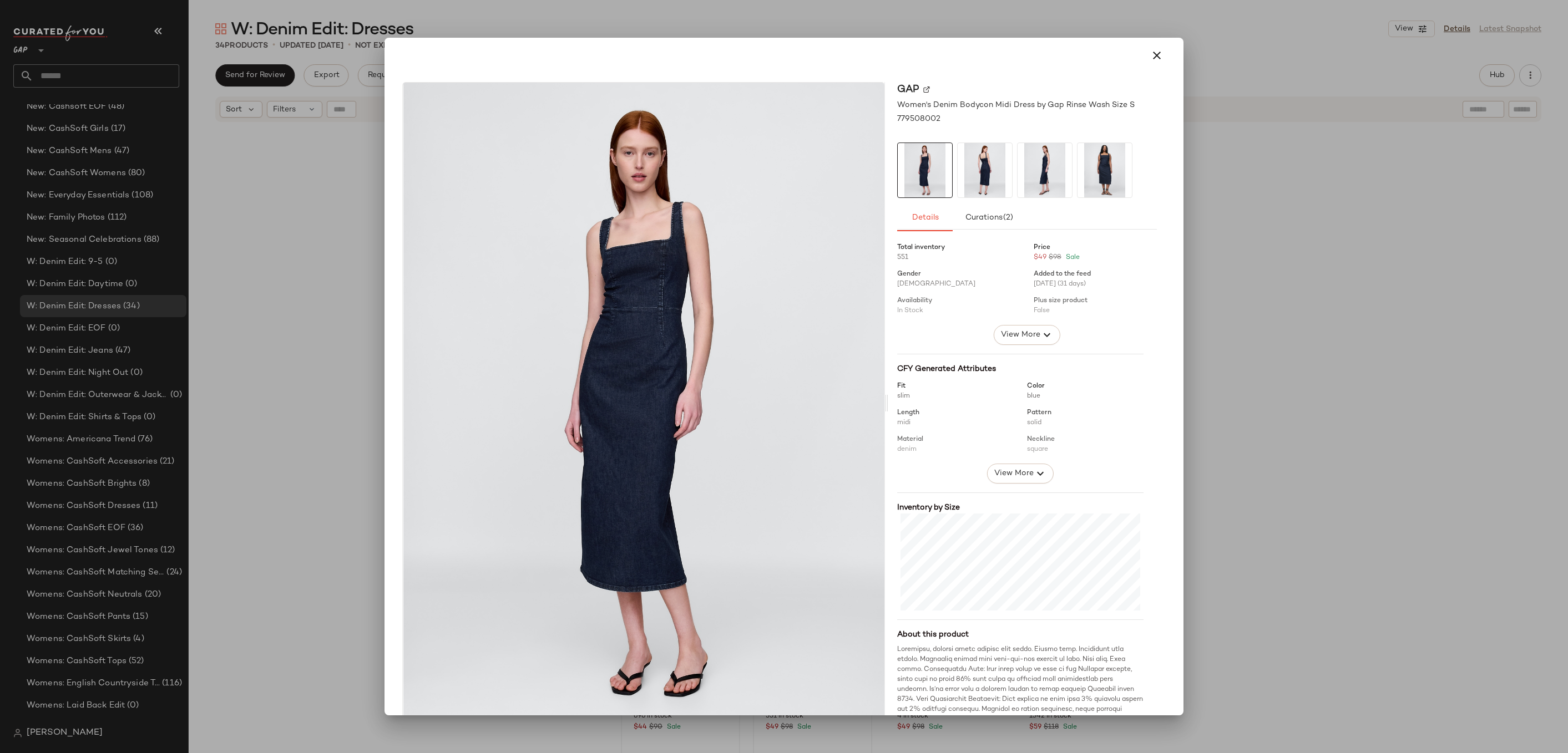
click at [1298, 337] on div at bounding box center [784, 376] width 1568 height 753
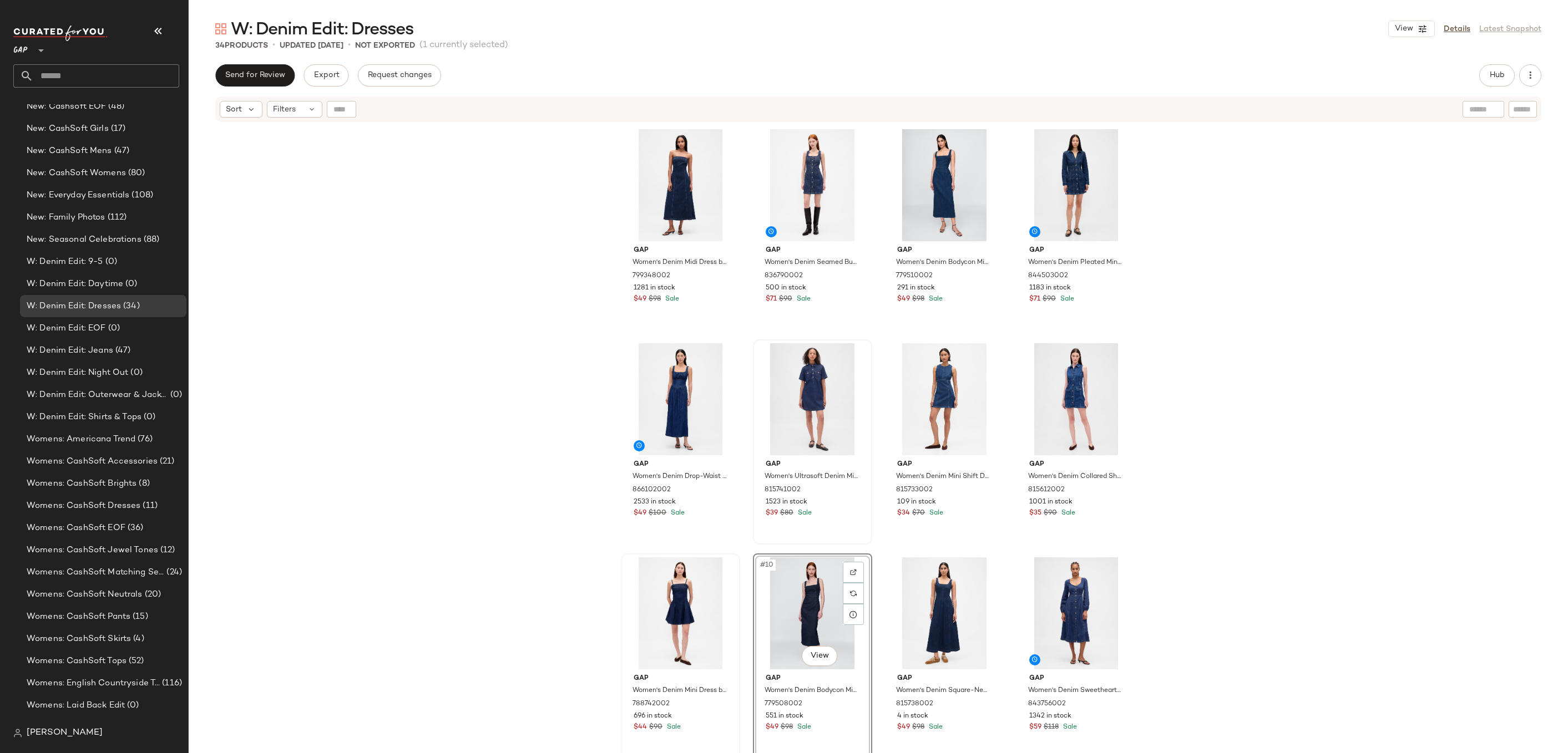
drag, startPoint x: 808, startPoint y: 603, endPoint x: 808, endPoint y: 544, distance: 59.0
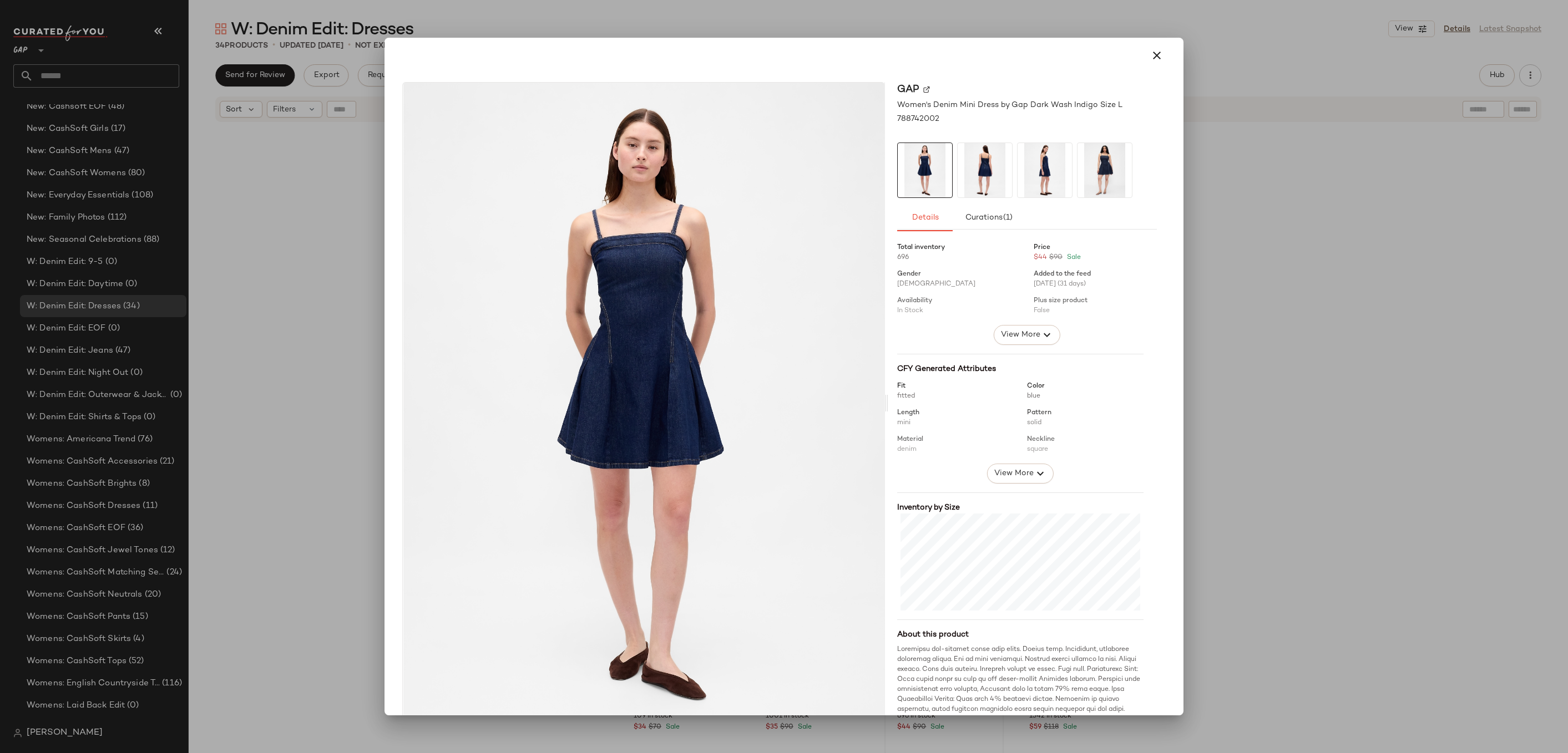
click at [1229, 313] on div at bounding box center [784, 376] width 1568 height 753
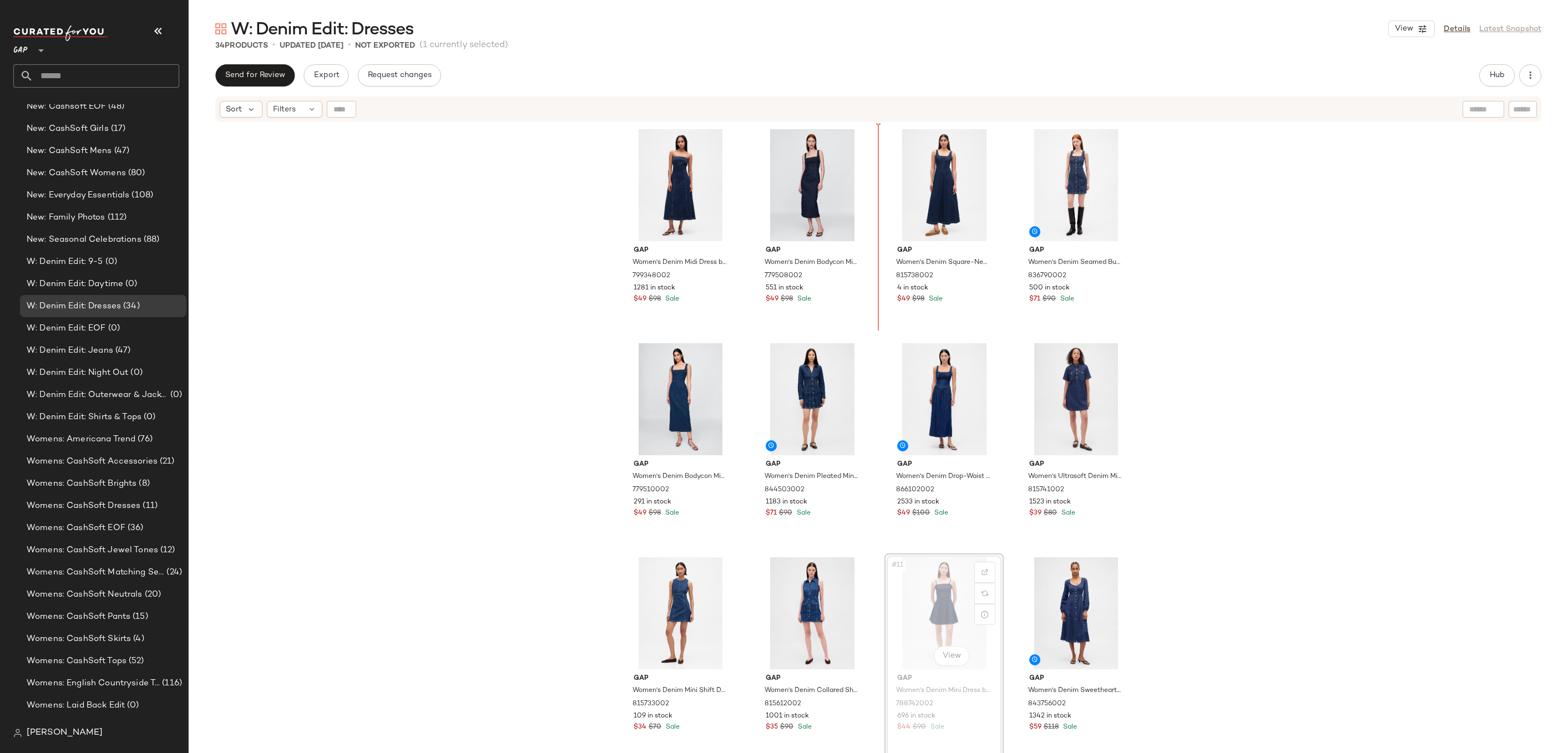
drag, startPoint x: 938, startPoint y: 633, endPoint x: 938, endPoint y: 595, distance: 38.0
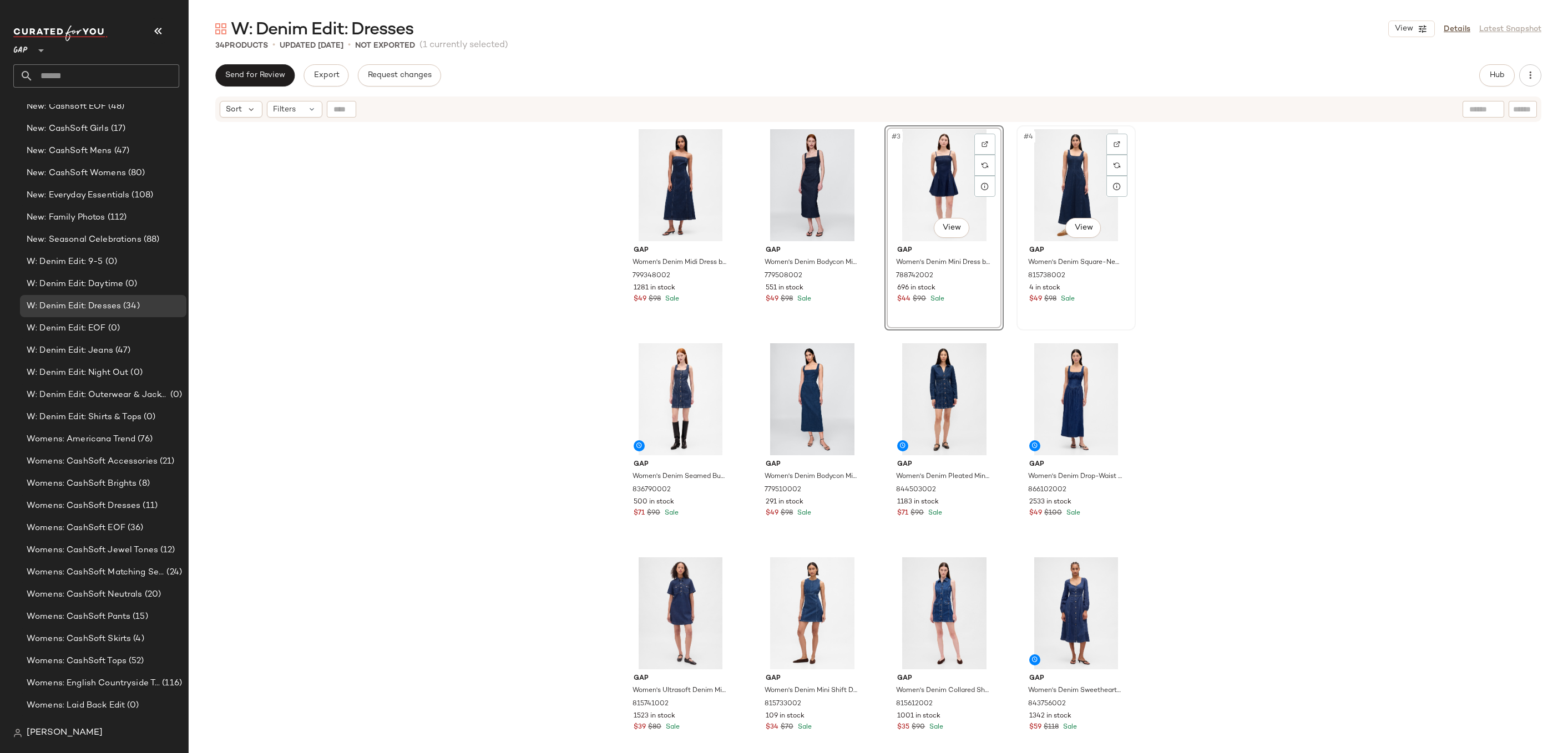
click at [1107, 205] on div "#4 View" at bounding box center [1076, 186] width 112 height 112
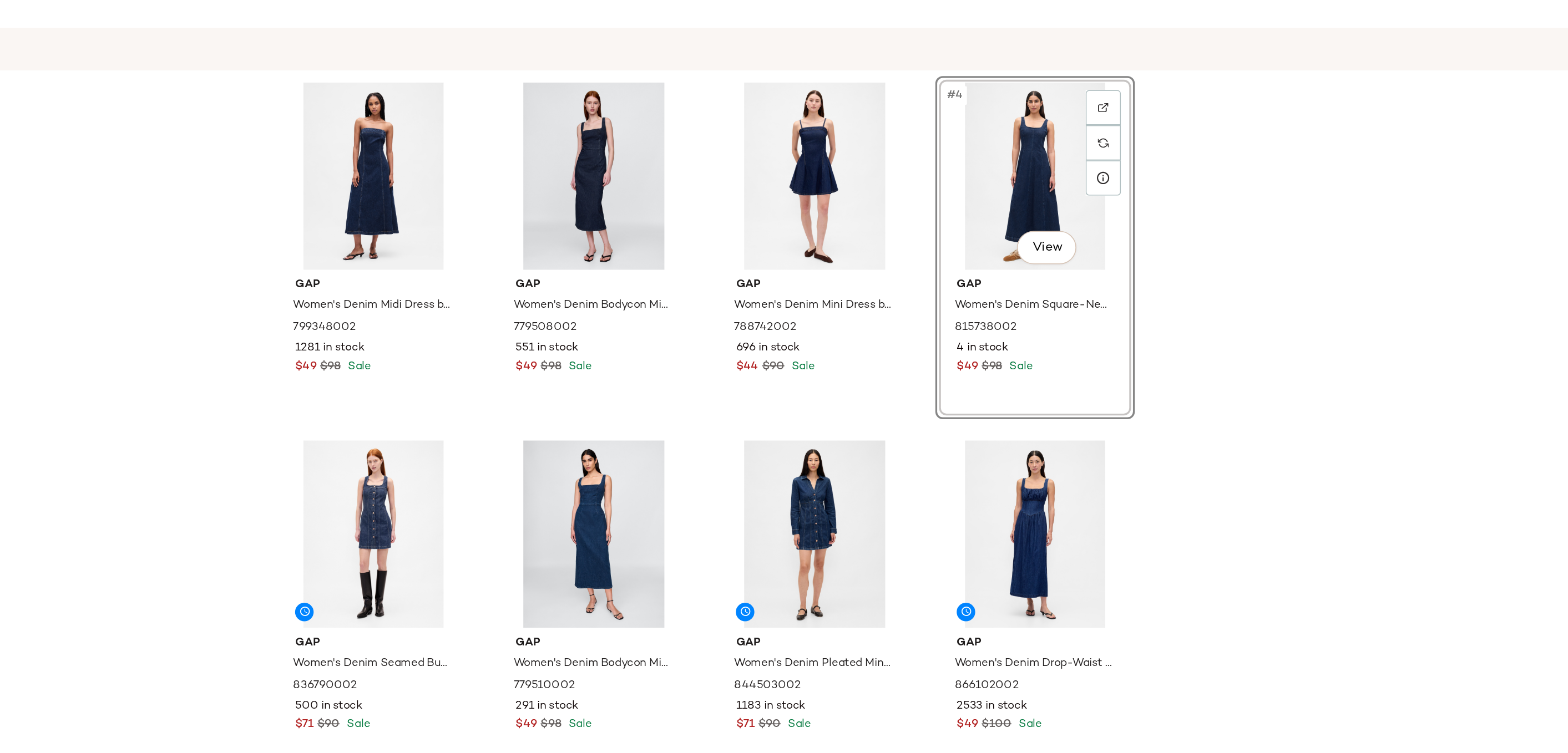
click at [1187, 212] on div "Gap Women's Denim Midi Dress by Gap Dark Wash Size S 799348002 1281 in stock $4…" at bounding box center [878, 452] width 1379 height 658
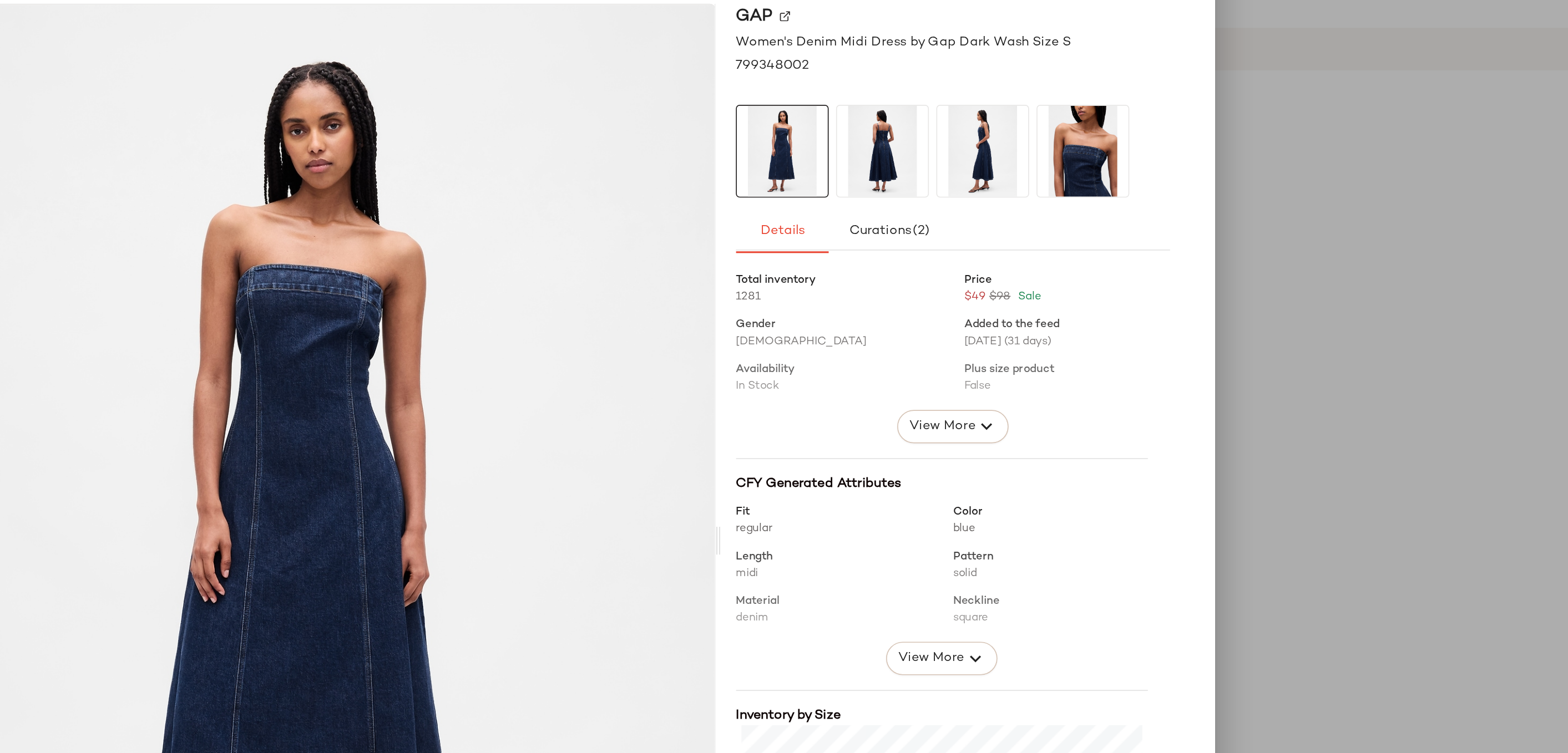
click at [1159, 205] on div "Gap Women's Denim Midi Dress by Gap Dark Wash Size S 799348002 Details Curation…" at bounding box center [1027, 402] width 277 height 642
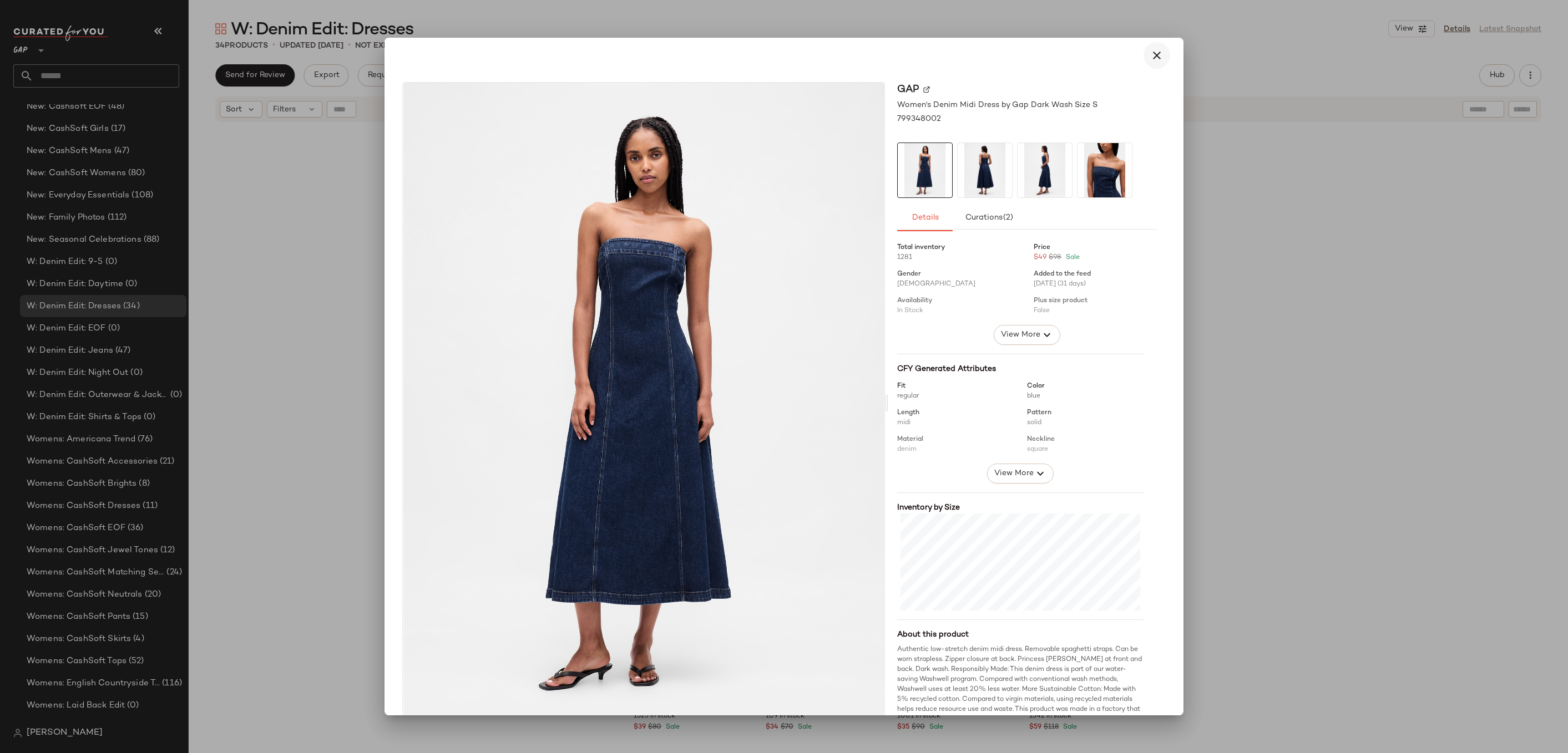
click at [1144, 49] on button "button" at bounding box center [1157, 55] width 26 height 26
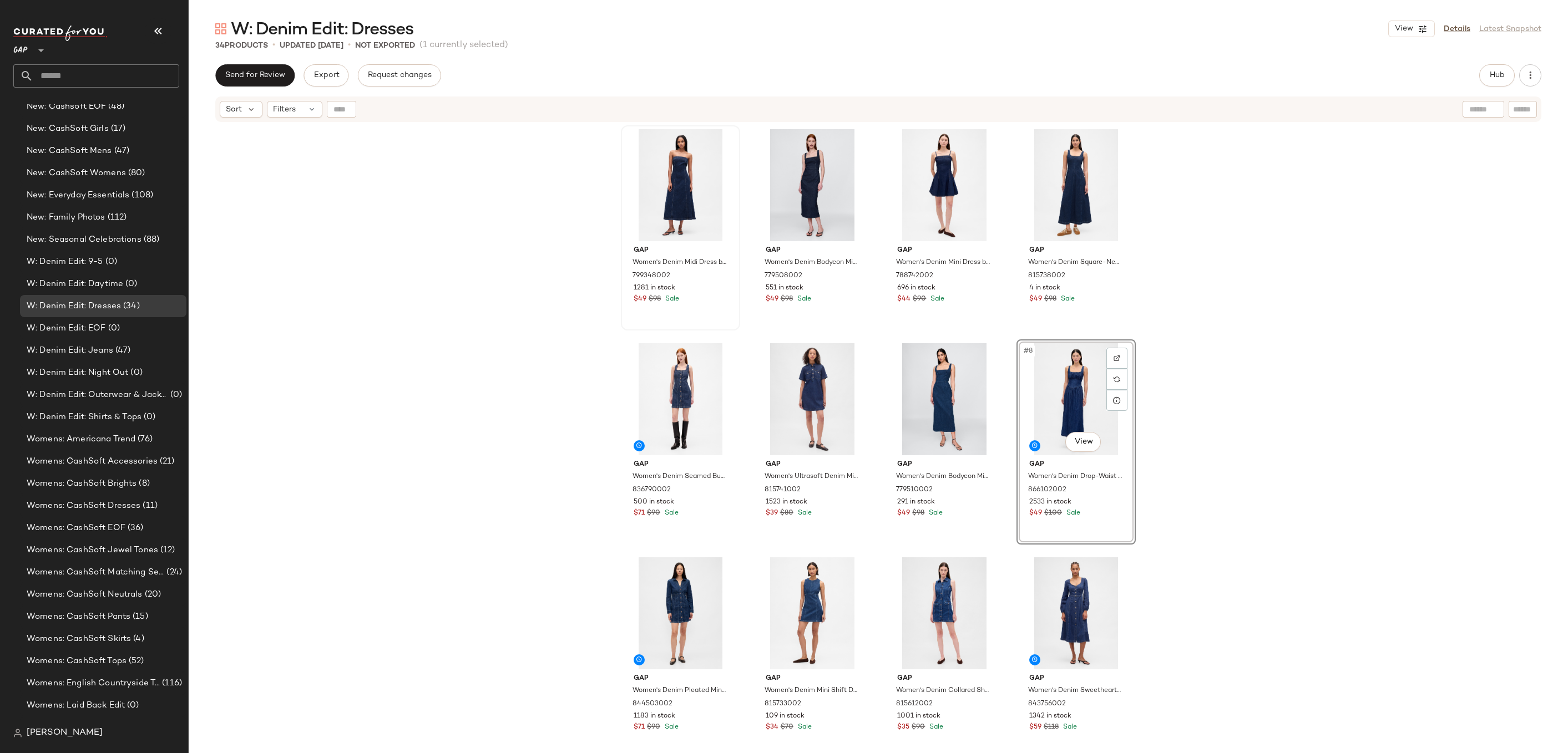
click at [1207, 391] on div "Gap Women's Denim Midi Dress by Gap Dark Wash Size S 799348002 1281 in stock $4…" at bounding box center [878, 452] width 1379 height 658
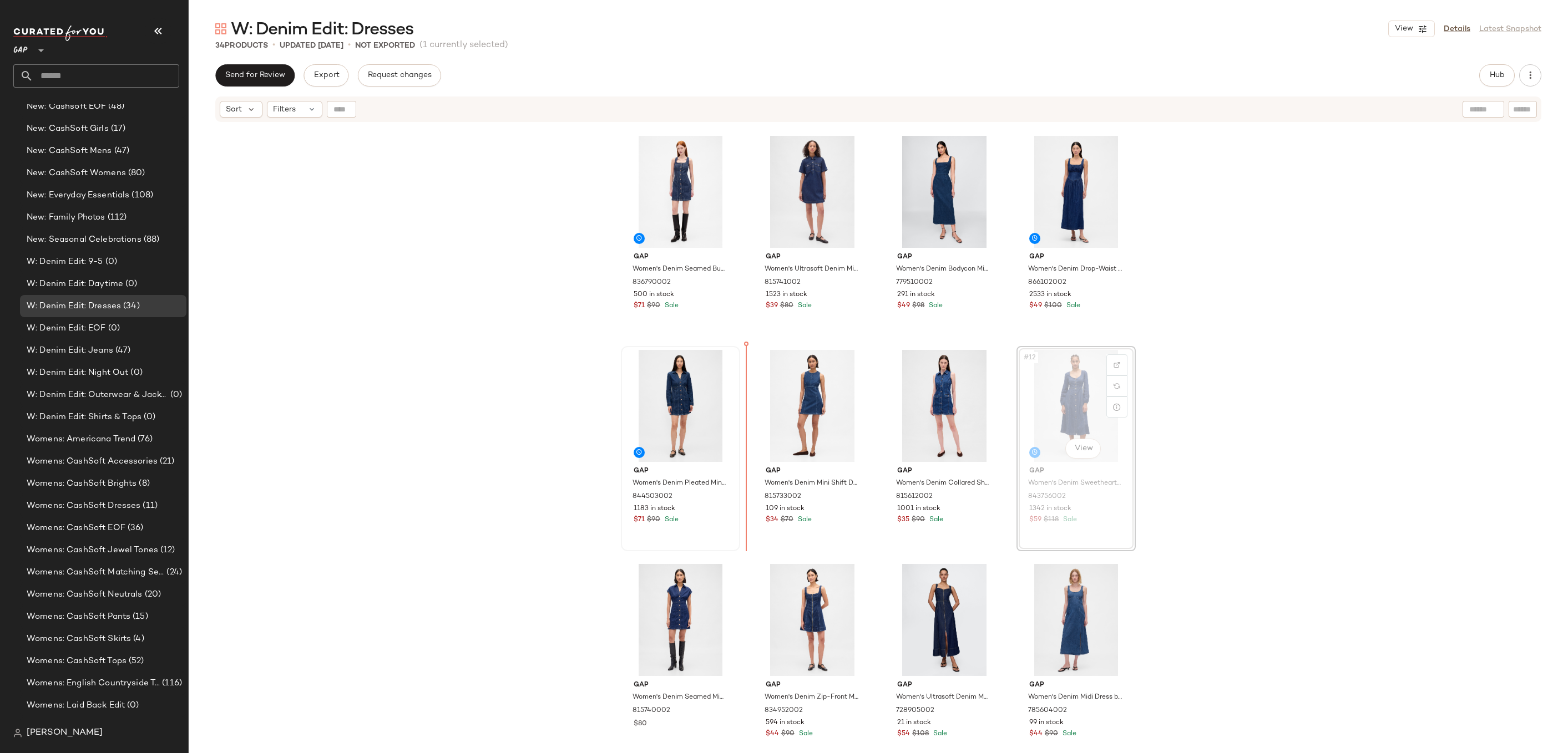
drag, startPoint x: 1043, startPoint y: 396, endPoint x: 686, endPoint y: 427, distance: 358.3
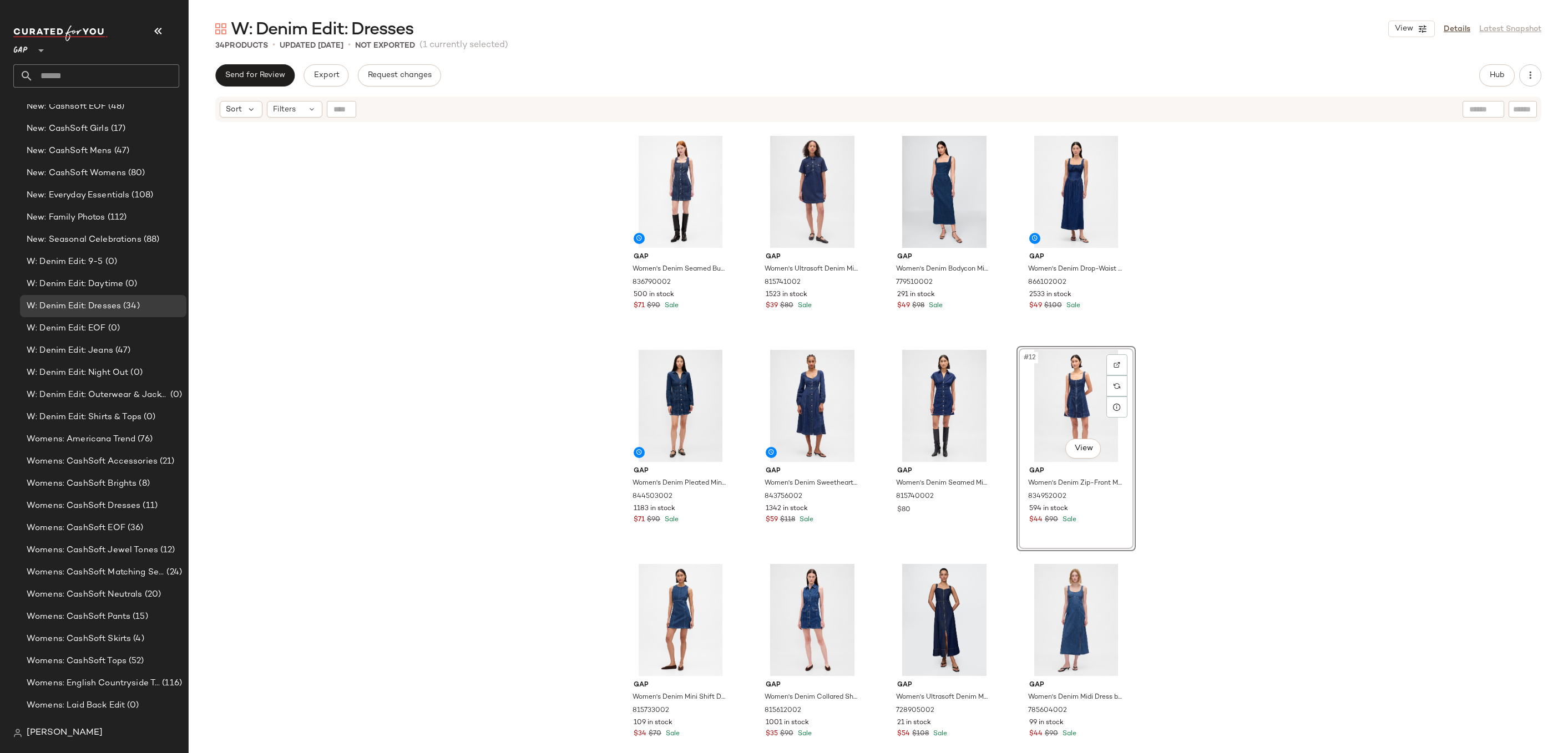
click at [1172, 388] on div "Gap Women's Denim Midi Dress by Gap Dark Wash Size S 799348002 1281 in stock $4…" at bounding box center [878, 452] width 1379 height 658
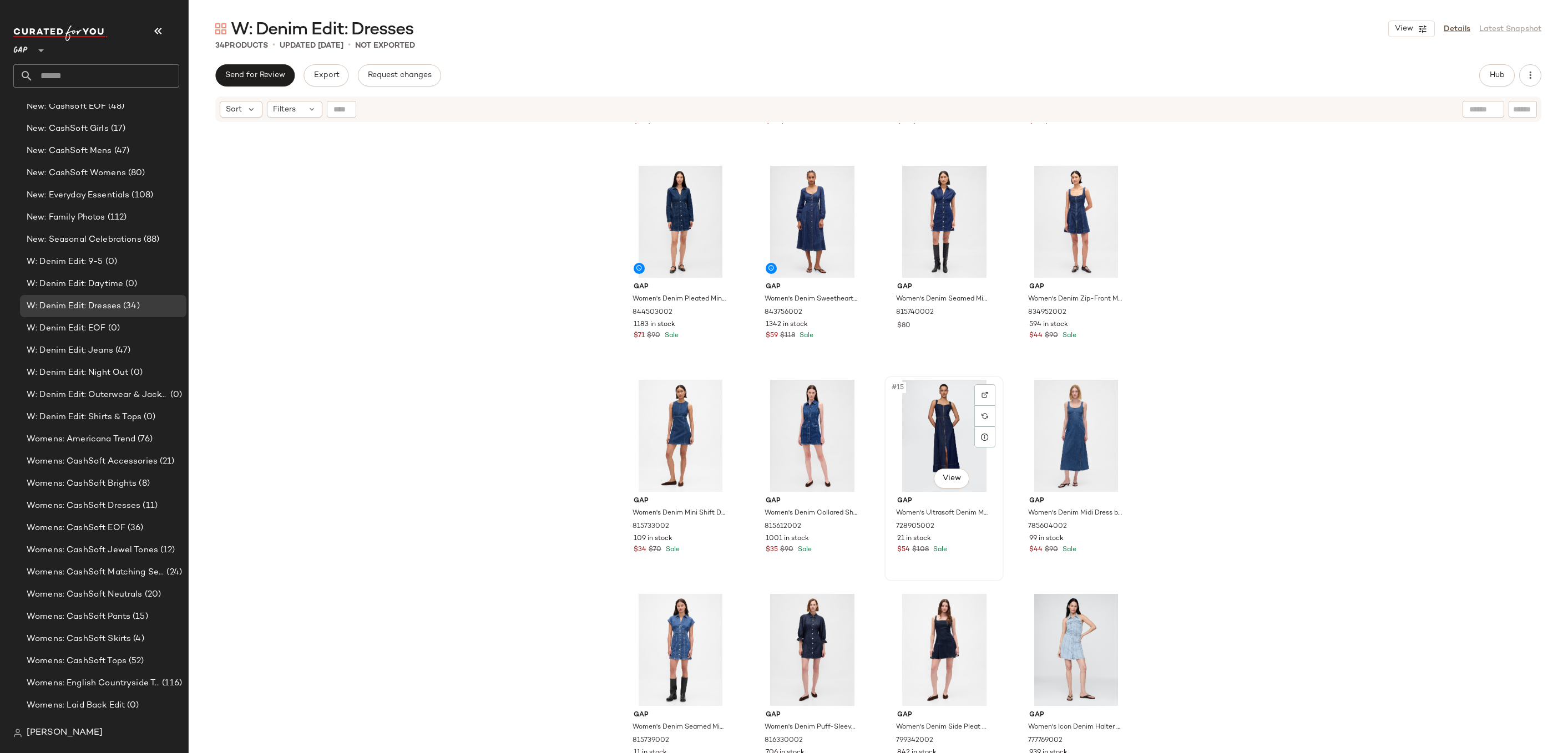
scroll to position [415, 0]
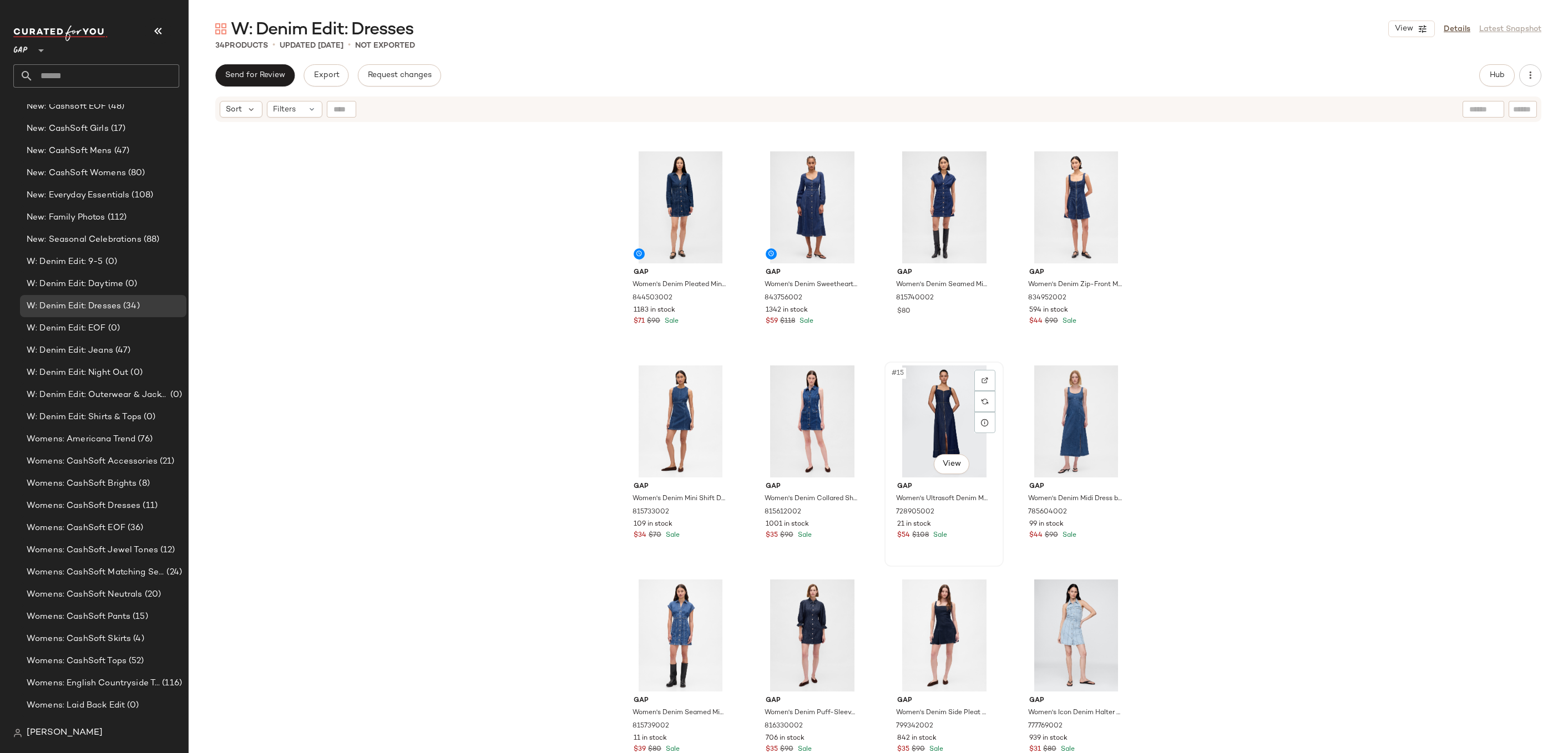
click at [930, 424] on div "#15 View" at bounding box center [944, 422] width 112 height 112
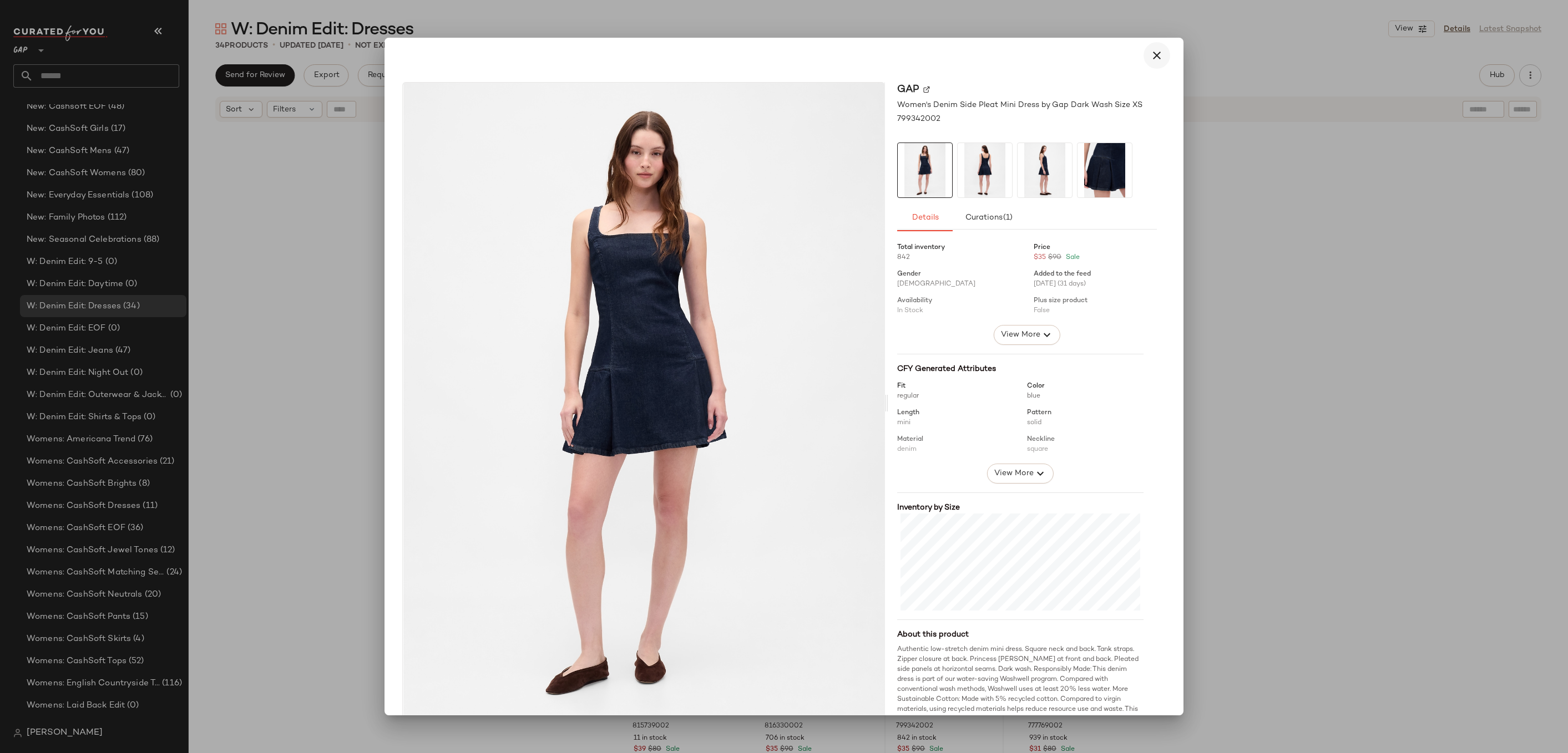
click at [1144, 63] on button "button" at bounding box center [1157, 55] width 26 height 26
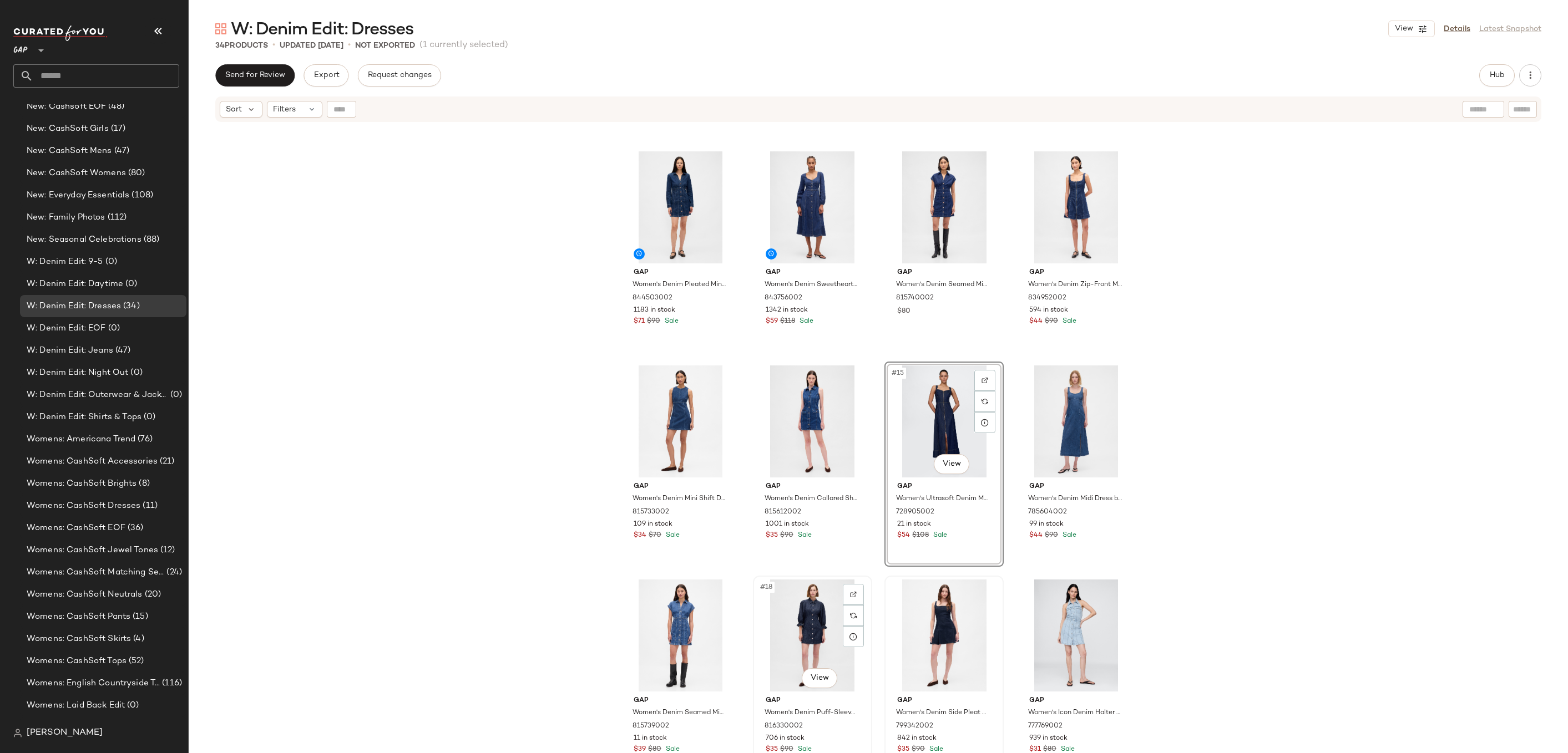
click at [801, 625] on div "#18 View" at bounding box center [812, 636] width 112 height 112
click at [962, 625] on div "#19 View" at bounding box center [944, 636] width 112 height 112
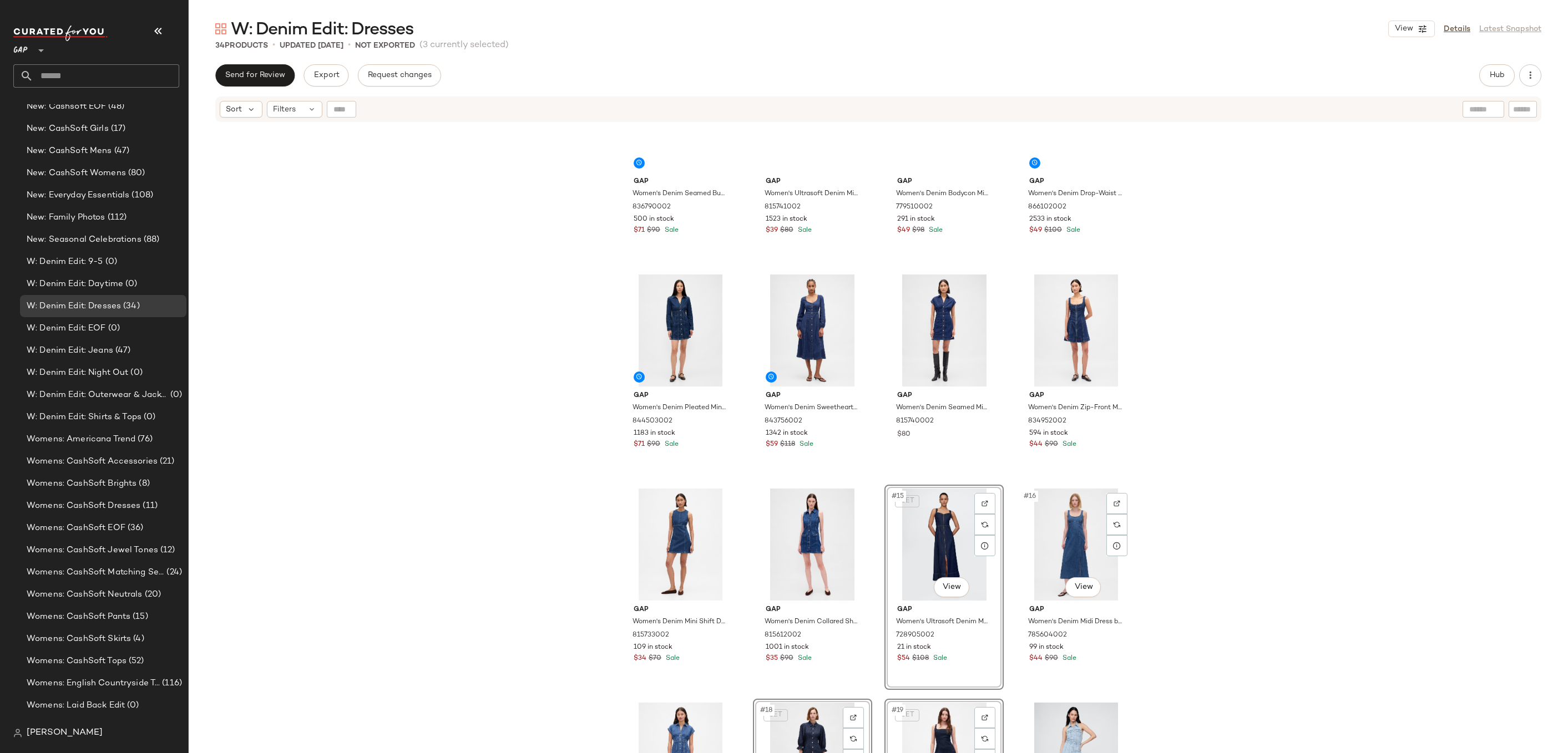
scroll to position [194, 0]
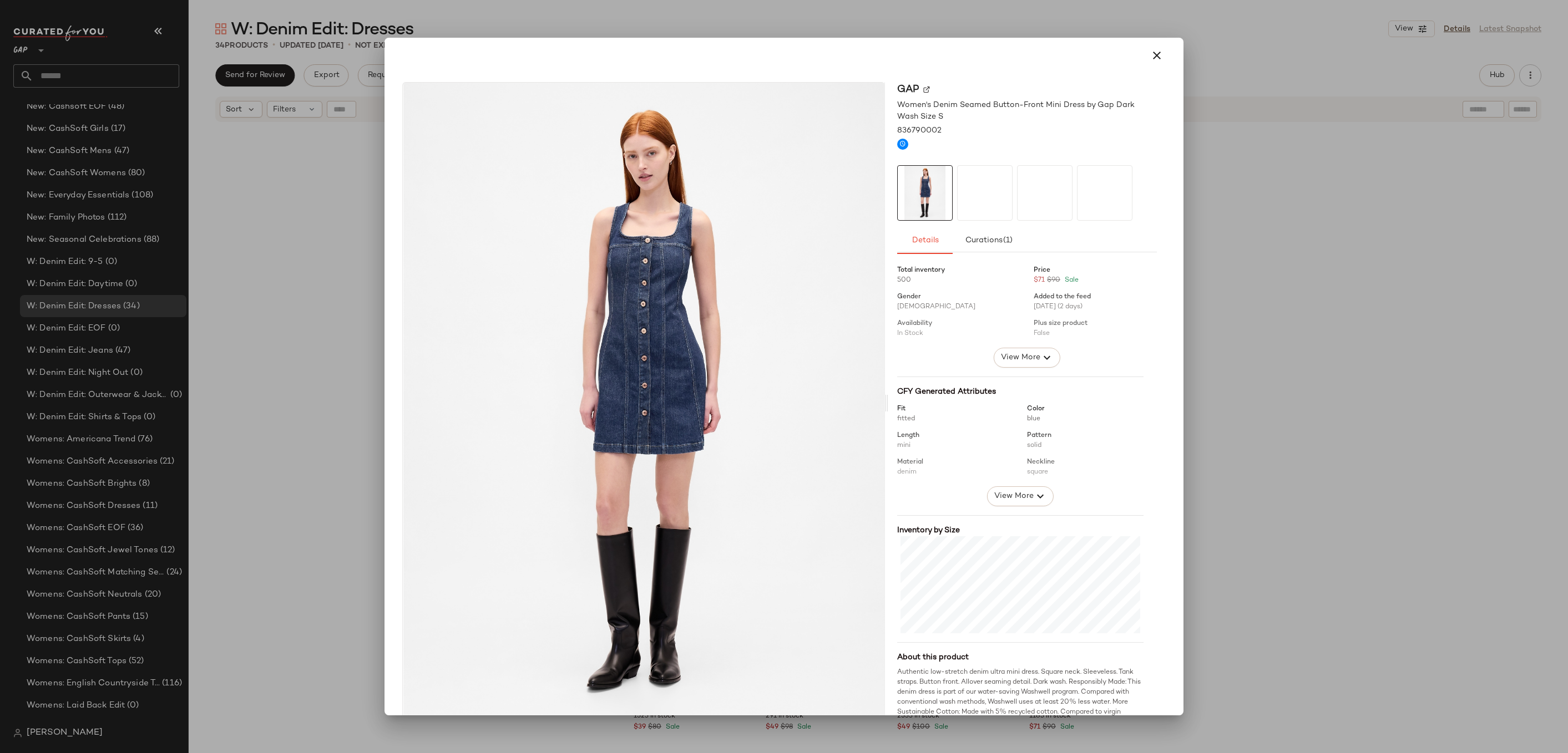
click at [1310, 255] on div at bounding box center [784, 376] width 1568 height 753
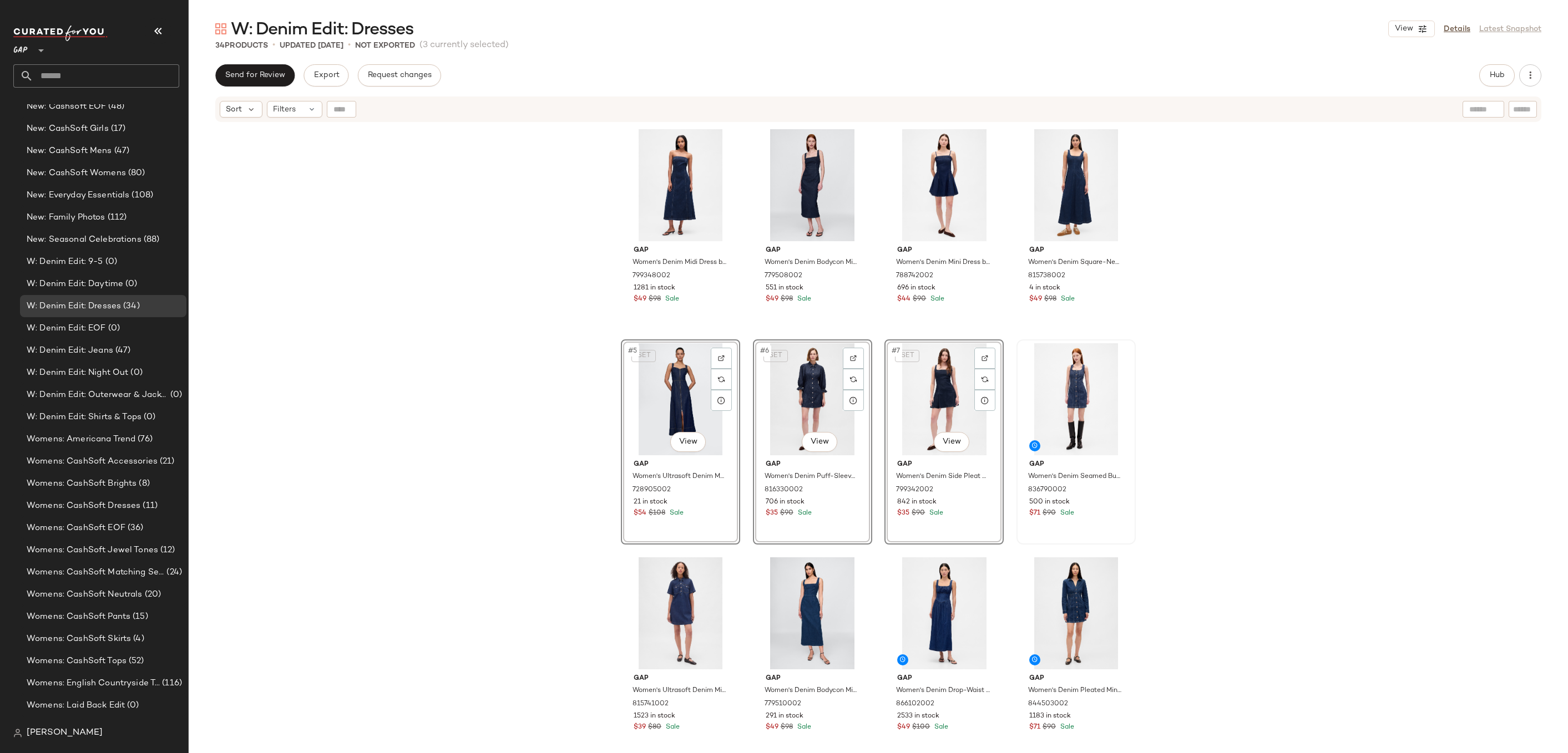
click at [1204, 357] on div "Gap Women's Denim Midi Dress by Gap Dark Wash Size S 799348002 1281 in stock $4…" at bounding box center [878, 452] width 1379 height 658
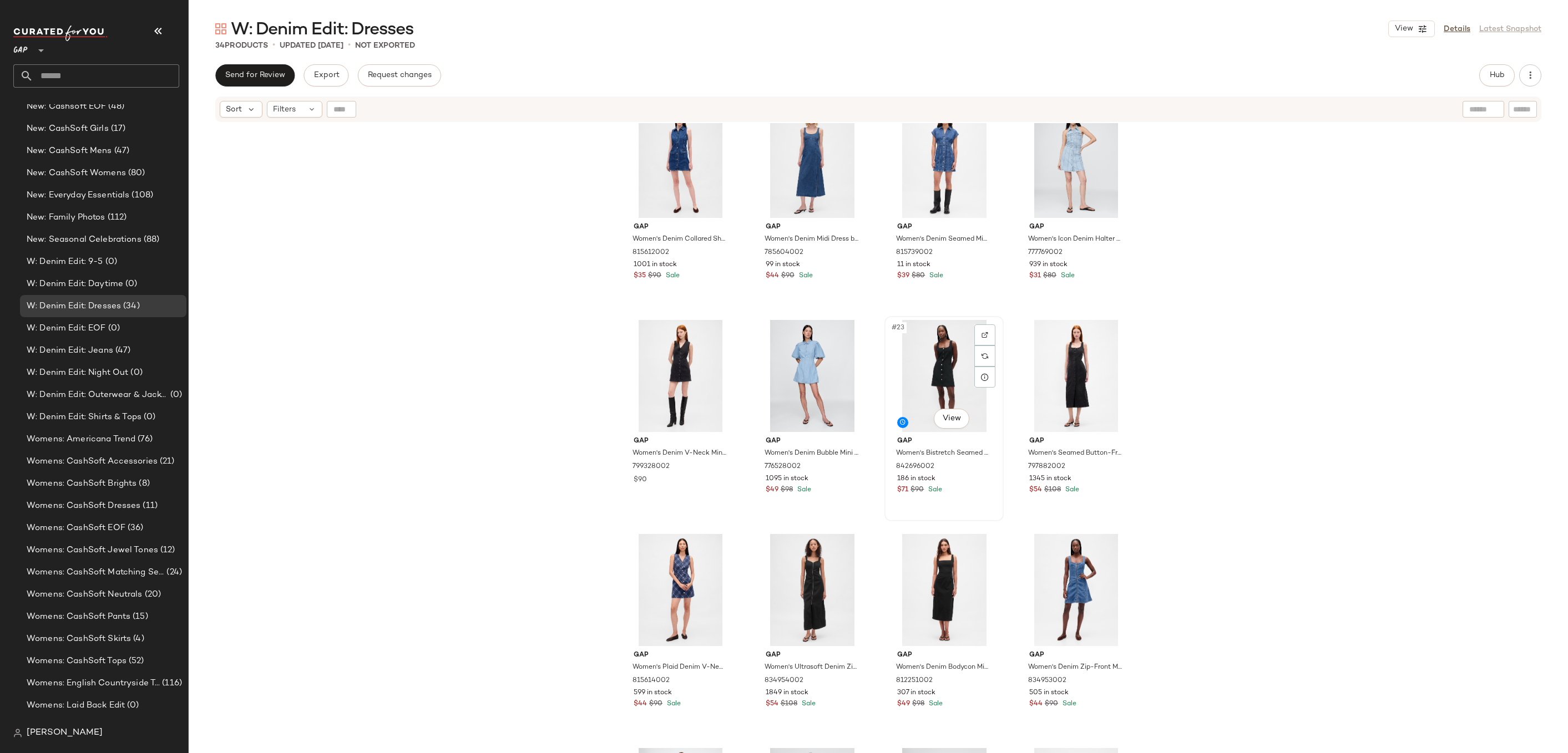
scroll to position [823, 0]
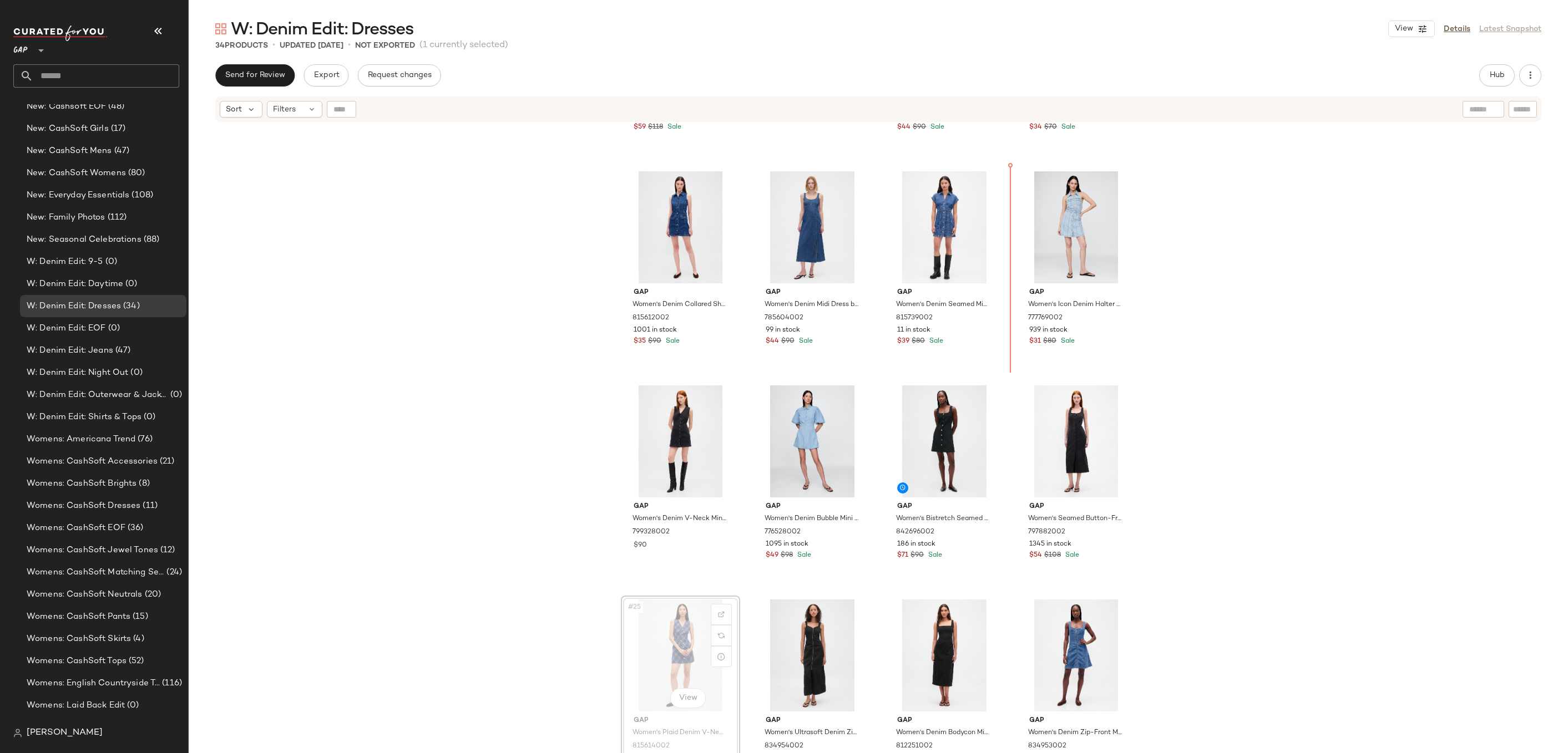
drag, startPoint x: 701, startPoint y: 619, endPoint x: 720, endPoint y: 598, distance: 28.3
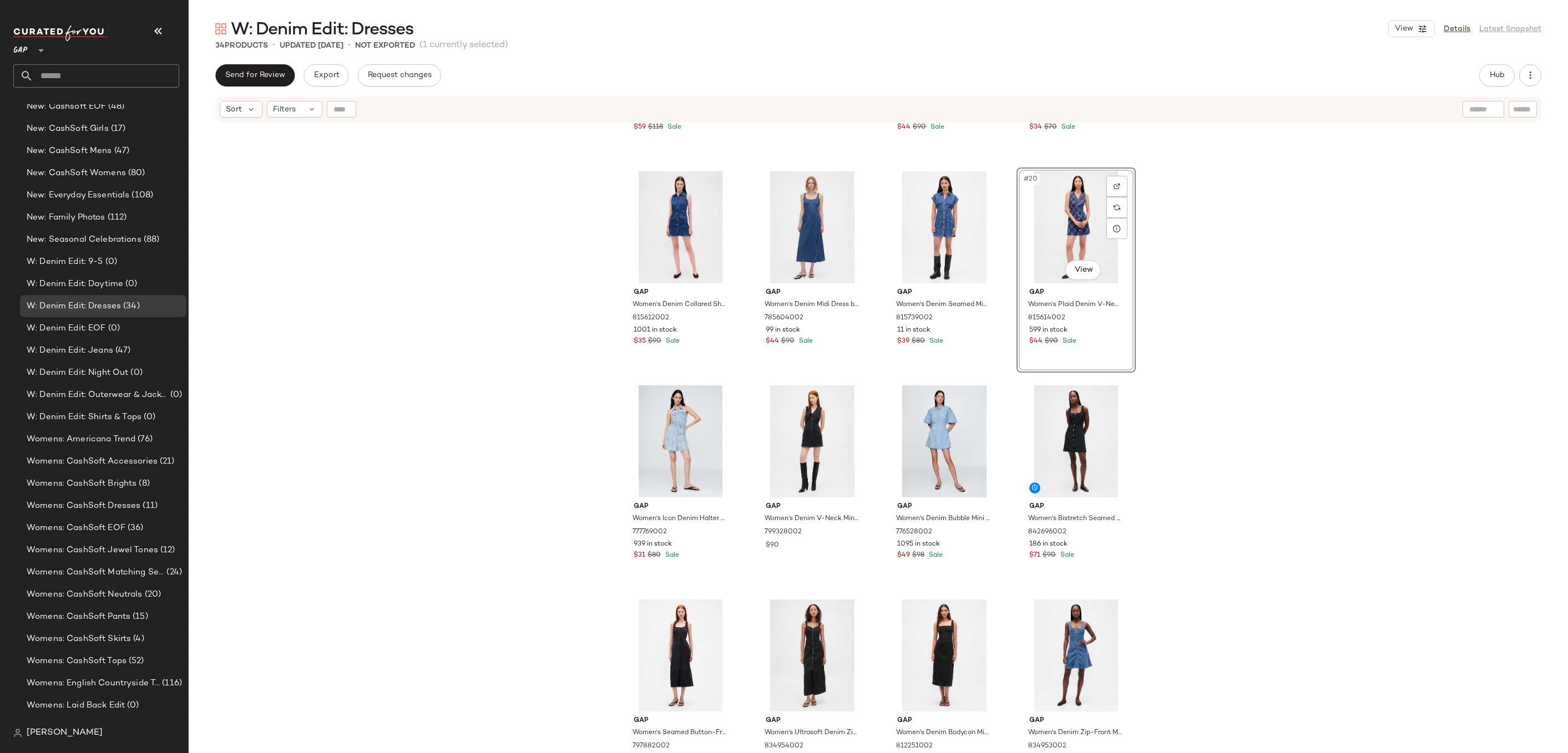
click at [1165, 263] on div "Gap Women's Denim Sweetheart Midi Dress by Gap Dark Wash Tall Size L 843756002 …" at bounding box center [878, 452] width 1379 height 658
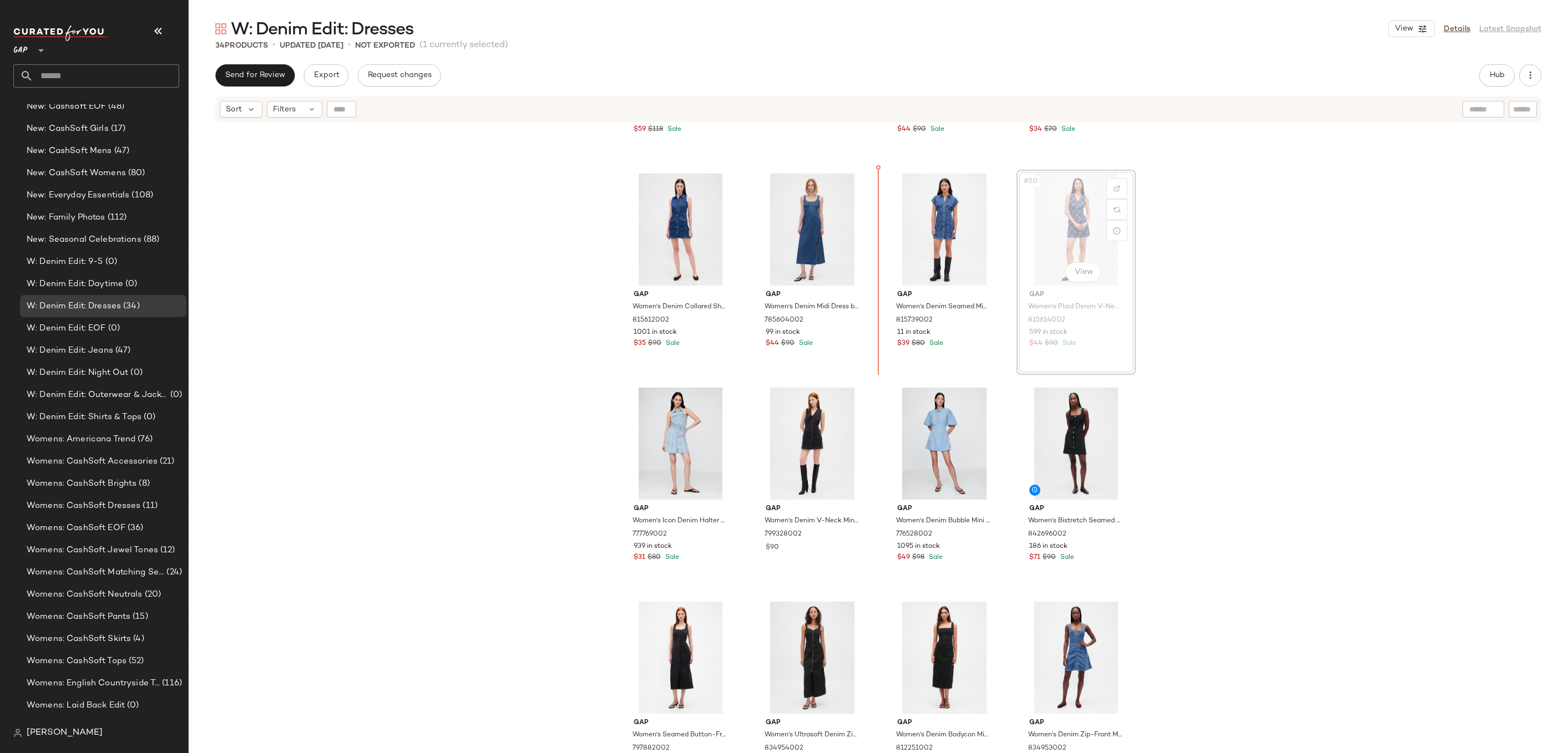
drag, startPoint x: 1071, startPoint y: 210, endPoint x: 1058, endPoint y: 210, distance: 13.0
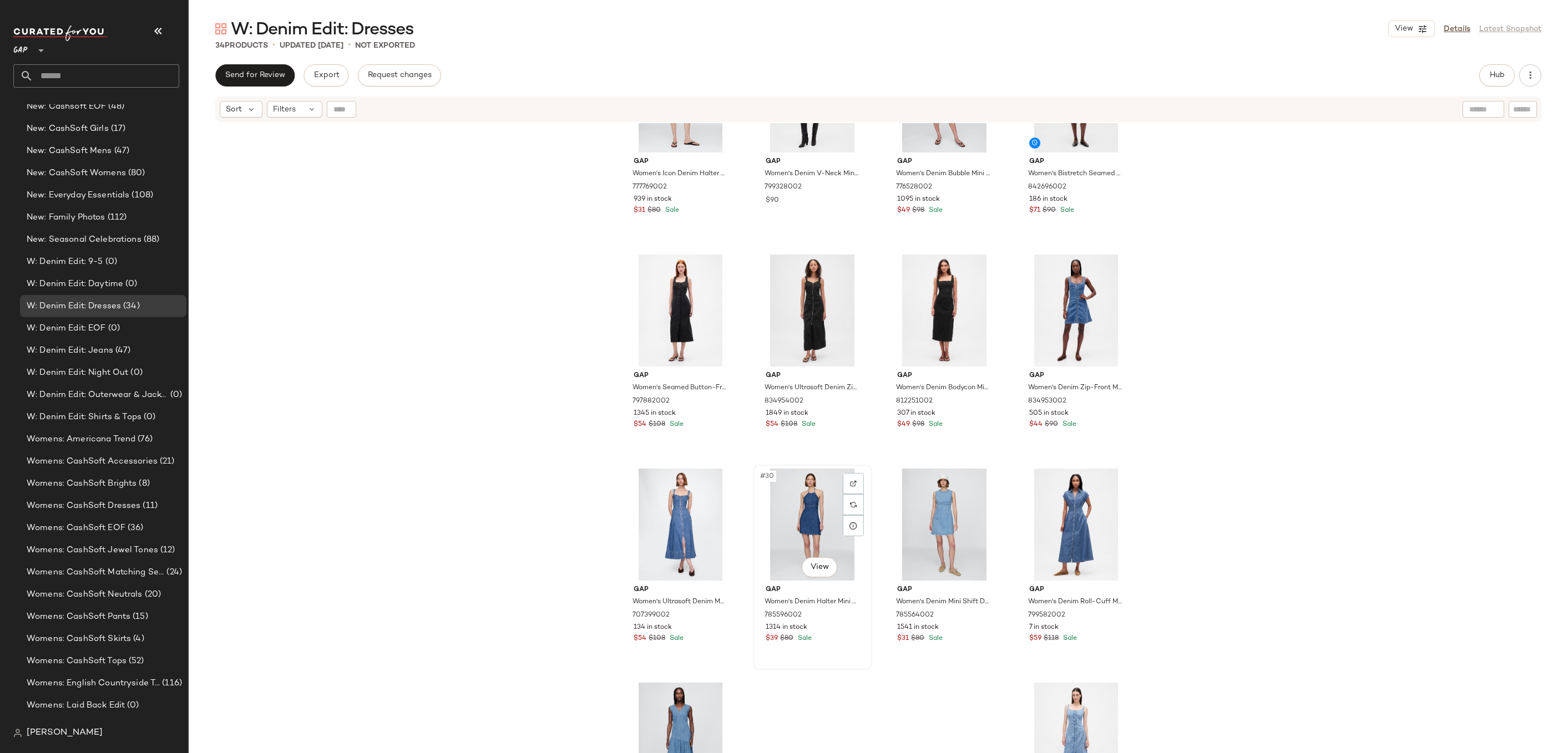
click at [812, 508] on div "#30 View" at bounding box center [812, 525] width 112 height 112
click at [1061, 295] on div "#28 View" at bounding box center [1076, 311] width 112 height 112
click at [1079, 625] on div "#34 View" at bounding box center [1076, 739] width 112 height 112
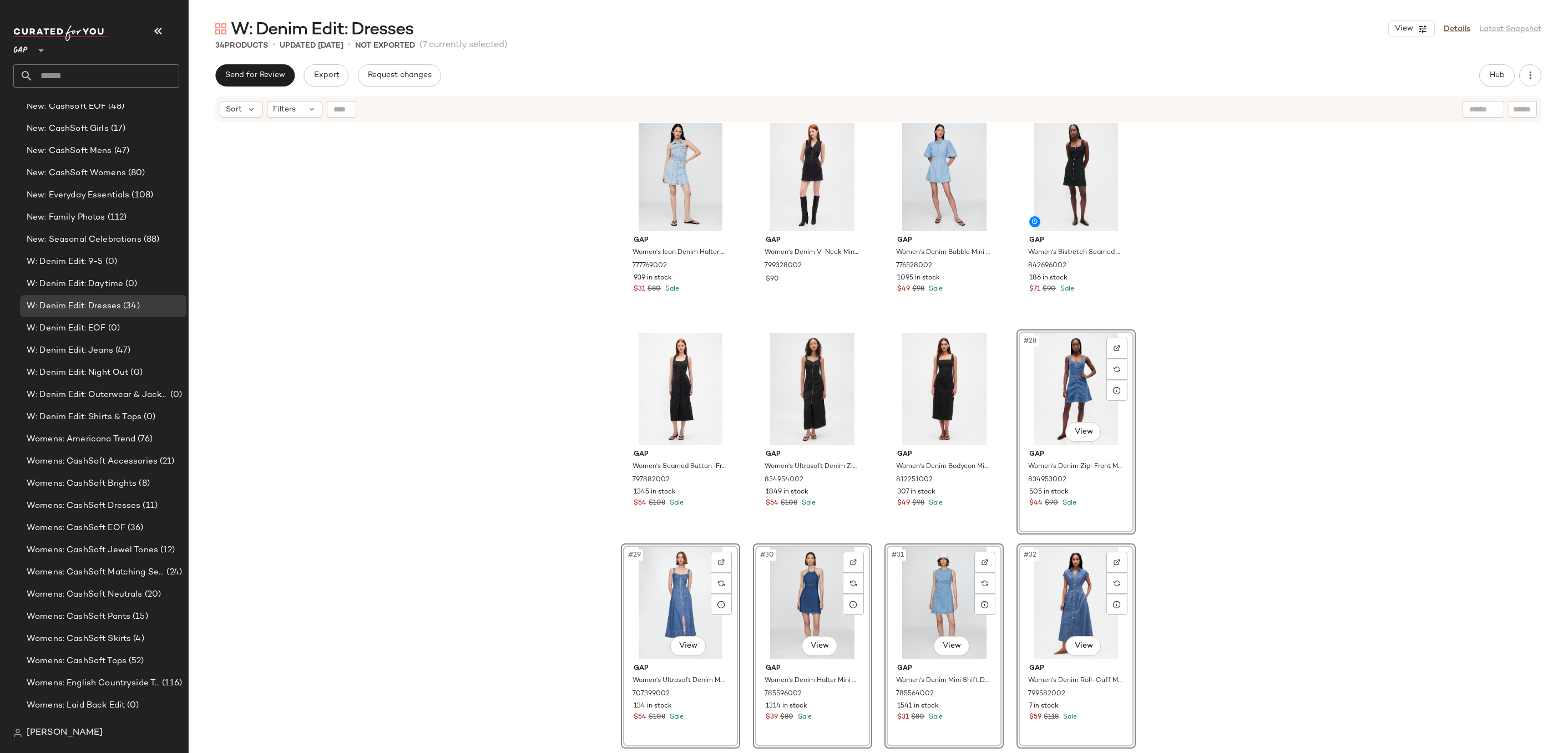
scroll to position [1018, 0]
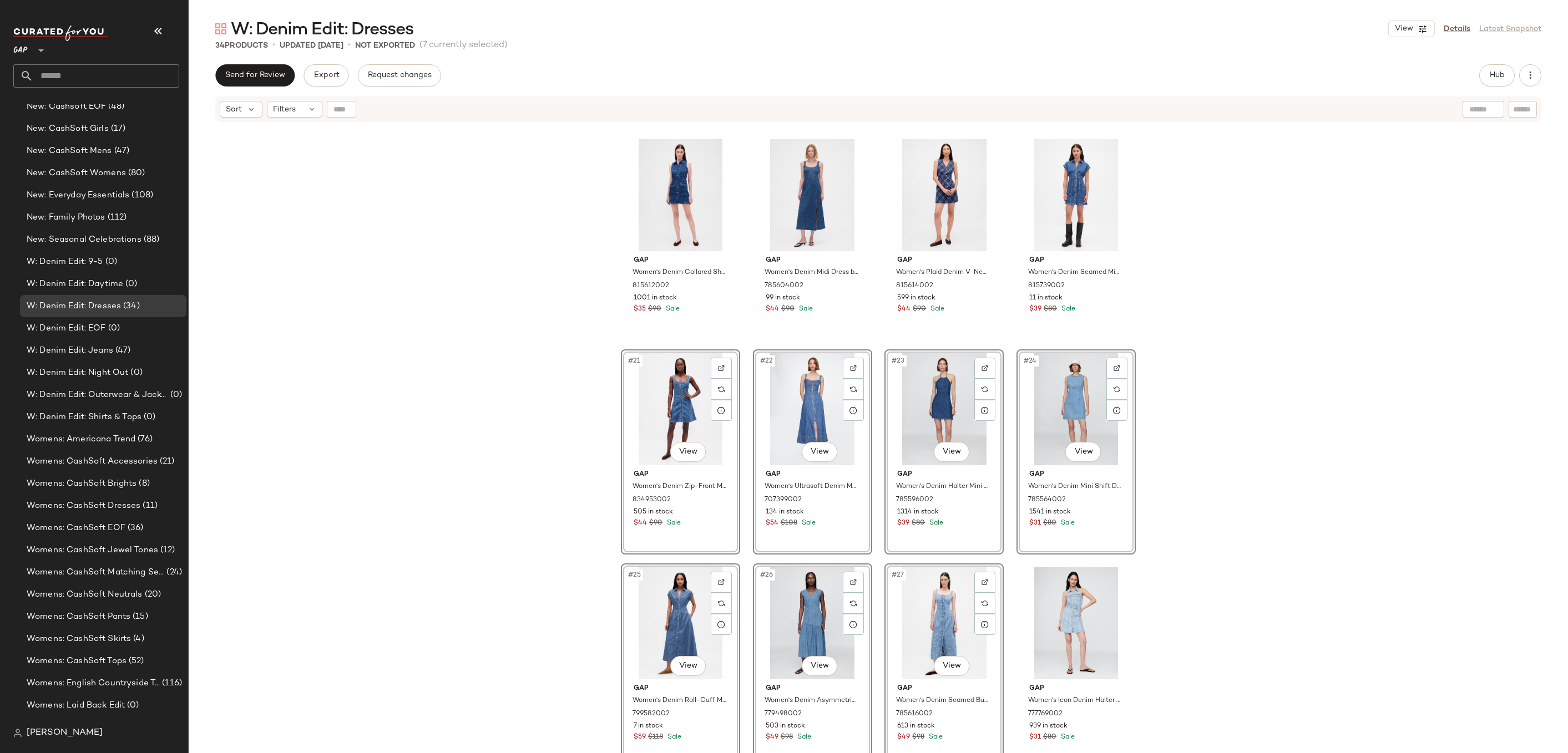
scroll to position [695, 0]
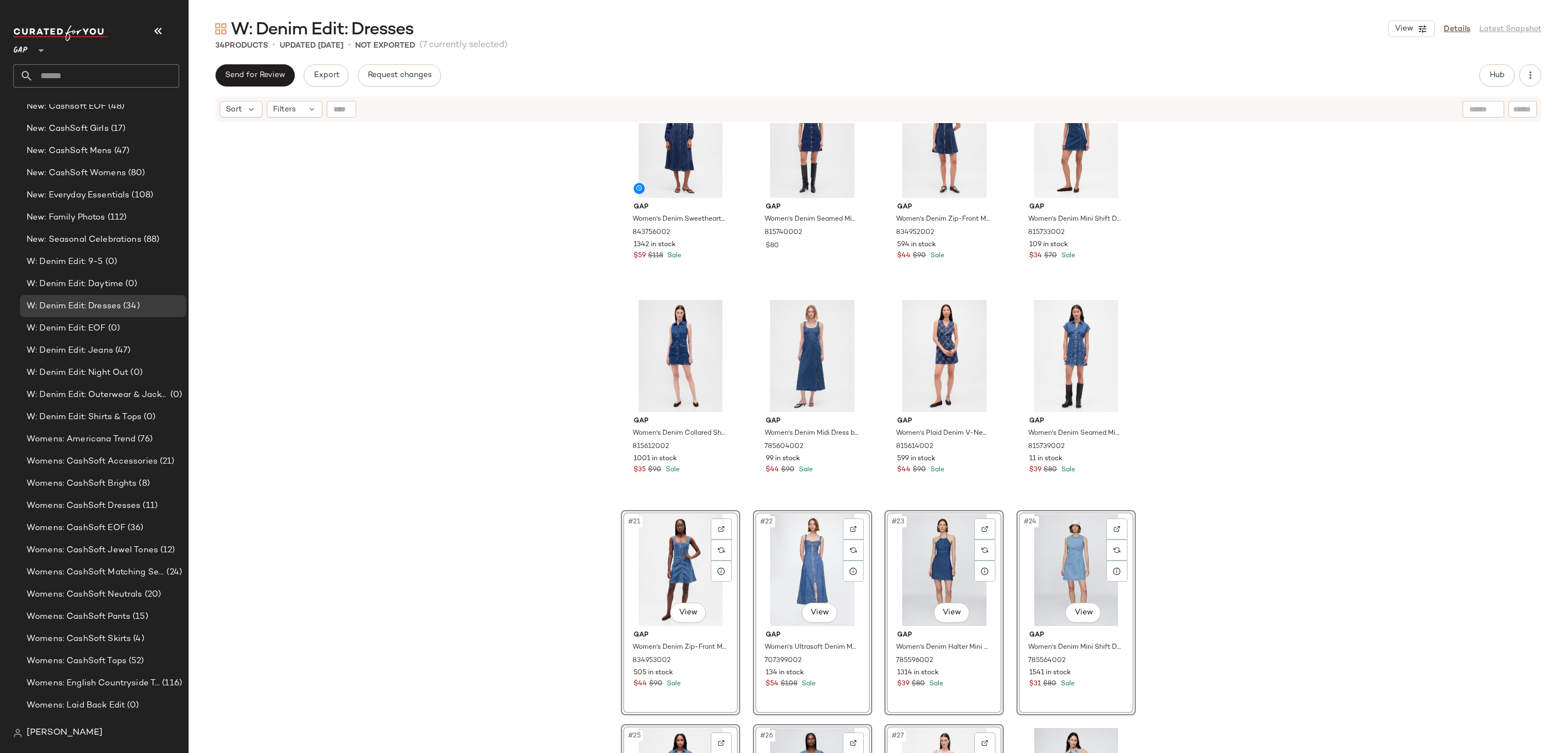
click at [1169, 432] on div "Gap Women's Denim Sweetheart Midi Dress by Gap Dark Wash Tall Size L 843756002 …" at bounding box center [878, 452] width 1379 height 658
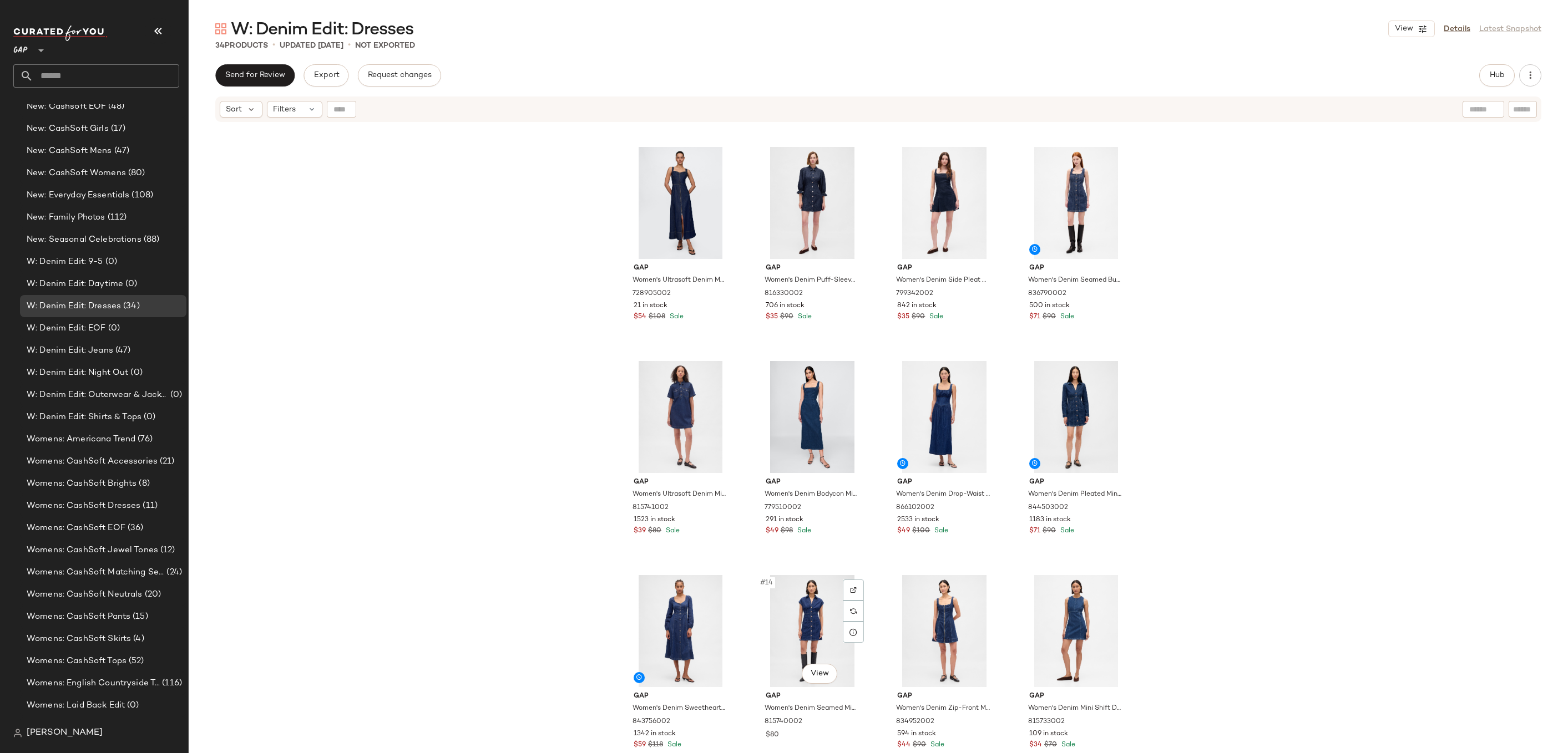
scroll to position [222, 0]
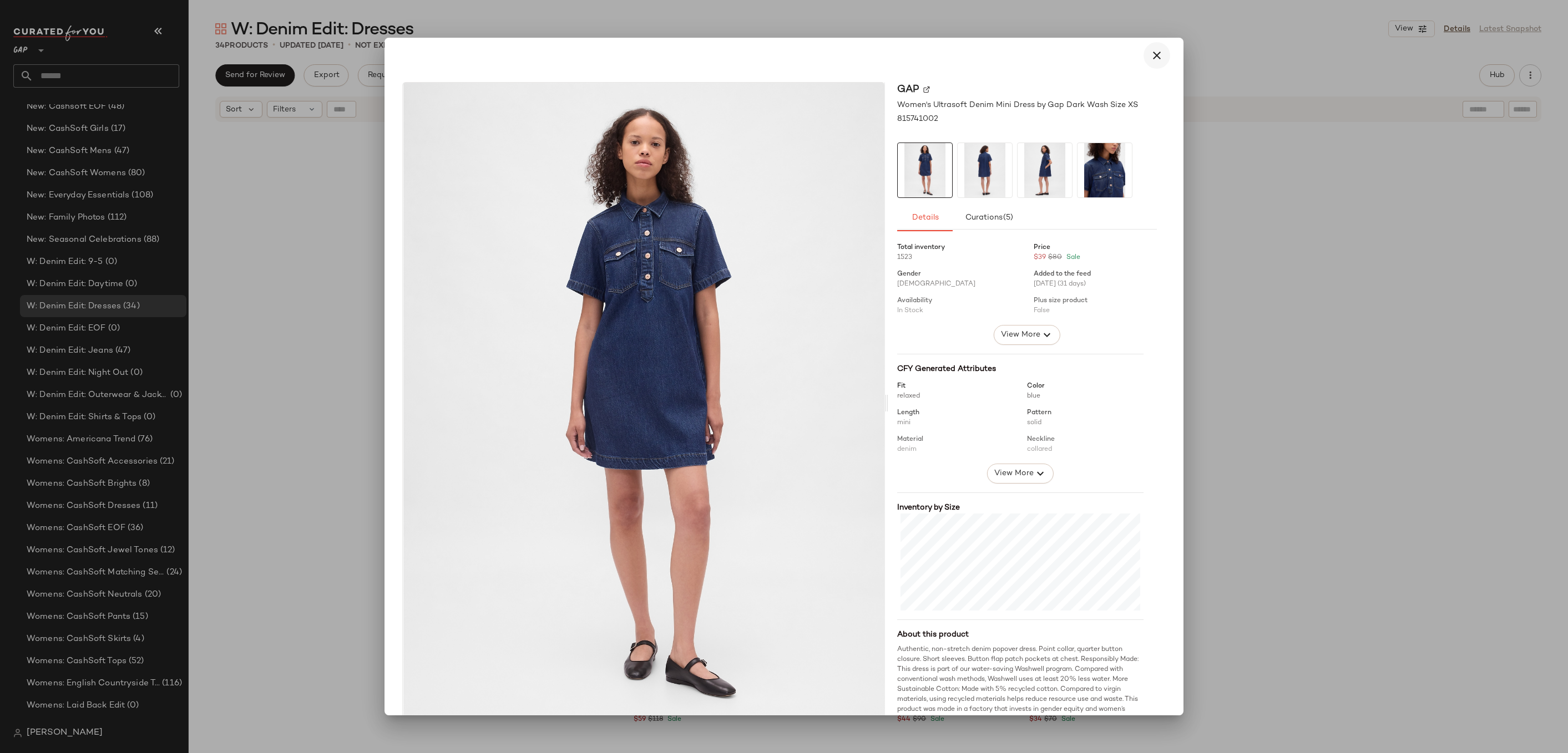
click at [1161, 57] on button "button" at bounding box center [1157, 55] width 26 height 26
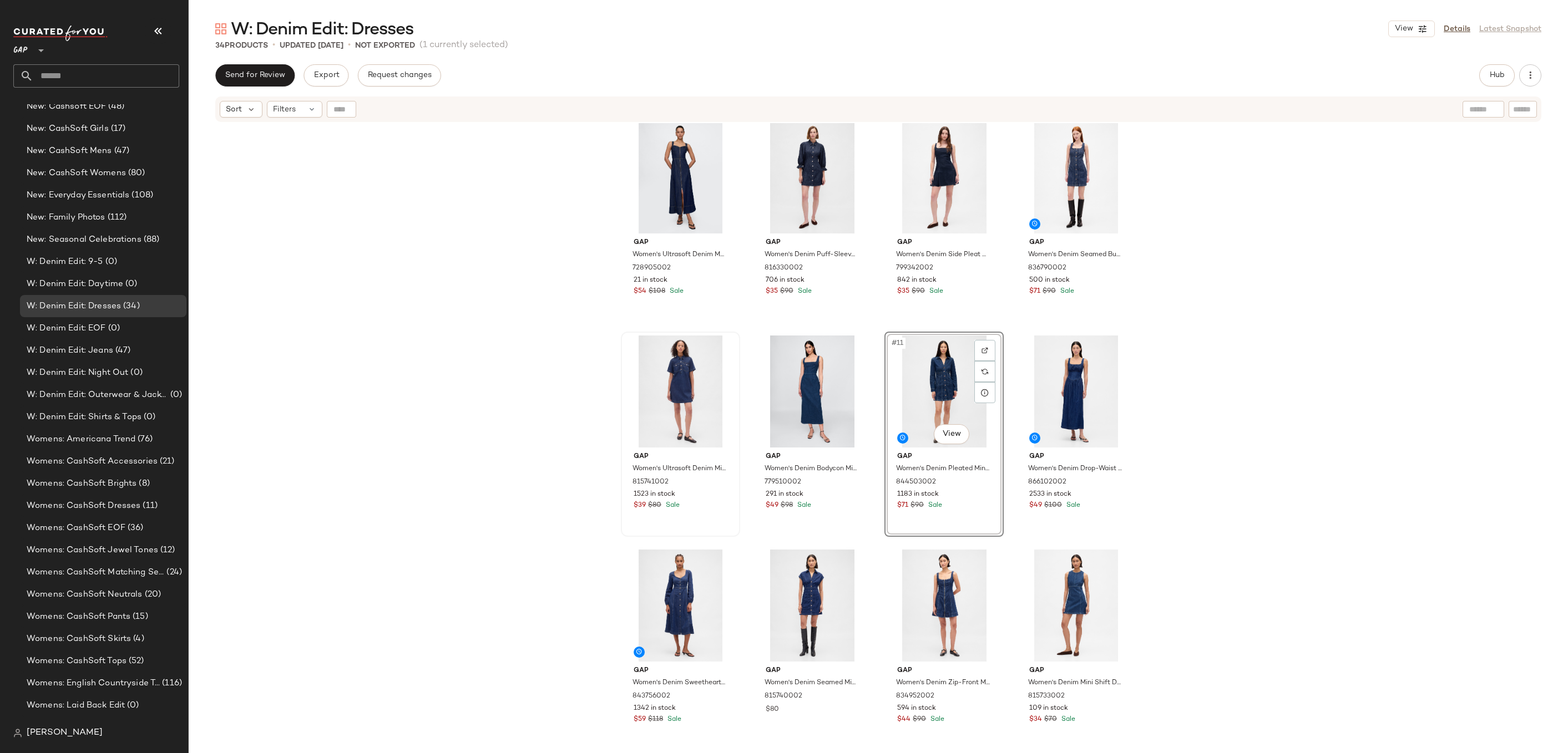
click at [1180, 352] on div "Gap Women's Denim Midi Dress by Gap Dark Wash Size S 799348002 1281 in stock $4…" at bounding box center [878, 452] width 1379 height 658
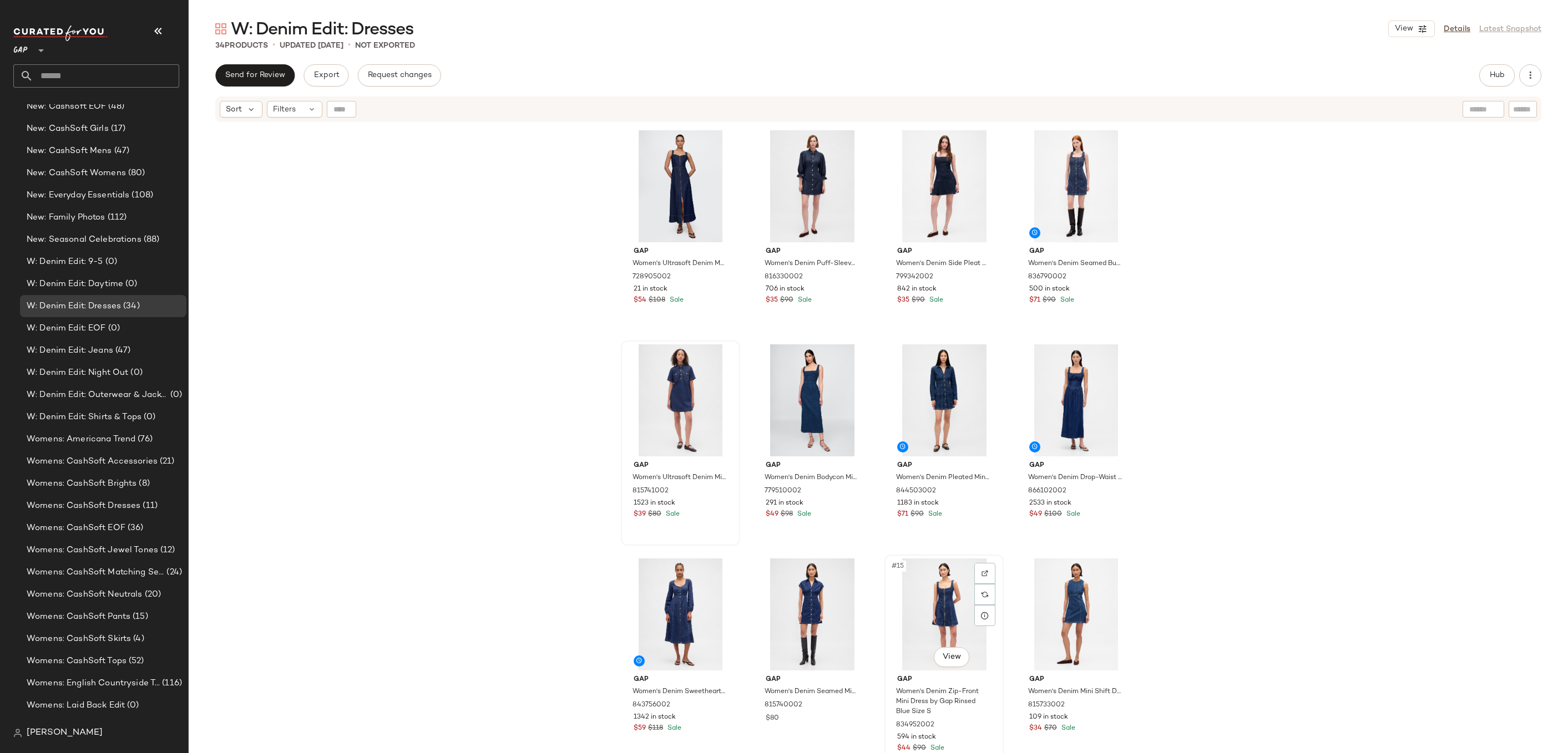
scroll to position [321, 0]
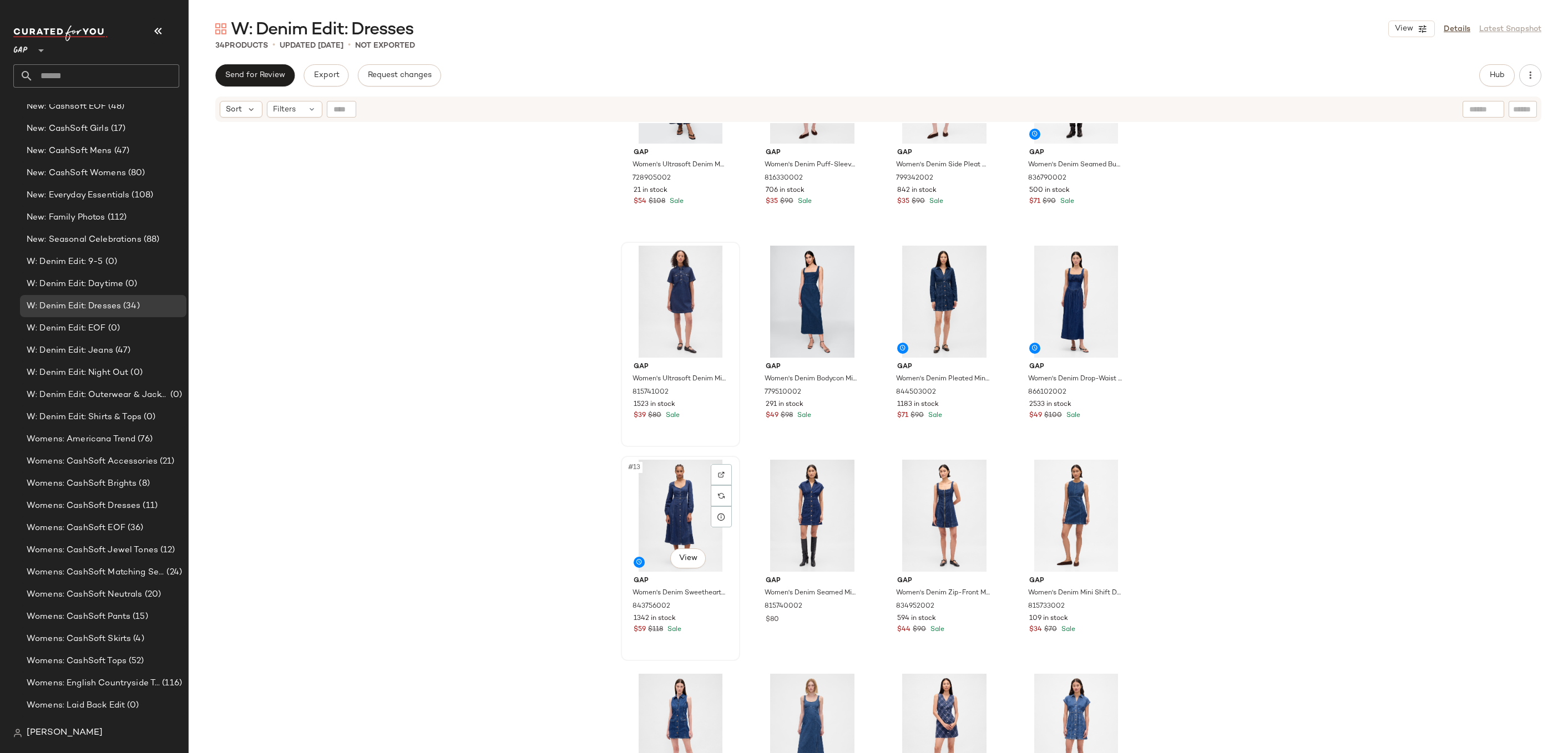
click at [652, 524] on div "#13 View" at bounding box center [680, 516] width 112 height 112
click at [1081, 508] on div "#16 View" at bounding box center [1076, 516] width 112 height 112
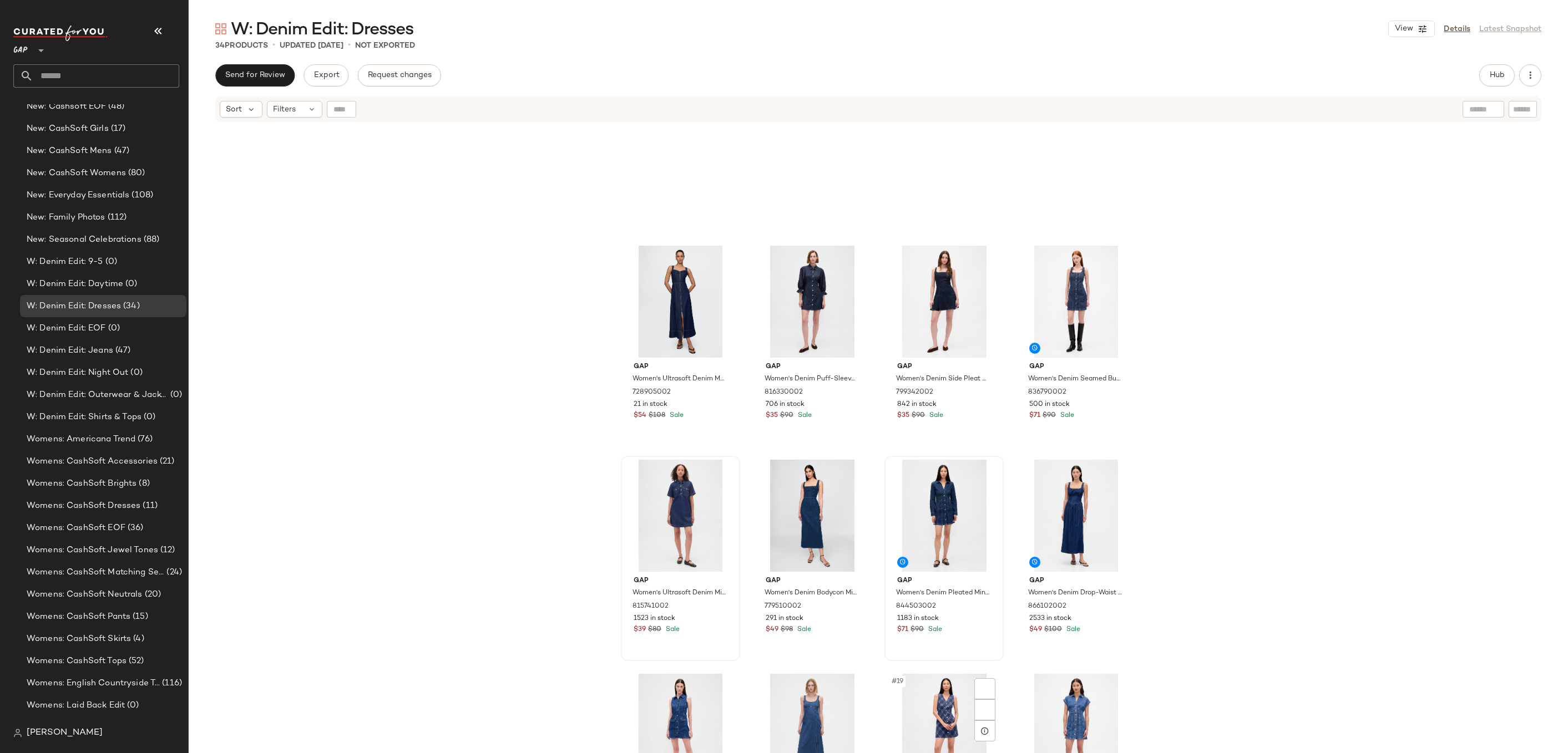
scroll to position [535, 0]
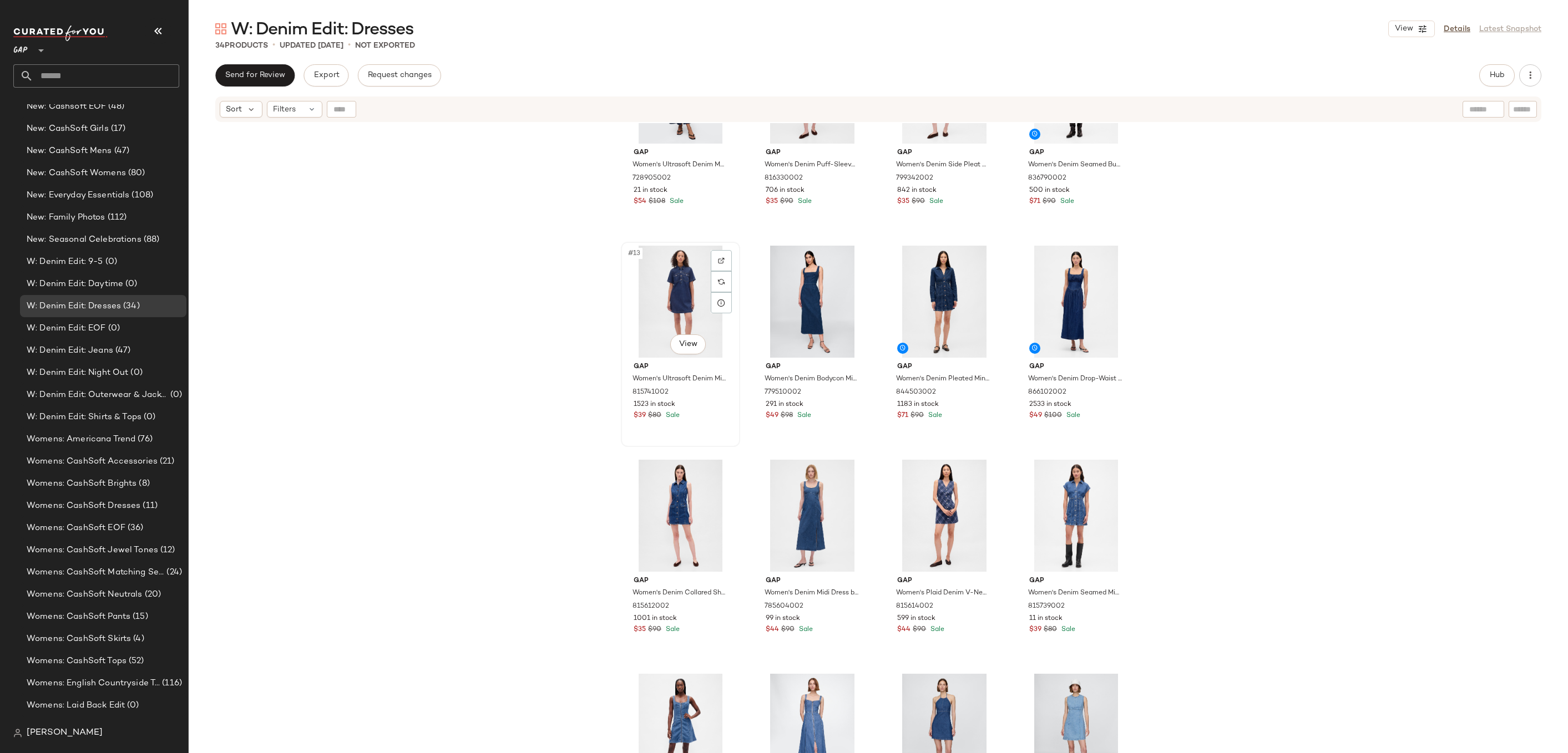
click at [652, 316] on div "#13 View" at bounding box center [680, 302] width 112 height 112
click at [1051, 513] on div "#20 View" at bounding box center [1076, 516] width 112 height 112
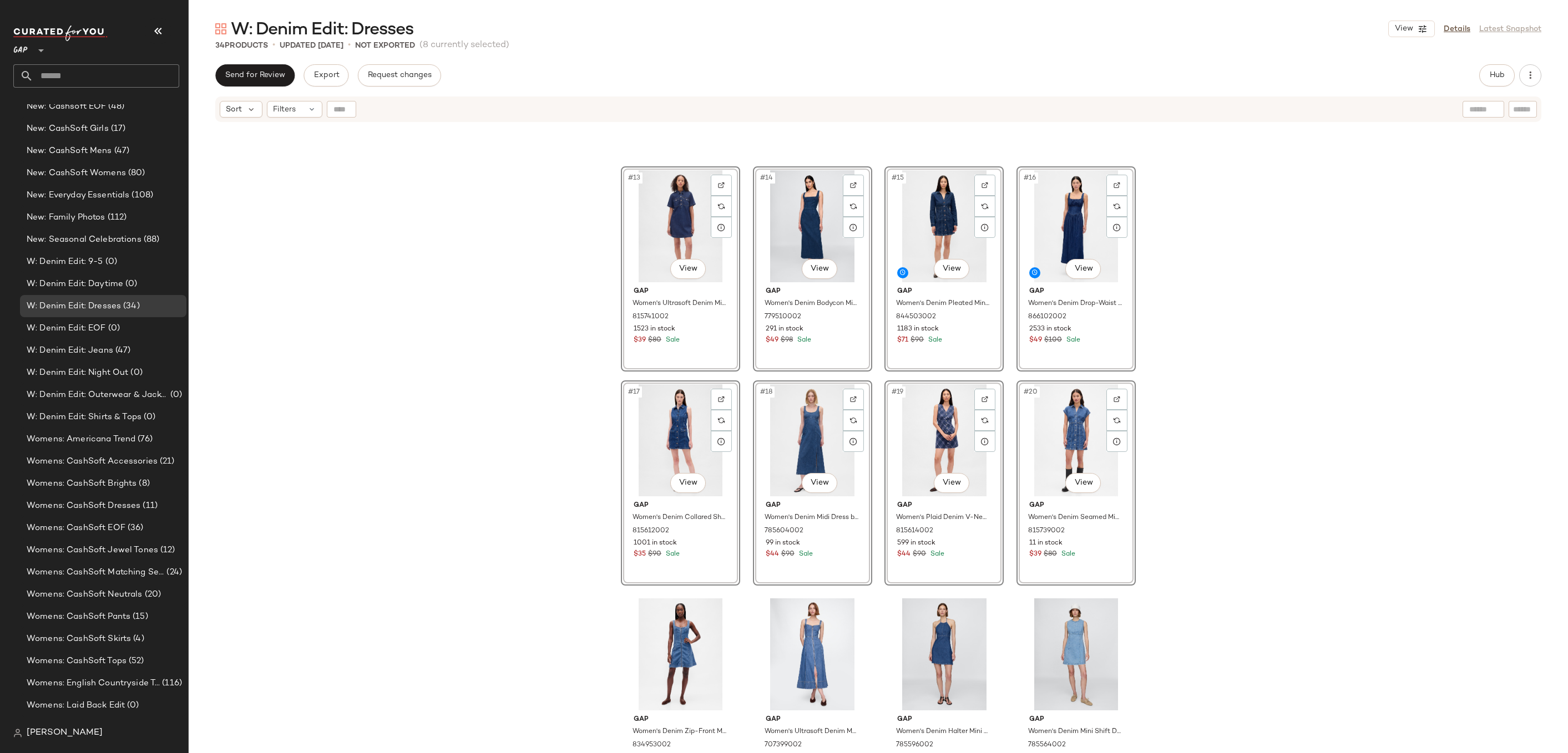
scroll to position [132, 0]
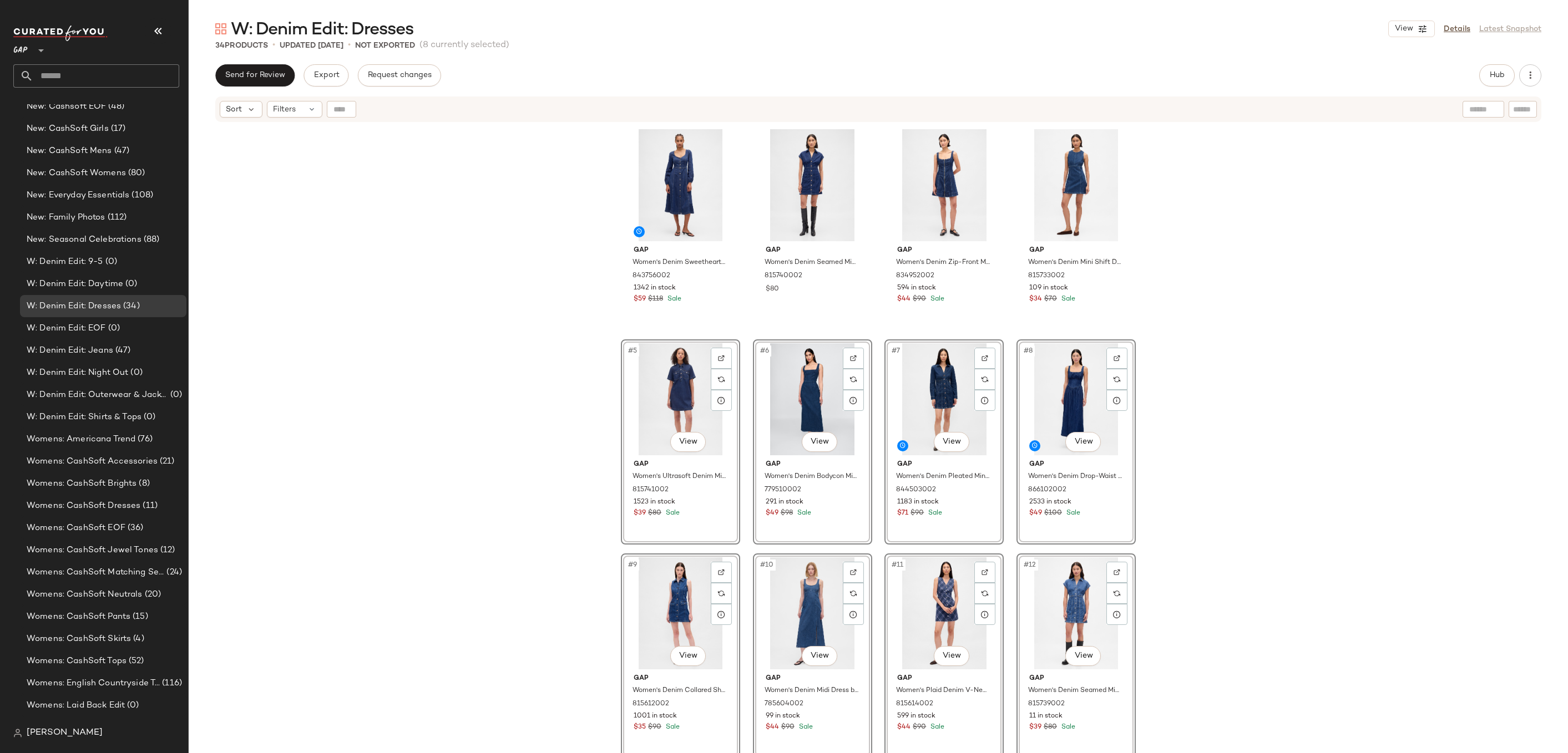
click at [1165, 306] on div "Gap Women's Denim Sweetheart Midi Dress by Gap Dark Wash Tall Size L 843756002 …" at bounding box center [878, 452] width 1379 height 658
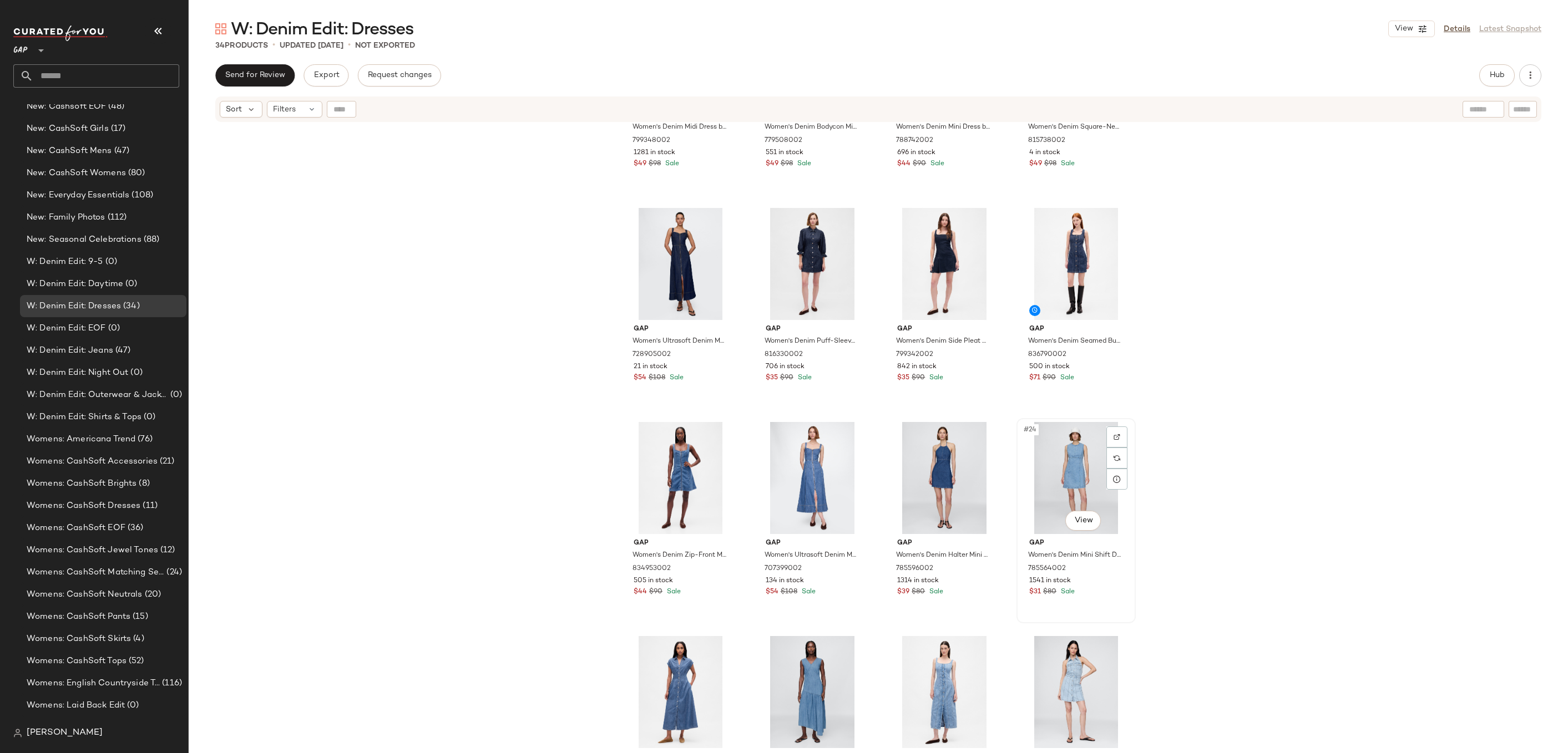
scroll to position [835, 0]
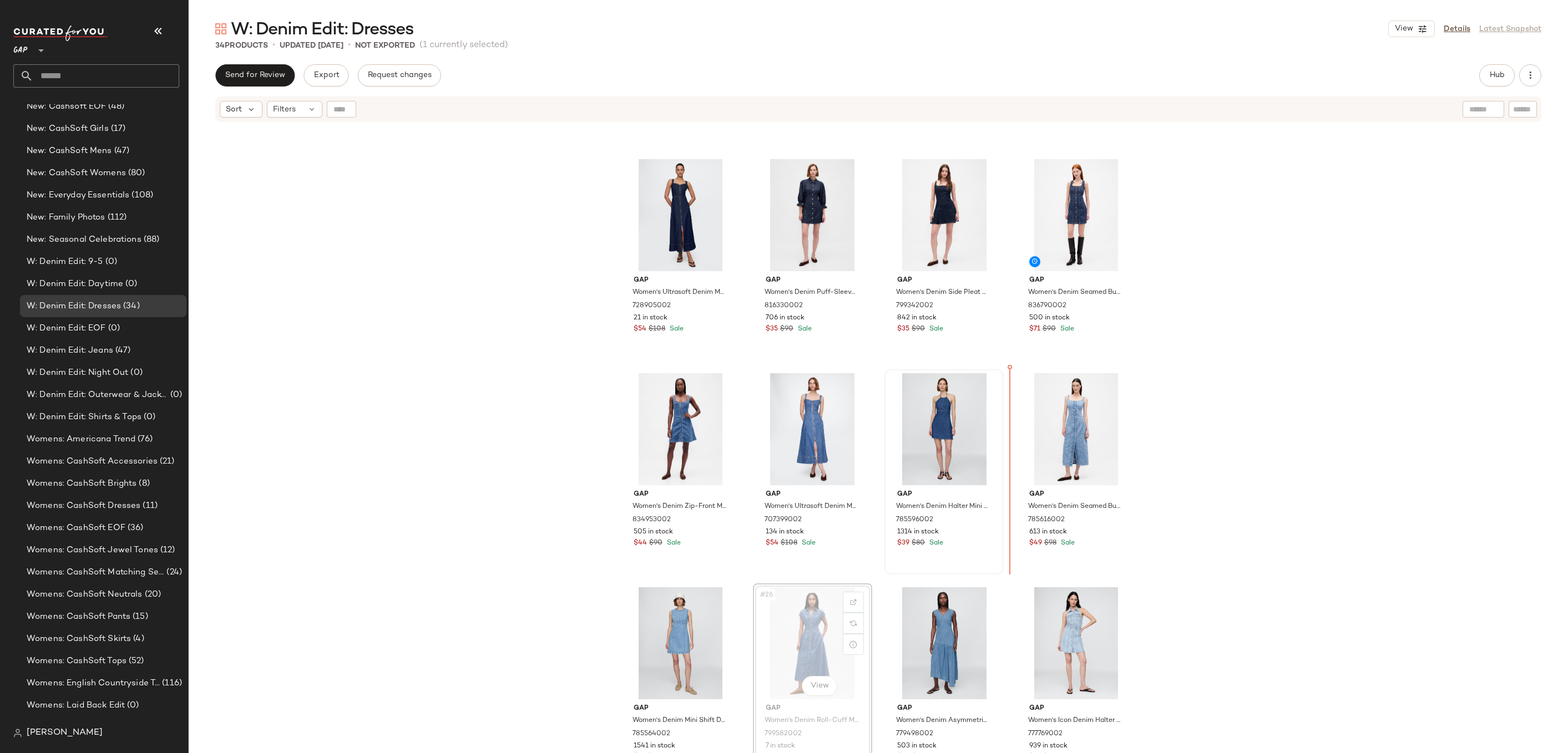
drag, startPoint x: 810, startPoint y: 659, endPoint x: 990, endPoint y: 522, distance: 226.2
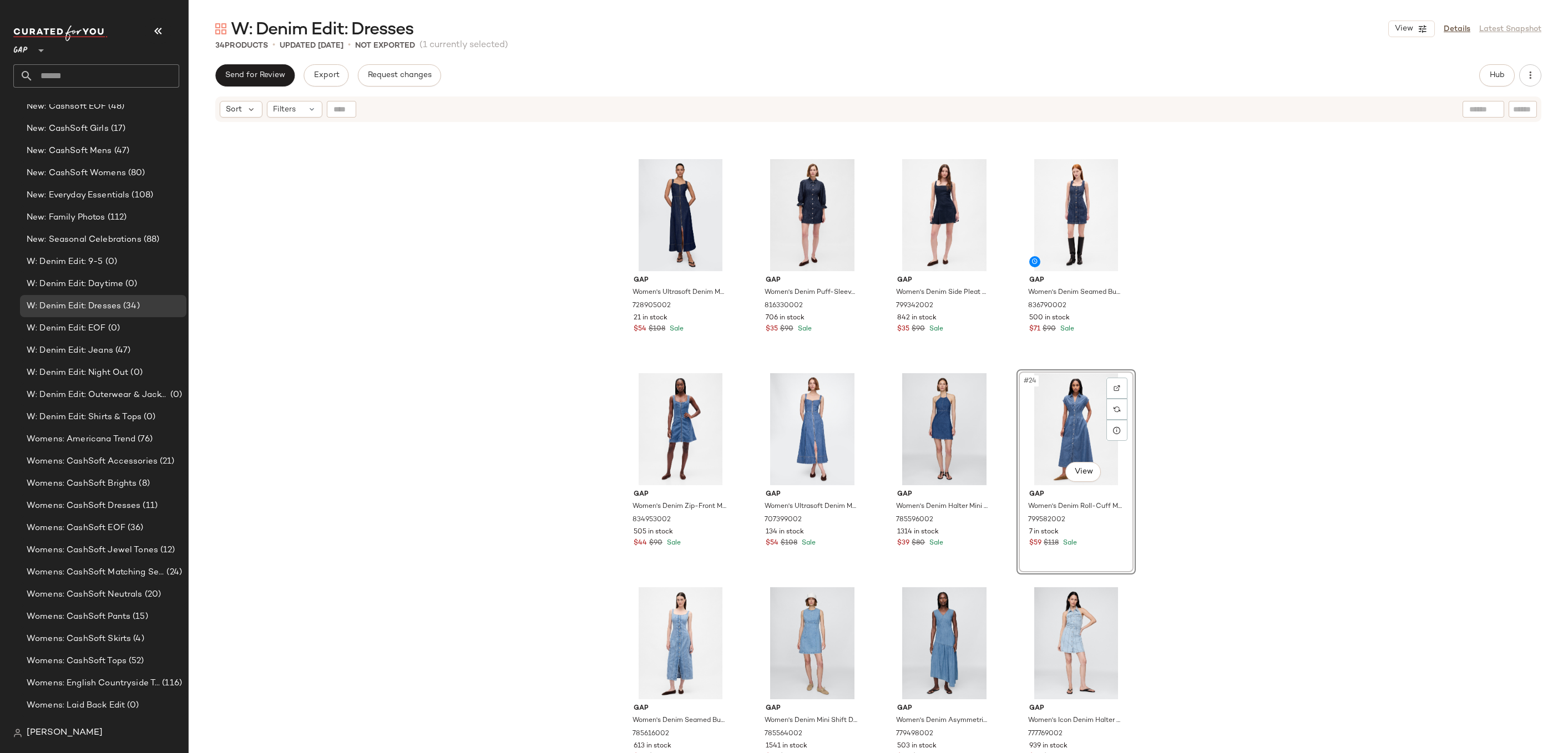
click at [1202, 424] on div "Gap Women's Denim Midi Dress by Gap Dark Wash Size S 799348002 1281 in stock $4…" at bounding box center [878, 452] width 1379 height 658
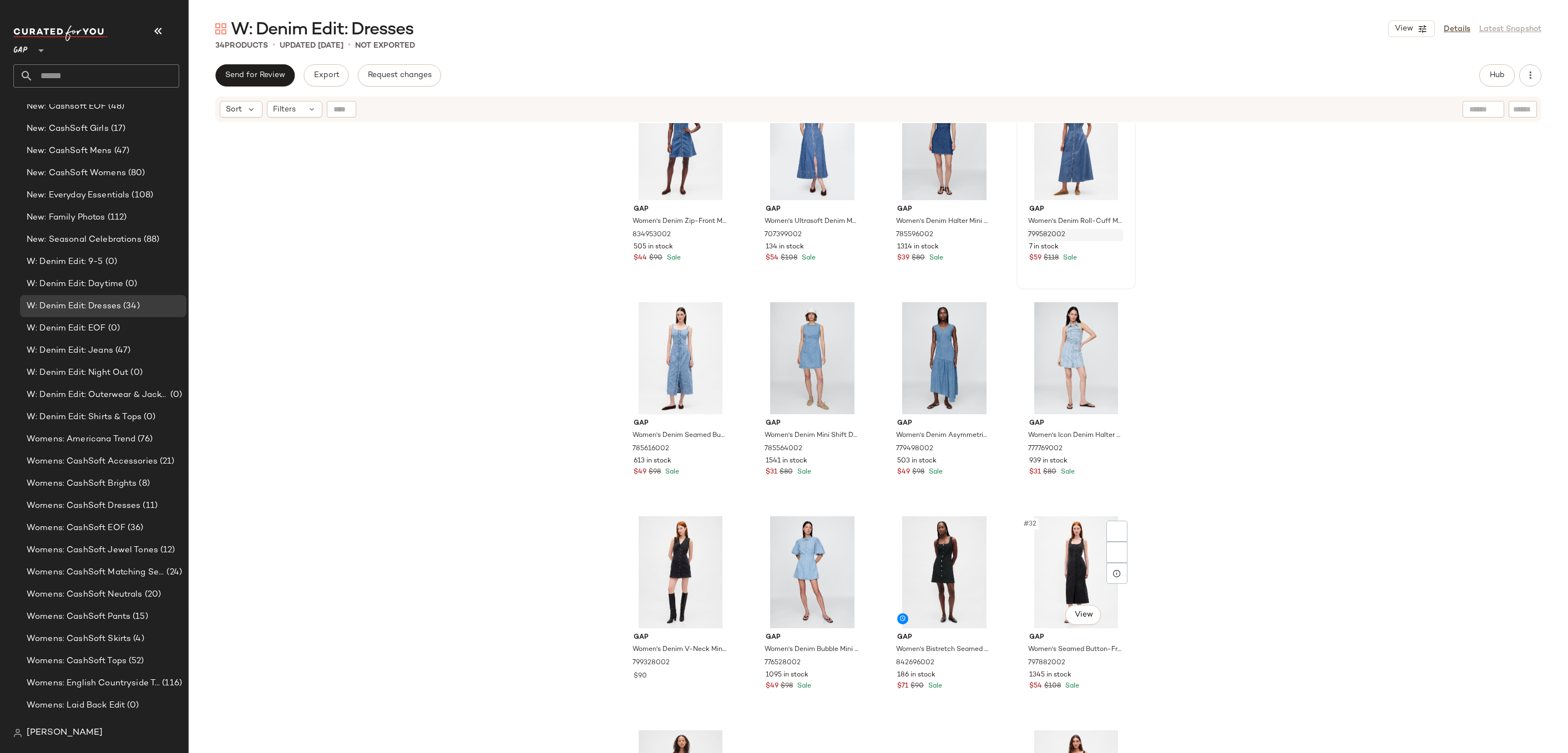
scroll to position [1131, 0]
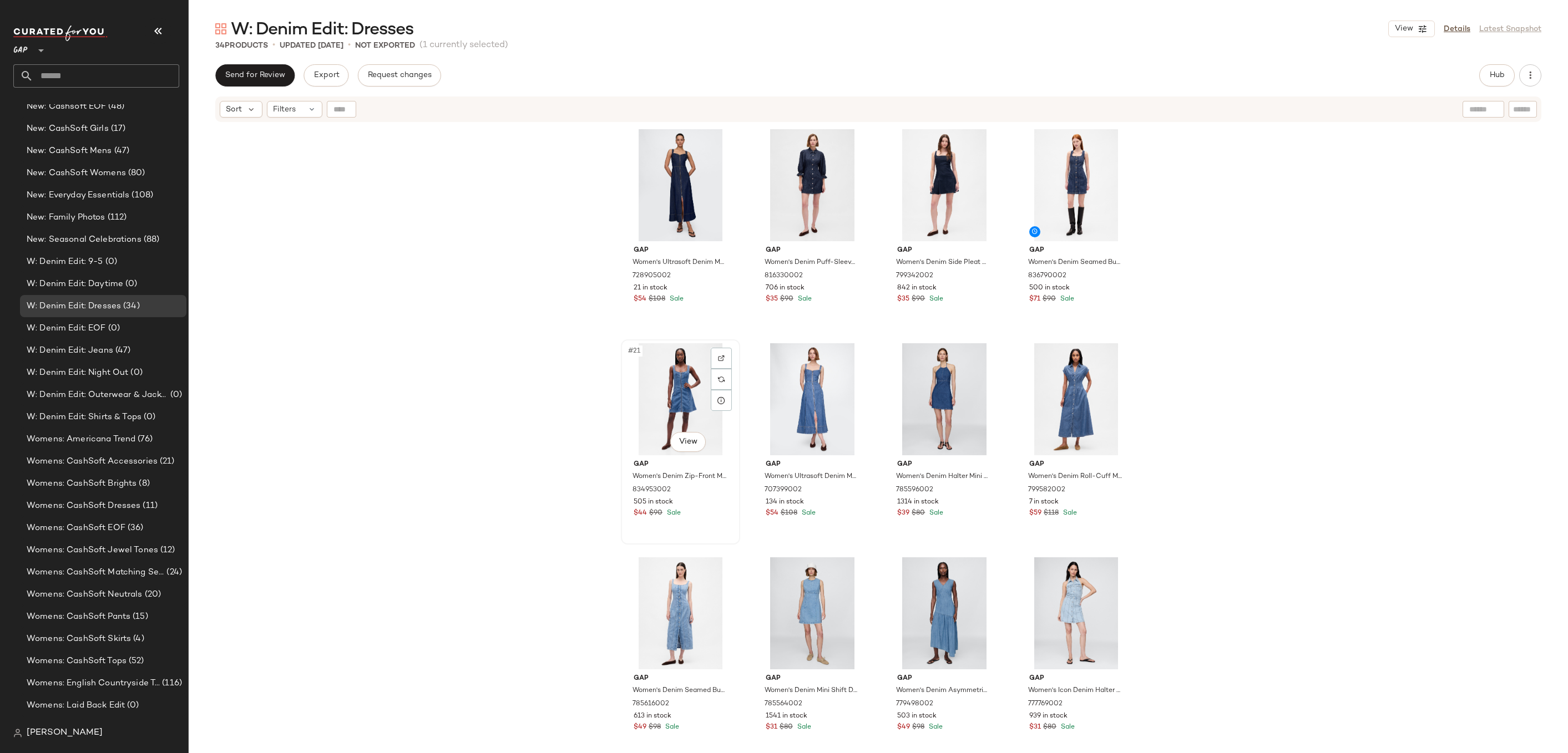
click at [652, 392] on div "#21 View" at bounding box center [680, 400] width 112 height 112
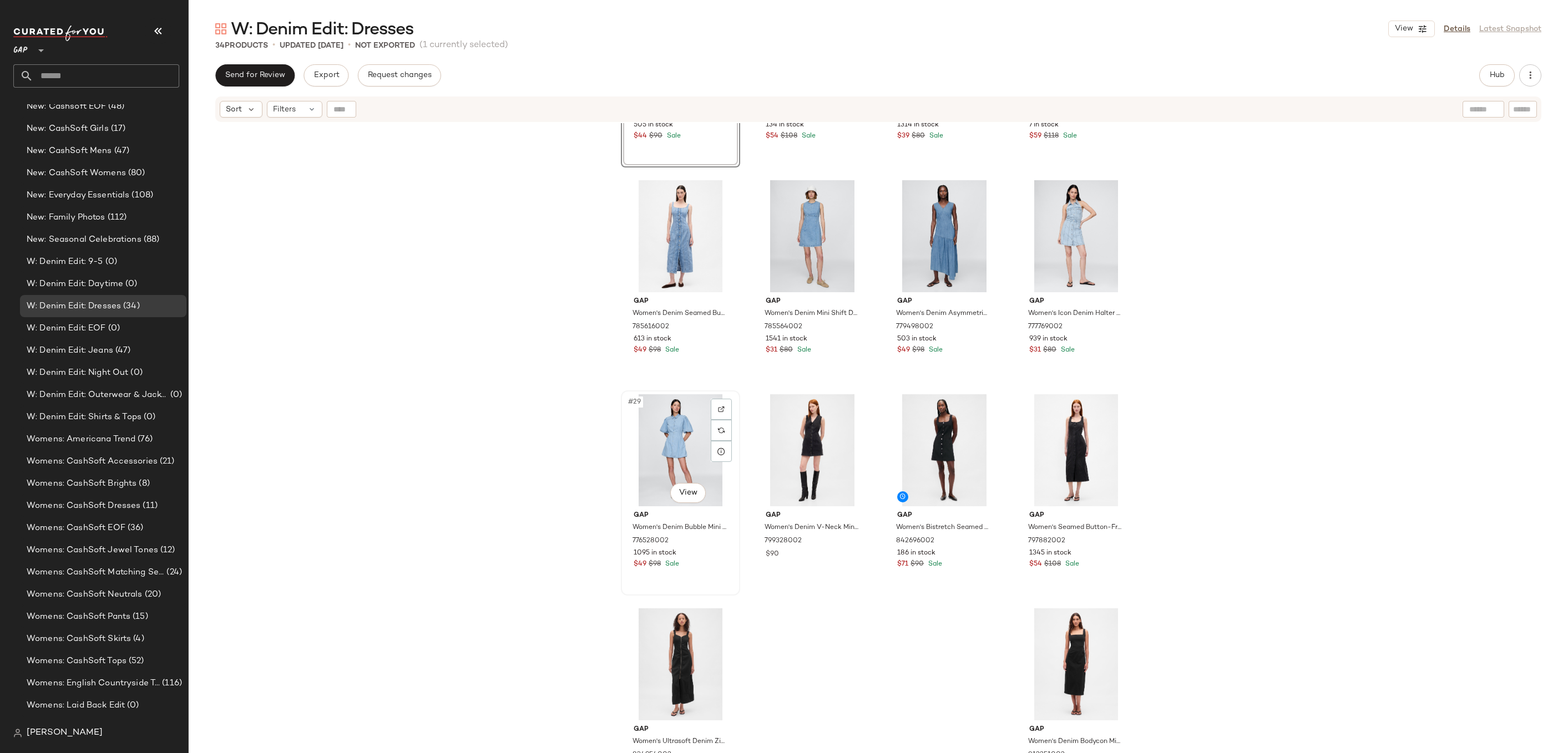
click at [672, 449] on div "#29 View" at bounding box center [680, 451] width 112 height 112
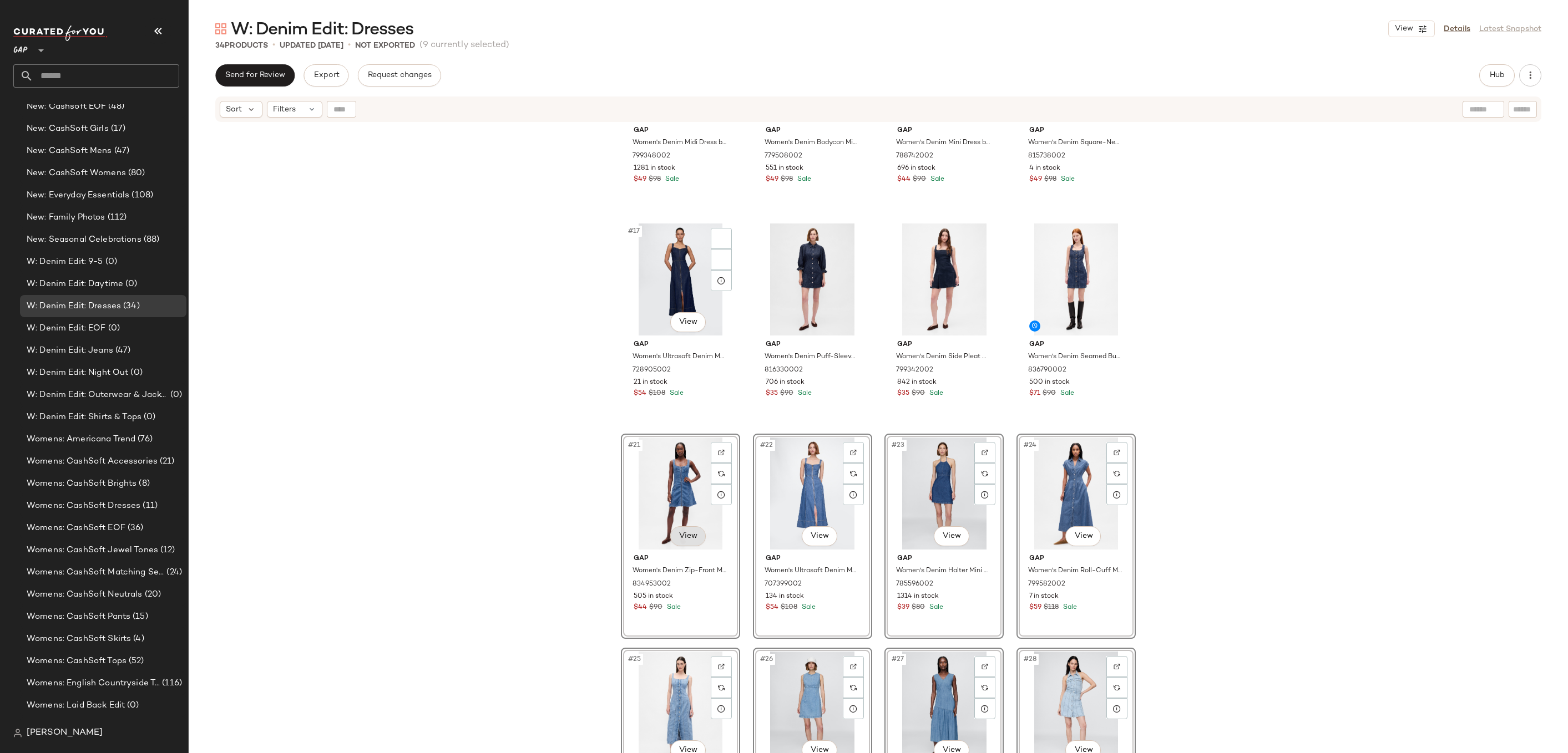
scroll to position [668, 0]
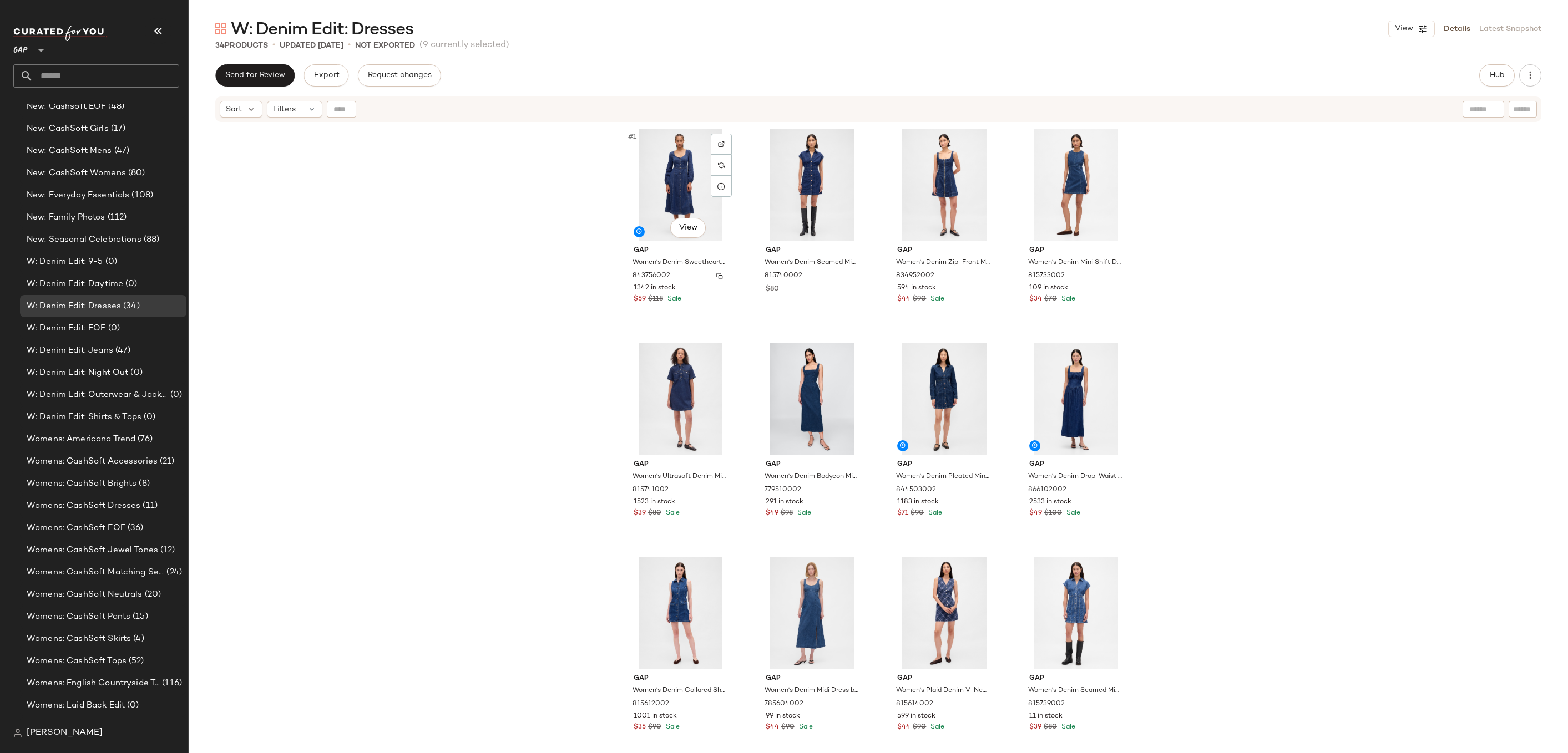
scroll to position [265, 0]
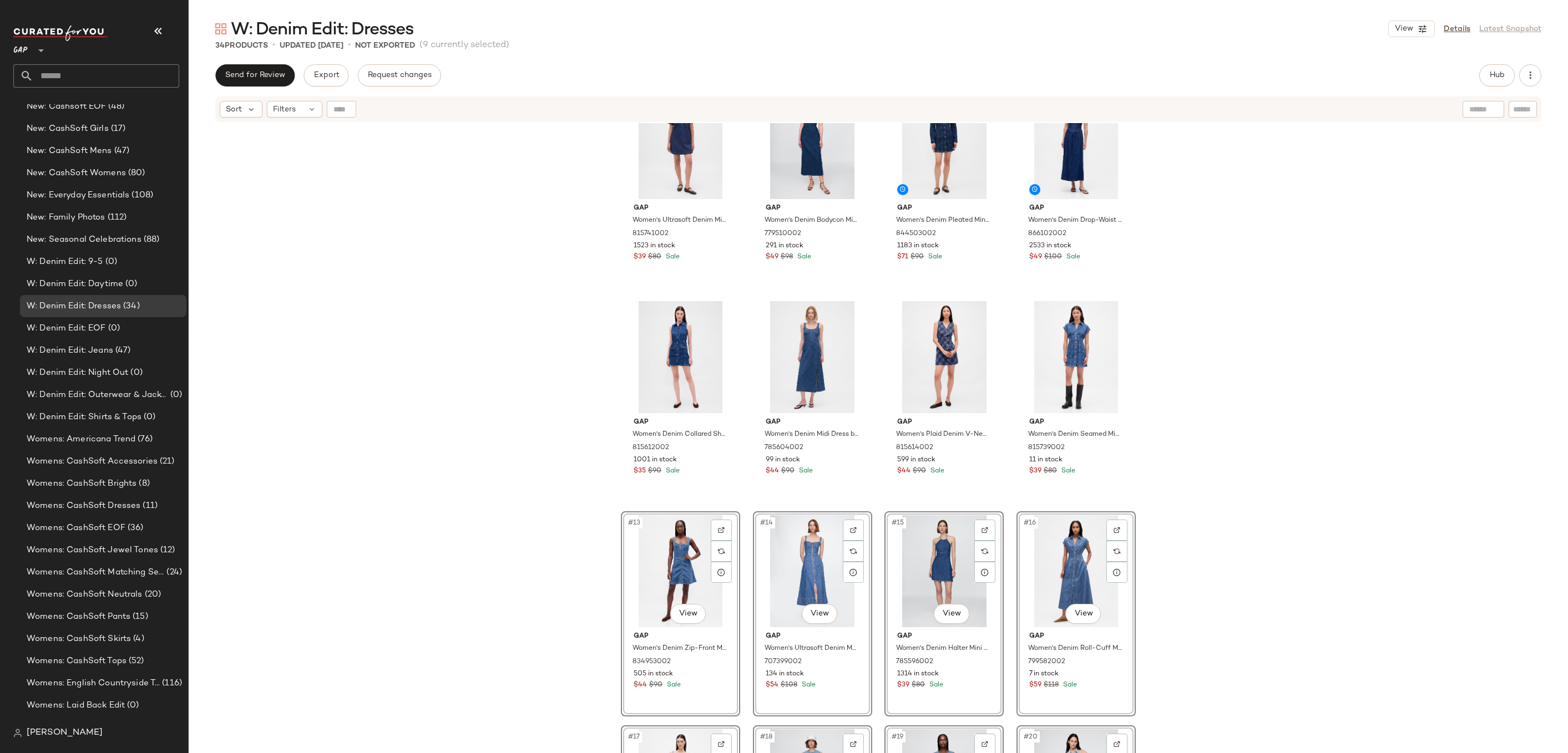
click at [1162, 397] on div "Gap Women's Ultrasoft Denim Mini Dress by Gap Dark Wash Size XS 815741002 1523 …" at bounding box center [878, 452] width 1379 height 658
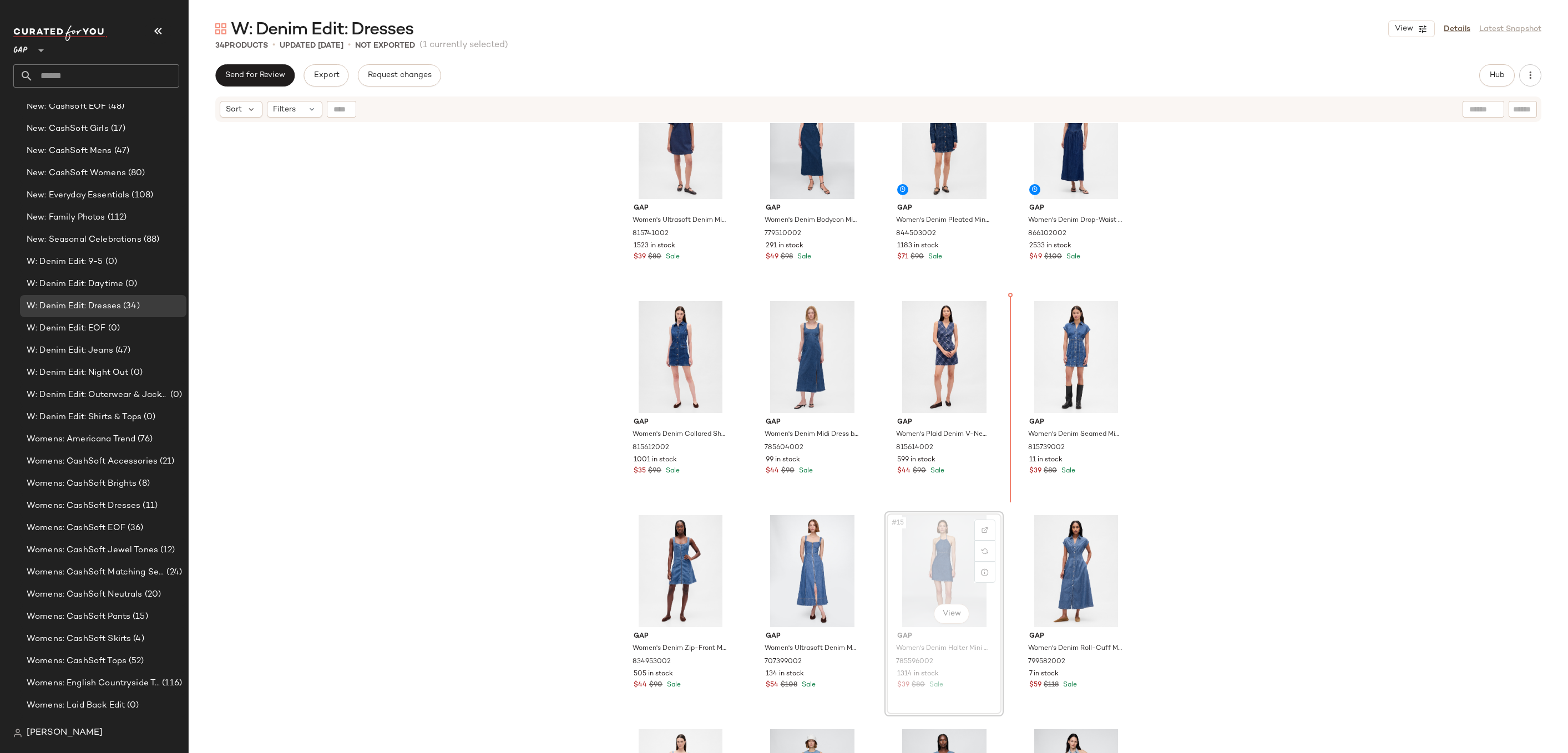
drag, startPoint x: 950, startPoint y: 566, endPoint x: 1043, endPoint y: 383, distance: 205.3
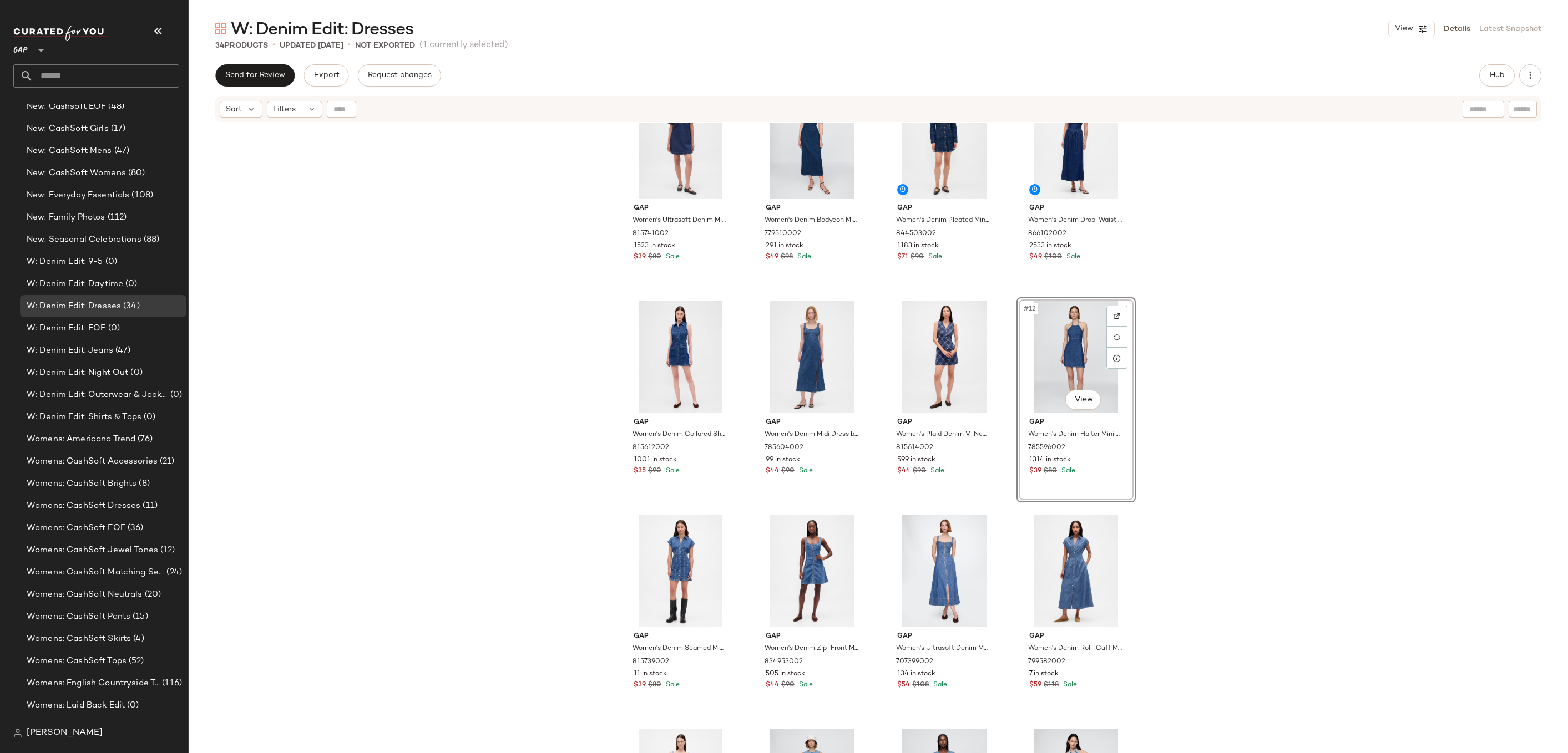
click at [1140, 363] on div "Gap Women's Ultrasoft Denim Mini Dress by Gap Dark Wash Size XS 815741002 1523 …" at bounding box center [878, 452] width 1379 height 658
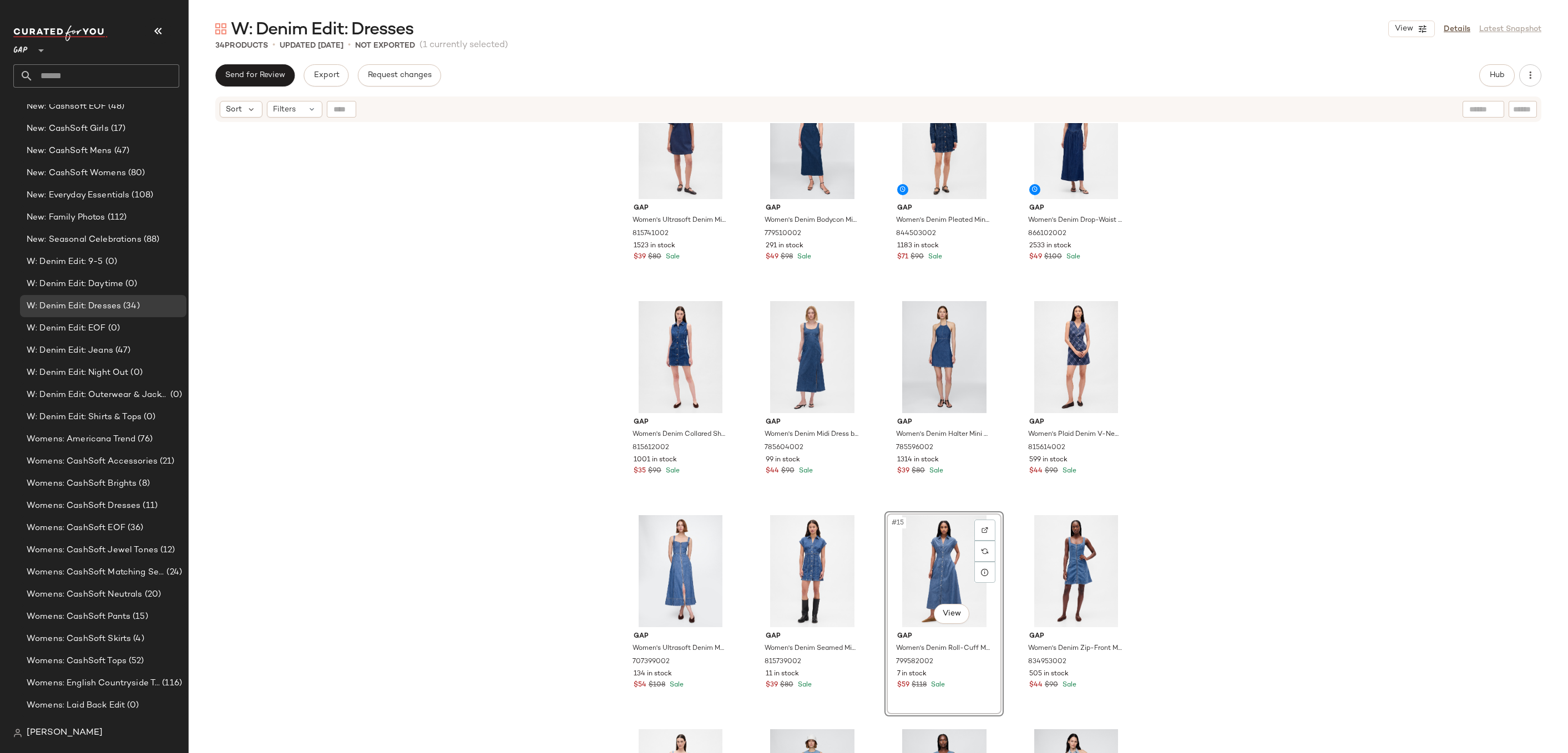
click at [1175, 498] on div "Gap Women's Ultrasoft Denim Mini Dress by Gap Dark Wash Size XS 815741002 1523 …" at bounding box center [878, 452] width 1379 height 658
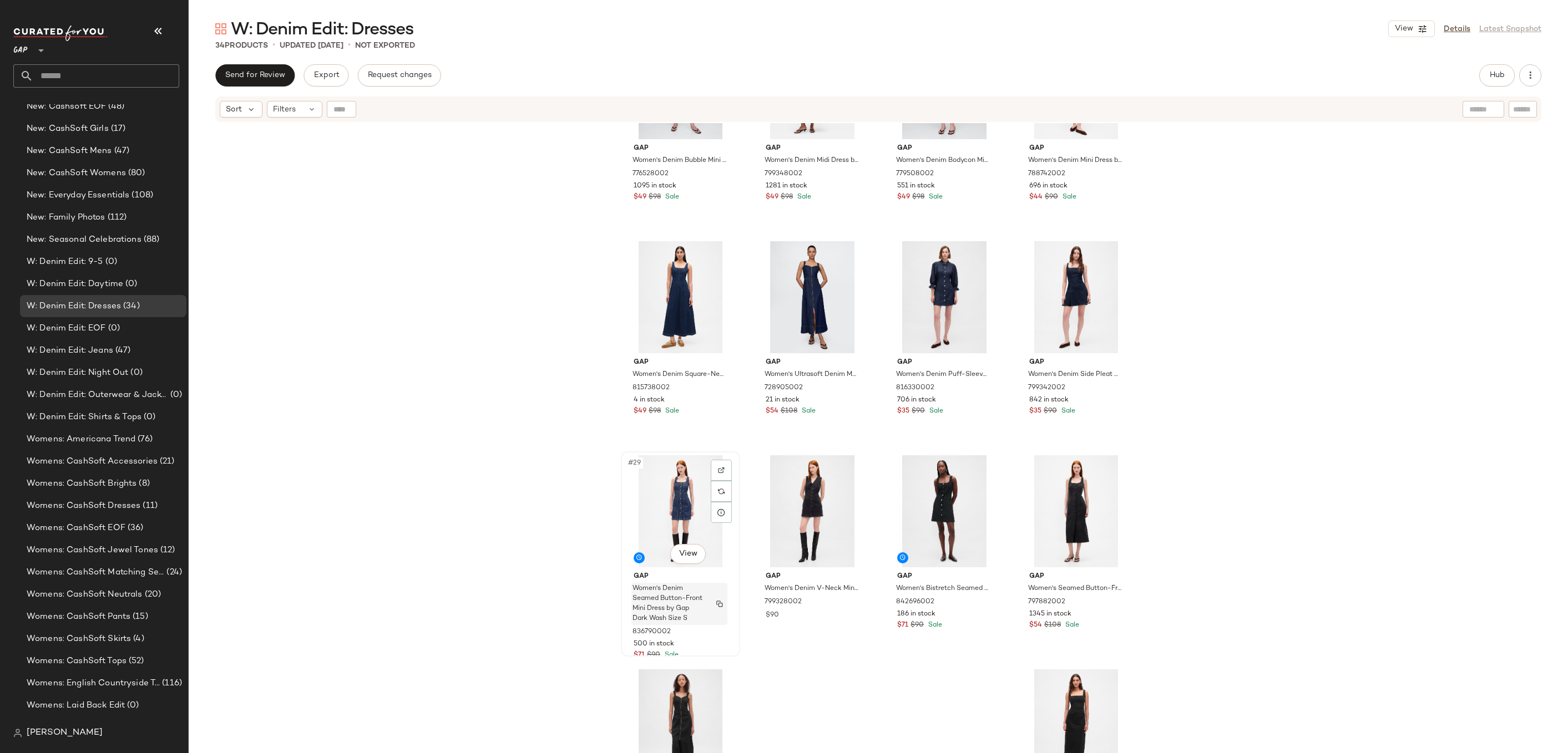
scroll to position [1095, 0]
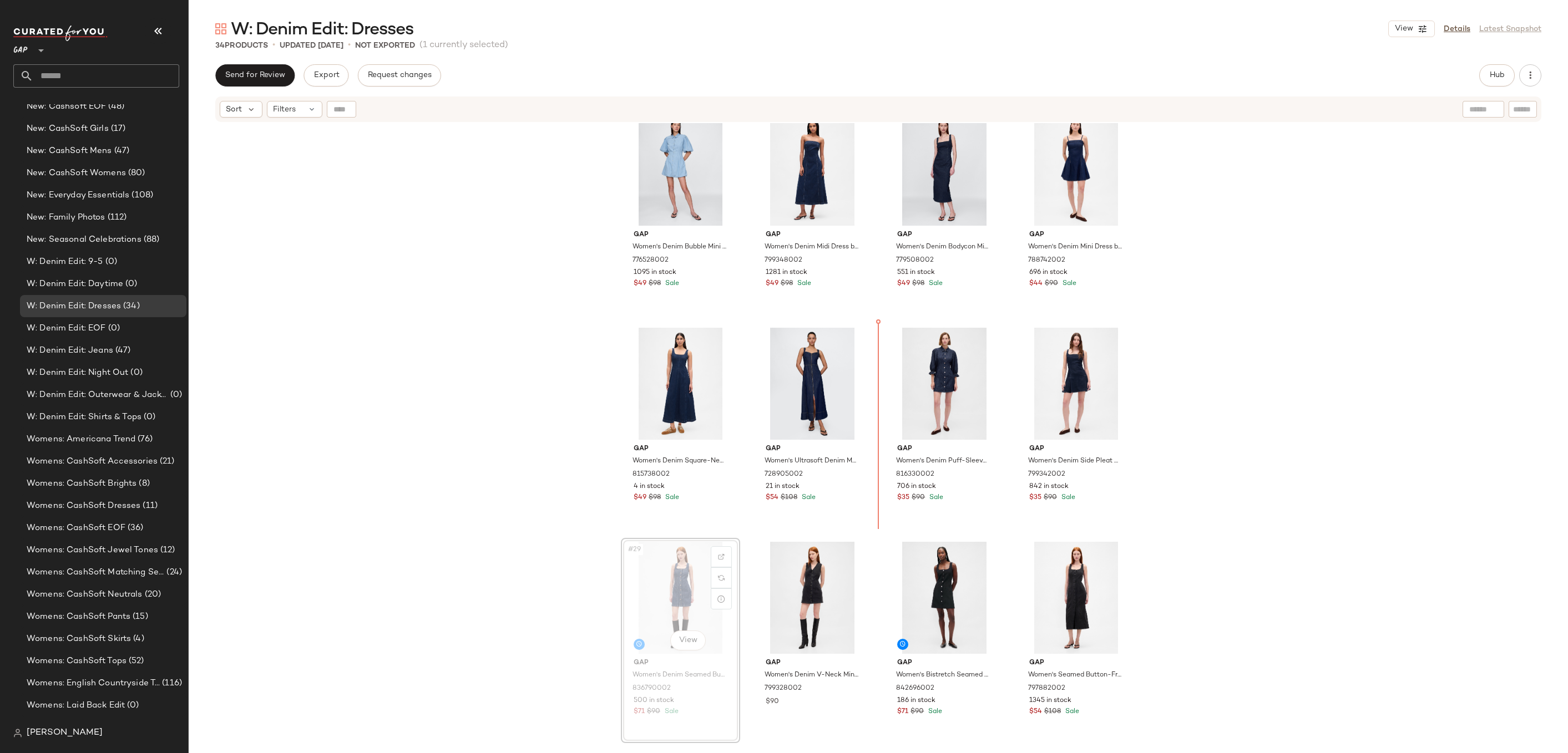
drag, startPoint x: 672, startPoint y: 567, endPoint x: 685, endPoint y: 548, distance: 23.0
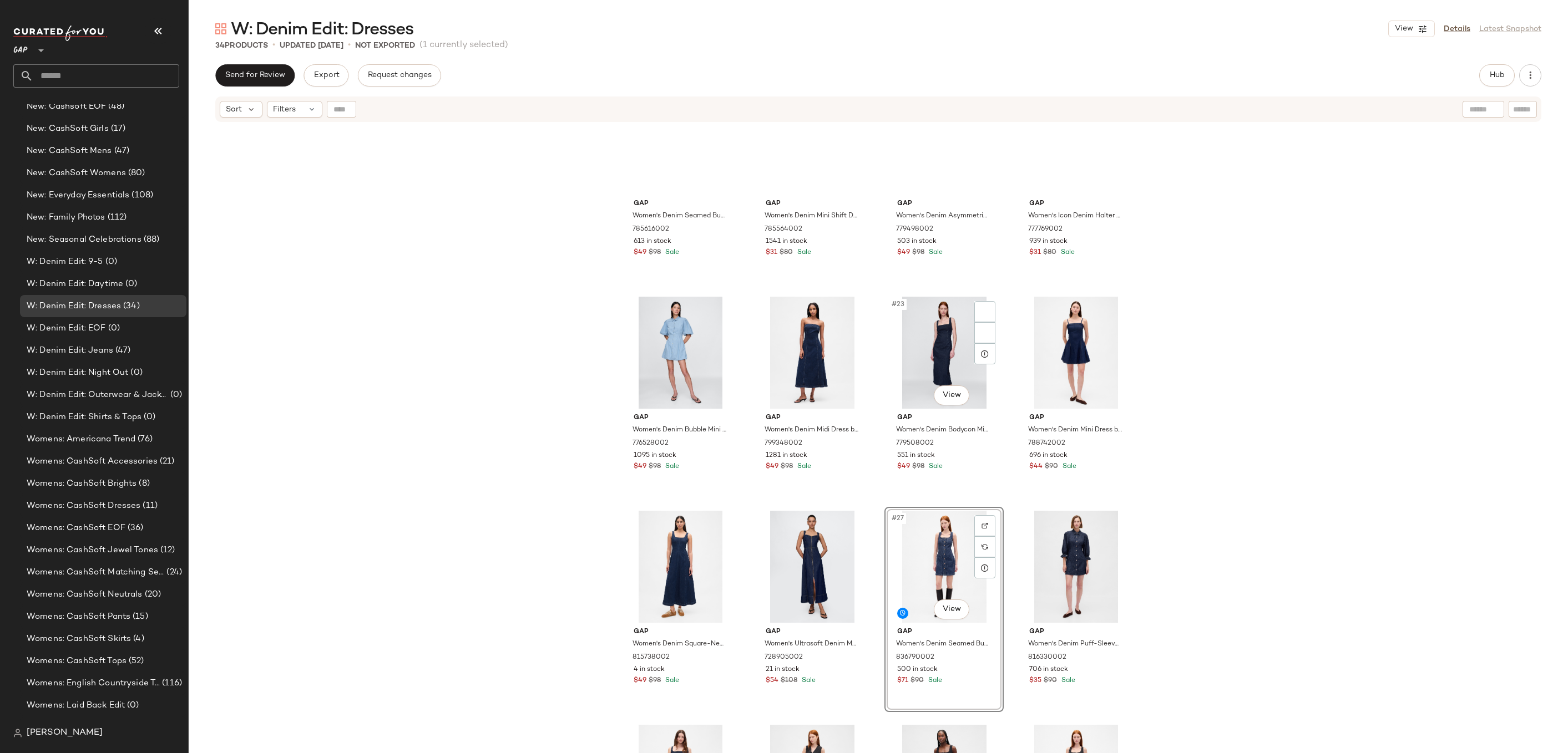
scroll to position [806, 0]
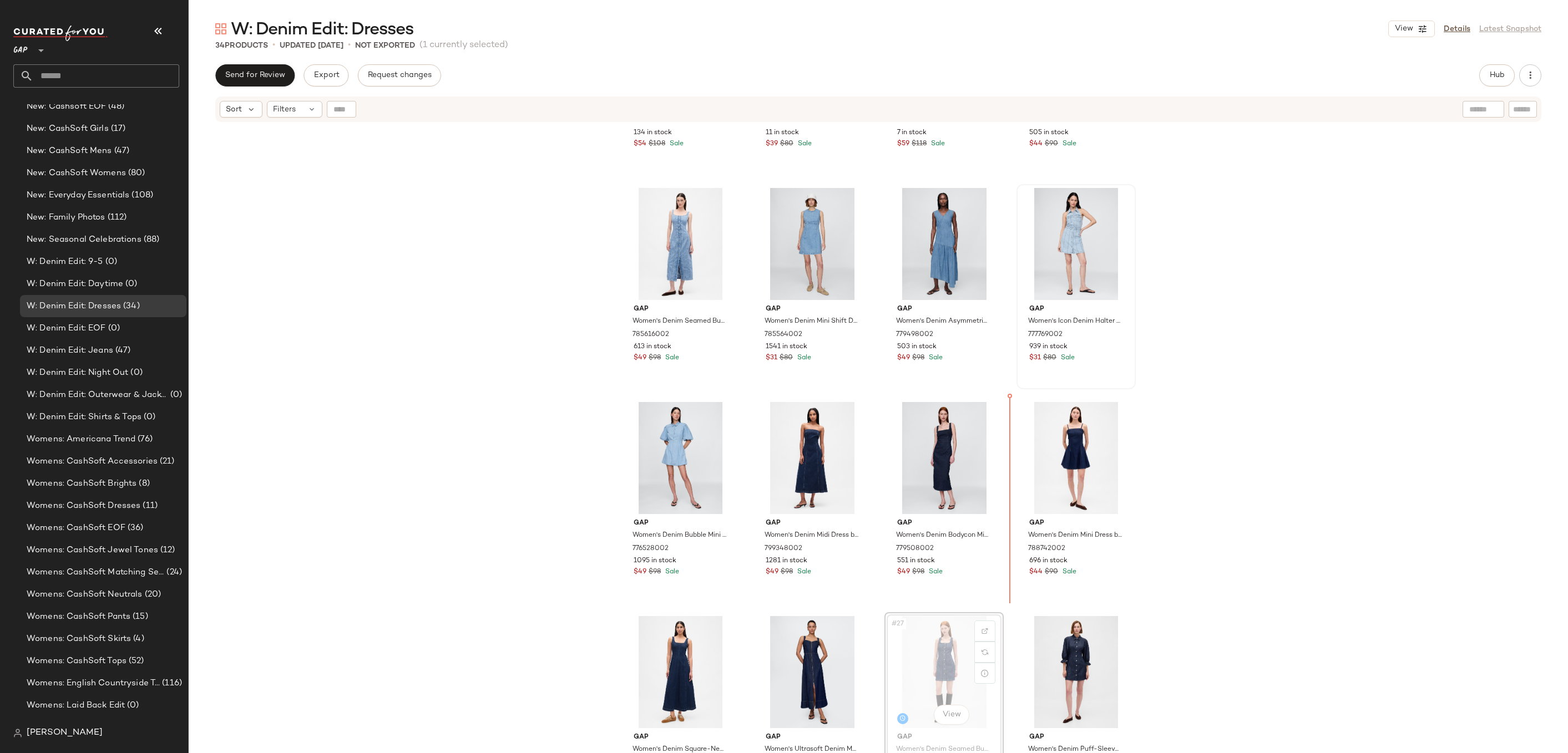
drag, startPoint x: 956, startPoint y: 634, endPoint x: 1023, endPoint y: 260, distance: 380.0
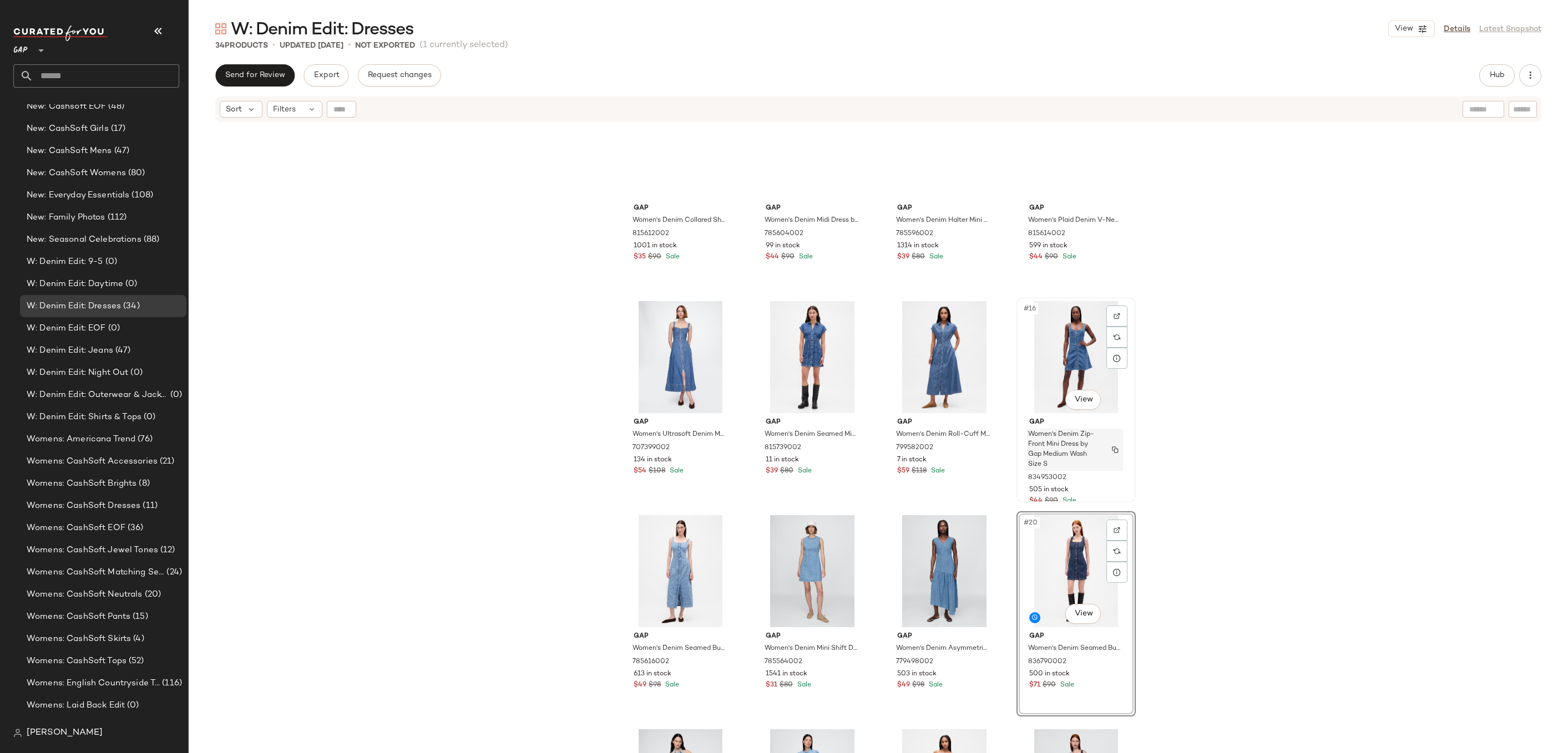
scroll to position [408, 0]
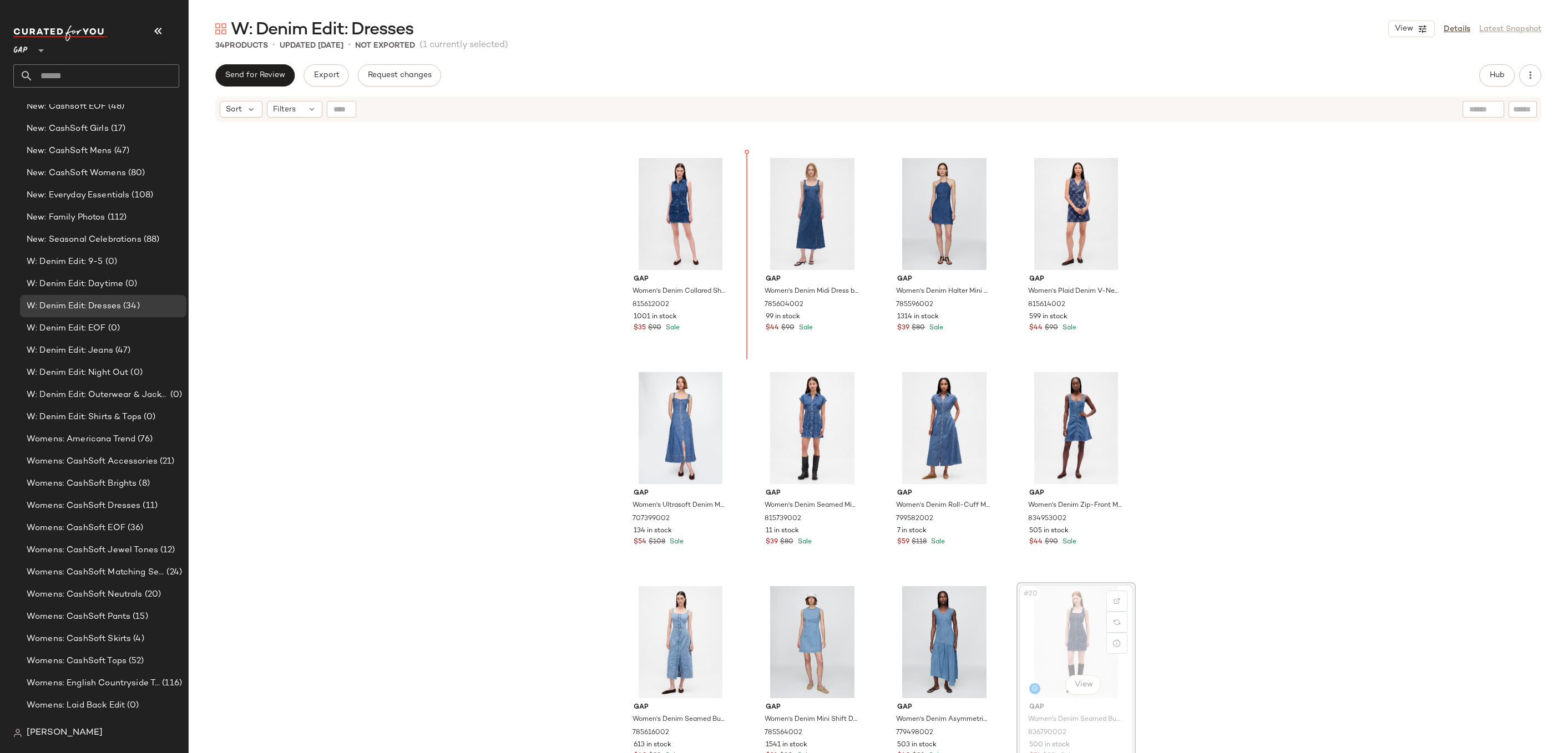
drag, startPoint x: 1103, startPoint y: 626, endPoint x: 742, endPoint y: 234, distance: 532.9
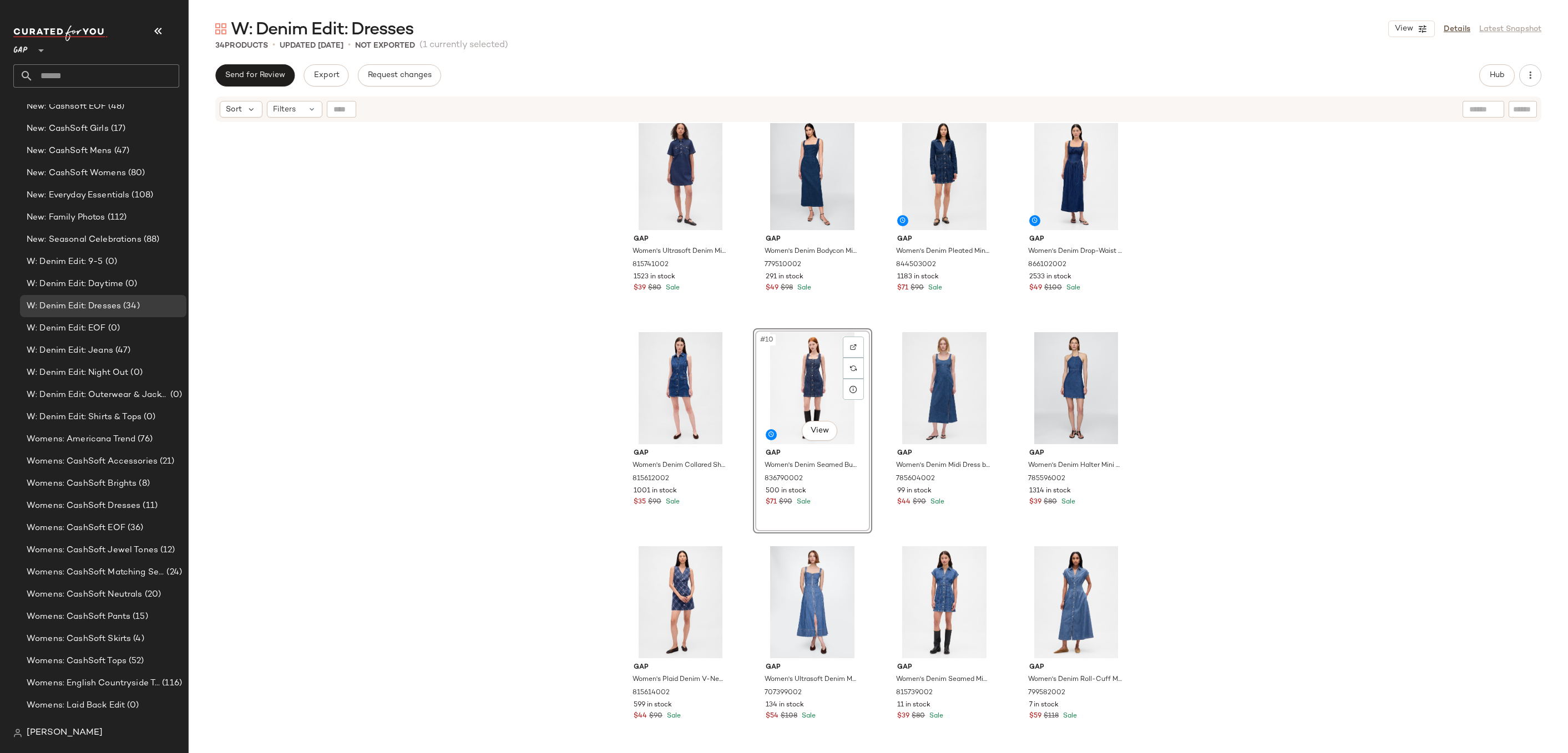
scroll to position [159, 0]
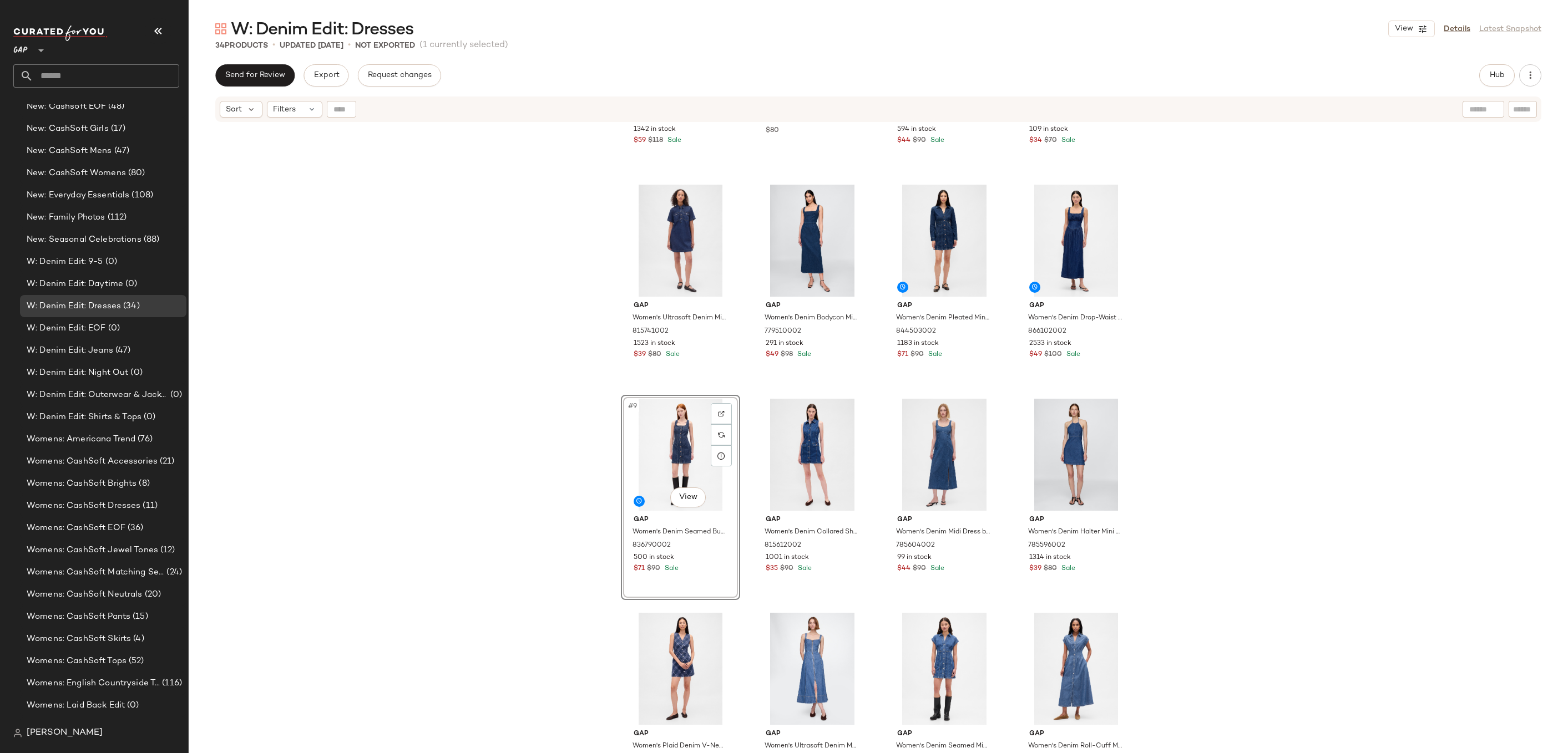
click at [1214, 375] on div "Gap Women's Denim Sweetheart Midi Dress by Gap Dark Wash Tall Size L 843756002 …" at bounding box center [878, 452] width 1379 height 658
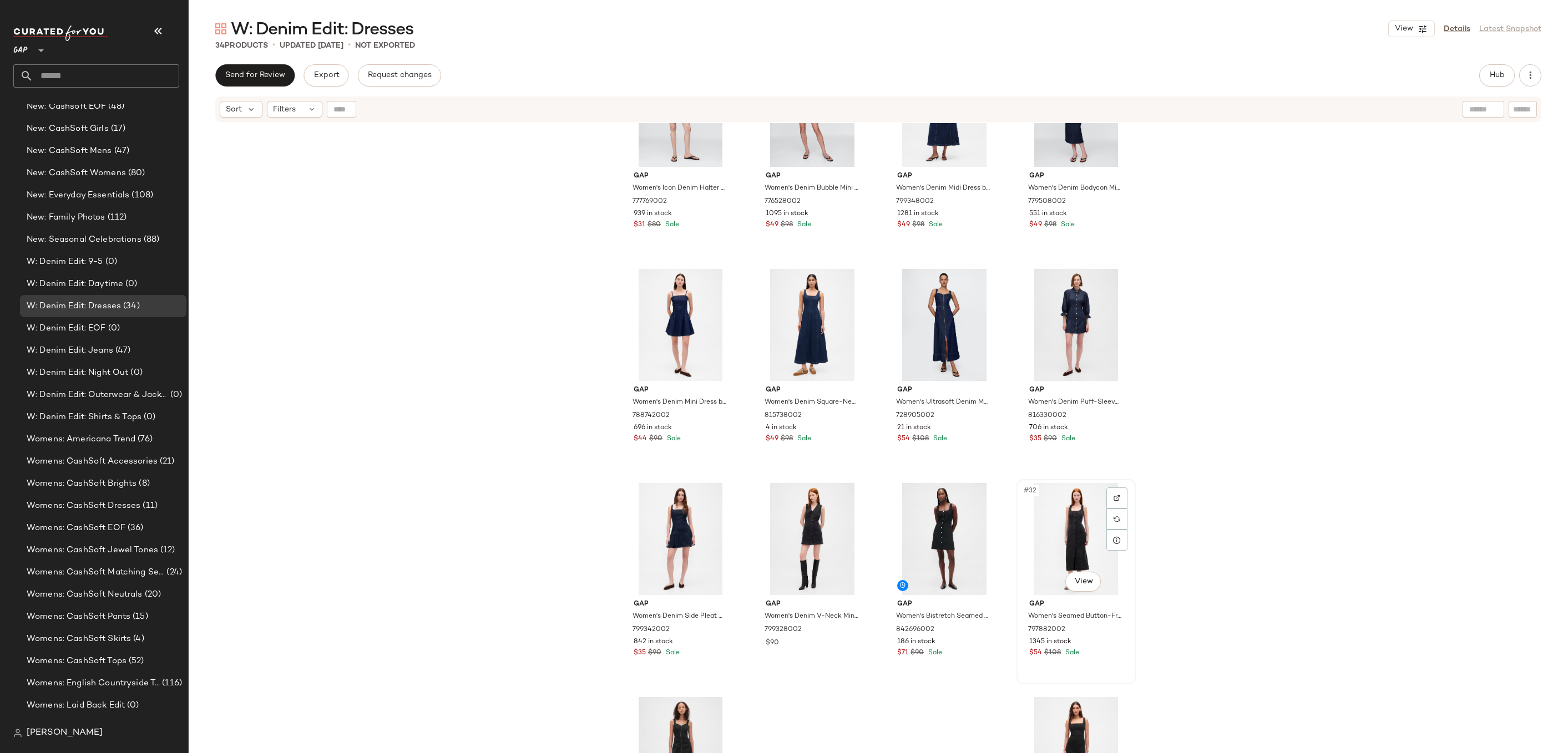
scroll to position [983, 0]
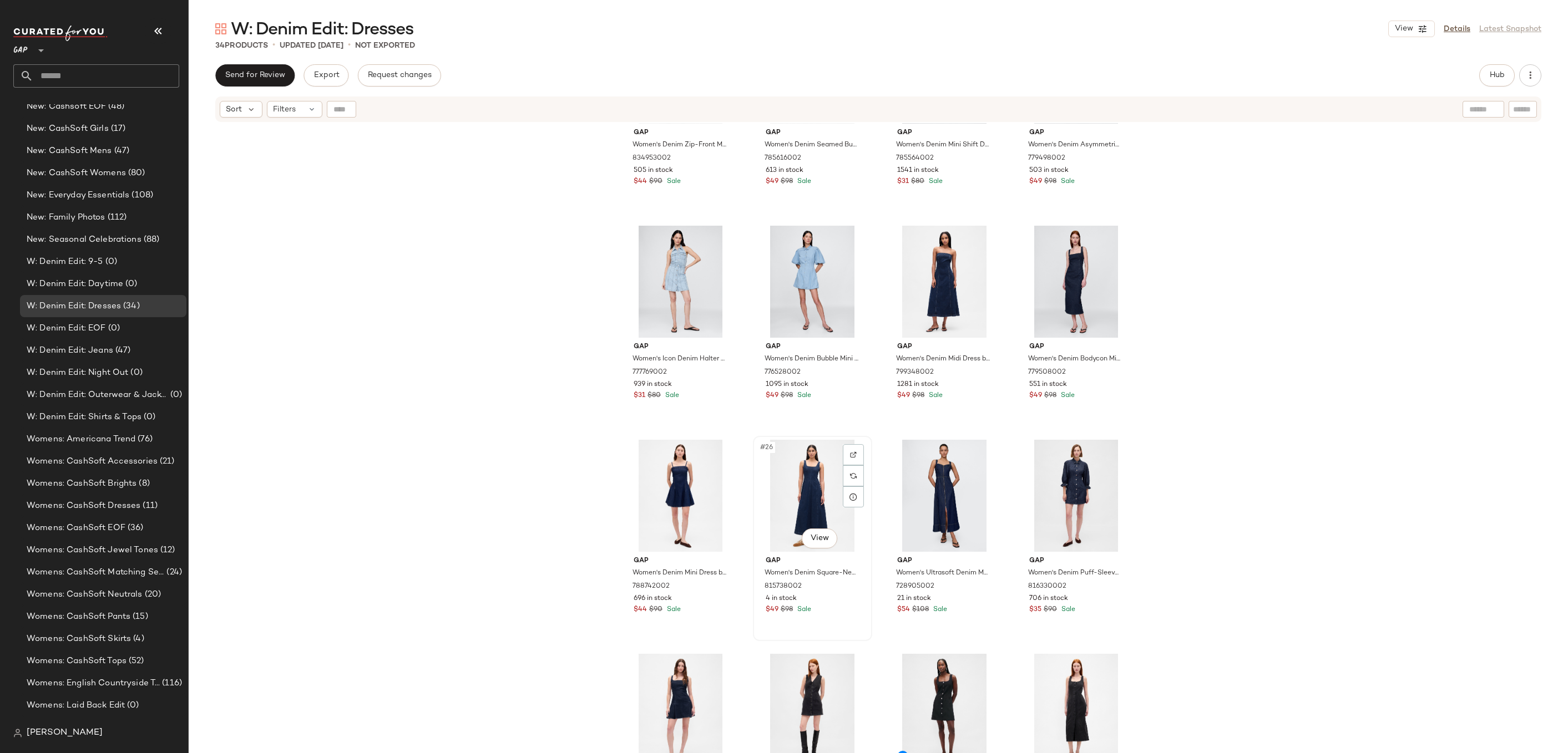
click at [831, 491] on div "#26 View" at bounding box center [812, 496] width 112 height 112
click at [923, 509] on div "#27 View" at bounding box center [944, 496] width 112 height 112
click at [1056, 501] on div "#28 View" at bounding box center [1076, 496] width 112 height 112
click at [949, 281] on div "#23 View" at bounding box center [944, 282] width 112 height 112
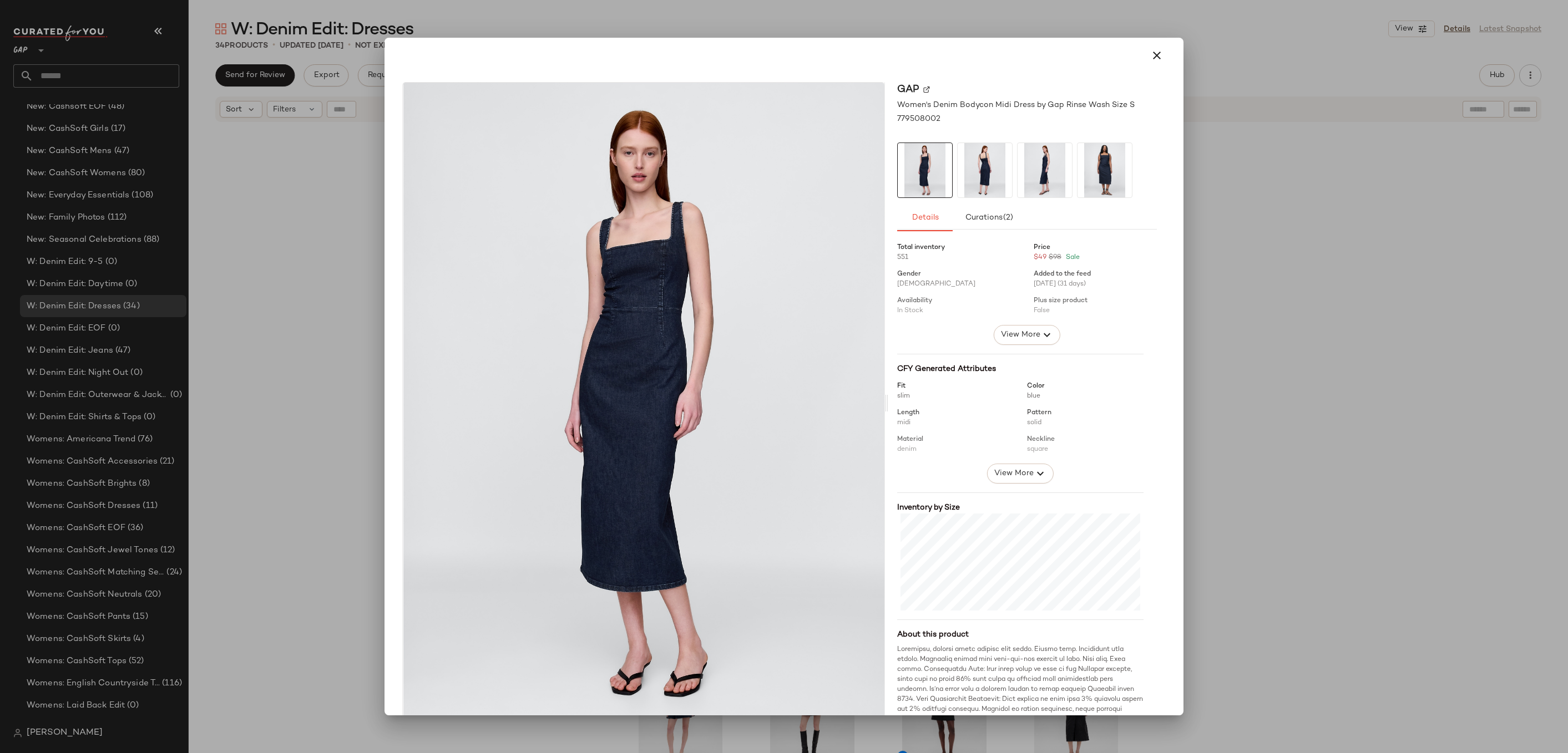
click at [1276, 297] on div at bounding box center [784, 376] width 1568 height 753
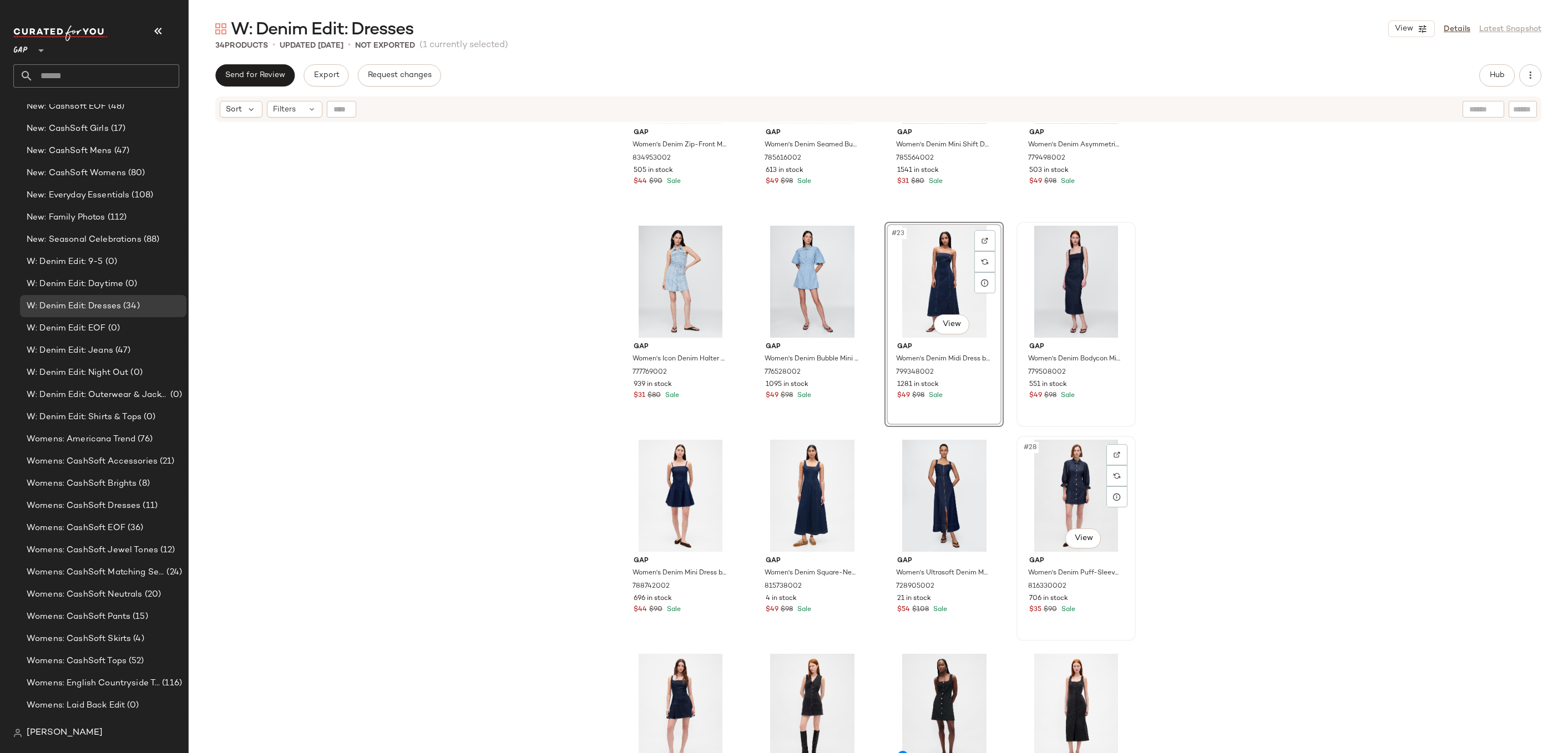
click at [1087, 473] on div "#28 View" at bounding box center [1076, 496] width 112 height 112
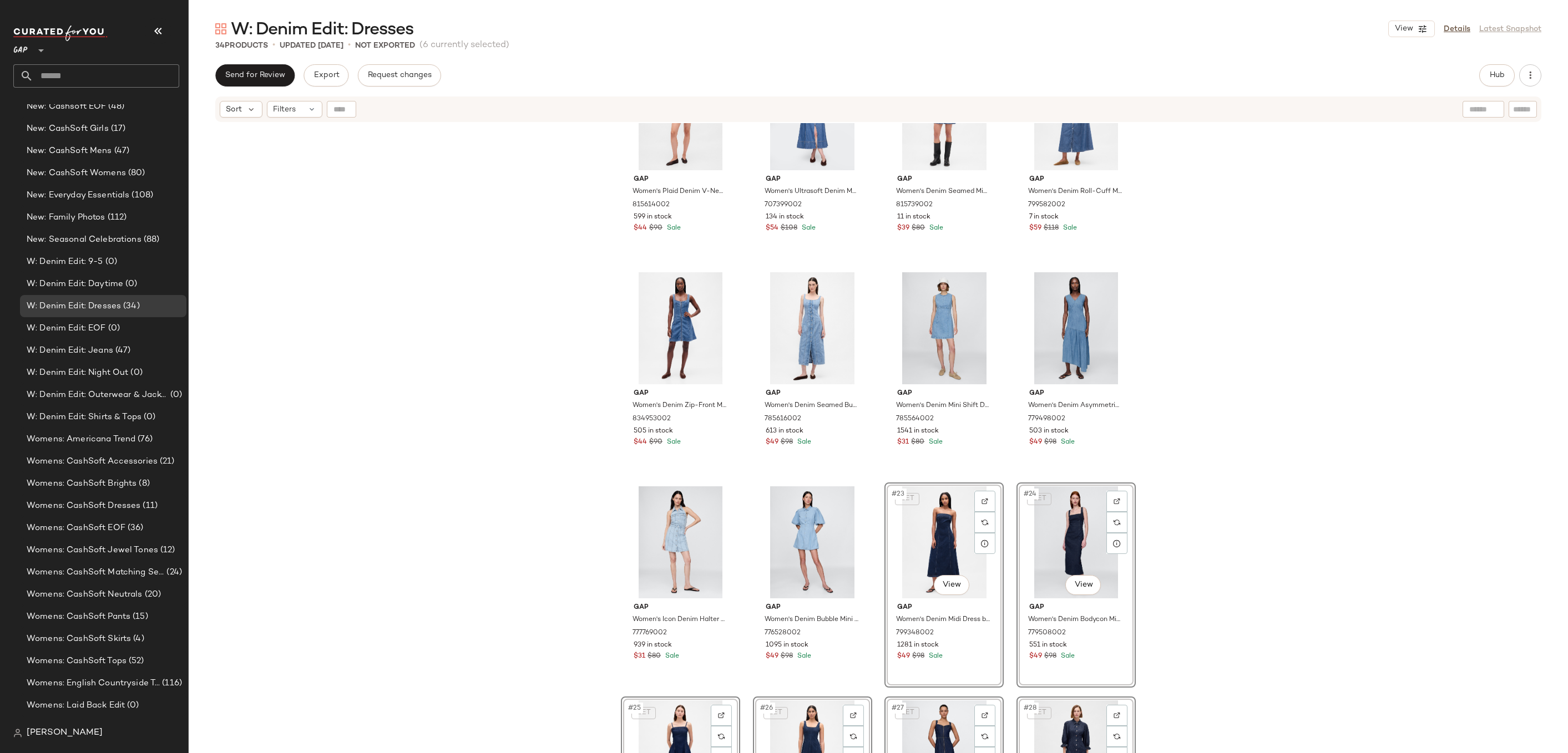
scroll to position [608, 0]
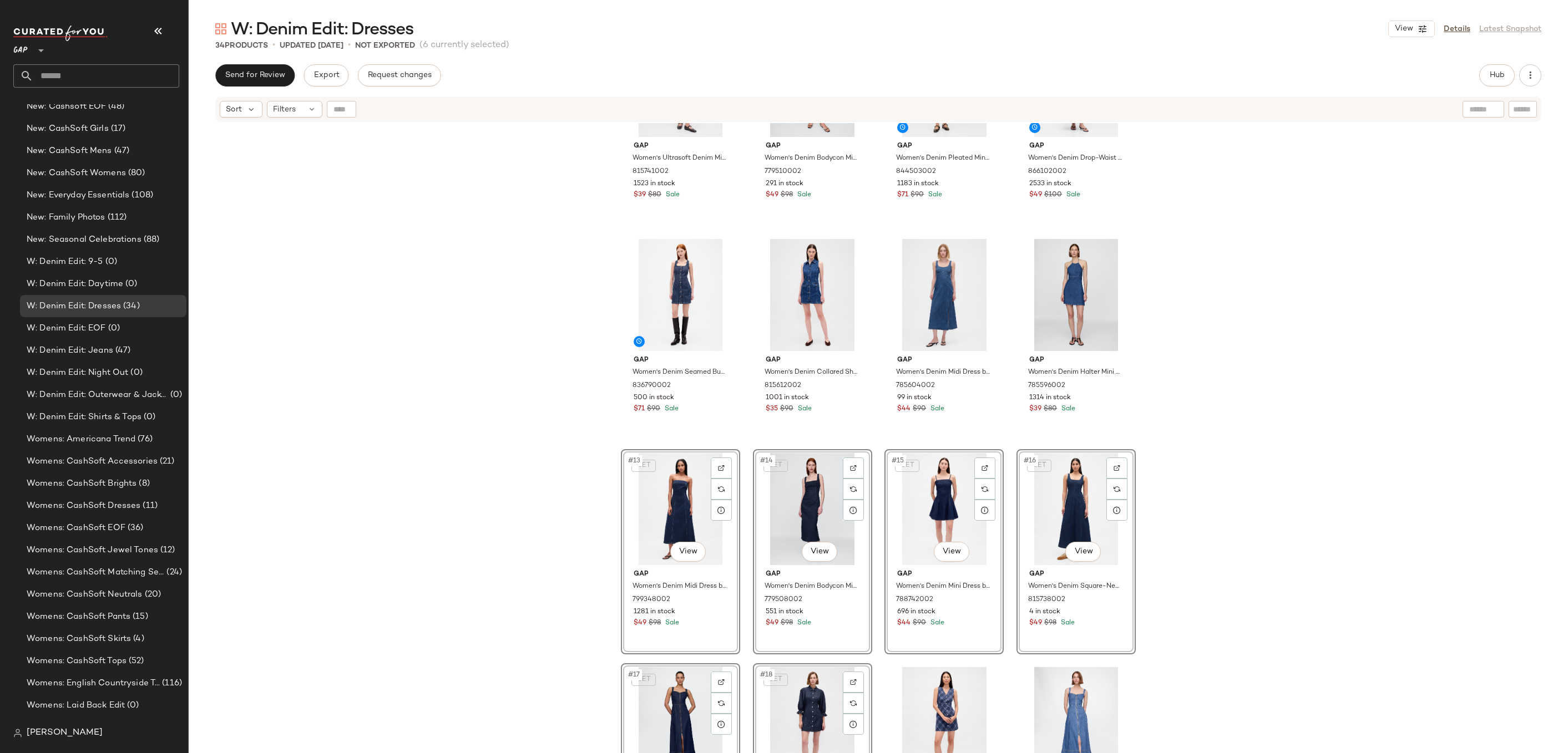
scroll to position [334, 0]
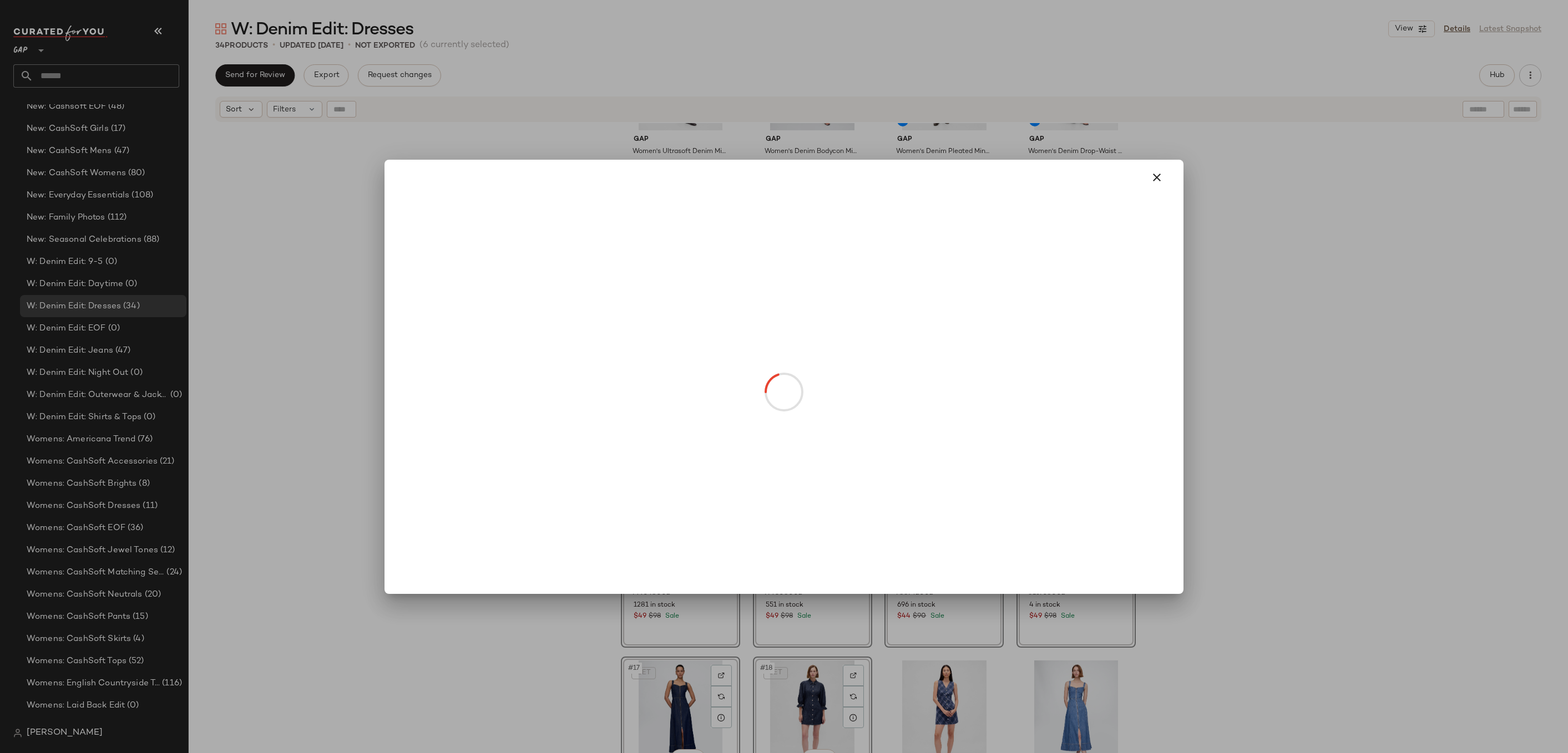
click at [692, 541] on body "GAP ** Dashboard All Products Global Clipboards (14) Accessories Top Investment…" at bounding box center [784, 376] width 1568 height 753
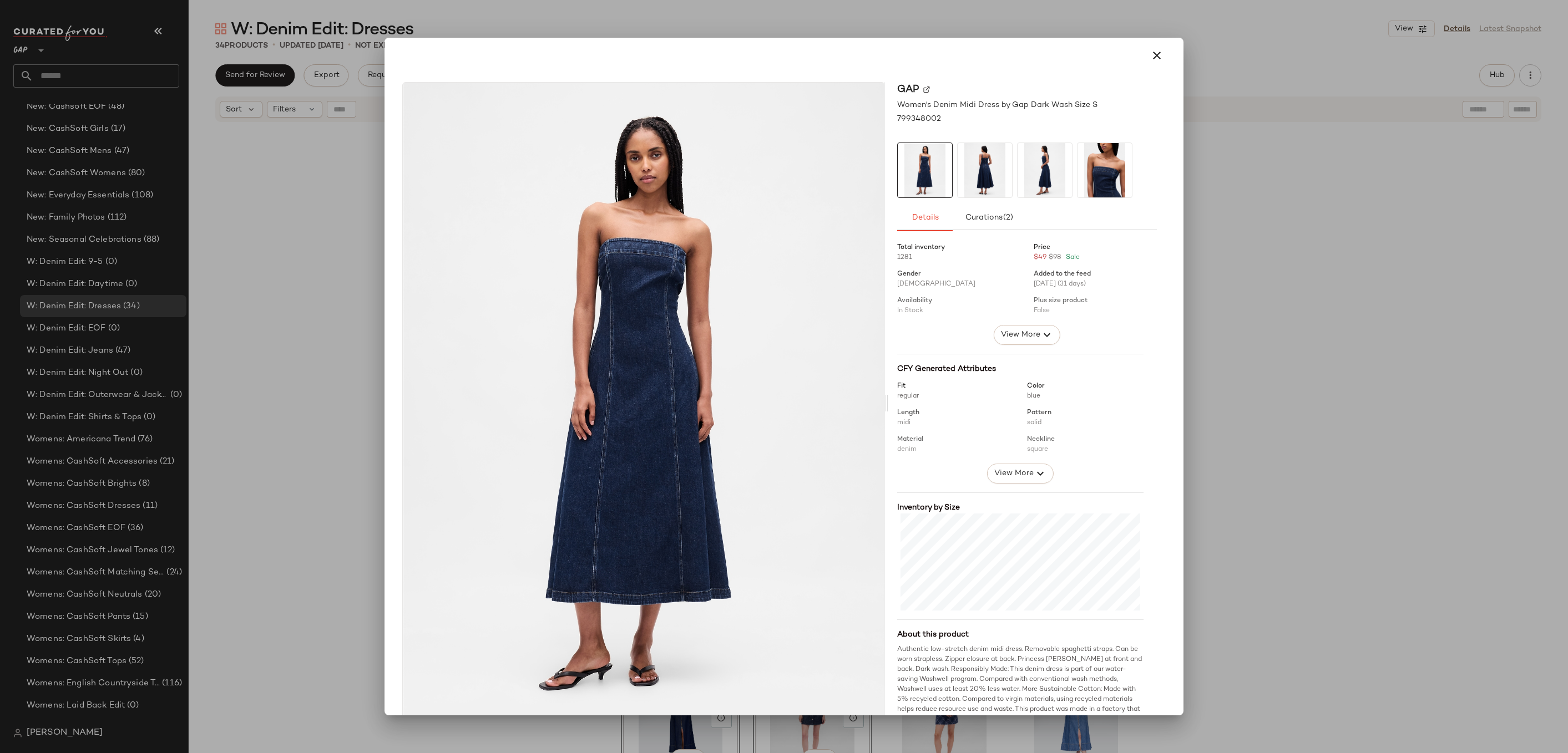
click at [1279, 203] on div at bounding box center [784, 376] width 1568 height 753
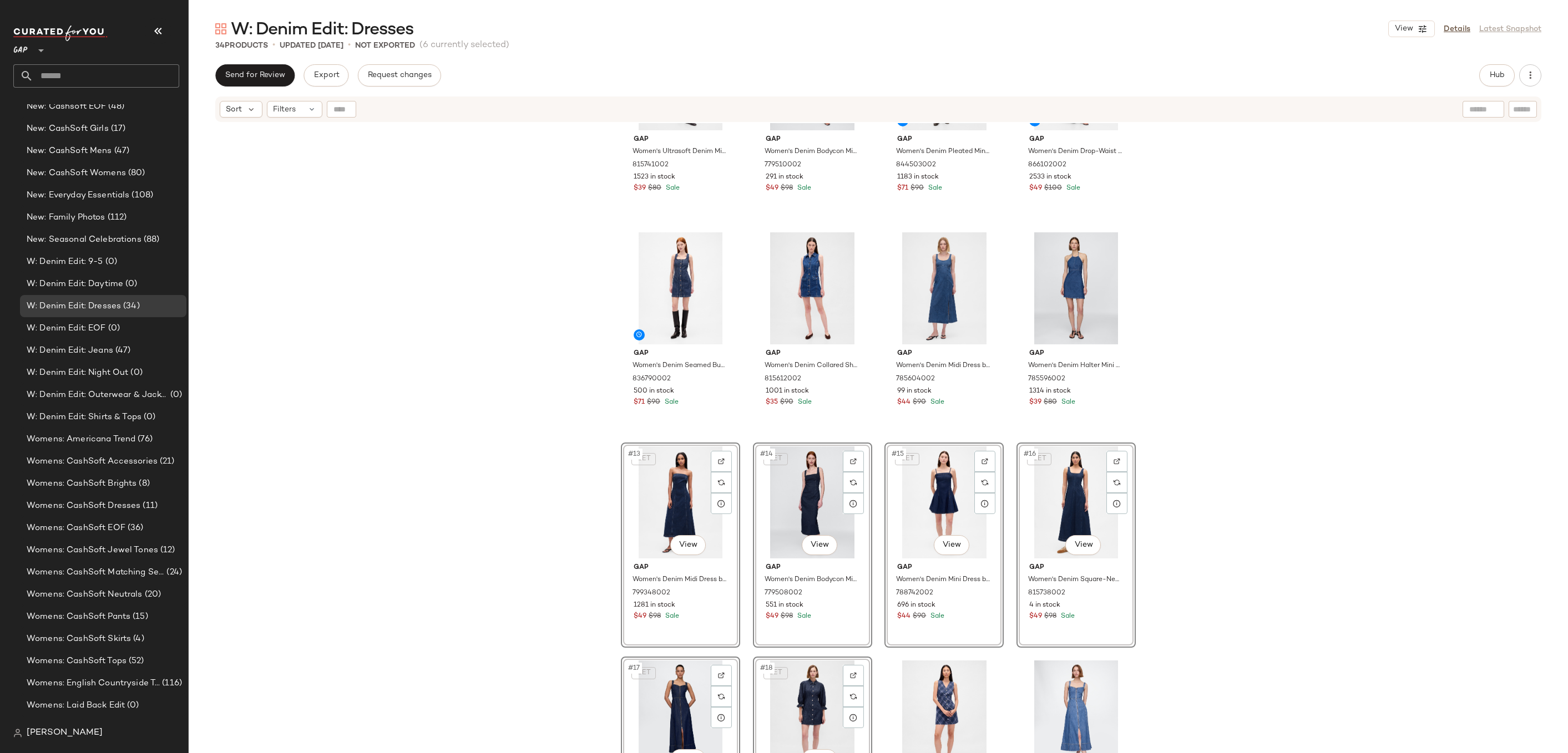
scroll to position [383, 0]
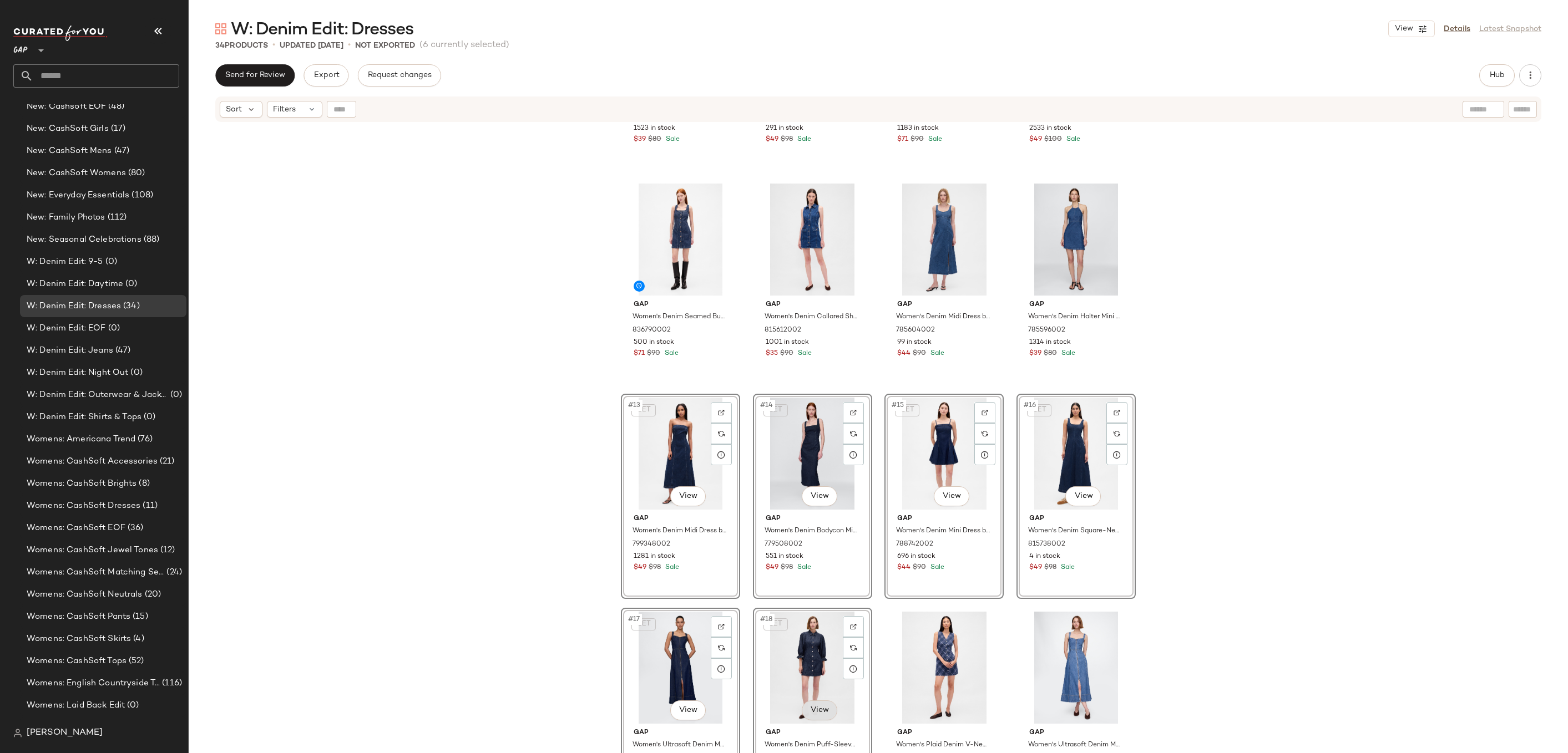
click at [814, 625] on body "GAP ** Dashboard All Products Global Clipboards (14) Accessories Top Investment…" at bounding box center [784, 376] width 1568 height 753
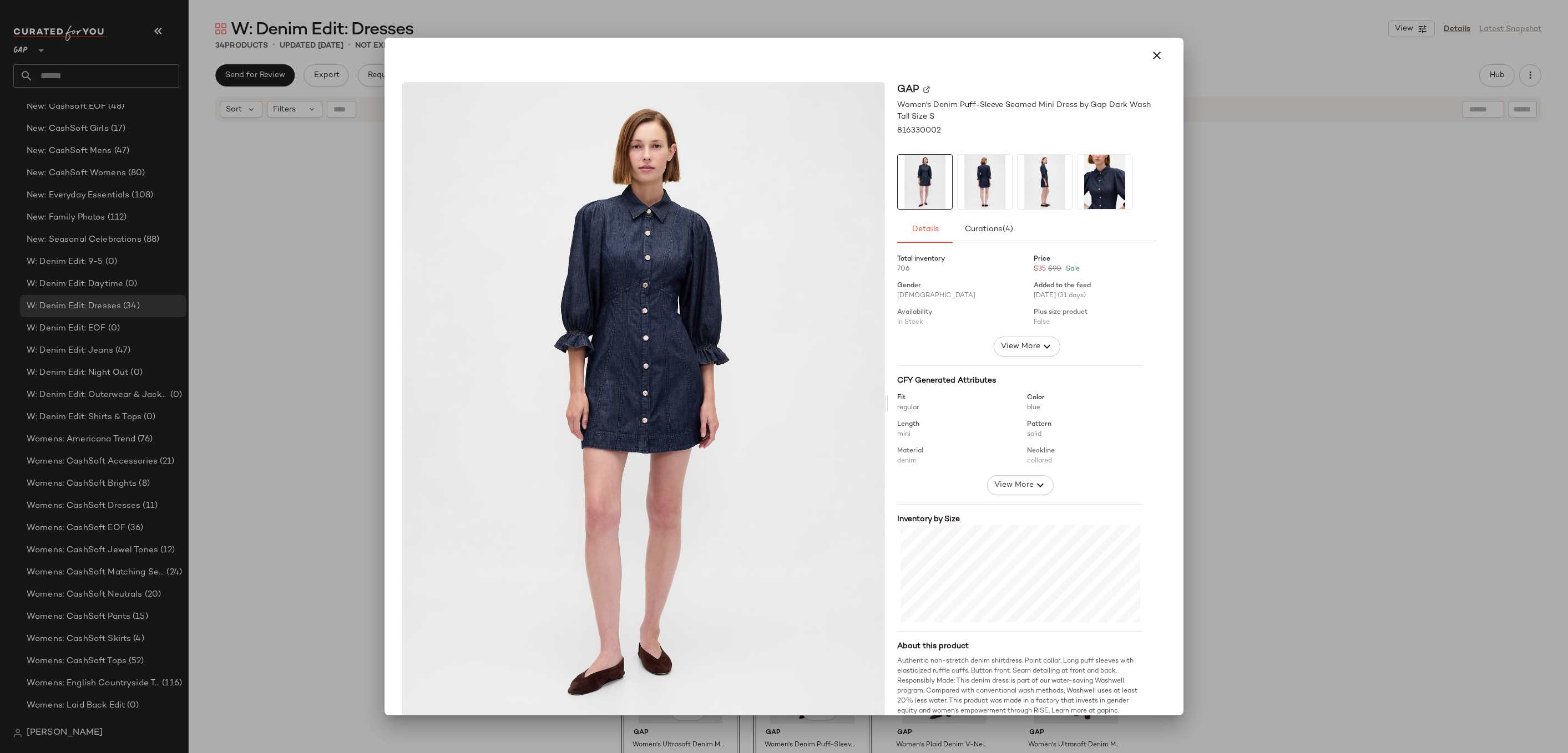
click at [1240, 341] on div at bounding box center [784, 376] width 1568 height 753
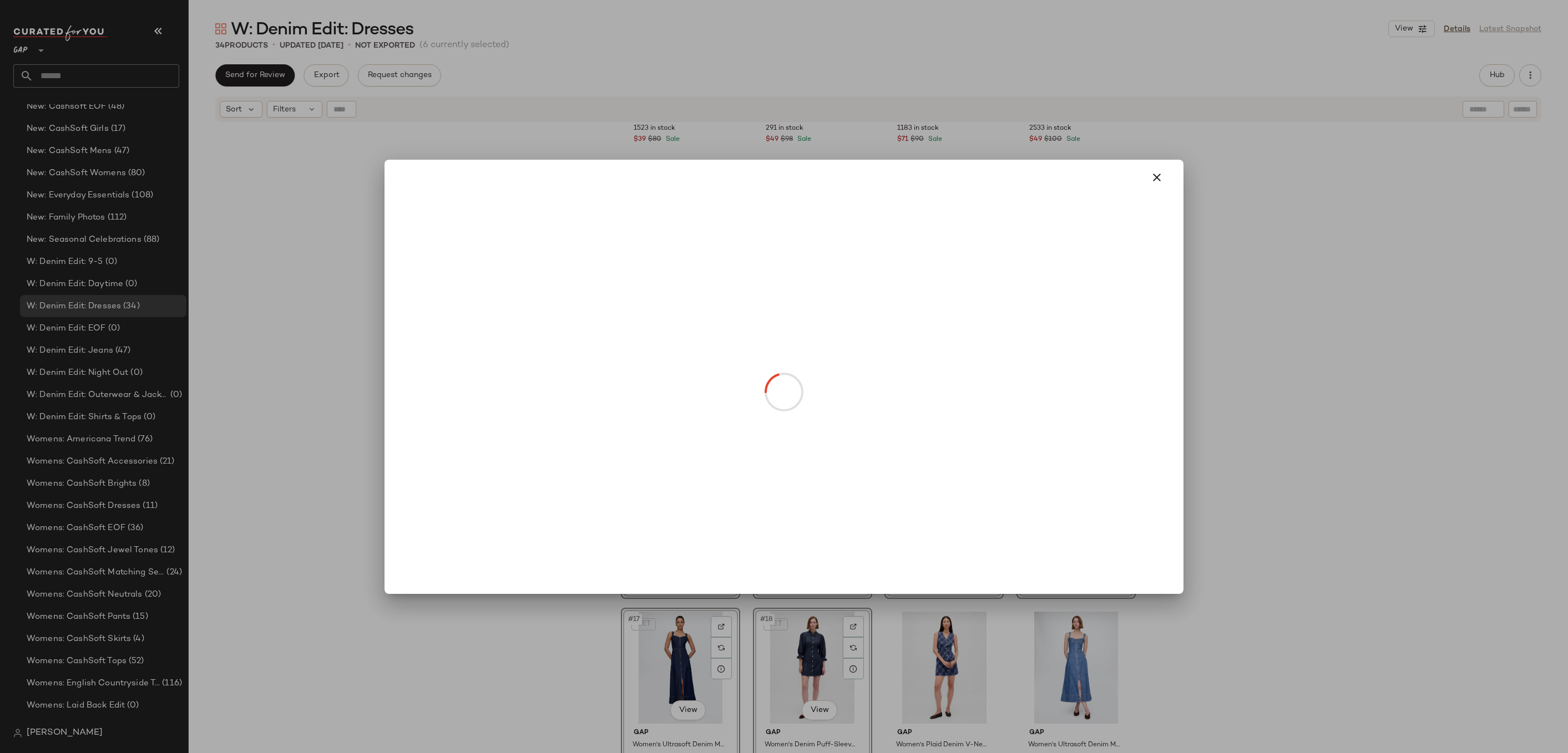
click at [949, 493] on body "GAP ** Dashboard All Products Global Clipboards (14) Accessories Top Investment…" at bounding box center [784, 376] width 1568 height 753
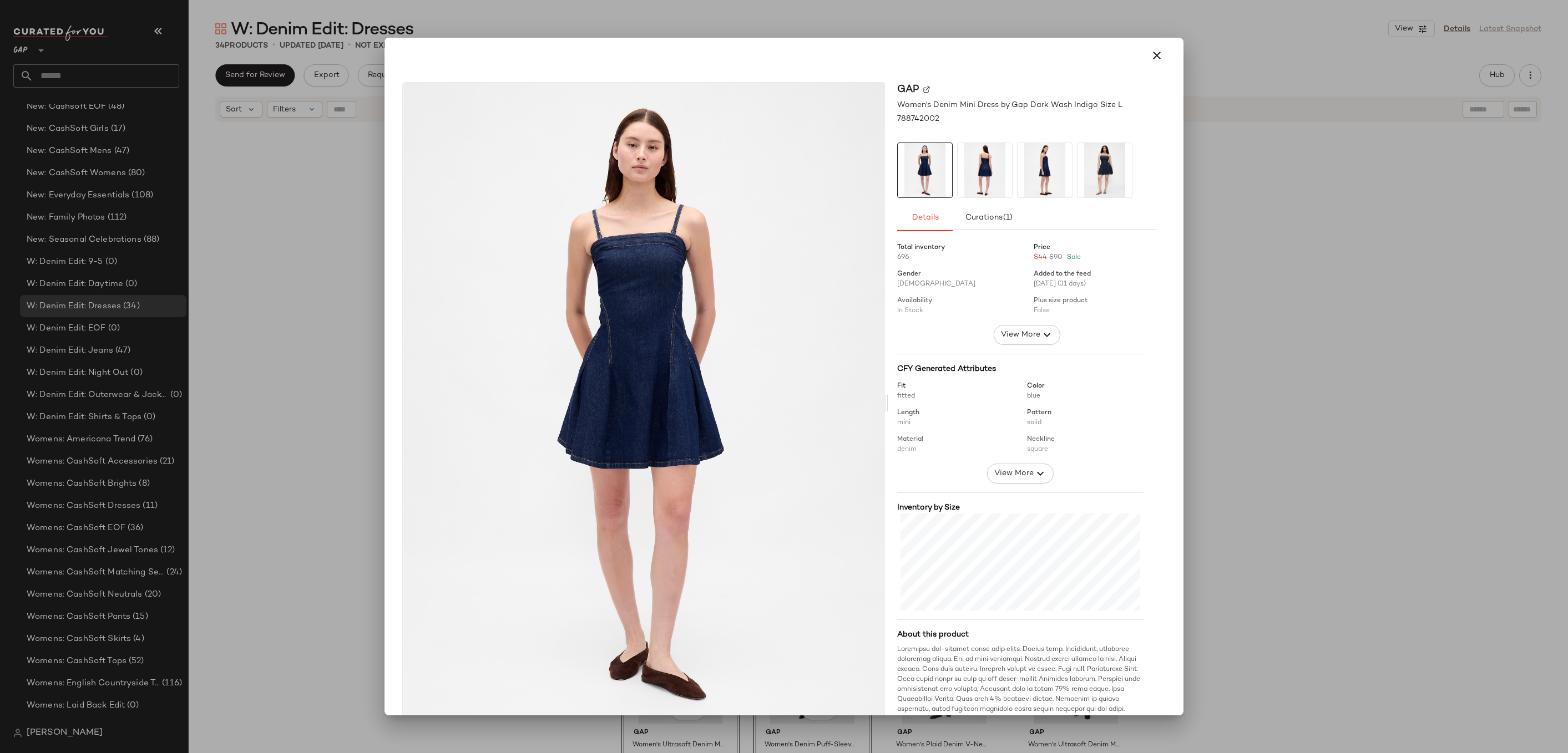
click at [1185, 316] on div at bounding box center [784, 376] width 1568 height 753
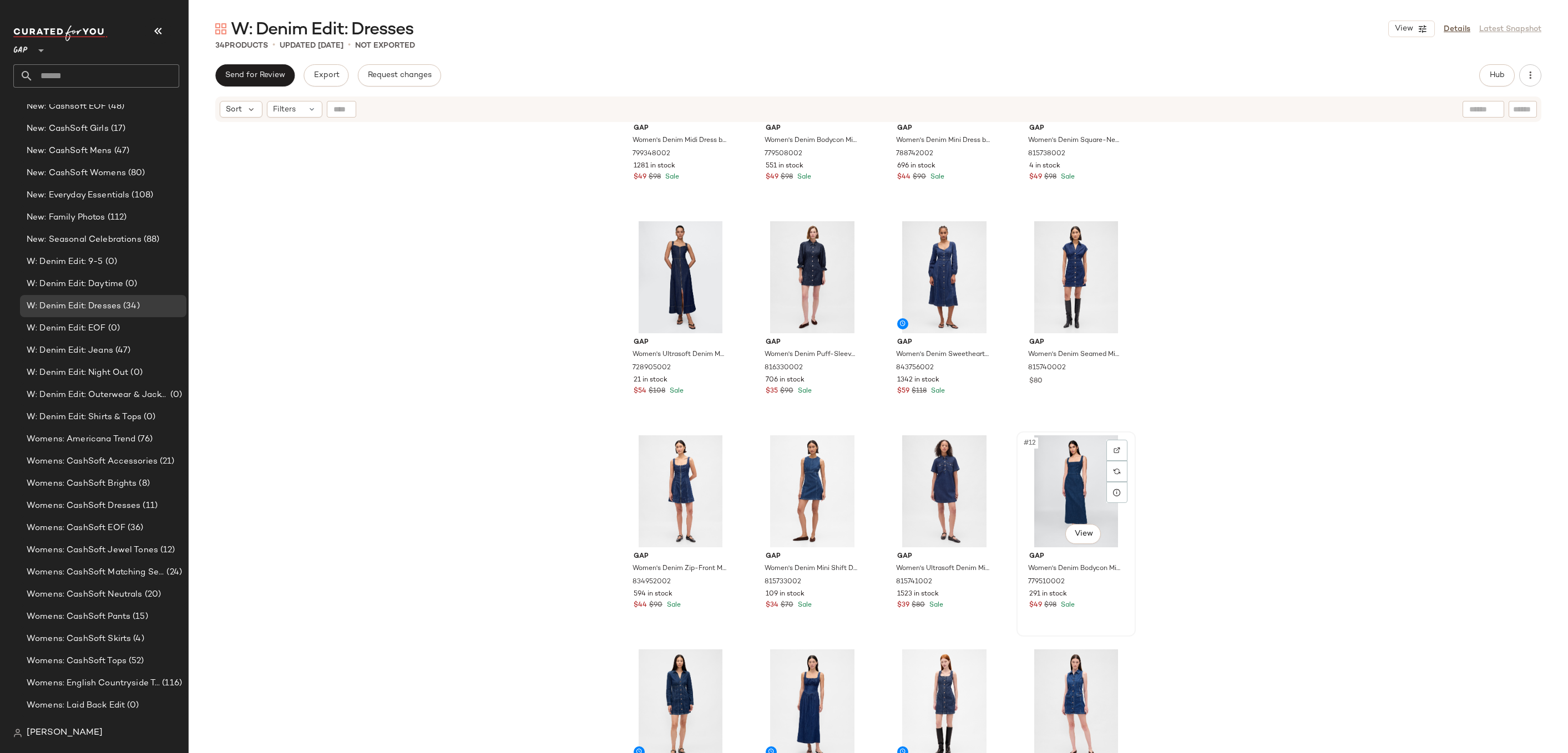
scroll to position [125, 0]
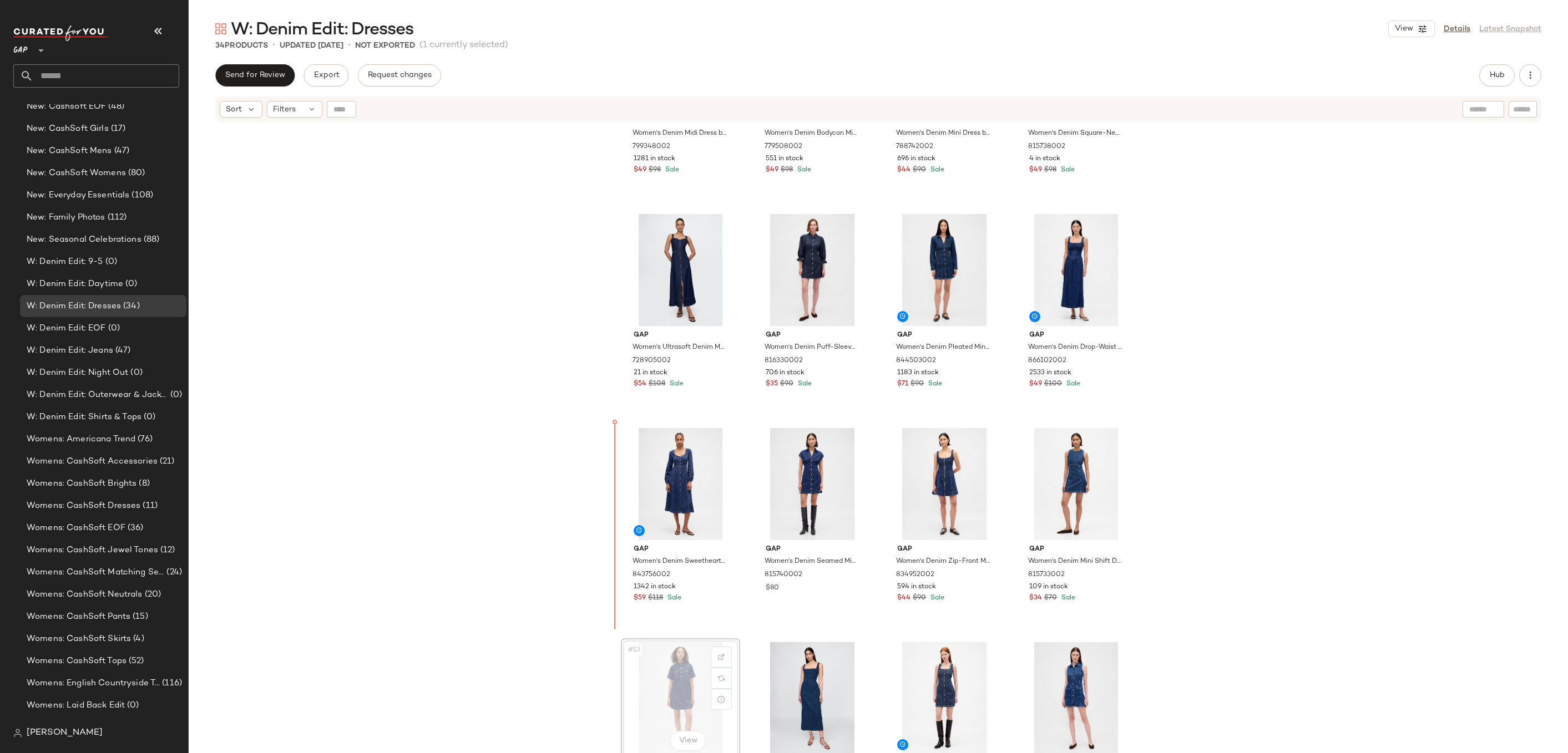
drag, startPoint x: 672, startPoint y: 690, endPoint x: 672, endPoint y: 684, distance: 6.0
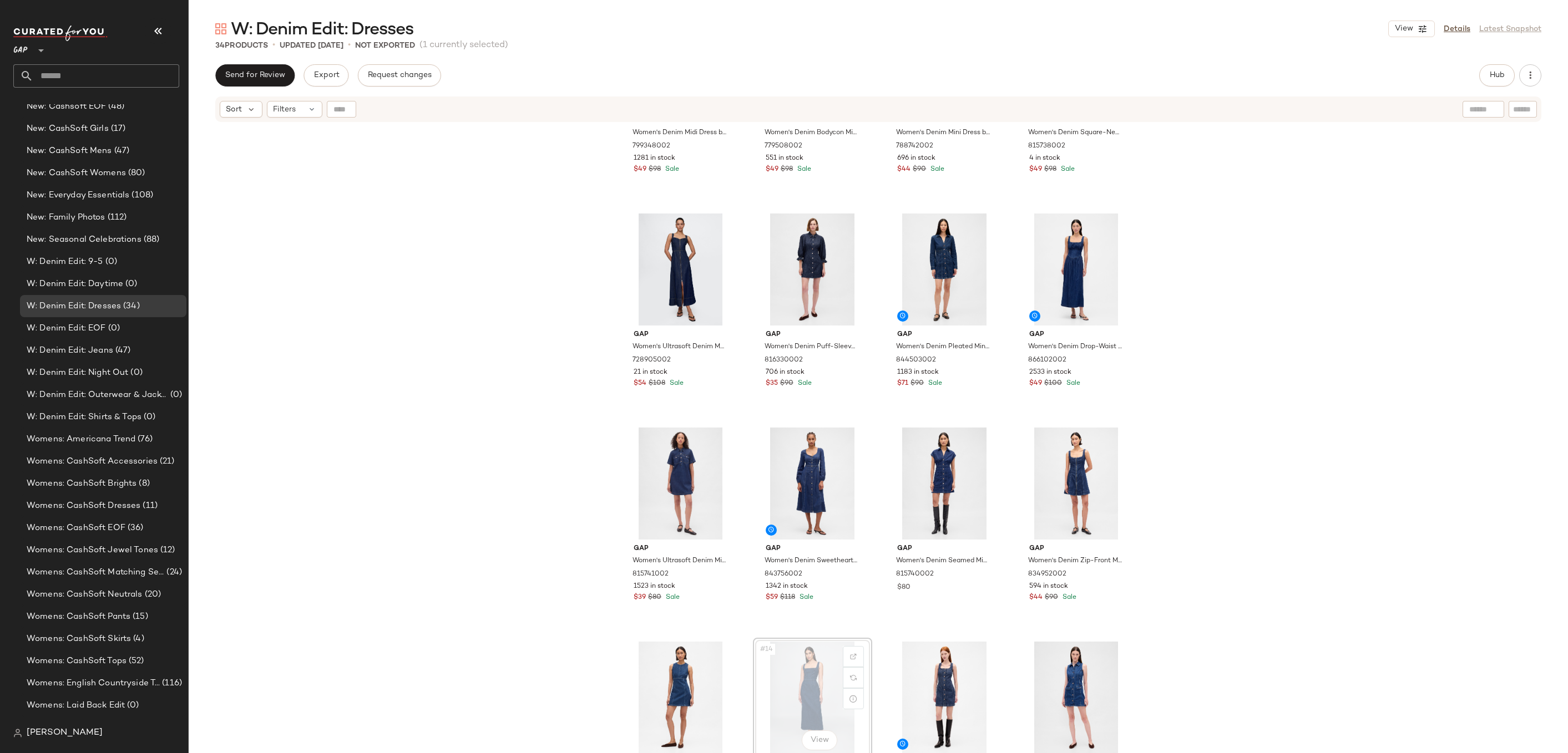
drag, startPoint x: 816, startPoint y: 682, endPoint x: 811, endPoint y: 663, distance: 19.6
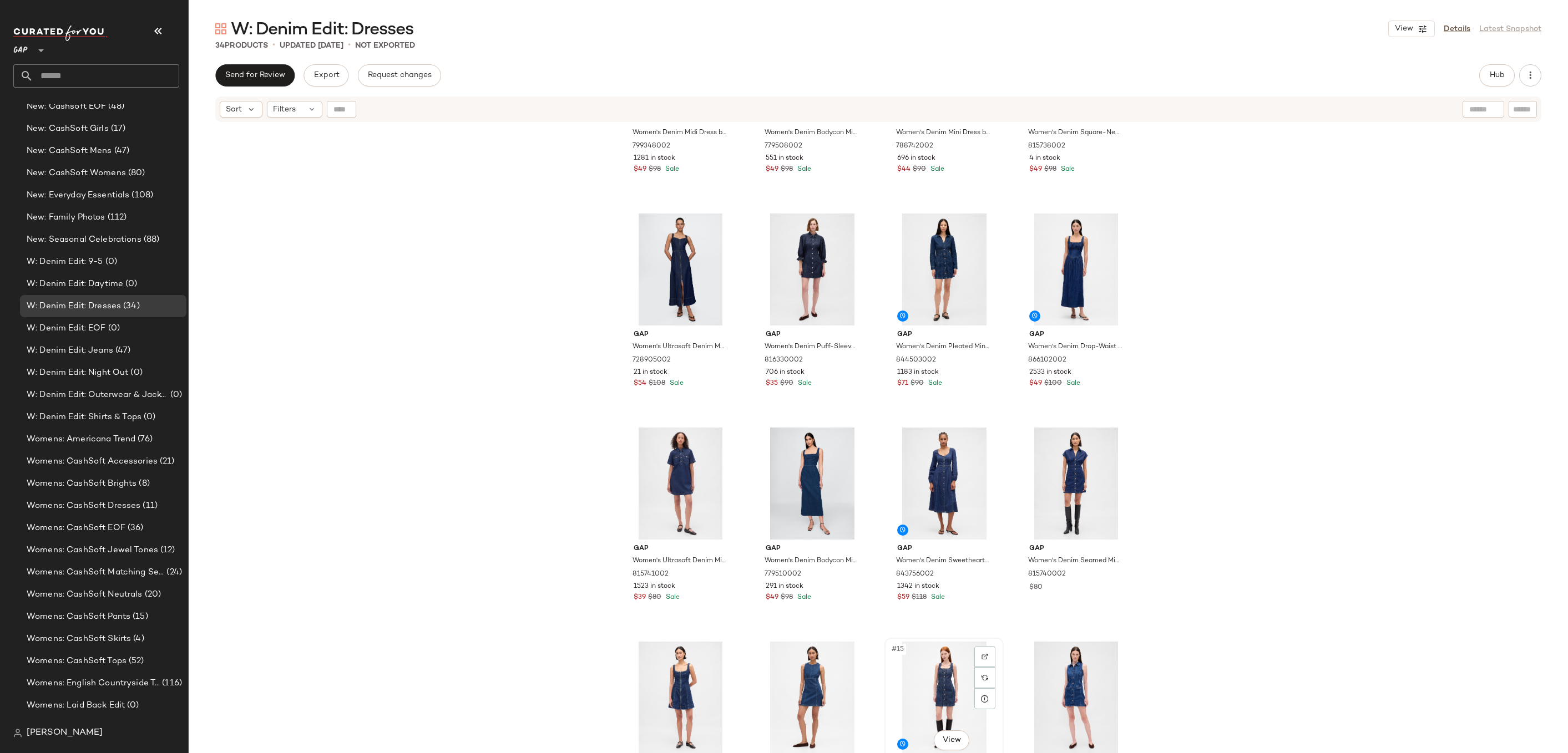
scroll to position [130, 0]
drag, startPoint x: 963, startPoint y: 690, endPoint x: 961, endPoint y: 679, distance: 11.2
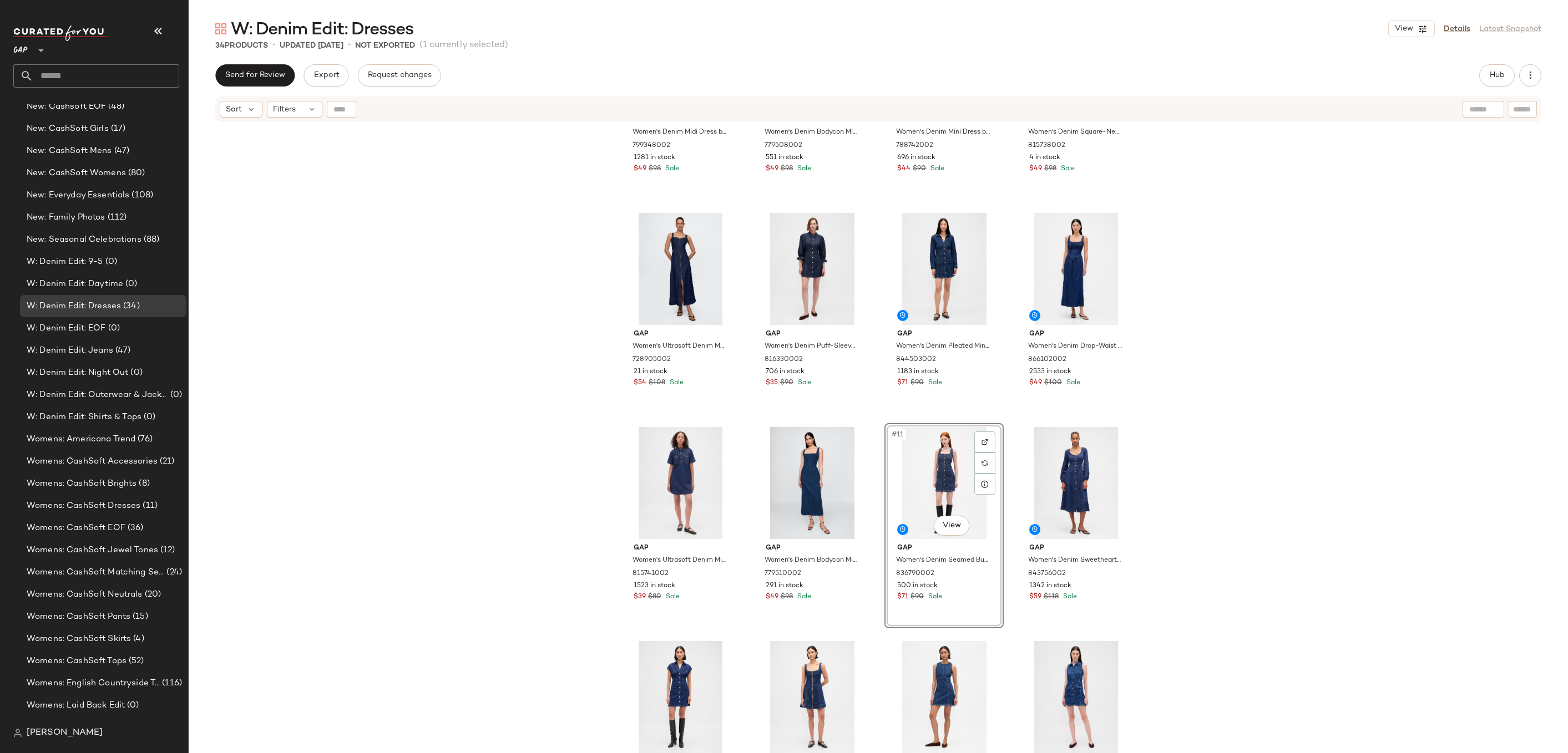
click at [1211, 402] on div "Gap Women's Denim Midi Dress by Gap Dark Wash Size S 799348002 1281 in stock $4…" at bounding box center [878, 452] width 1379 height 658
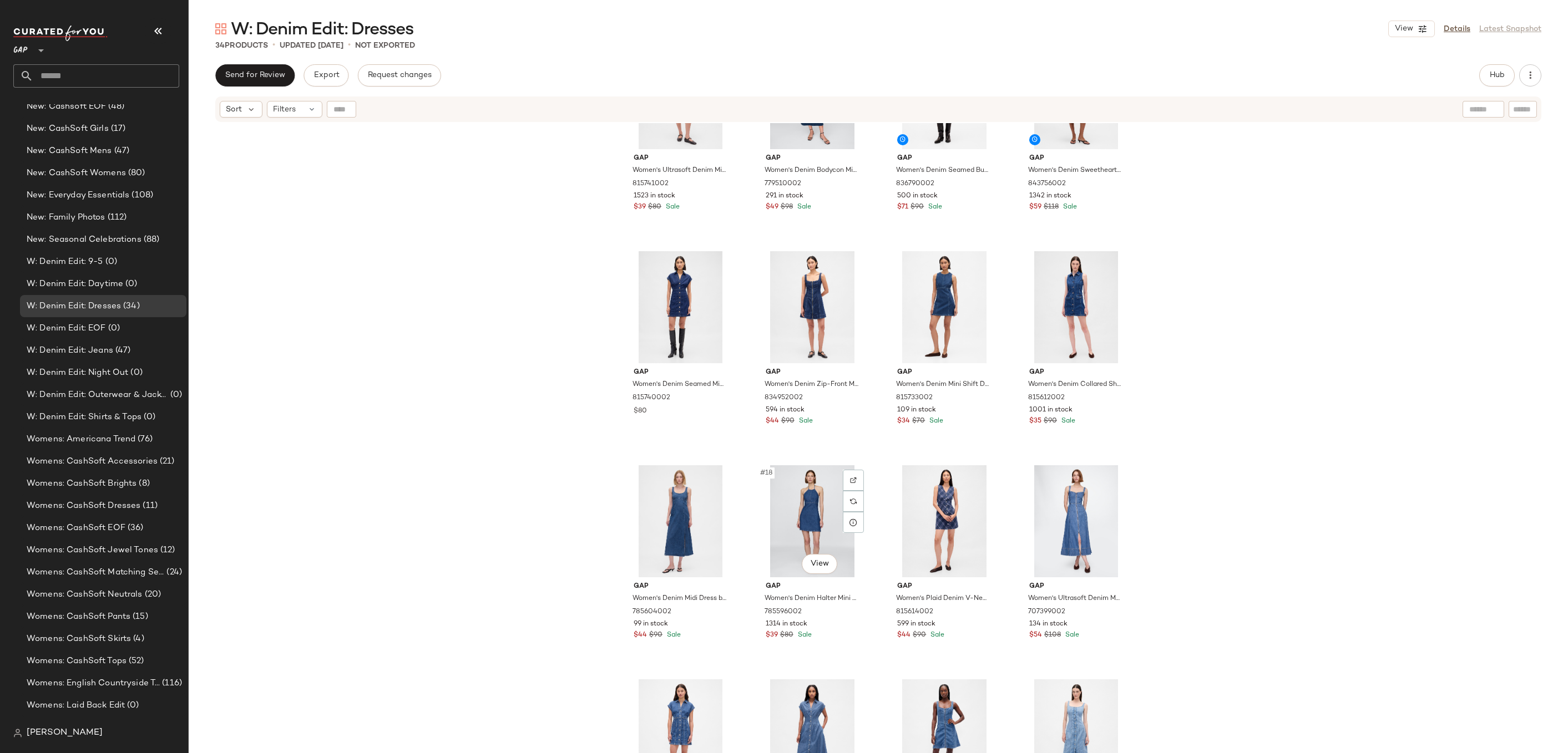
scroll to position [345, 0]
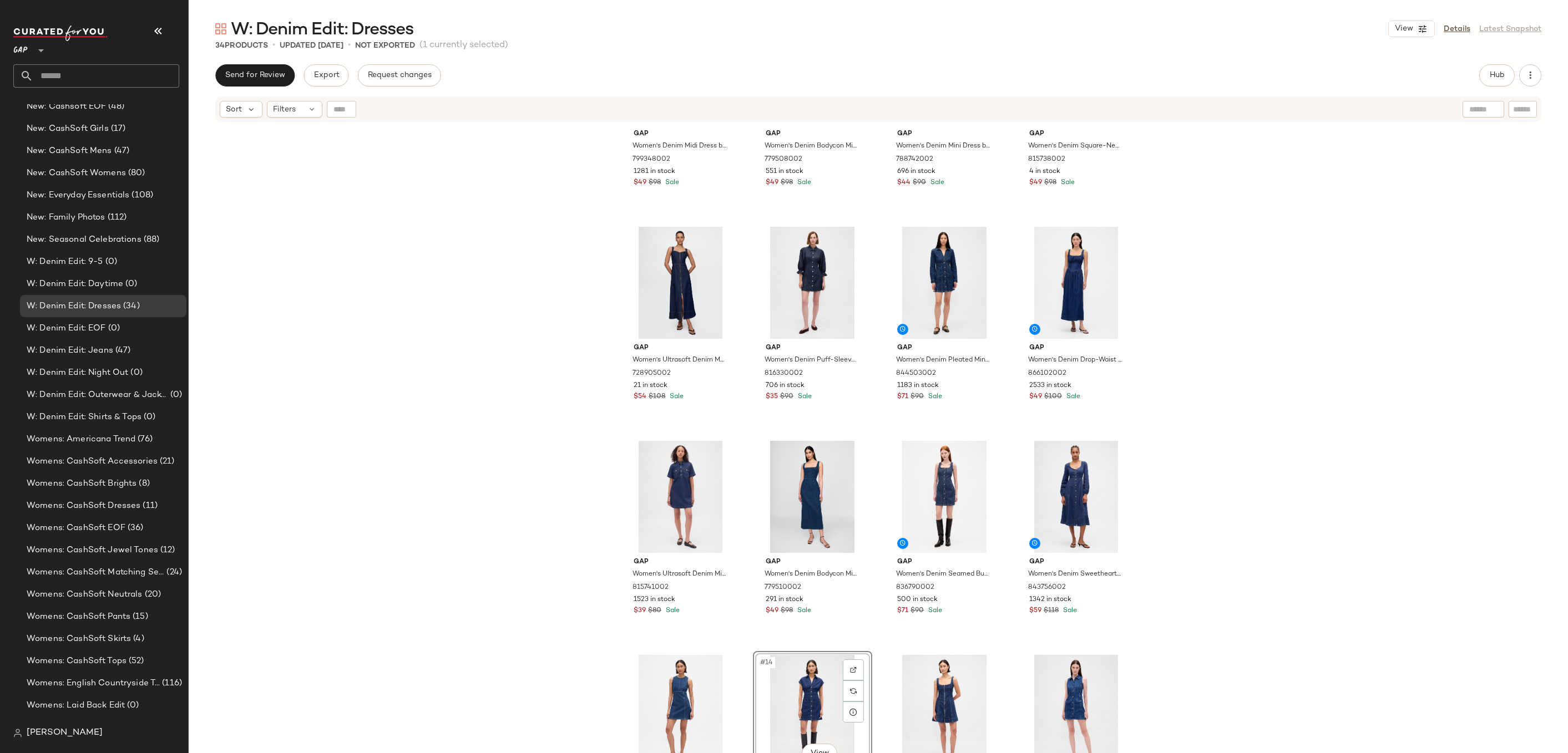
scroll to position [115, 0]
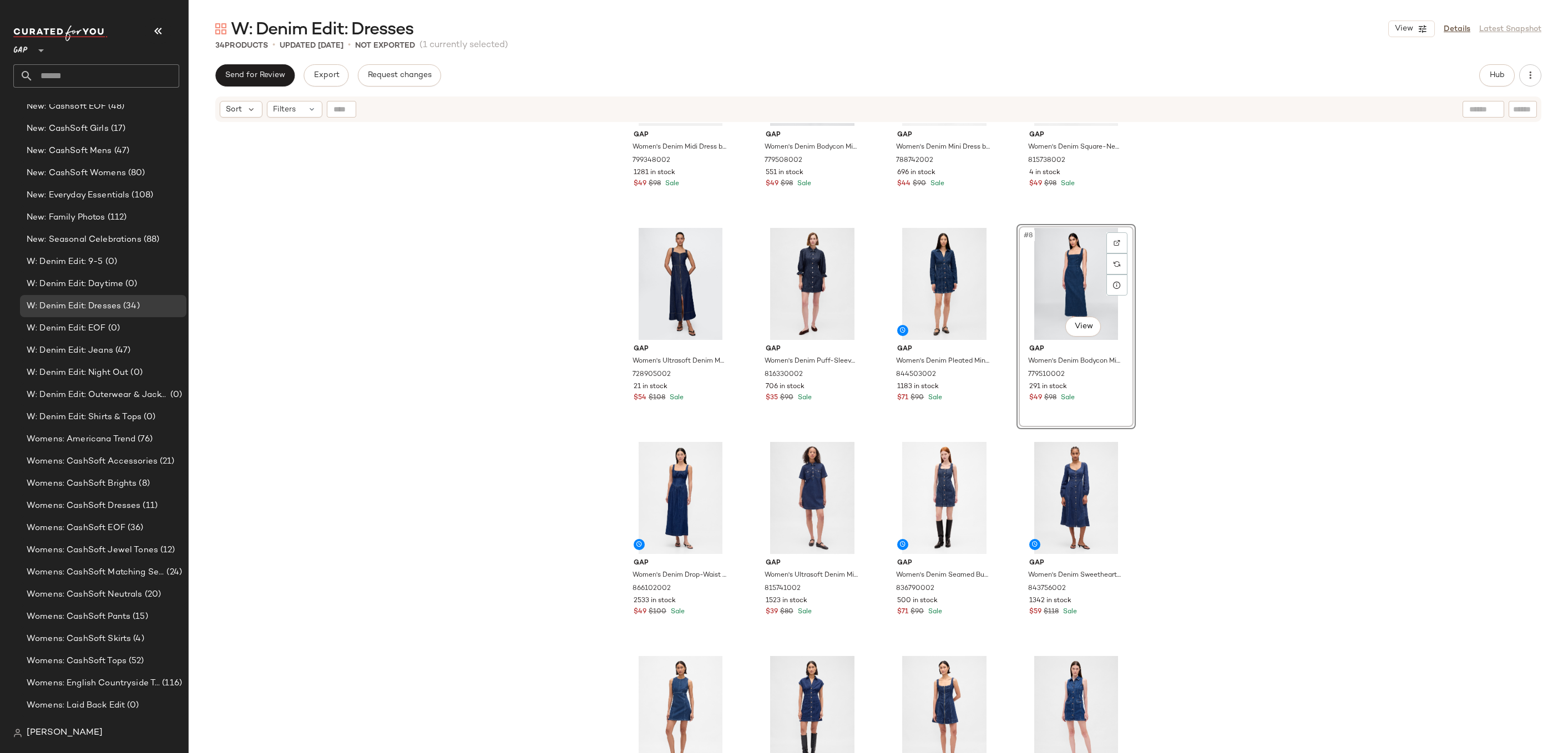
click at [1167, 293] on div "Gap Women's Denim Midi Dress by Gap Dark Wash Size S 799348002 1281 in stock $4…" at bounding box center [878, 452] width 1379 height 658
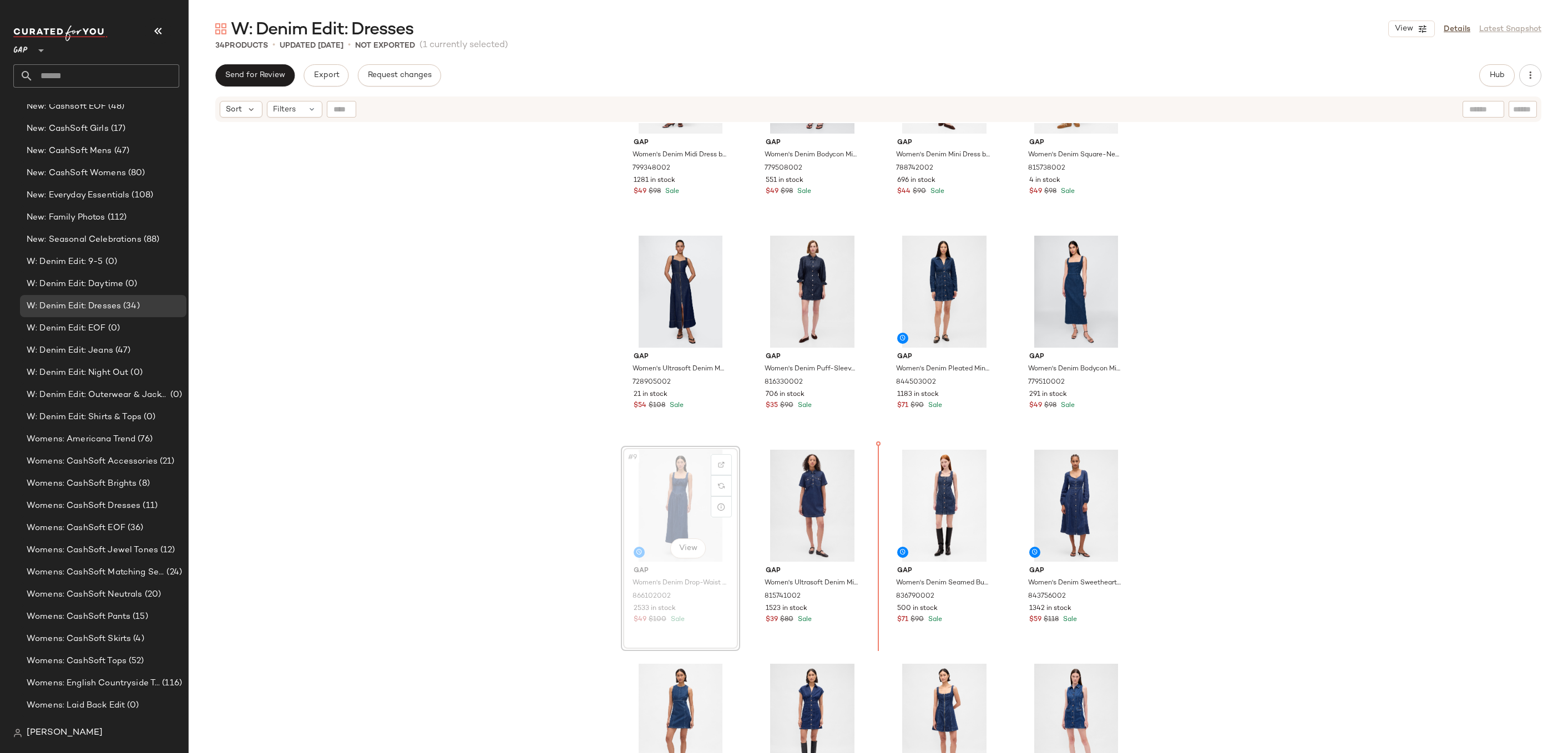
drag, startPoint x: 678, startPoint y: 512, endPoint x: 687, endPoint y: 512, distance: 9.0
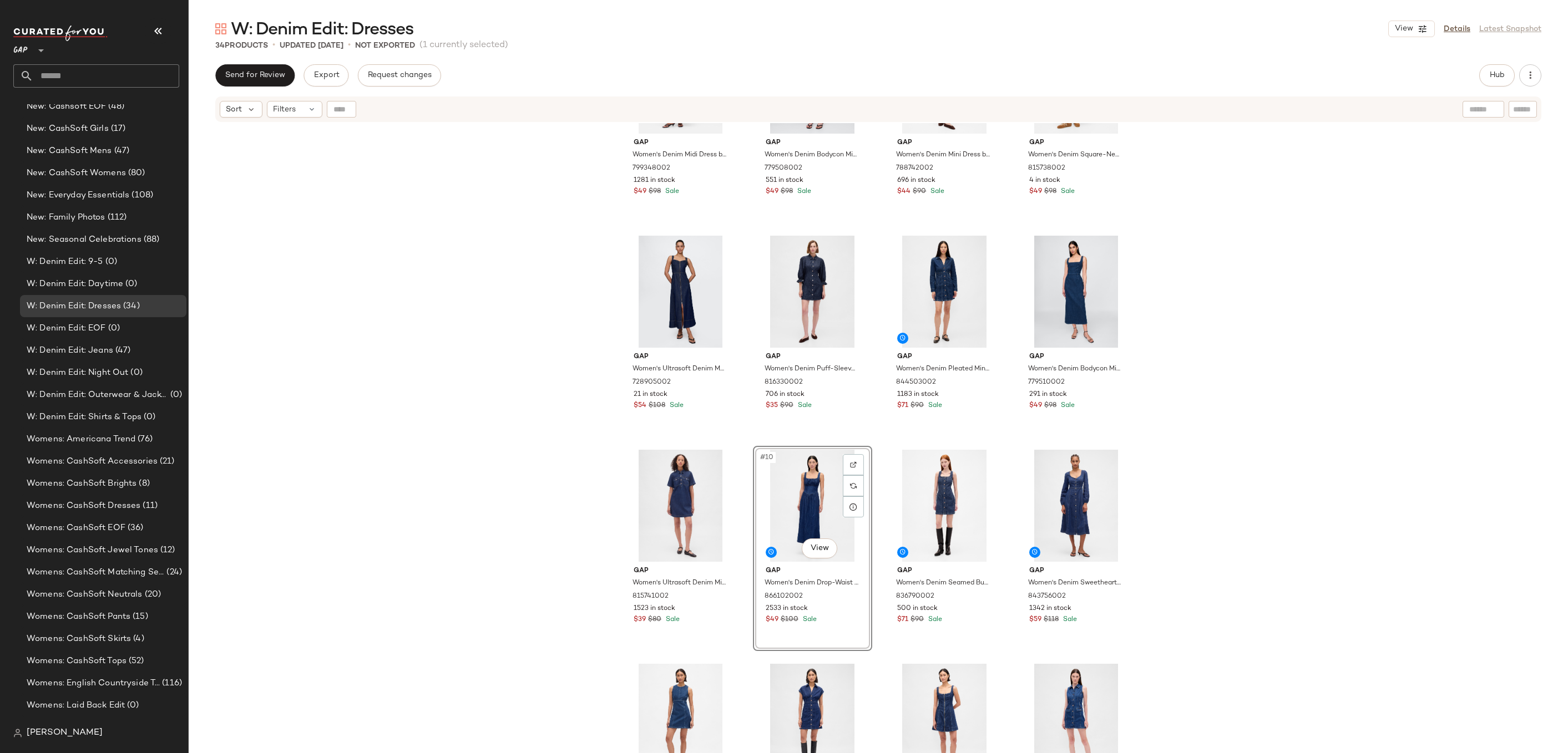
click at [1180, 462] on div "Gap Women's Denim Midi Dress by Gap Dark Wash Size S 799348002 1281 in stock $4…" at bounding box center [878, 452] width 1379 height 658
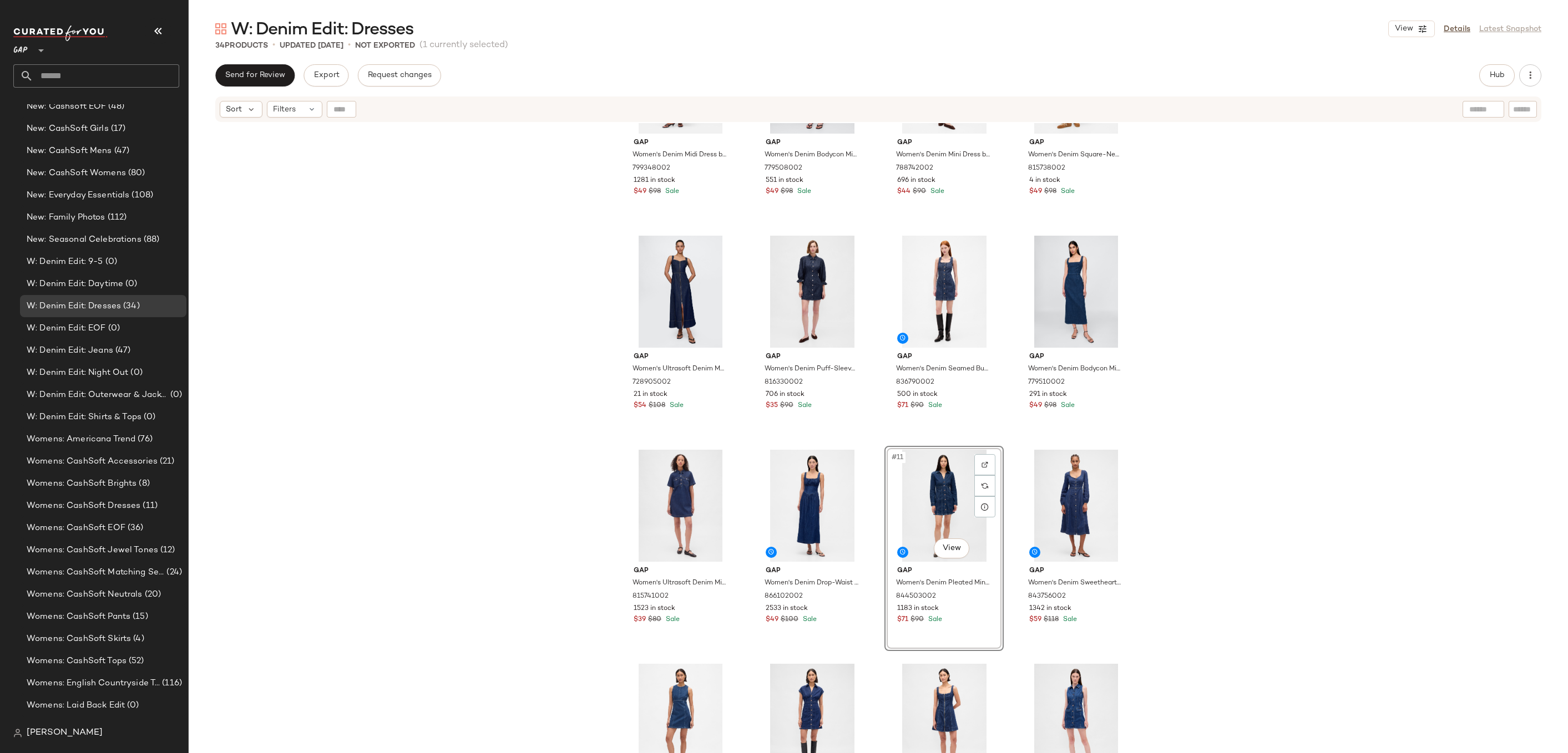
click at [1160, 459] on div "Gap Women's Denim Midi Dress by Gap Dark Wash Size S 799348002 1281 in stock $4…" at bounding box center [878, 452] width 1379 height 658
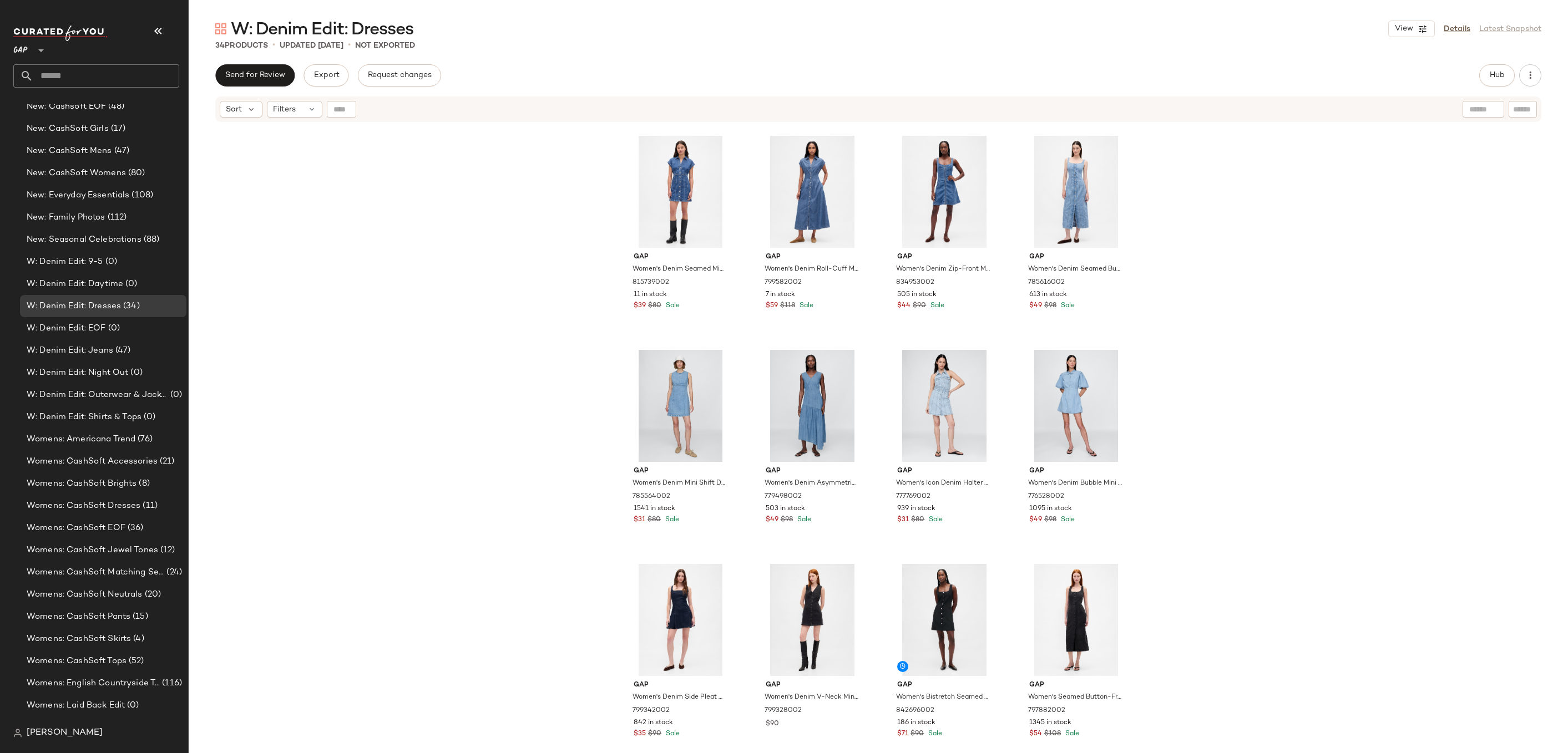
scroll to position [1271, 0]
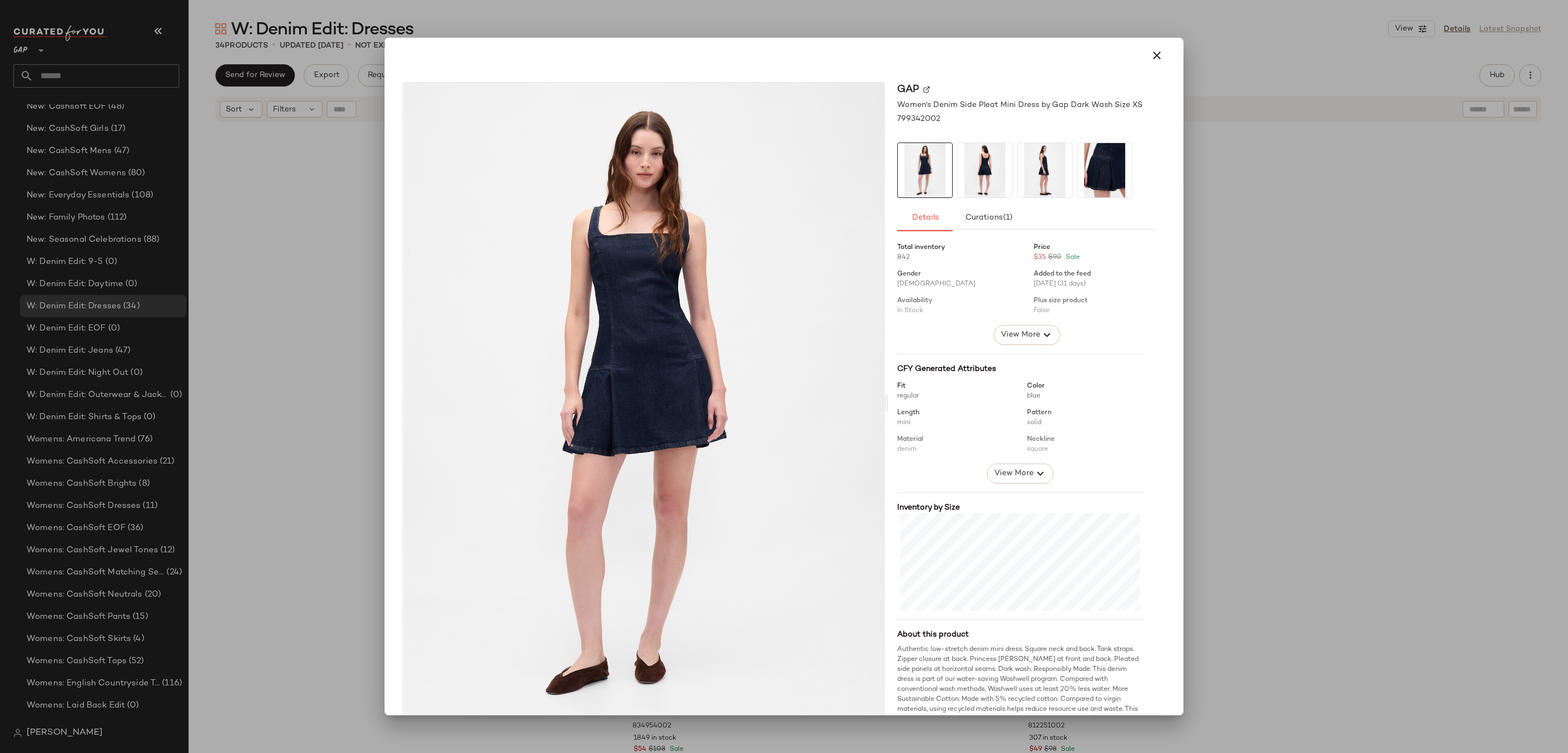
click at [1224, 183] on div at bounding box center [784, 376] width 1568 height 753
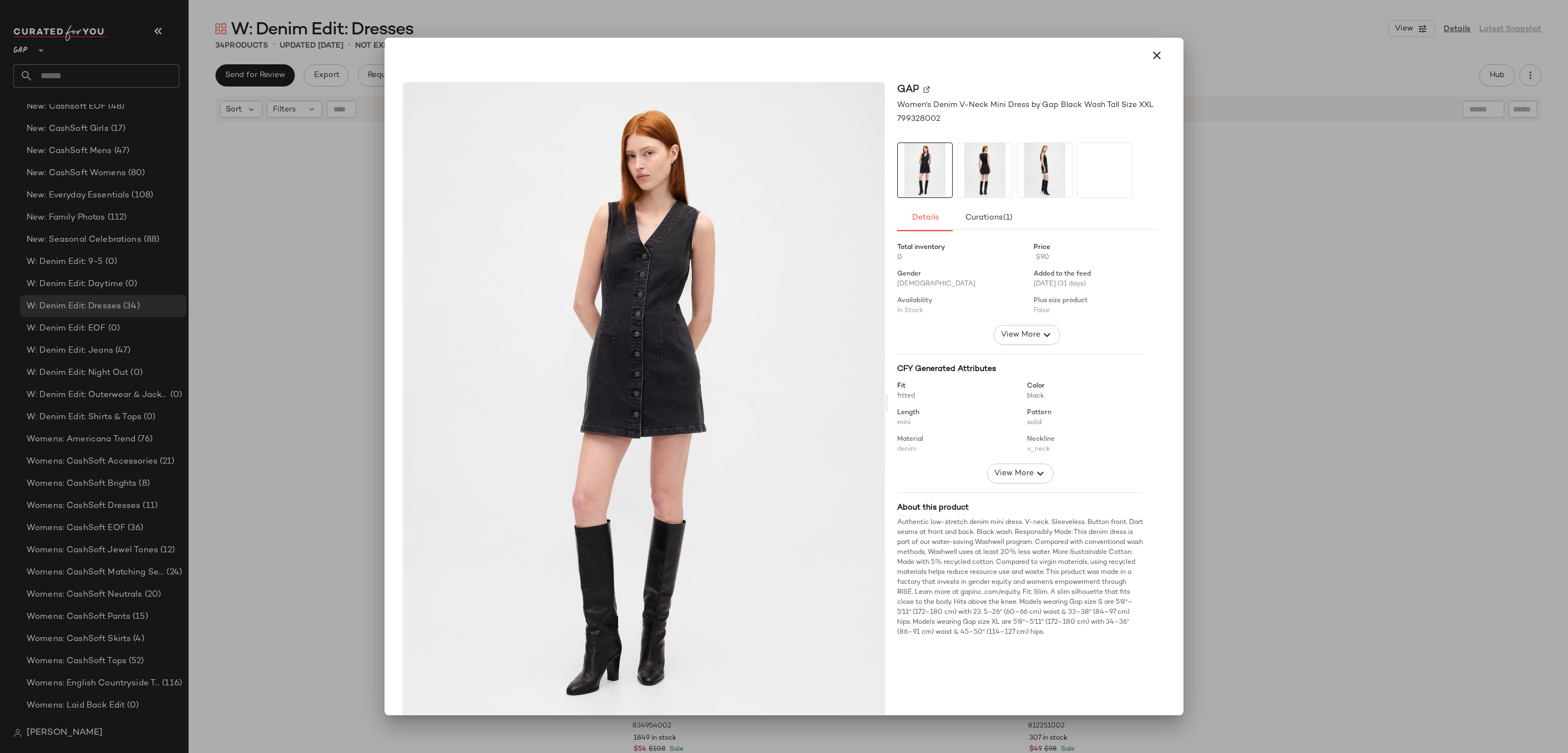
click at [1290, 272] on div at bounding box center [784, 376] width 1568 height 753
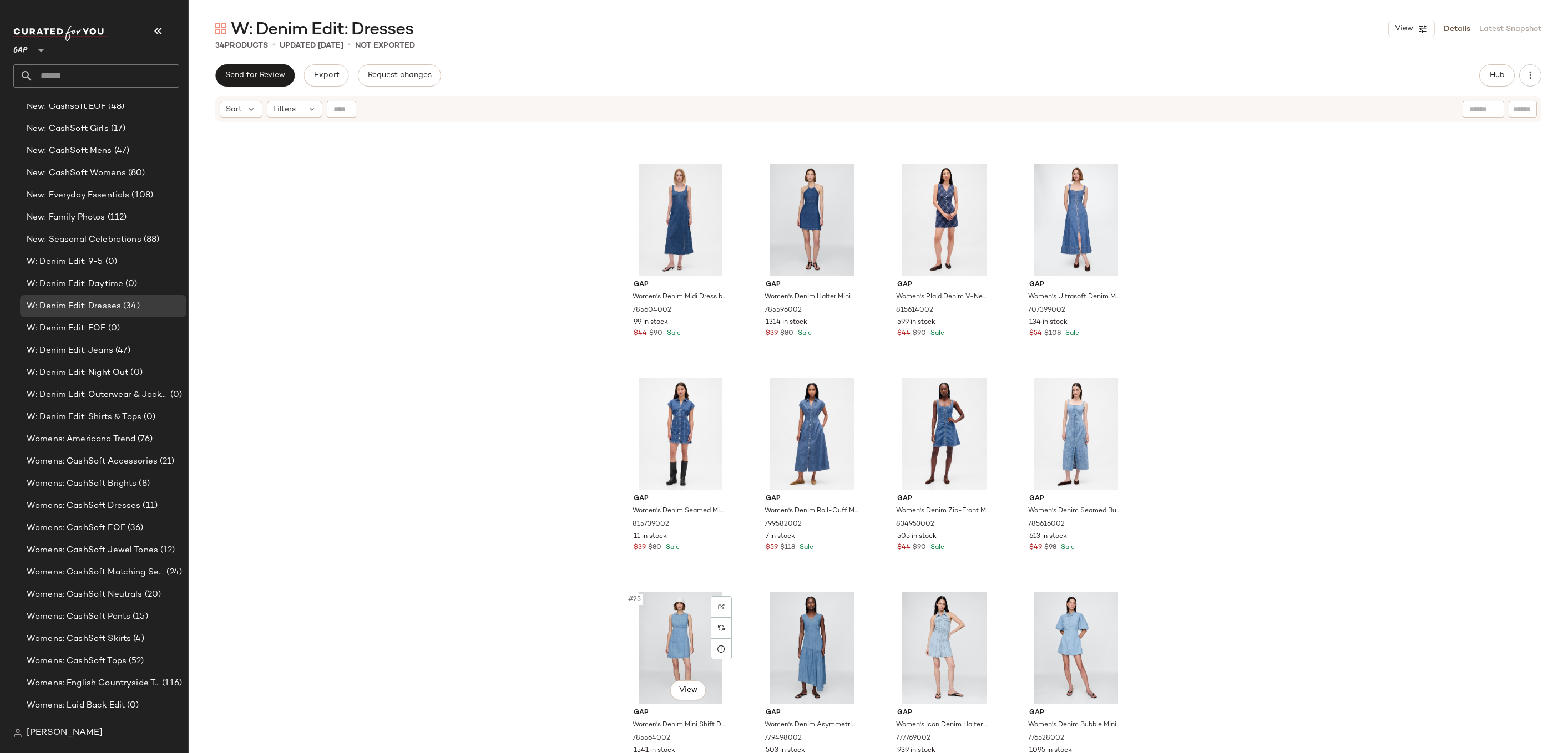
scroll to position [974, 0]
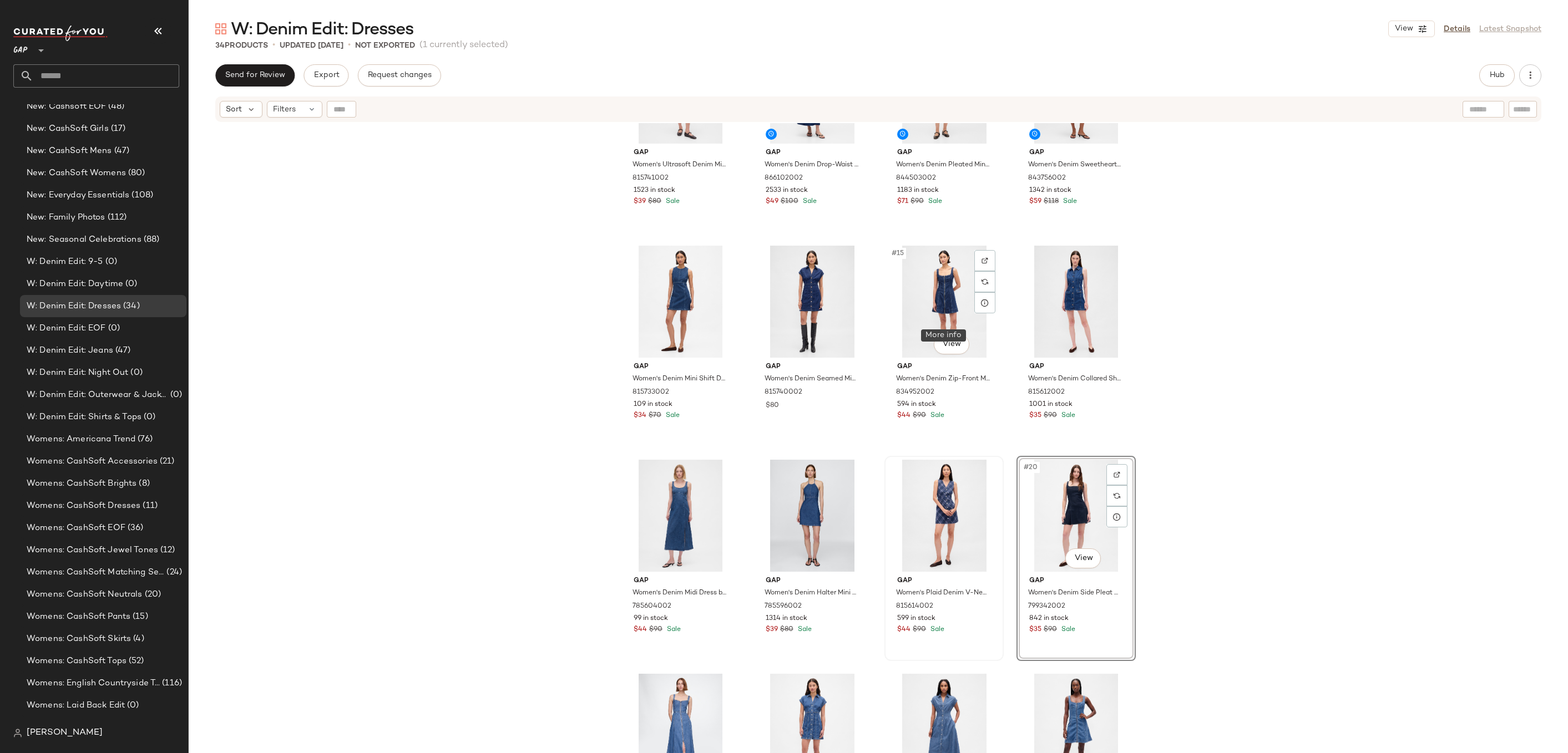
scroll to position [469, 0]
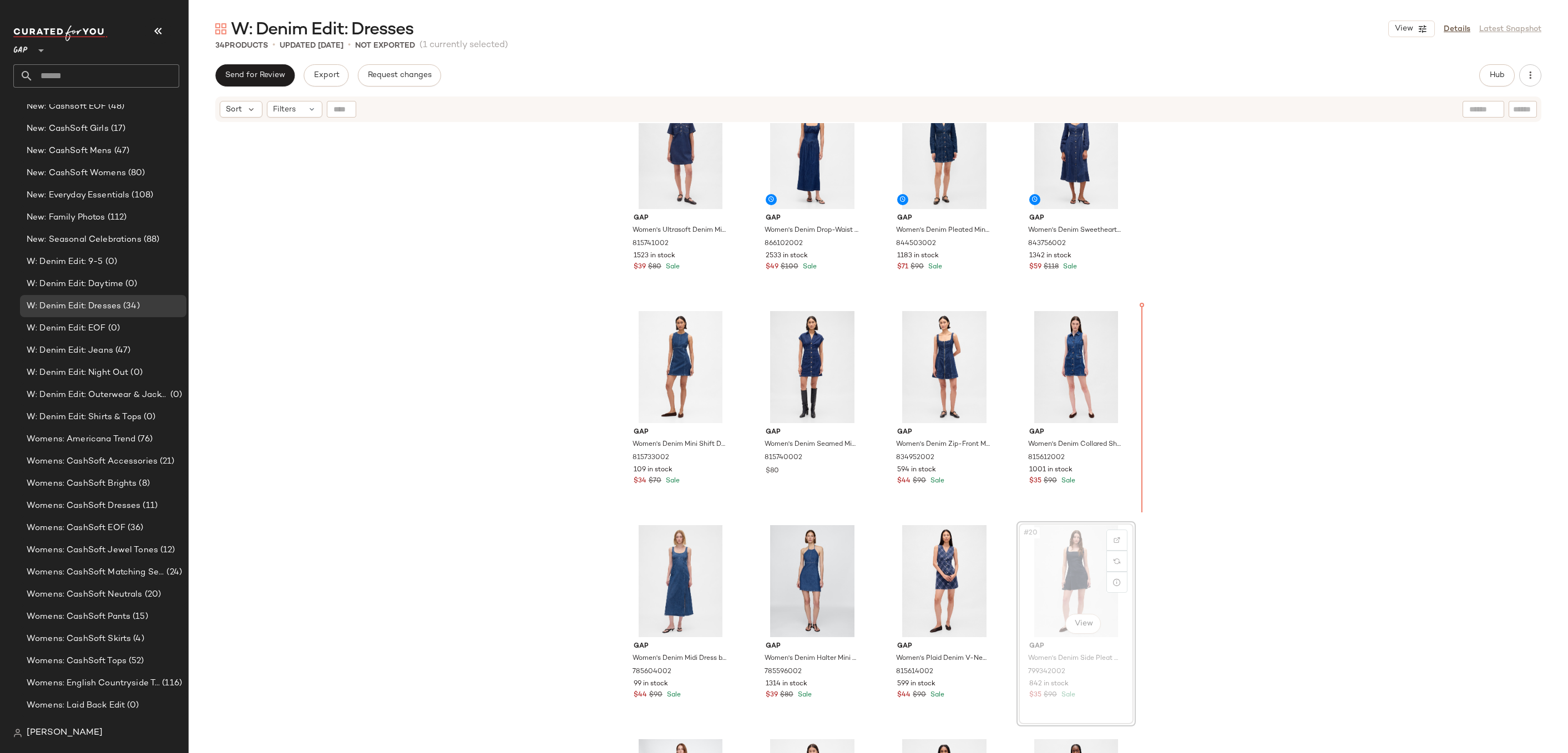
drag, startPoint x: 1086, startPoint y: 558, endPoint x: 1086, endPoint y: 551, distance: 7.0
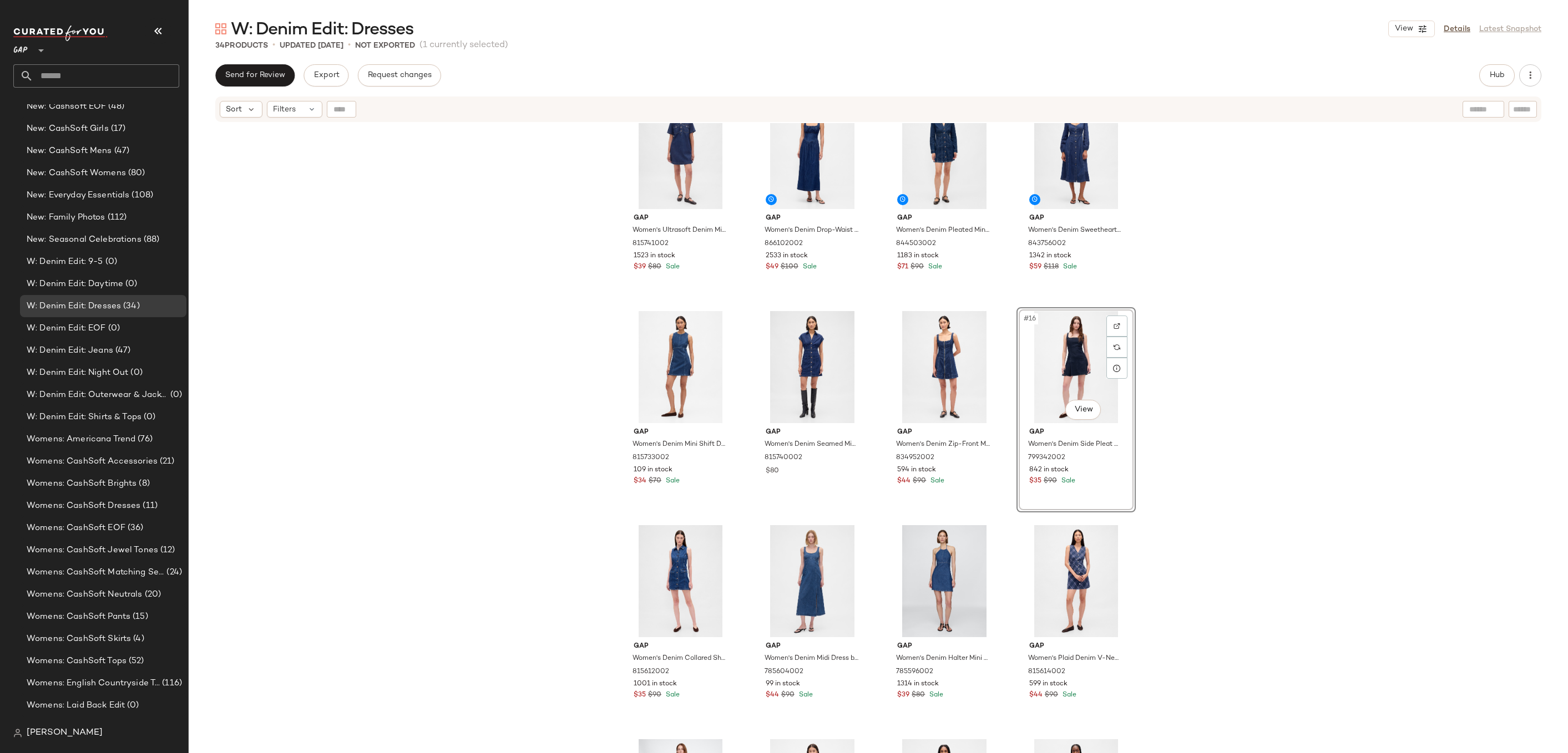
scroll to position [341, 0]
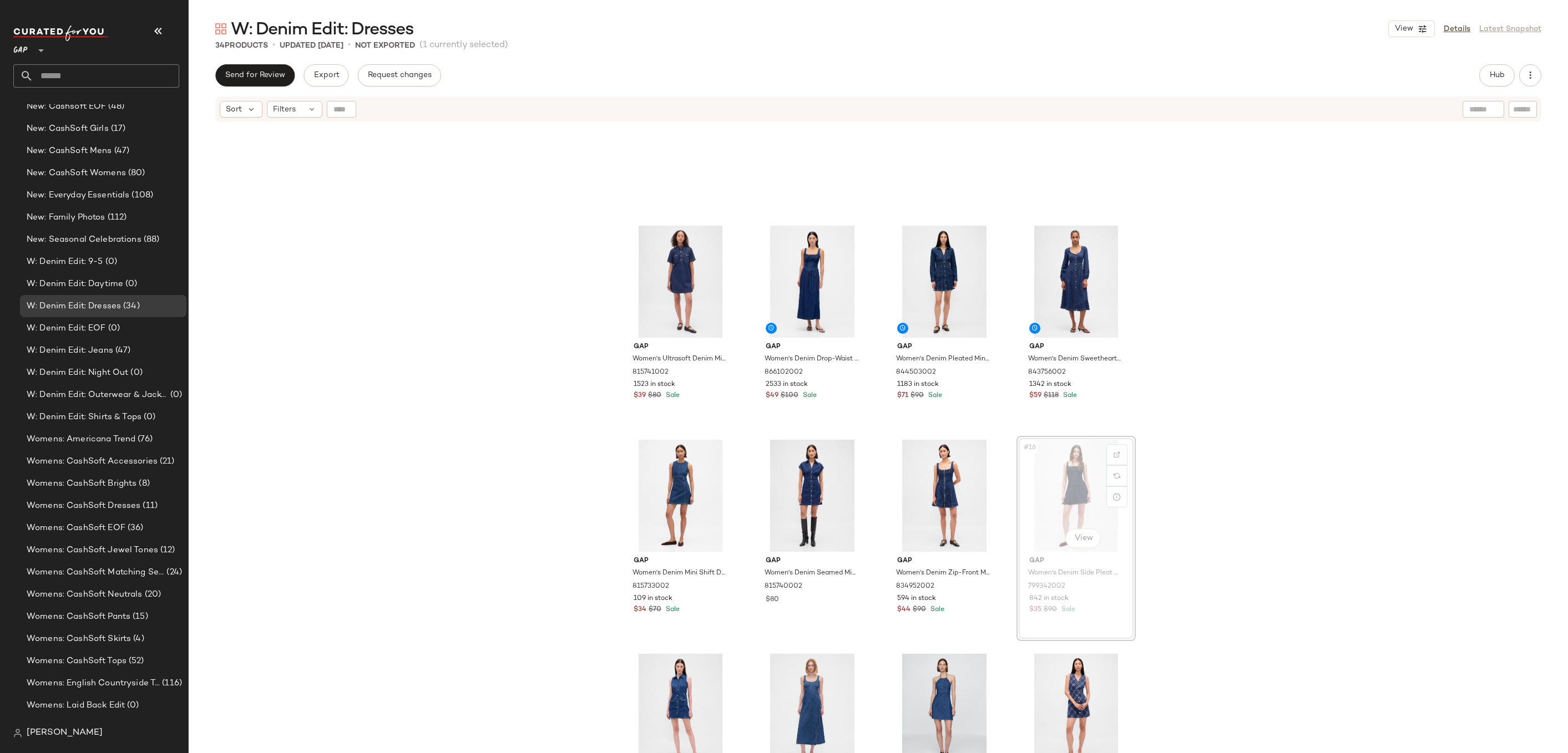
drag, startPoint x: 1094, startPoint y: 491, endPoint x: 1094, endPoint y: 484, distance: 7.0
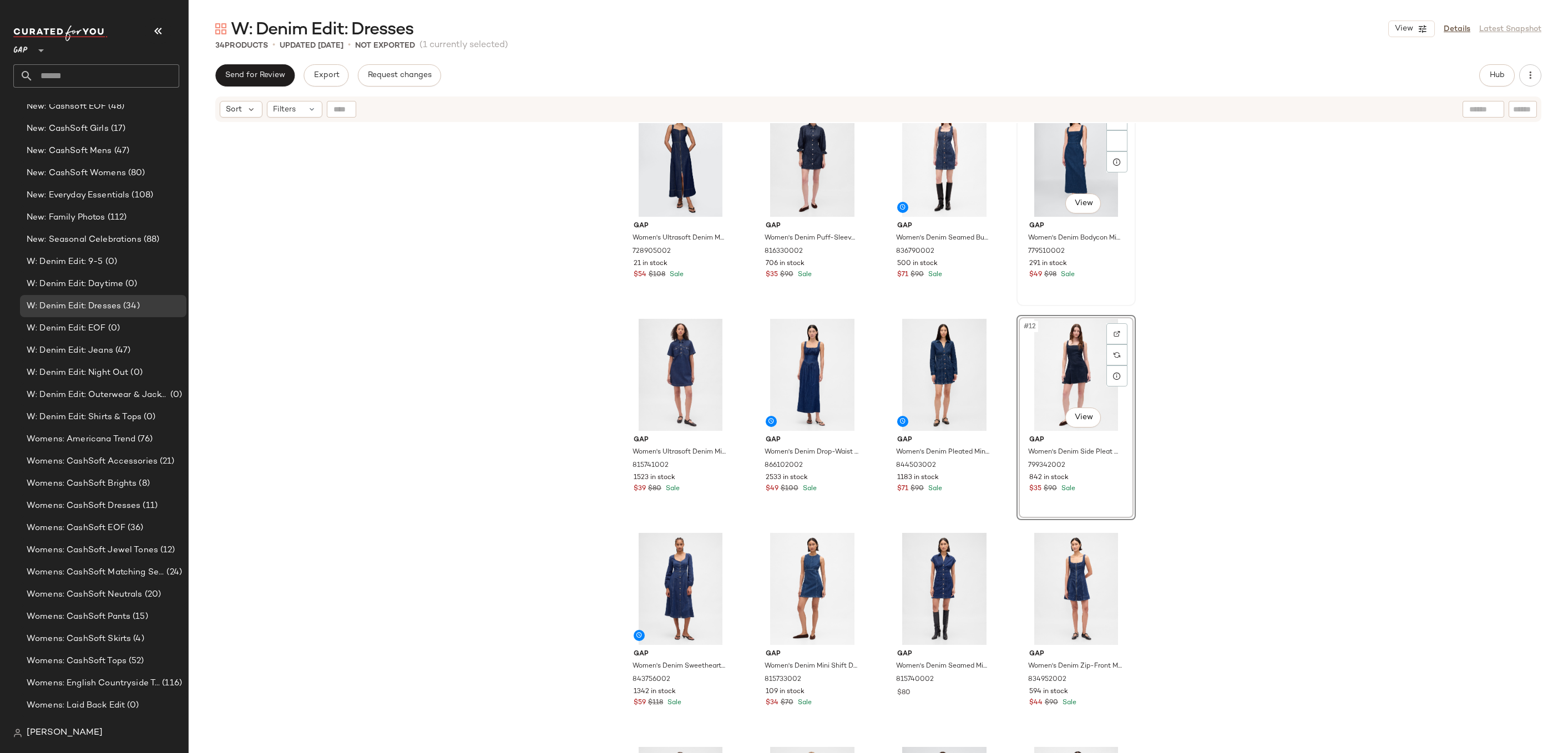
scroll to position [180, 0]
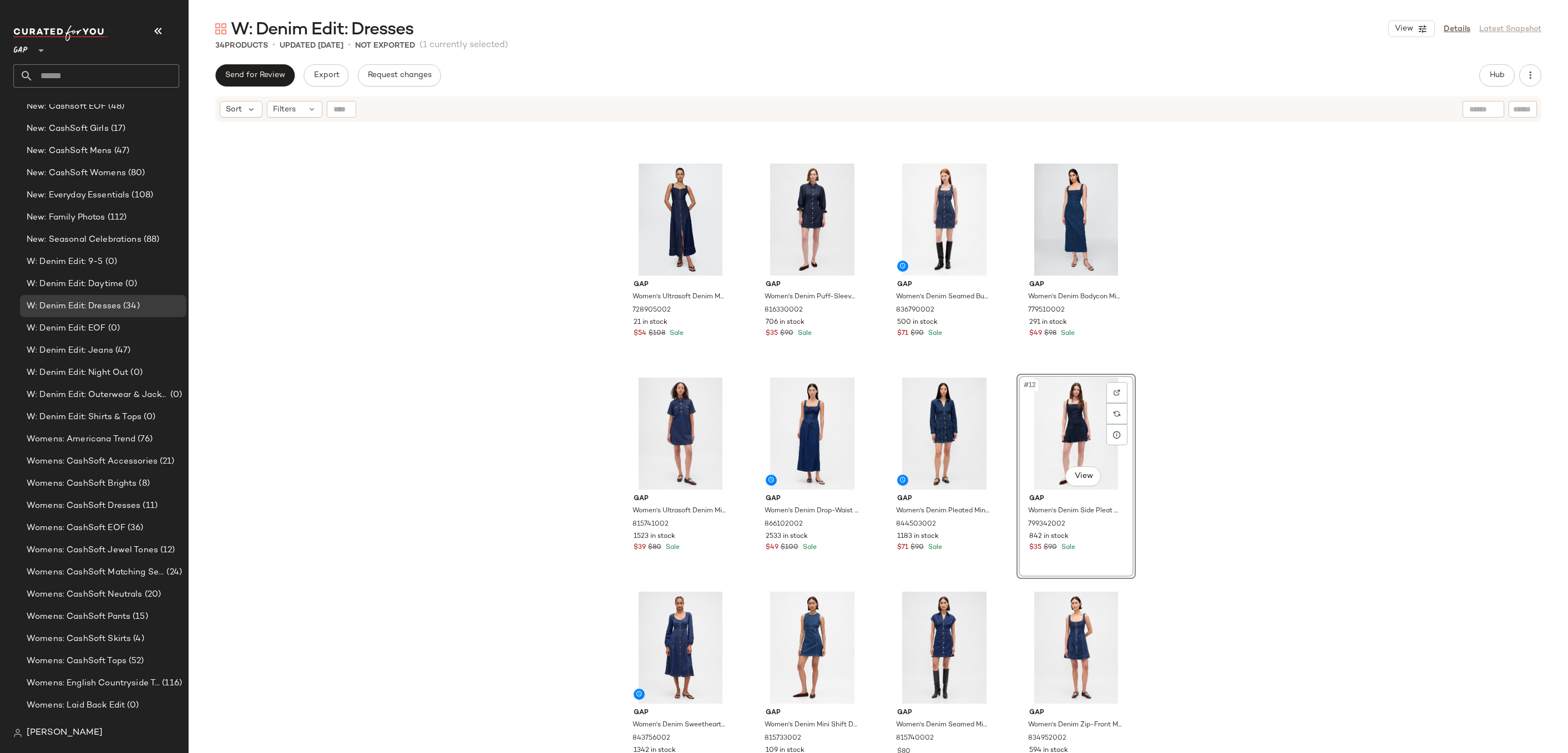
click at [1204, 297] on div "Gap Women's Denim Midi Dress by Gap Dark Wash Size S 799348002 1281 in stock $4…" at bounding box center [878, 452] width 1379 height 658
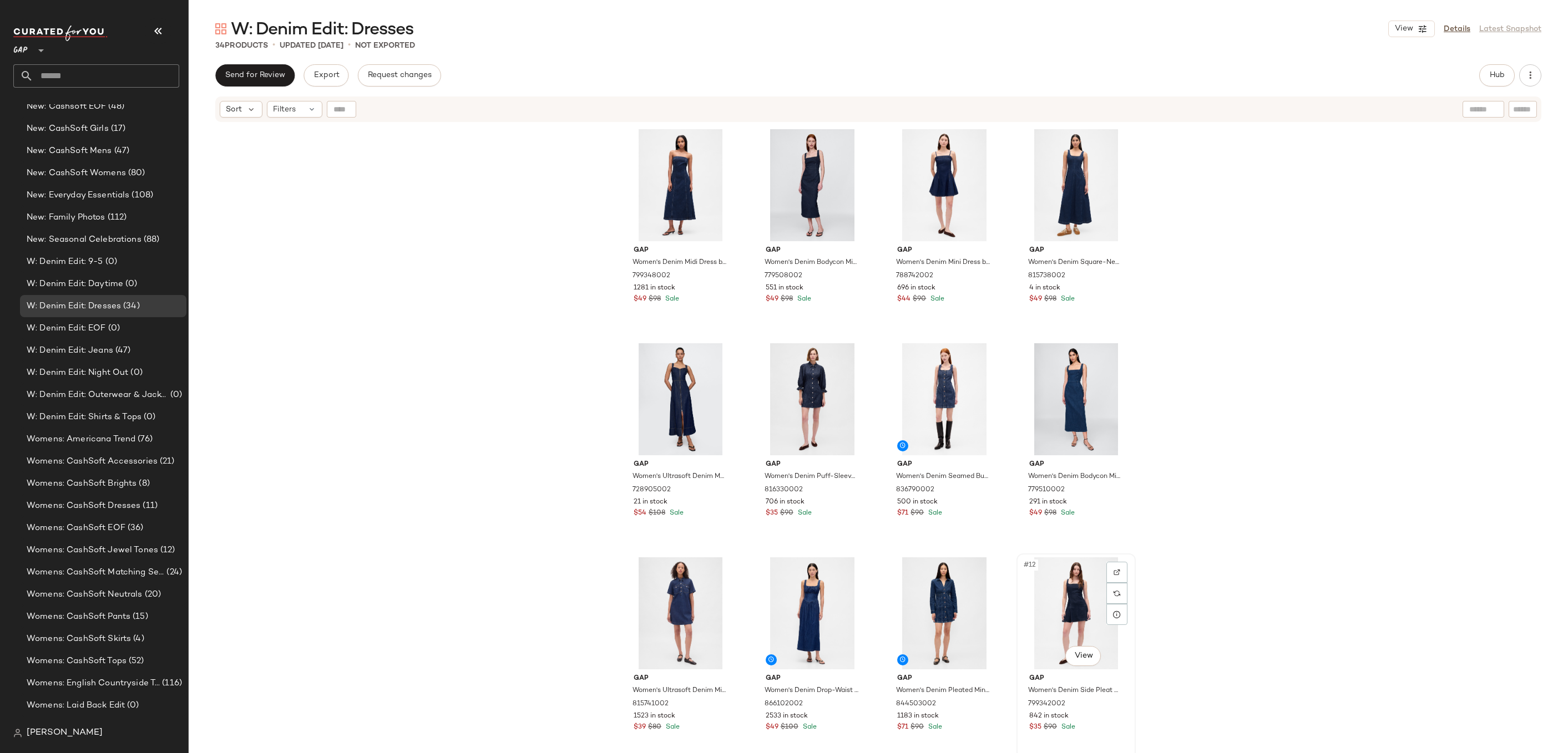
click at [1051, 599] on div "#12 View" at bounding box center [1076, 614] width 112 height 112
drag, startPoint x: 1071, startPoint y: 600, endPoint x: 948, endPoint y: 417, distance: 220.5
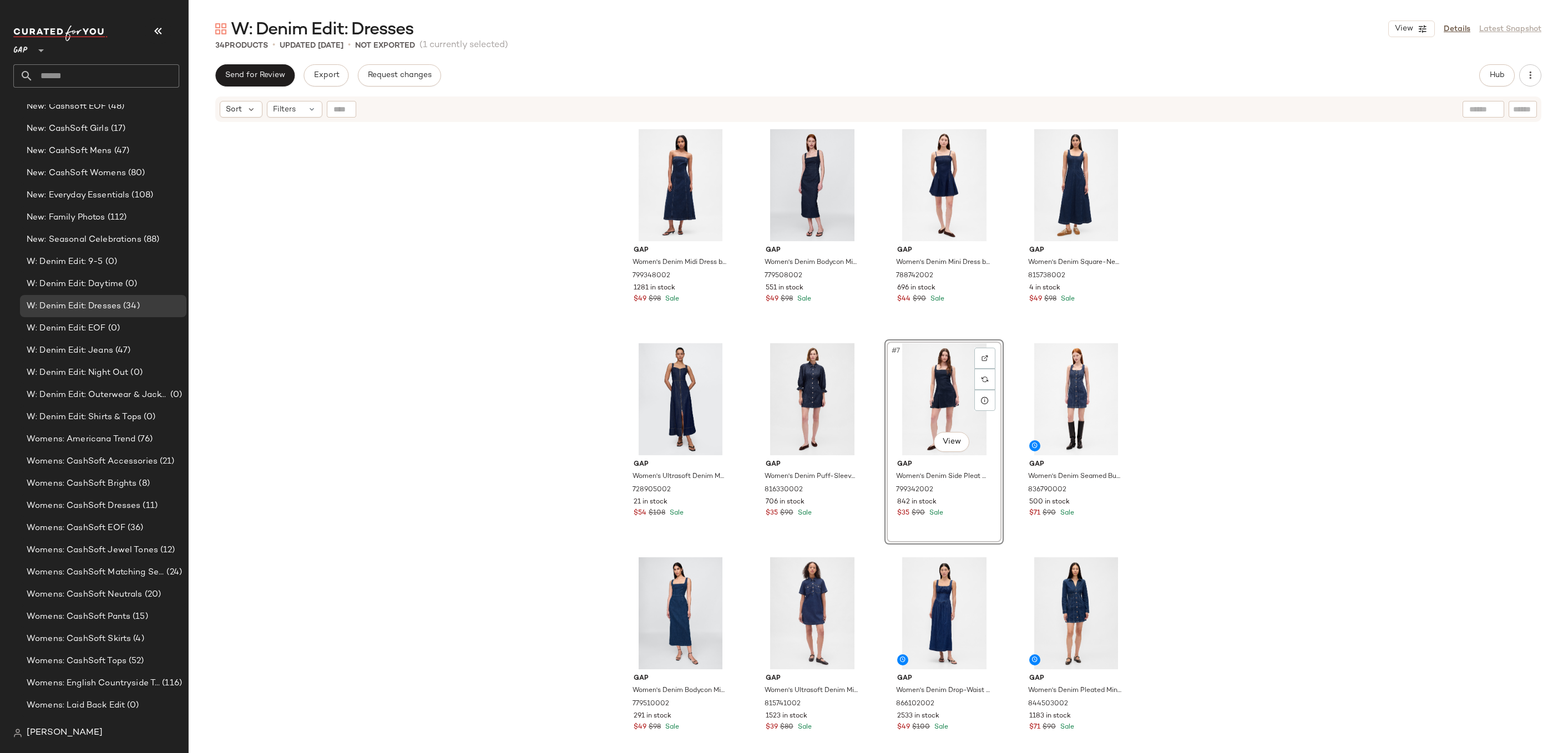
click at [1214, 388] on div "Gap Women's Denim Midi Dress by Gap Dark Wash Size S 799348002 1281 in stock $4…" at bounding box center [878, 452] width 1379 height 658
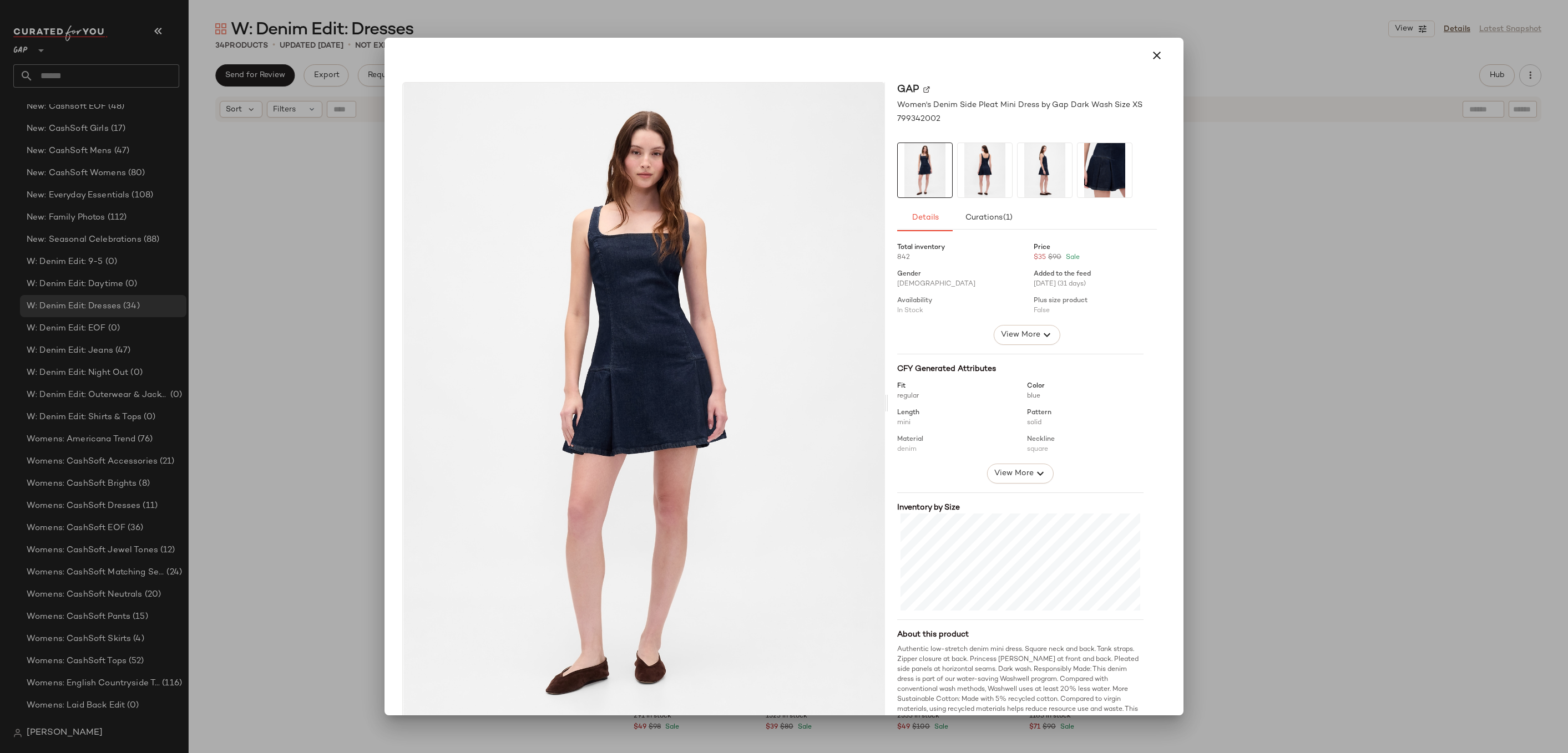
click at [1287, 326] on div at bounding box center [784, 376] width 1568 height 753
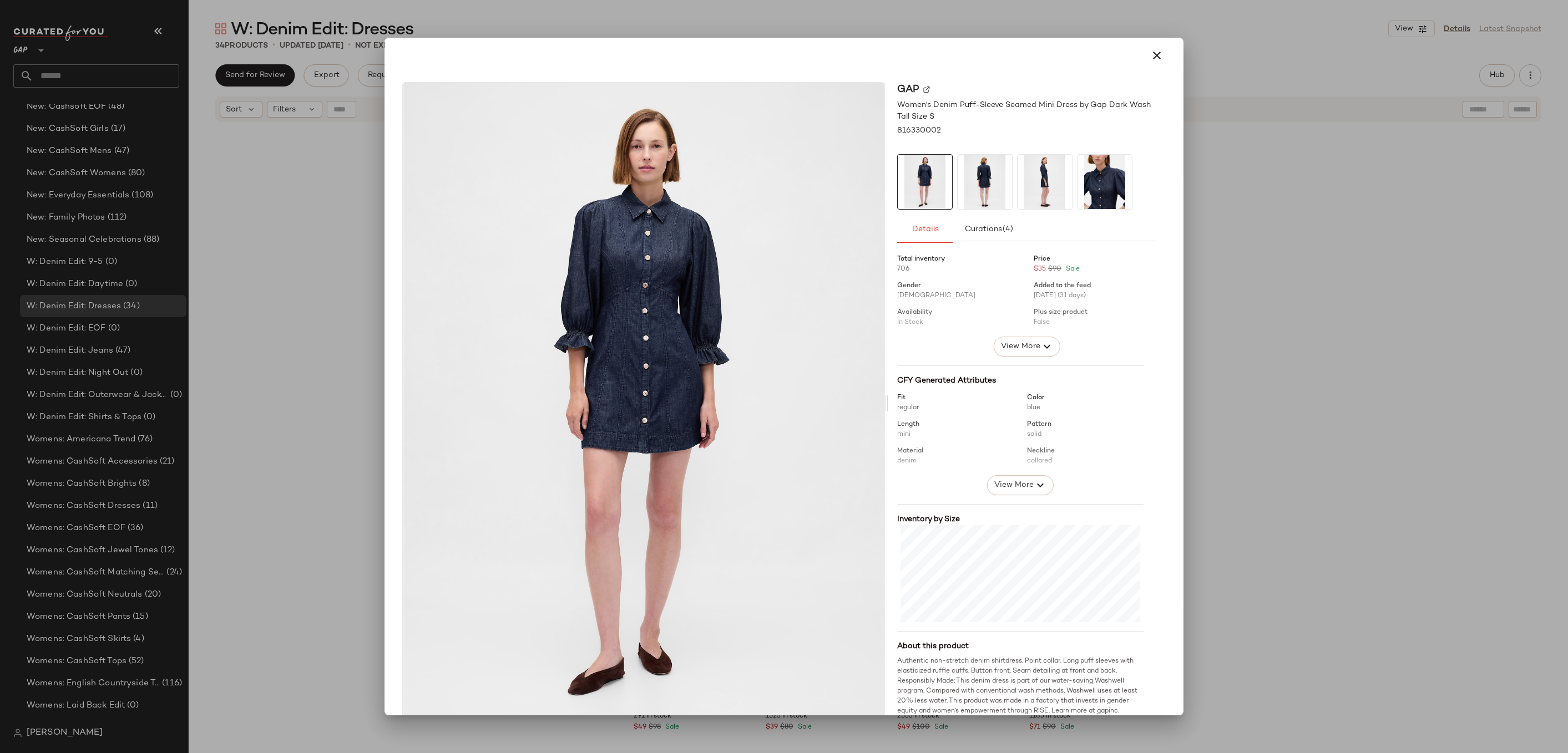
click at [1303, 264] on div at bounding box center [784, 376] width 1568 height 753
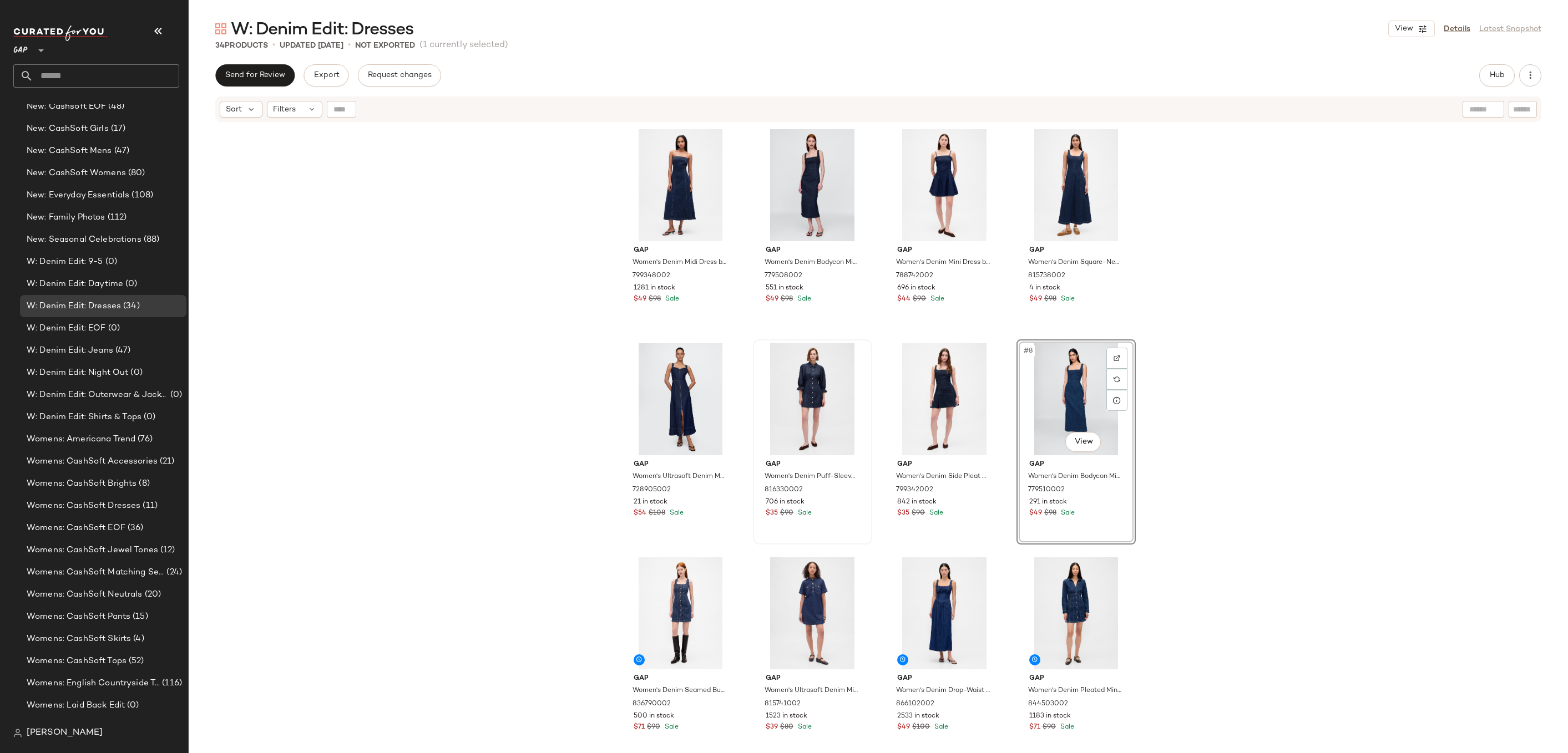
click at [1199, 372] on div "Gap Women's Denim Midi Dress by Gap Dark Wash Size S 799348002 1281 in stock $4…" at bounding box center [878, 452] width 1379 height 658
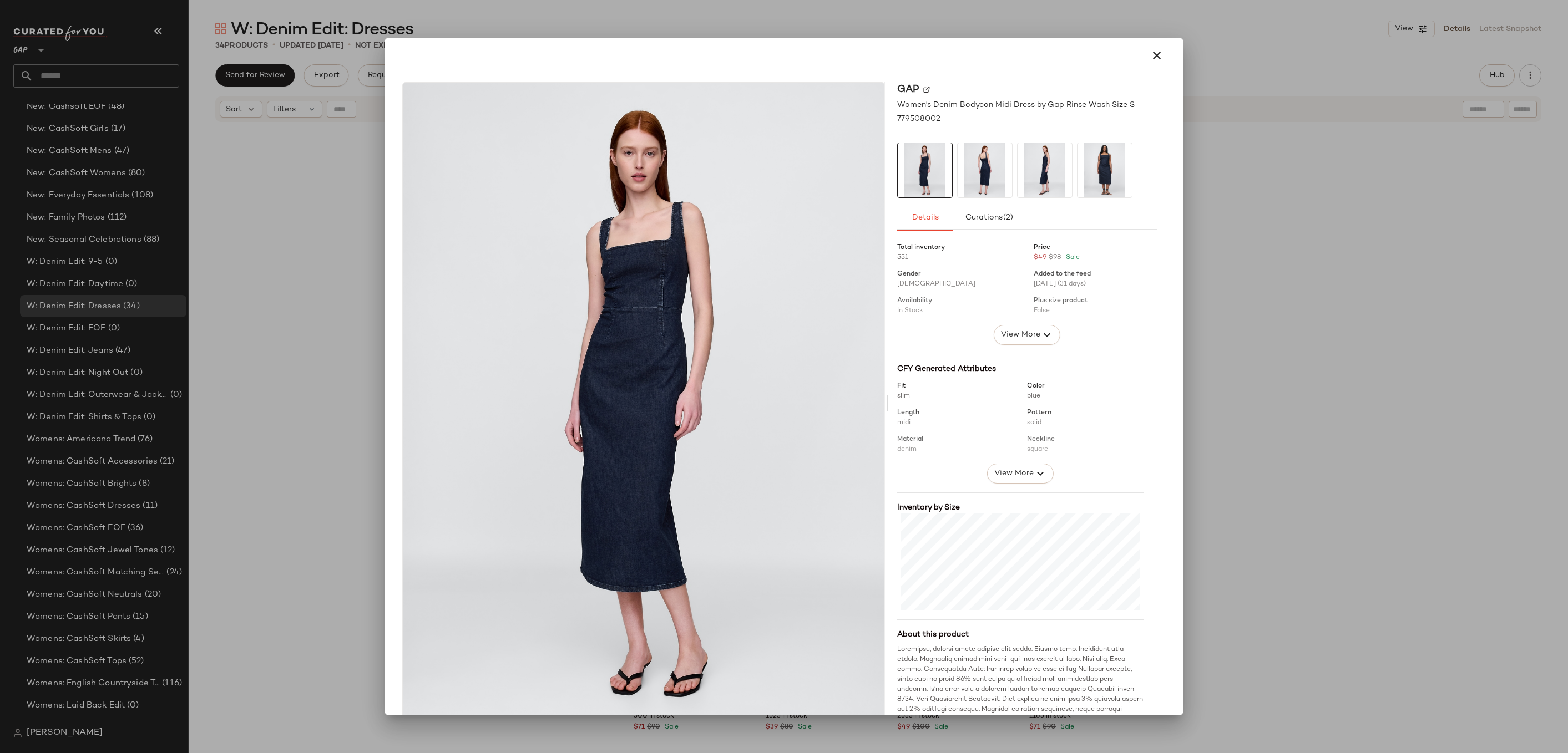
click at [1205, 269] on div at bounding box center [784, 376] width 1568 height 753
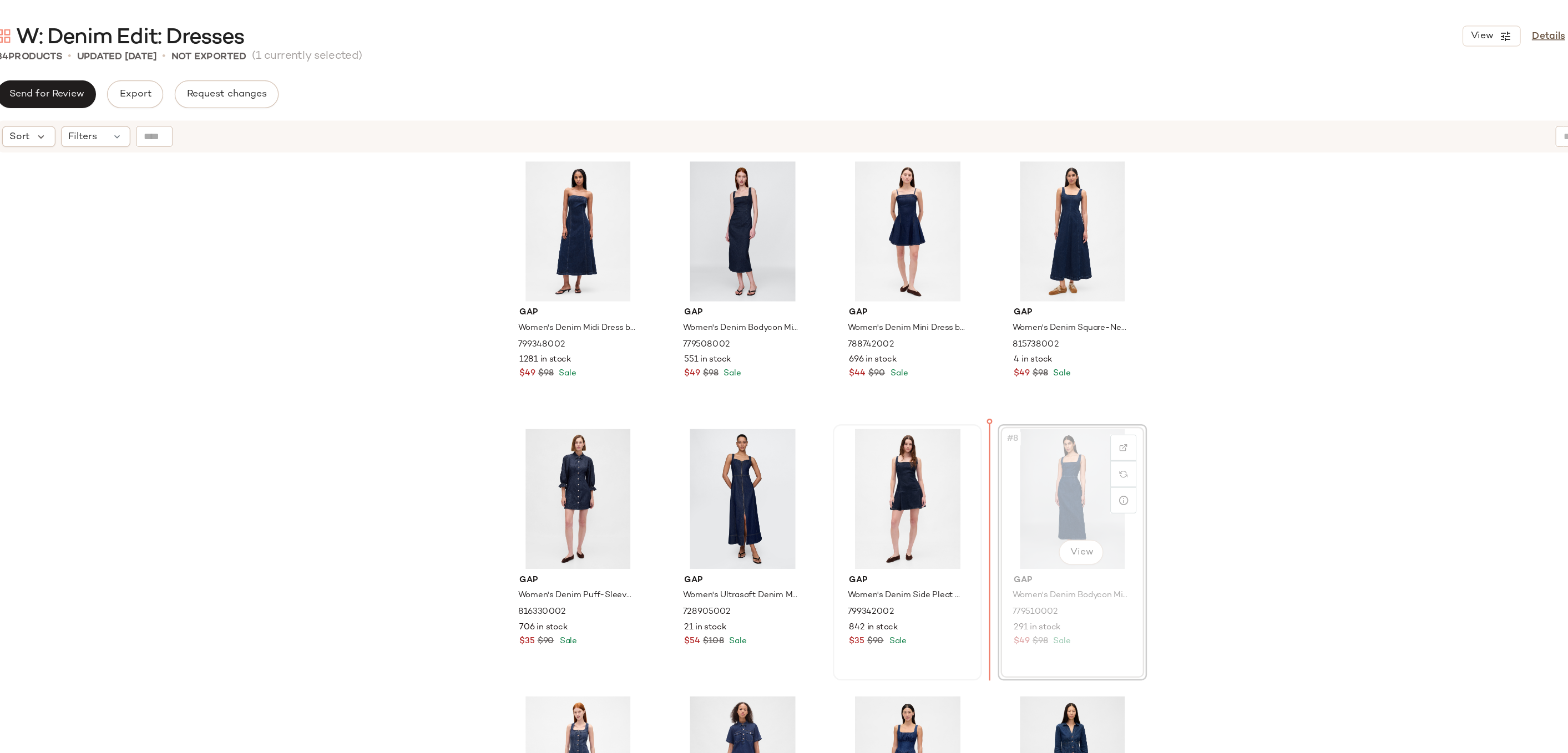
drag, startPoint x: 1058, startPoint y: 388, endPoint x: 916, endPoint y: 391, distance: 142.0
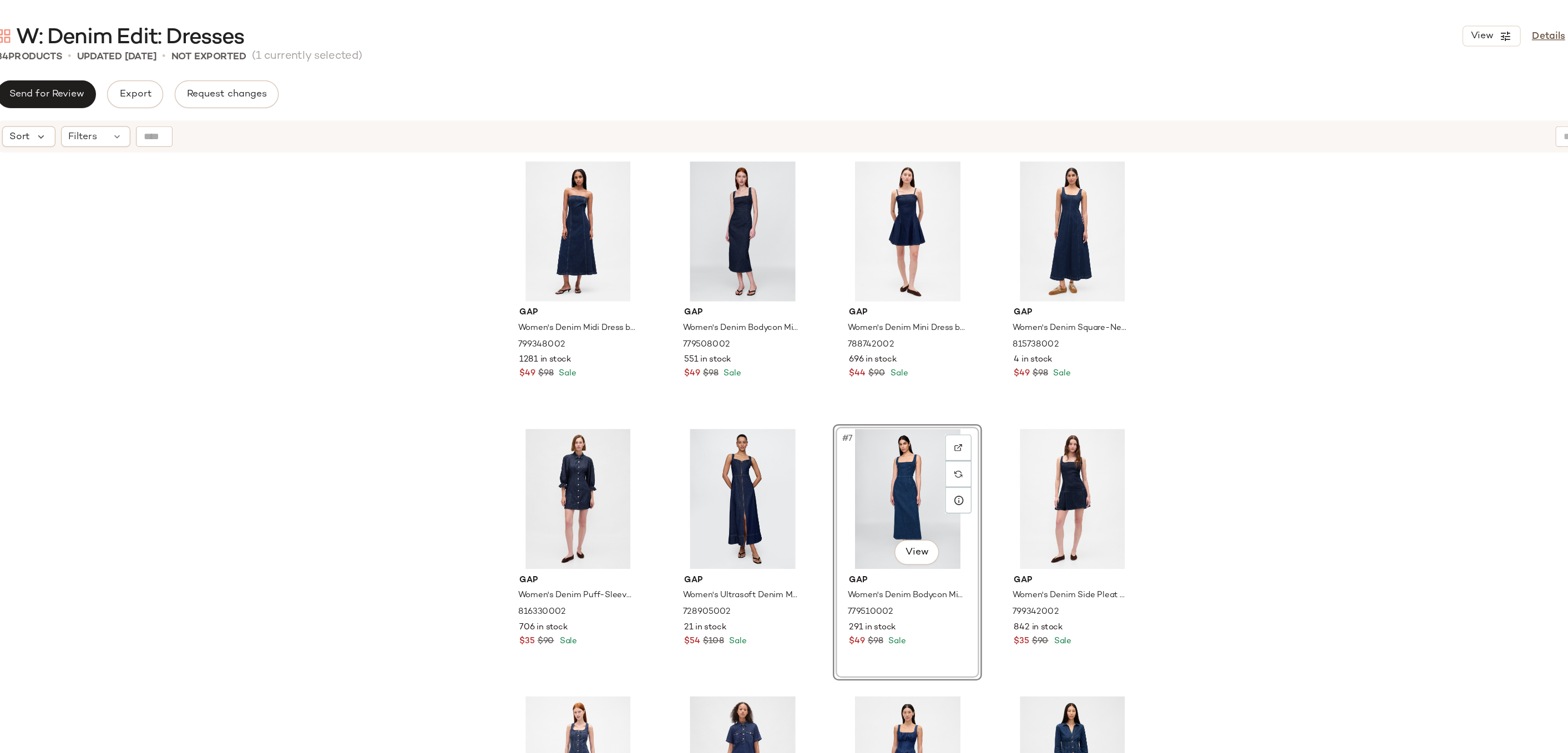
click at [1172, 346] on div "Gap Women's Denim Midi Dress by Gap Dark Wash Size S 799348002 1281 in stock $4…" at bounding box center [878, 452] width 1379 height 658
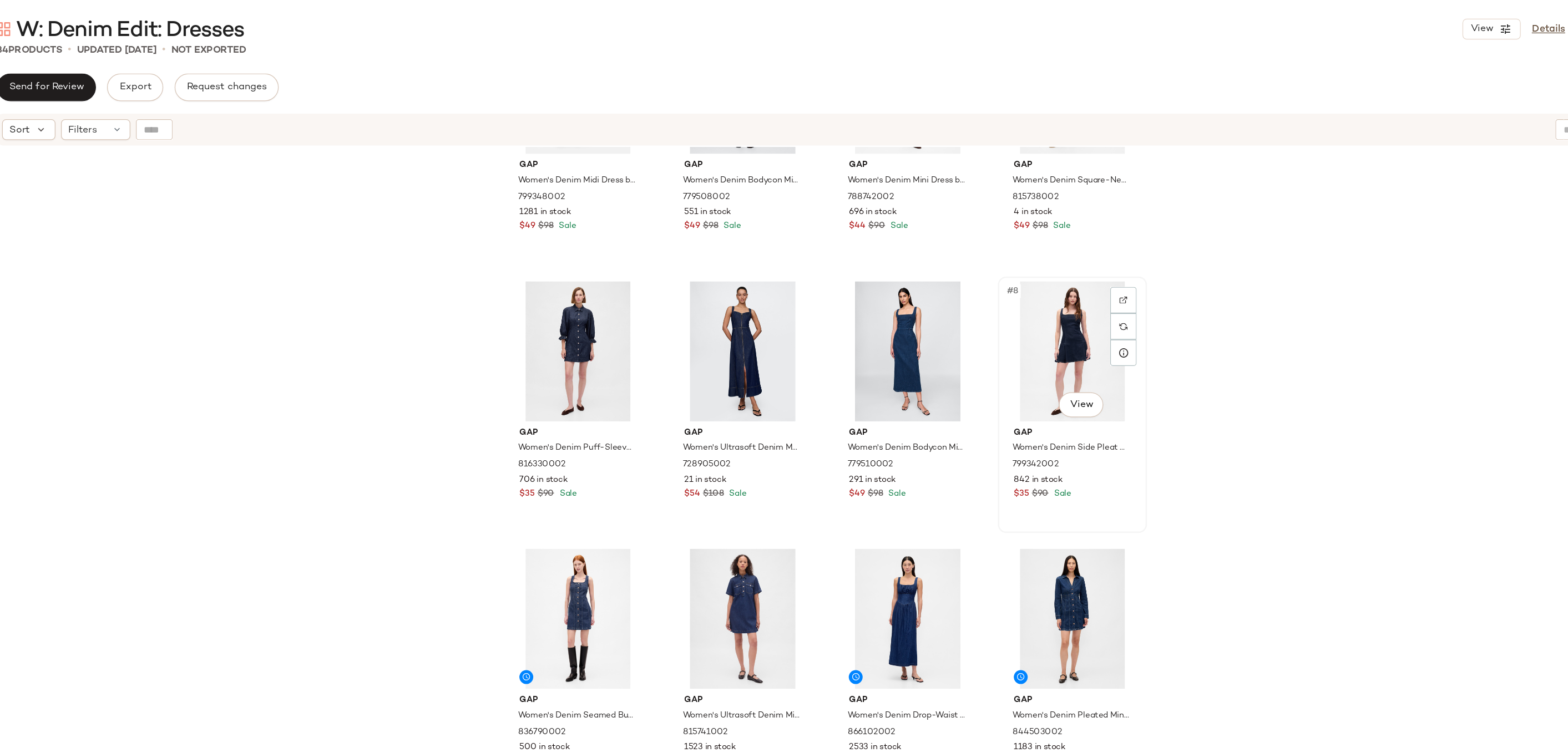
scroll to position [208, 0]
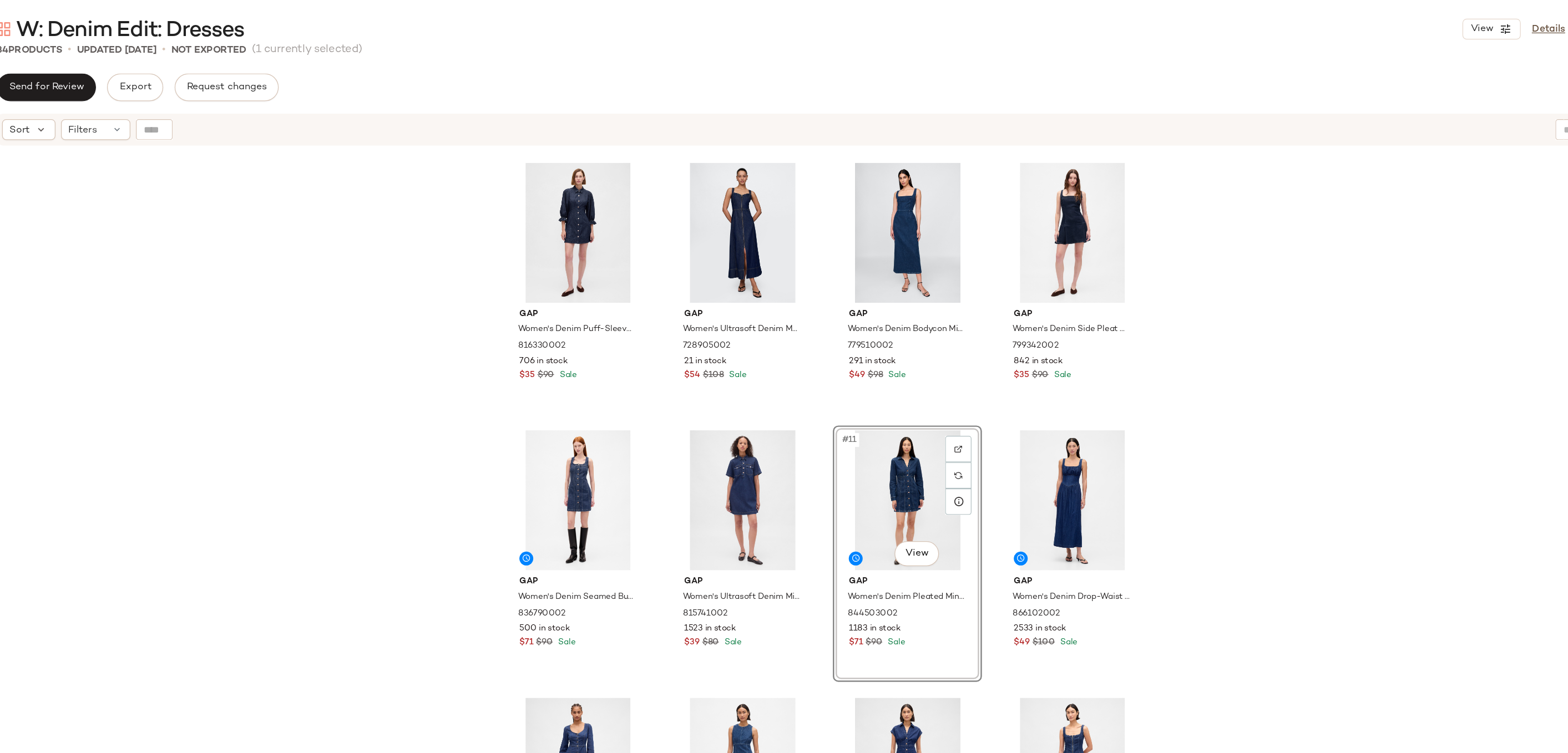
click at [1136, 368] on div "Gap Women's Denim Midi Dress by Gap Dark Wash Size S 799348002 1281 in stock $4…" at bounding box center [878, 452] width 1379 height 658
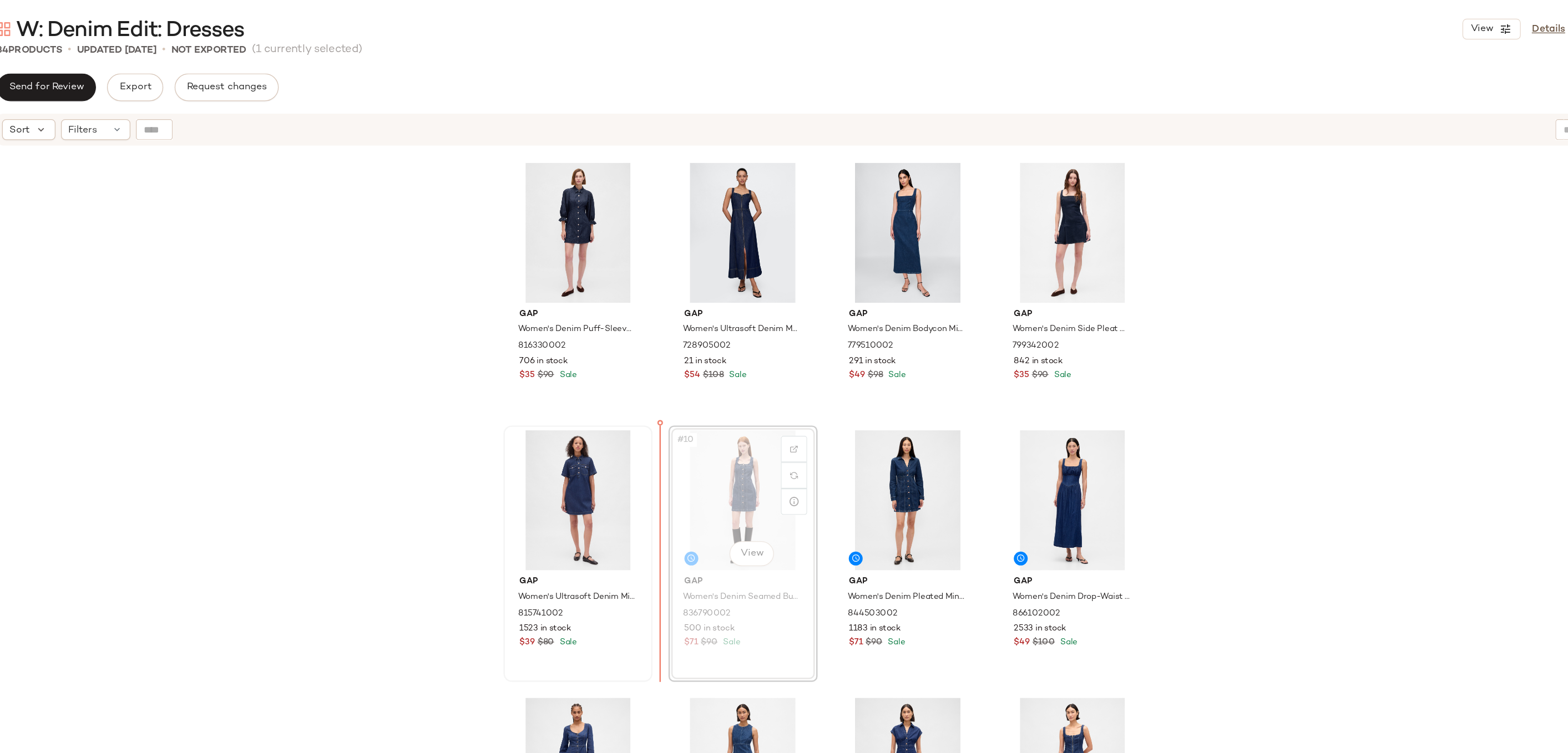
drag, startPoint x: 804, startPoint y: 385, endPoint x: 641, endPoint y: 386, distance: 163.0
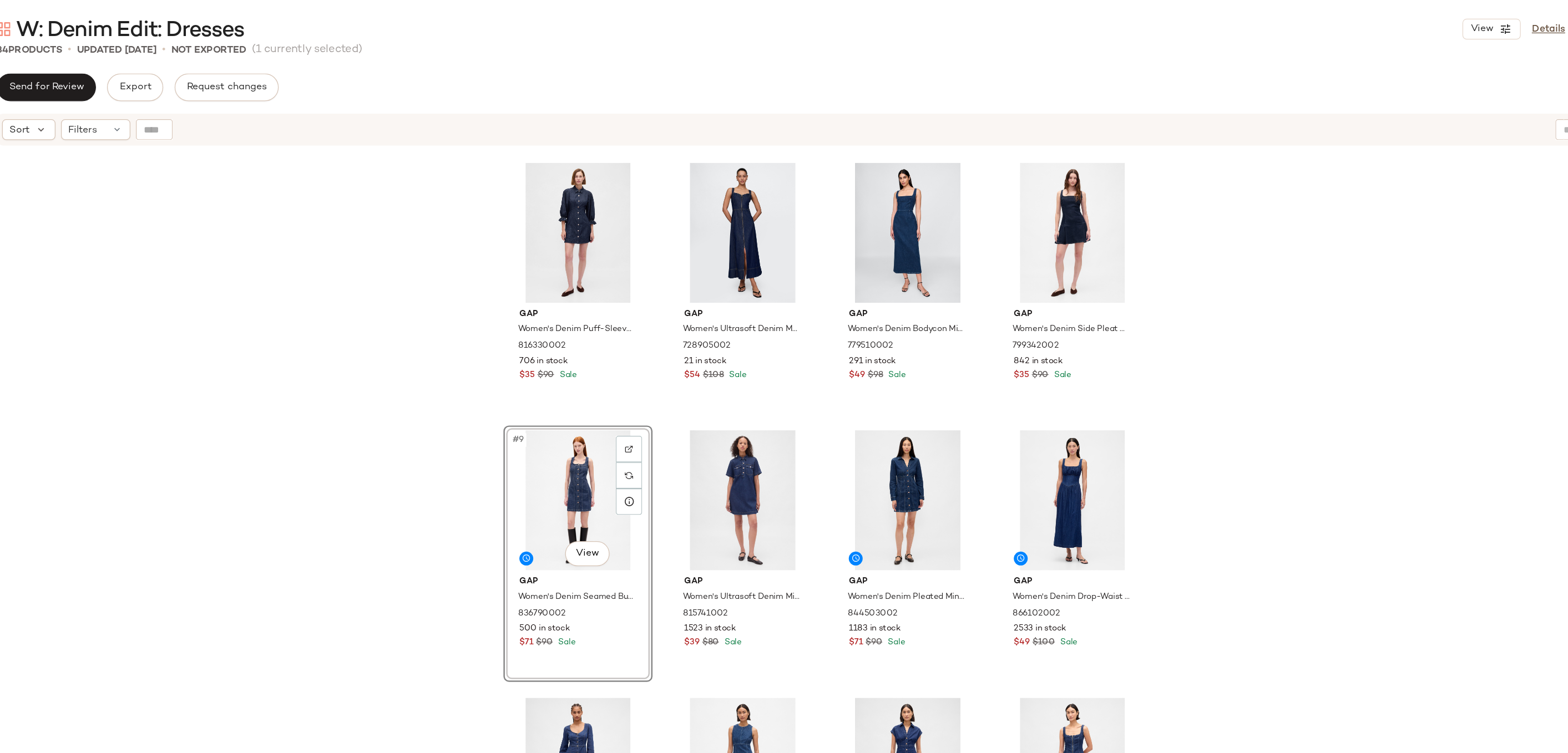
click at [548, 447] on div "Gap Women's Denim Midi Dress by Gap Dark Wash Size S 799348002 1281 in stock $4…" at bounding box center [878, 452] width 1379 height 658
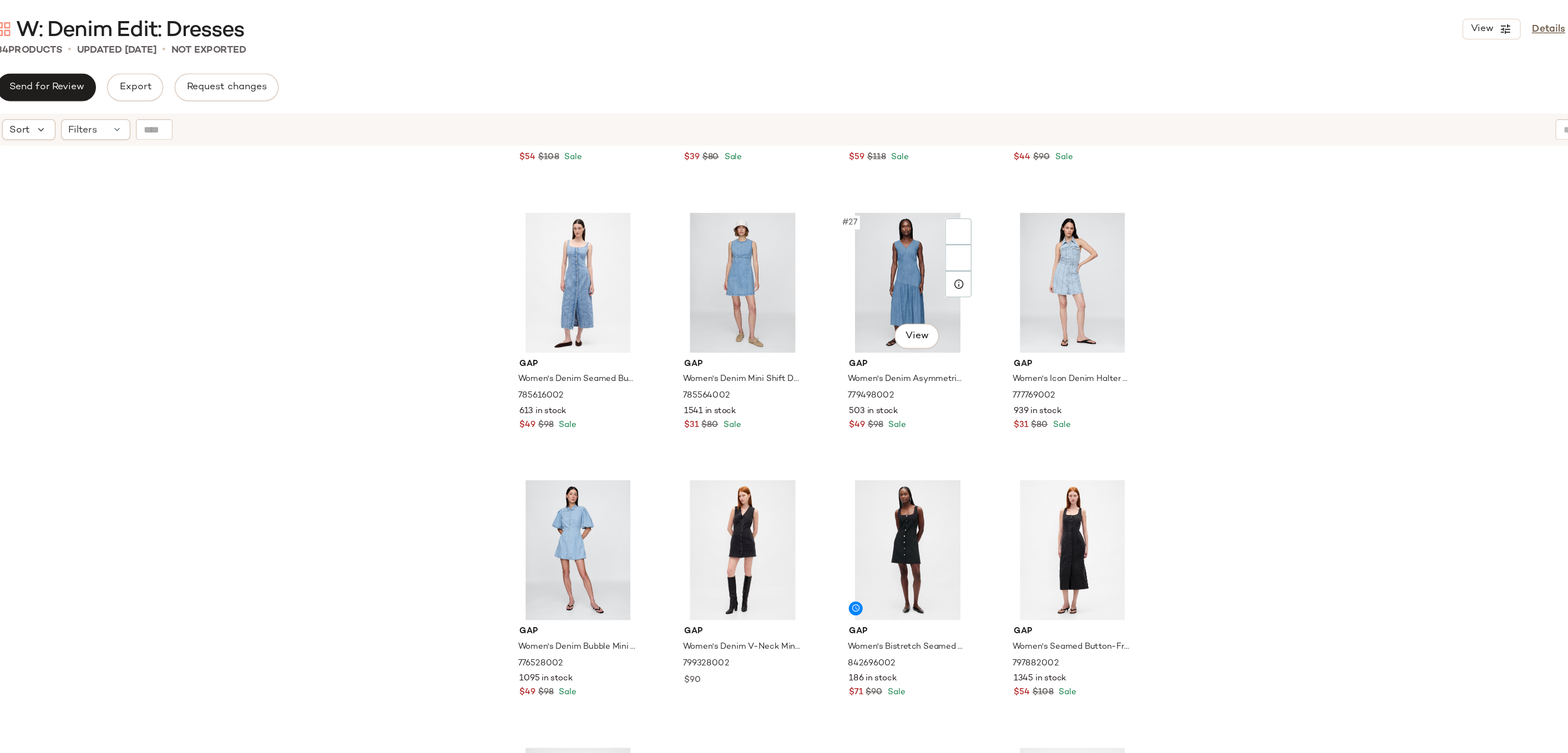
scroll to position [1271, 0]
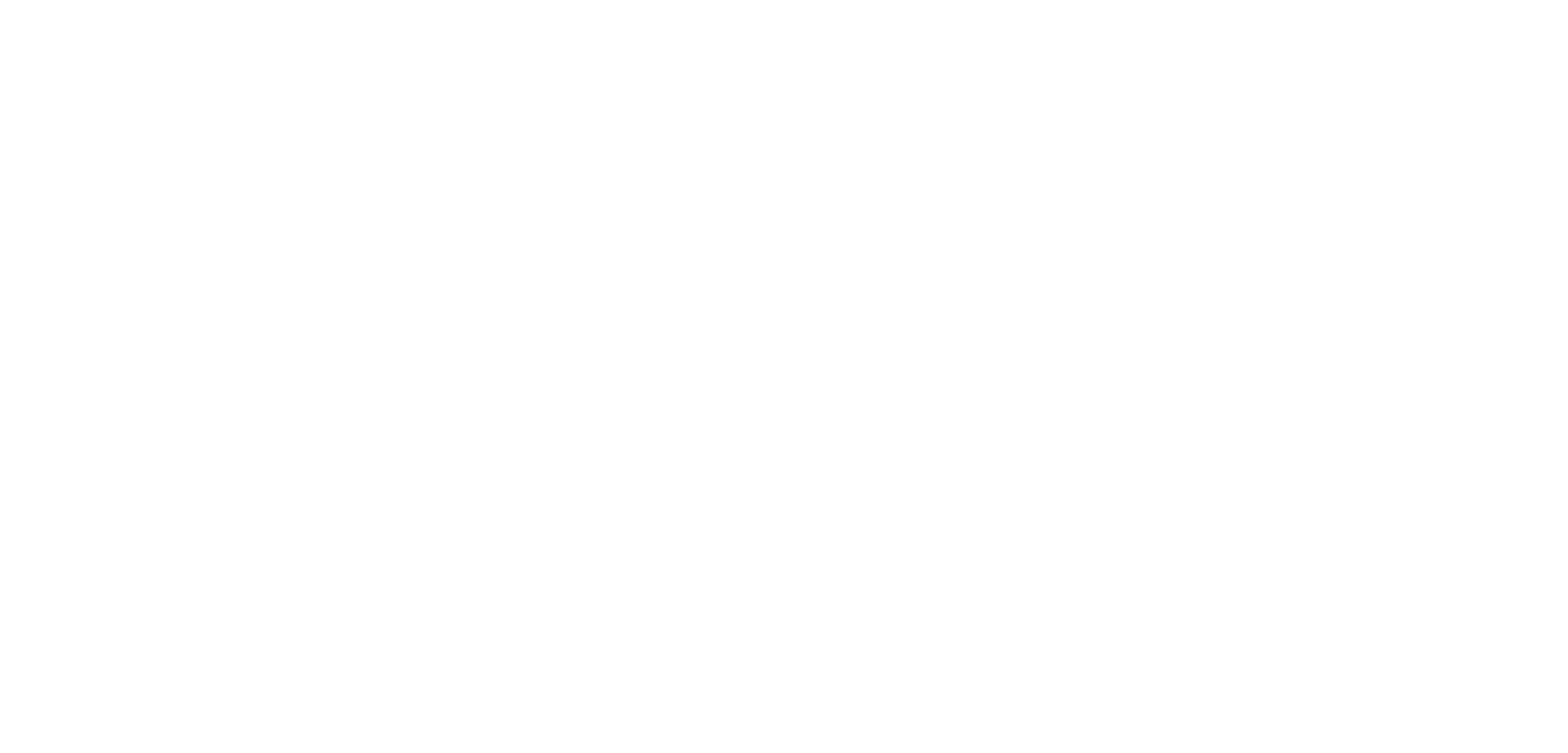
scroll to position [1271, 0]
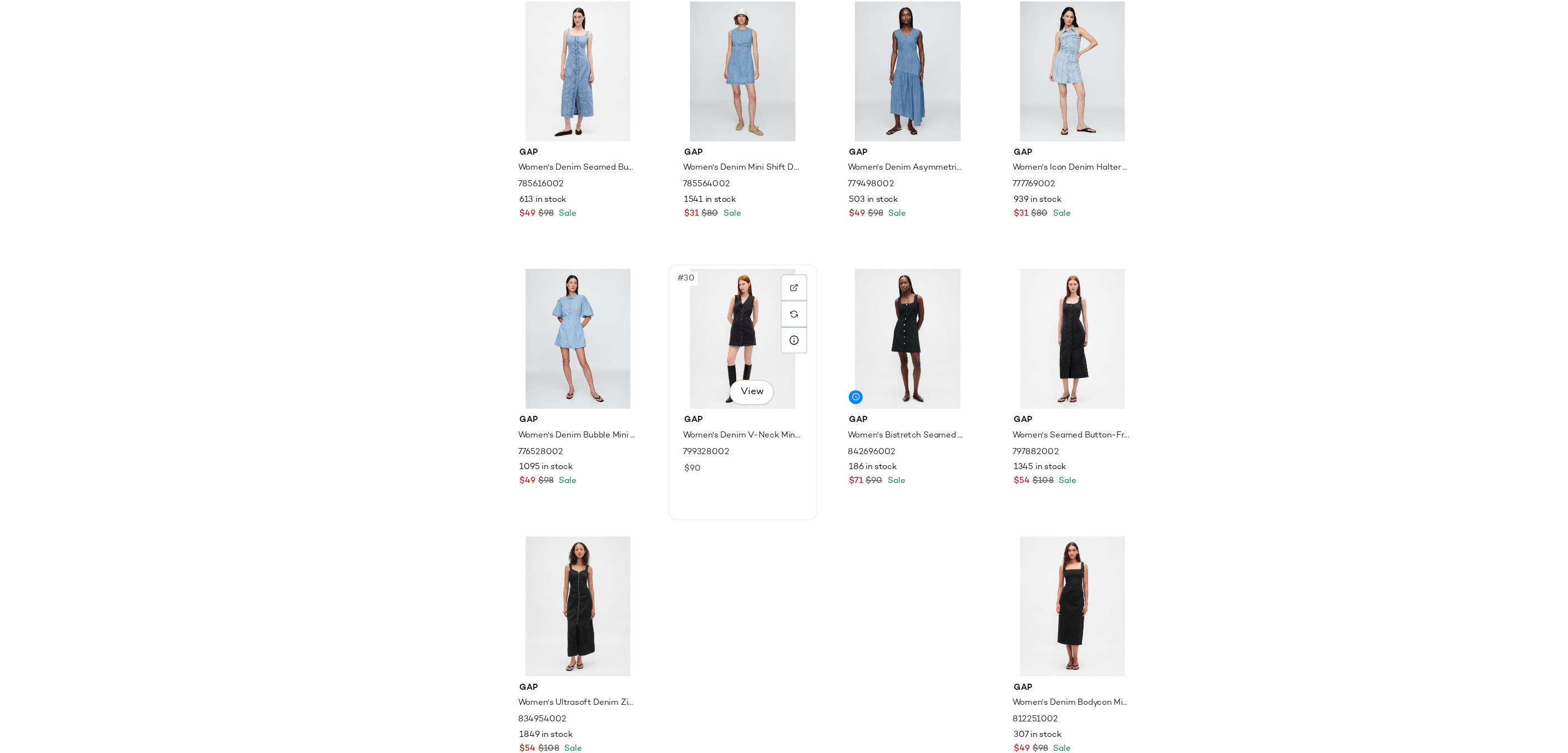
click at [816, 410] on div "#30 View" at bounding box center [812, 422] width 112 height 112
click at [1054, 644] on div "#34 View" at bounding box center [1076, 636] width 112 height 112
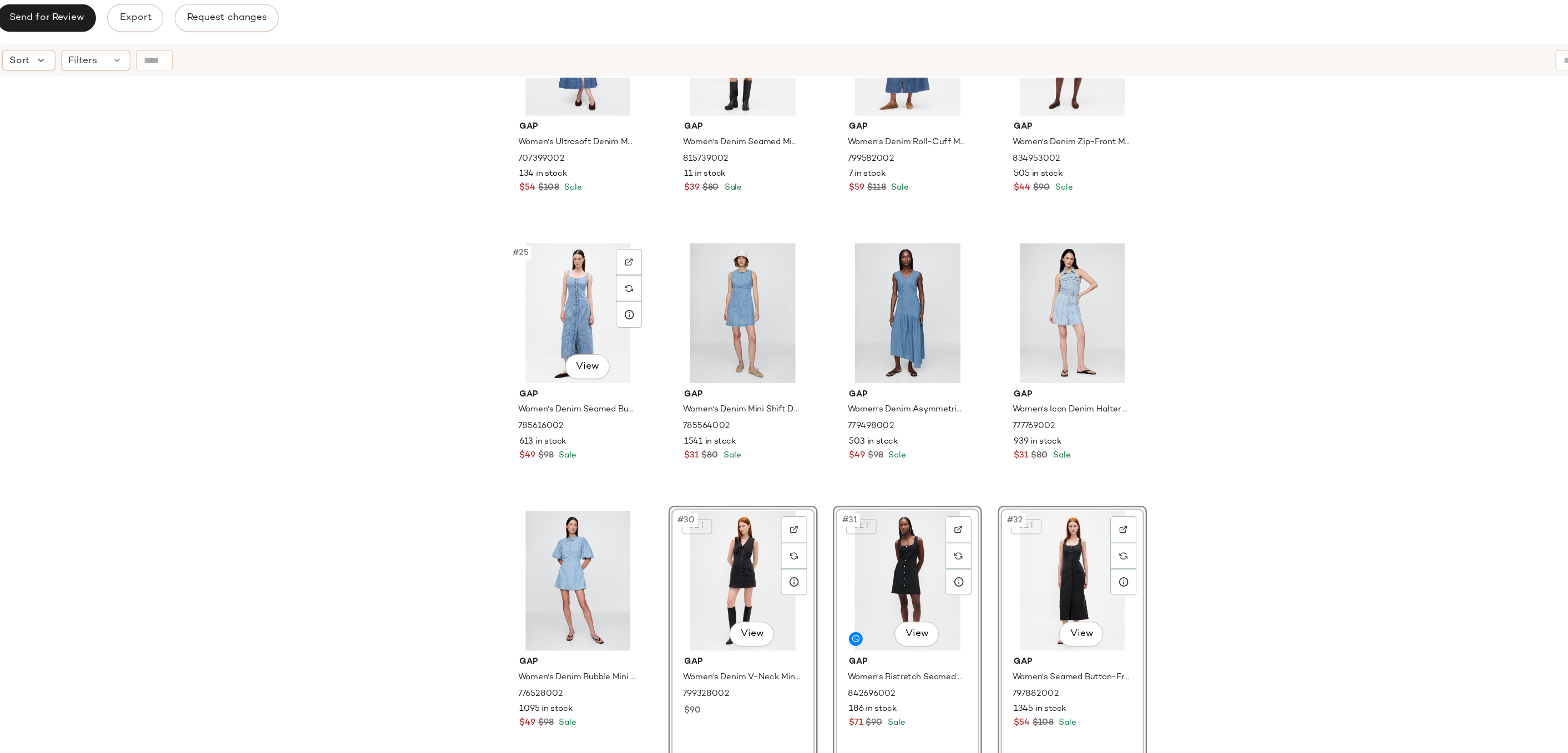
scroll to position [1271, 0]
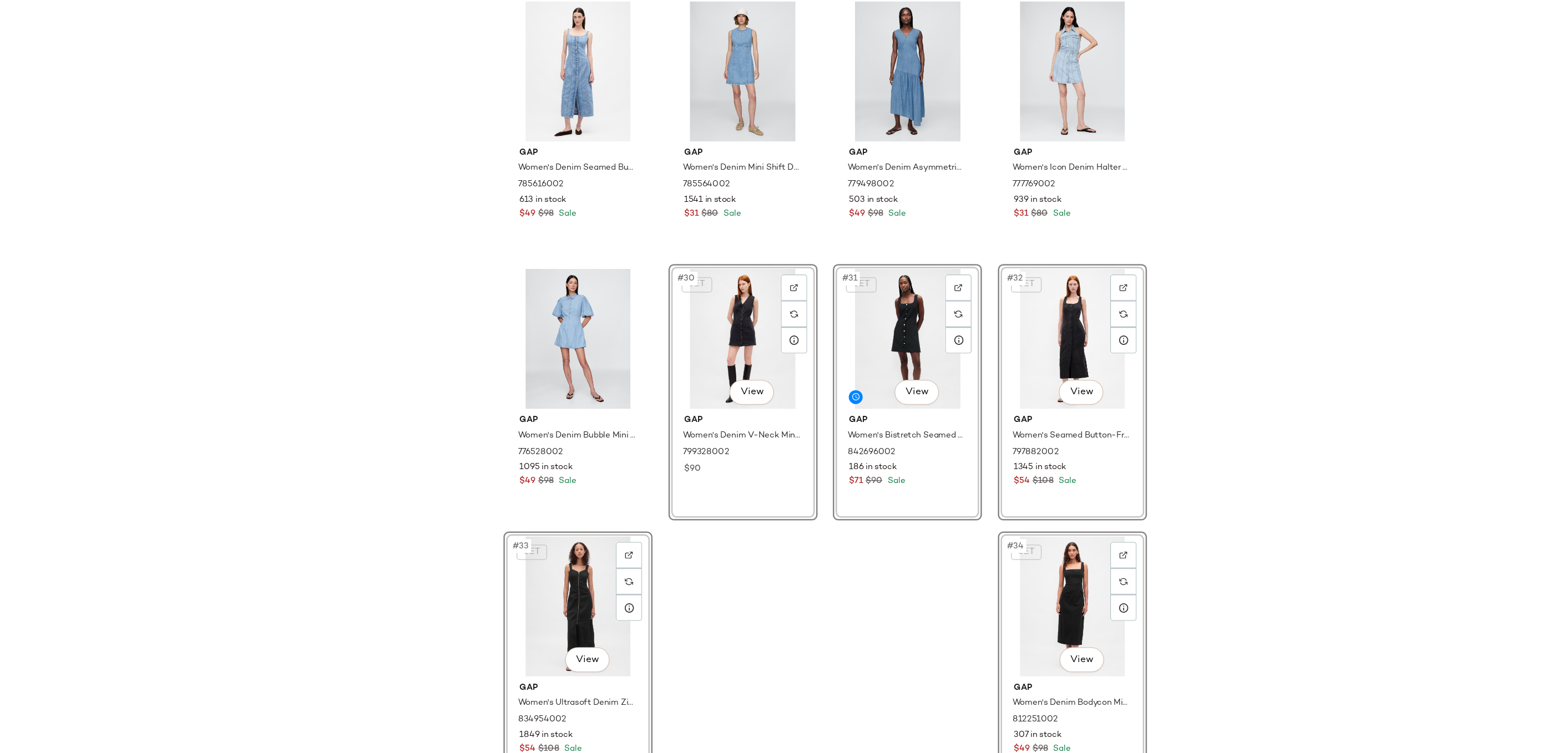
click at [600, 452] on div "Gap Women's Ultrasoft Denim Maxi Dress by Gap Medium Wash Size XL 707399002 134…" at bounding box center [878, 452] width 1379 height 658
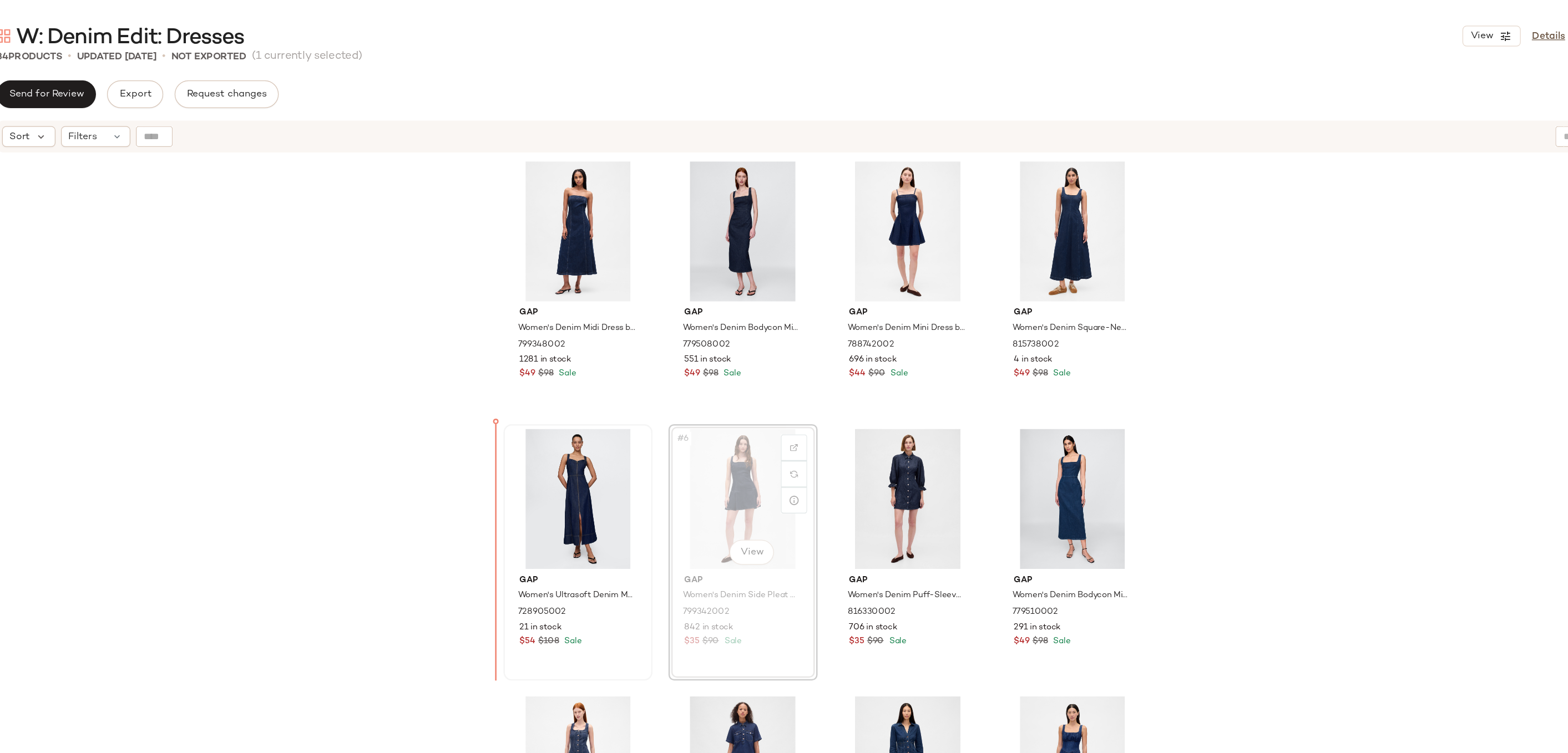
drag, startPoint x: 793, startPoint y: 400, endPoint x: 648, endPoint y: 400, distance: 145.0
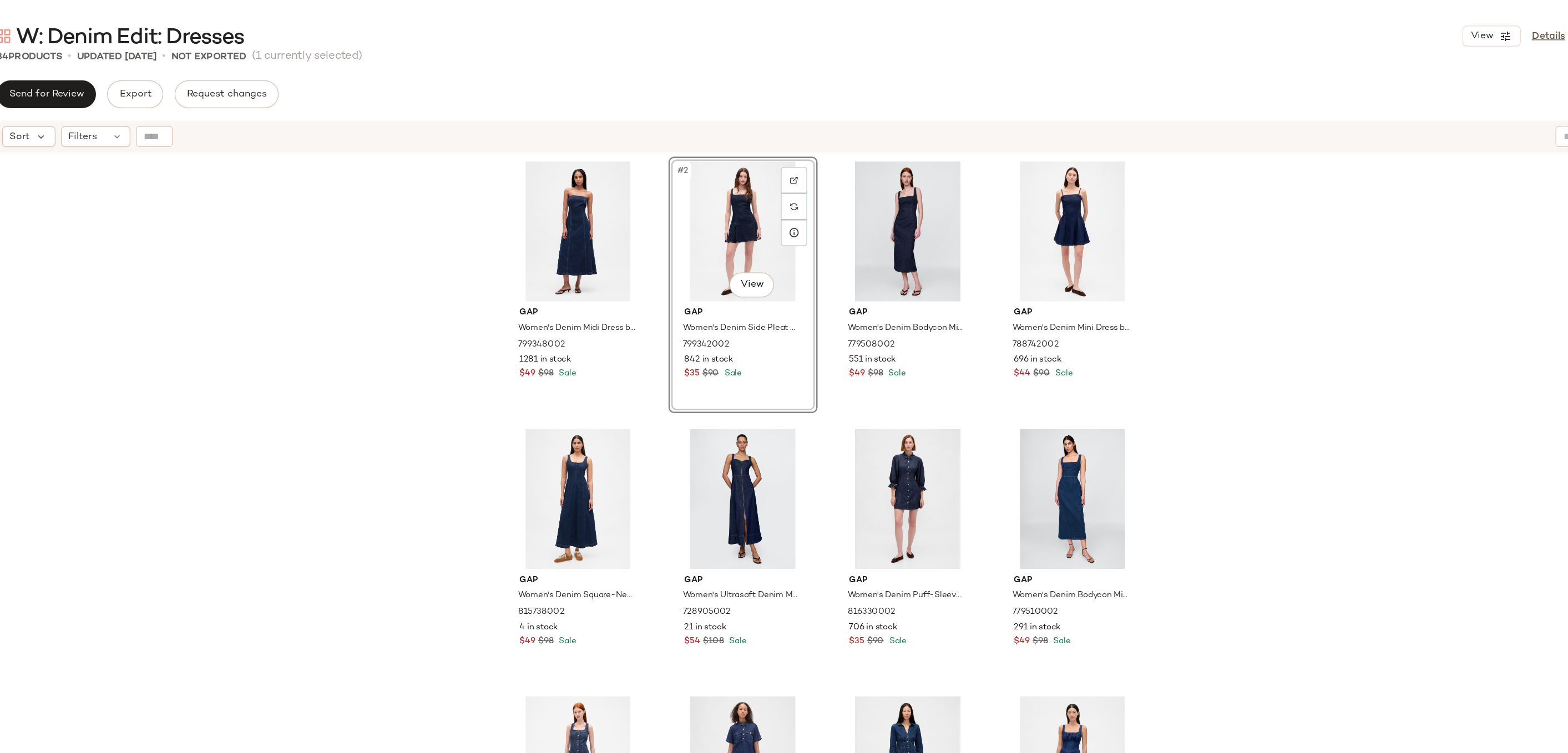
click at [1181, 143] on div "Gap Women's Denim Midi Dress by Gap Dark Wash Size S 799348002 1281 in stock $4…" at bounding box center [878, 452] width 1379 height 658
click at [811, 399] on div "#6 View" at bounding box center [812, 400] width 112 height 112
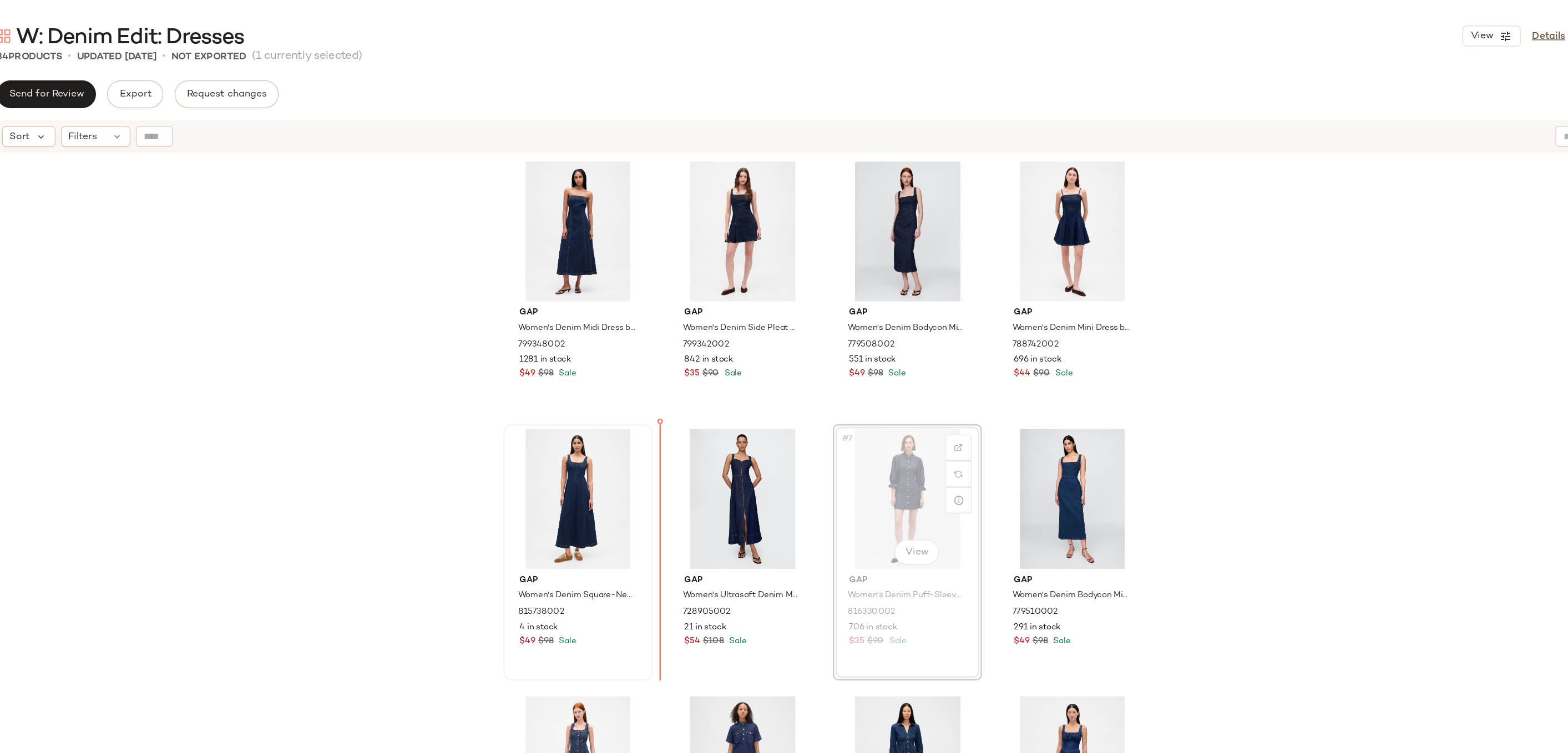
drag, startPoint x: 952, startPoint y: 382, endPoint x: 678, endPoint y: 408, distance: 275.2
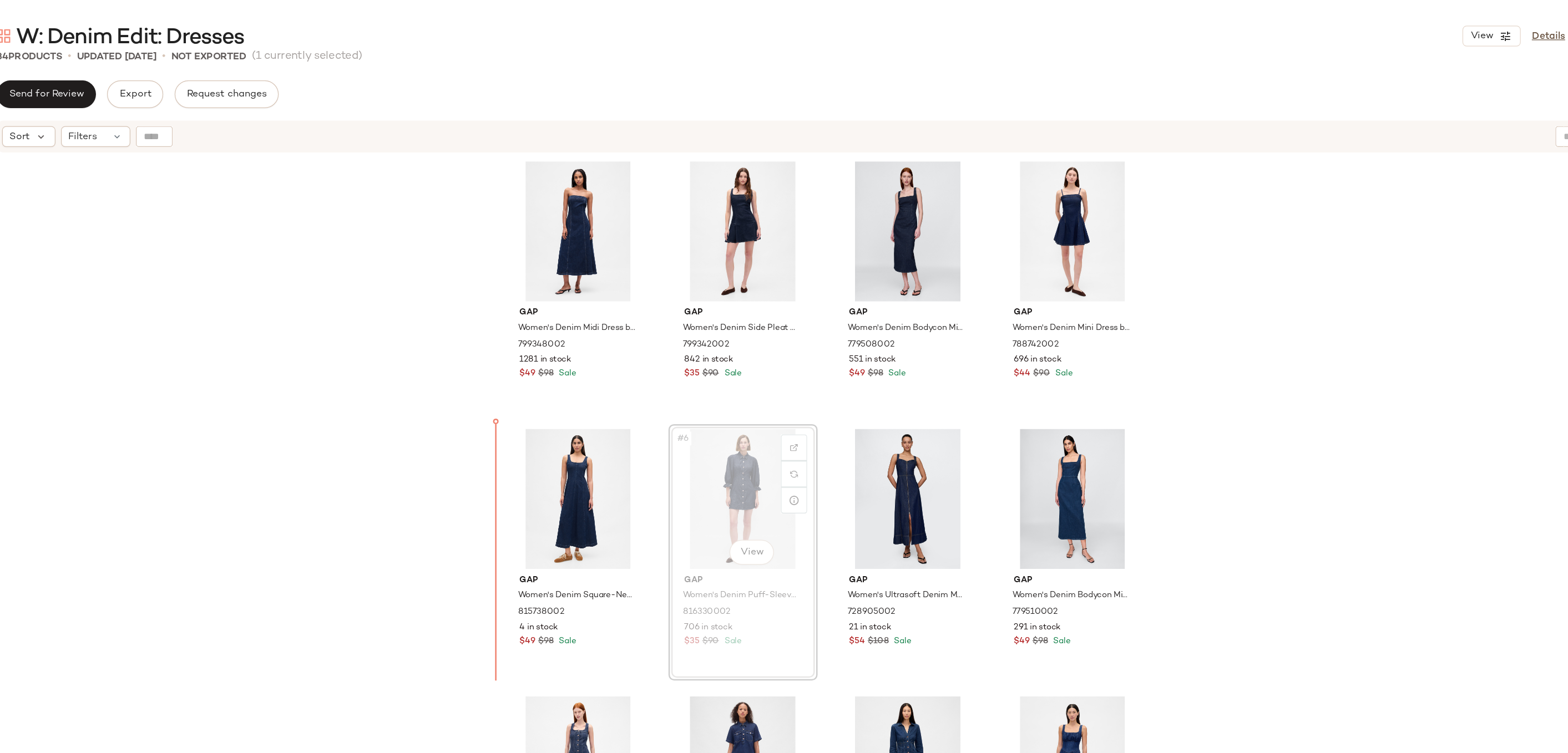
drag, startPoint x: 798, startPoint y: 383, endPoint x: 790, endPoint y: 383, distance: 8.0
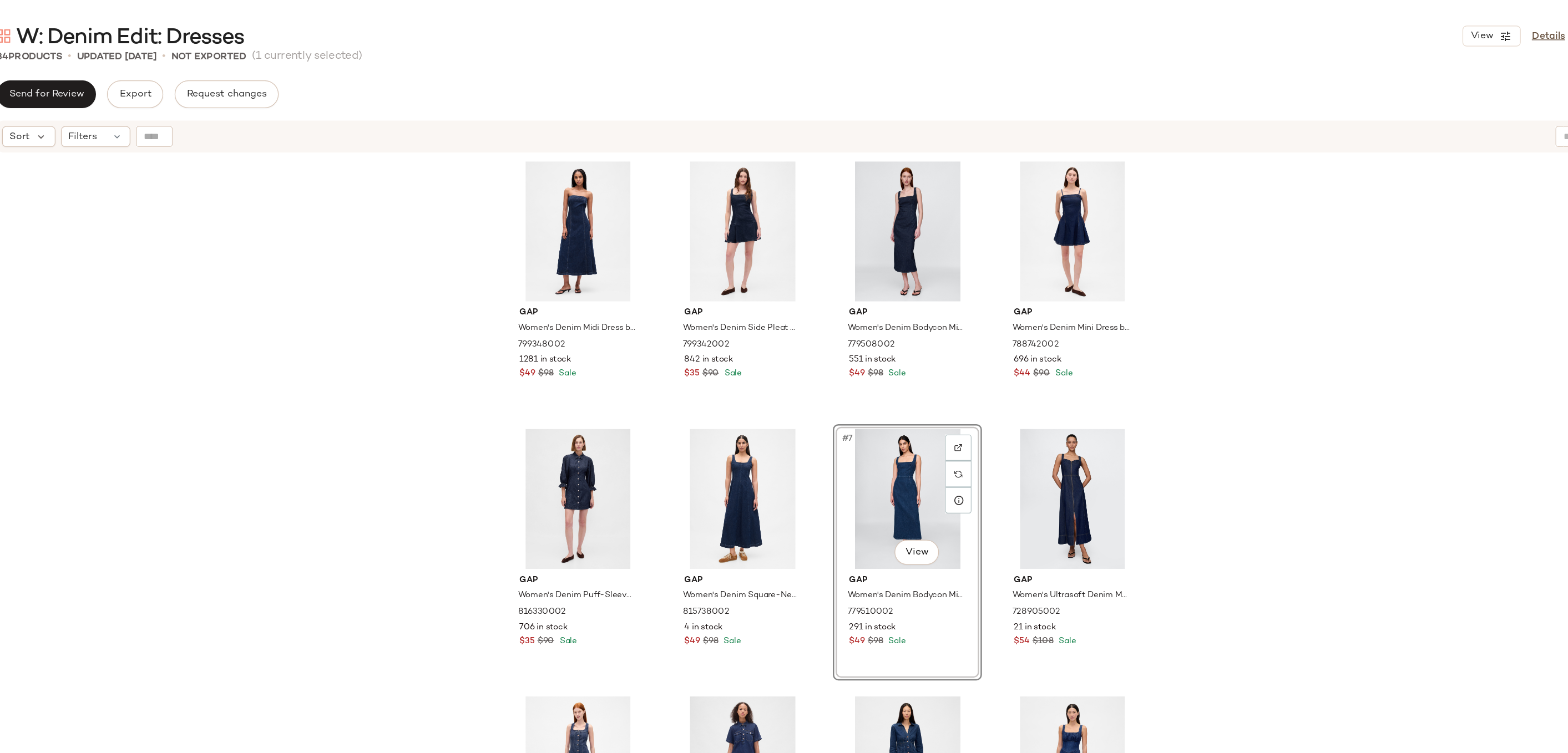
click at [1167, 329] on div "Gap Women's Denim Midi Dress by Gap Dark Wash Size S 799348002 1281 in stock $4…" at bounding box center [878, 452] width 1379 height 658
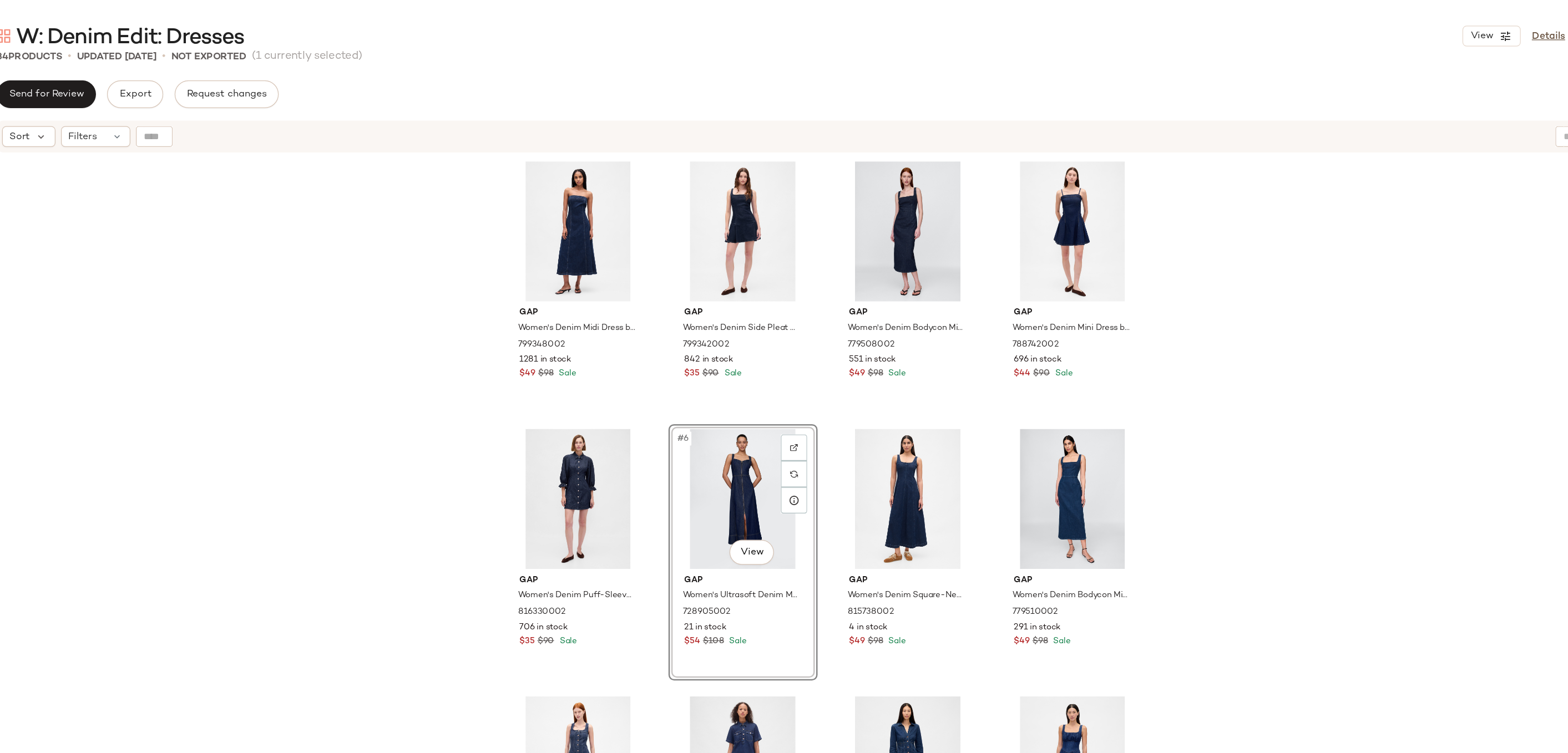
click at [1187, 315] on div "Gap Women's Denim Midi Dress by Gap Dark Wash Size S 799348002 1281 in stock $4…" at bounding box center [878, 452] width 1379 height 658
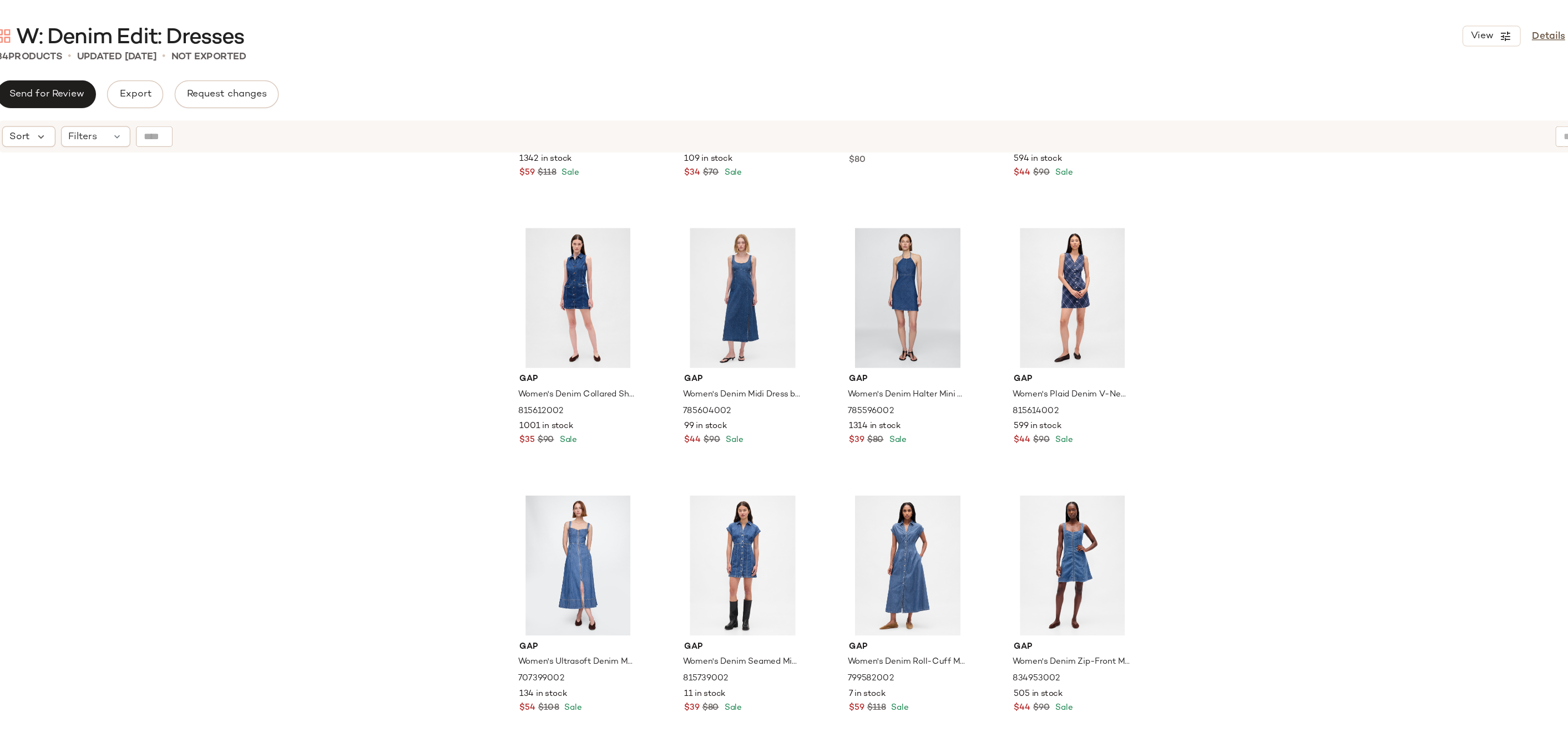
scroll to position [1118, 0]
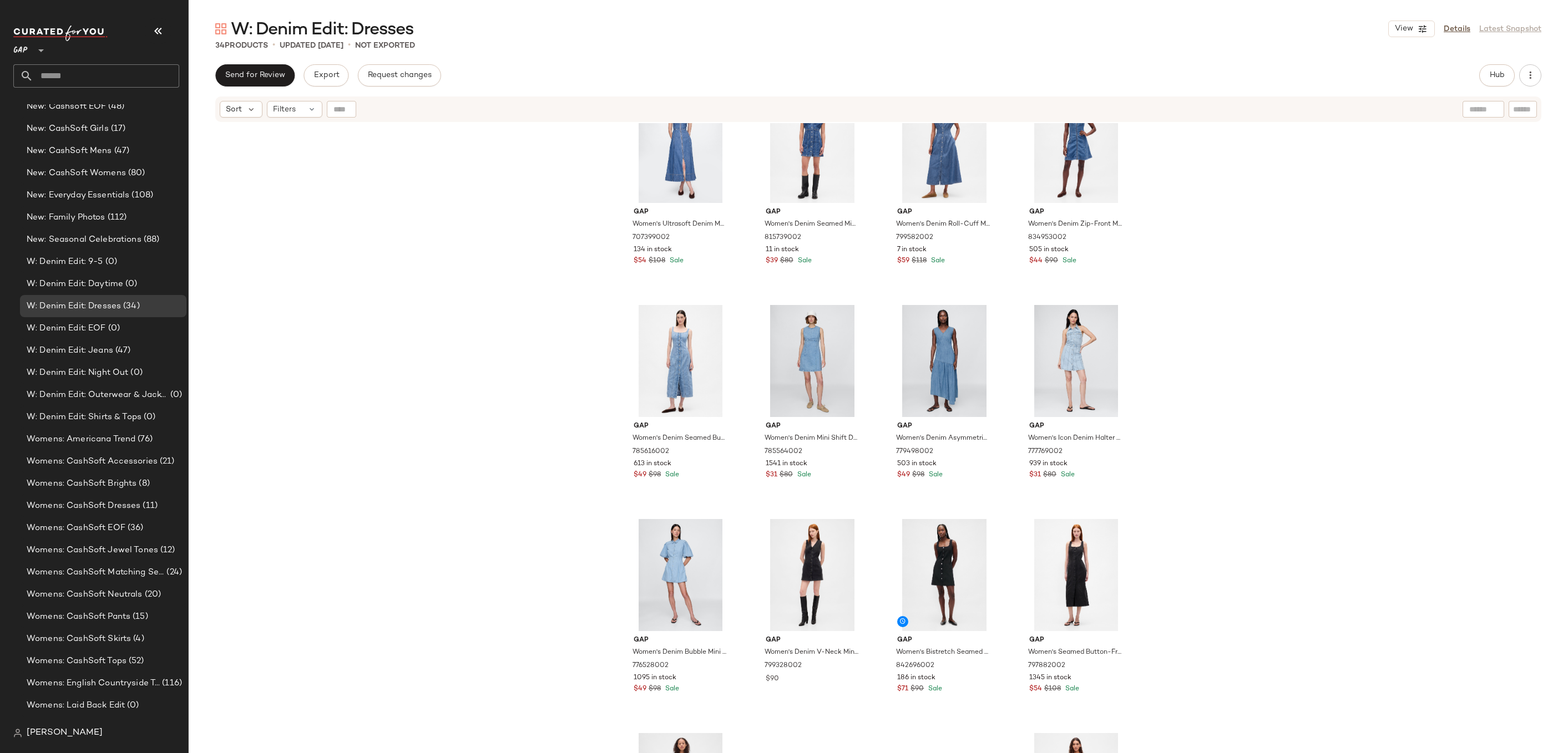
click at [1258, 327] on div "Gap Women's Ultrasoft Denim Maxi Dress by Gap Medium Wash Size XL 707399002 134…" at bounding box center [878, 452] width 1379 height 658
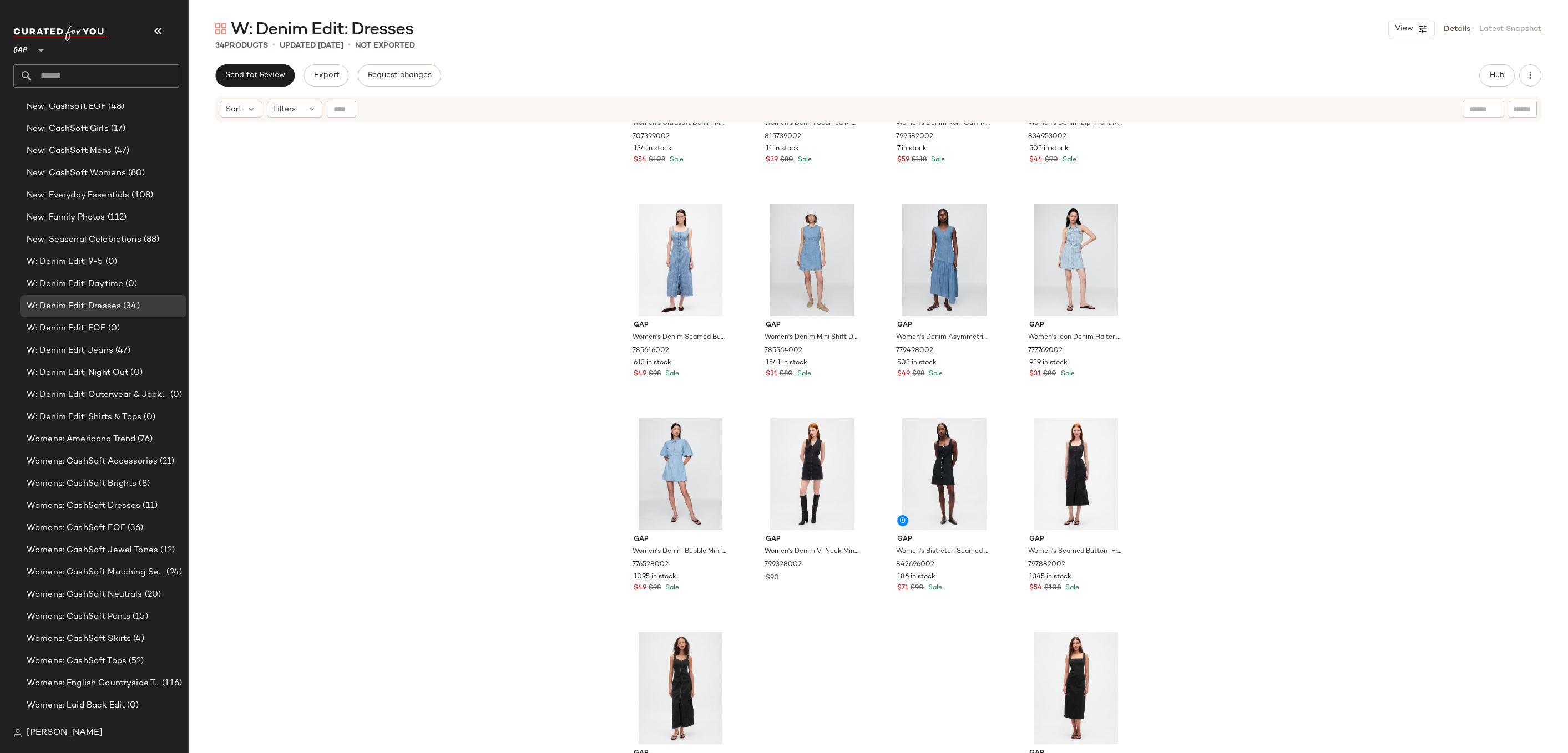
scroll to position [1257, 0]
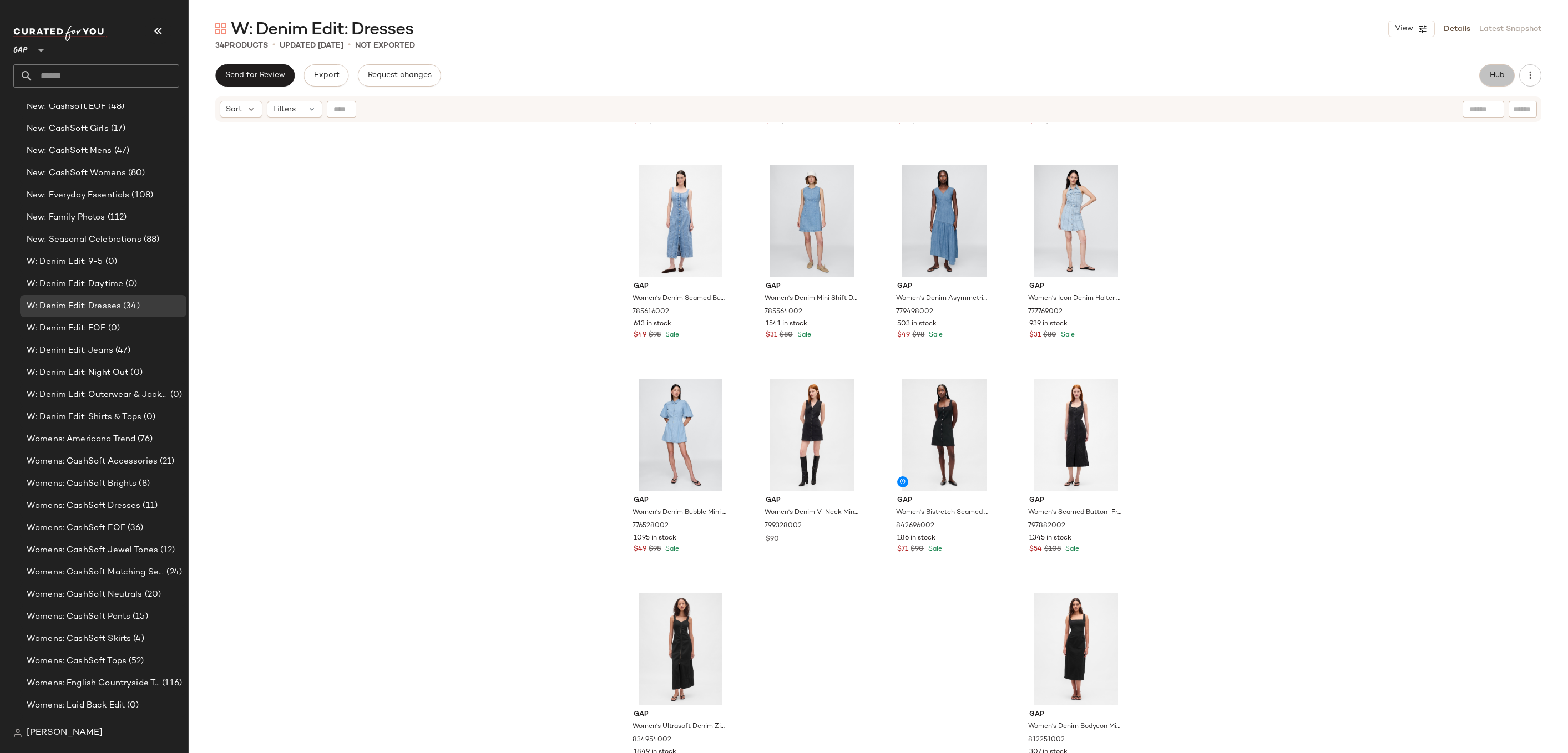
click at [1495, 73] on span "Hub" at bounding box center [1498, 75] width 16 height 9
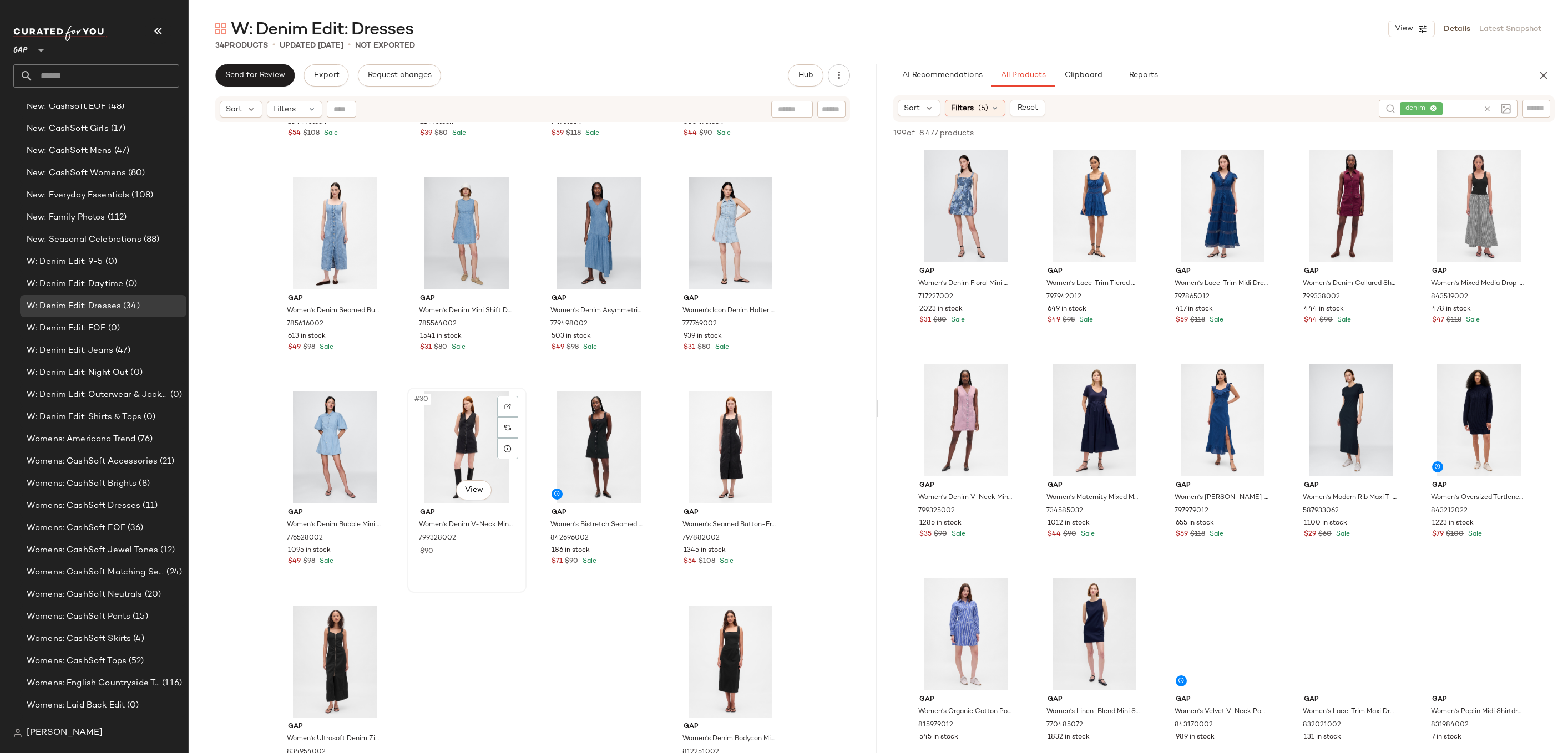
scroll to position [1241, 0]
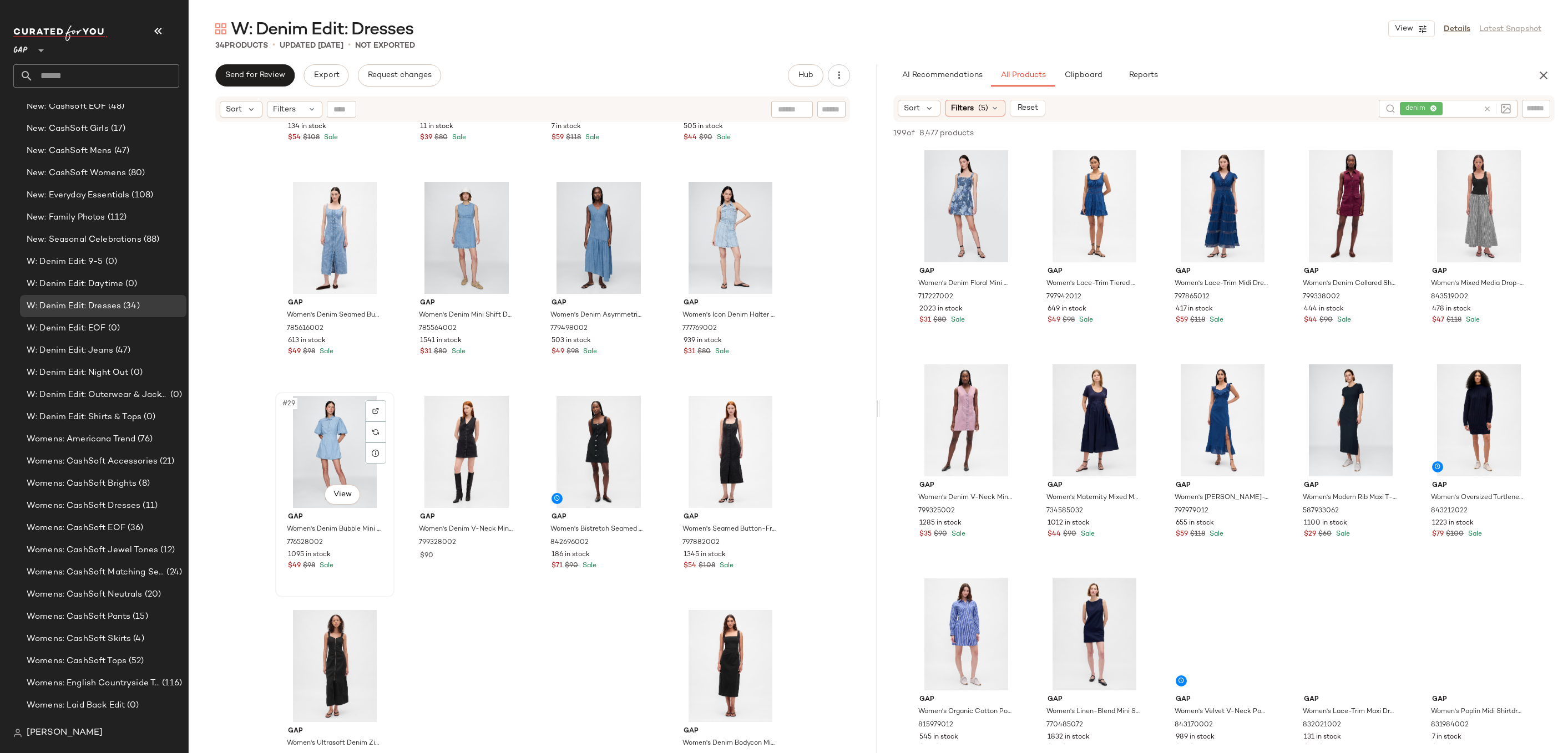
click at [309, 458] on div "#29 View" at bounding box center [334, 452] width 112 height 112
click at [1090, 68] on button "Clipboard" at bounding box center [1084, 75] width 55 height 22
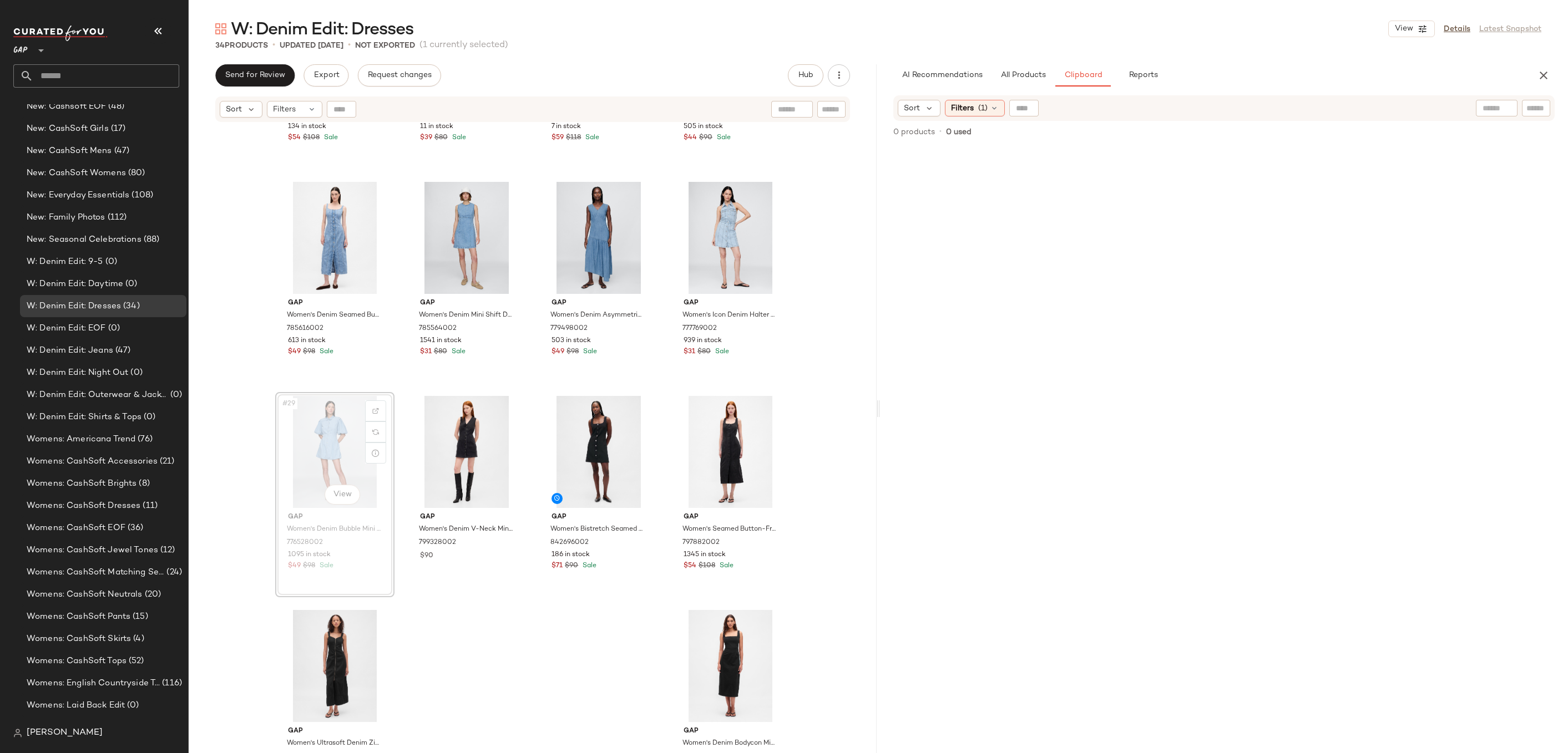
drag, startPoint x: 348, startPoint y: 435, endPoint x: 356, endPoint y: 432, distance: 8.5
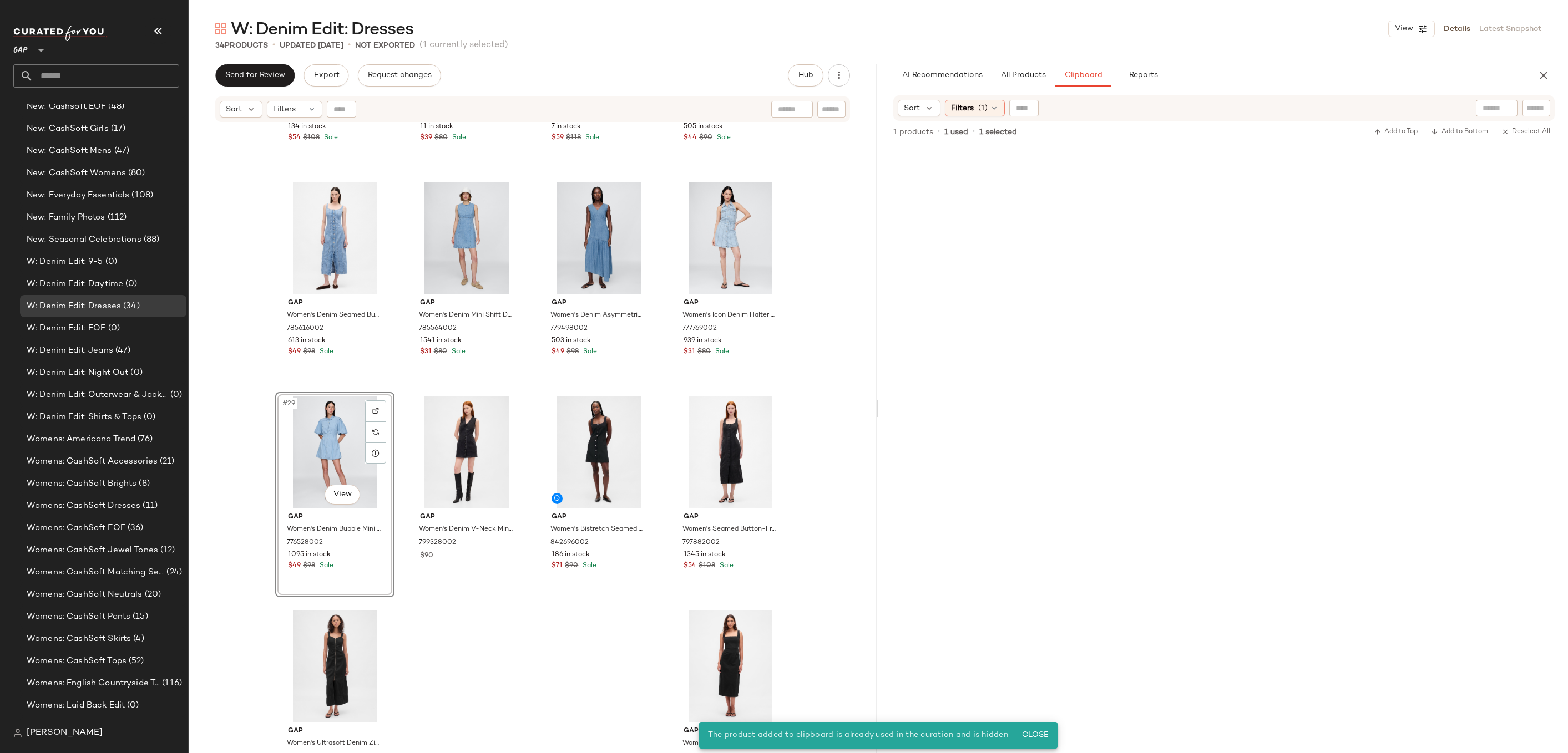
click at [492, 629] on div "Gap Women's Ultrasoft Denim Maxi Dress by Gap Medium Wash Size XL 707399002 134…" at bounding box center [532, 452] width 688 height 658
click at [332, 448] on div "#29 View" at bounding box center [334, 452] width 112 height 112
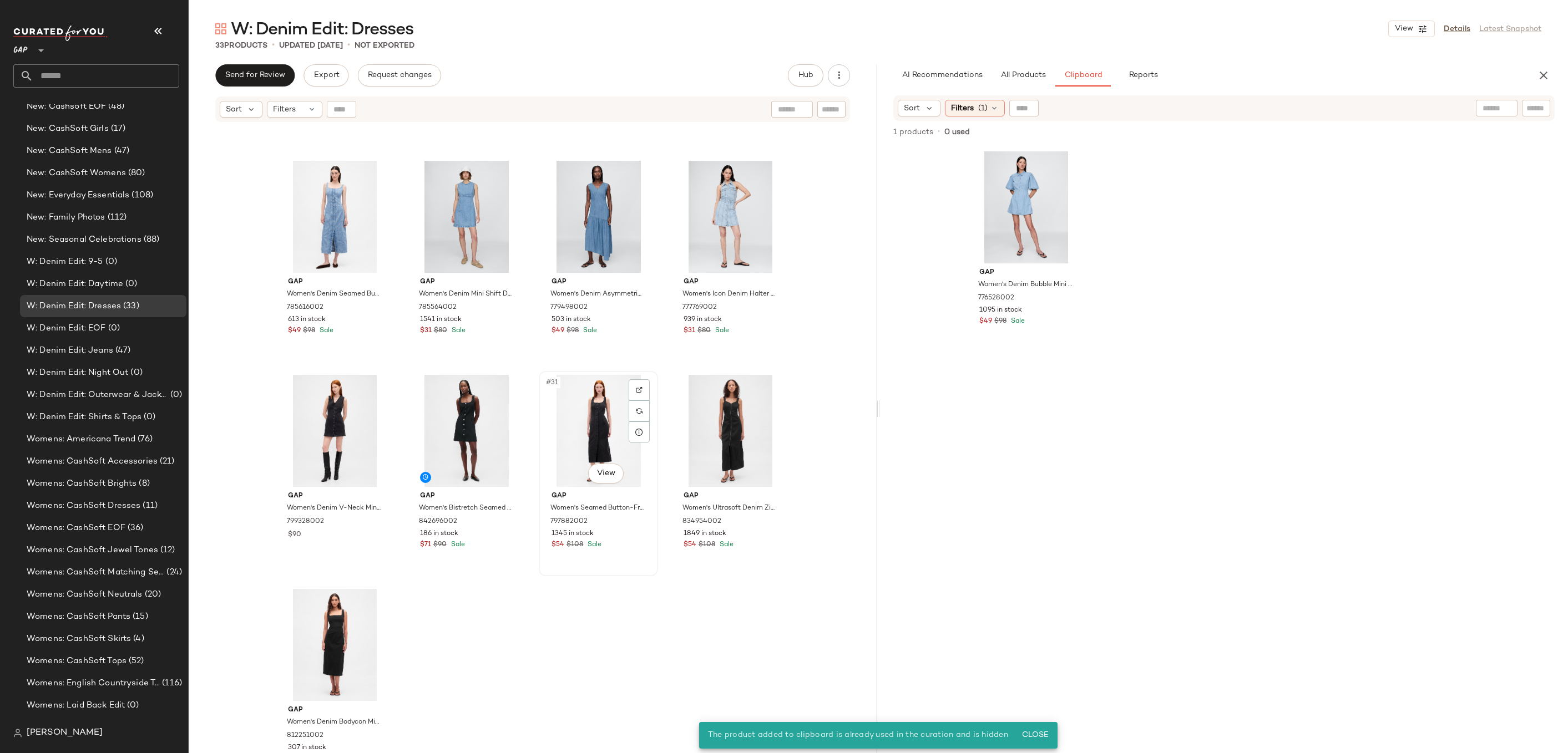
scroll to position [1269, 0]
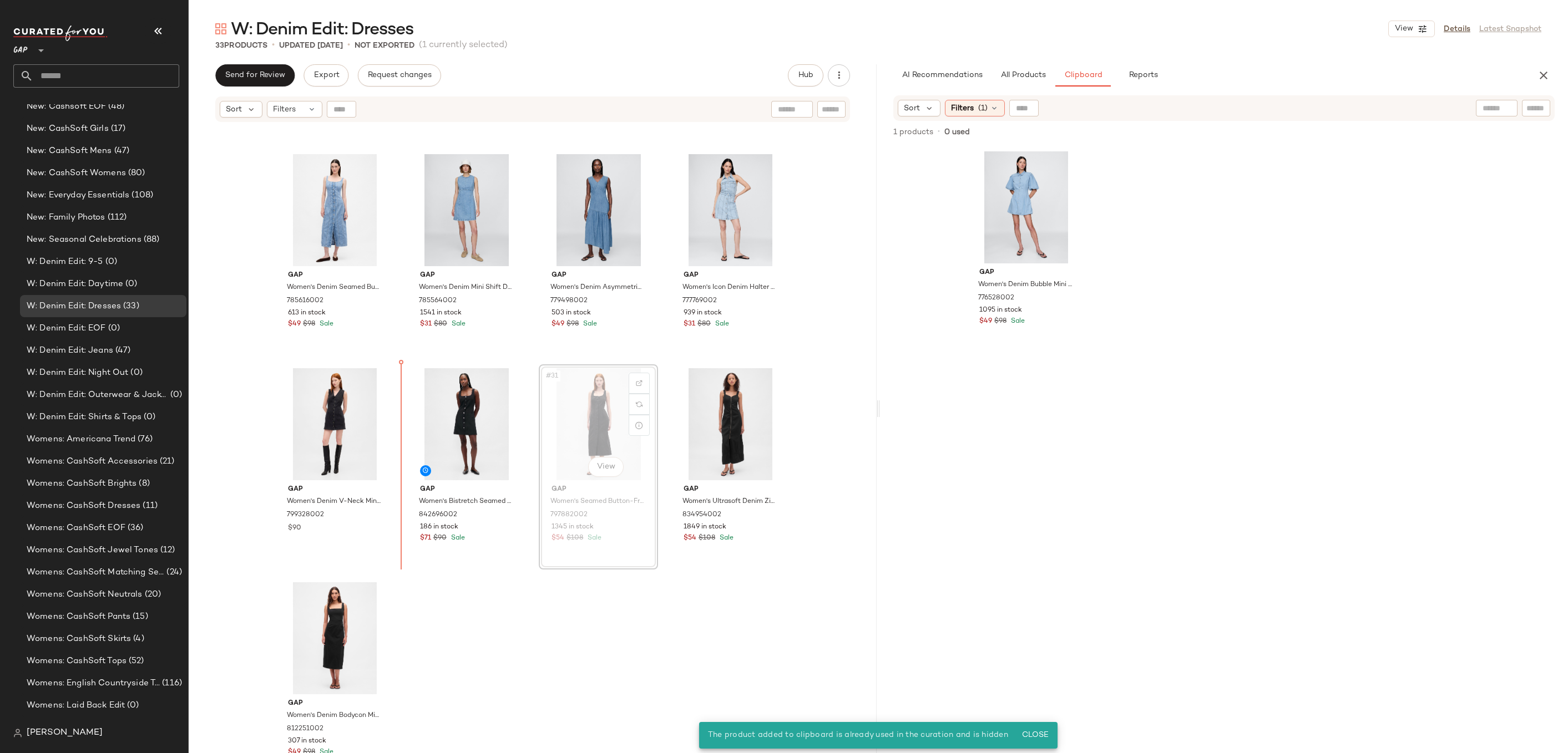
drag, startPoint x: 609, startPoint y: 415, endPoint x: 600, endPoint y: 415, distance: 9.0
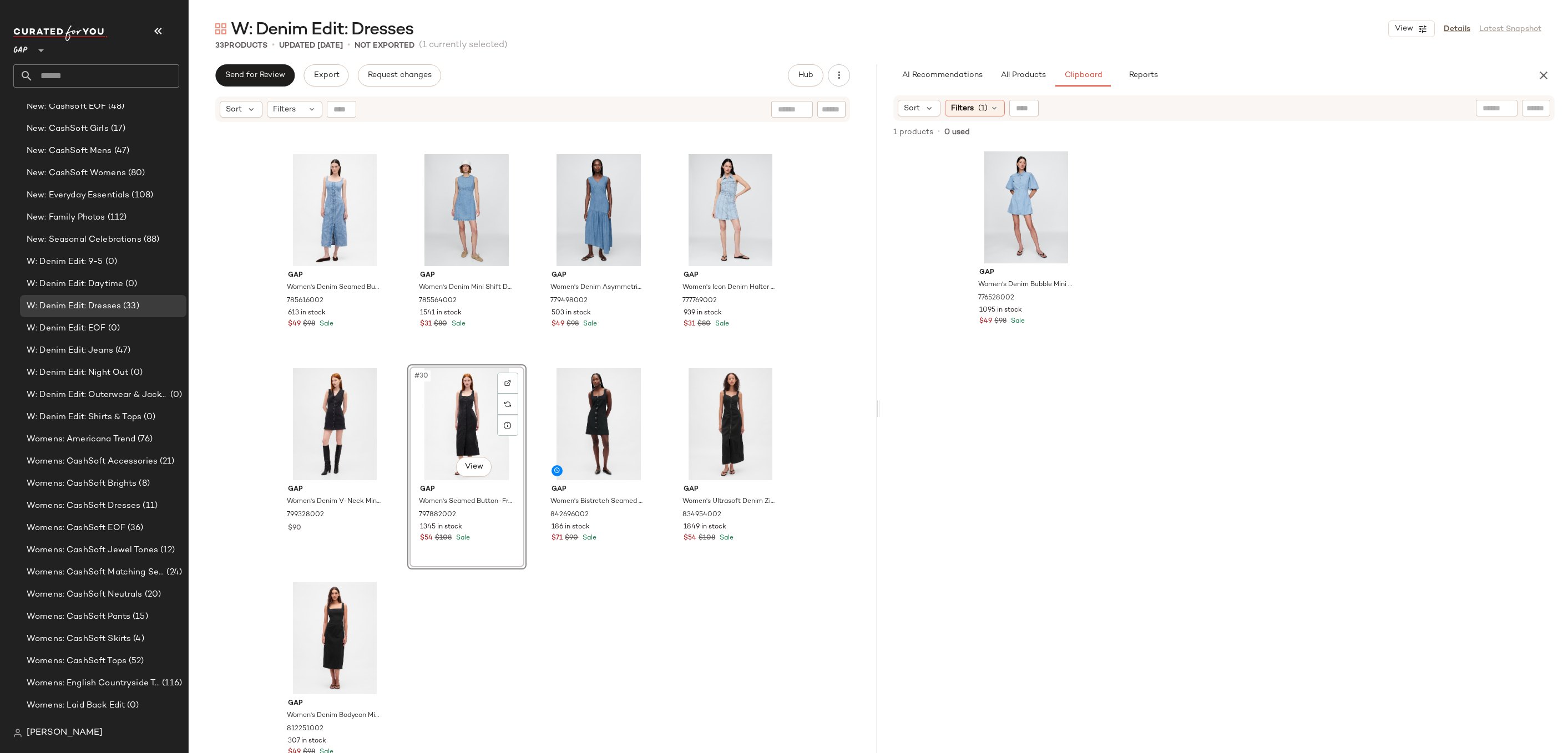
click at [637, 609] on div "Gap Women's Ultrasoft Denim Maxi Dress by Gap Medium Wash Size XL 707399002 134…" at bounding box center [532, 452] width 688 height 658
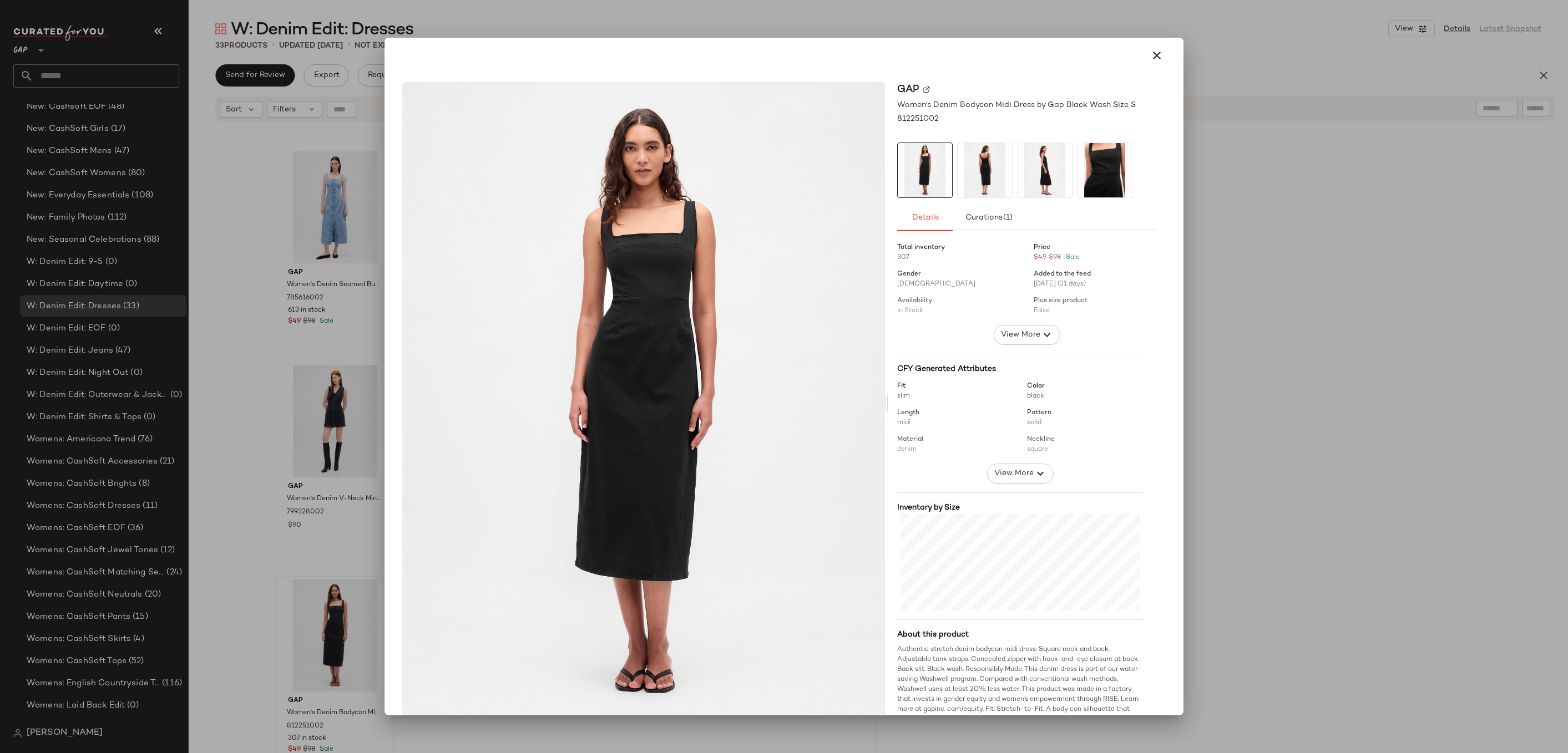
click at [976, 173] on img at bounding box center [985, 170] width 54 height 54
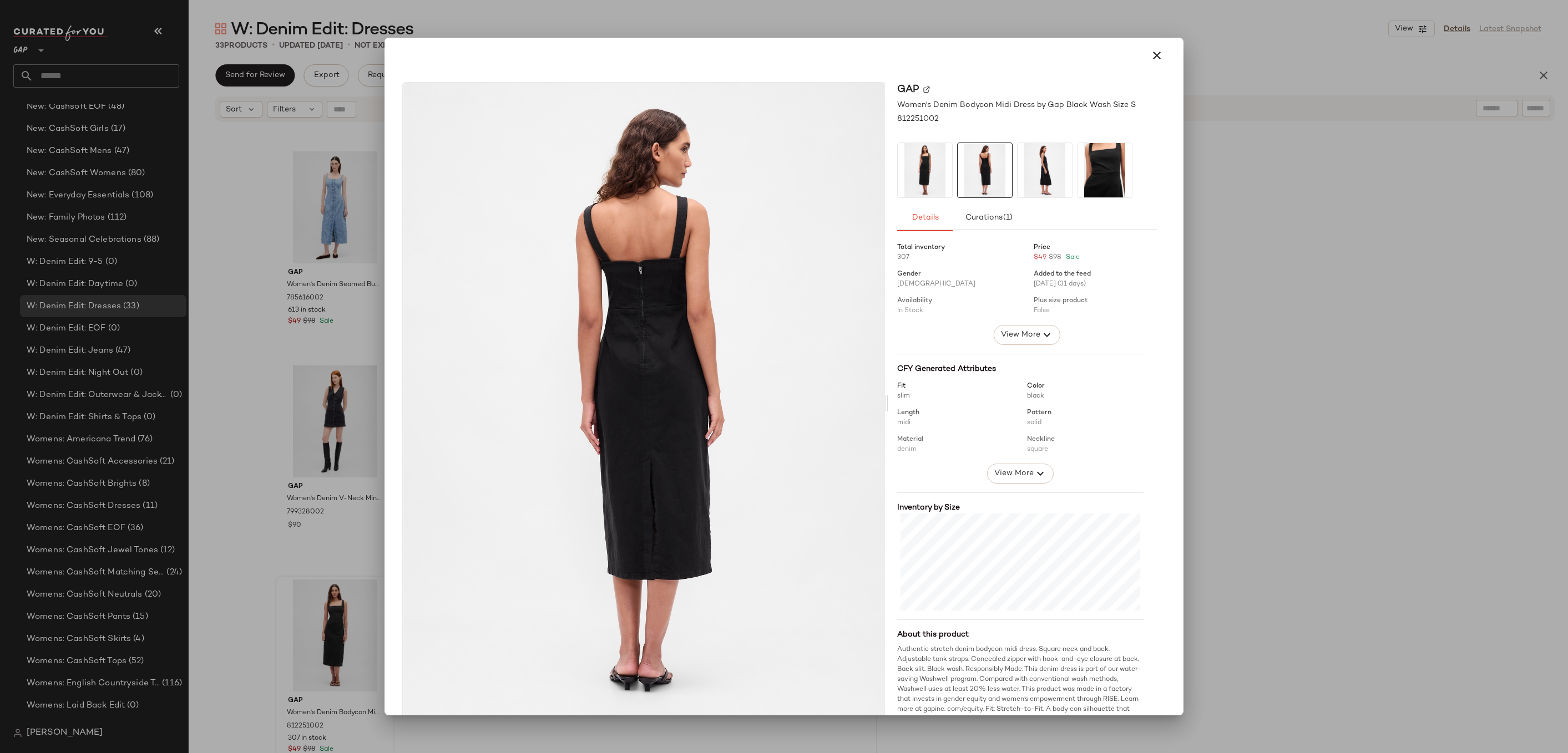
click at [1051, 171] on img at bounding box center [1045, 170] width 54 height 54
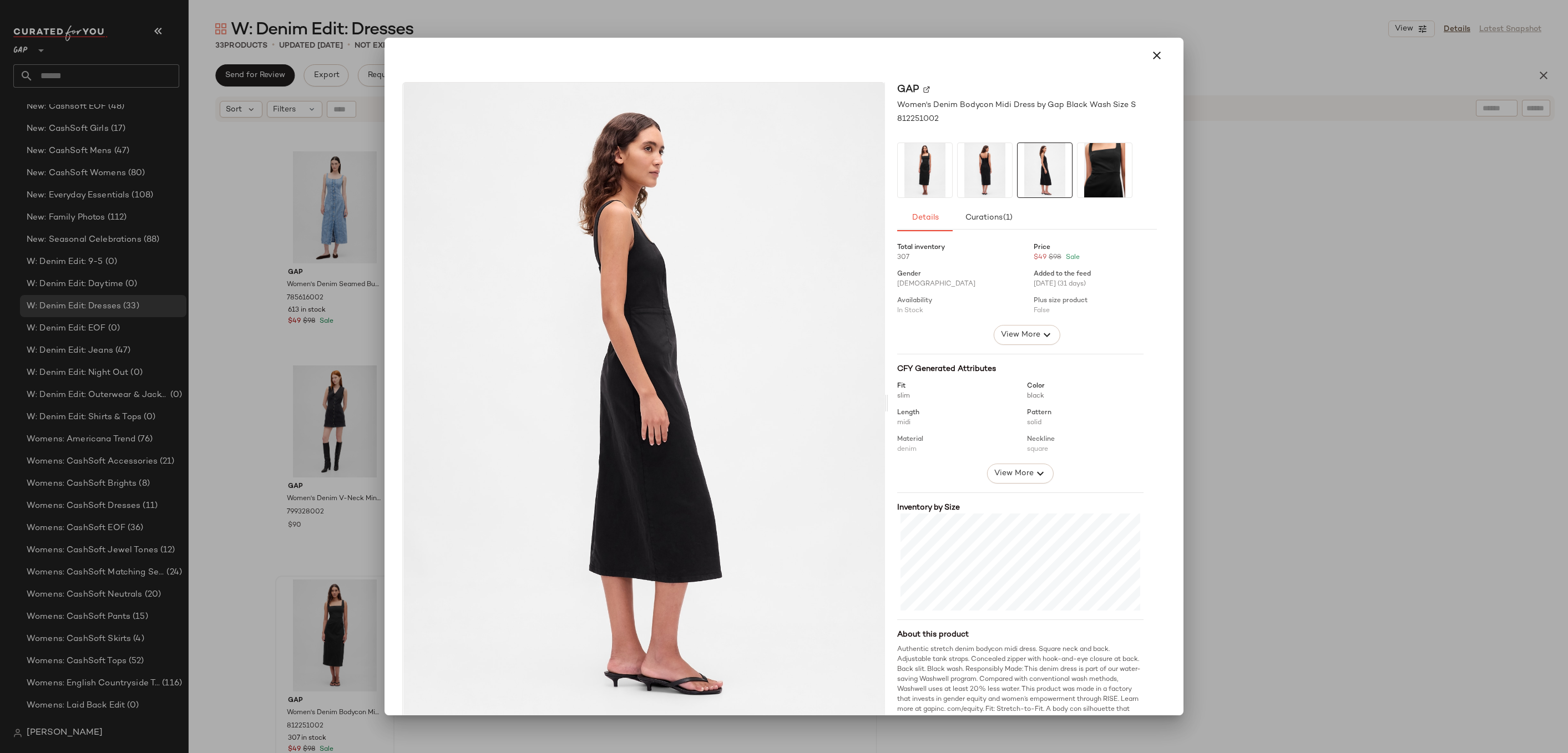
click at [1103, 177] on img at bounding box center [1105, 170] width 54 height 54
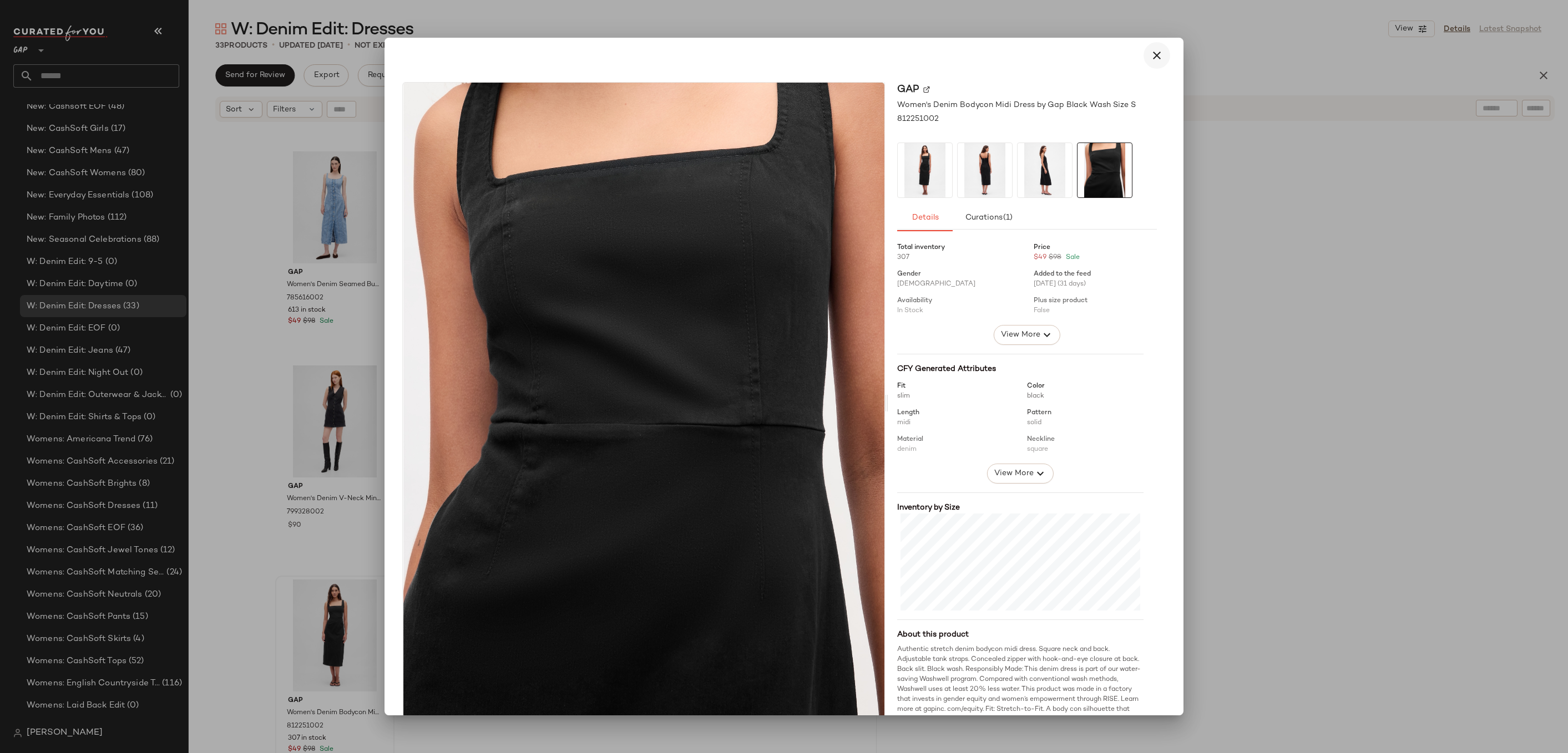
click at [1159, 46] on button "button" at bounding box center [1157, 55] width 26 height 26
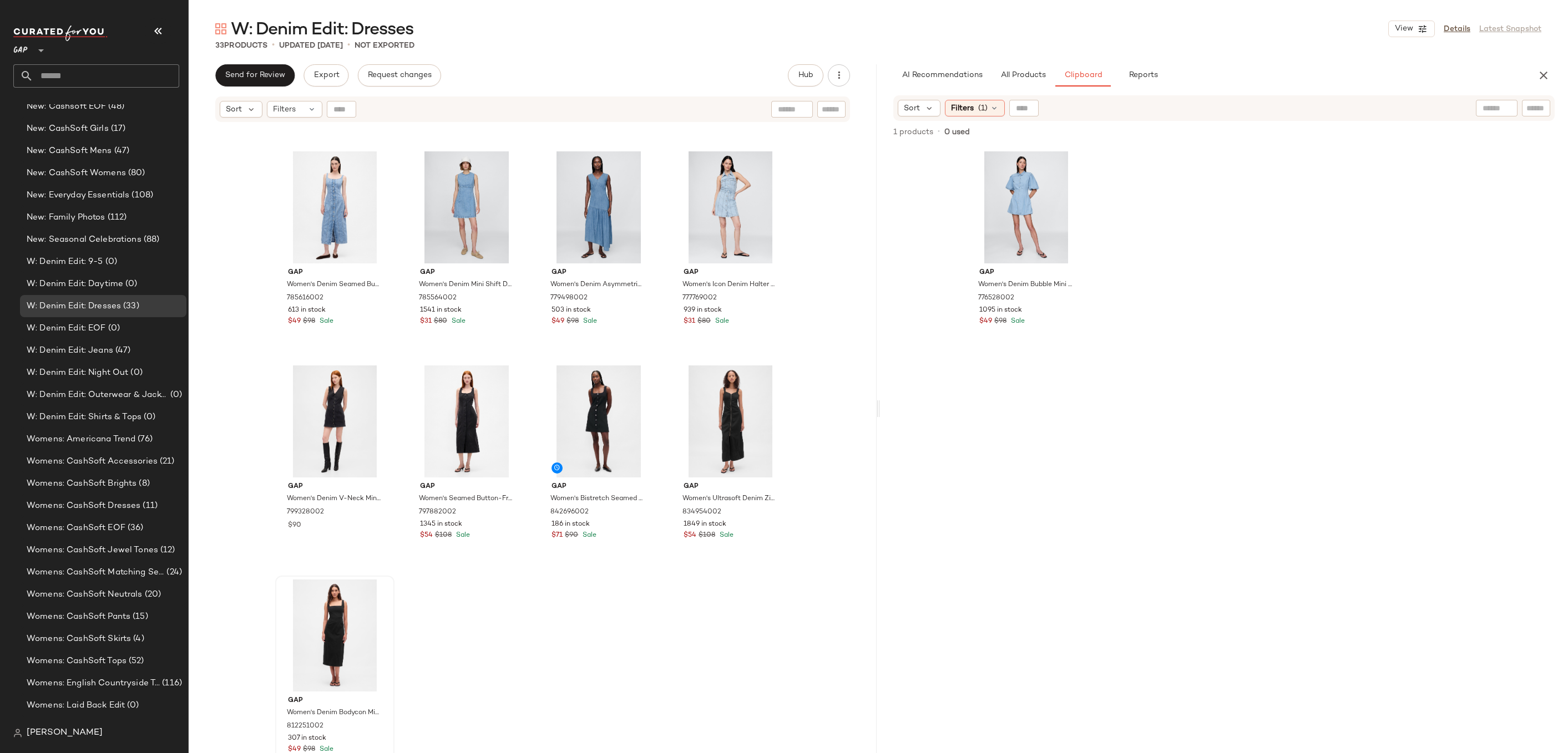
click at [707, 627] on div "Gap Women's Ultrasoft Denim Maxi Dress by Gap Medium Wash Size XL 707399002 134…" at bounding box center [532, 452] width 688 height 658
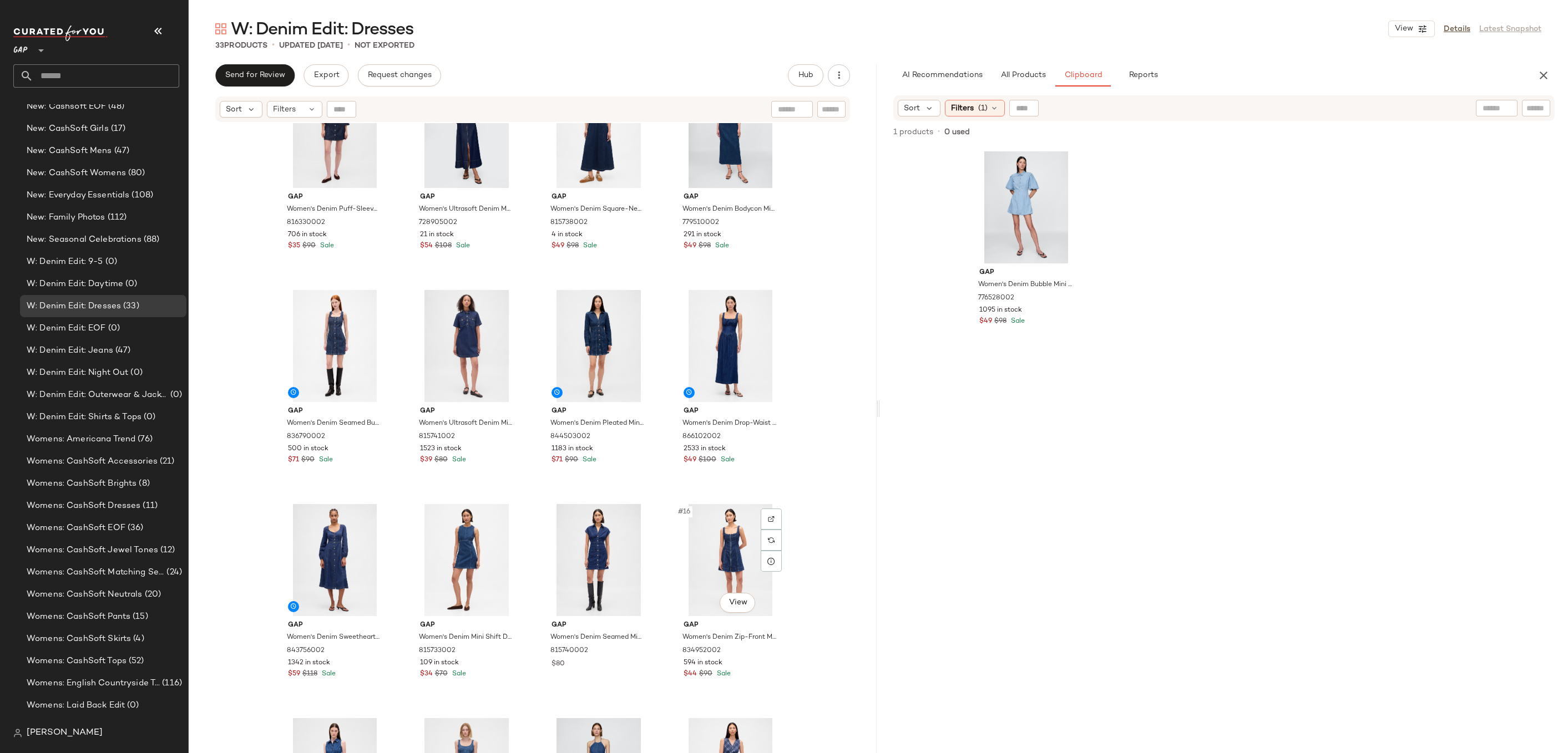
scroll to position [0, 0]
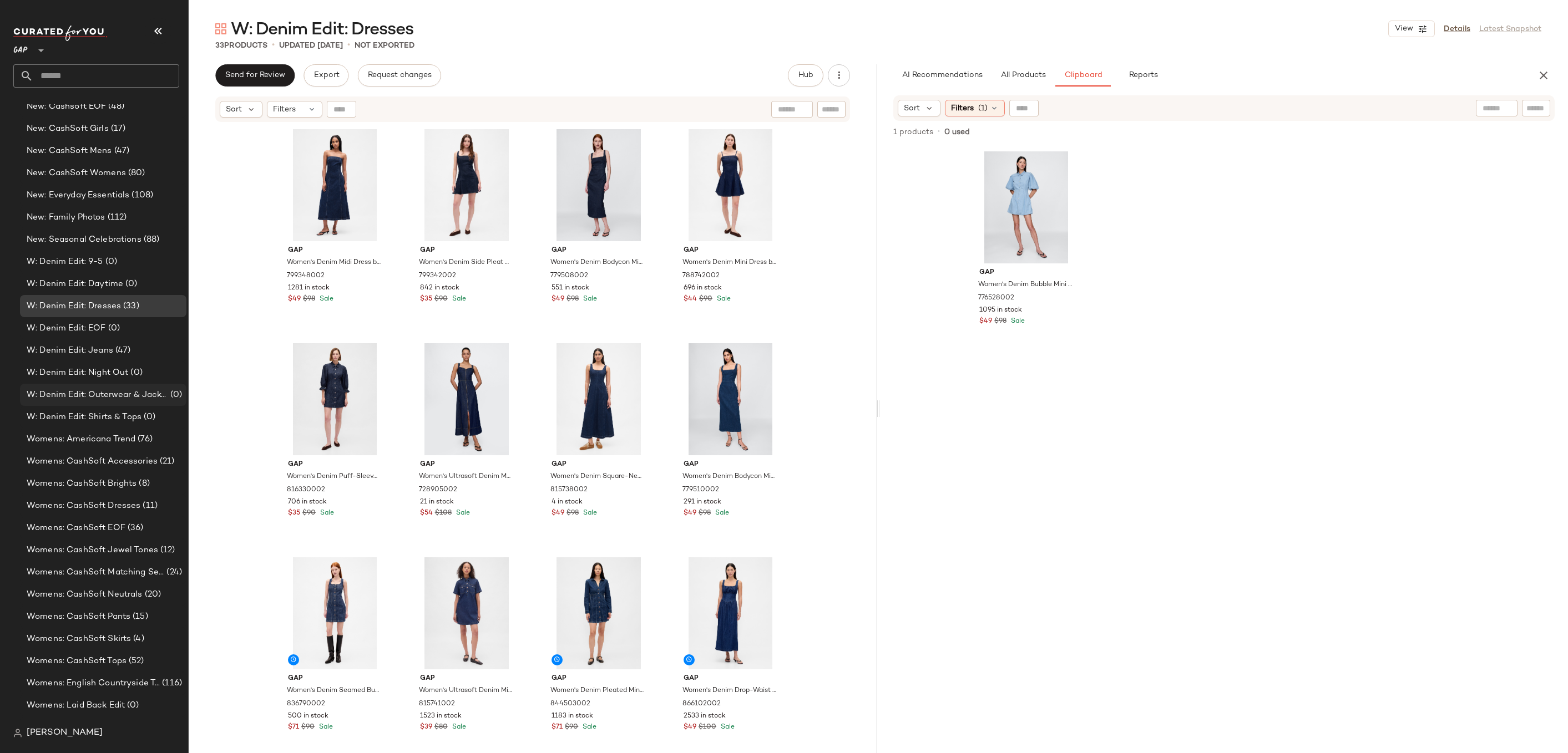
click at [158, 395] on span "W: Denim Edit: Outerwear & Jackets" at bounding box center [97, 395] width 142 height 13
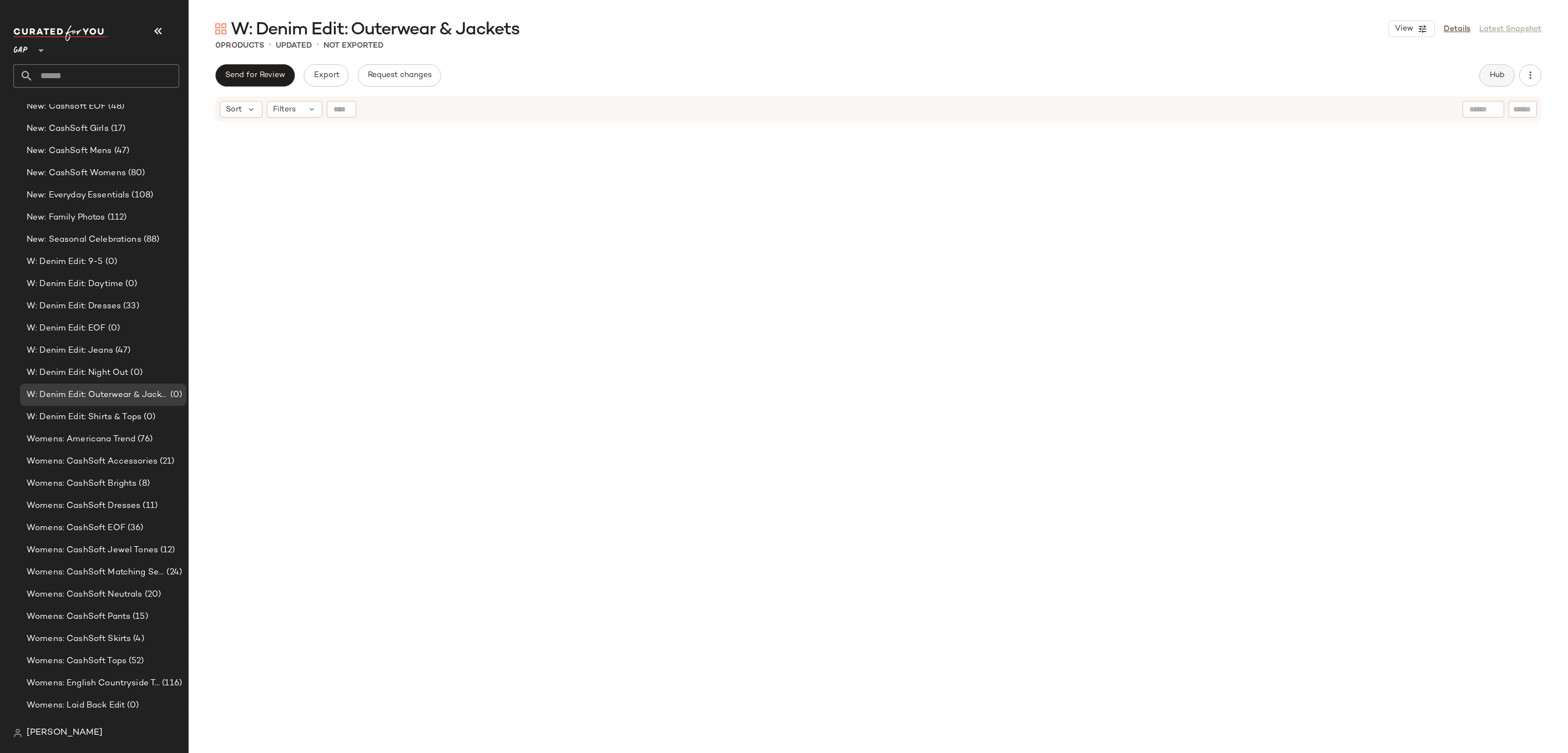
click at [1490, 75] on span "Hub" at bounding box center [1498, 75] width 16 height 9
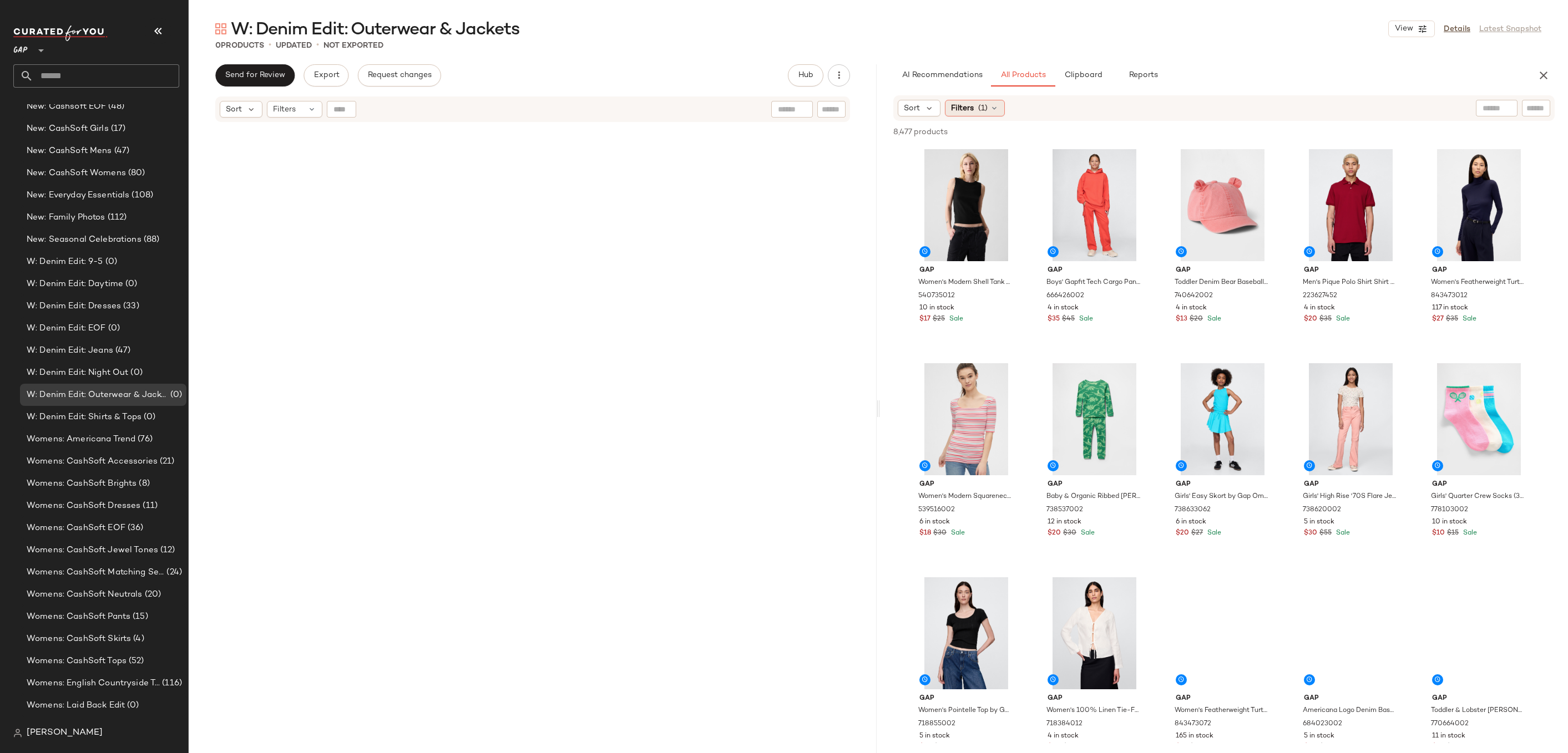
click at [995, 108] on icon at bounding box center [995, 108] width 9 height 9
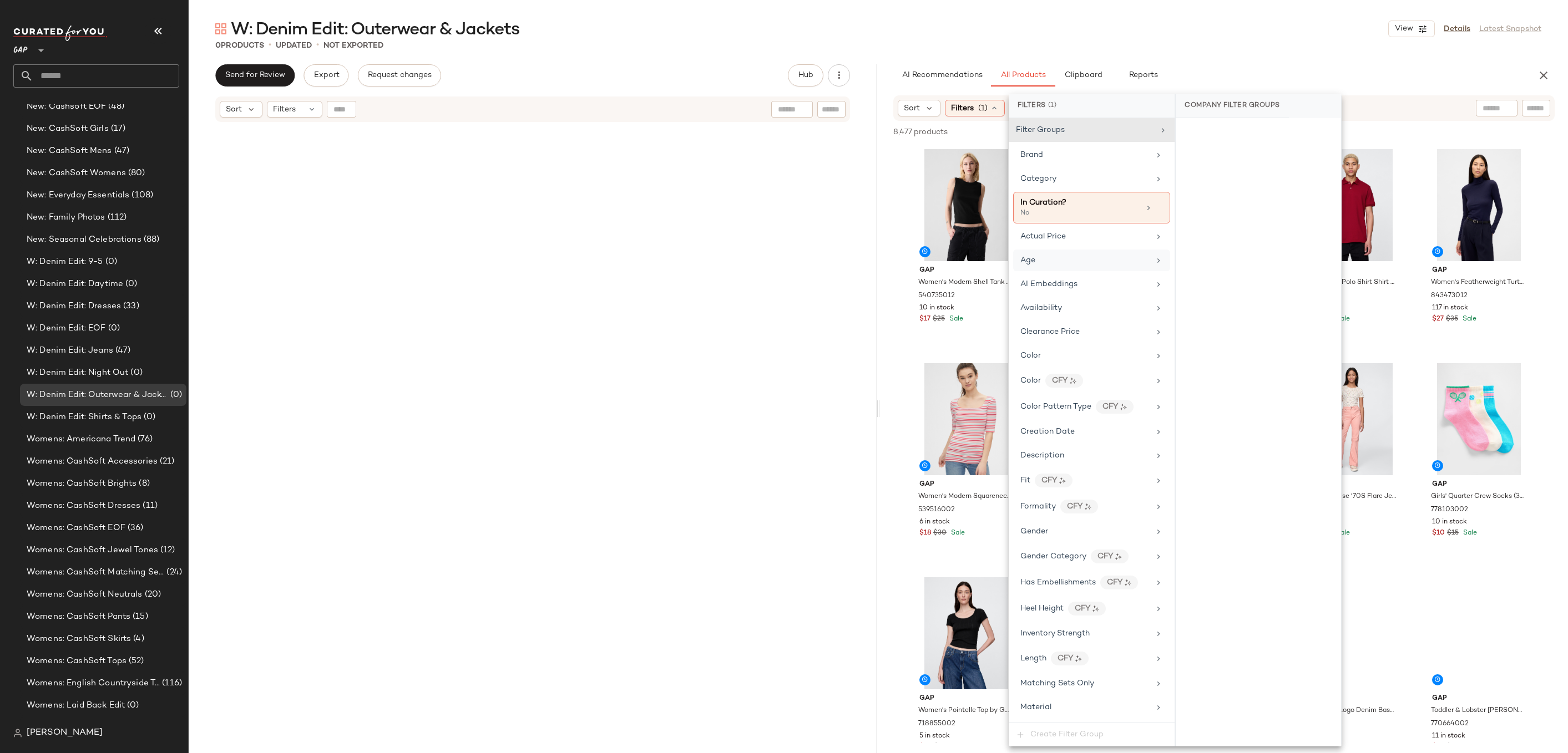
click at [1097, 261] on div "Age" at bounding box center [1085, 260] width 129 height 11
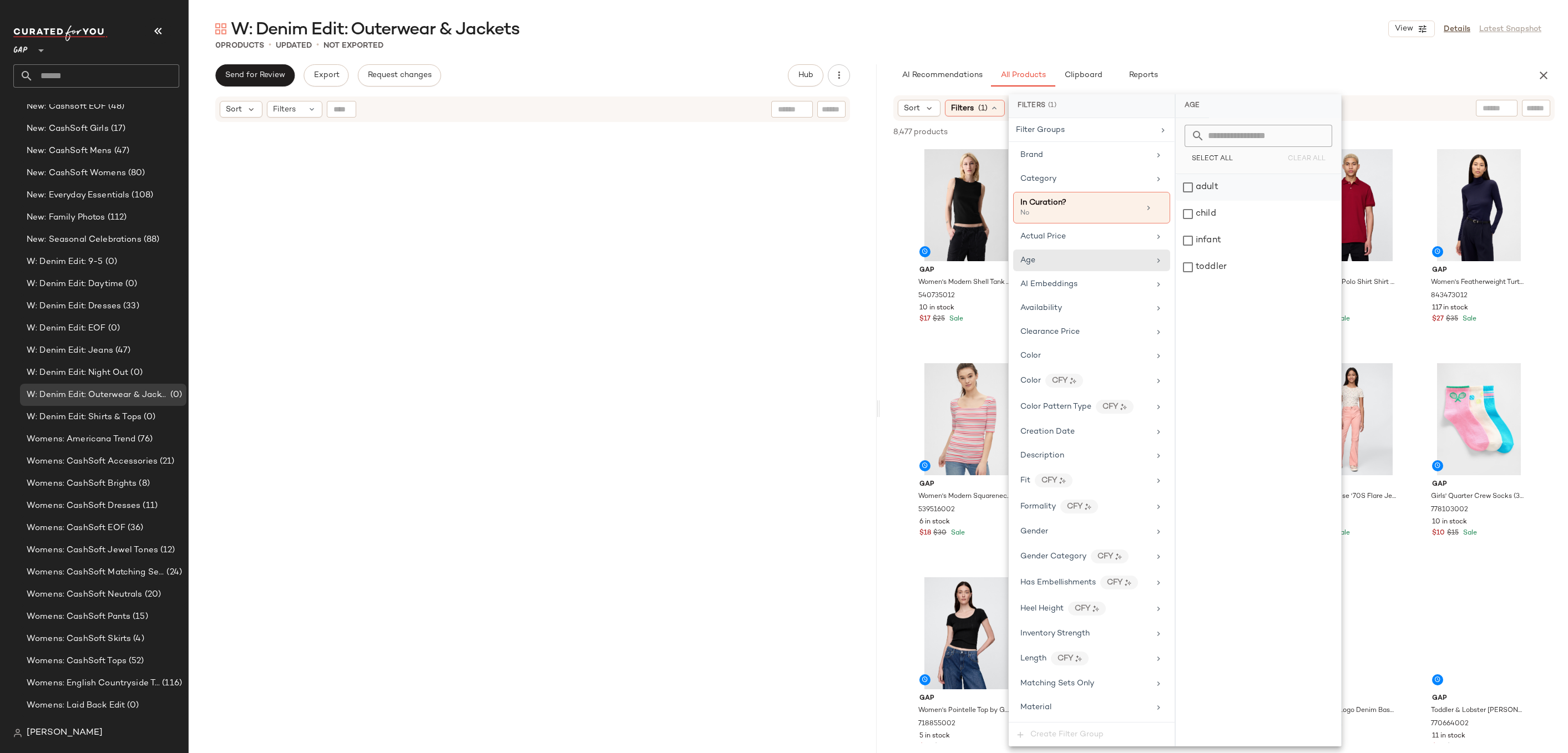
click at [1230, 188] on div "adult" at bounding box center [1259, 187] width 165 height 26
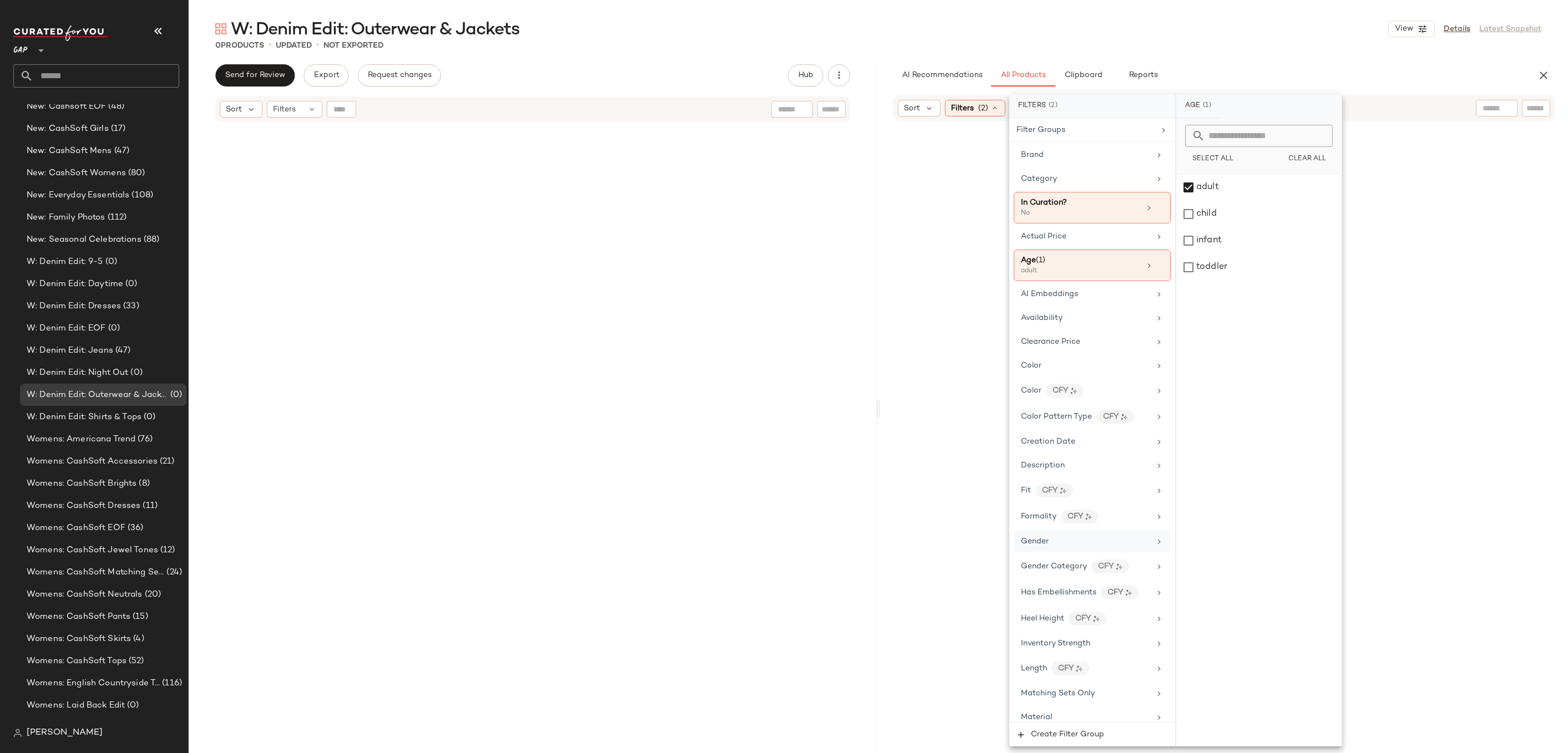
click at [1050, 543] on div "Gender" at bounding box center [1086, 541] width 129 height 11
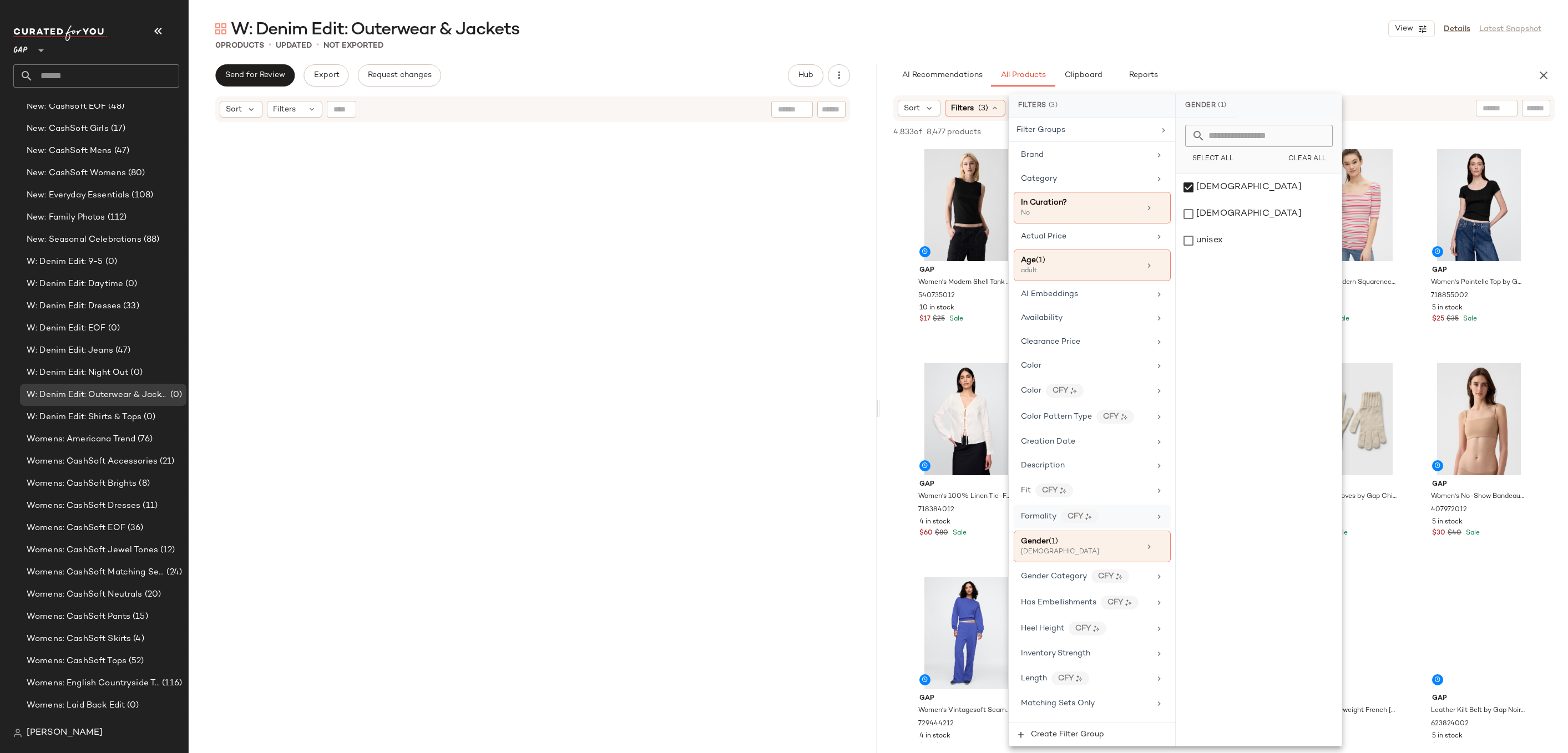
scroll to position [235, 0]
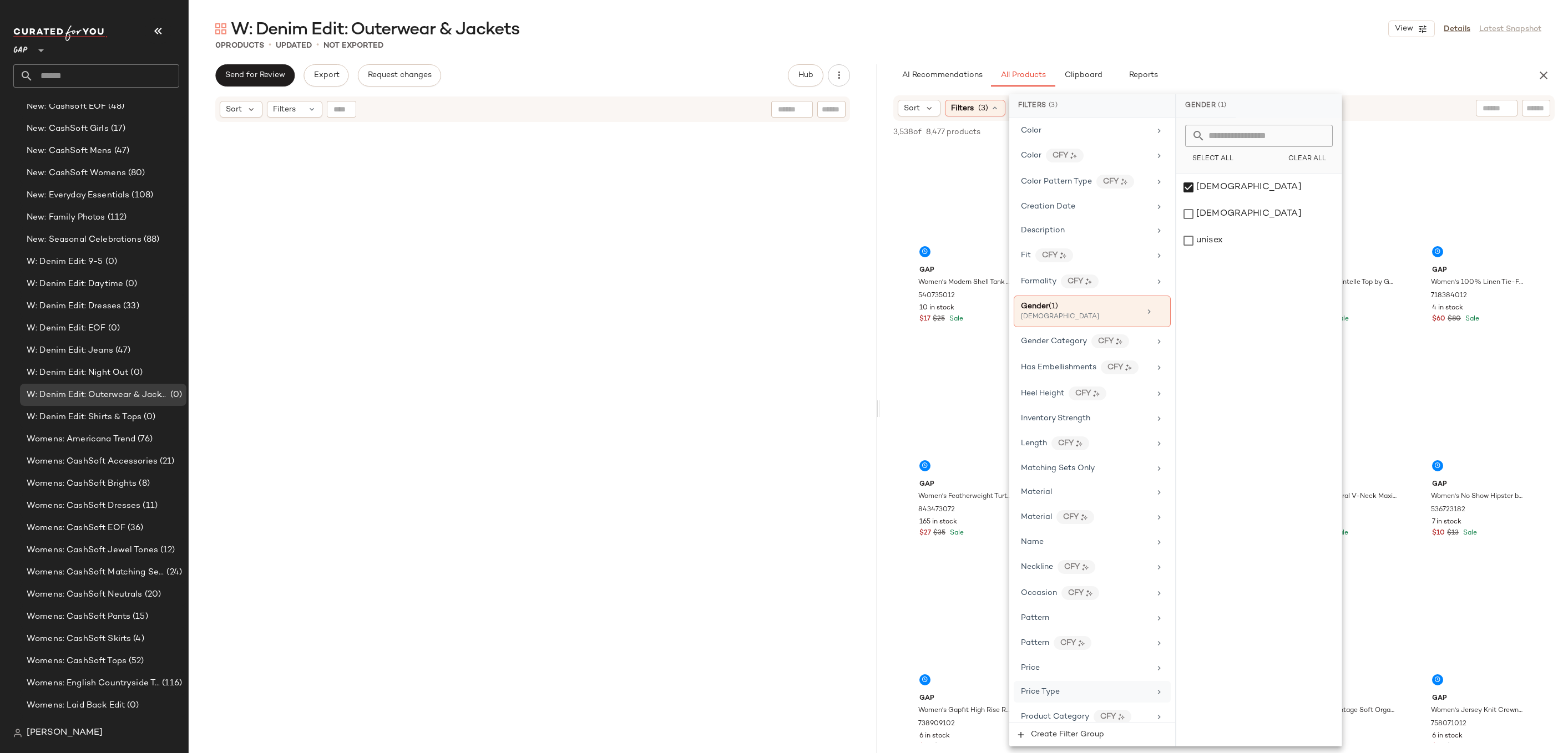
click at [1058, 692] on span "Price Type" at bounding box center [1040, 692] width 39 height 9
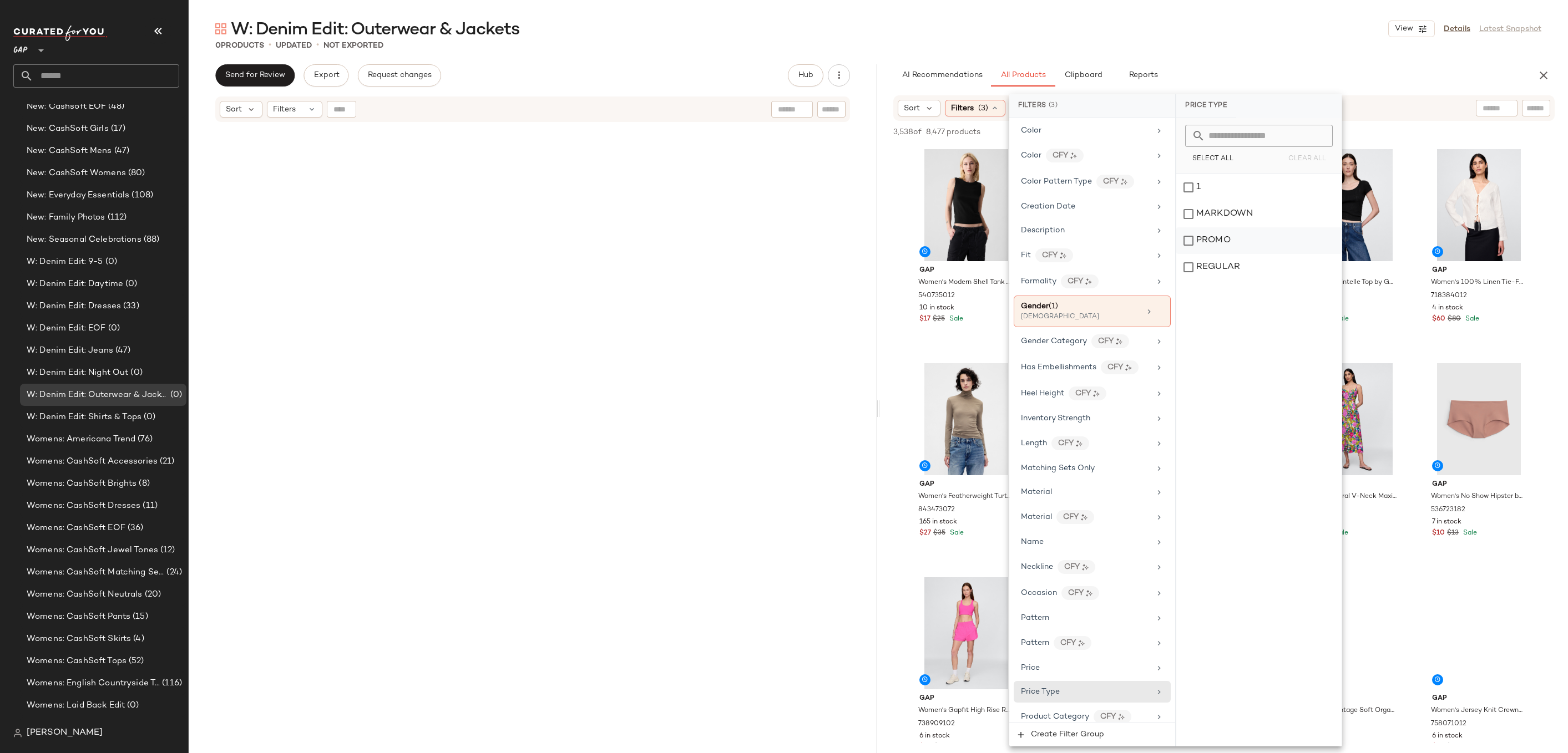
click at [1206, 242] on div "PROMO" at bounding box center [1259, 240] width 165 height 26
click at [1206, 264] on div "REGULAR" at bounding box center [1259, 267] width 165 height 26
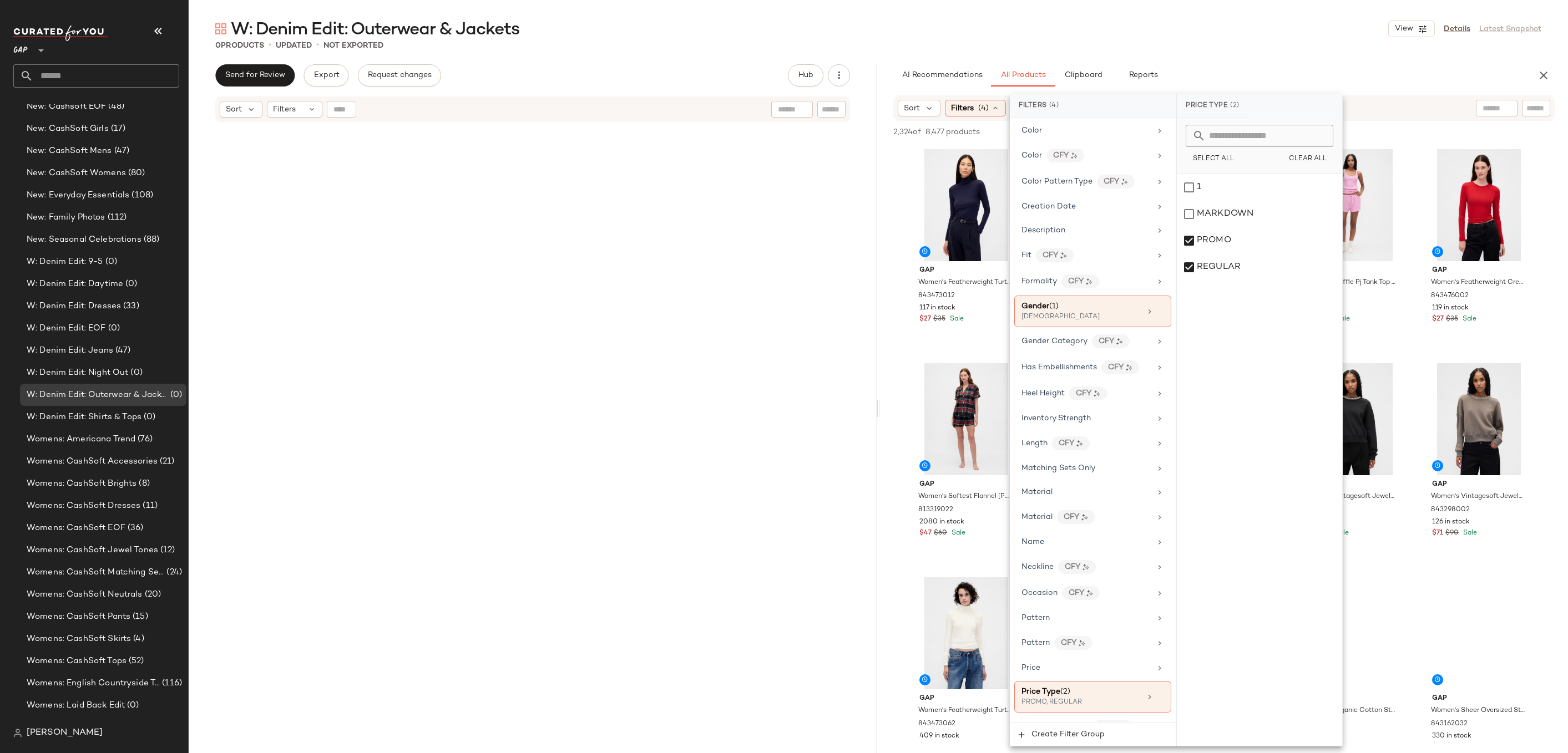
click at [1226, 80] on div "AI Recommendations All Products Clipboard Reports" at bounding box center [1207, 75] width 626 height 22
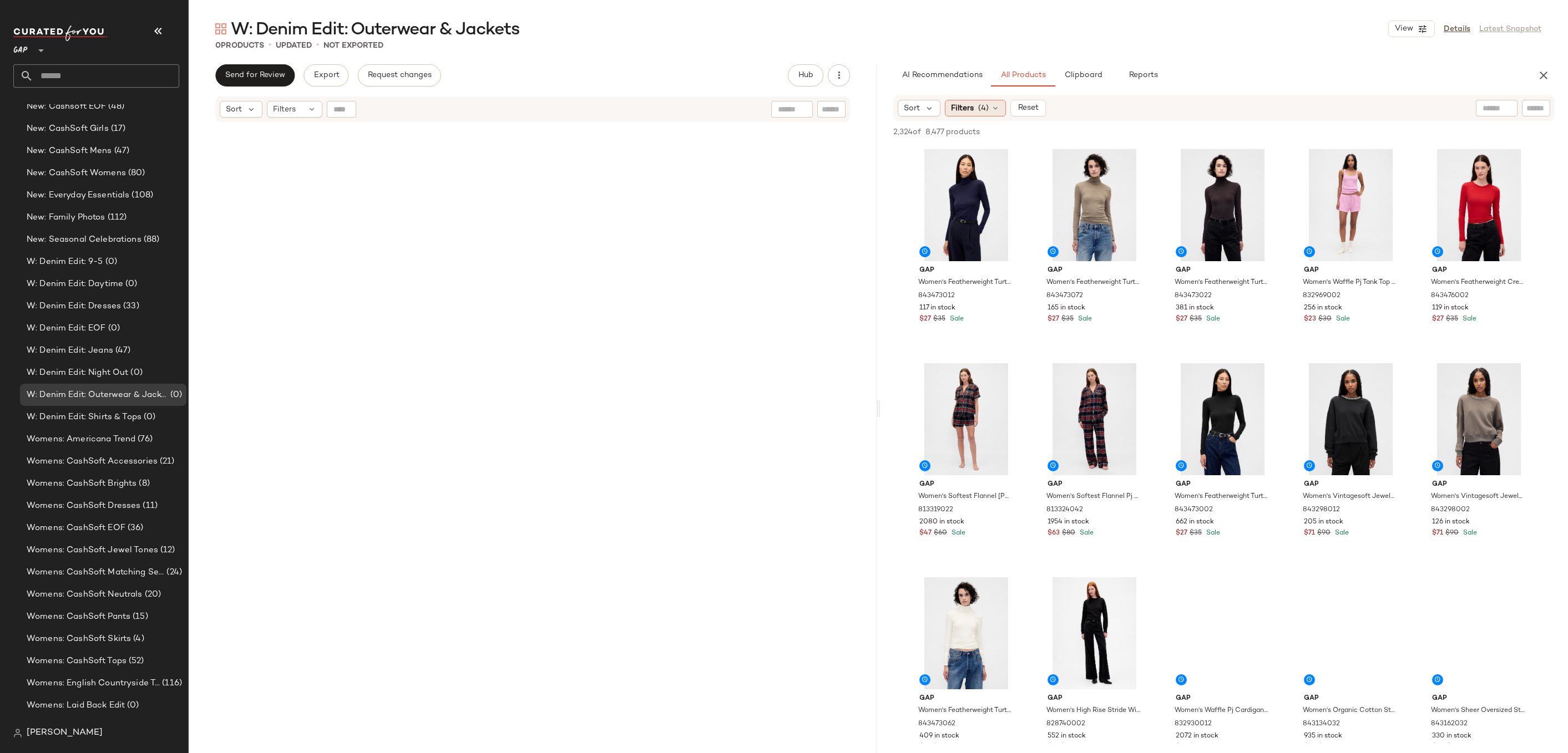
click at [968, 107] on span "Filters" at bounding box center [963, 108] width 23 height 11
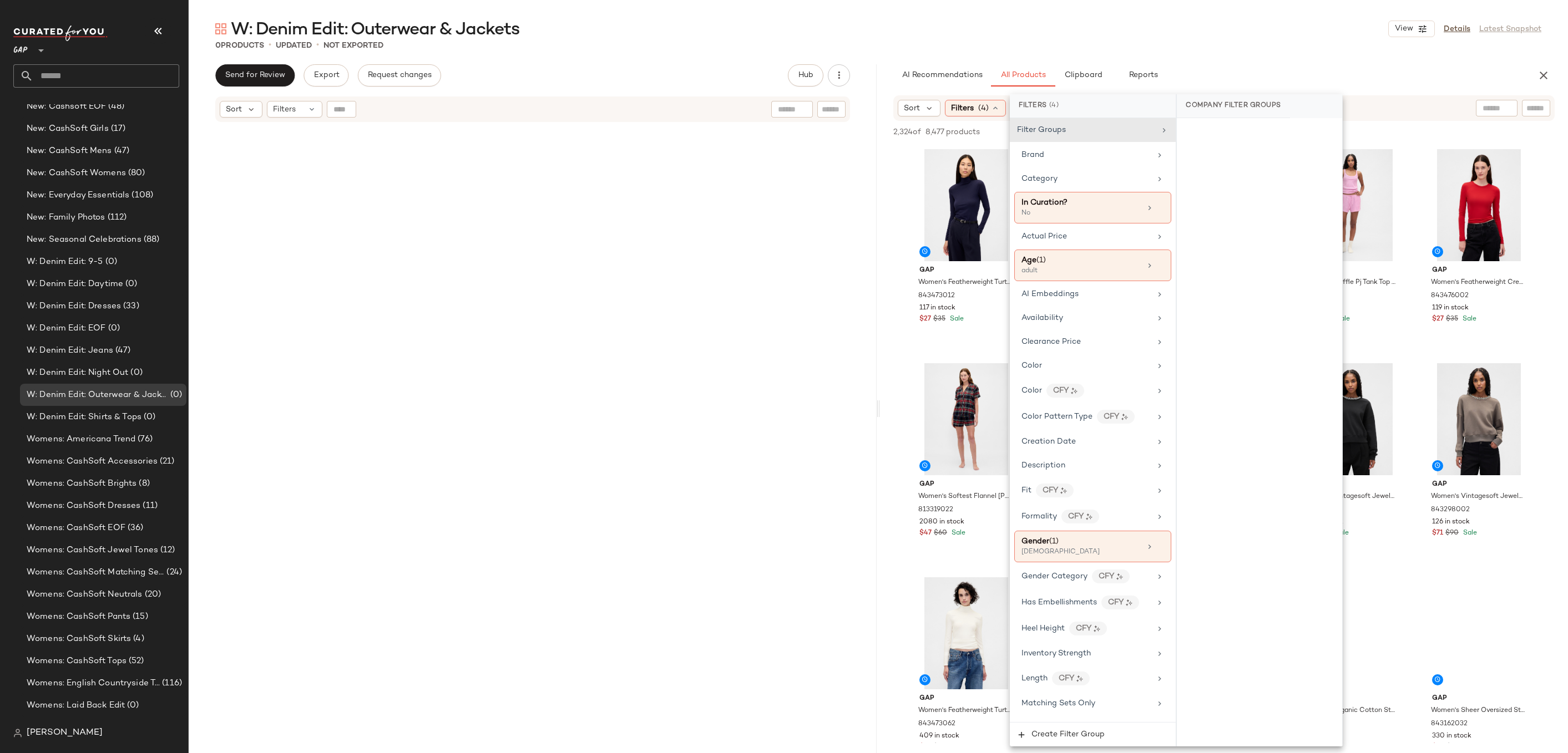
click at [1108, 190] on div "Filter Groups Brand Category In Curation? No Actual Price Age (1) adult AI Embe…" at bounding box center [1093, 420] width 166 height 604
click at [1108, 171] on div "Category" at bounding box center [1093, 178] width 157 height 21
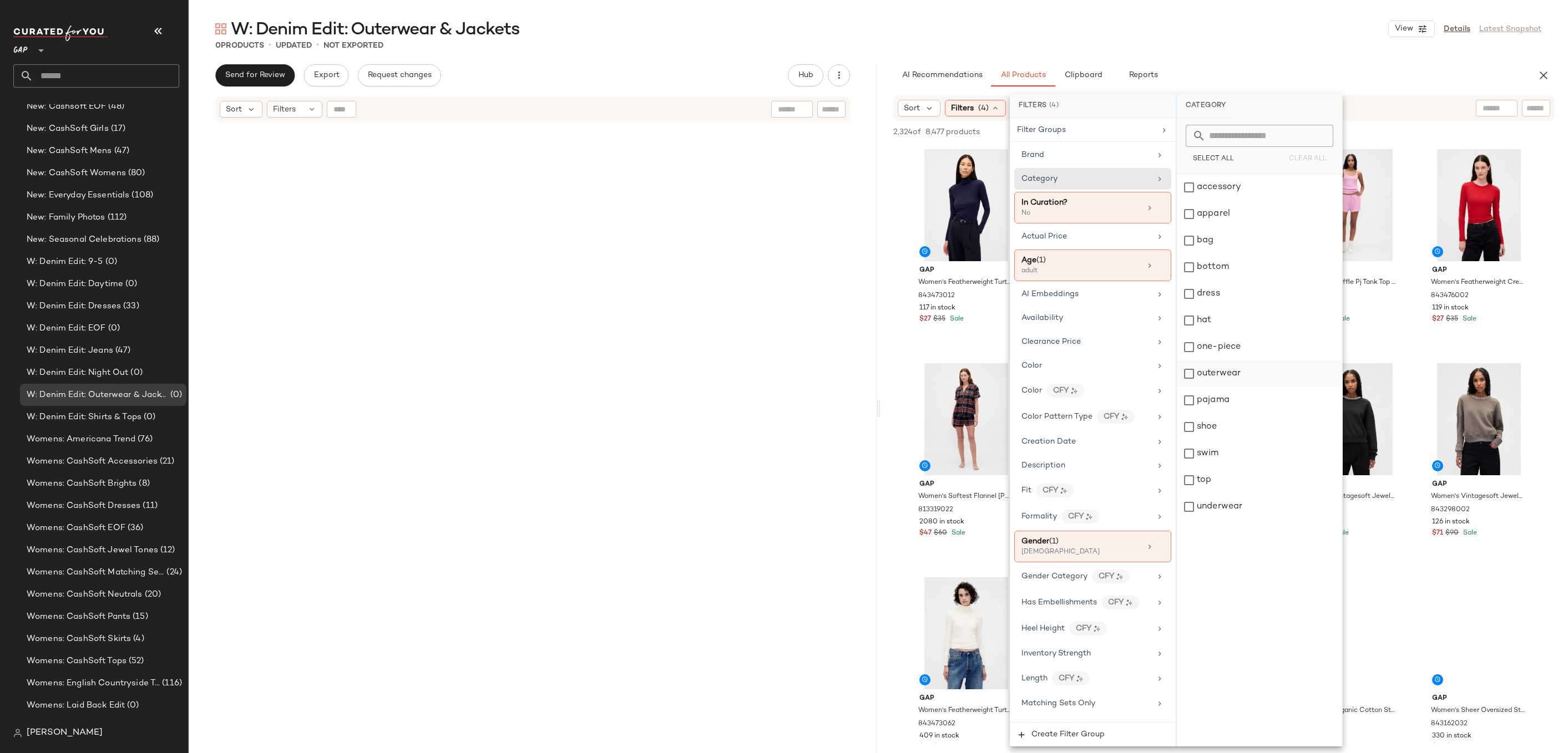
click at [1231, 375] on div "outerwear" at bounding box center [1259, 373] width 165 height 26
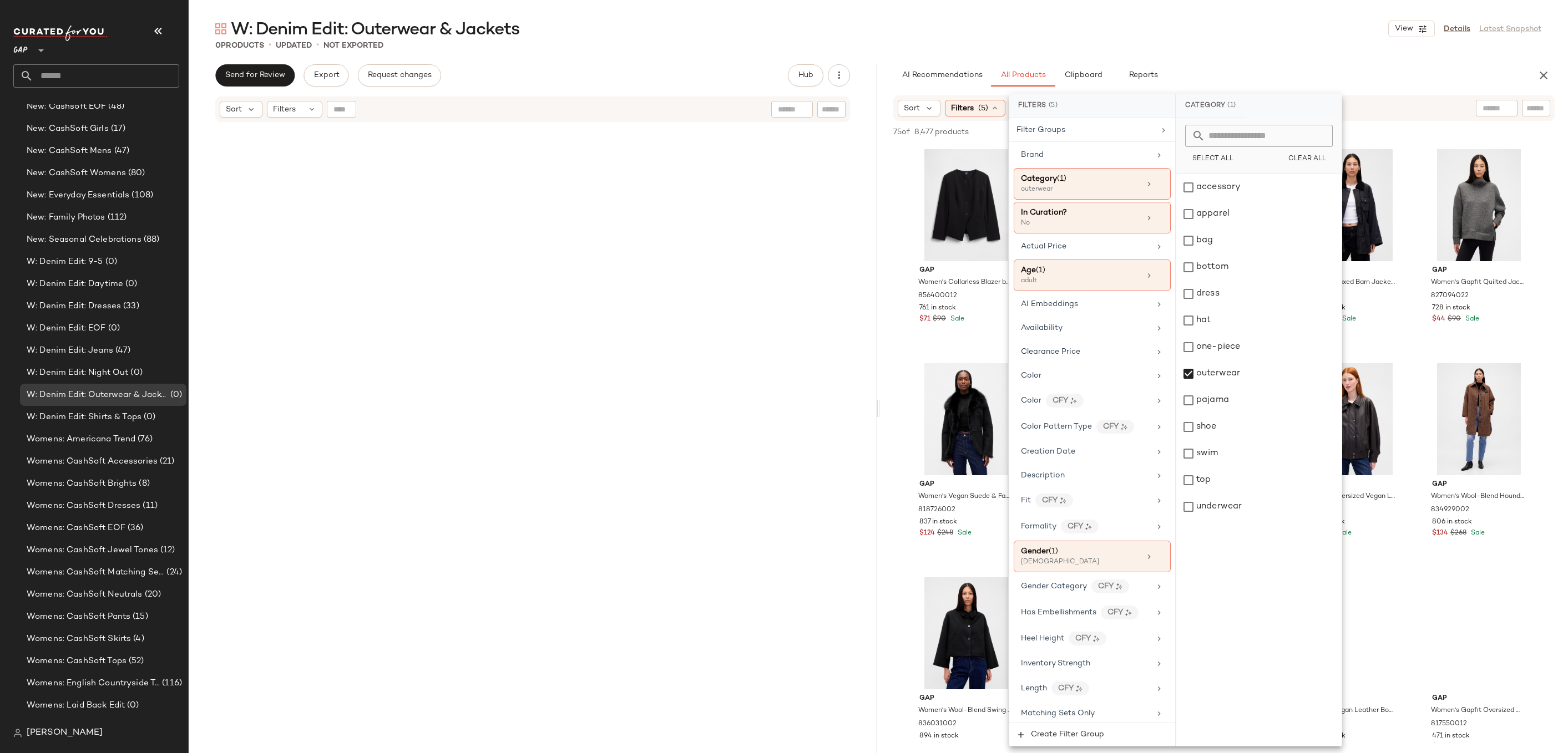
click at [1277, 64] on div "AI Recommendations All Products Clipboard Reports" at bounding box center [1207, 75] width 626 height 22
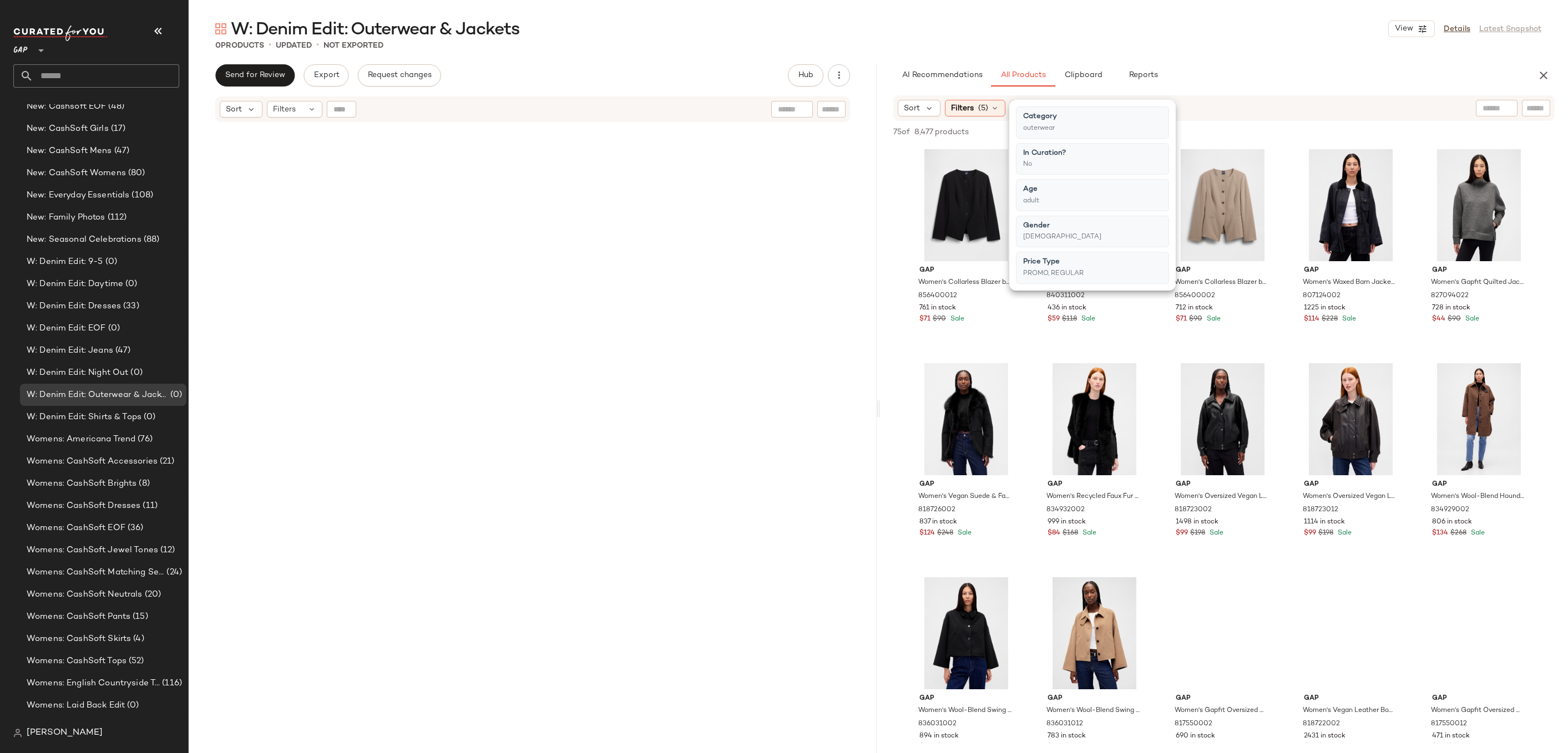
click at [1510, 108] on div at bounding box center [1497, 107] width 42 height 16
type input "*****"
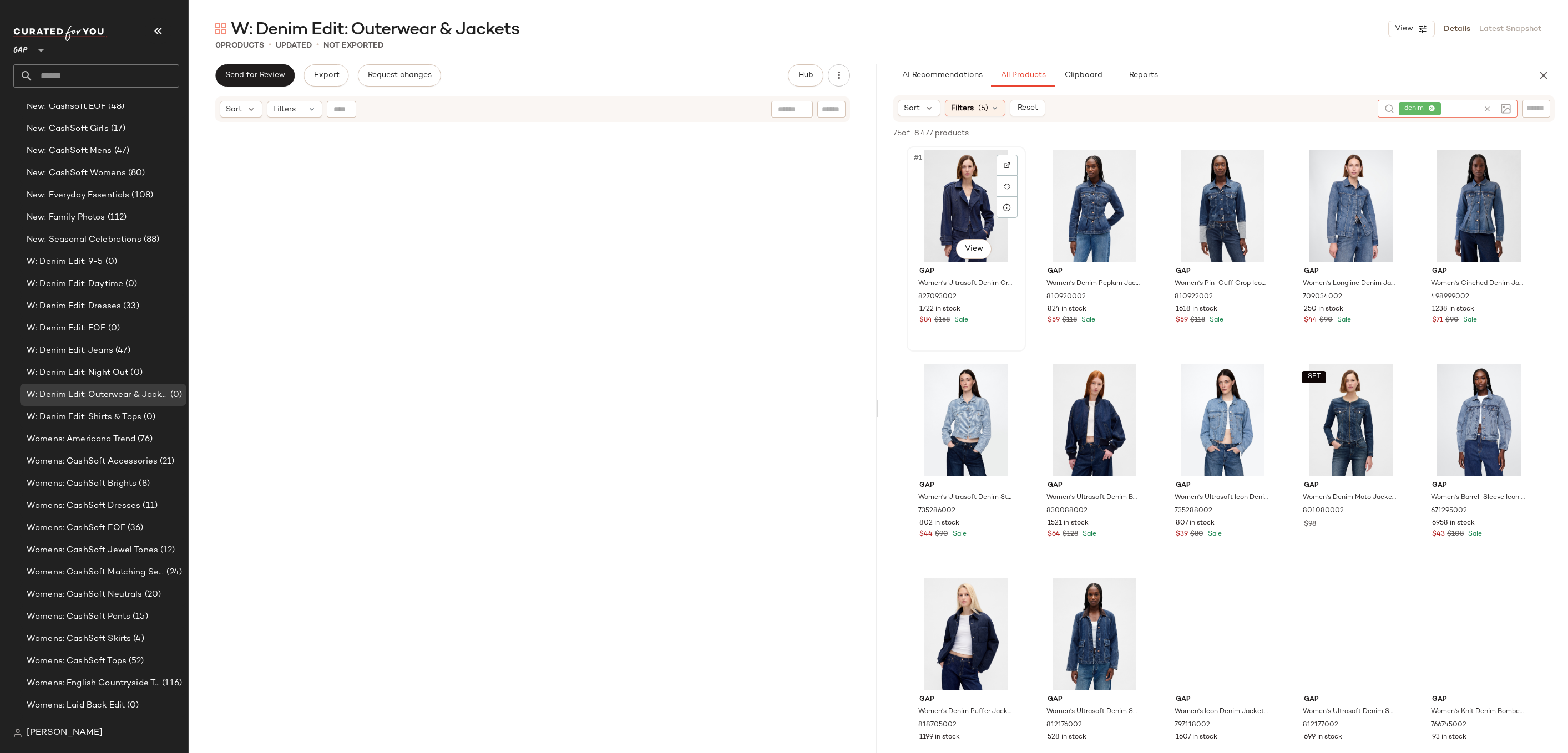
click at [973, 181] on div "#1 View" at bounding box center [966, 206] width 112 height 112
click at [992, 110] on icon at bounding box center [995, 108] width 9 height 9
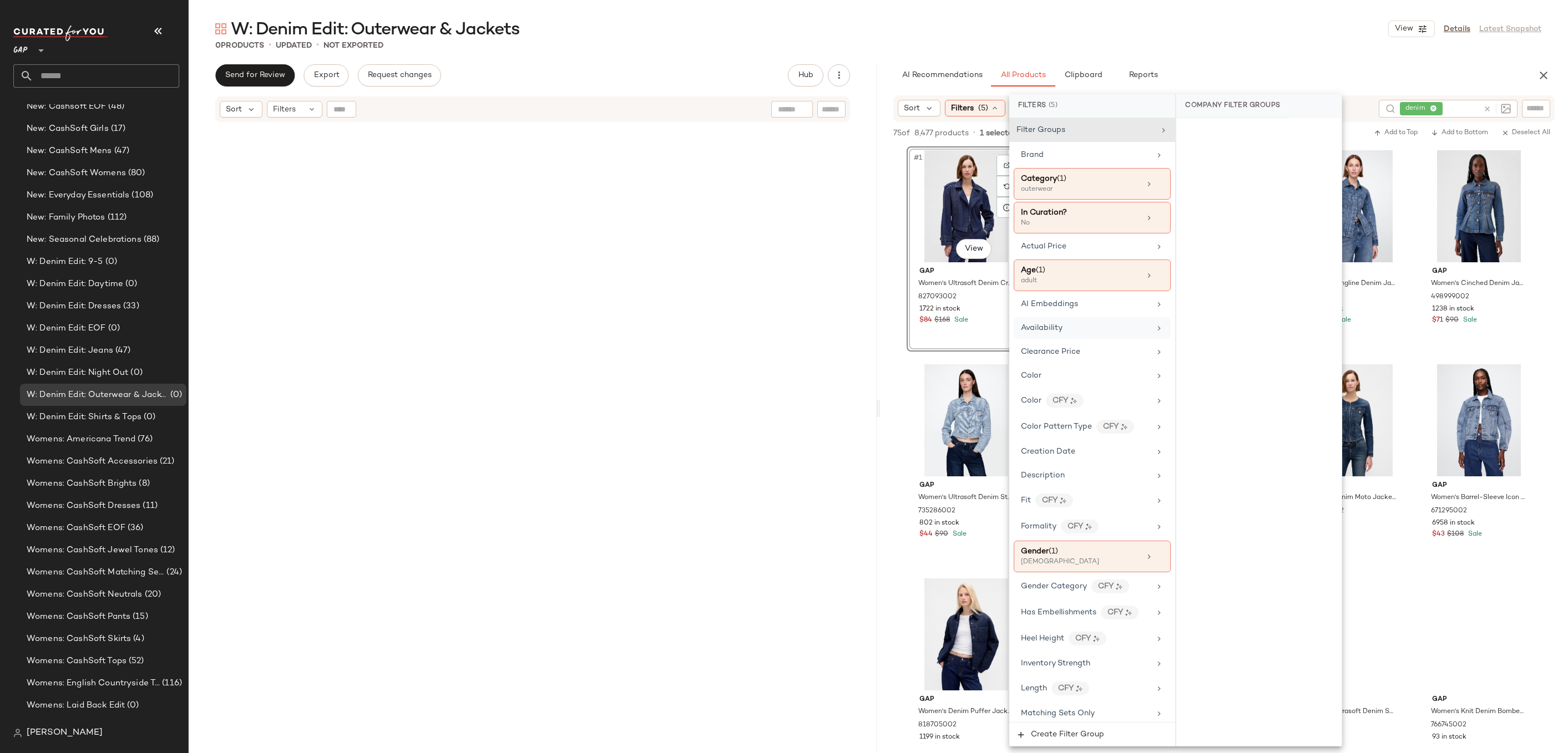
scroll to position [516, 0]
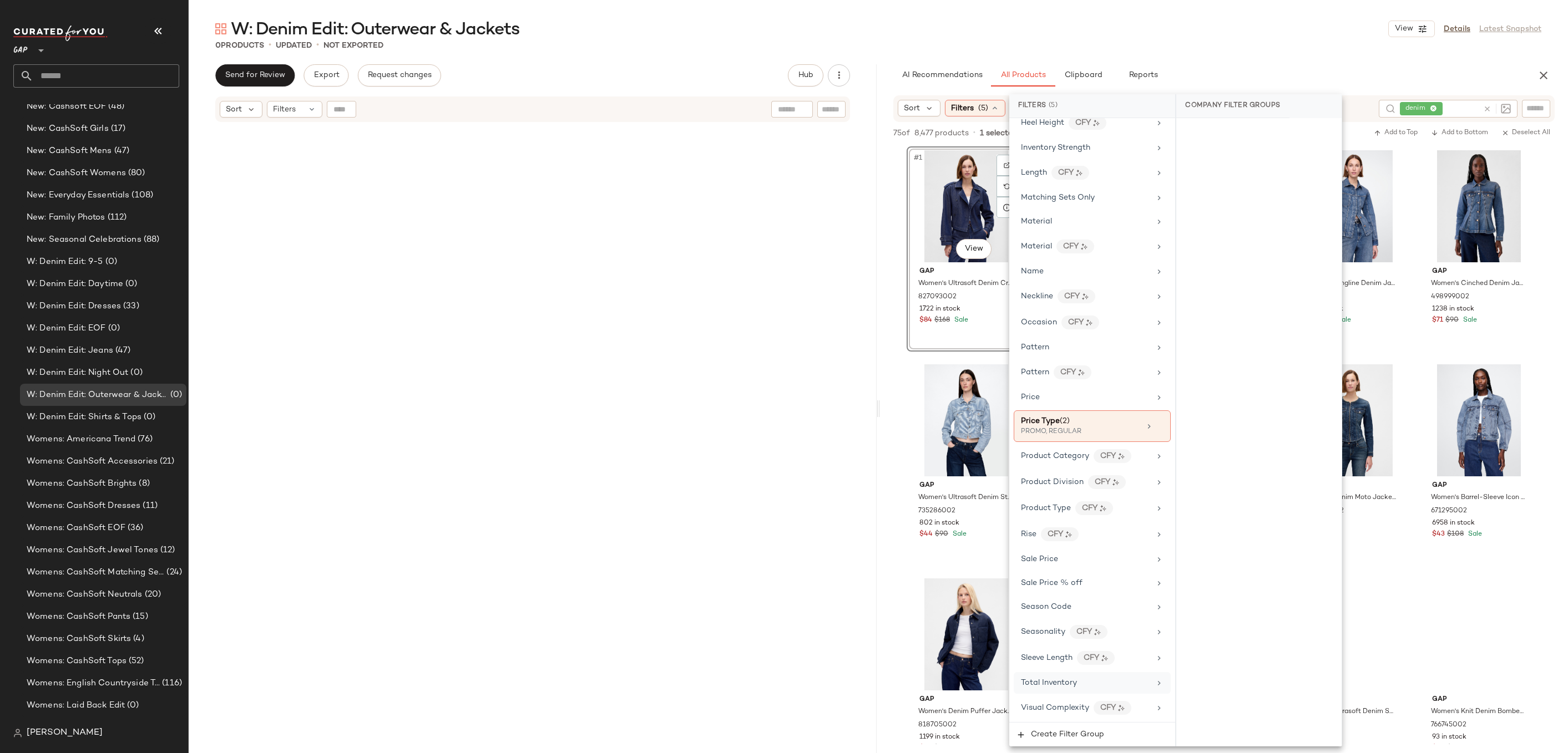
click at [1064, 683] on span "Total Inventory" at bounding box center [1049, 683] width 56 height 9
click at [1240, 198] on input "Min" at bounding box center [1219, 208] width 67 height 22
type input "**"
click at [1194, 249] on div "Custom Range Min ** Min Max Max Apply Clear" at bounding box center [1259, 214] width 165 height 85
click at [1199, 236] on span "Apply" at bounding box center [1202, 237] width 22 height 9
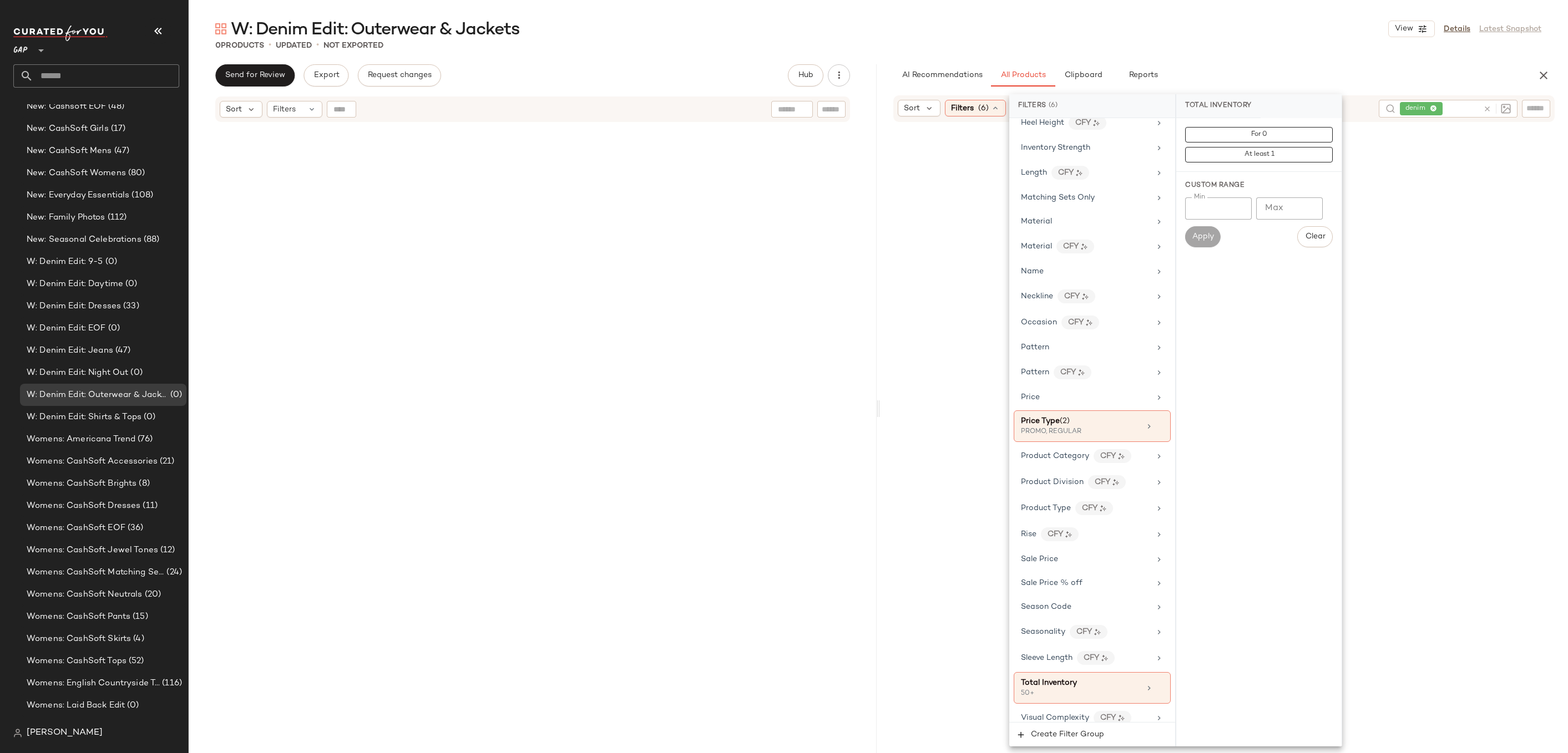
click at [1249, 33] on div "W: Denim Edit: Outerwear & Jackets View Details Latest Snapshot" at bounding box center [878, 28] width 1379 height 22
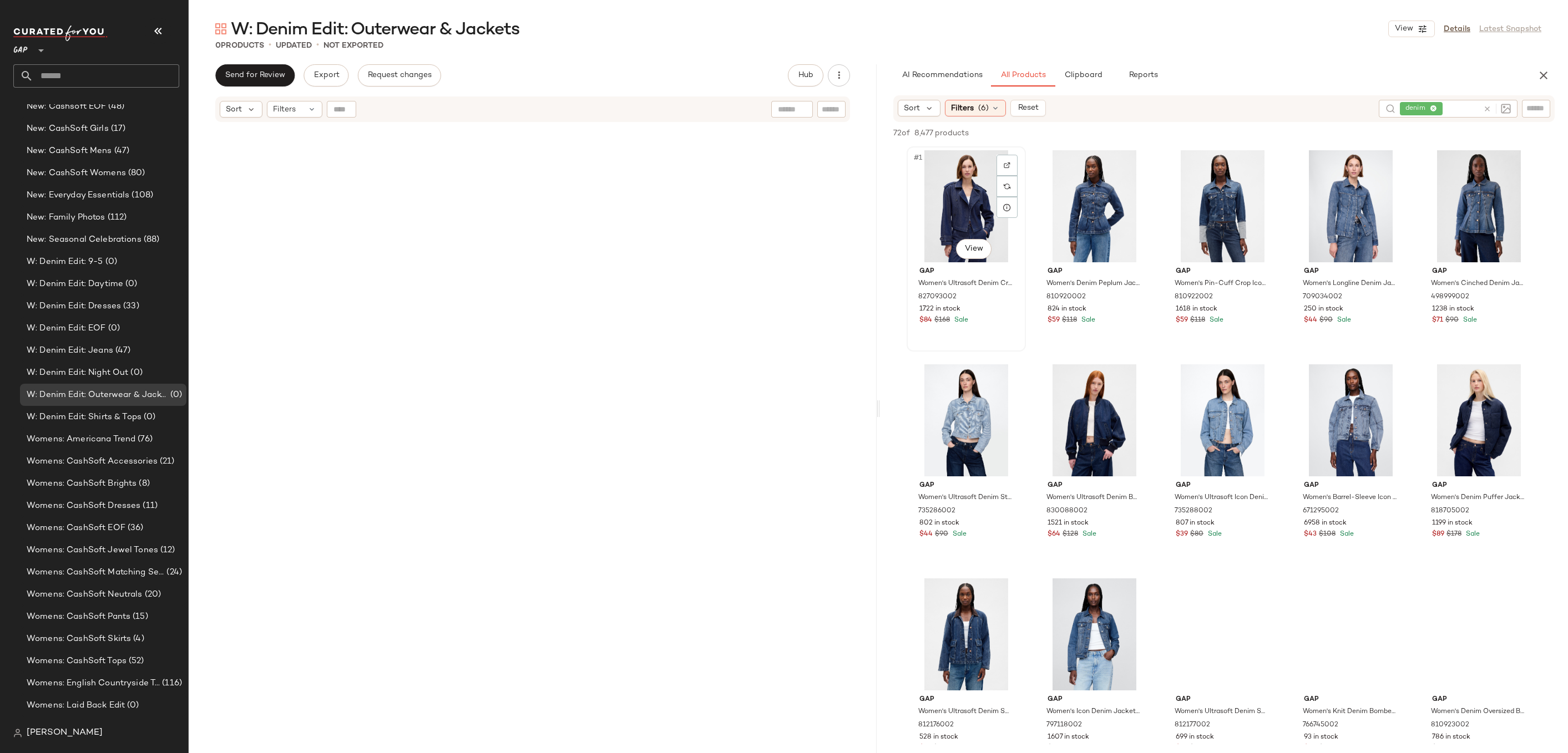
click at [975, 192] on div "#1 View" at bounding box center [966, 206] width 112 height 112
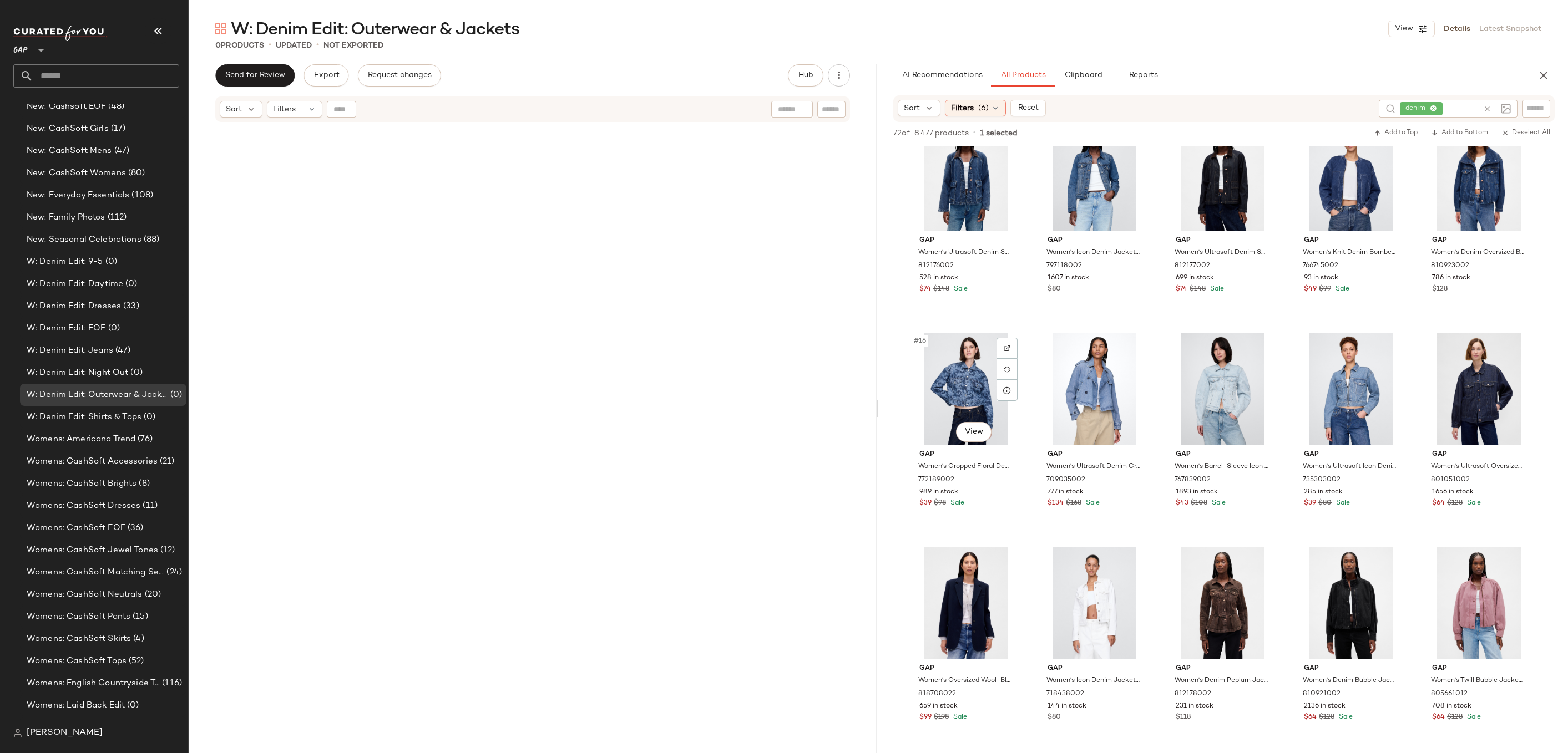
scroll to position [467, 0]
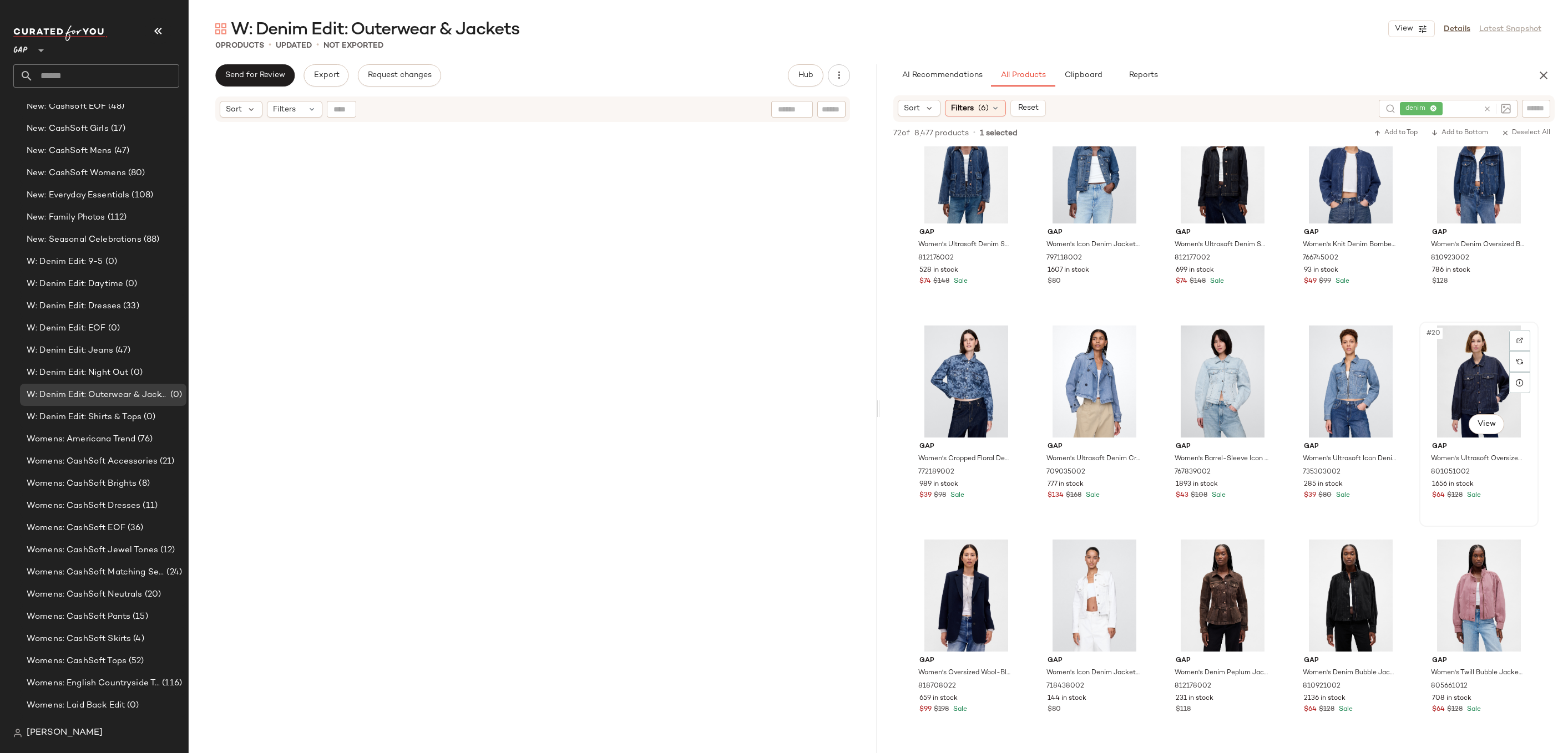
click at [1424, 437] on div "#20 View" at bounding box center [1479, 382] width 112 height 112
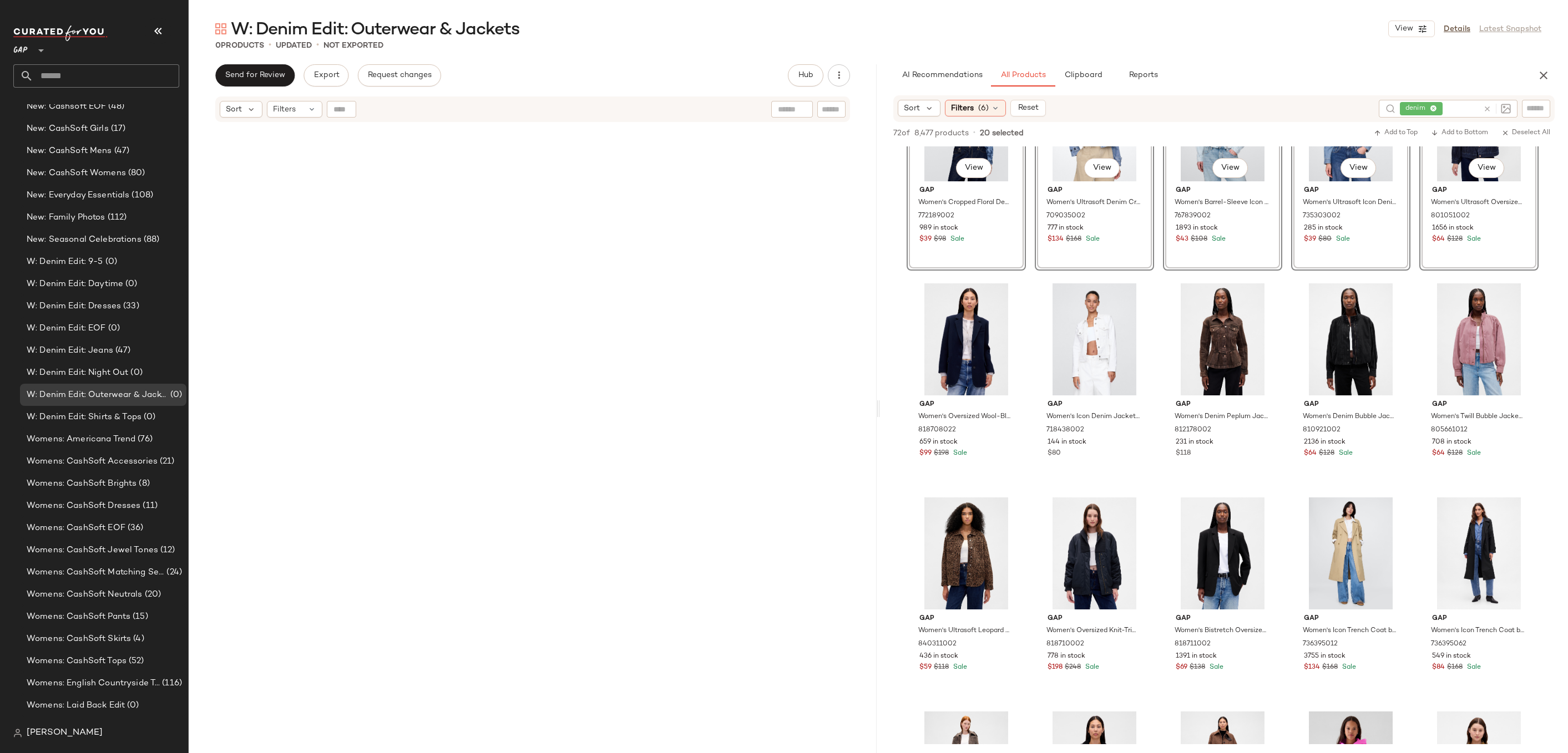
scroll to position [884, 0]
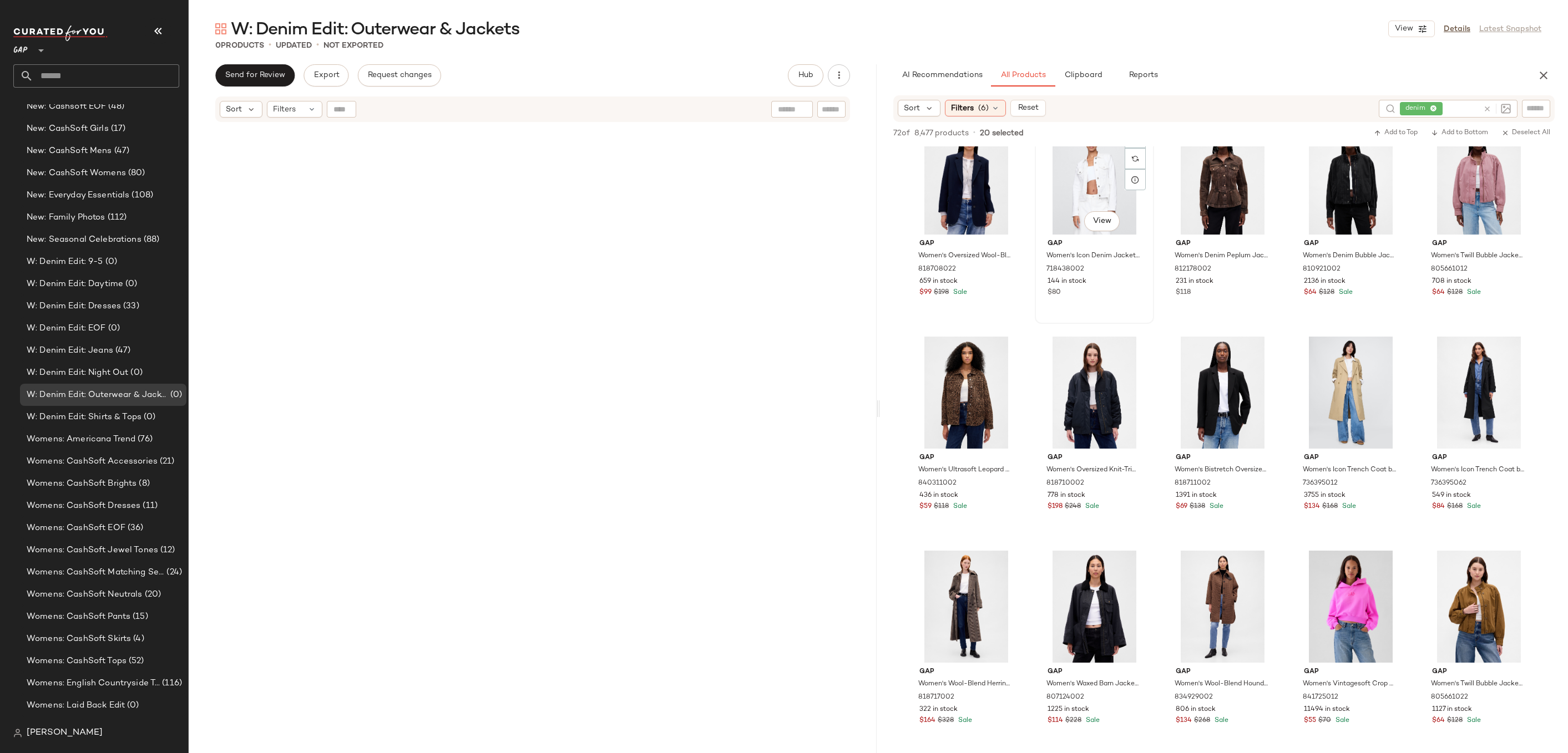
click at [1094, 235] on div "#22 View" at bounding box center [1094, 178] width 112 height 112
click at [1207, 235] on div "#23 View" at bounding box center [1222, 178] width 112 height 112
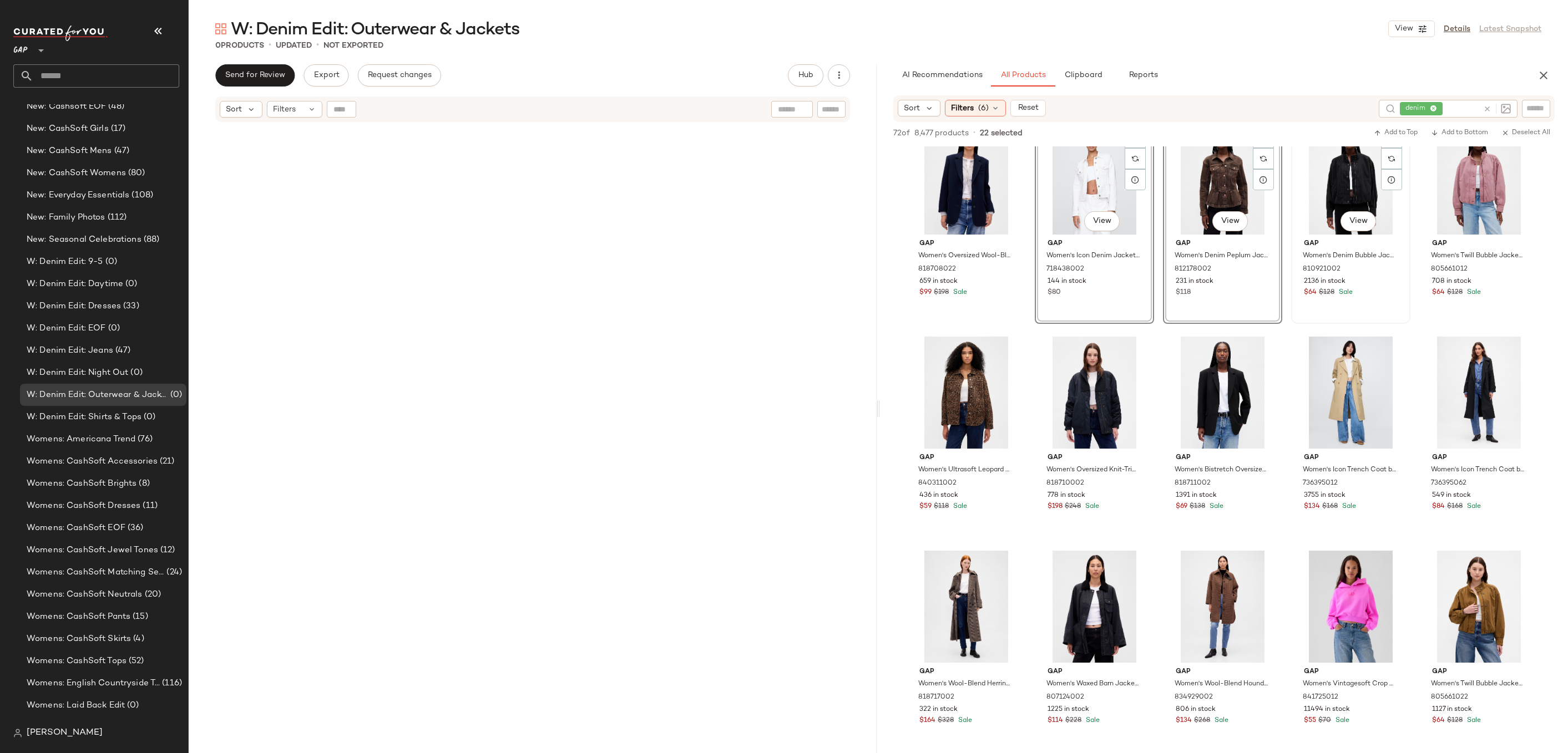
click at [1349, 235] on div "#24 View" at bounding box center [1351, 178] width 112 height 112
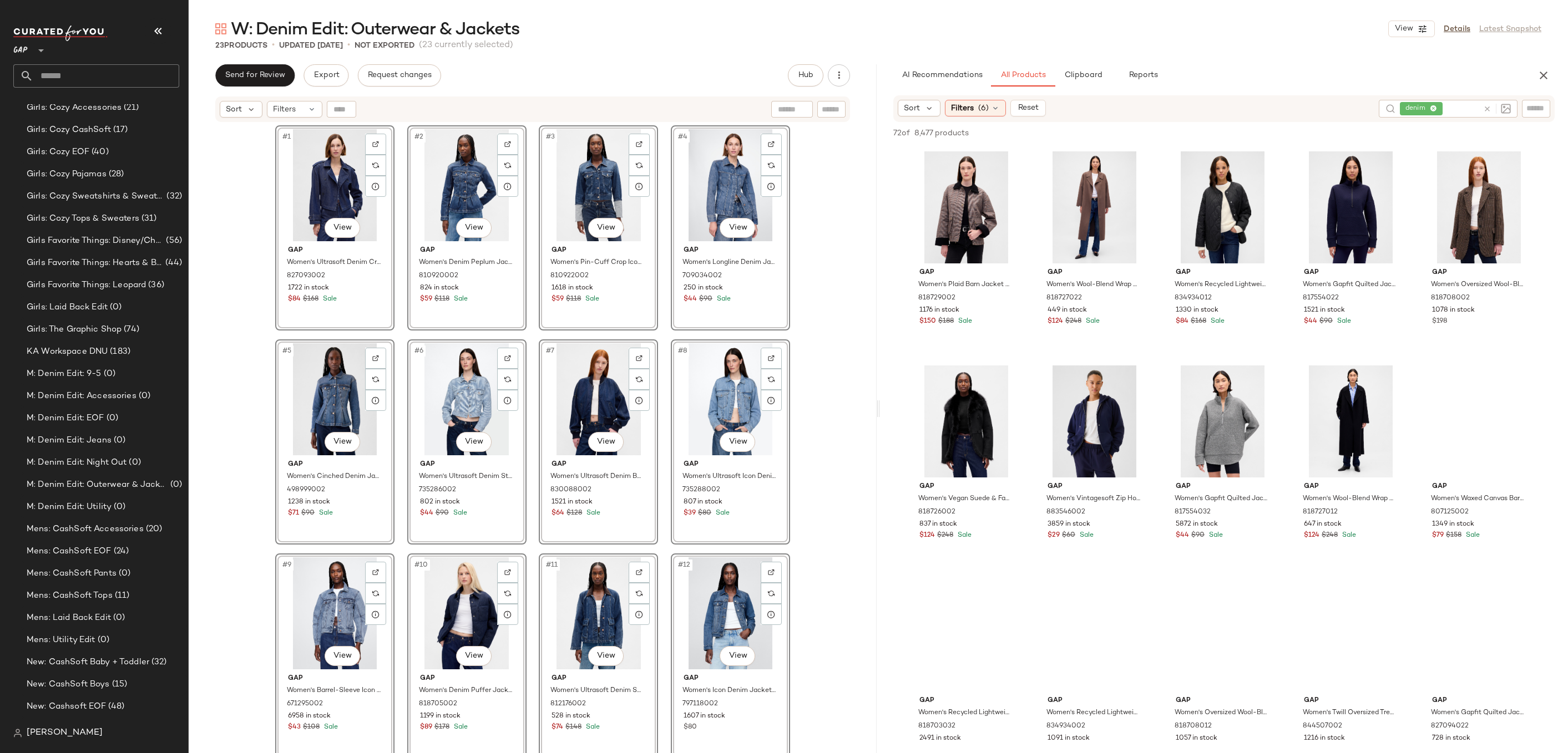
scroll to position [1597, 0]
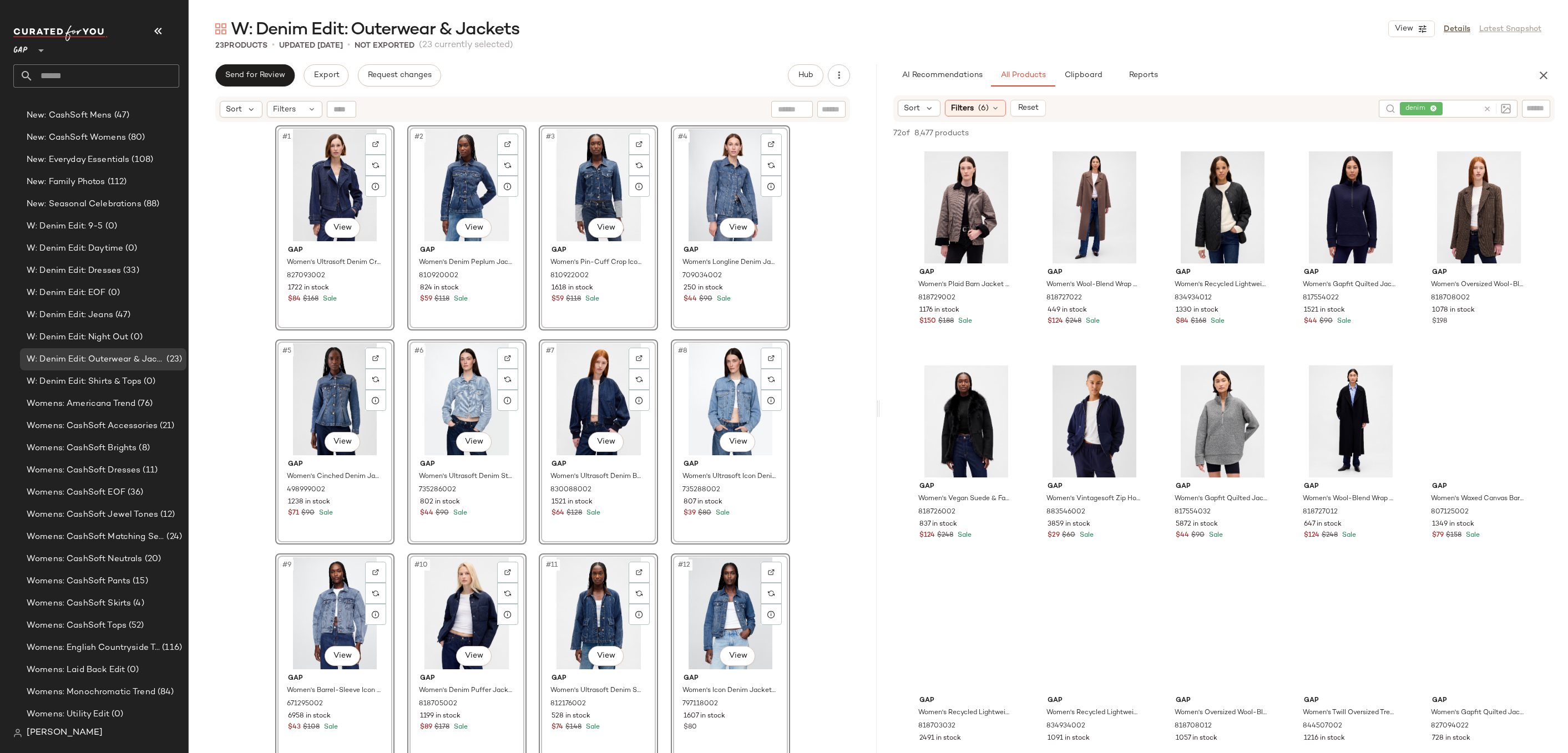
drag, startPoint x: 953, startPoint y: 407, endPoint x: 979, endPoint y: 1, distance: 406.8
click at [800, 311] on div "#1 View Gap Women's Ultrasoft Denim Crop Trench Jacket by Gap Dark Wash Size S …" at bounding box center [532, 452] width 688 height 658
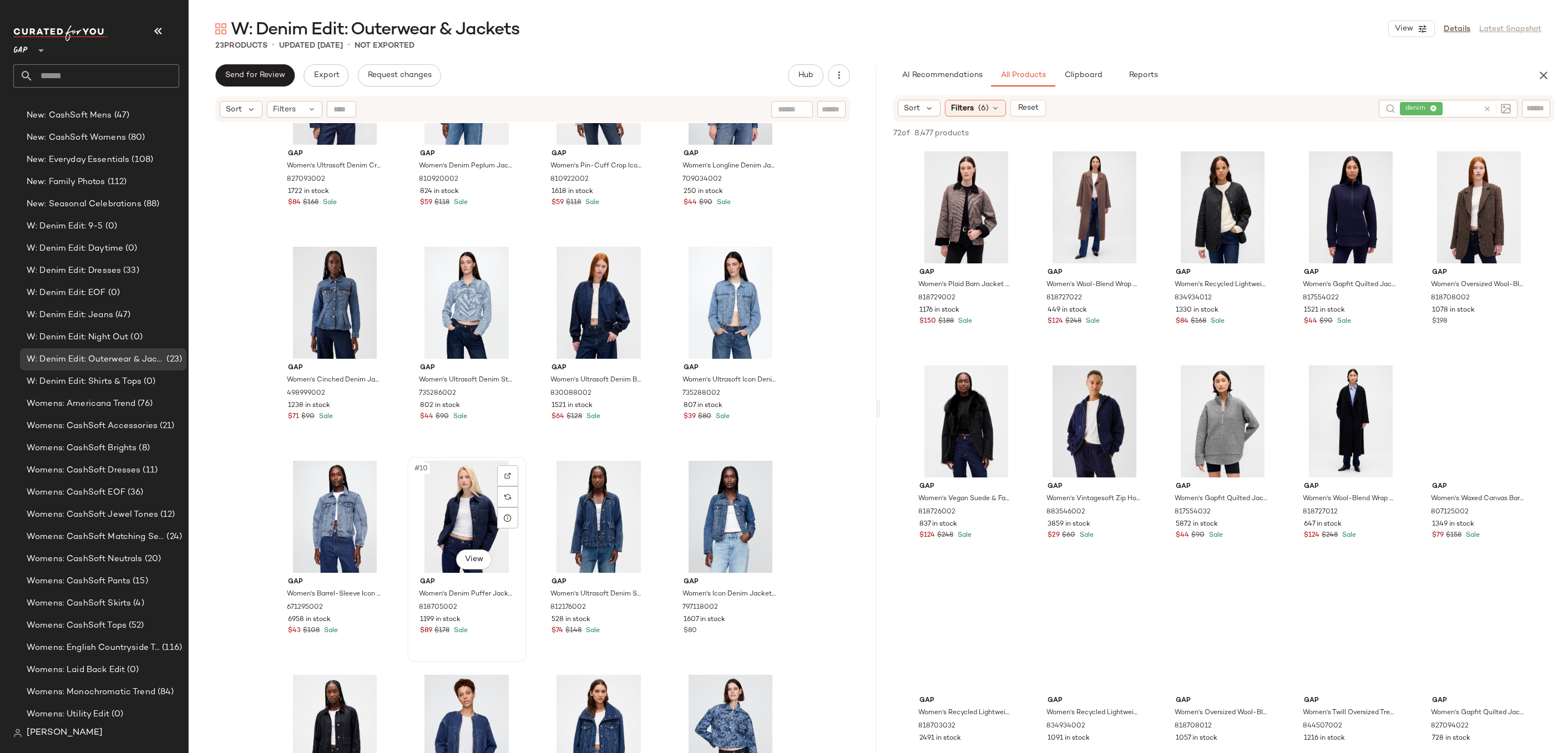
scroll to position [0, 0]
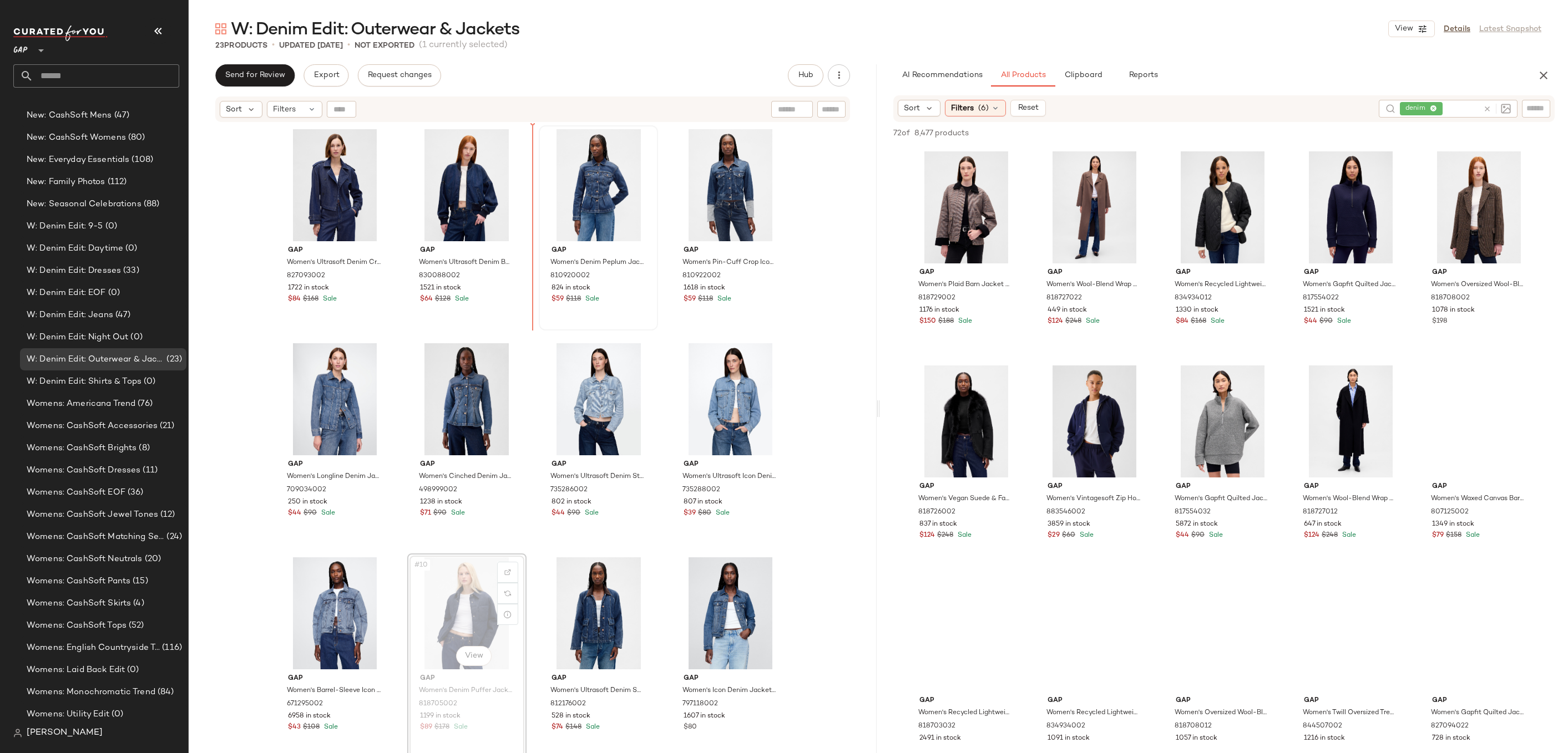
drag, startPoint x: 472, startPoint y: 612, endPoint x: 558, endPoint y: 203, distance: 417.9
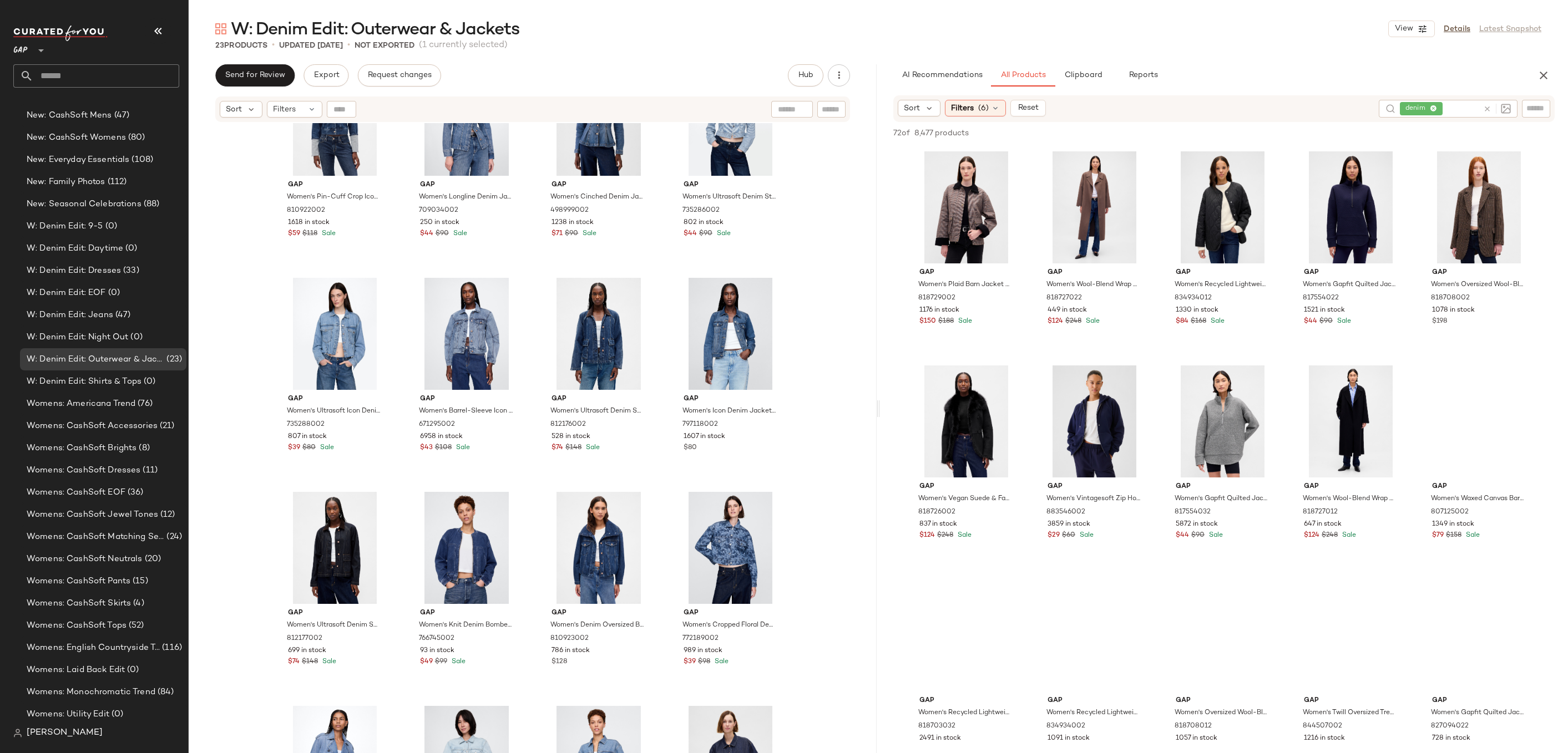
scroll to position [293, 0]
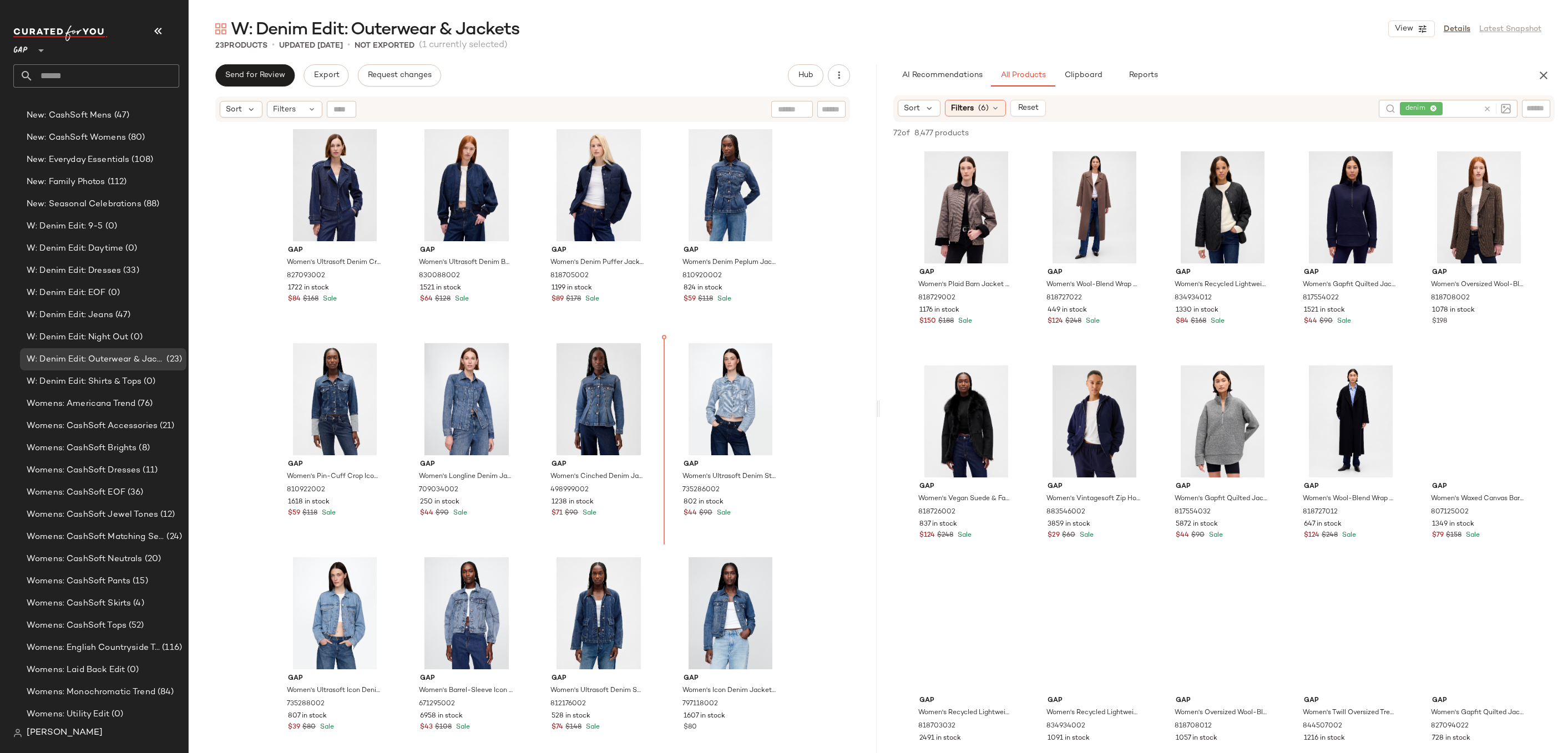
drag, startPoint x: 452, startPoint y: 549, endPoint x: 460, endPoint y: 548, distance: 8.1
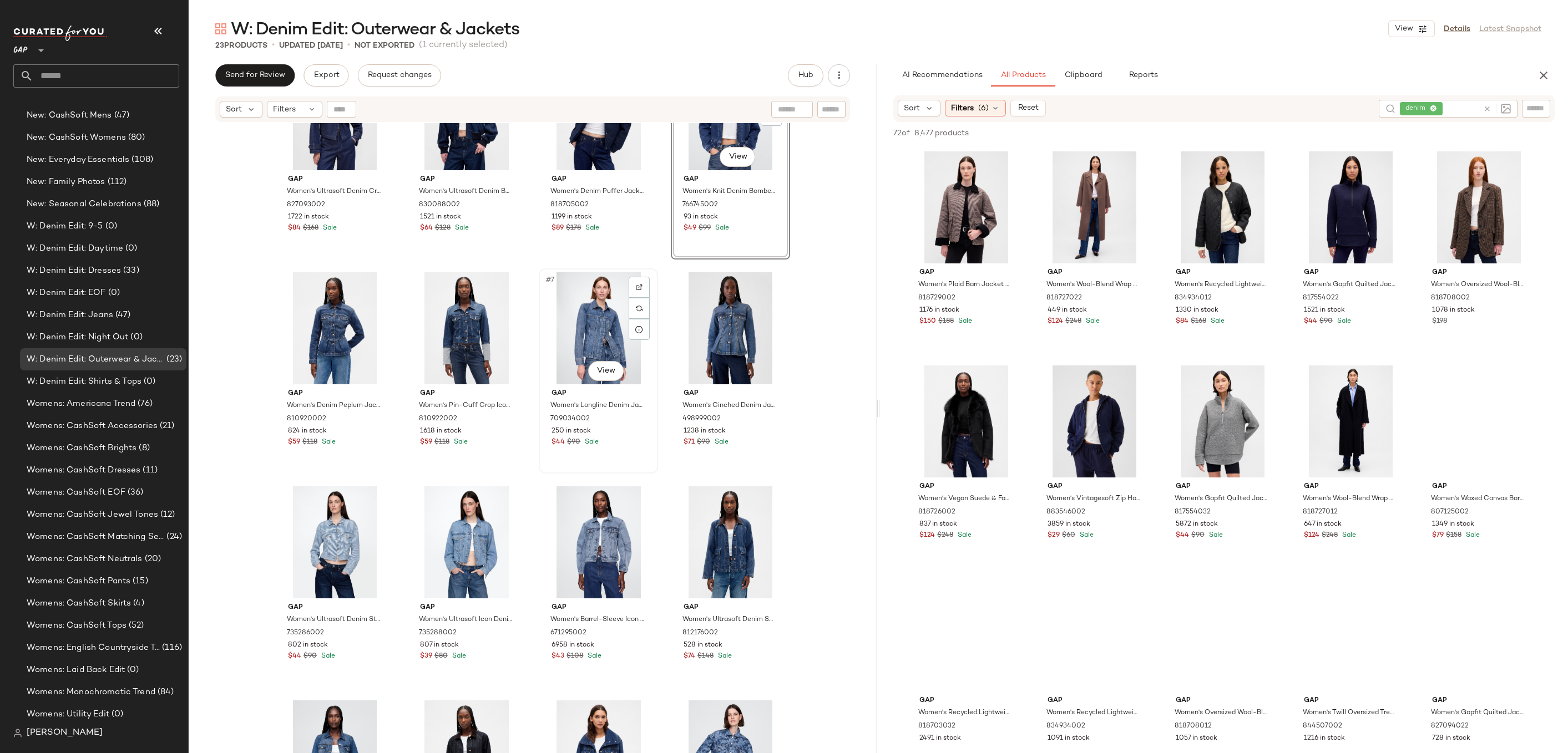
scroll to position [77, 0]
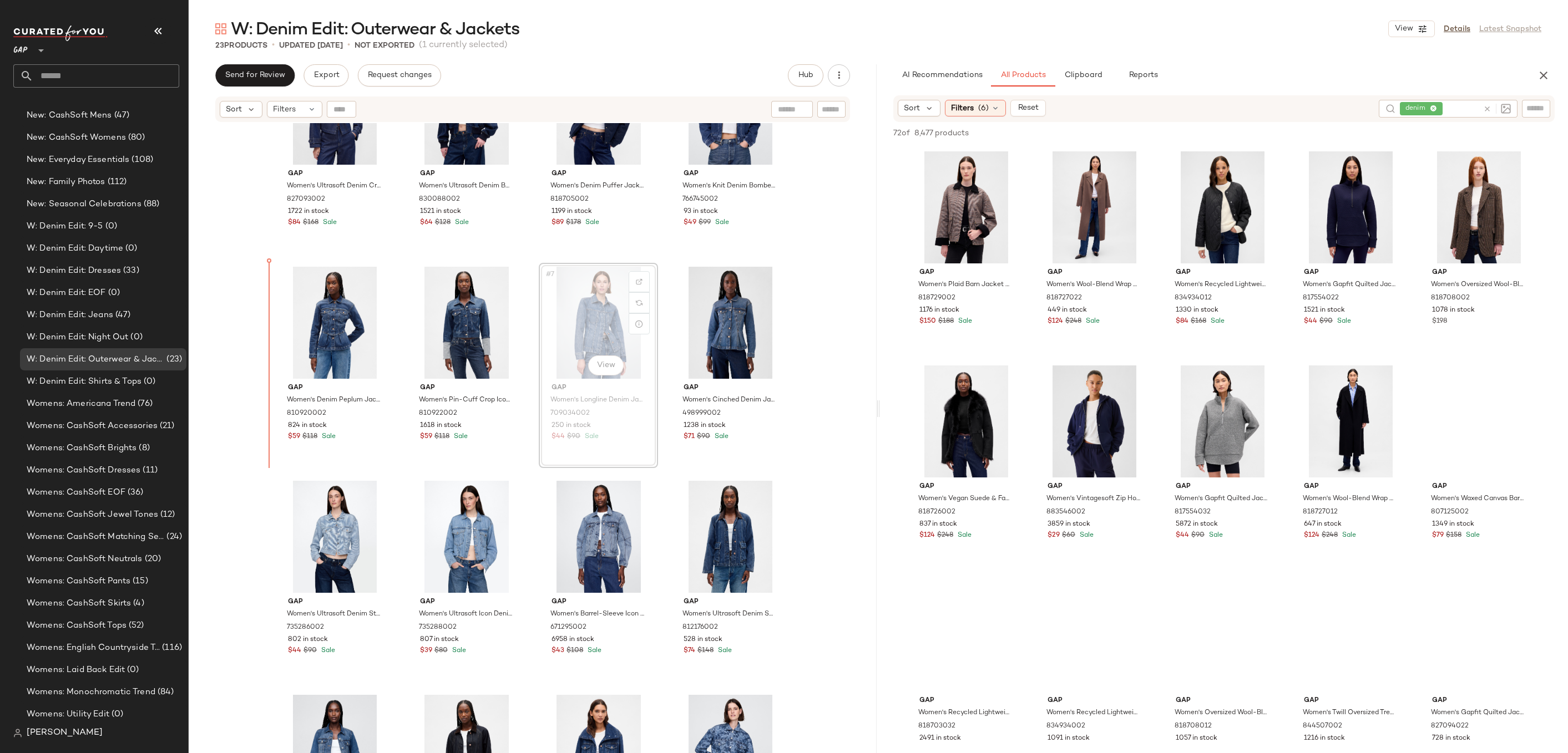
drag, startPoint x: 575, startPoint y: 326, endPoint x: 560, endPoint y: 326, distance: 15.0
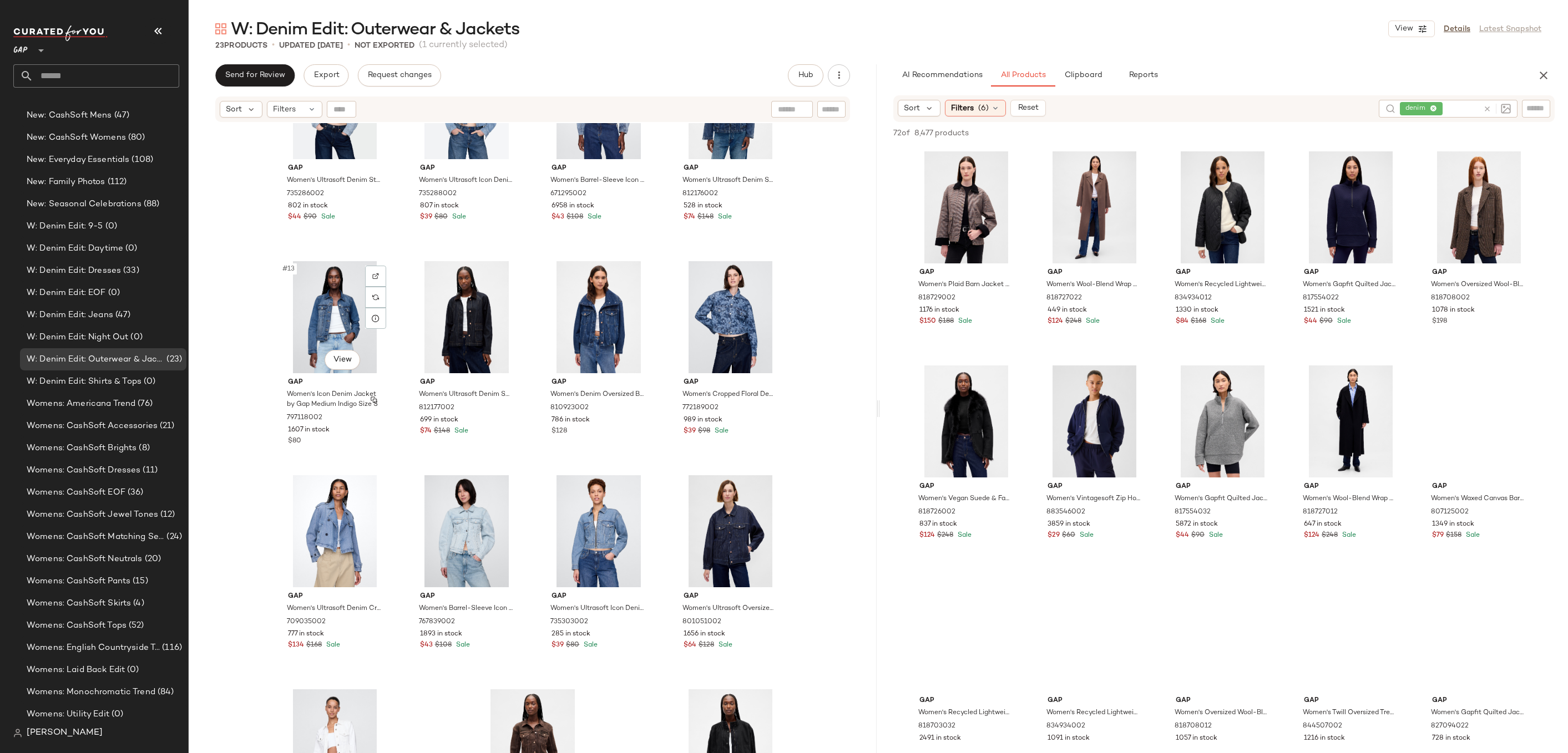
scroll to position [629, 0]
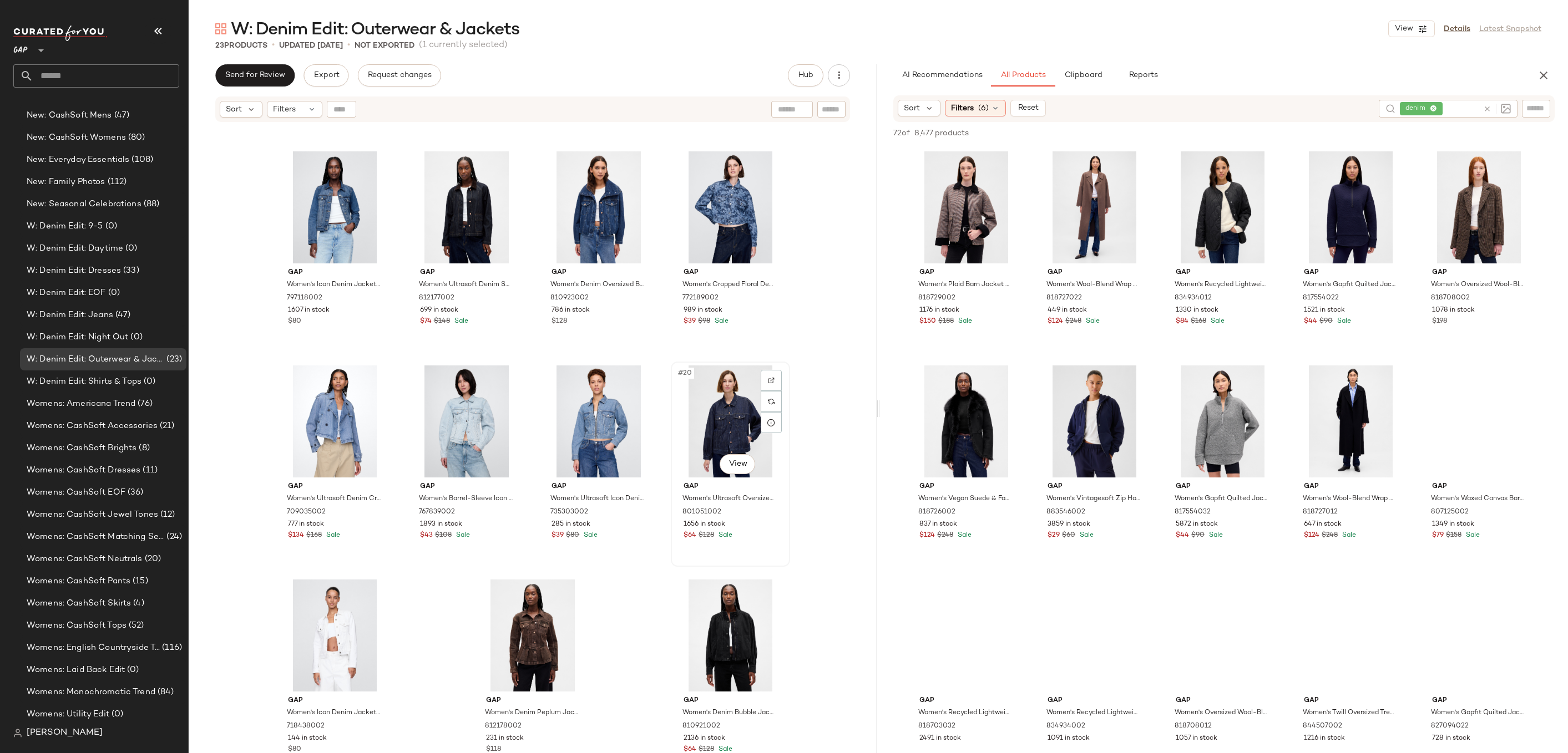
click at [732, 439] on div "#20 View" at bounding box center [730, 422] width 112 height 112
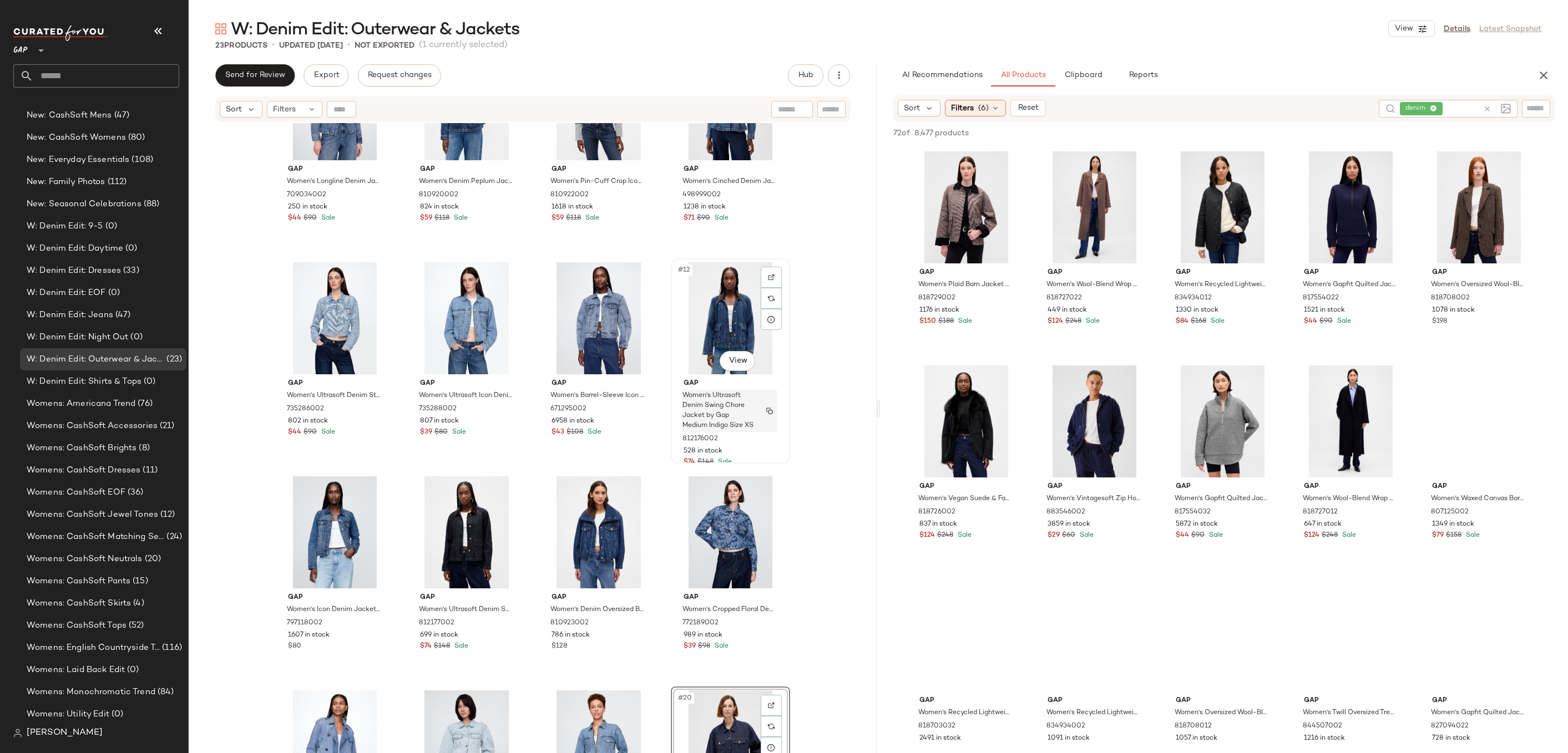
scroll to position [470, 0]
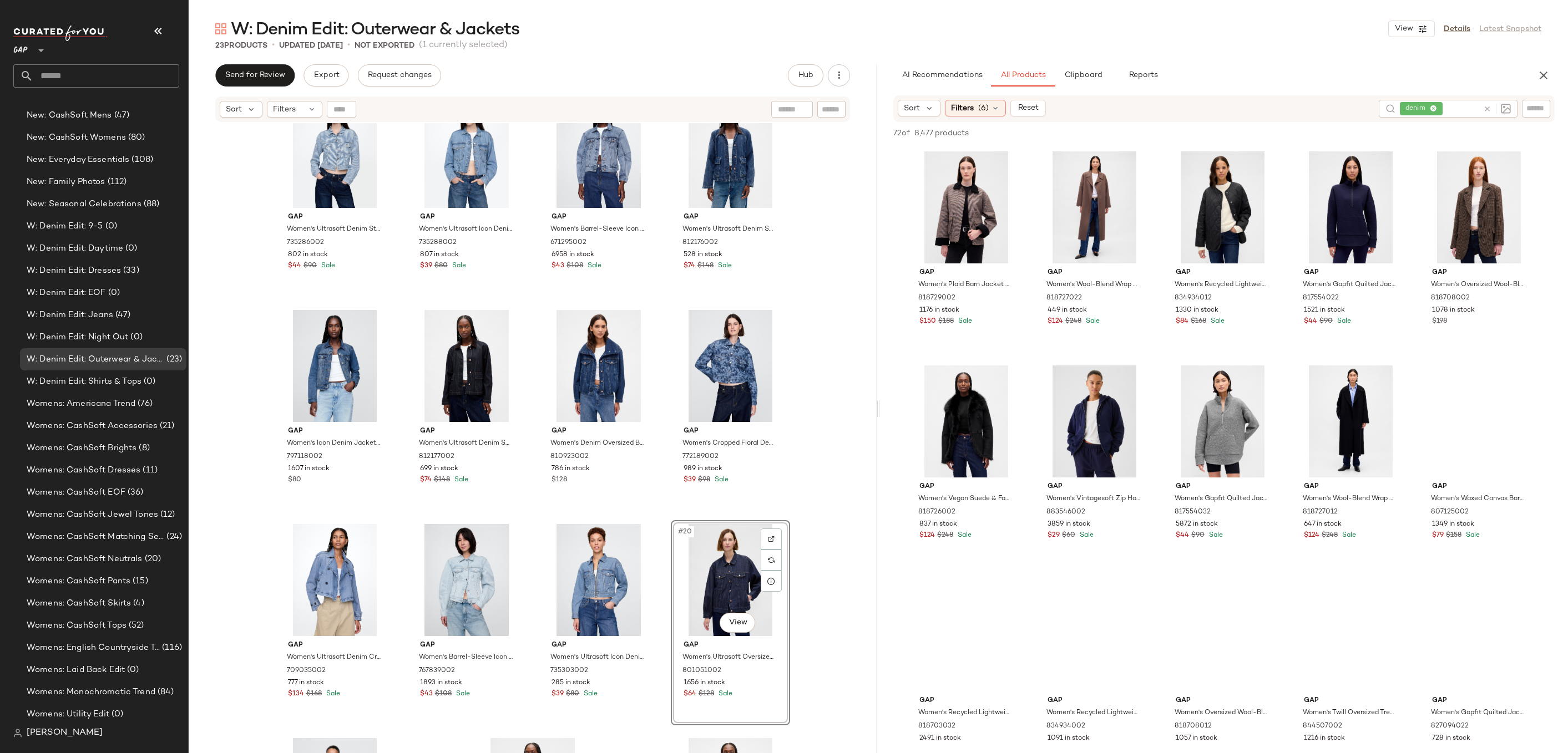
drag, startPoint x: 742, startPoint y: 572, endPoint x: 732, endPoint y: 566, distance: 11.7
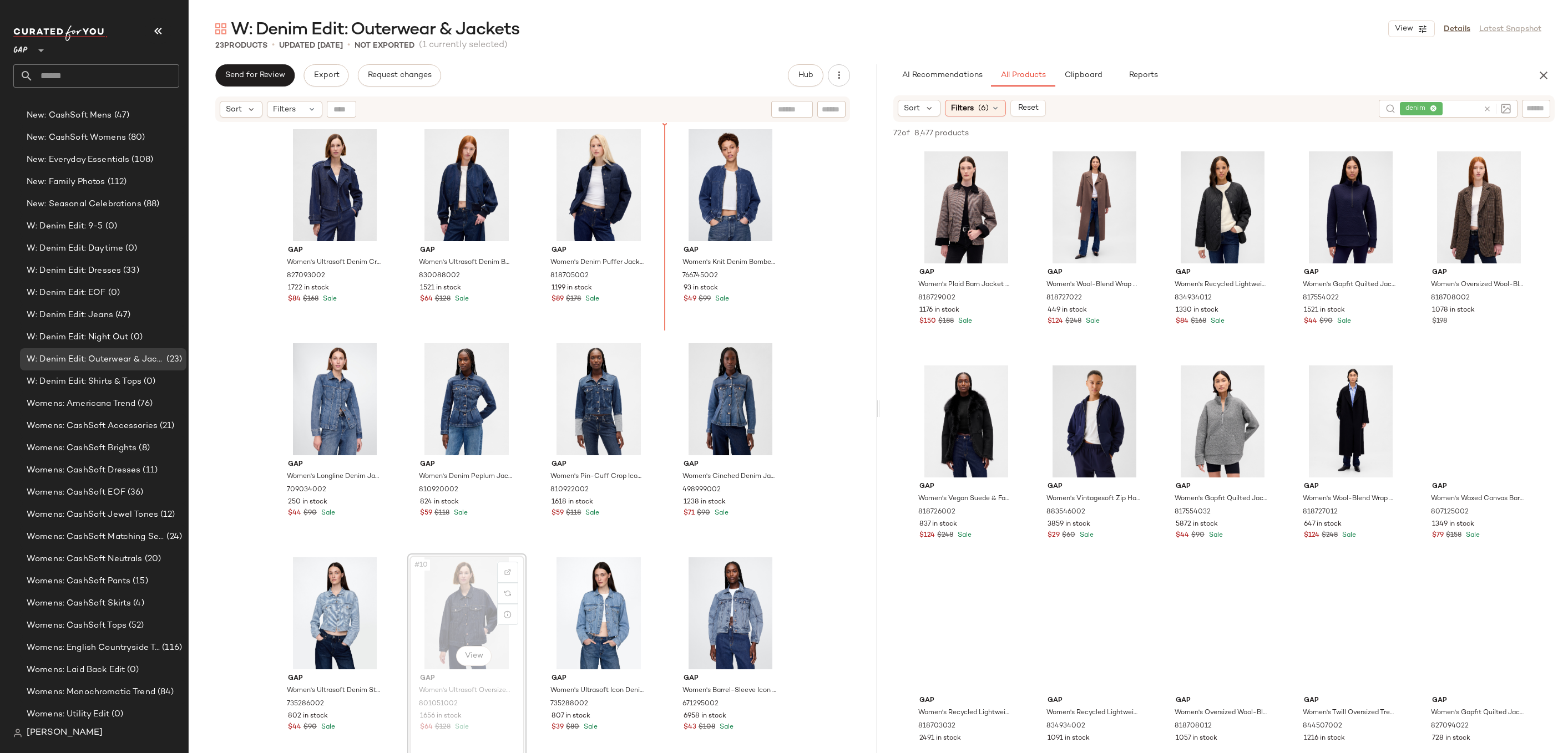
drag, startPoint x: 460, startPoint y: 589, endPoint x: 467, endPoint y: 584, distance: 8.6
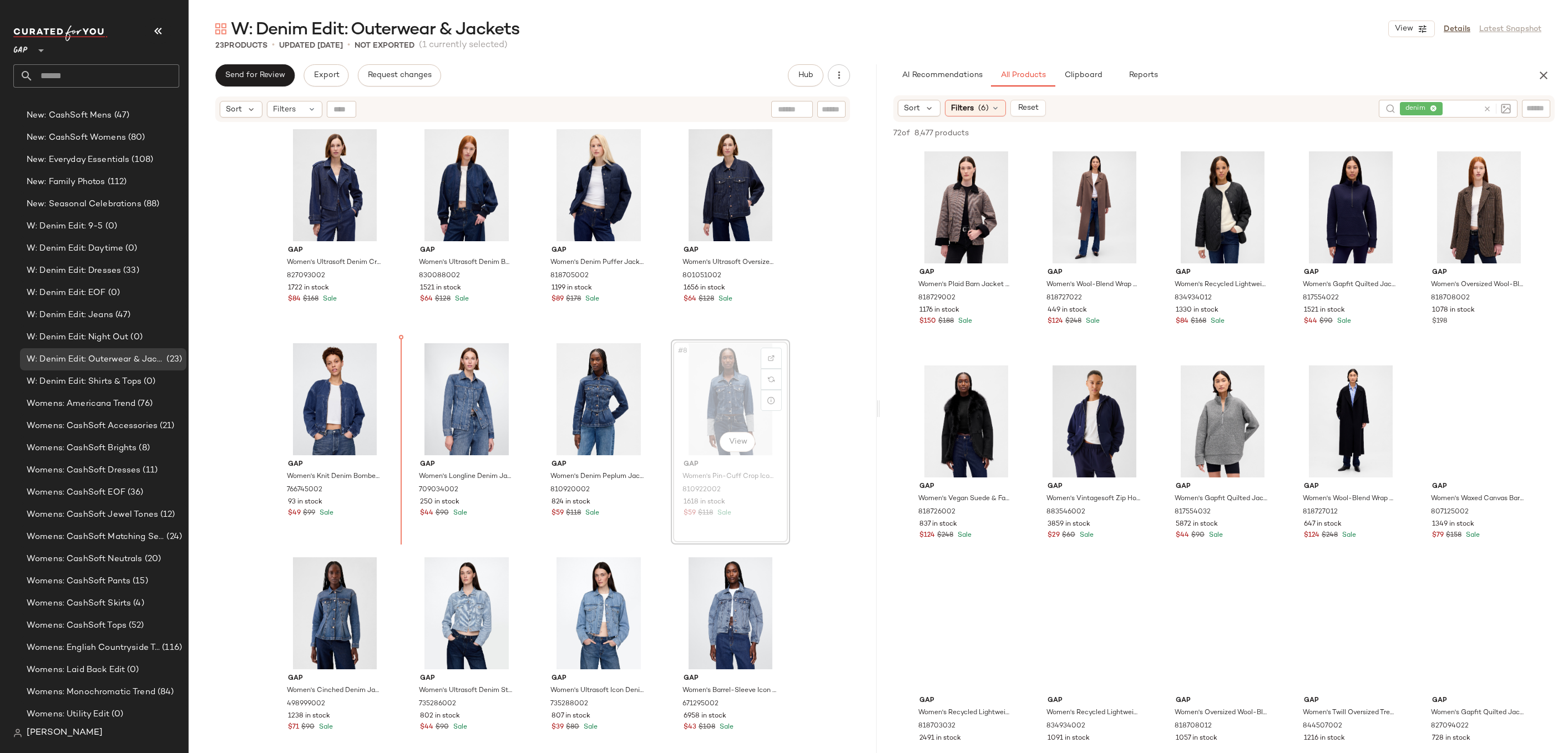
drag, startPoint x: 710, startPoint y: 406, endPoint x: 695, endPoint y: 406, distance: 15.0
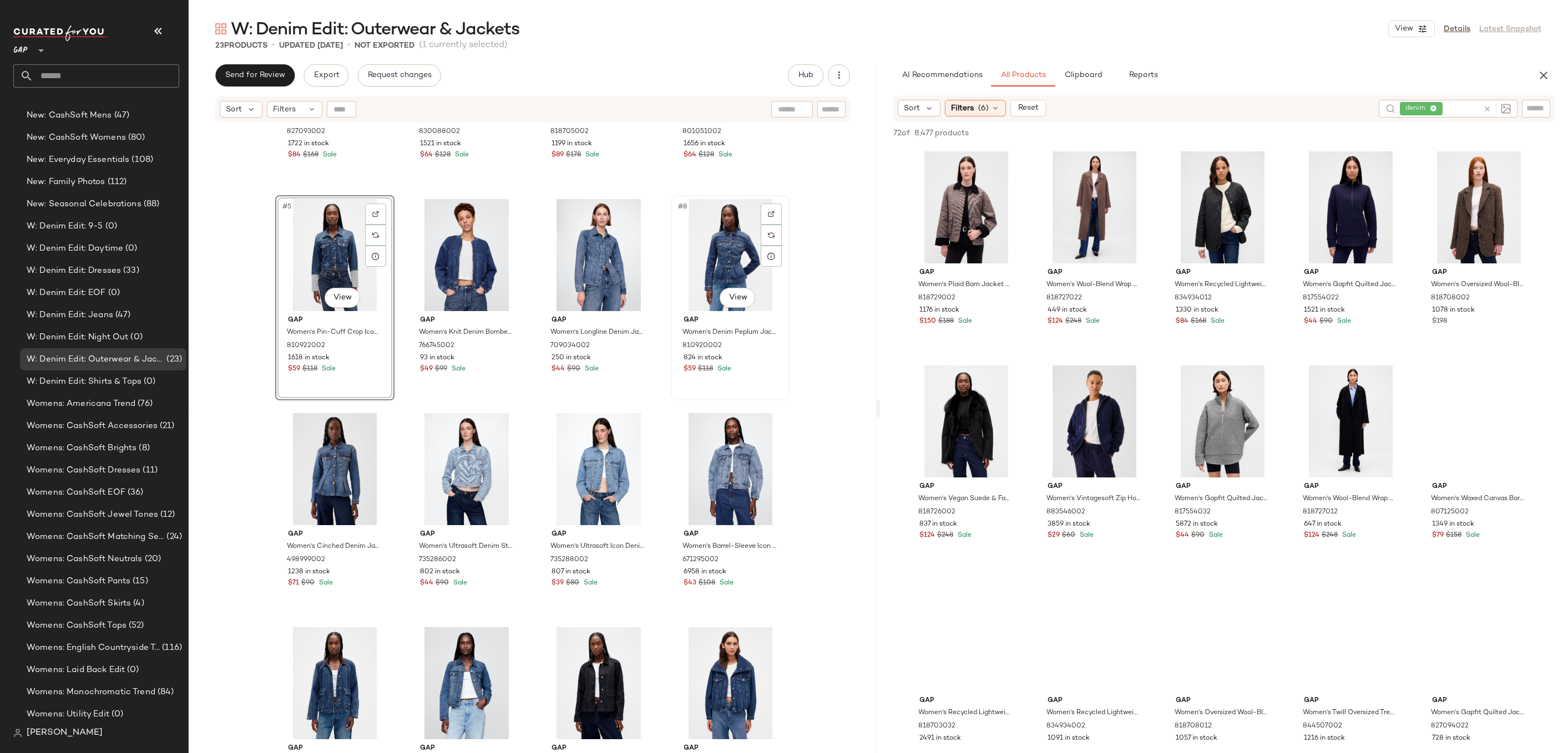
scroll to position [153, 0]
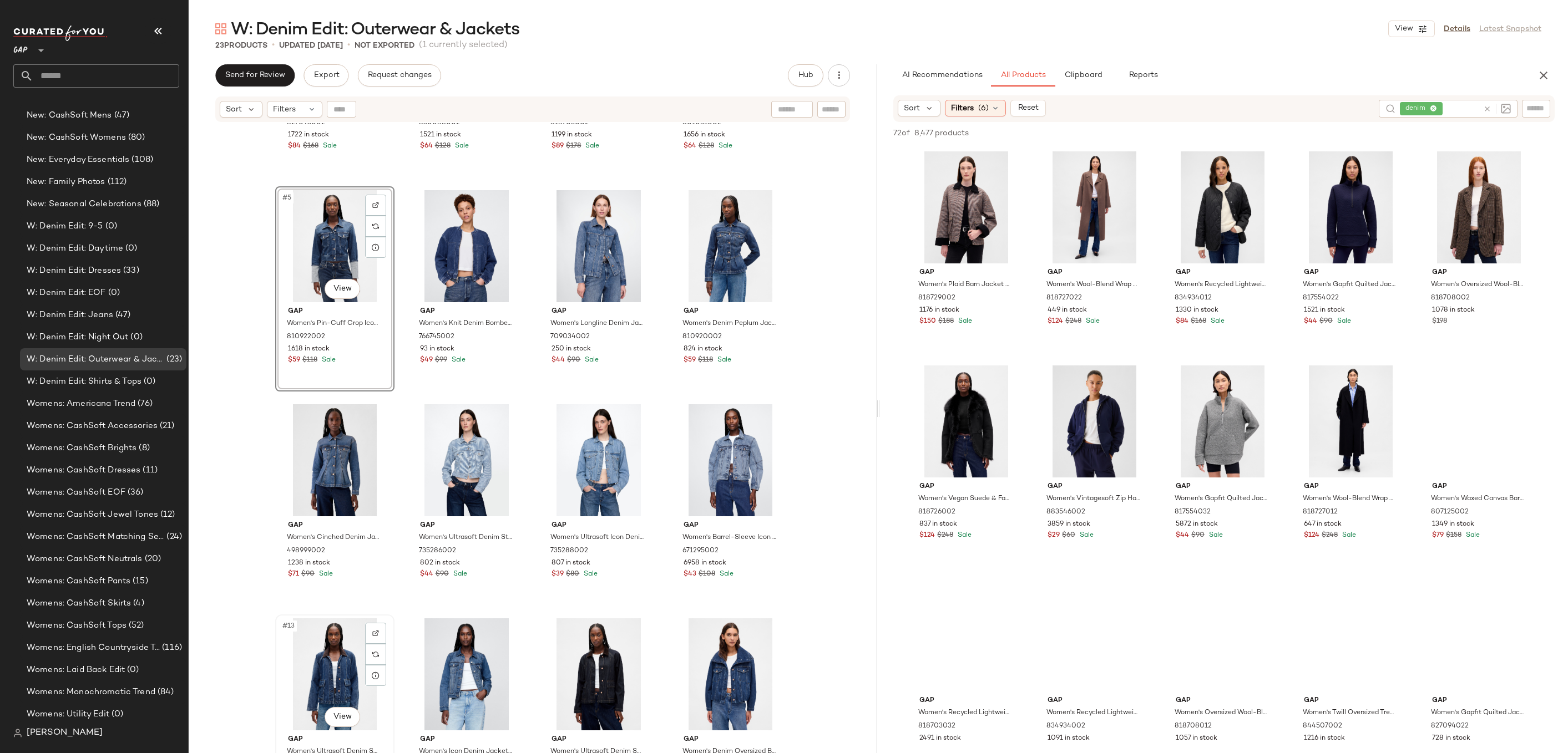
click at [339, 672] on div "#13 View" at bounding box center [334, 675] width 112 height 112
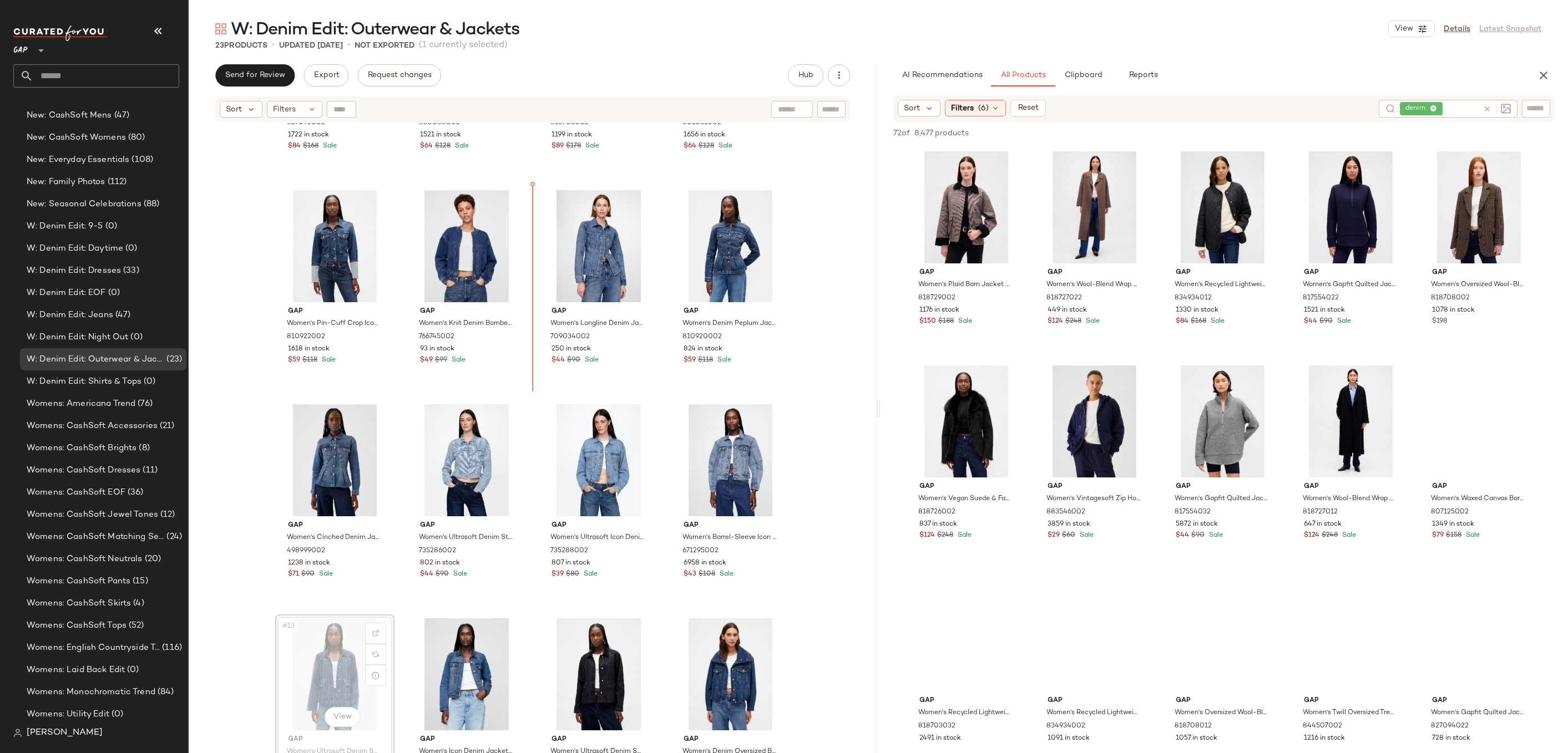
drag, startPoint x: 344, startPoint y: 668, endPoint x: 351, endPoint y: 662, distance: 9.2
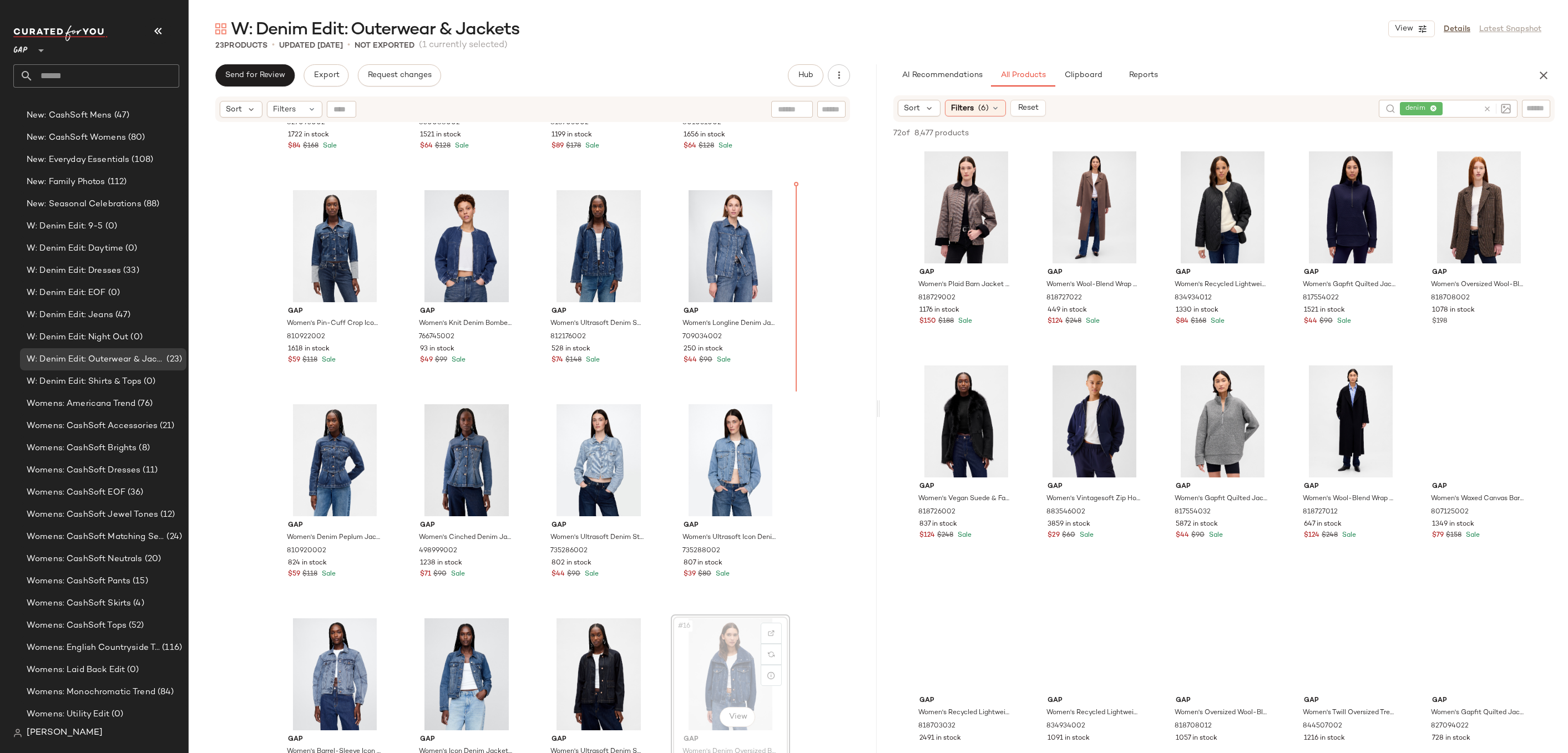
scroll to position [154, 0]
drag, startPoint x: 741, startPoint y: 685, endPoint x: 738, endPoint y: 310, distance: 375.0
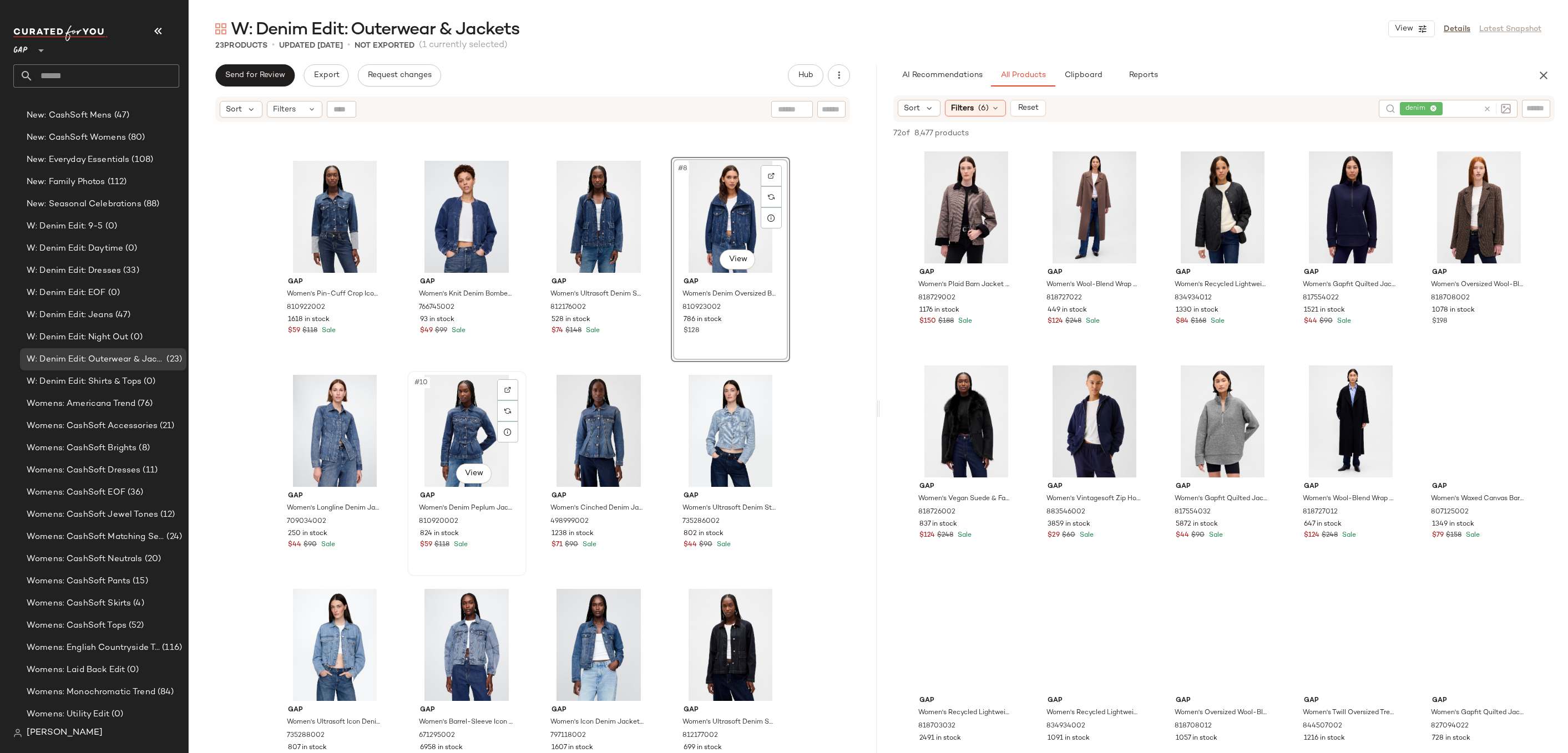
scroll to position [188, 0]
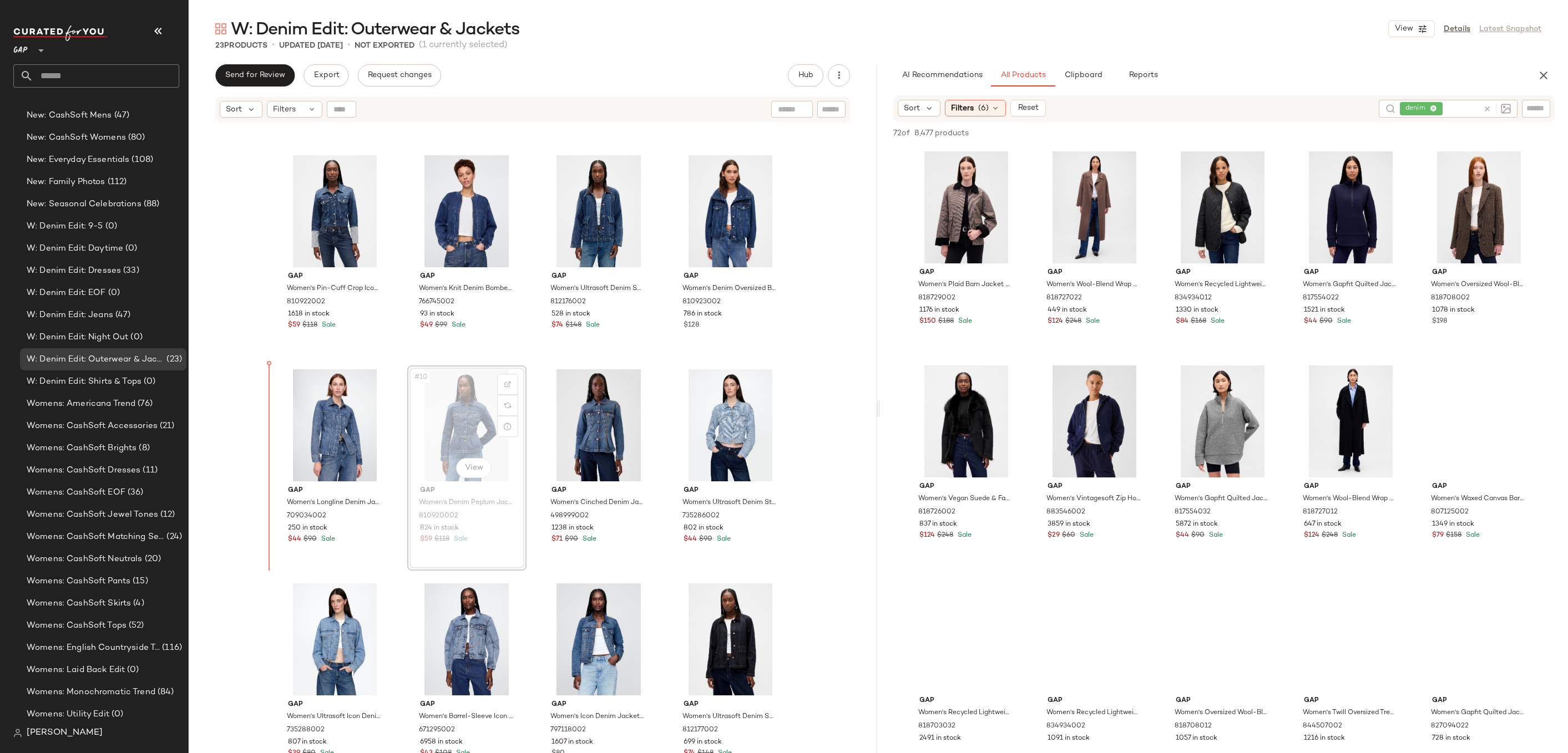
drag, startPoint x: 462, startPoint y: 425, endPoint x: 449, endPoint y: 425, distance: 13.0
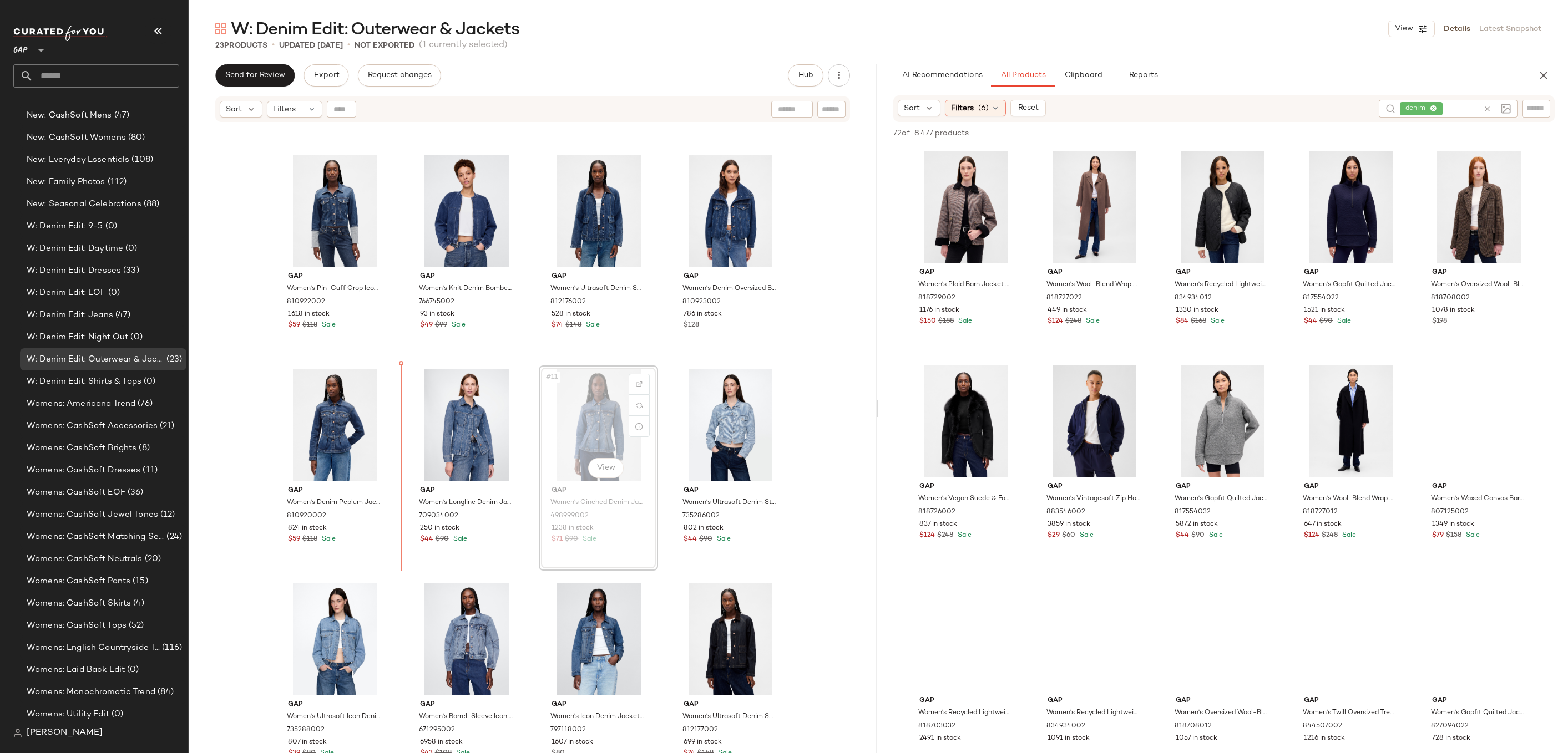
drag, startPoint x: 586, startPoint y: 426, endPoint x: 565, endPoint y: 426, distance: 21.0
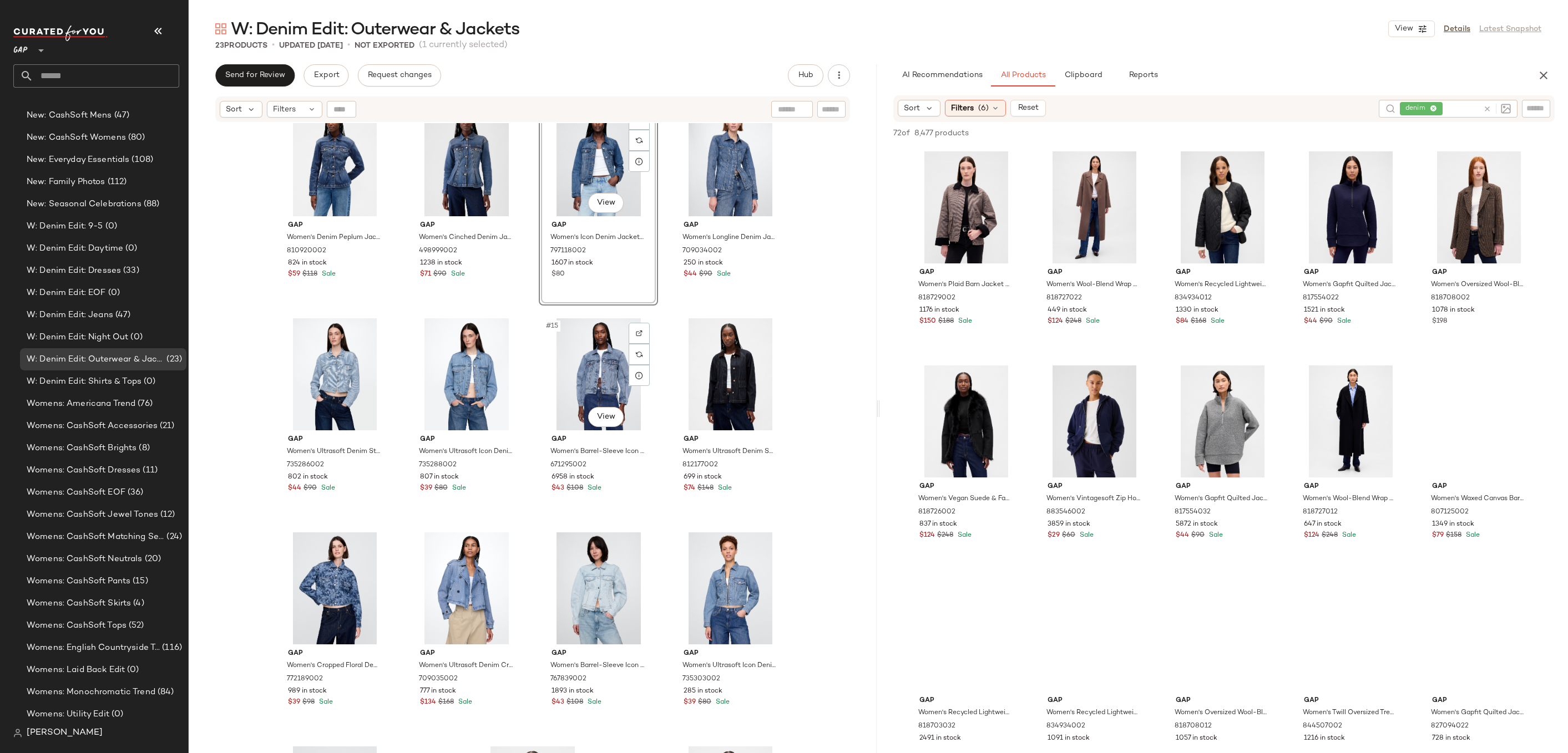
scroll to position [629, 0]
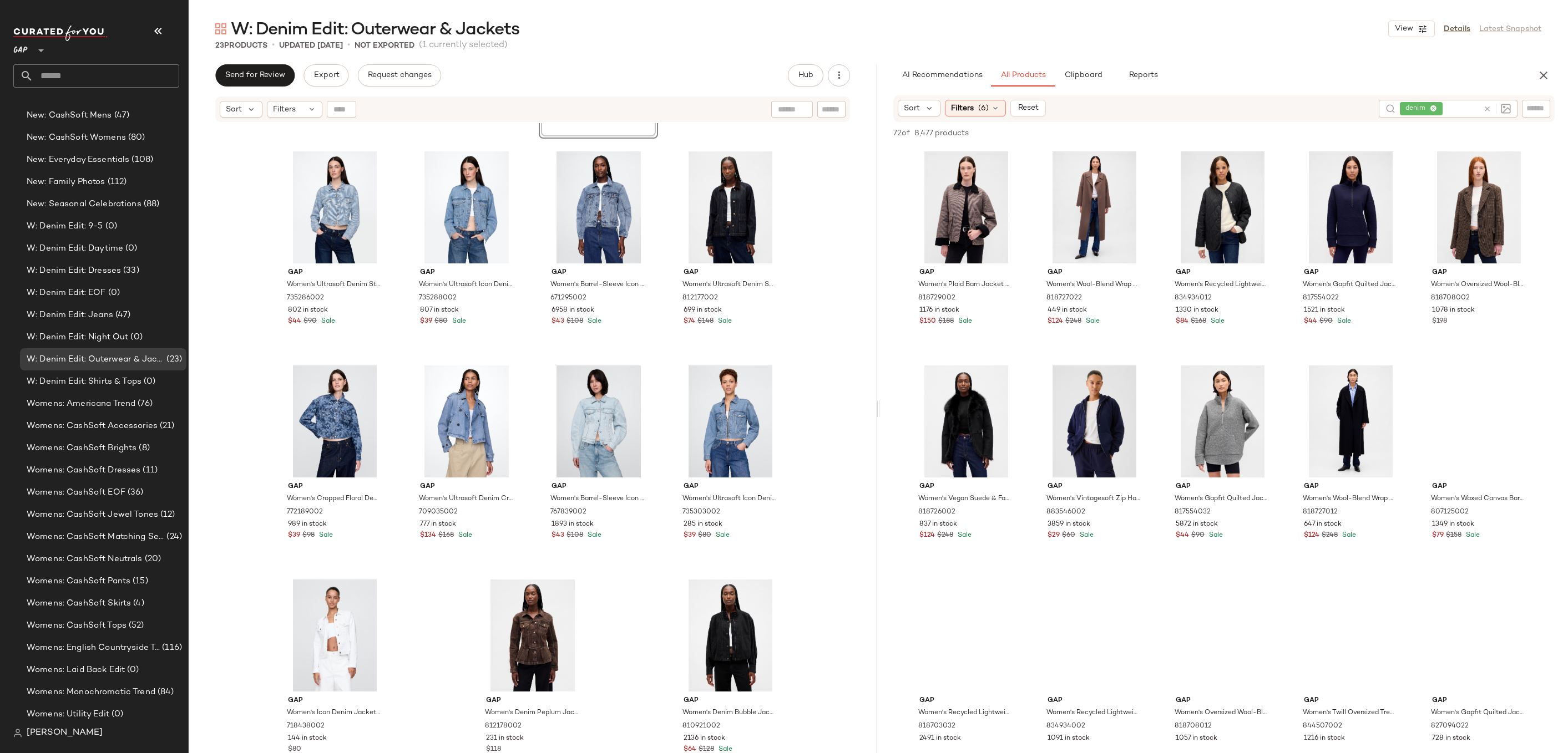
drag, startPoint x: 604, startPoint y: 652, endPoint x: 1154, endPoint y: 3, distance: 850.7
click at [329, 400] on div "#17 View" at bounding box center [334, 422] width 112 height 112
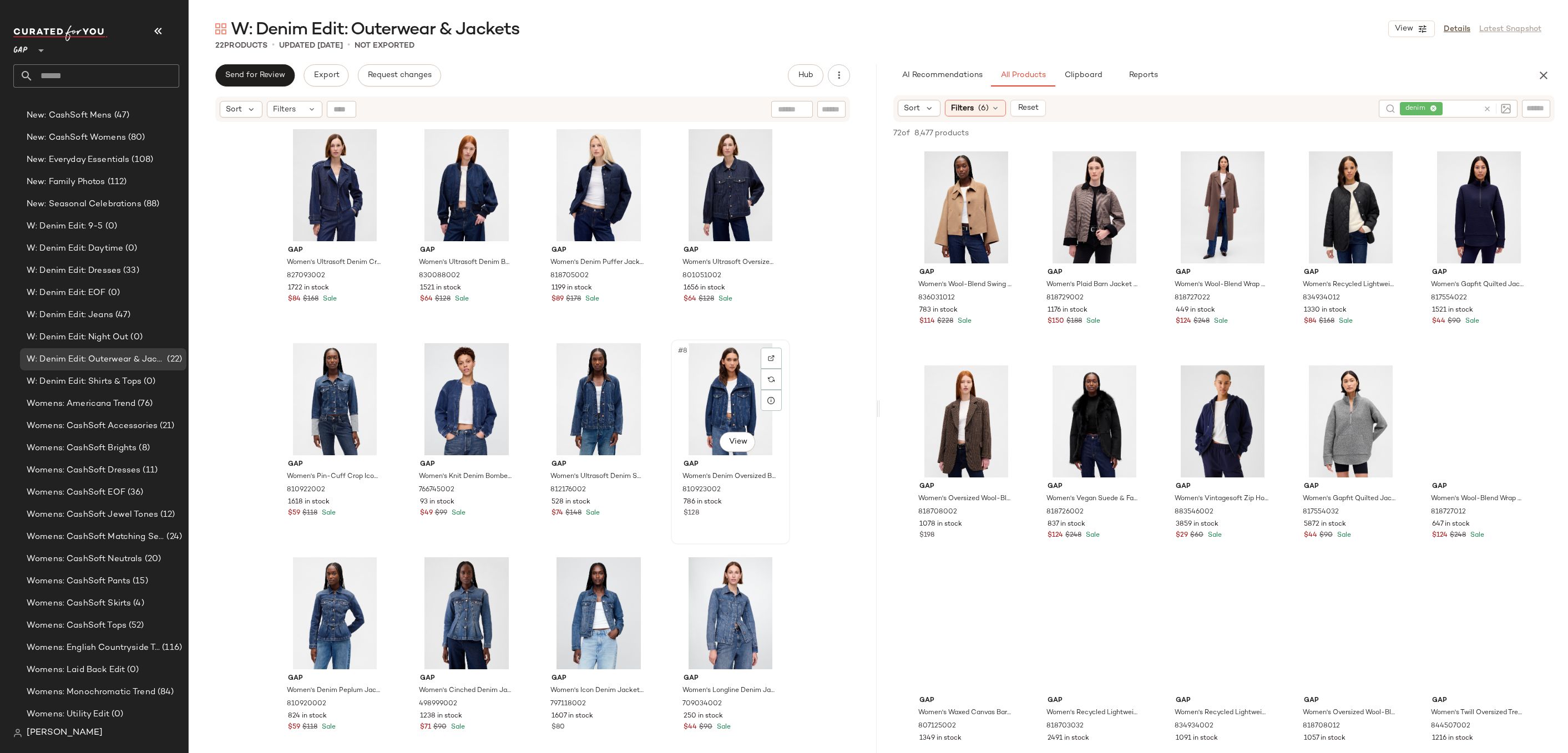
scroll to position [285, 0]
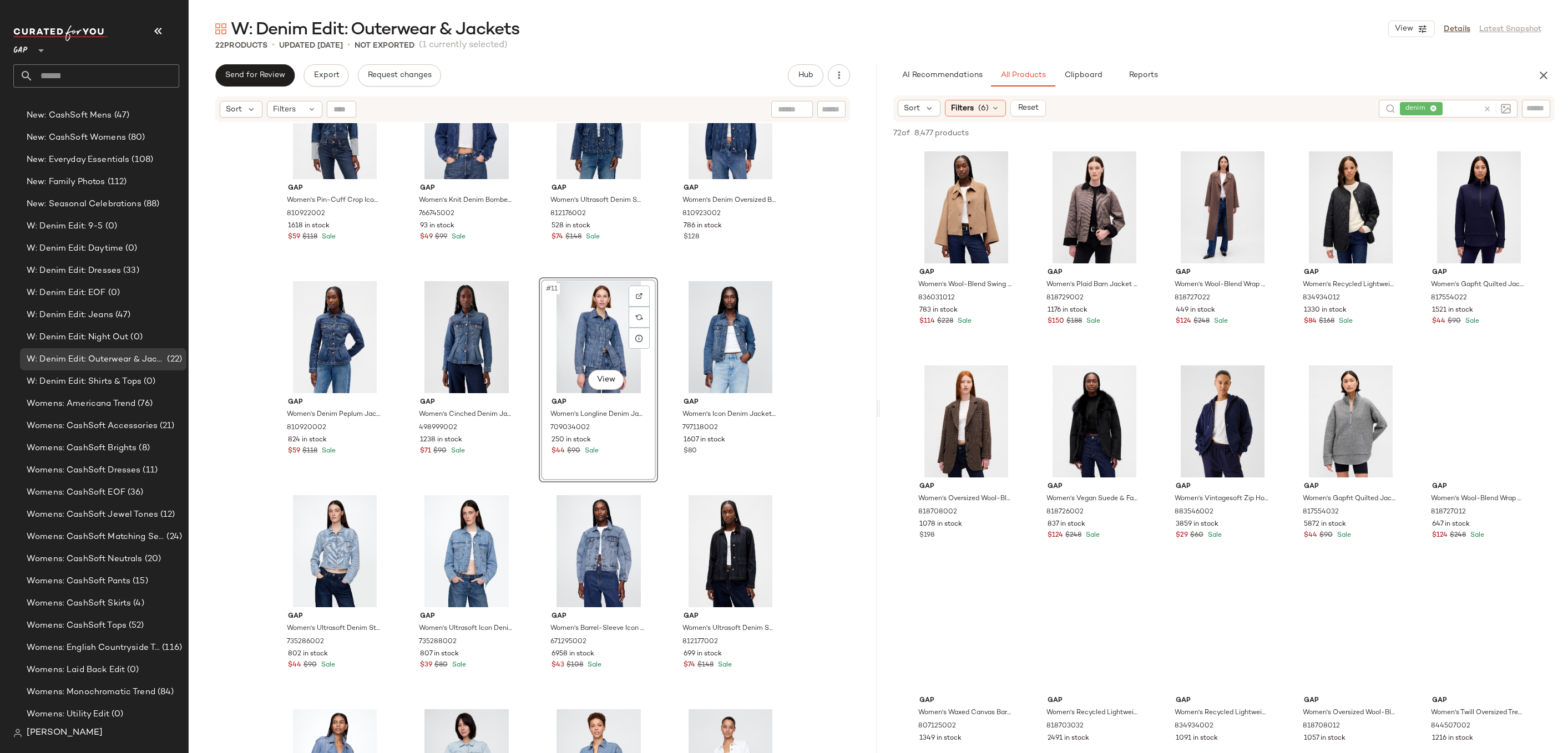
click at [808, 358] on div "Gap Women's Pin-Cuff Crop Icon Denim Jacket by Gap Medium Indigo Wash Size M 81…" at bounding box center [532, 452] width 688 height 658
click at [475, 539] on div "#14 View" at bounding box center [467, 552] width 112 height 112
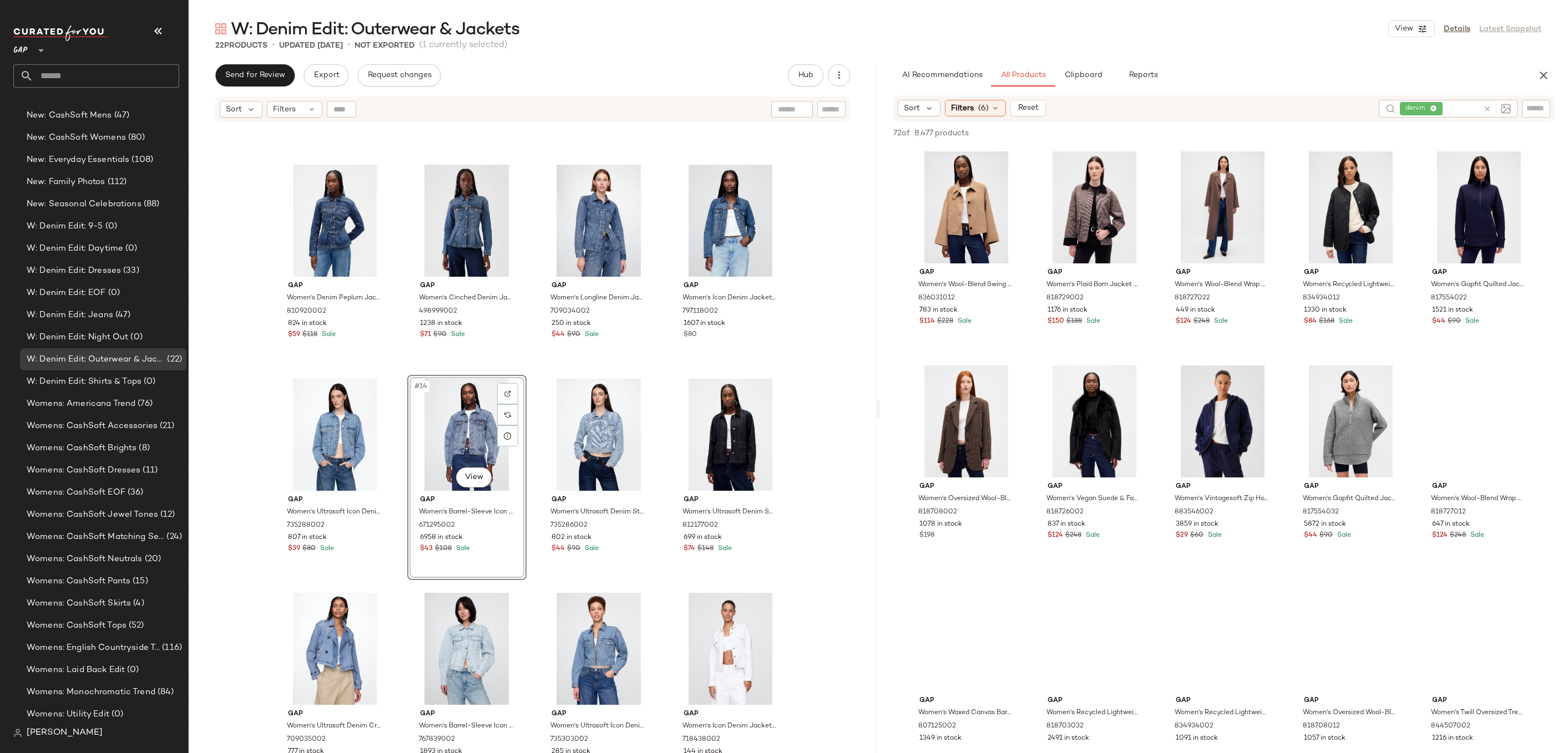
scroll to position [400, 0]
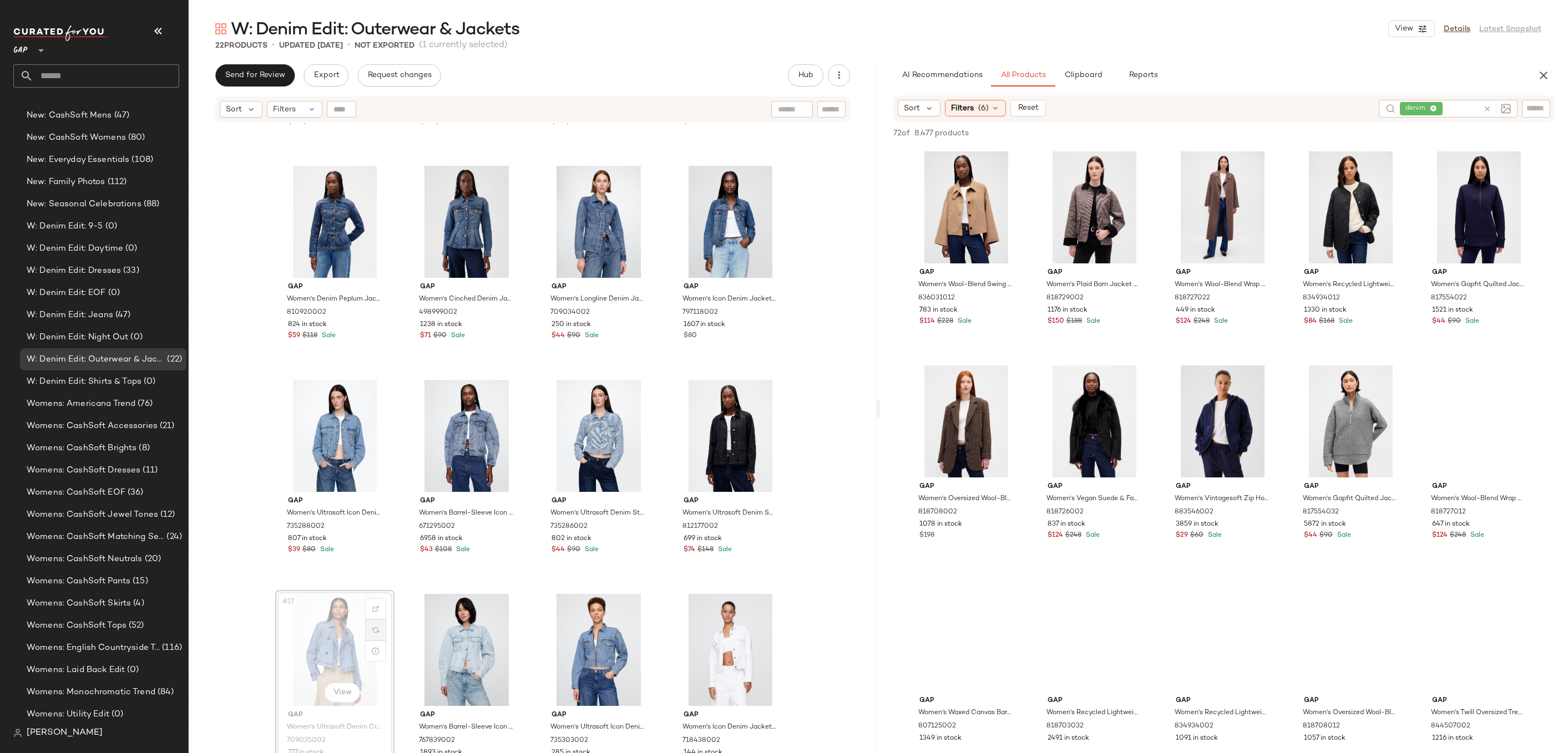
drag, startPoint x: 352, startPoint y: 639, endPoint x: 368, endPoint y: 634, distance: 16.8
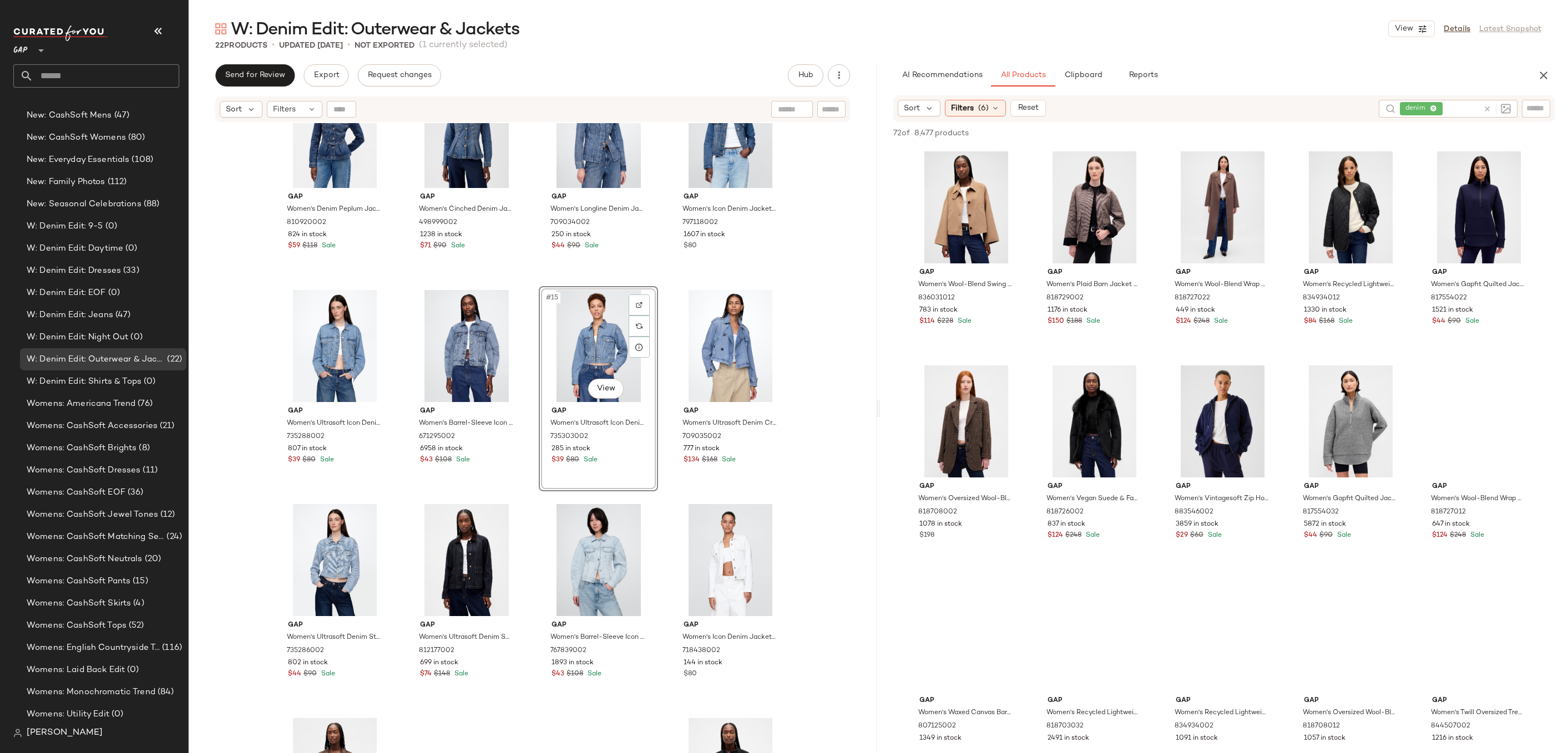
scroll to position [629, 0]
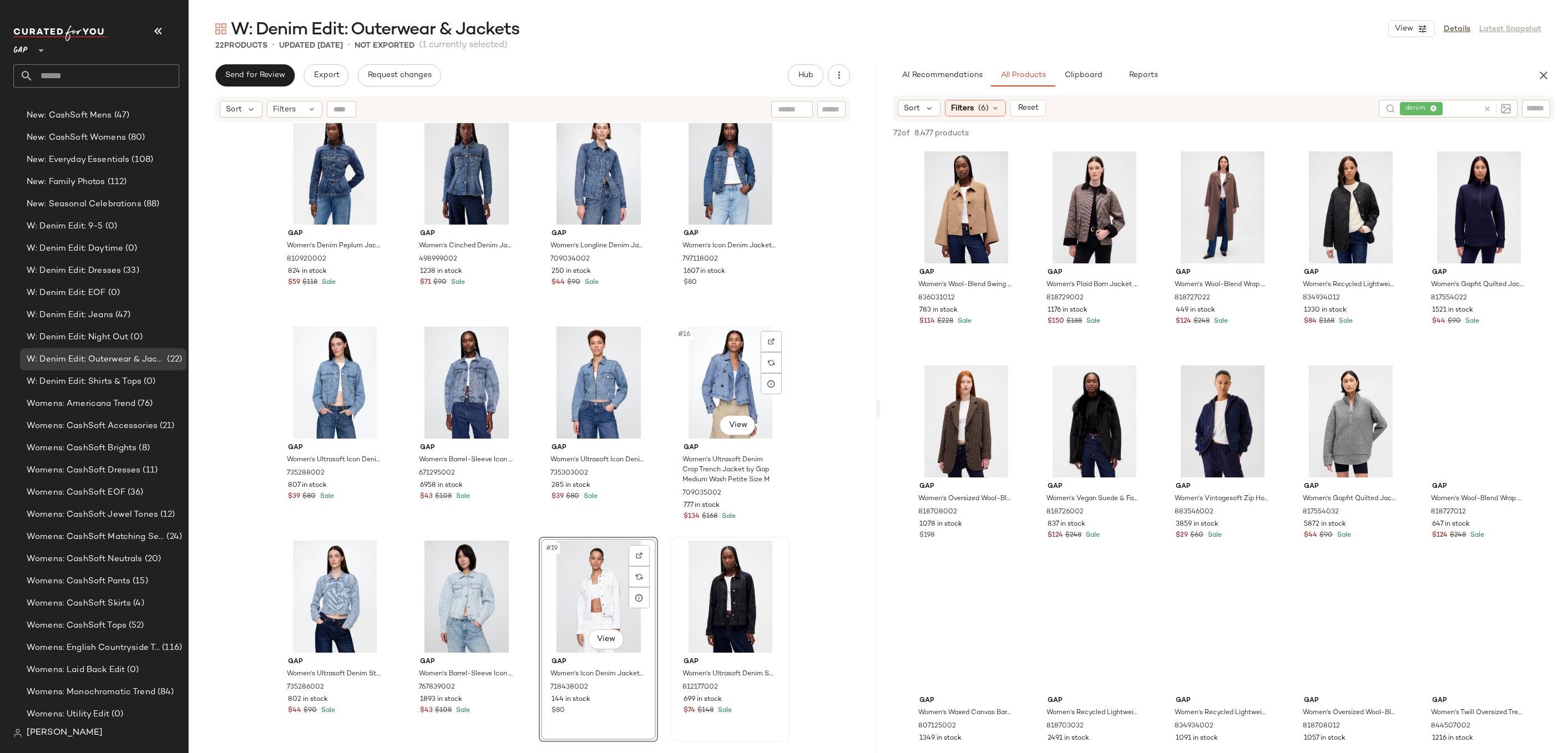
scroll to position [569, 0]
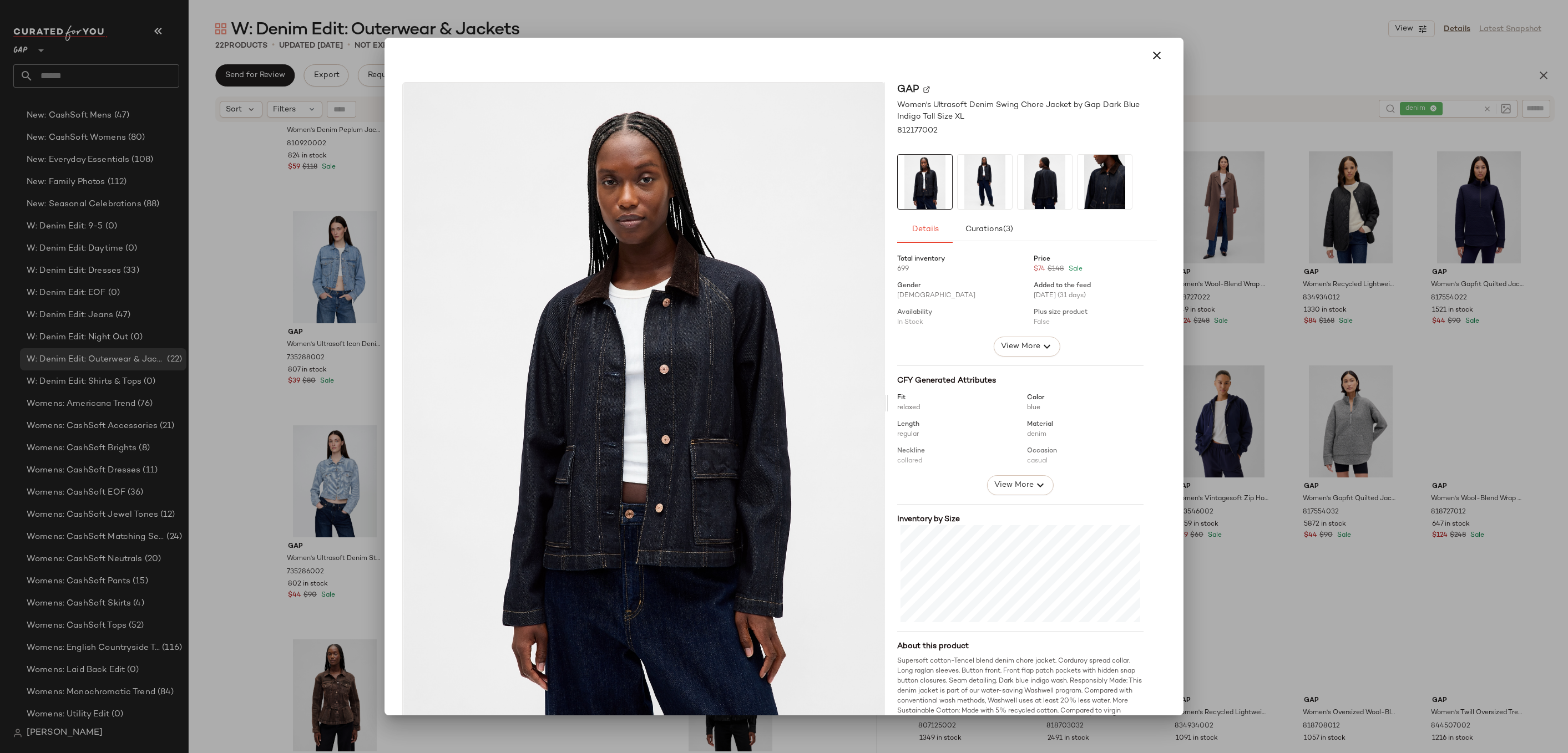
click at [344, 532] on div at bounding box center [784, 376] width 1568 height 753
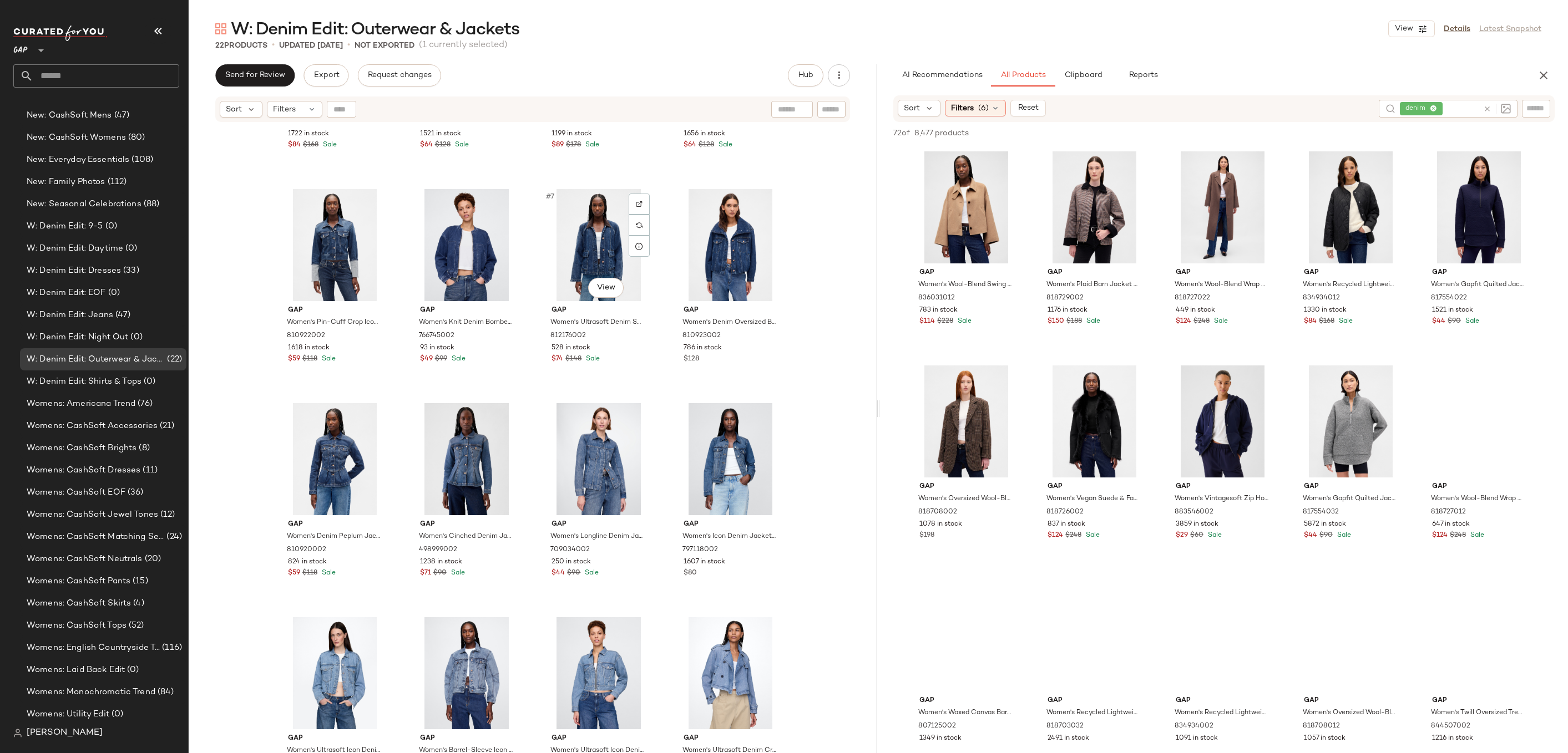
scroll to position [503, 0]
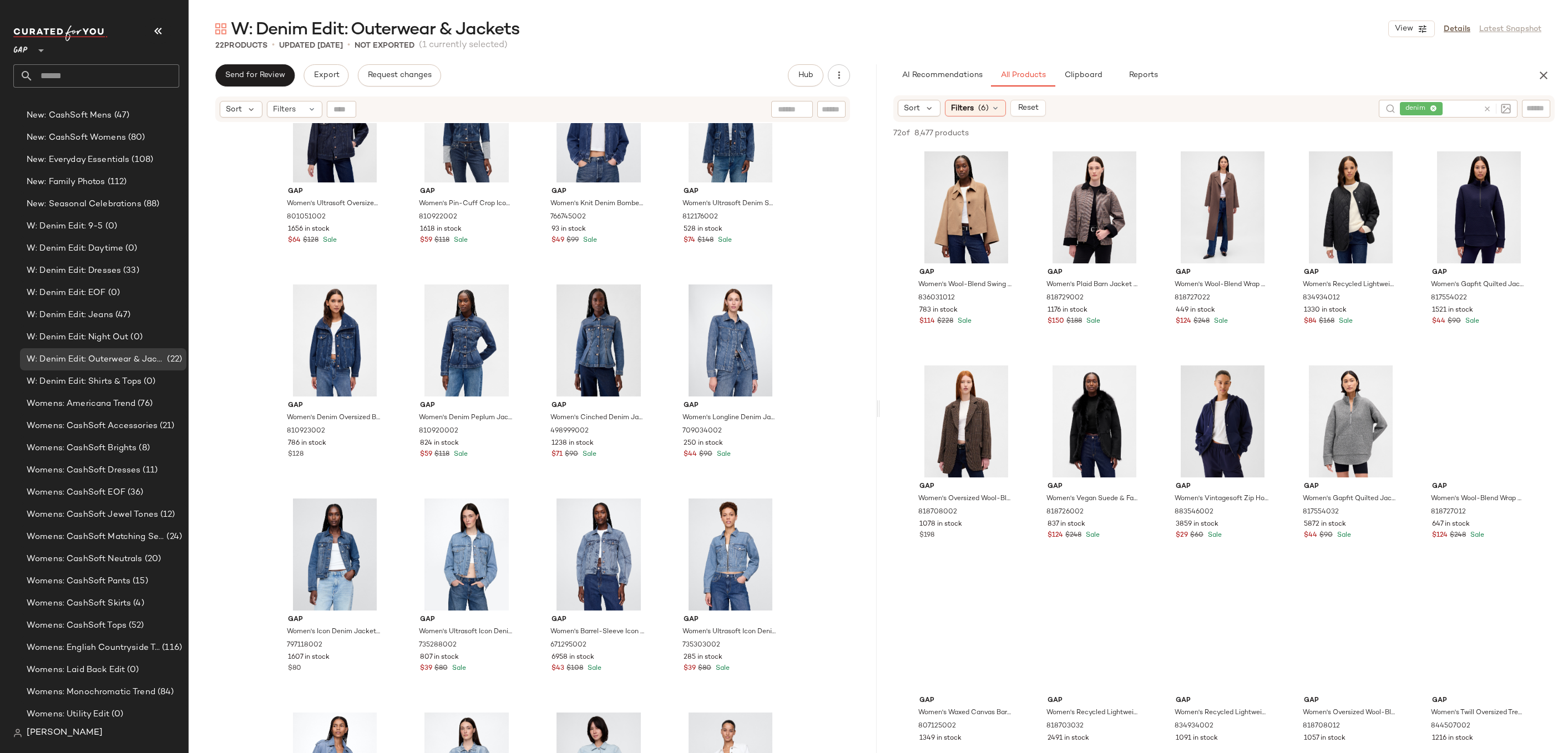
scroll to position [604, 0]
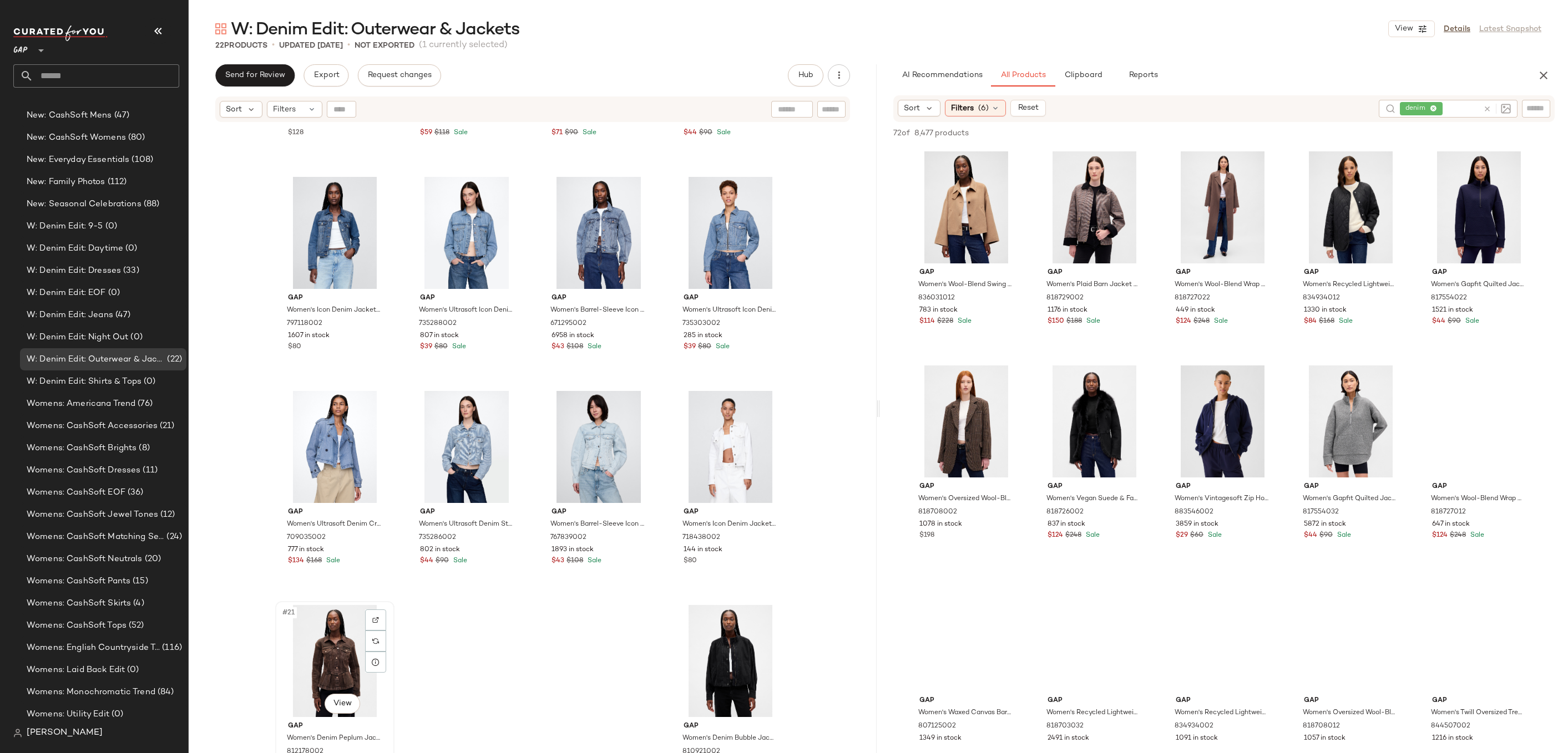
click at [314, 635] on div "#21 View" at bounding box center [334, 661] width 112 height 112
click at [751, 655] on div "#22 View" at bounding box center [730, 661] width 112 height 112
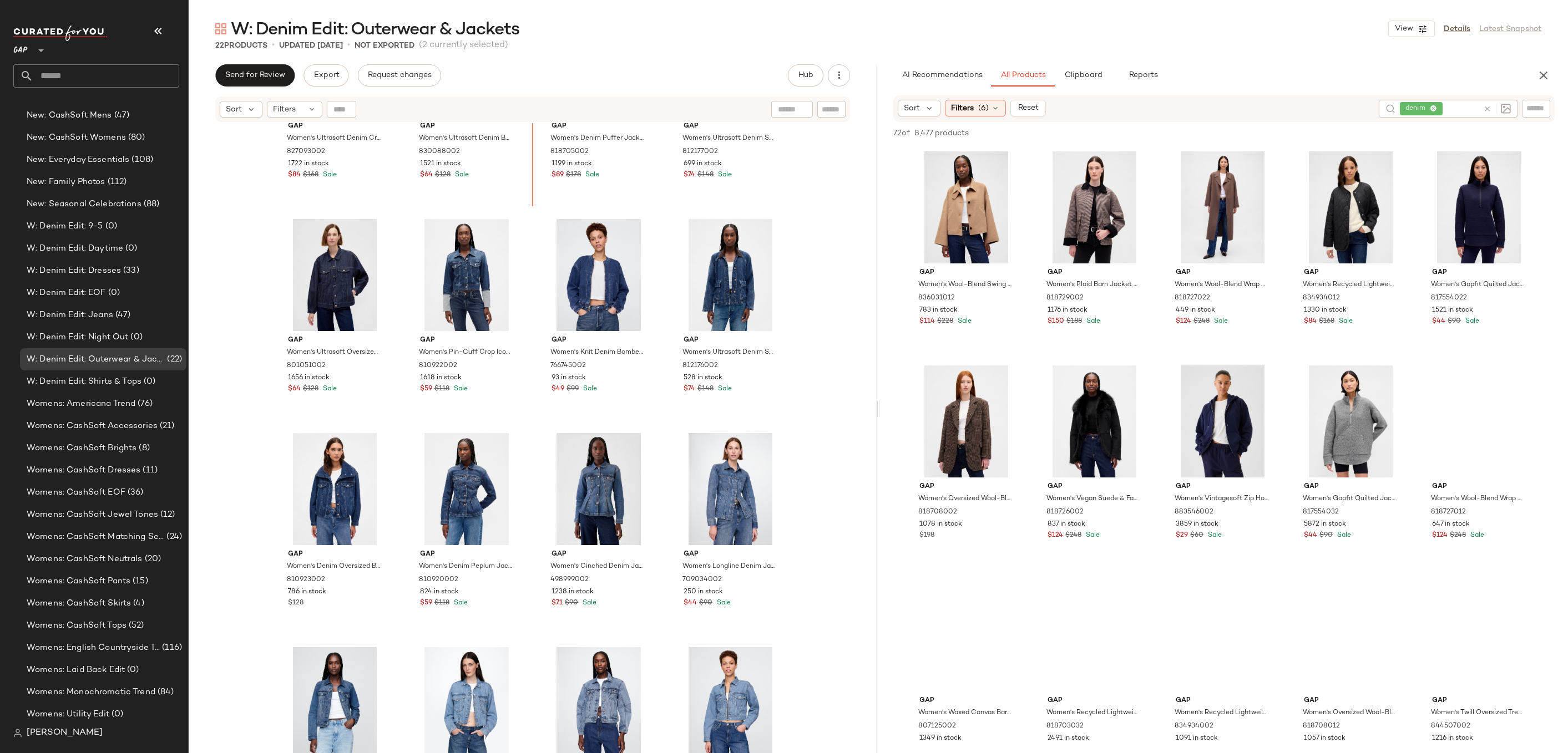
scroll to position [107, 0]
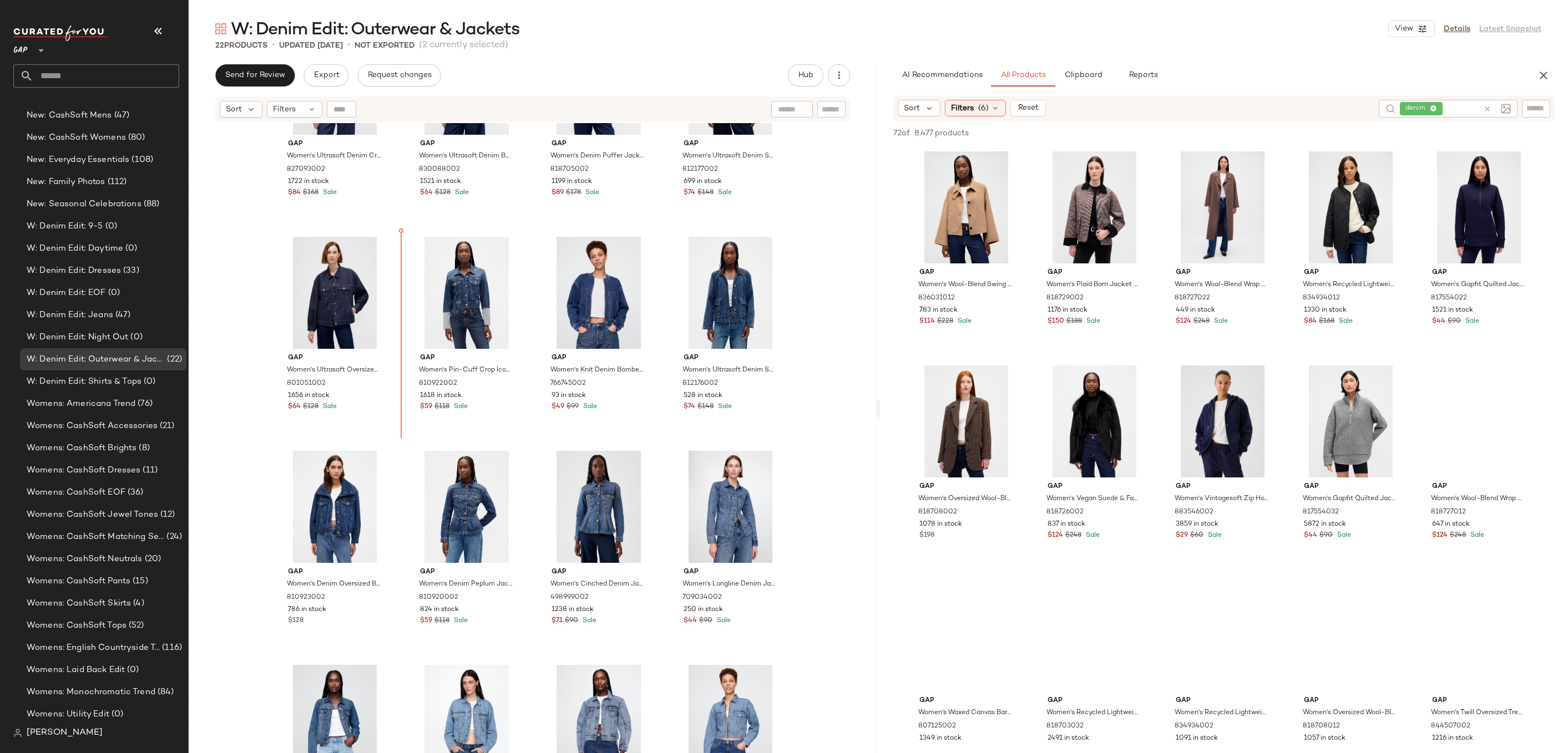
drag, startPoint x: 322, startPoint y: 644, endPoint x: 392, endPoint y: 326, distance: 325.6
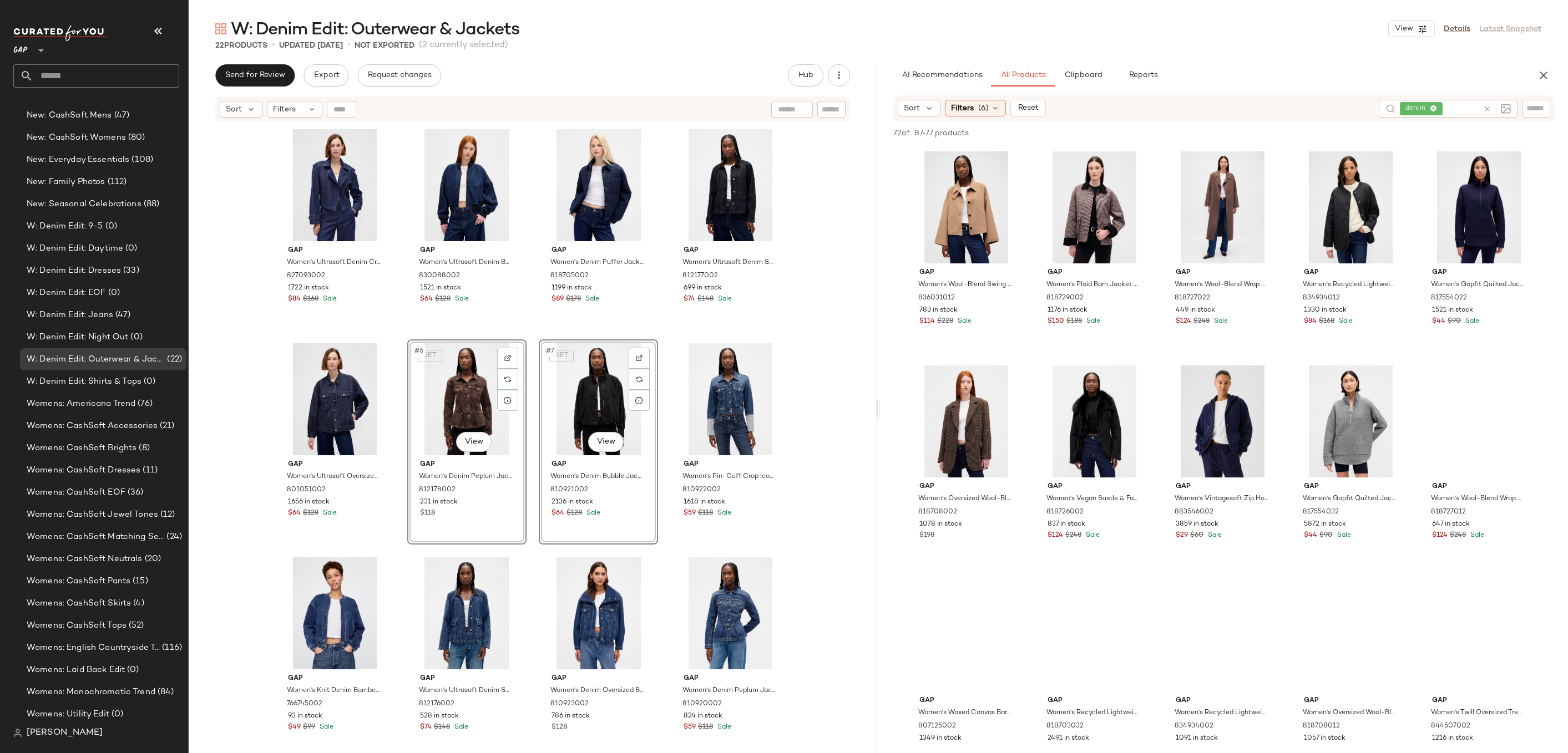
click at [821, 346] on div "Gap Women's Ultrasoft Denim Crop Trench Jacket by Gap Dark Wash Size S 82709300…" at bounding box center [532, 452] width 688 height 658
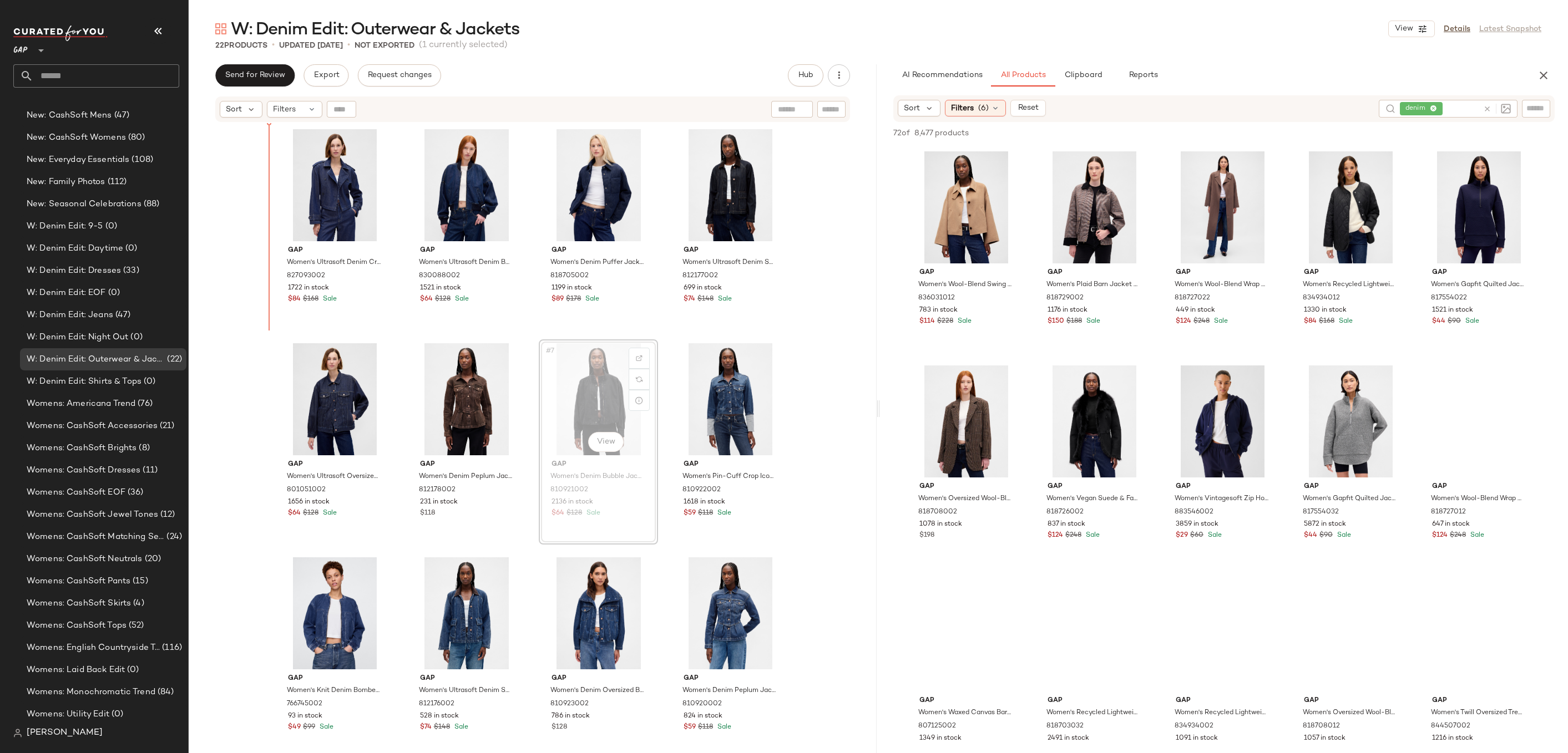
drag, startPoint x: 593, startPoint y: 395, endPoint x: 584, endPoint y: 392, distance: 9.5
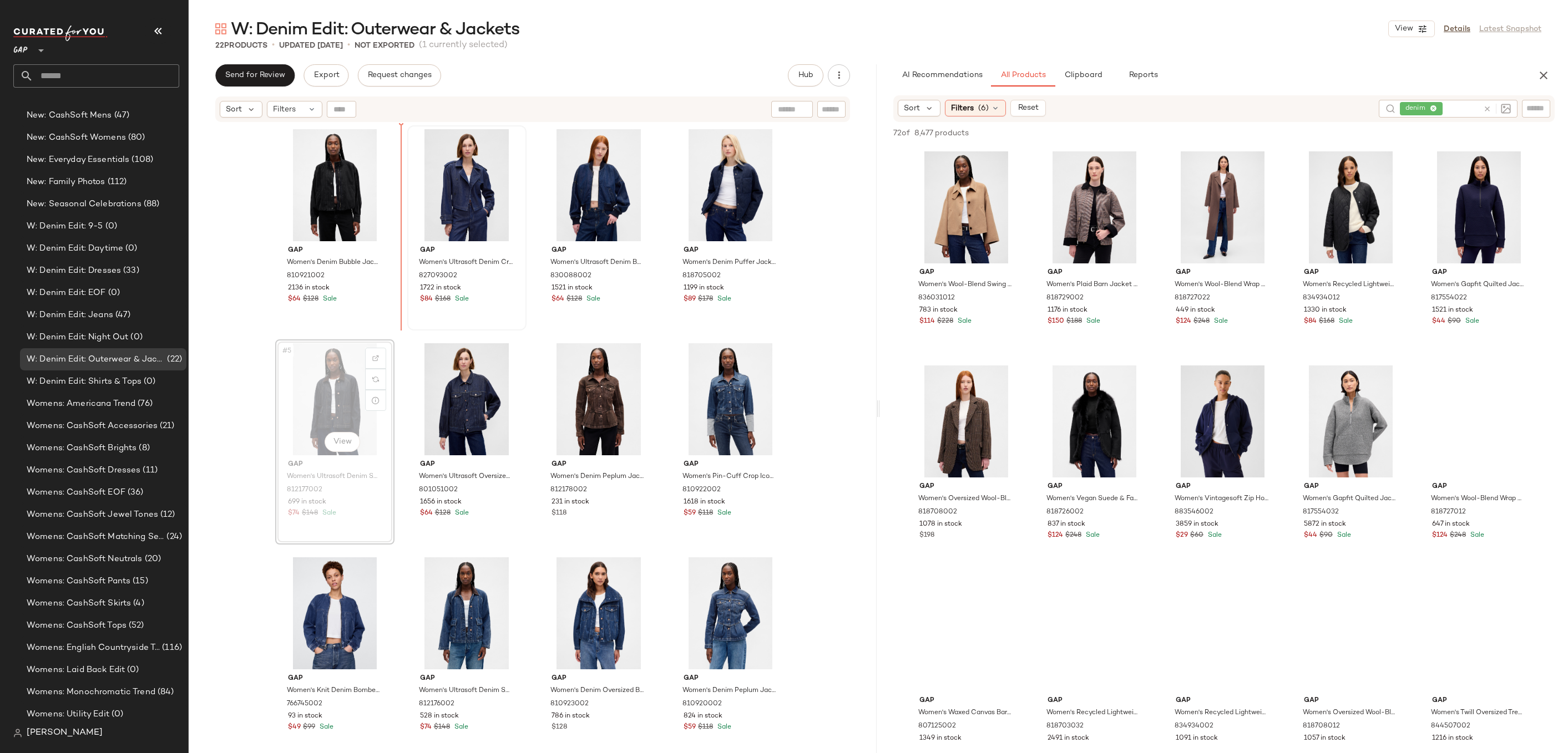
drag, startPoint x: 344, startPoint y: 383, endPoint x: 405, endPoint y: 223, distance: 171.2
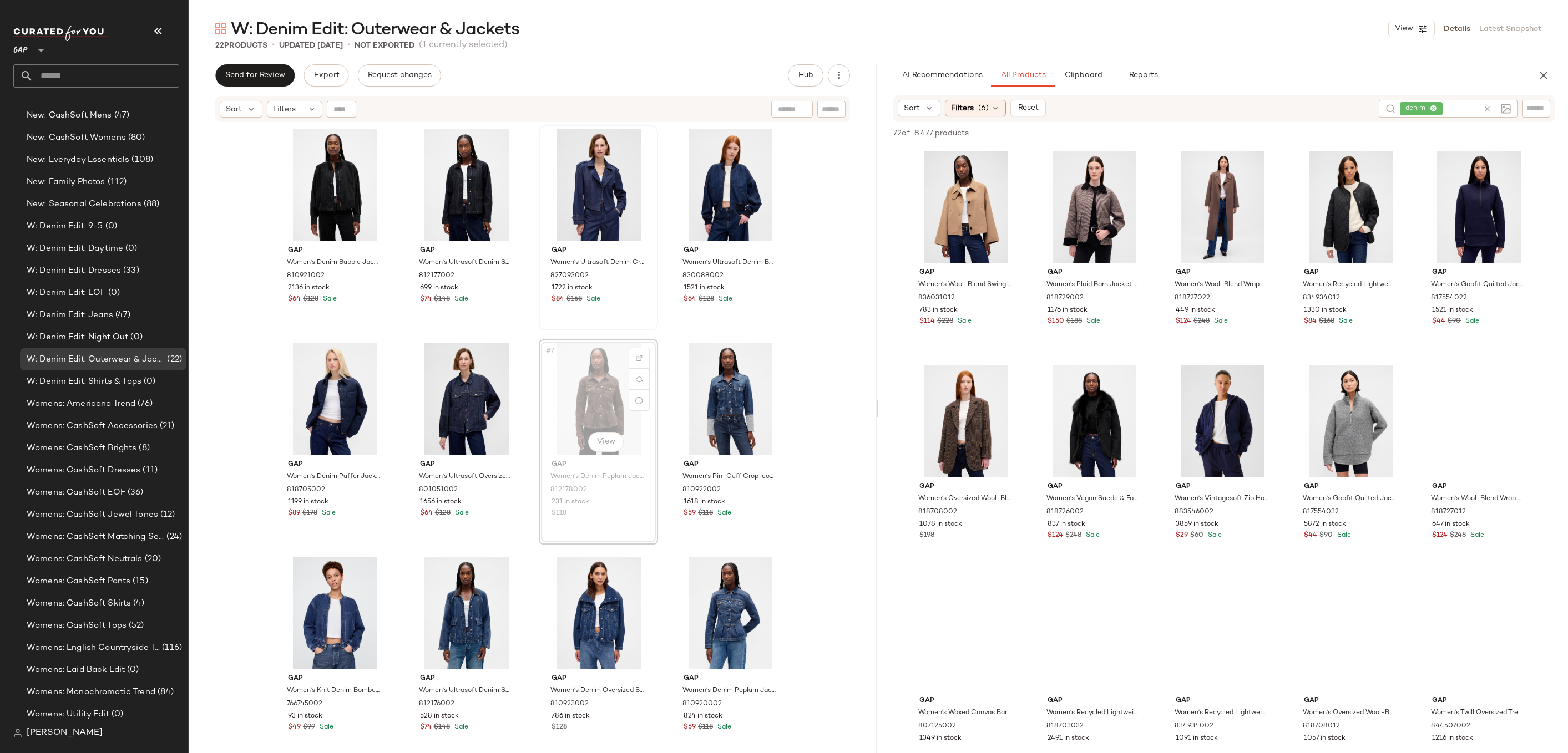
drag, startPoint x: 610, startPoint y: 404, endPoint x: 583, endPoint y: 149, distance: 256.4
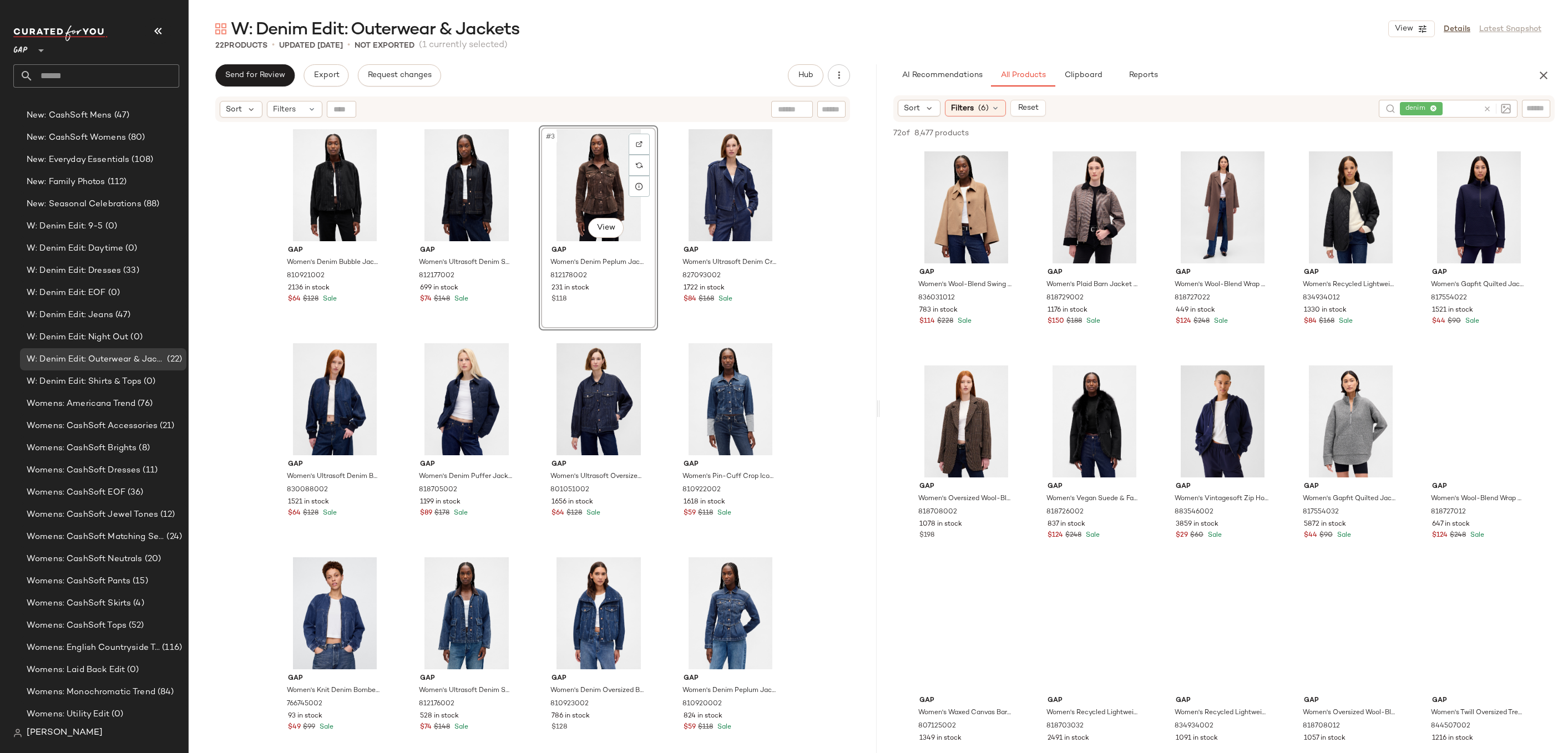
click at [814, 234] on div "Gap Women's Denim Bubble Jacket by Gap Black Wash Size M 810921002 2136 in stoc…" at bounding box center [532, 452] width 688 height 658
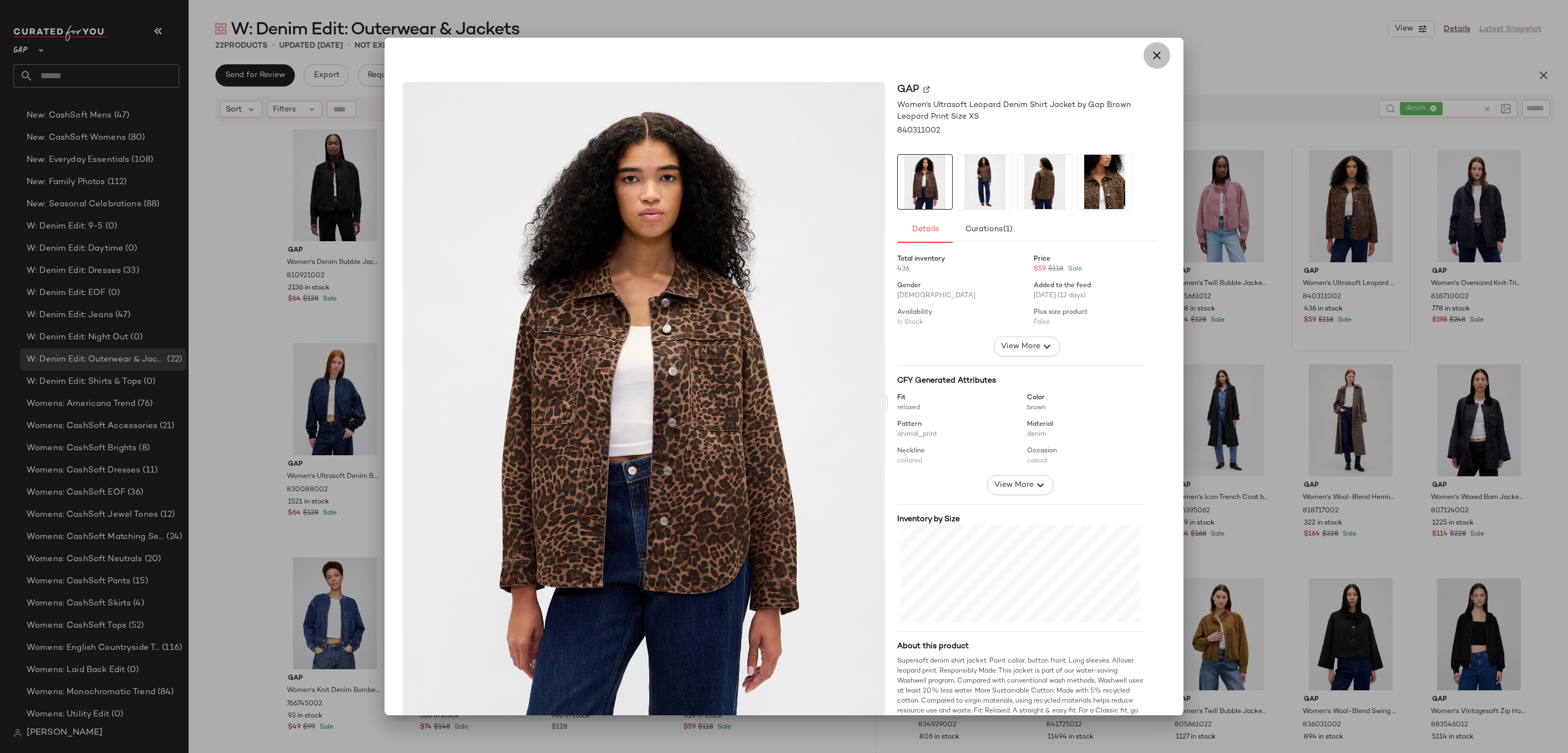
click at [1155, 58] on icon "button" at bounding box center [1157, 55] width 14 height 14
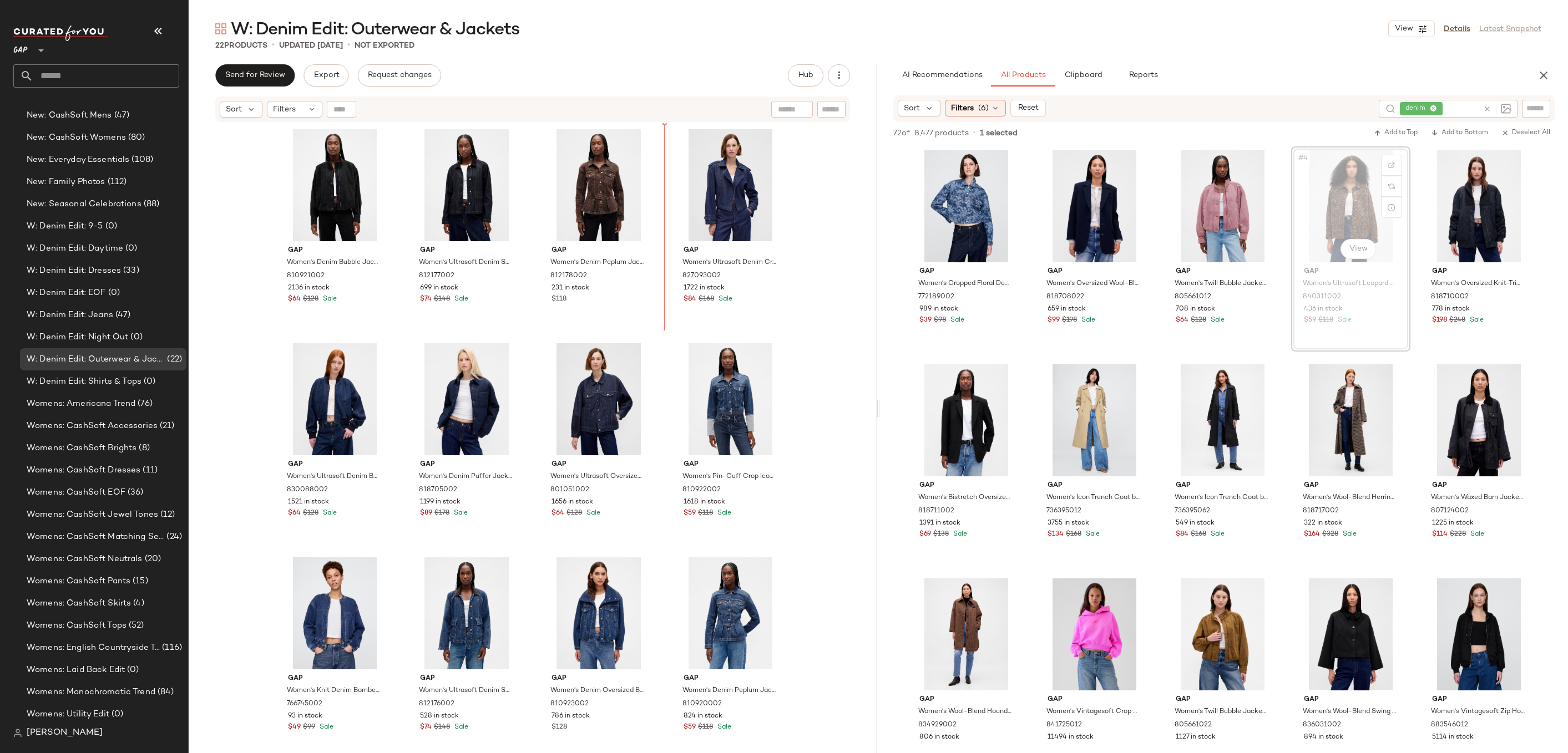
drag, startPoint x: 1349, startPoint y: 214, endPoint x: 659, endPoint y: 210, distance: 690.0
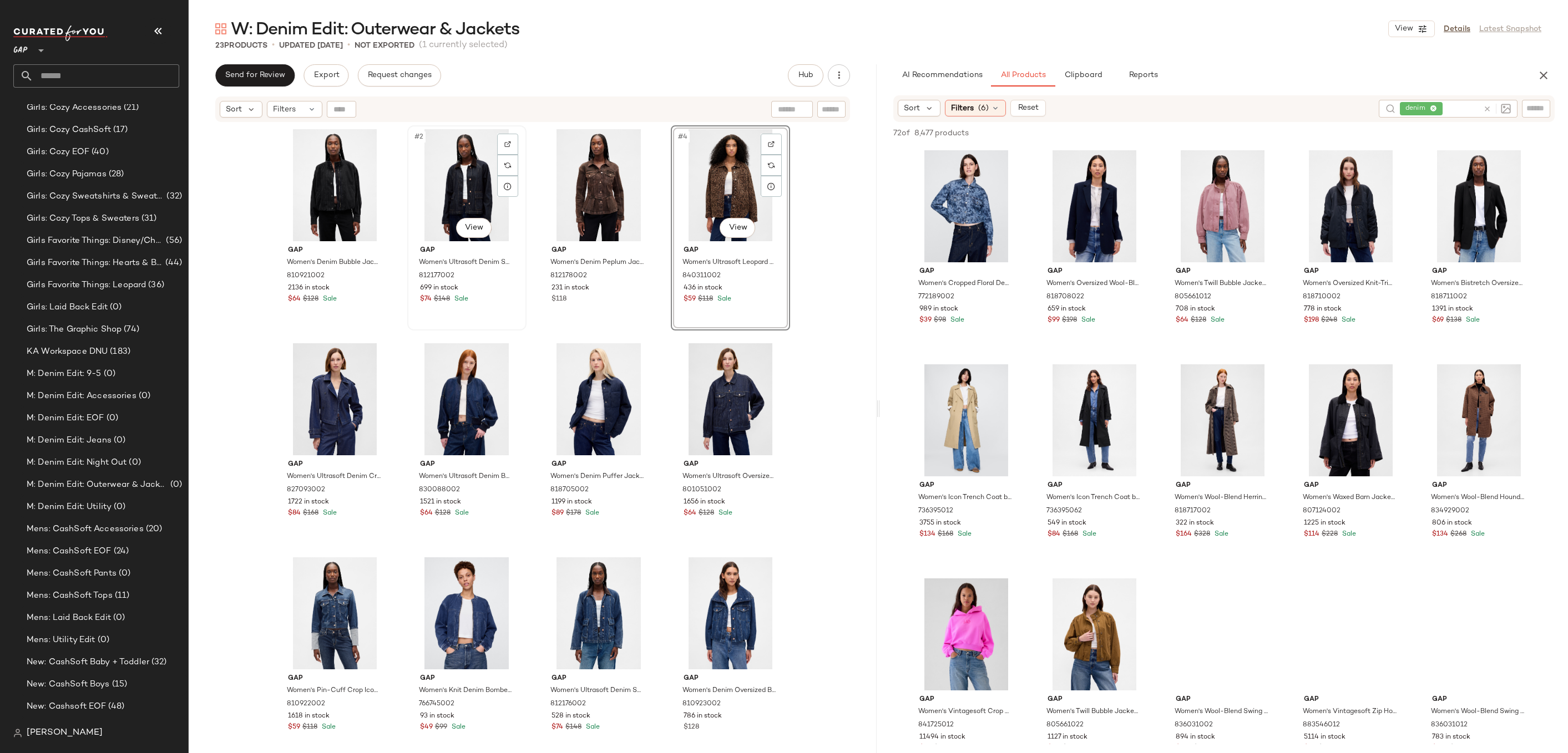
scroll to position [1597, 0]
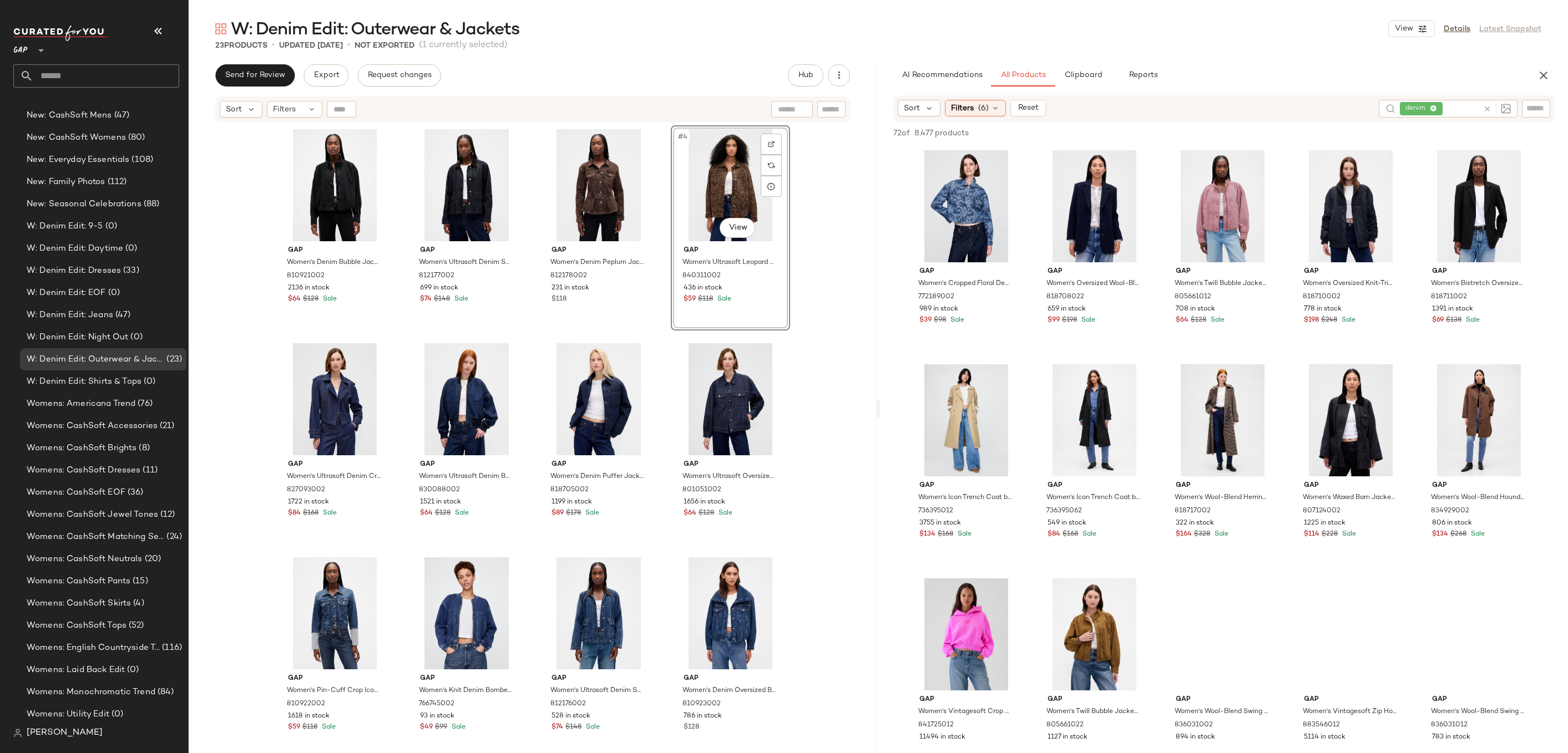
click at [839, 344] on div "Gap Women's Denim Bubble Jacket by Gap Black Wash Size M 810921002 2136 in stoc…" at bounding box center [532, 452] width 688 height 658
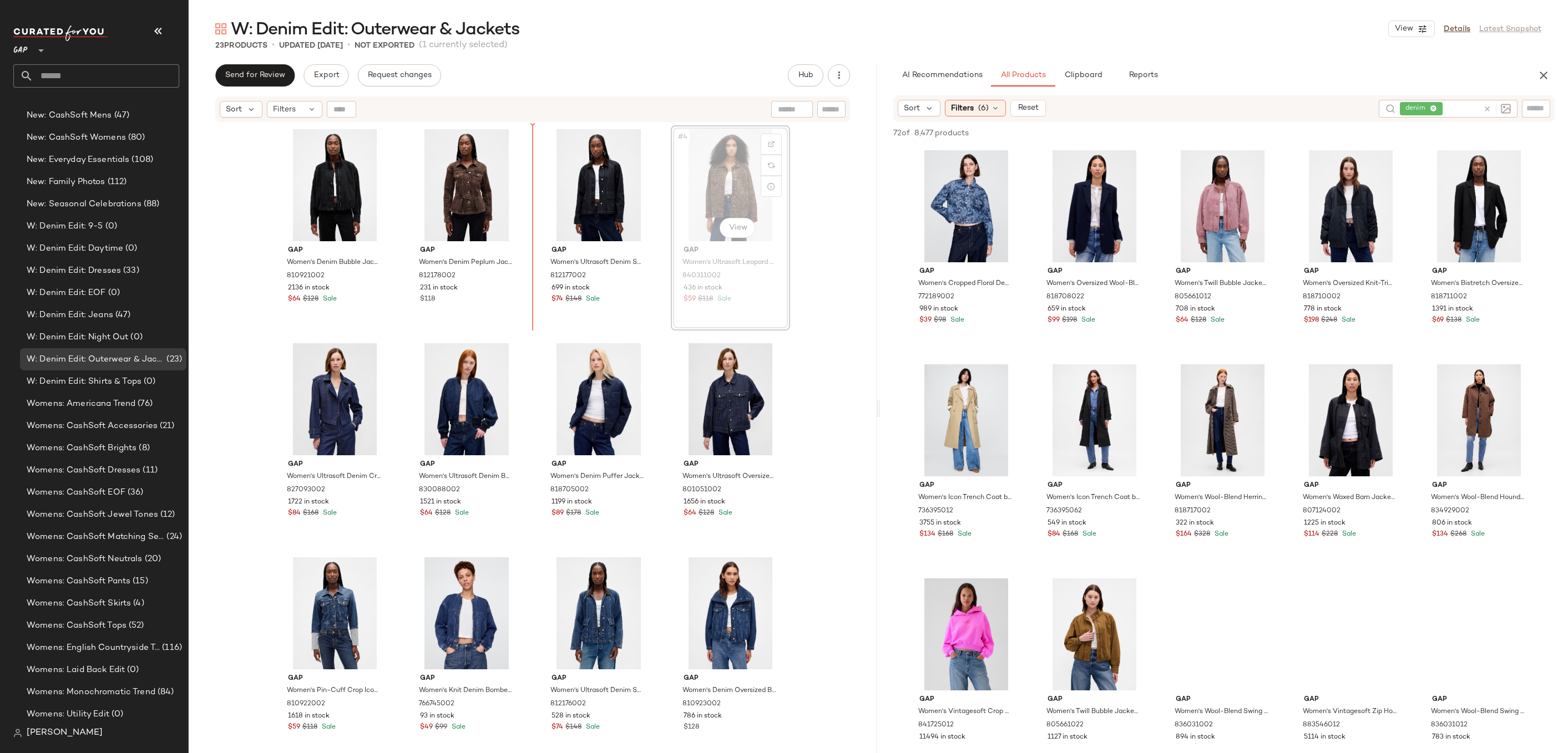
drag, startPoint x: 717, startPoint y: 197, endPoint x: 711, endPoint y: 197, distance: 6.0
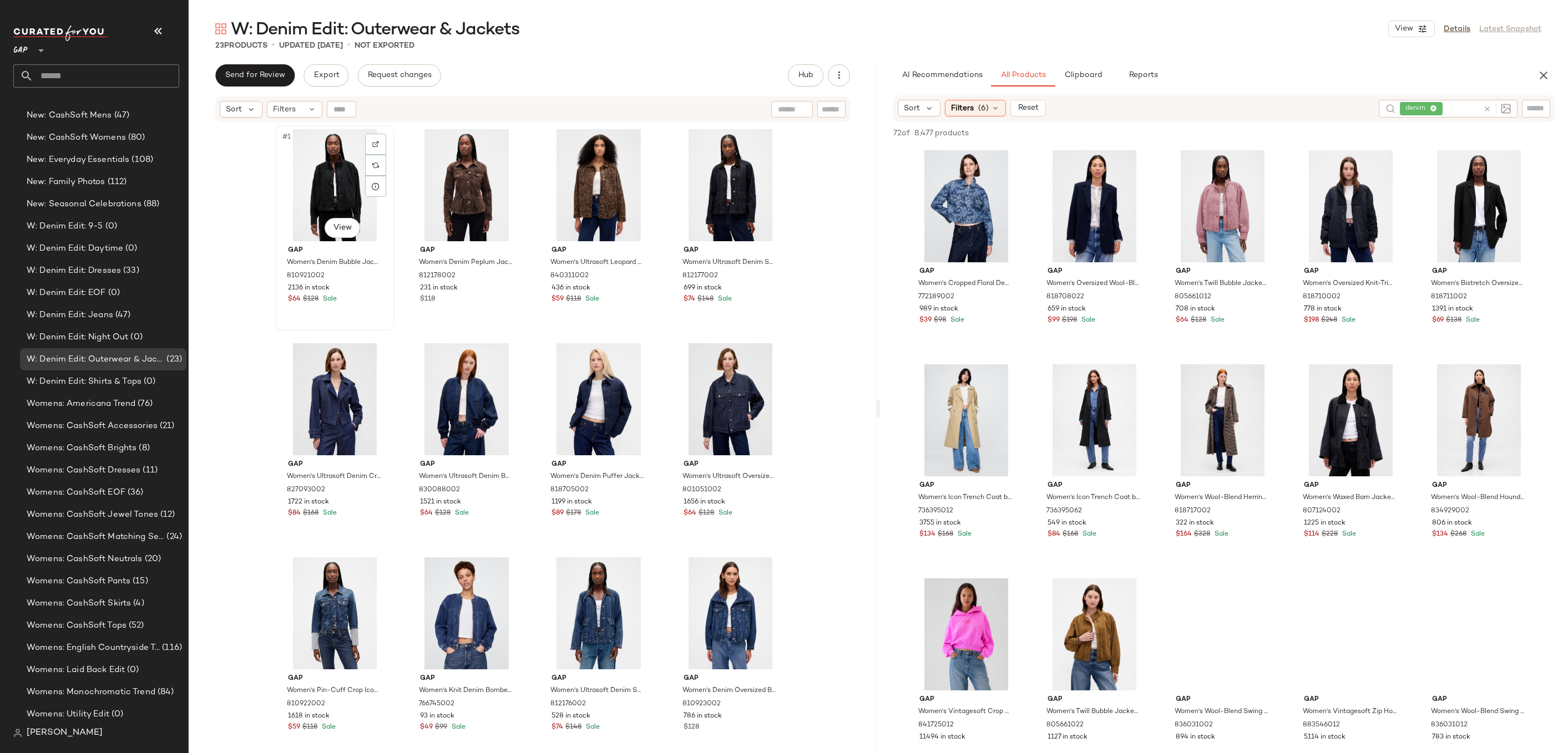
click at [327, 186] on div "#1 View" at bounding box center [334, 186] width 112 height 112
click at [593, 178] on div "#3 View" at bounding box center [598, 186] width 112 height 112
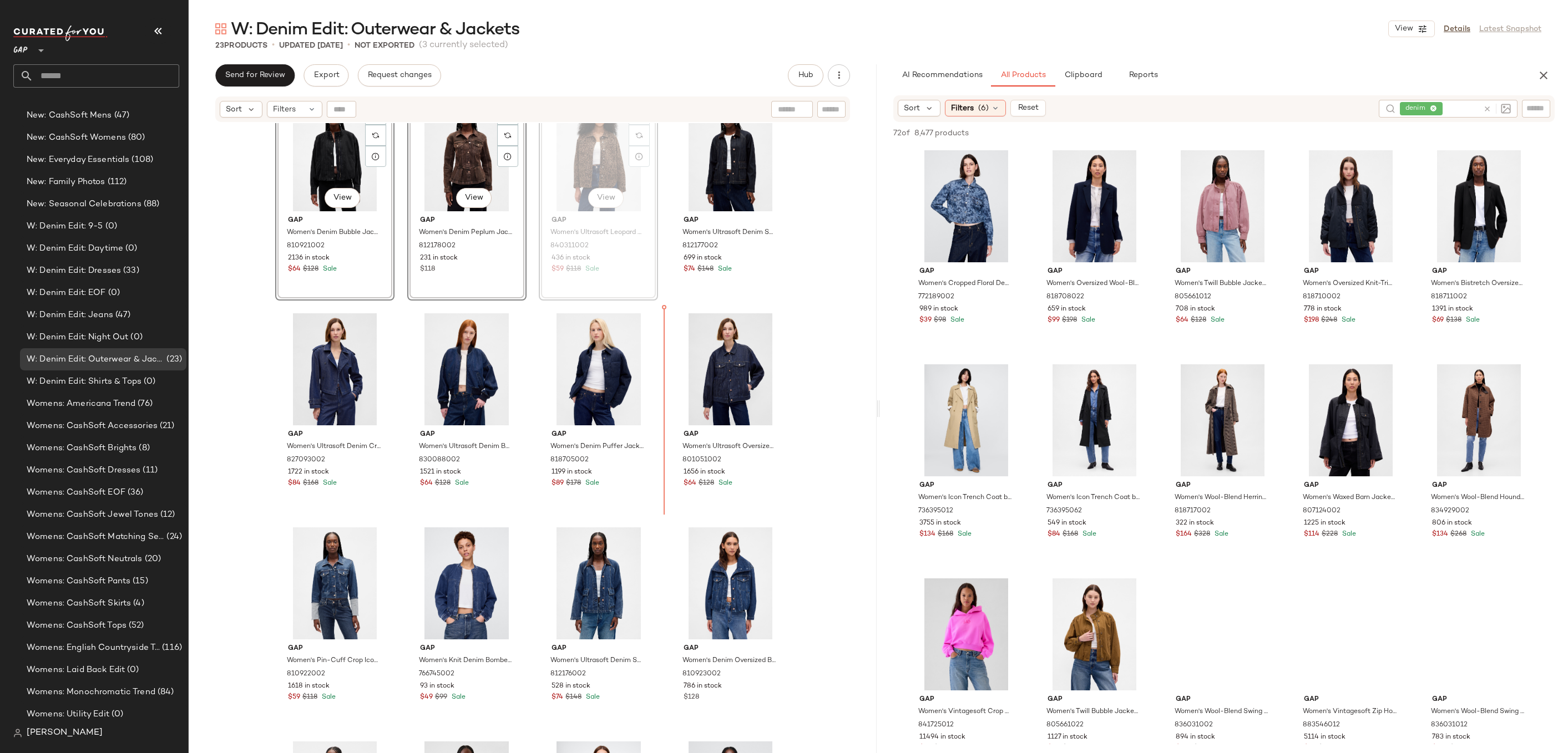
scroll to position [29, 0]
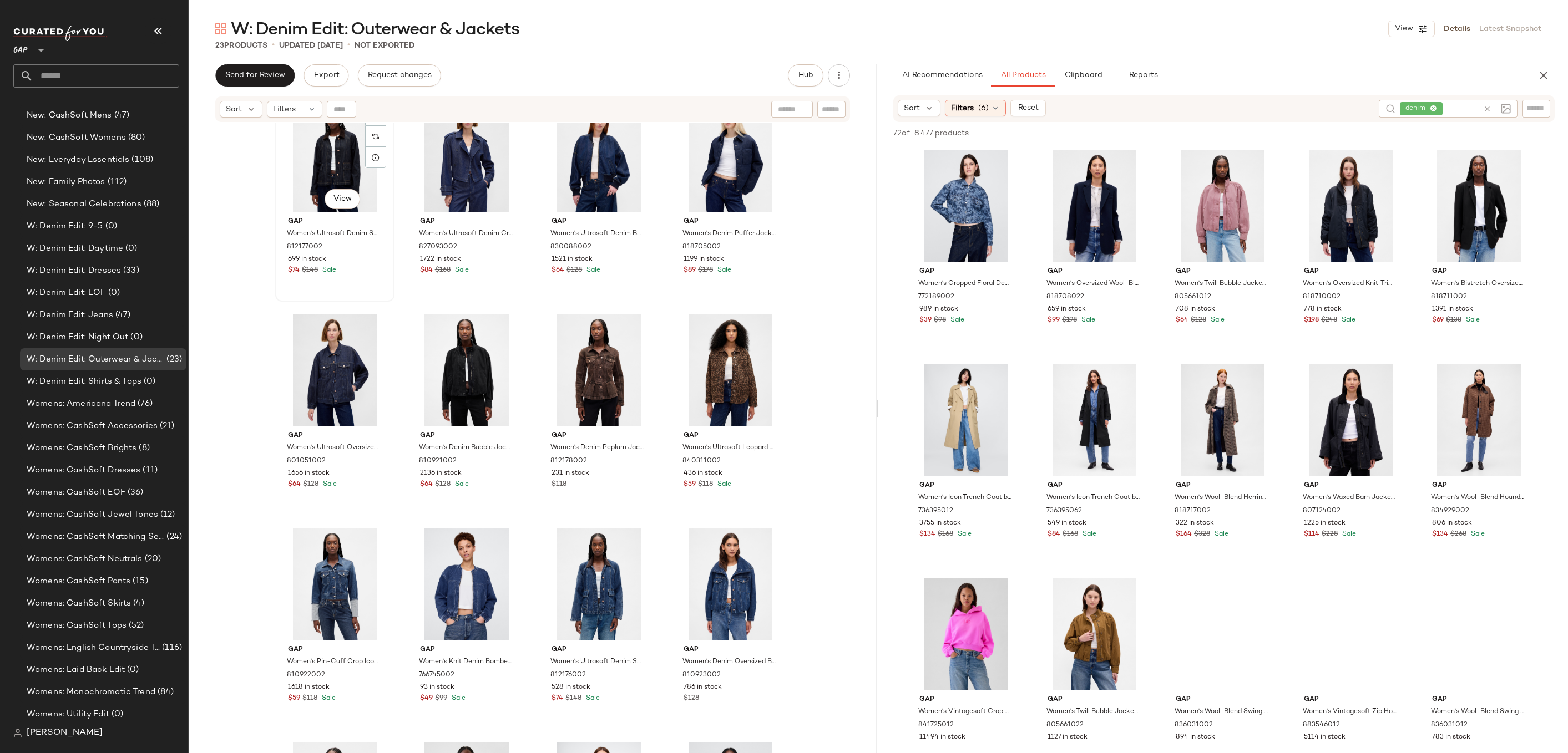
scroll to position [28, 0]
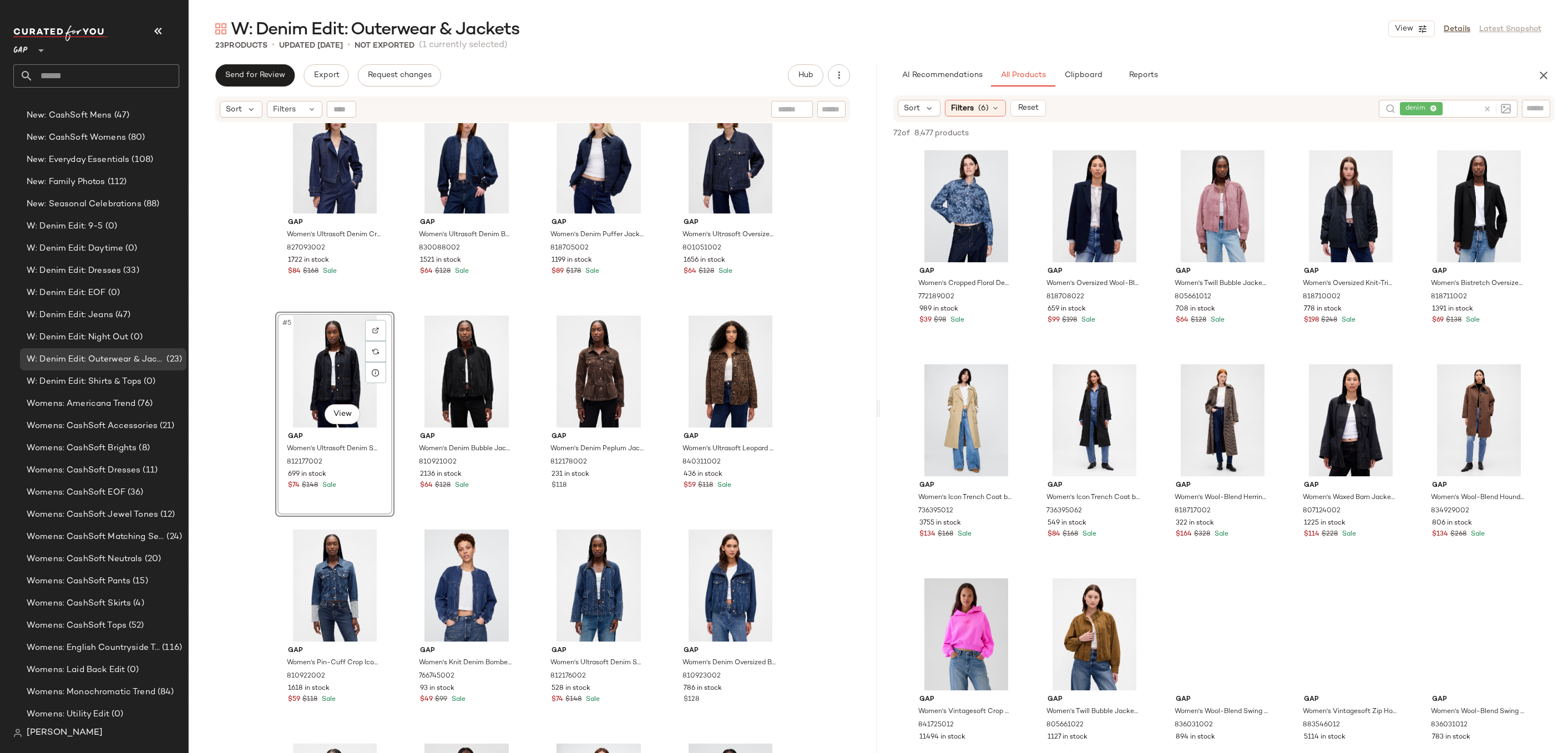
click at [824, 319] on div "Gap Women's Ultrasoft Denim Crop Trench Jacket by Gap Dark Wash Size S 82709300…" at bounding box center [532, 452] width 688 height 658
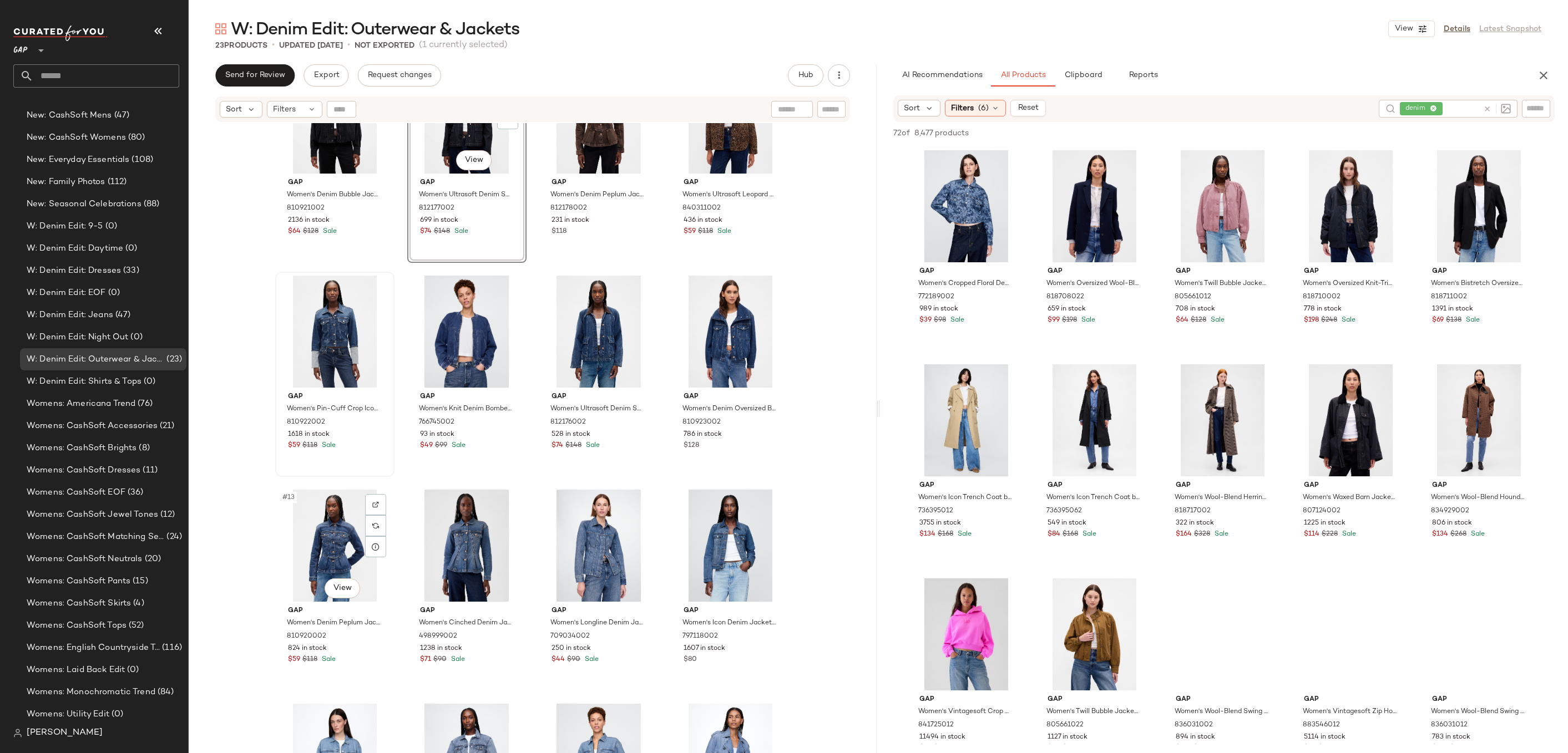
scroll to position [299, 0]
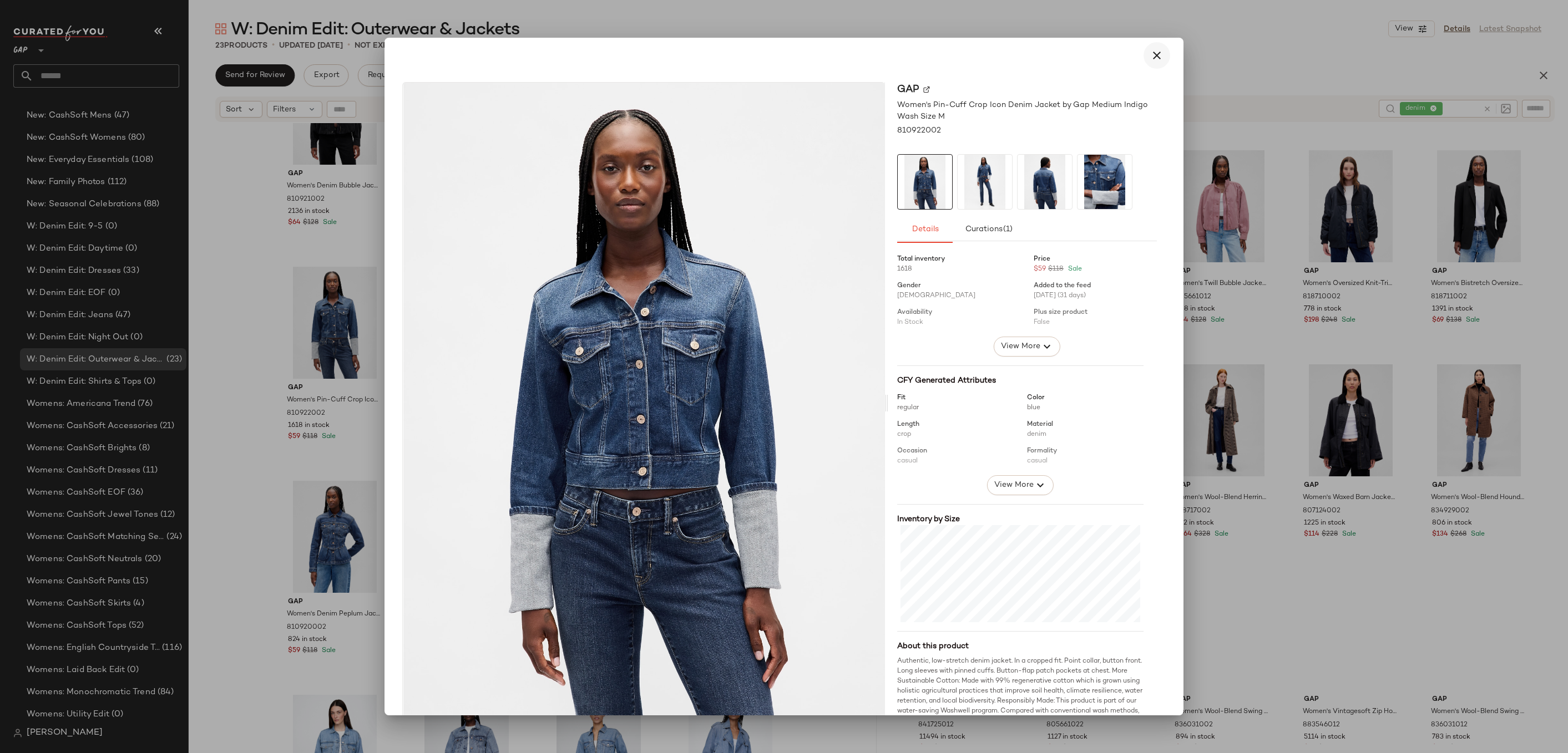
click at [1152, 46] on button "button" at bounding box center [1157, 55] width 26 height 26
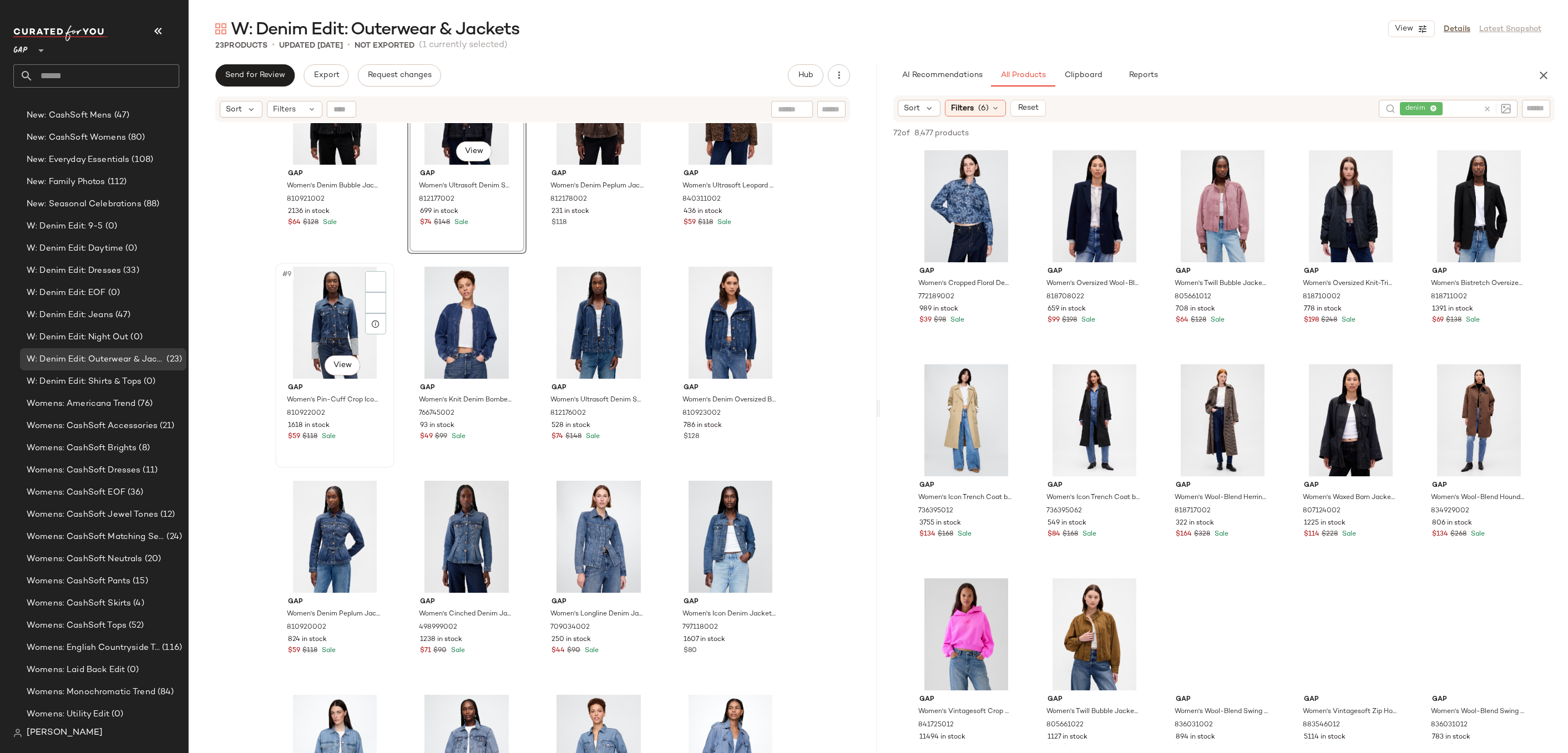
click at [328, 291] on div "#9 View" at bounding box center [334, 323] width 112 height 112
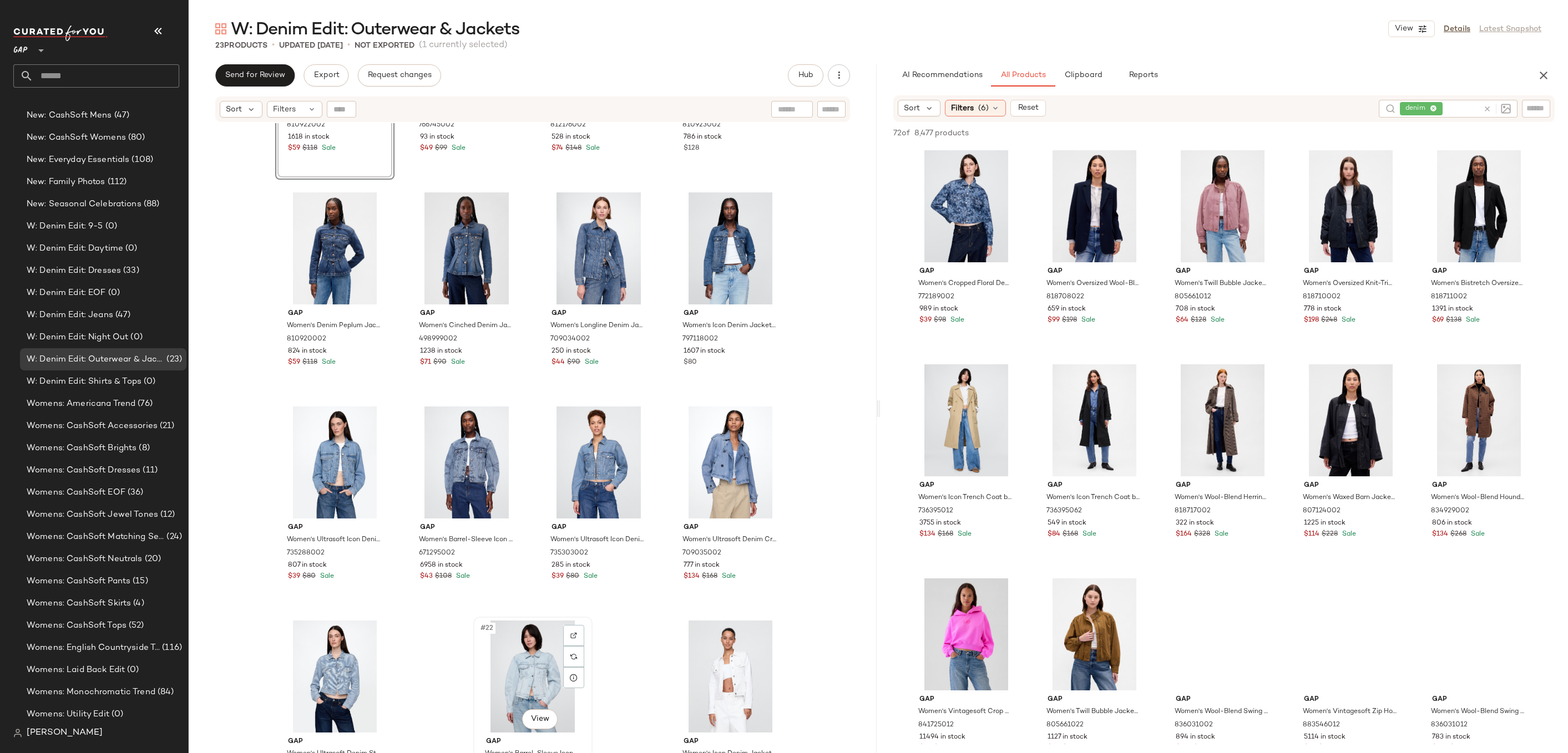
click at [517, 661] on div "#22 View" at bounding box center [533, 677] width 112 height 112
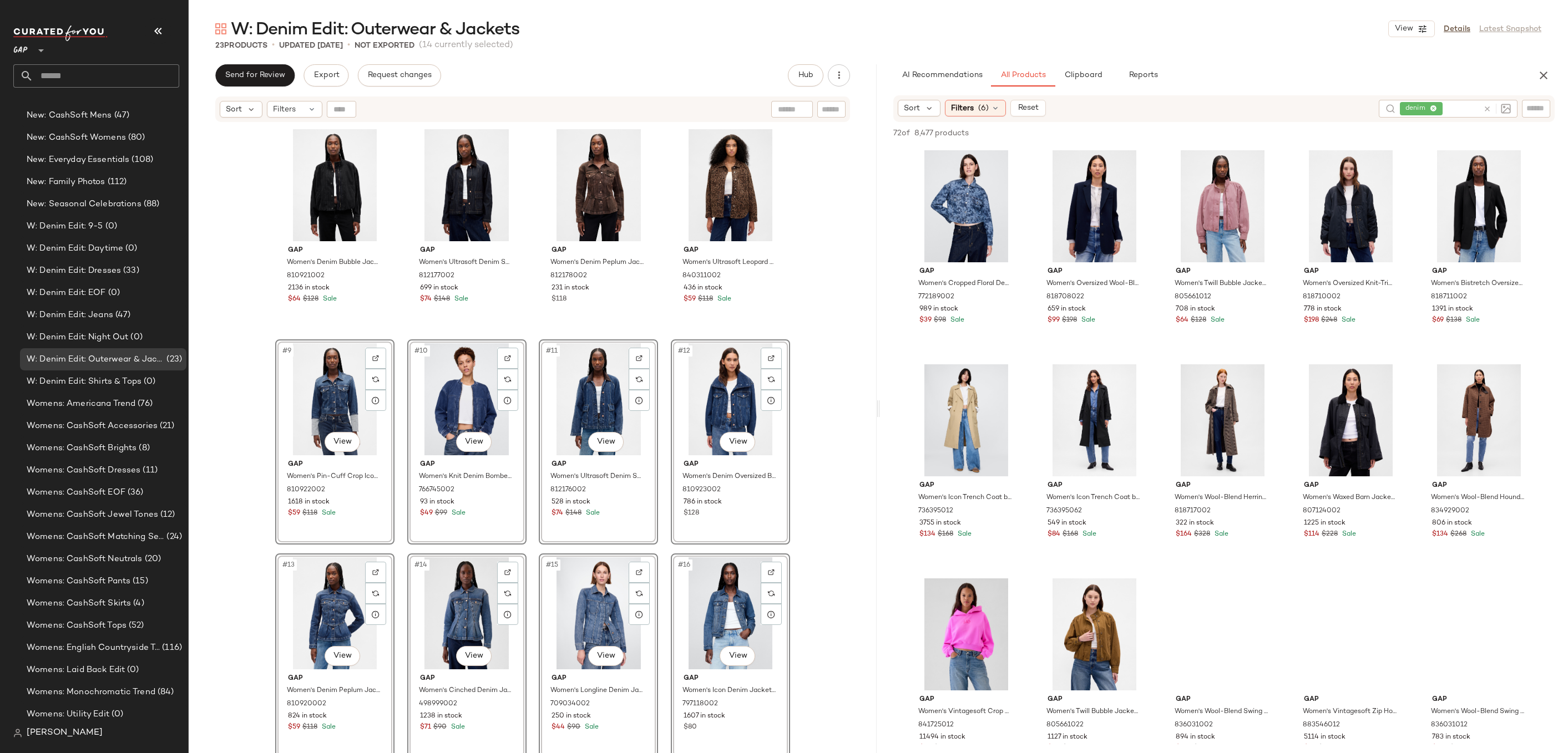
scroll to position [149, 0]
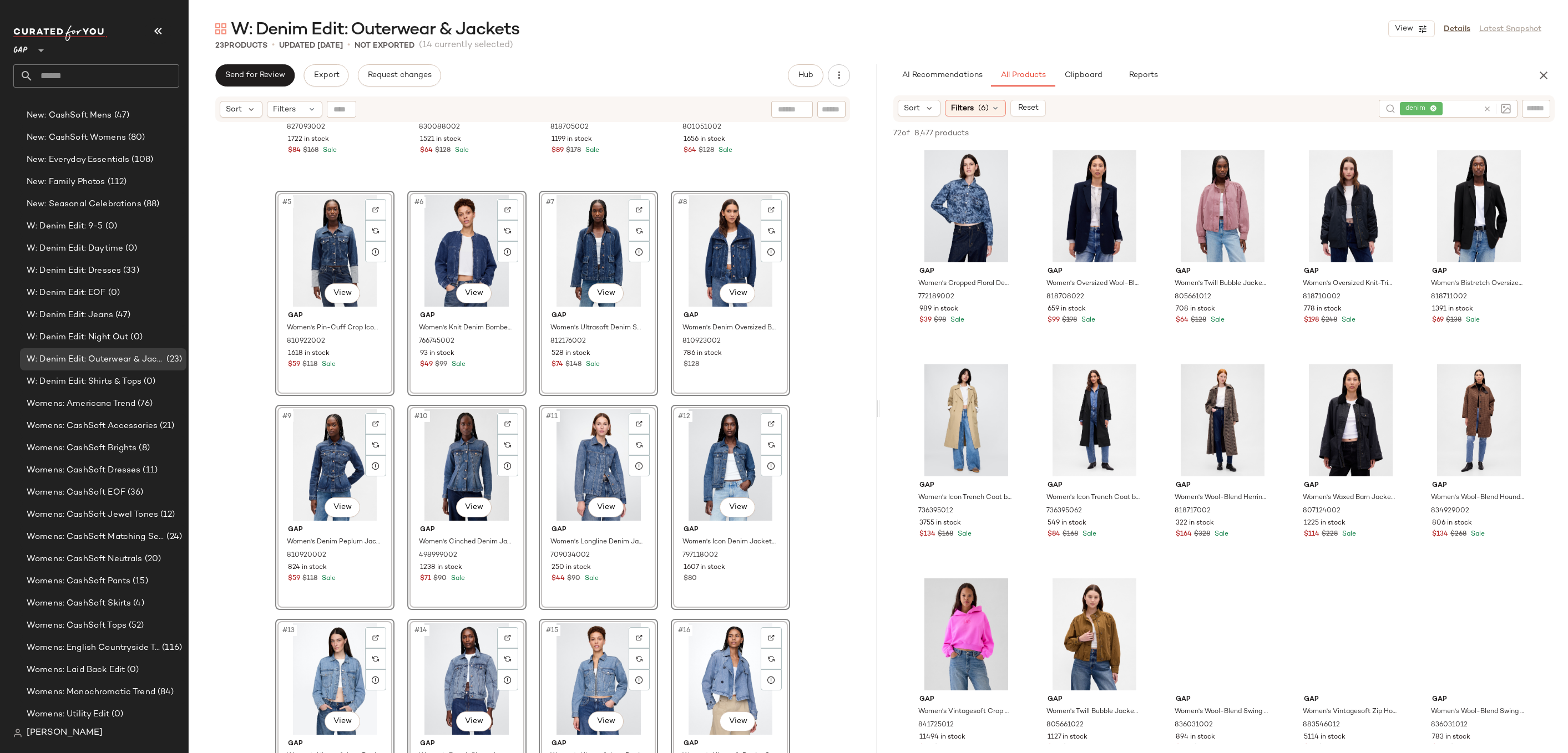
click at [852, 322] on div "Gap Women's Ultrasoft Denim Crop Trench Jacket by Gap Dark Wash Size S 82709300…" at bounding box center [532, 452] width 688 height 658
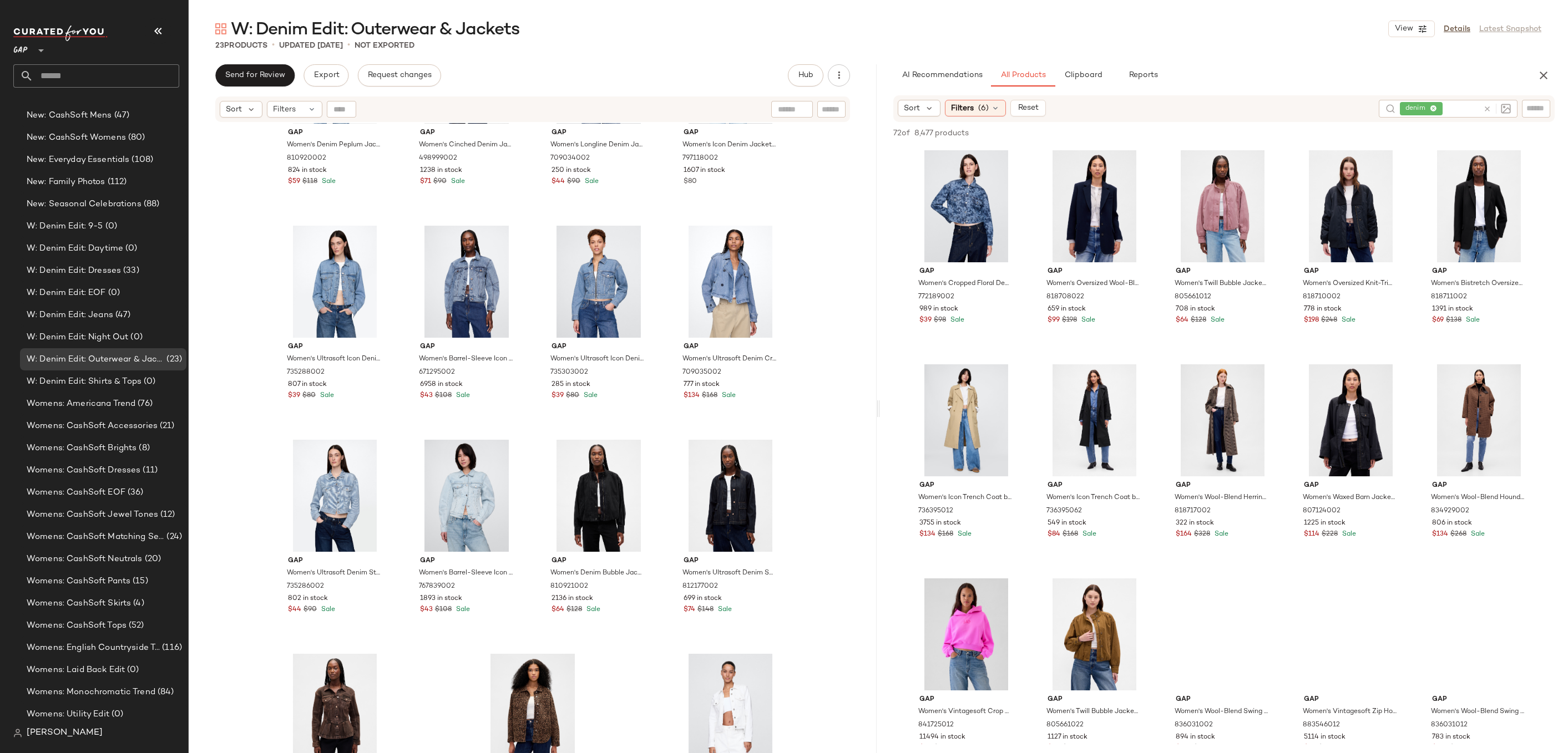
scroll to position [629, 0]
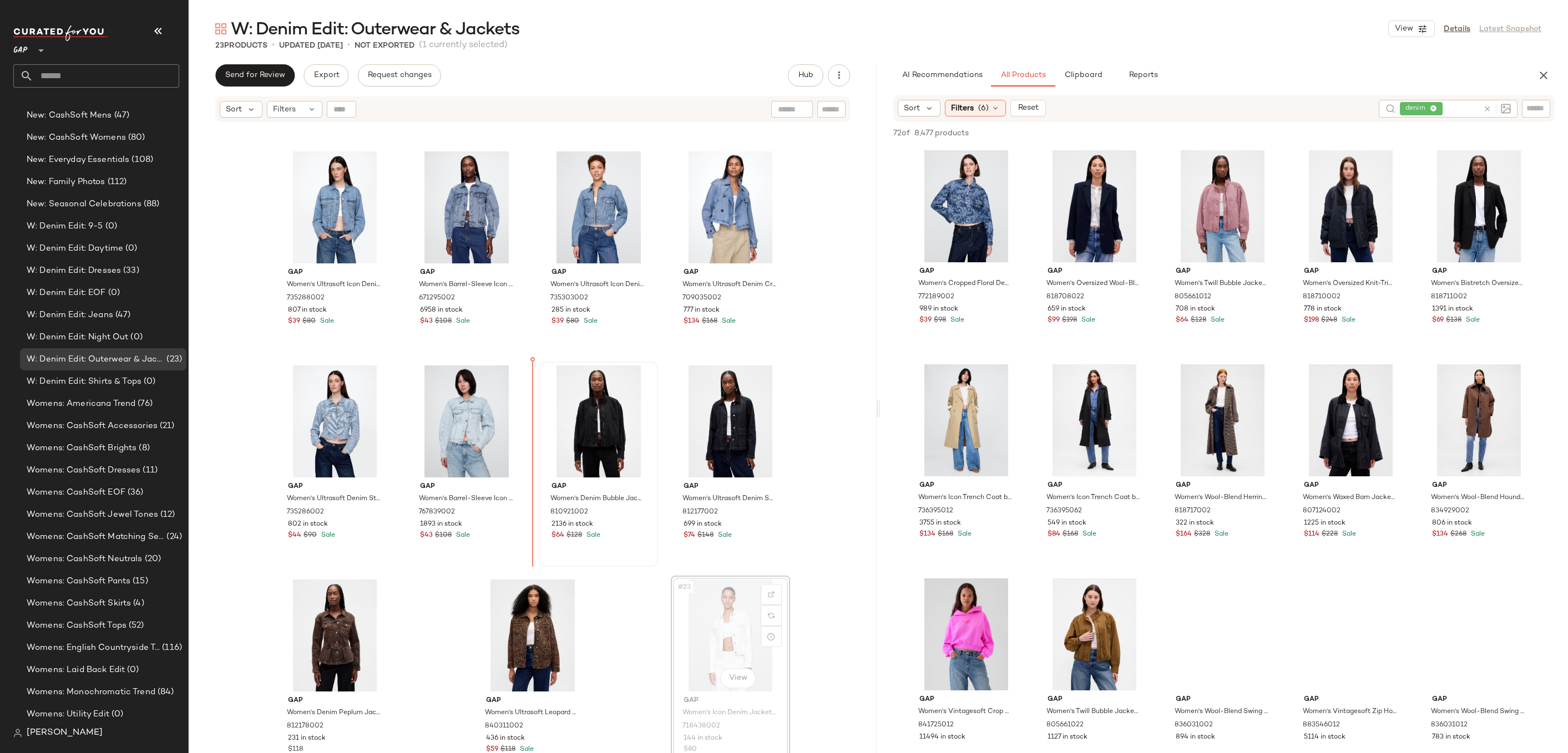
drag, startPoint x: 738, startPoint y: 655, endPoint x: 566, endPoint y: 459, distance: 260.8
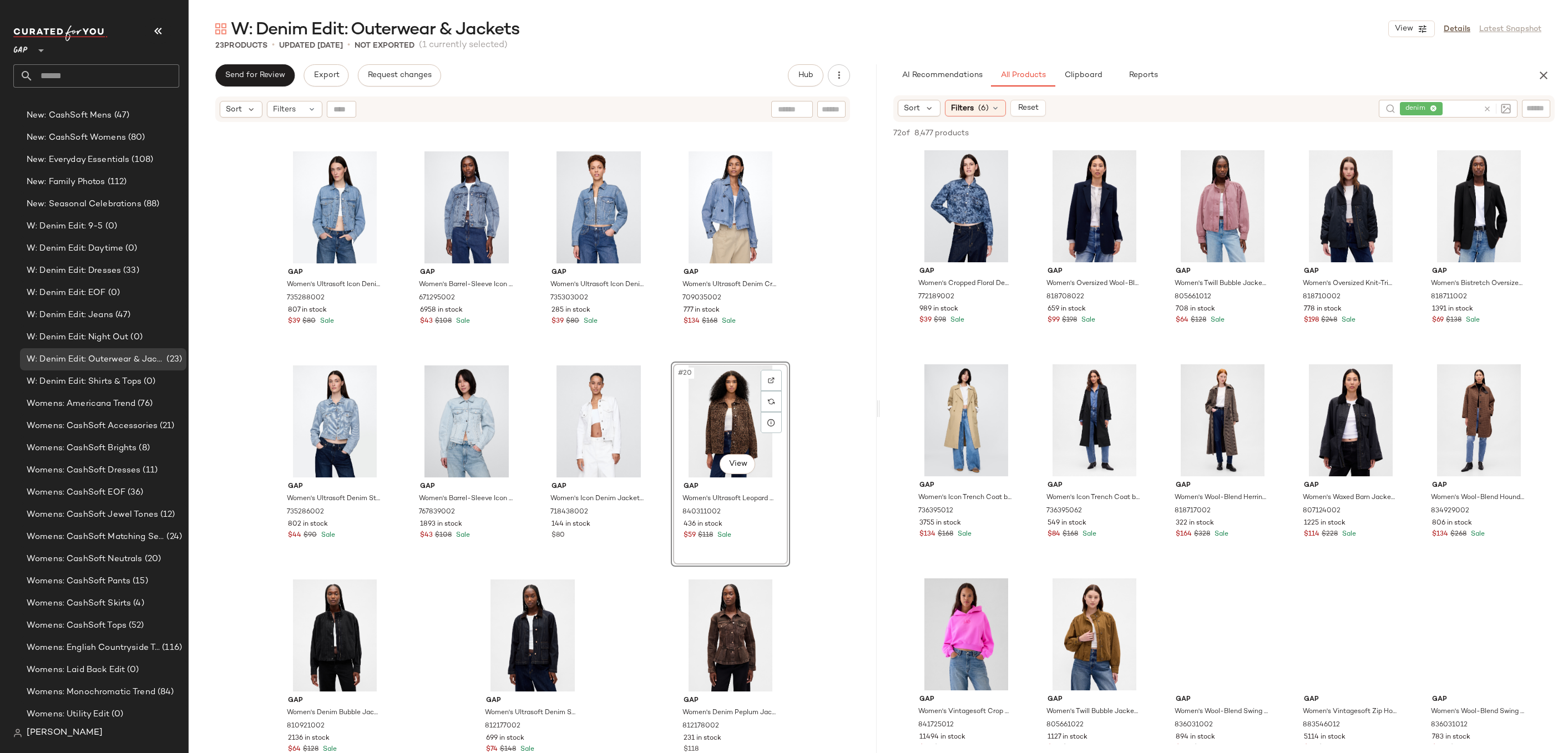
click at [816, 429] on div "Gap Women's Denim Peplum Jacket by Gap Worn Medium Blue Petite Size M 810920002…" at bounding box center [532, 452] width 688 height 658
click at [726, 639] on div "#23 View" at bounding box center [730, 636] width 112 height 112
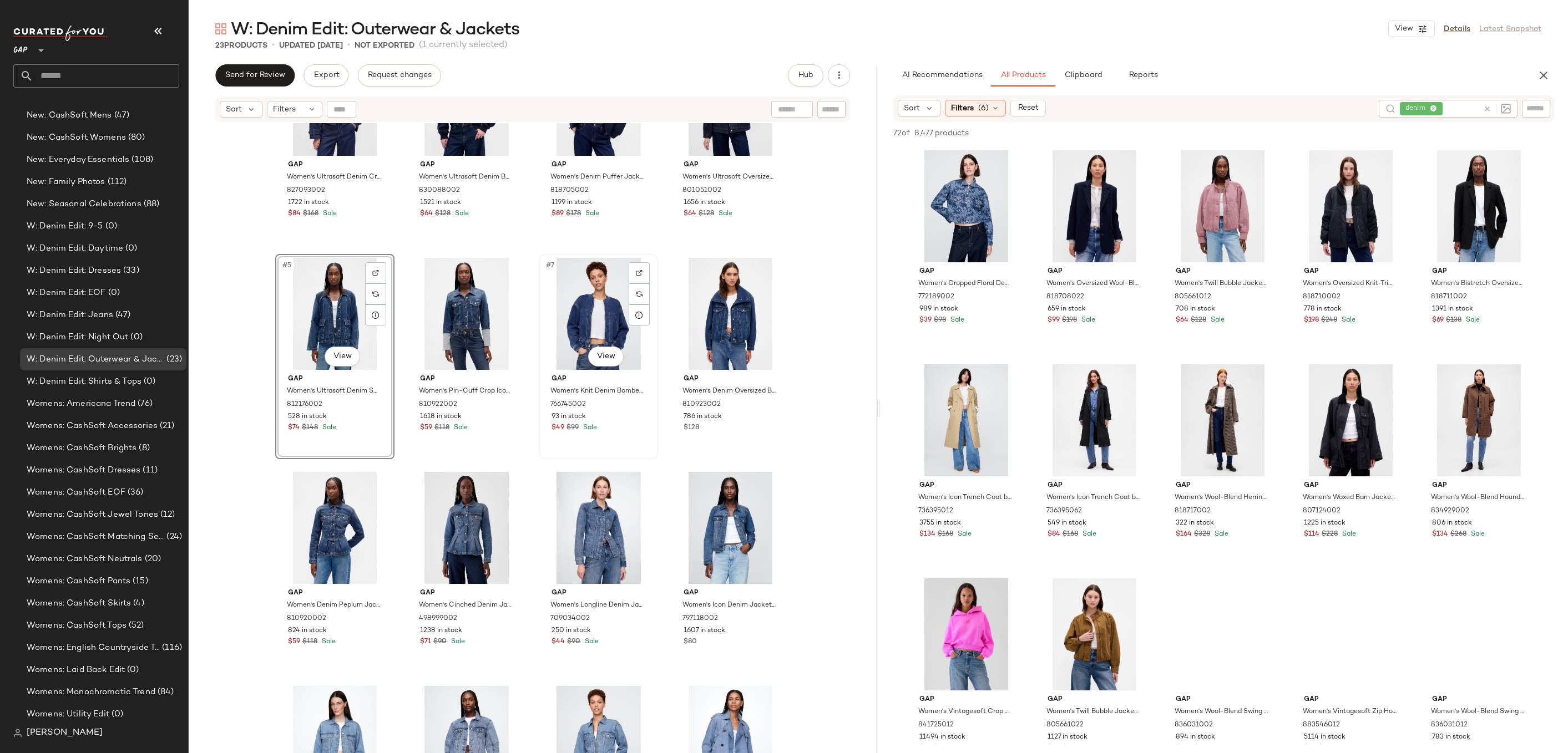
scroll to position [577, 0]
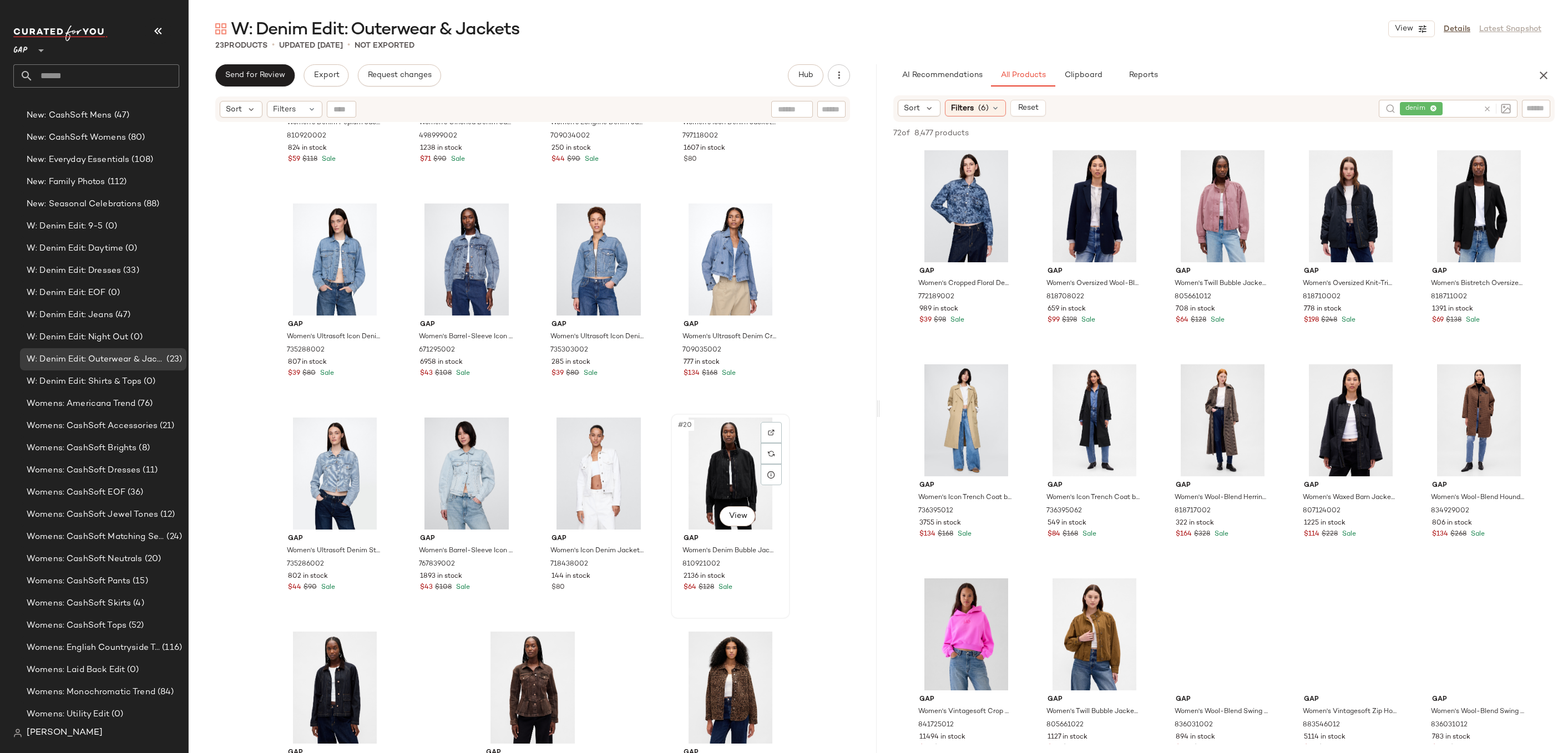
click at [727, 479] on div "#20 View" at bounding box center [730, 474] width 112 height 112
click at [726, 688] on div "#23 View" at bounding box center [730, 688] width 112 height 112
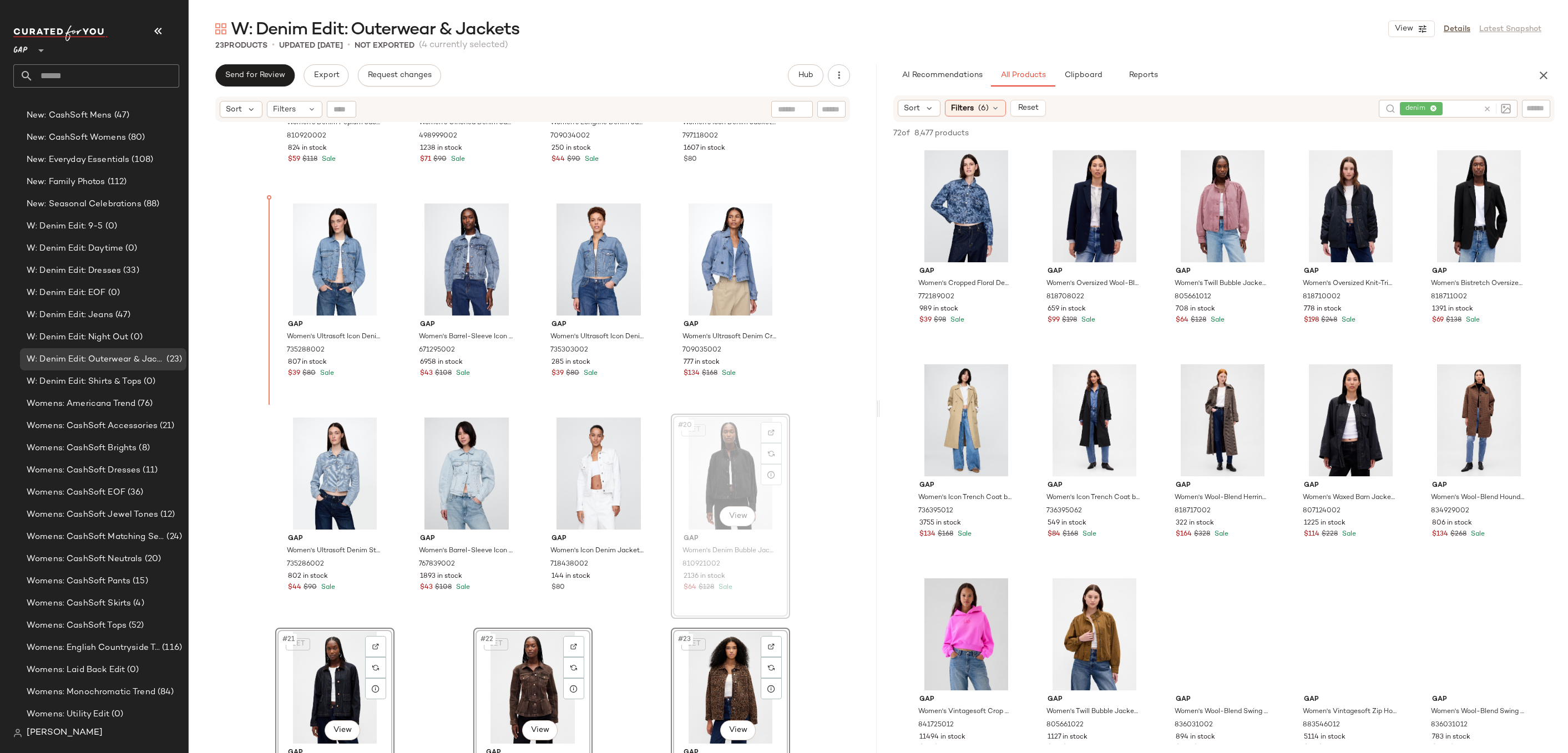
drag, startPoint x: 730, startPoint y: 483, endPoint x: 719, endPoint y: 479, distance: 11.7
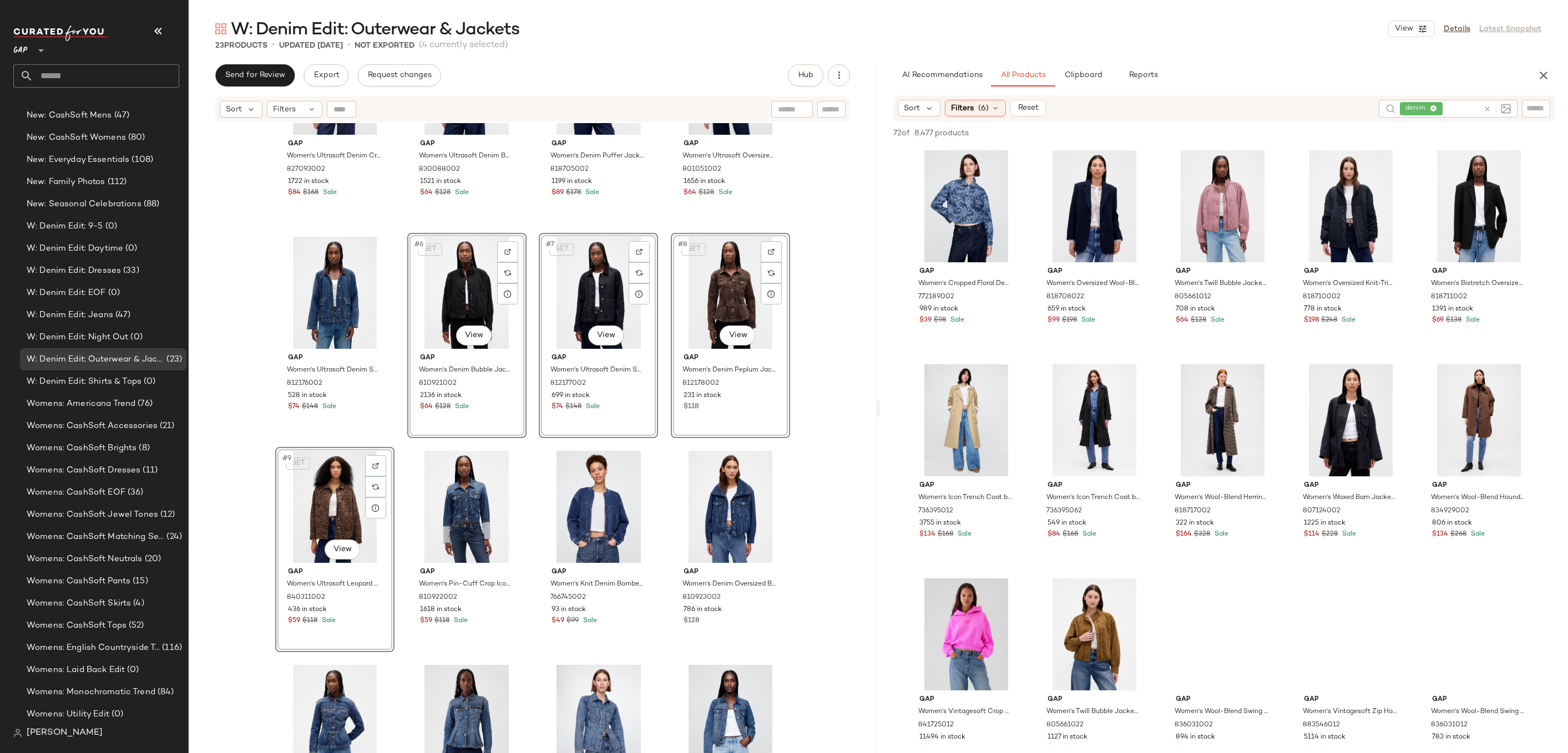
scroll to position [95, 0]
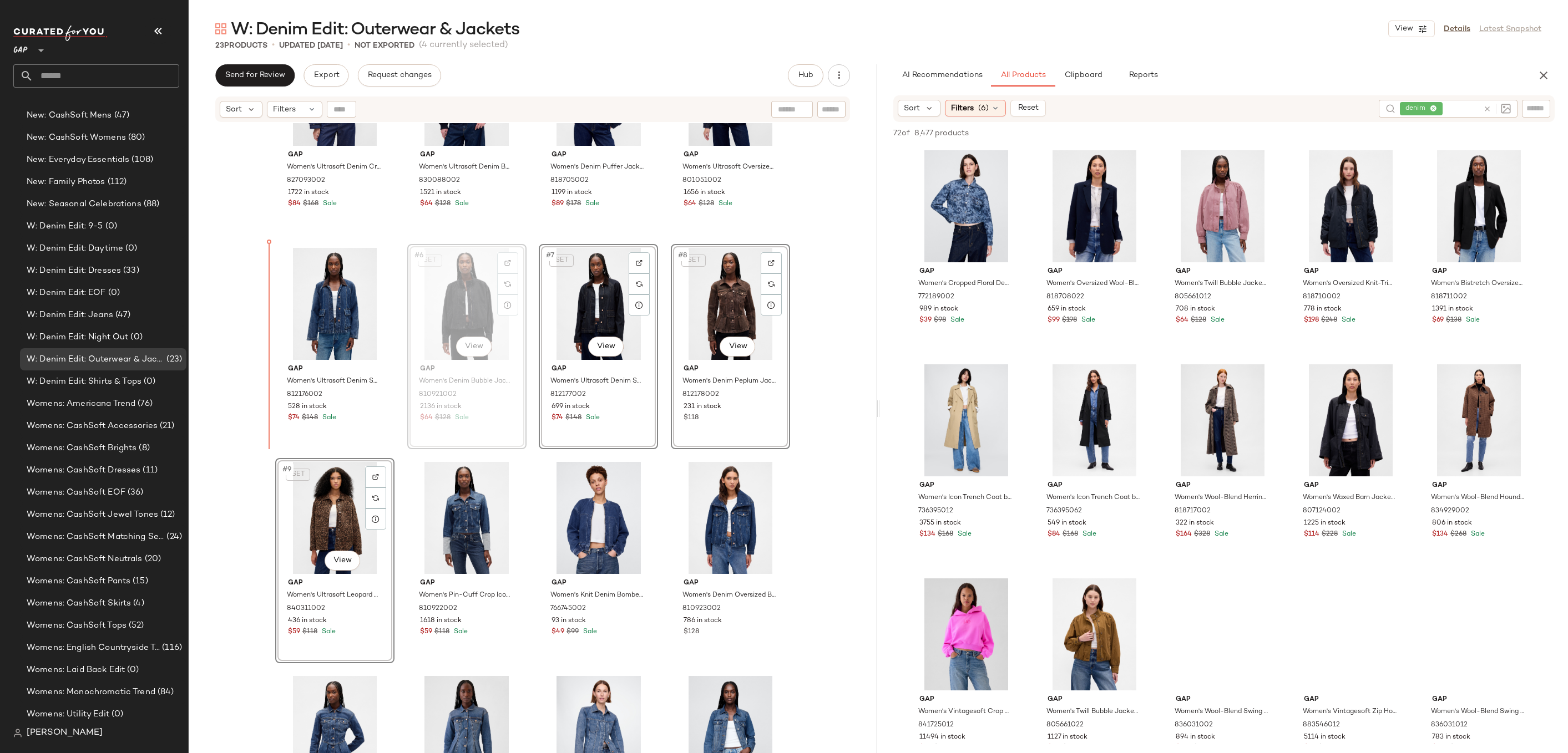
drag, startPoint x: 438, startPoint y: 333, endPoint x: 431, endPoint y: 332, distance: 7.1
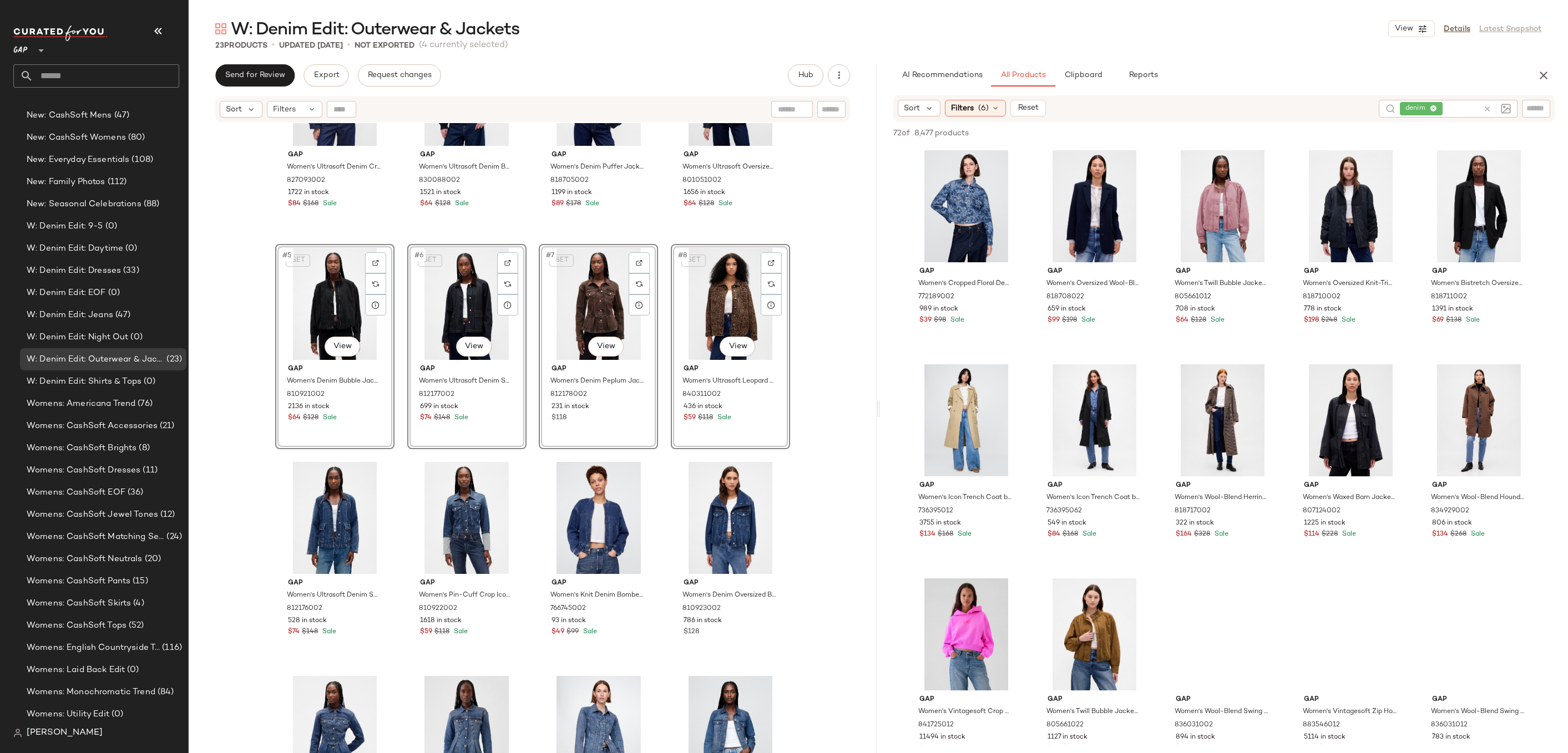
scroll to position [0, 0]
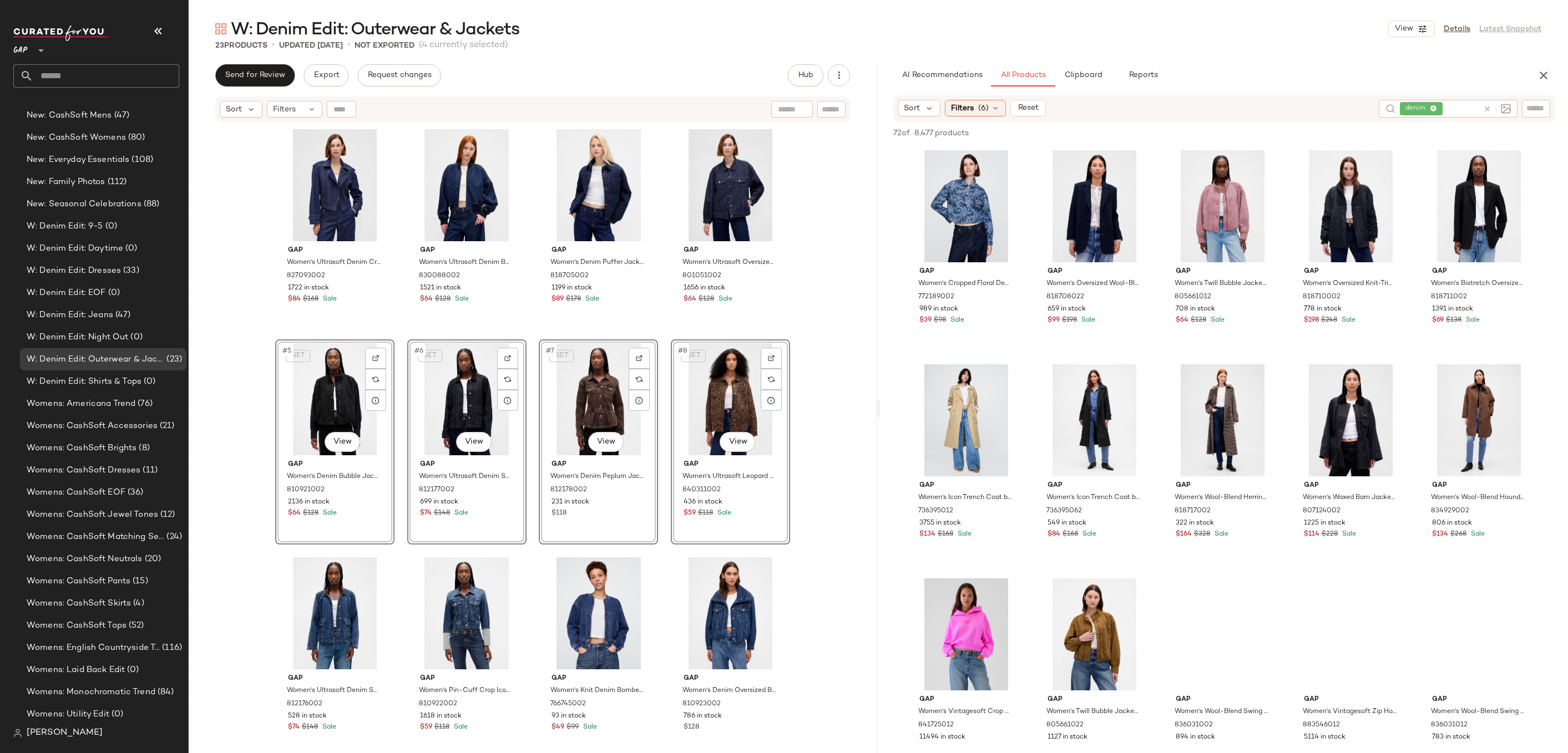
click at [842, 310] on div "Gap Women's Ultrasoft Denim Crop Trench Jacket by Gap Dark Wash Size S 82709300…" at bounding box center [532, 452] width 688 height 658
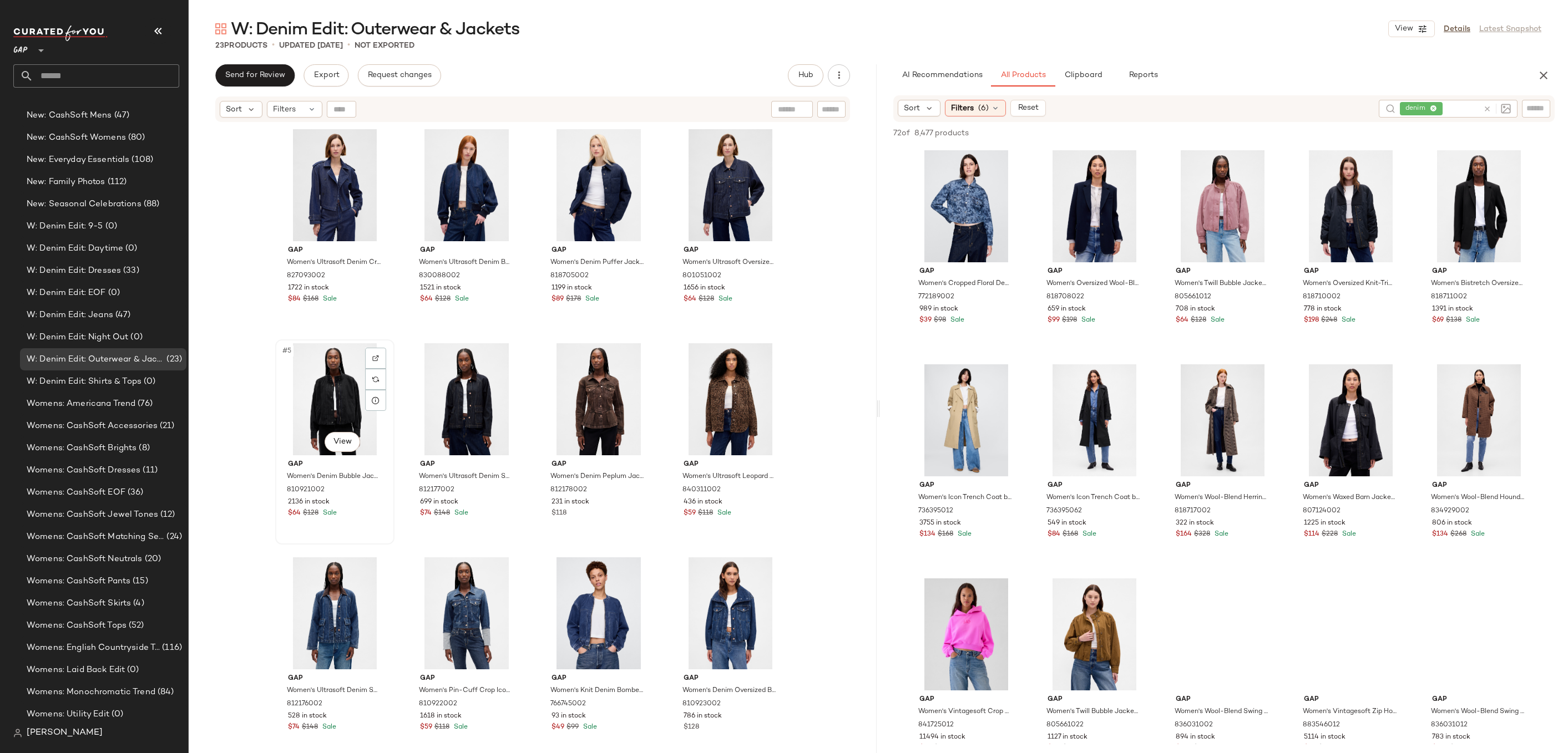
click at [337, 395] on div "#5 View" at bounding box center [334, 400] width 112 height 112
click at [724, 399] on div "#8 View" at bounding box center [730, 400] width 112 height 112
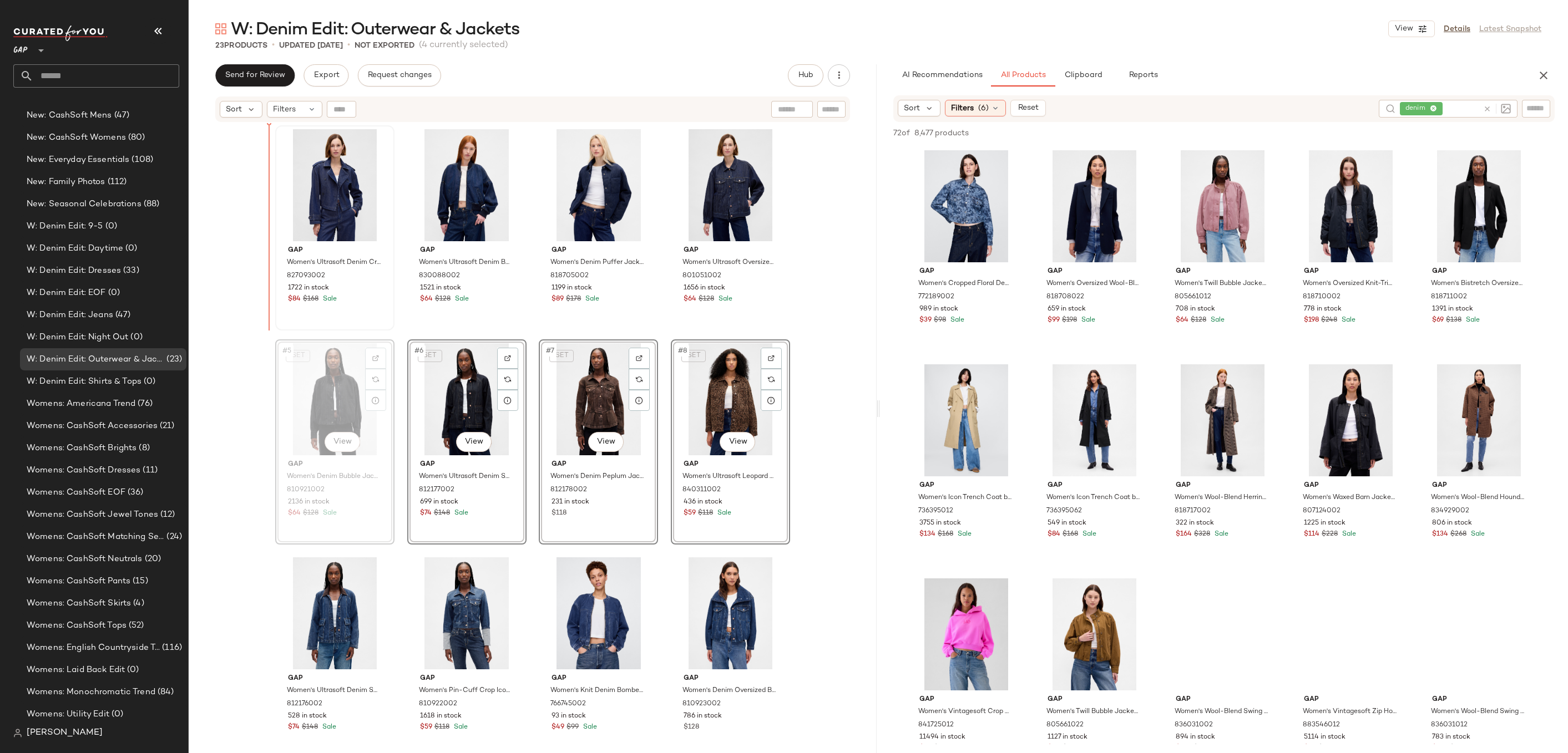
drag, startPoint x: 302, startPoint y: 388, endPoint x: 293, endPoint y: 196, distance: 192.2
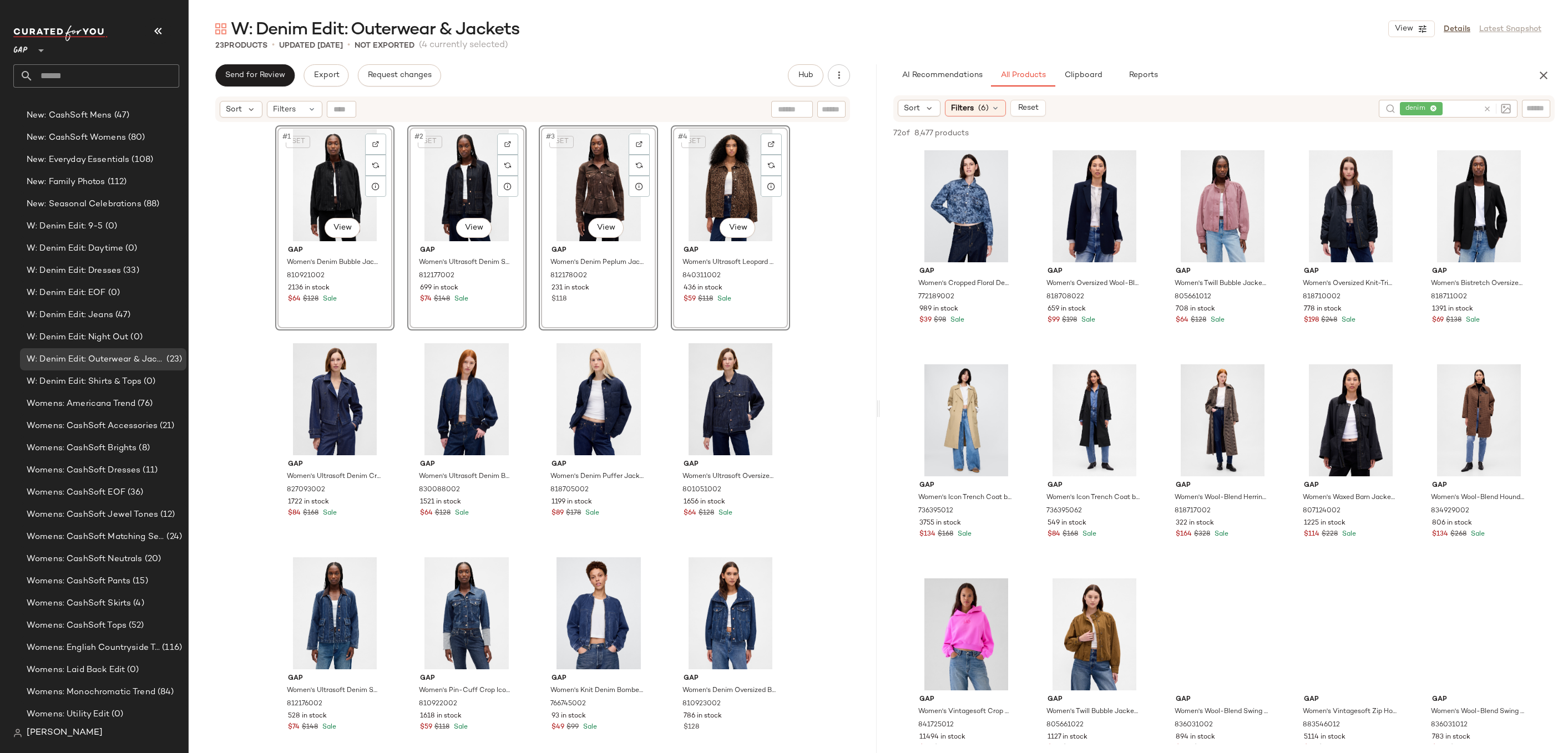
click at [820, 265] on div "SET #1 View Gap Women's Denim Bubble Jacket by Gap Black Wash Size M 810921002 …" at bounding box center [532, 452] width 688 height 658
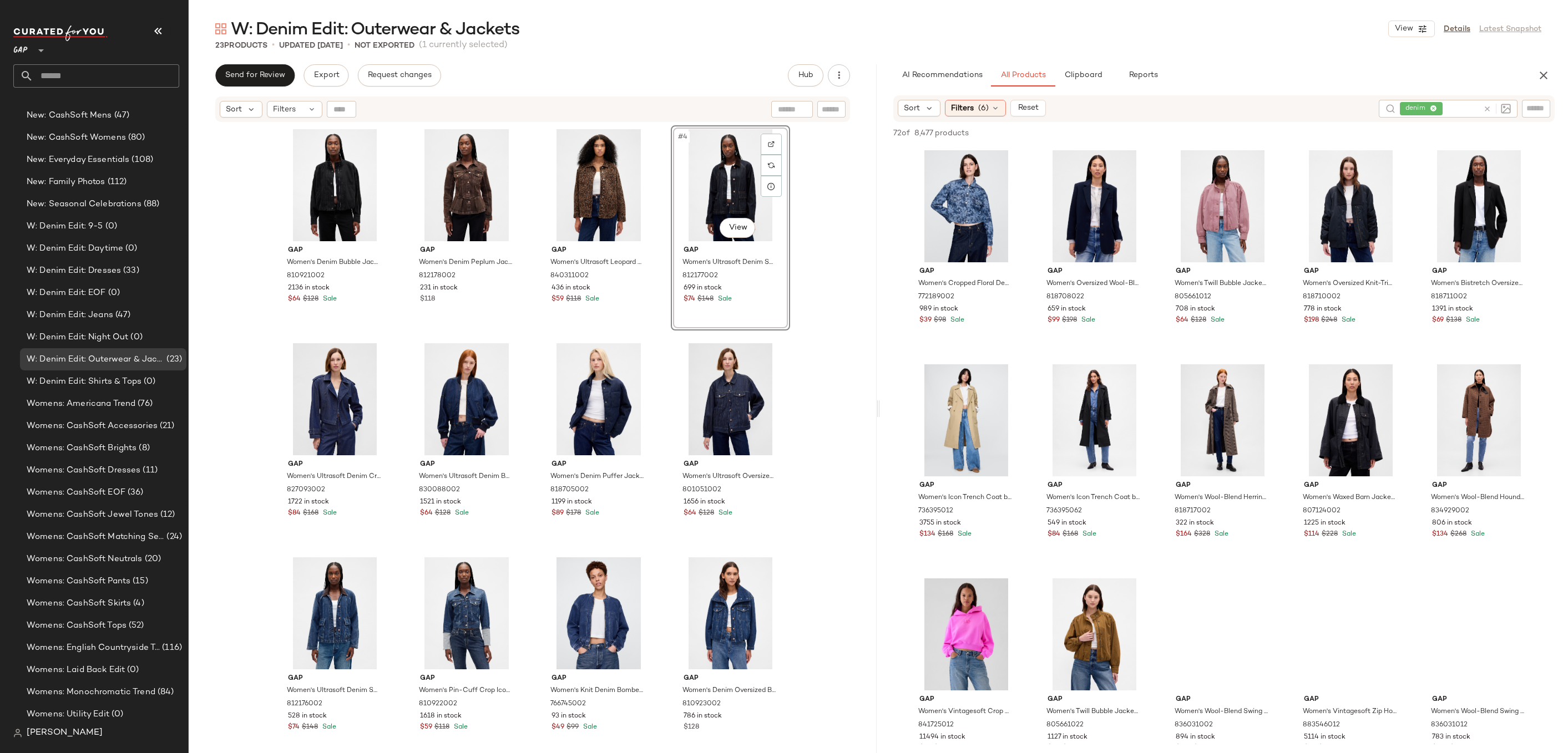
click at [809, 185] on div "Gap Women's Denim Bubble Jacket by Gap Black Wash Size M 810921002 2136 in stoc…" at bounding box center [532, 452] width 688 height 658
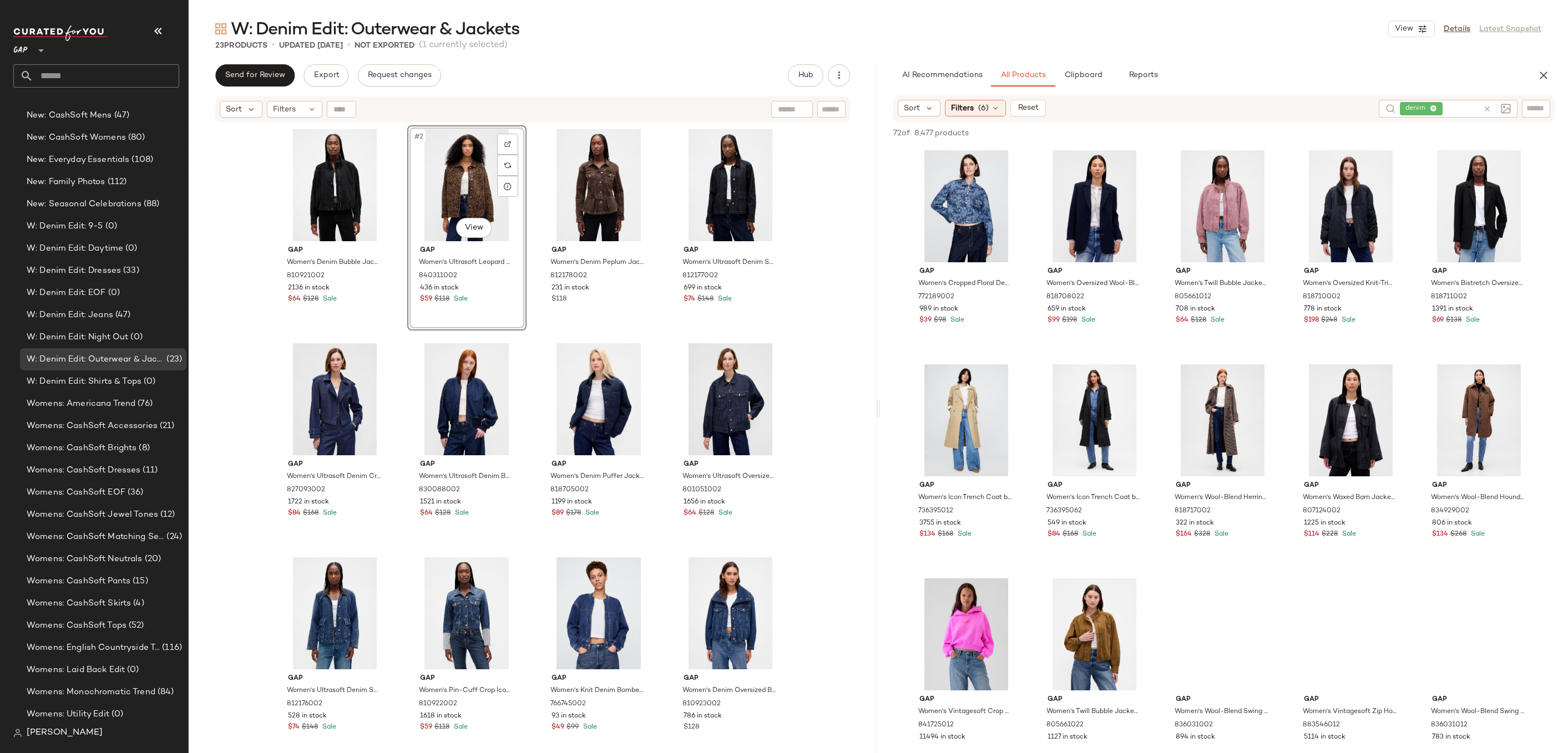
click at [836, 223] on div "Gap Women's Denim Bubble Jacket by Gap Black Wash Size M 810921002 2136 in stoc…" at bounding box center [532, 452] width 688 height 658
click at [825, 262] on div "Gap Women's Denim Bubble Jacket by Gap Black Wash Size M 810921002 2136 in stoc…" at bounding box center [532, 452] width 688 height 658
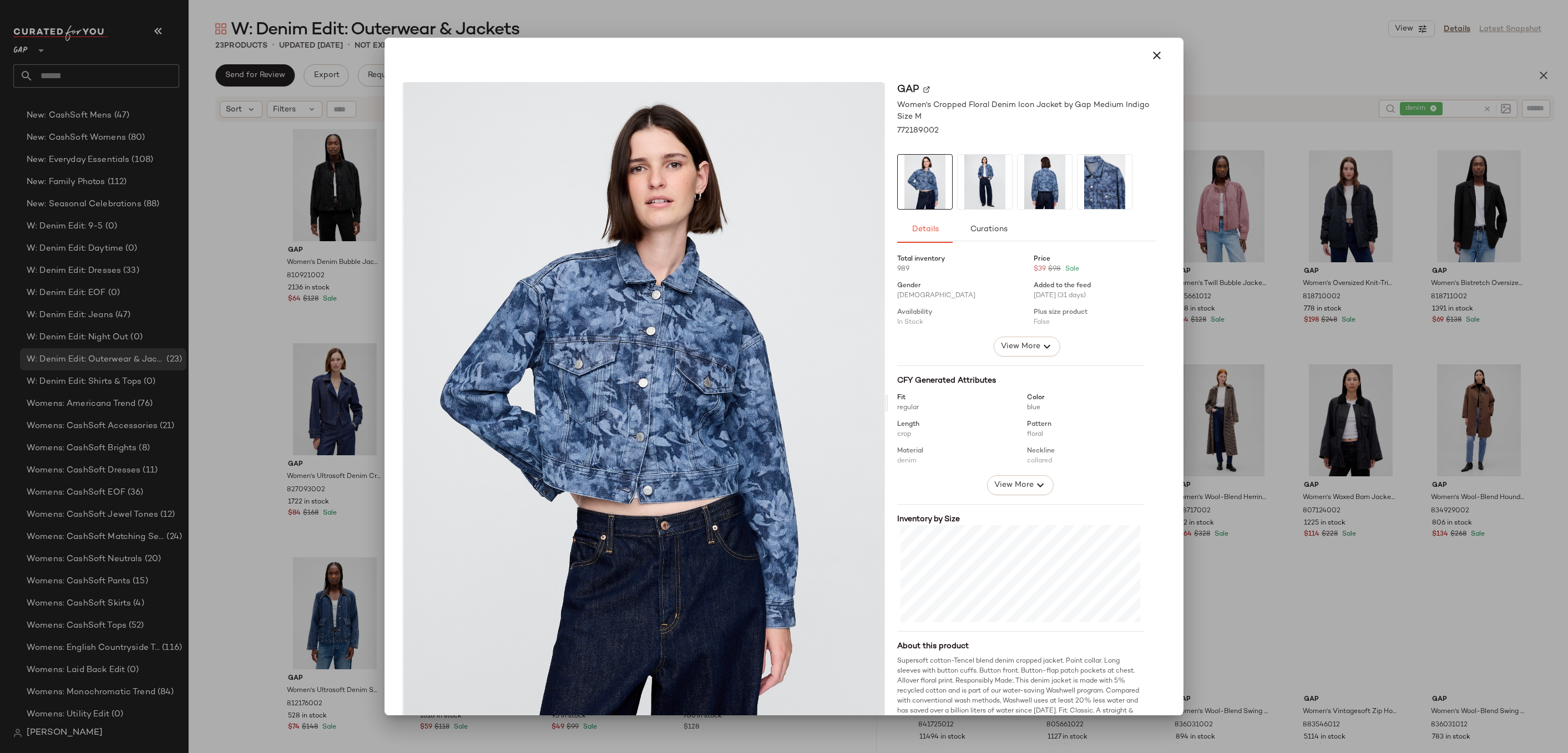
click at [1277, 264] on div at bounding box center [784, 376] width 1568 height 753
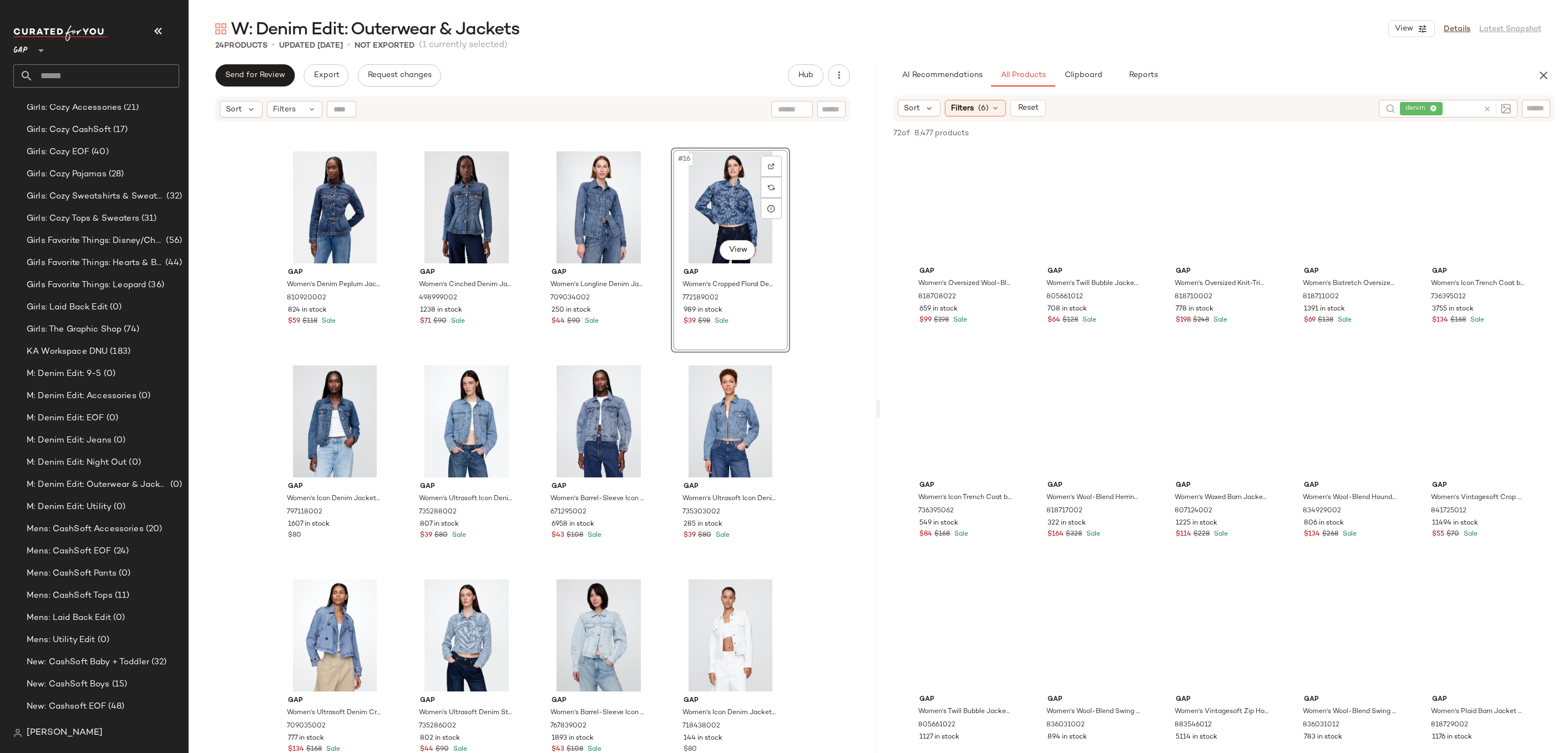
scroll to position [1597, 0]
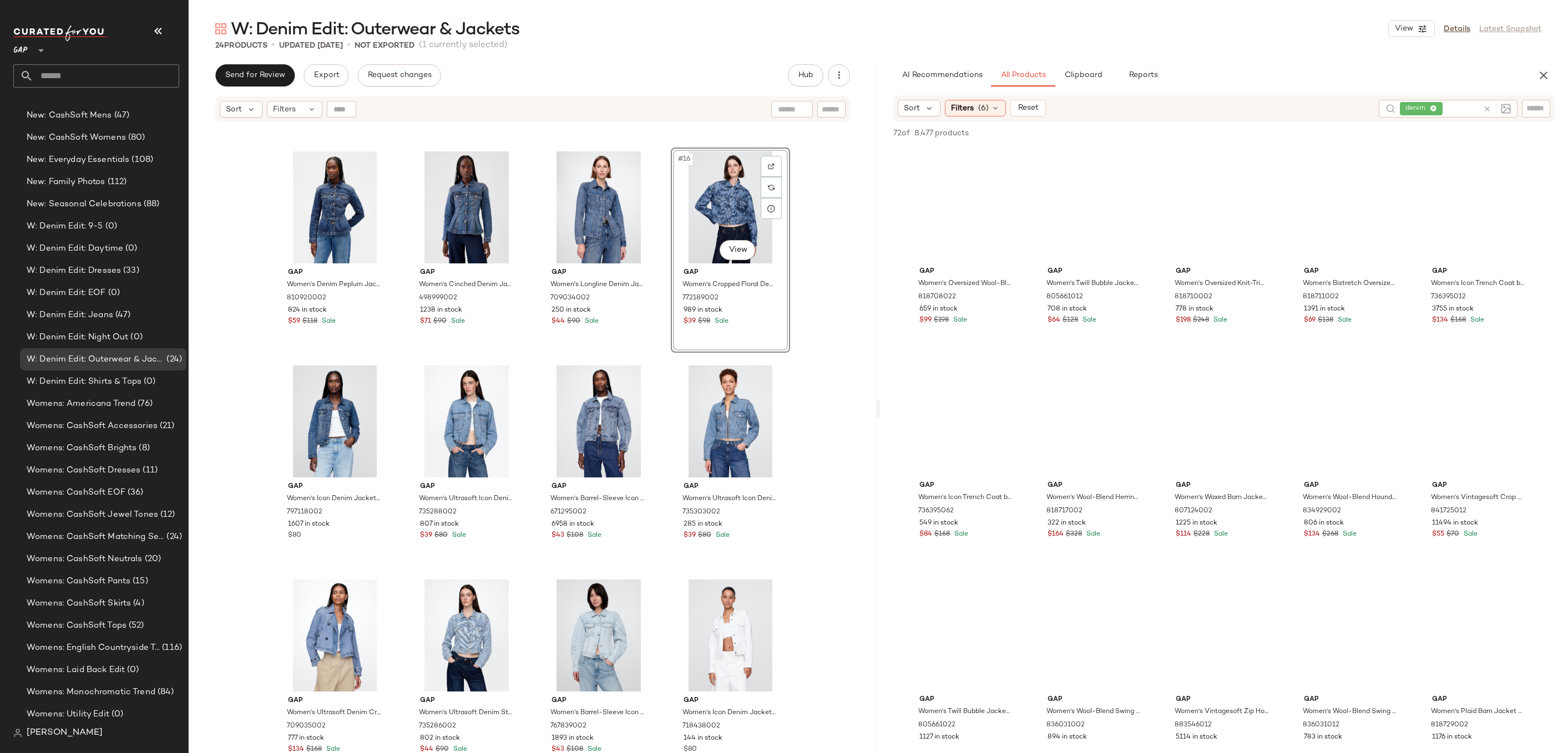
click at [825, 279] on div "Gap Women's Ultrasoft Denim Swing Chore Jacket by Gap Medium Indigo Size XS 812…" at bounding box center [532, 452] width 688 height 658
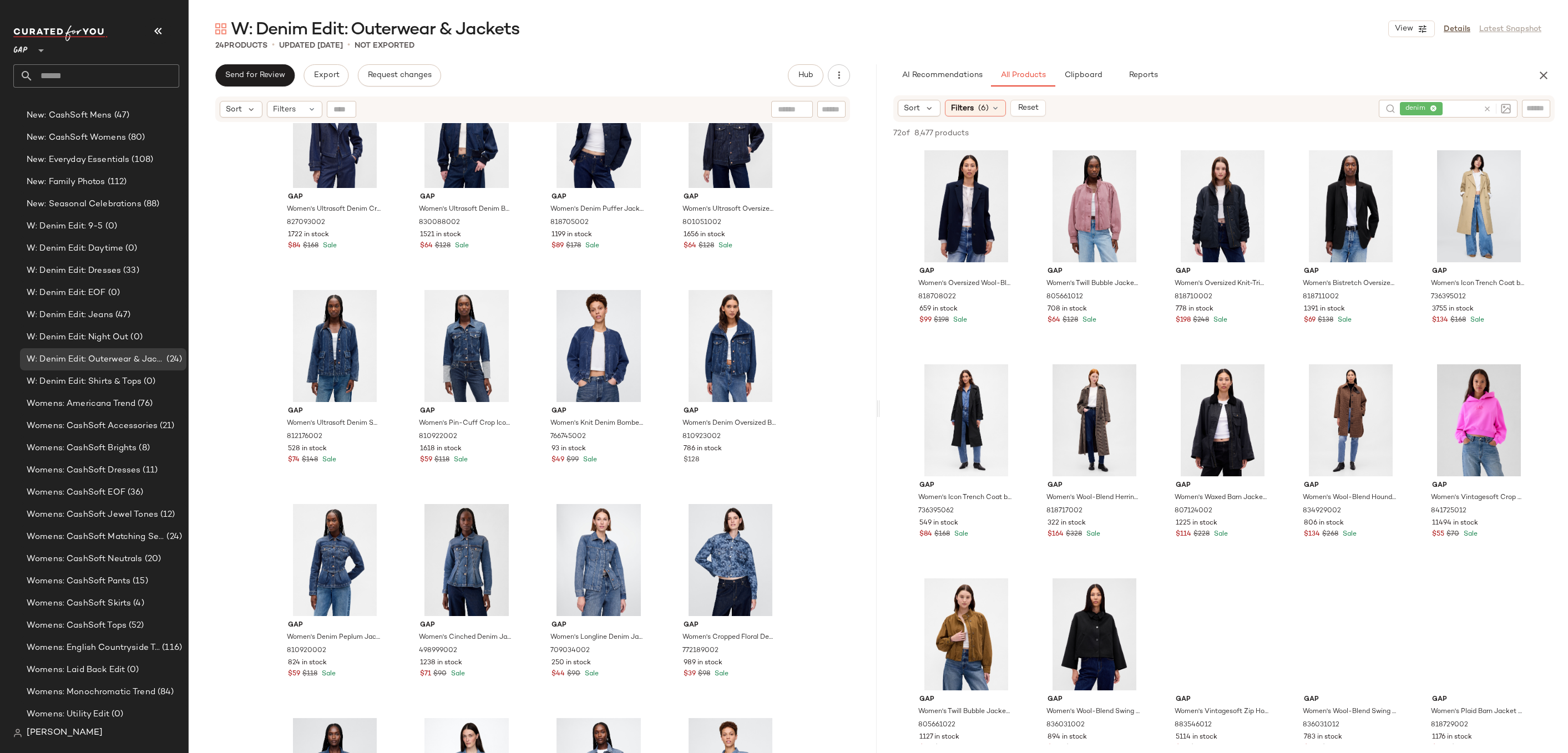
scroll to position [0, 0]
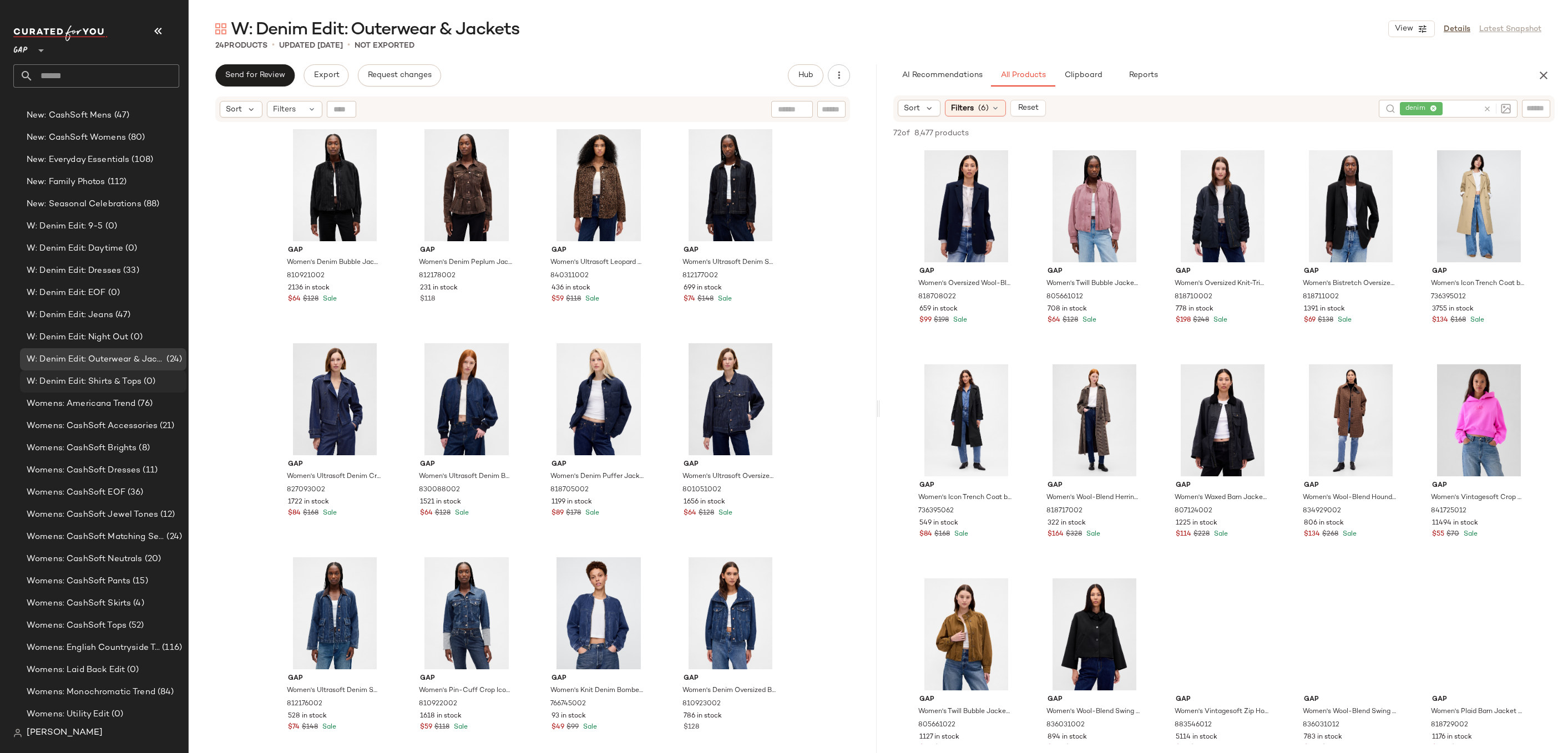
click at [142, 386] on span "(0)" at bounding box center [149, 382] width 14 height 13
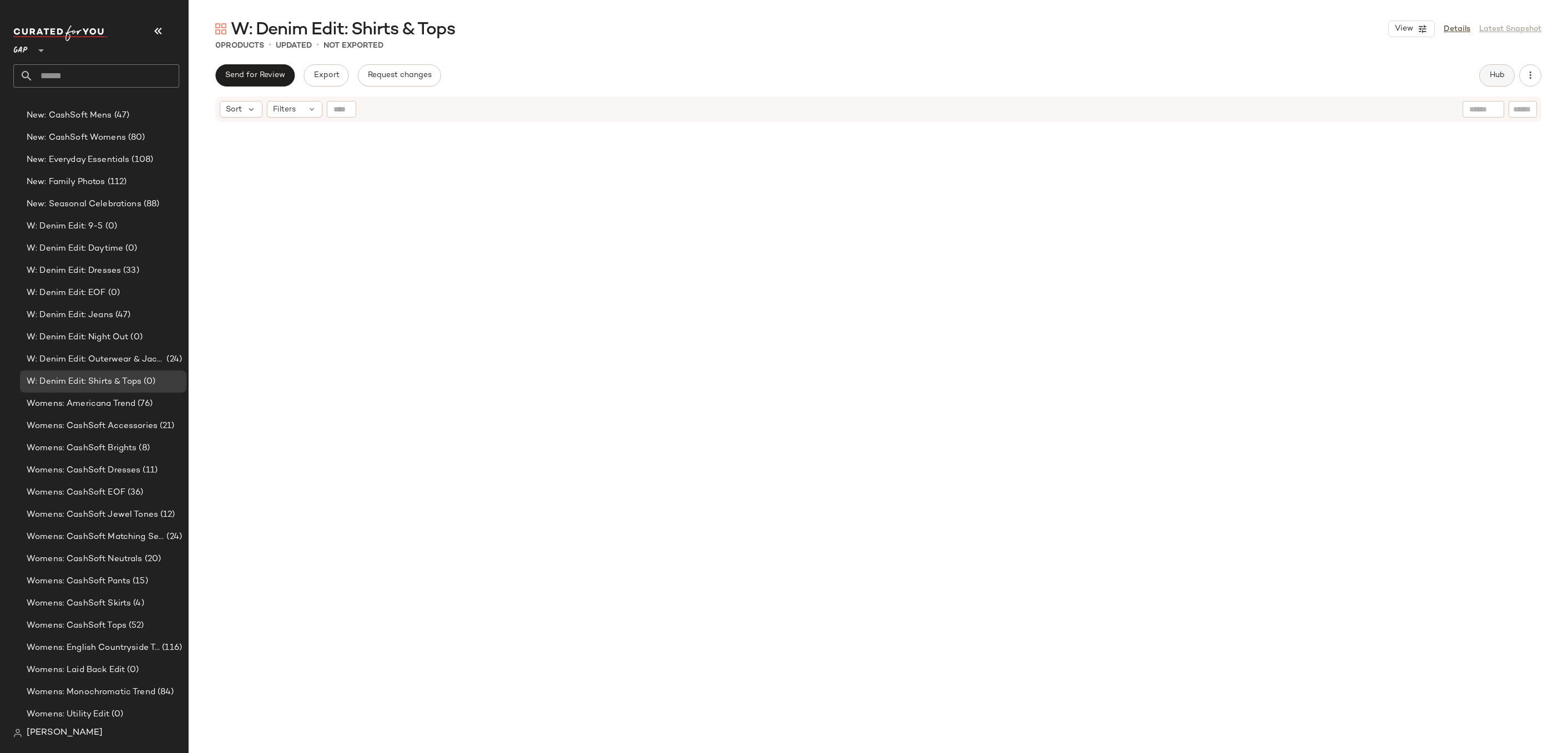
click at [1500, 82] on button "Hub" at bounding box center [1498, 75] width 36 height 22
